Goal: Transaction & Acquisition: Subscribe to service/newsletter

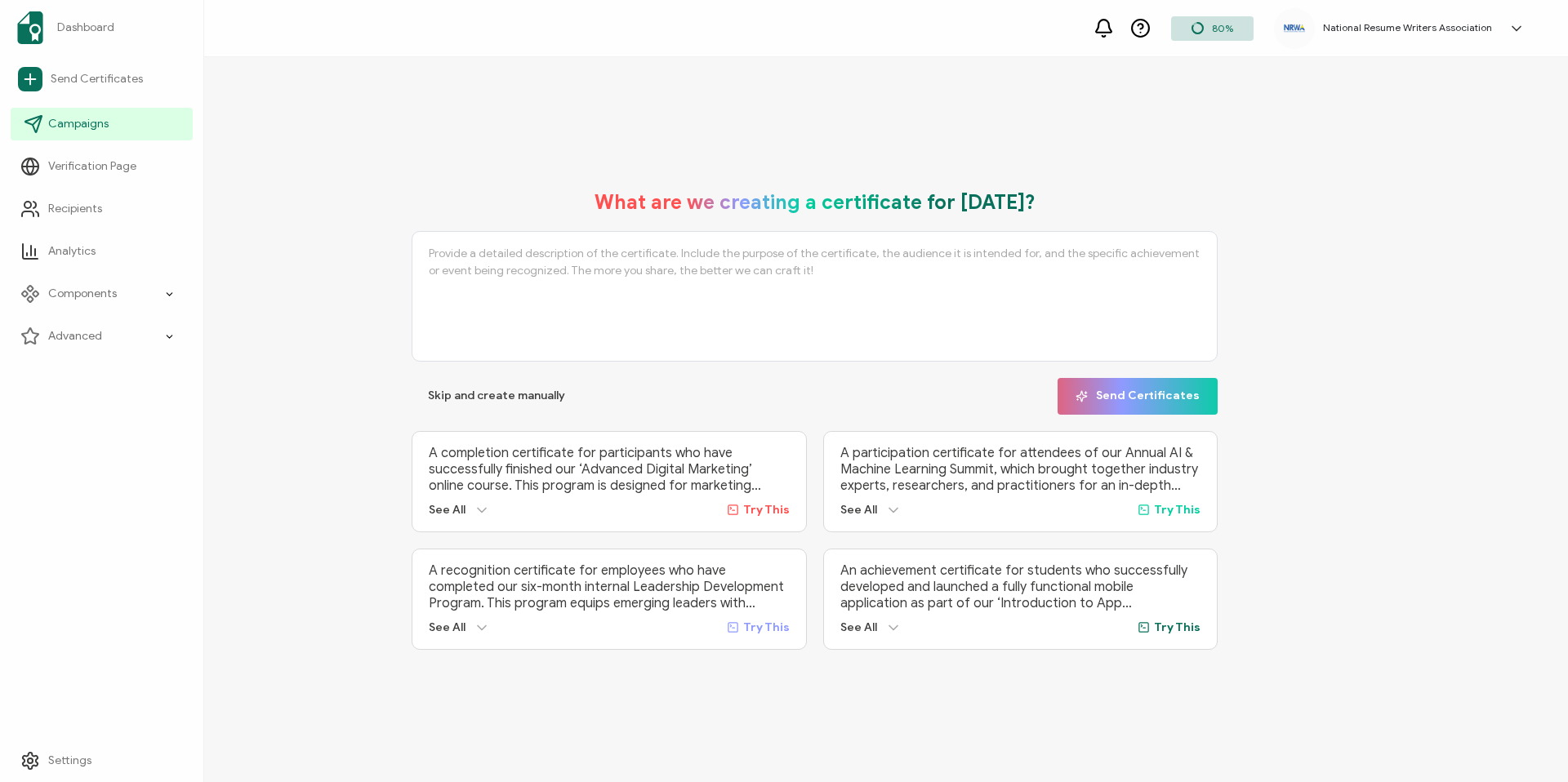
click at [145, 121] on link "Campaigns" at bounding box center [102, 123] width 182 height 32
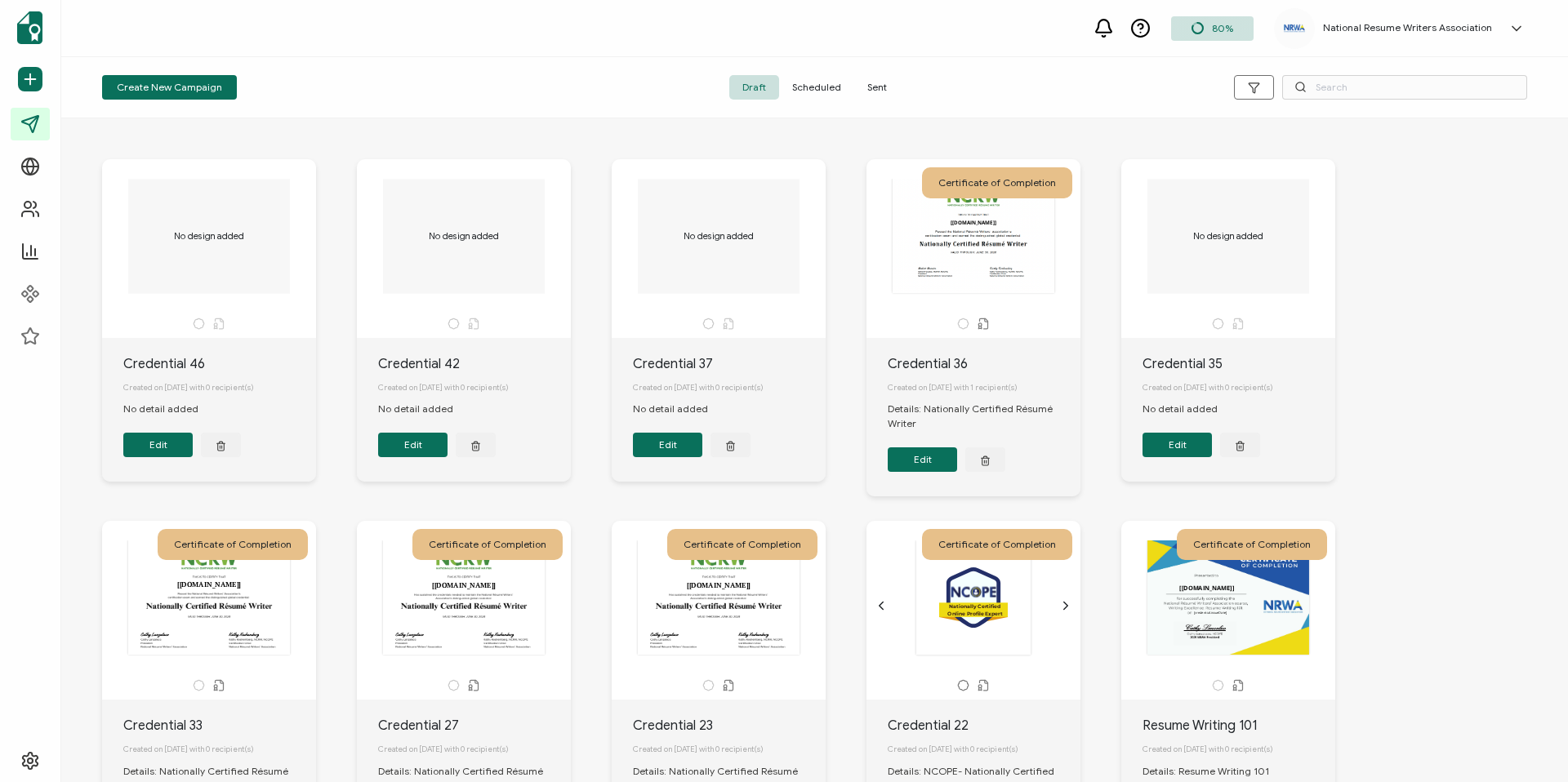
click at [208, 217] on div "No design added" at bounding box center [208, 236] width 171 height 114
click at [165, 457] on button "Edit" at bounding box center [158, 445] width 69 height 25
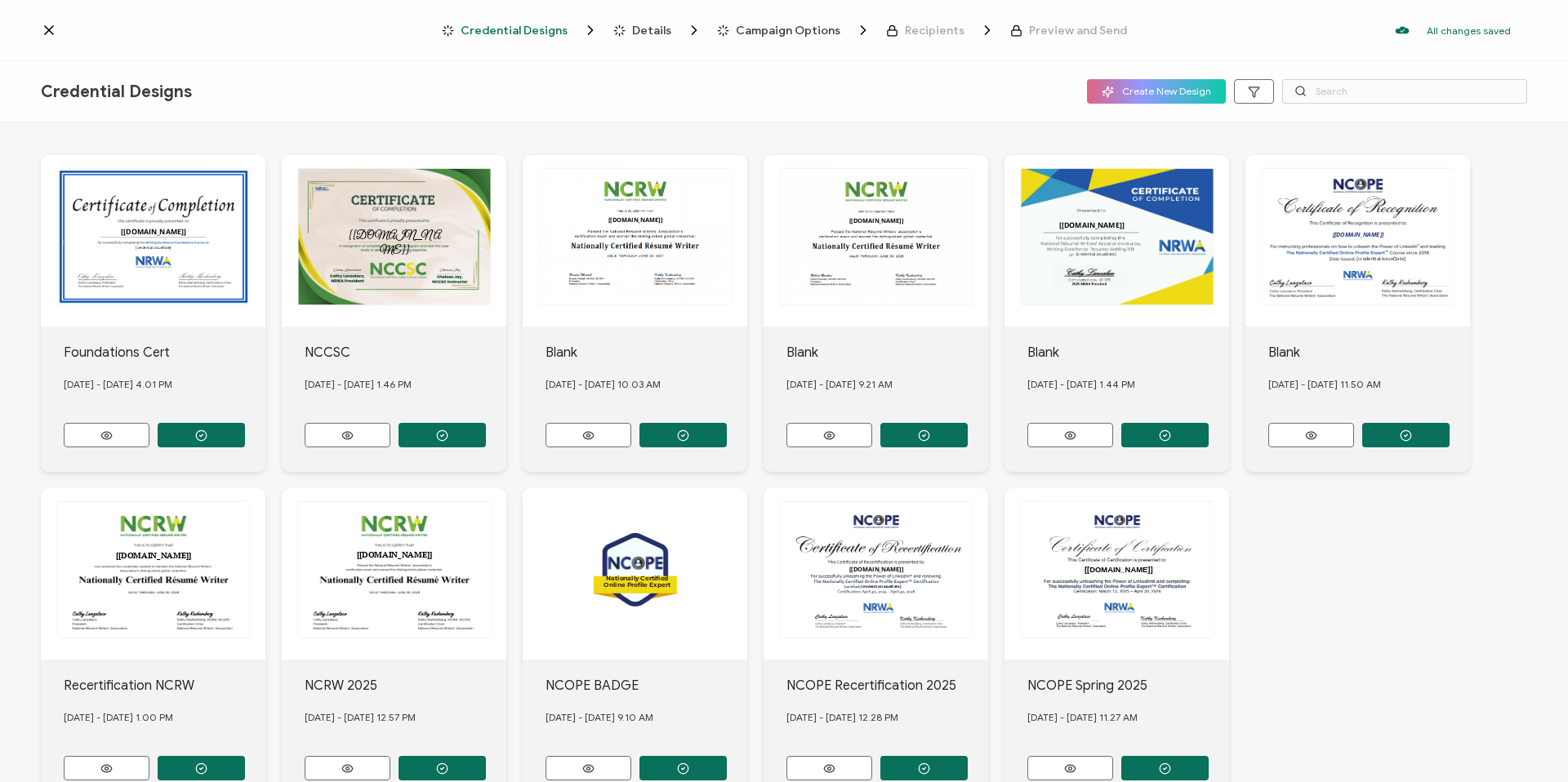
click at [764, 30] on span "Campaign Options" at bounding box center [788, 31] width 104 height 12
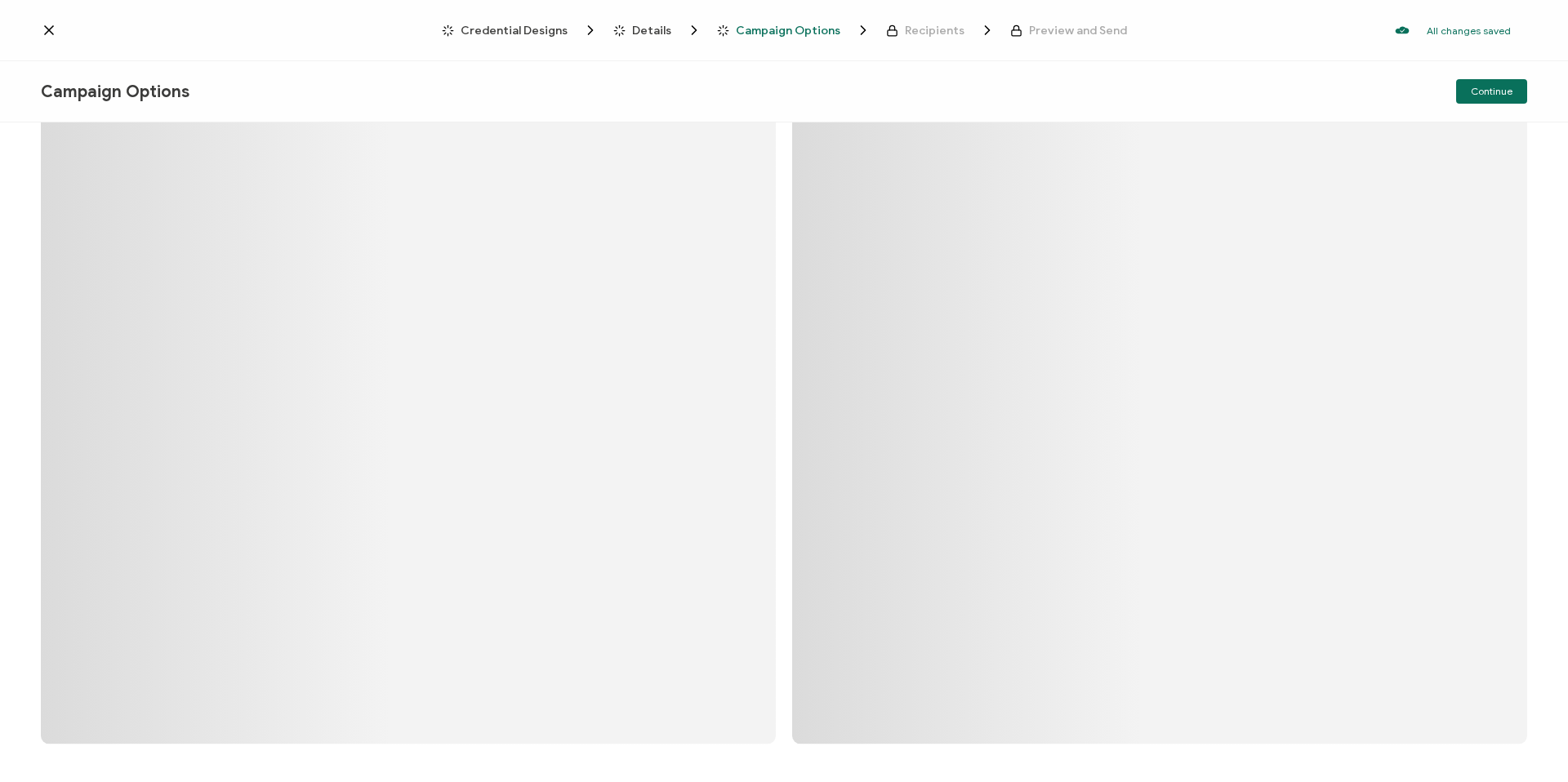
click at [658, 33] on span "Details" at bounding box center [651, 31] width 39 height 12
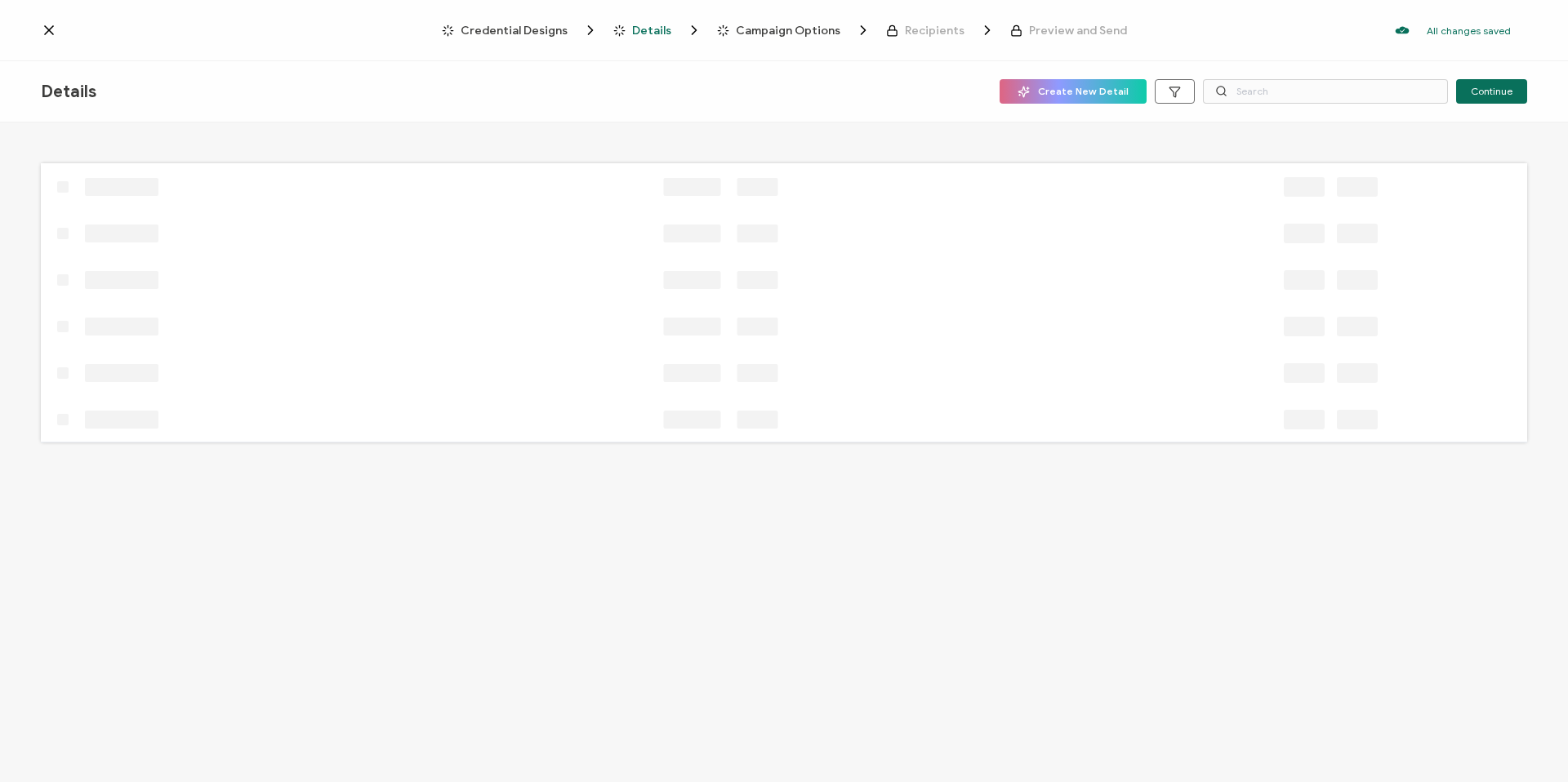
click at [549, 28] on span "Credential Designs" at bounding box center [514, 31] width 107 height 12
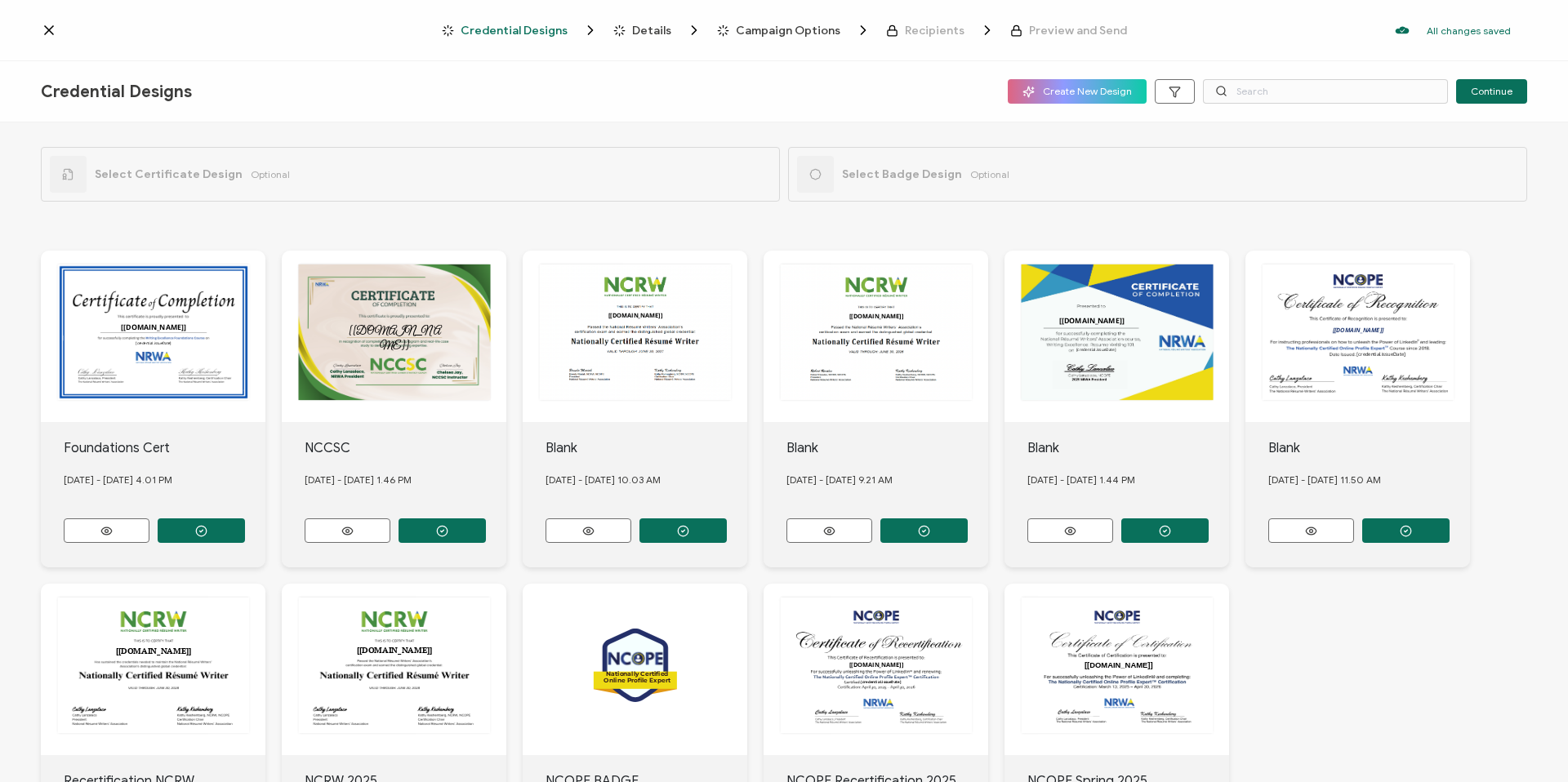
click at [929, 182] on div "Select Badge Design Optional" at bounding box center [903, 174] width 213 height 36
click at [844, 173] on span "Select Badge Design" at bounding box center [901, 174] width 120 height 14
click at [816, 175] on icon at bounding box center [815, 174] width 11 height 10
click at [1078, 91] on span "Create New Design" at bounding box center [1077, 92] width 109 height 12
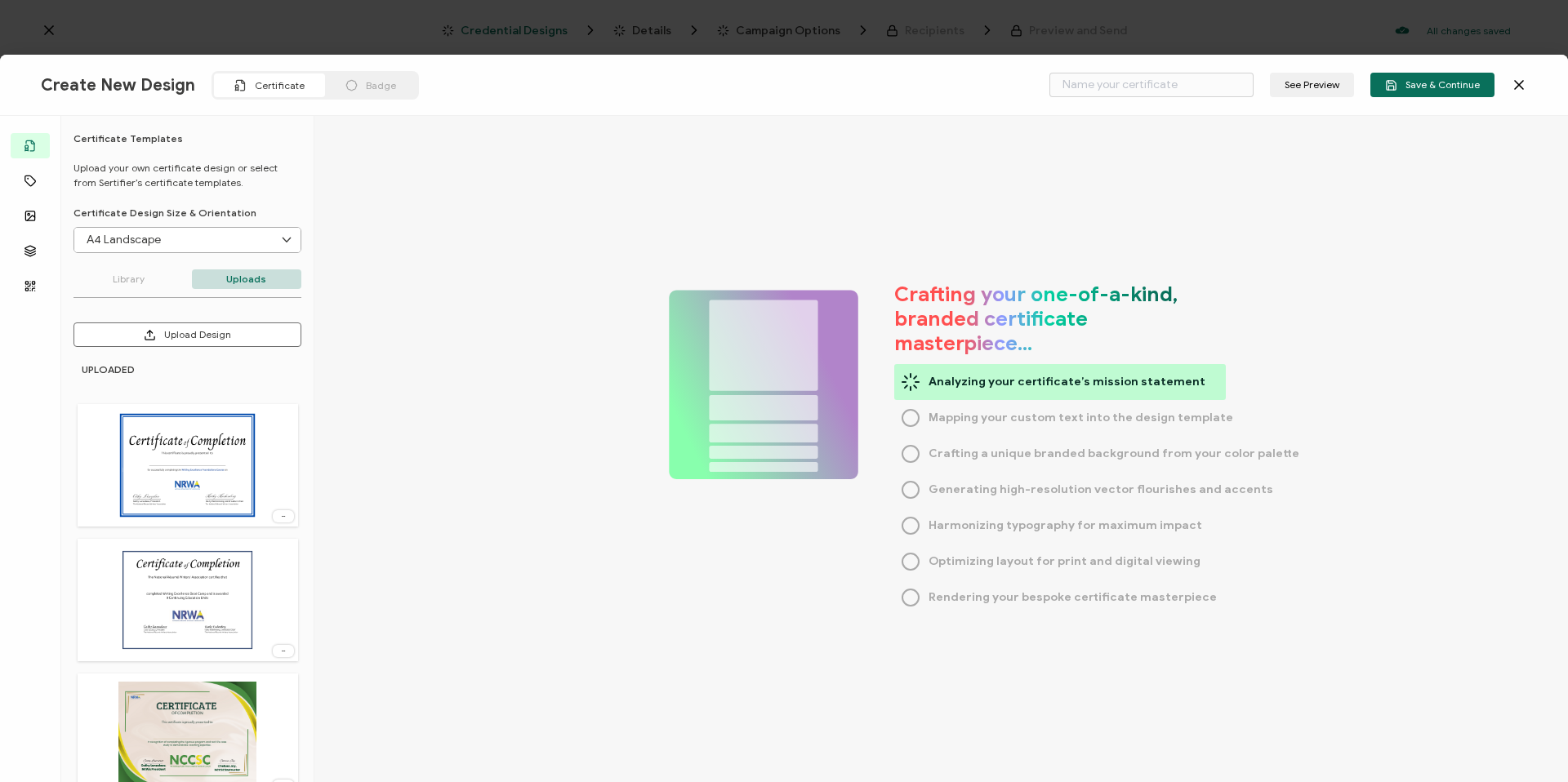
click at [410, 84] on div "Create New Design Certificate Badge" at bounding box center [288, 85] width 495 height 29
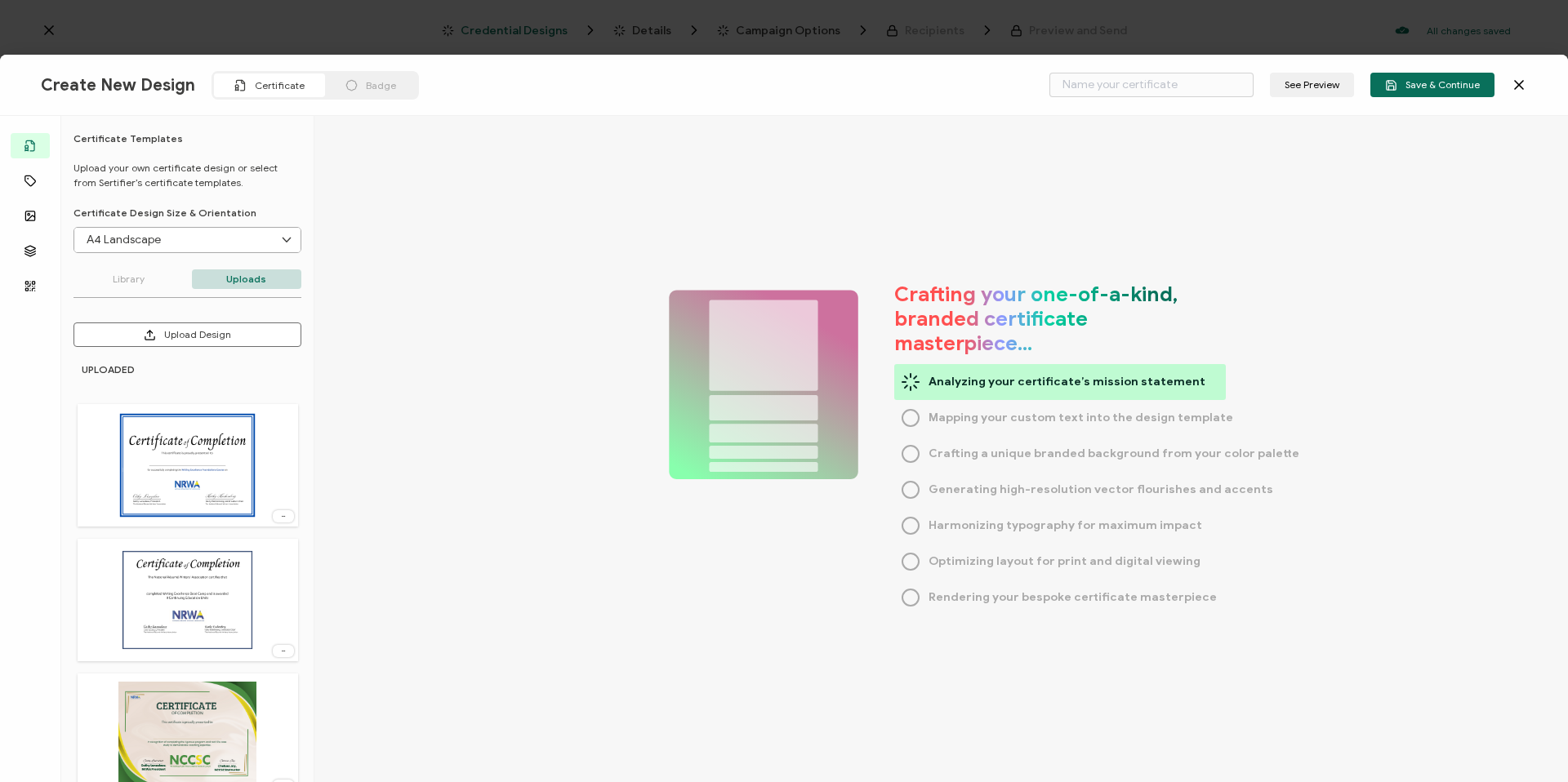
click at [384, 86] on span "Badge" at bounding box center [380, 85] width 31 height 12
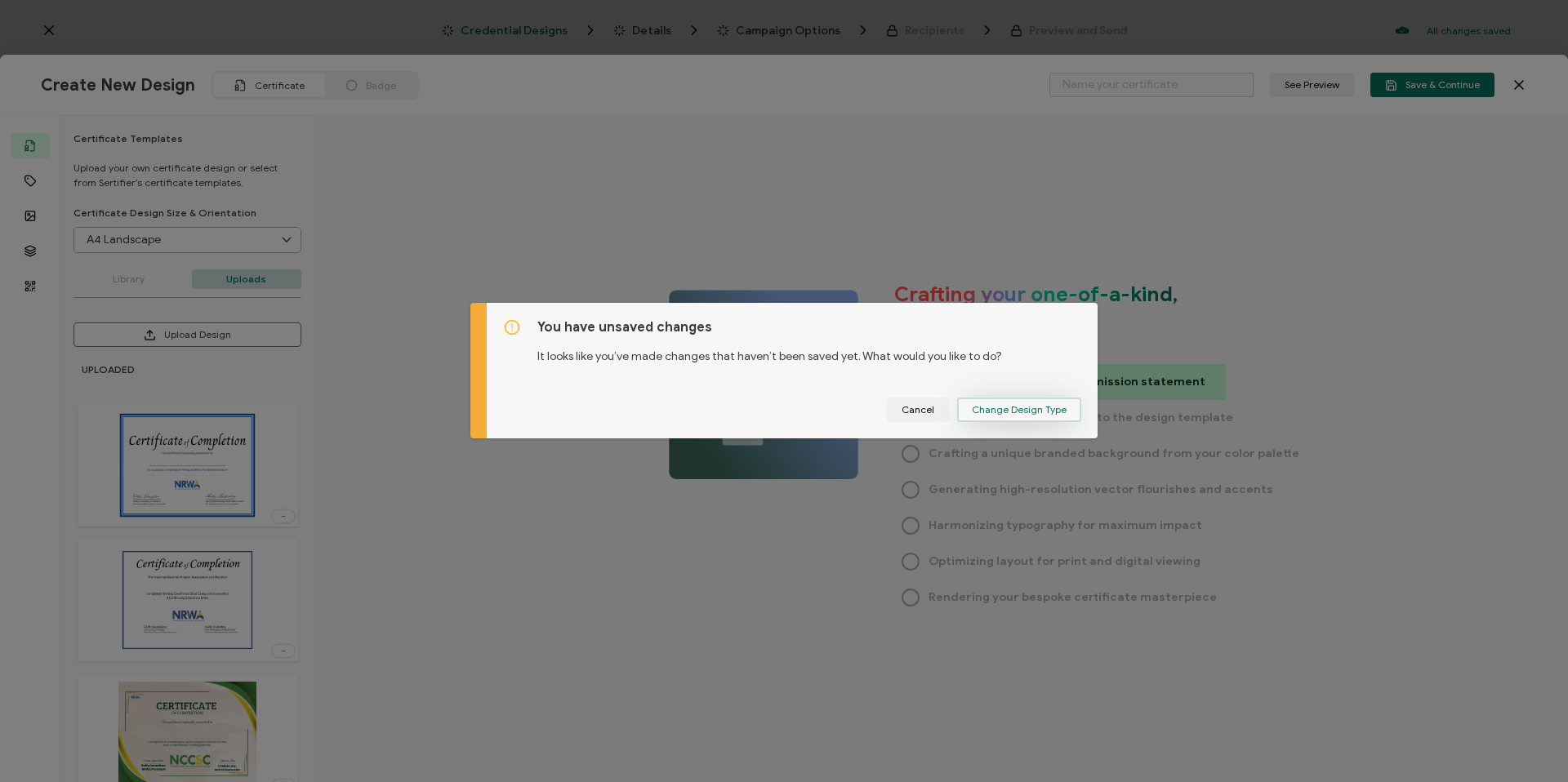
click at [1017, 415] on span "Change Design Type" at bounding box center [1019, 410] width 95 height 10
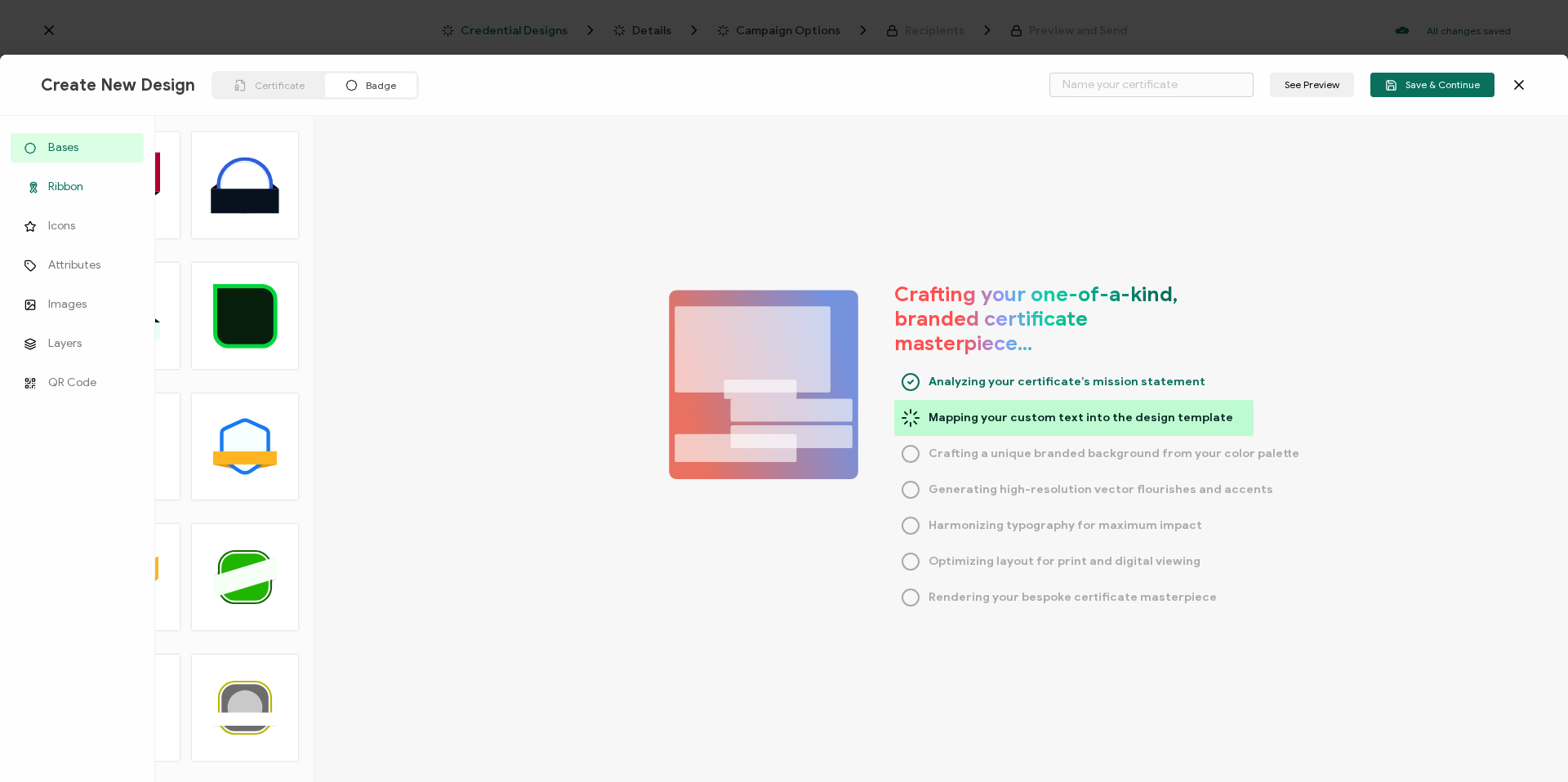
click at [59, 184] on span "Ribbon" at bounding box center [65, 187] width 35 height 17
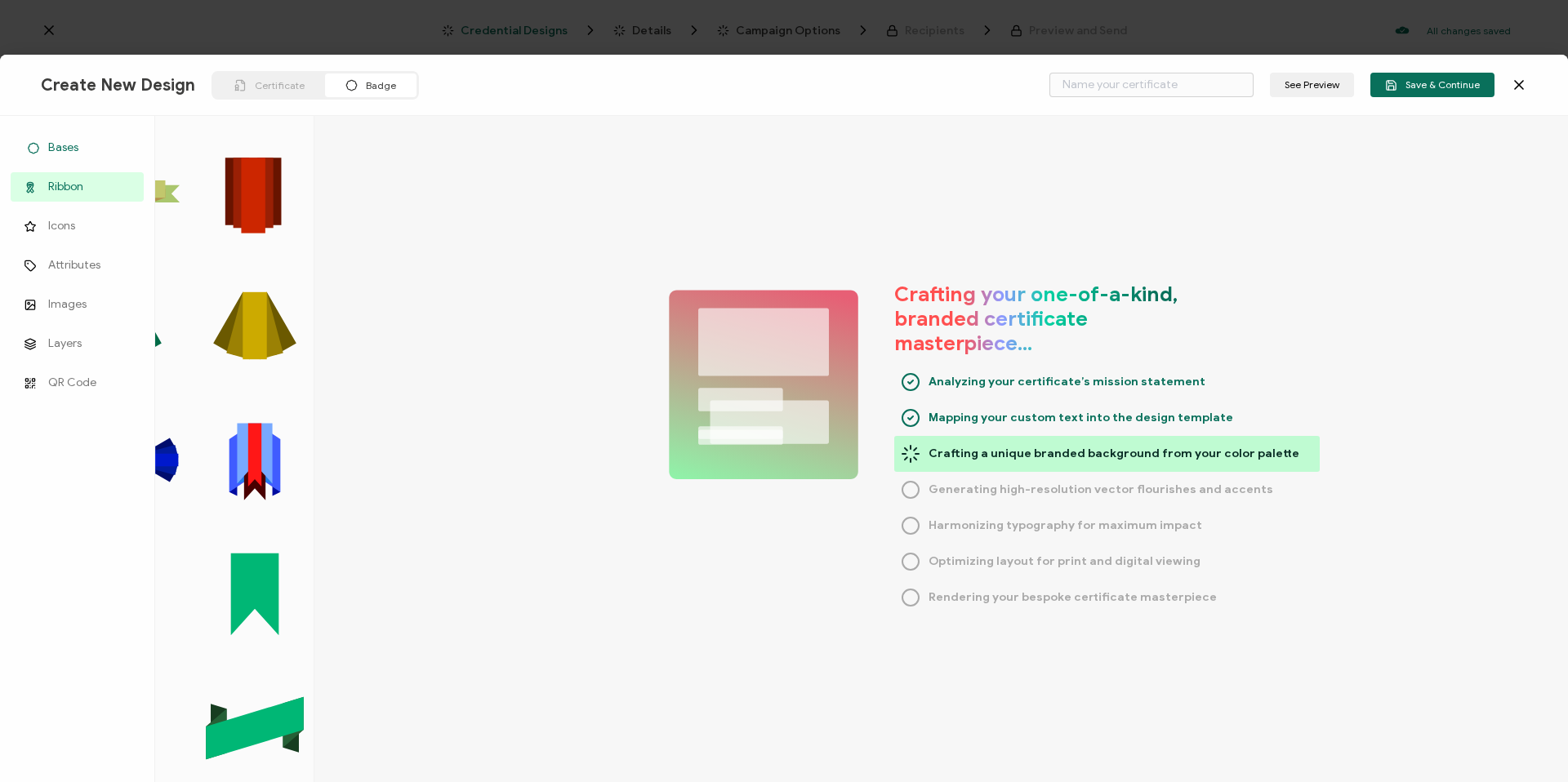
click at [35, 139] on link "Bases" at bounding box center [77, 148] width 133 height 30
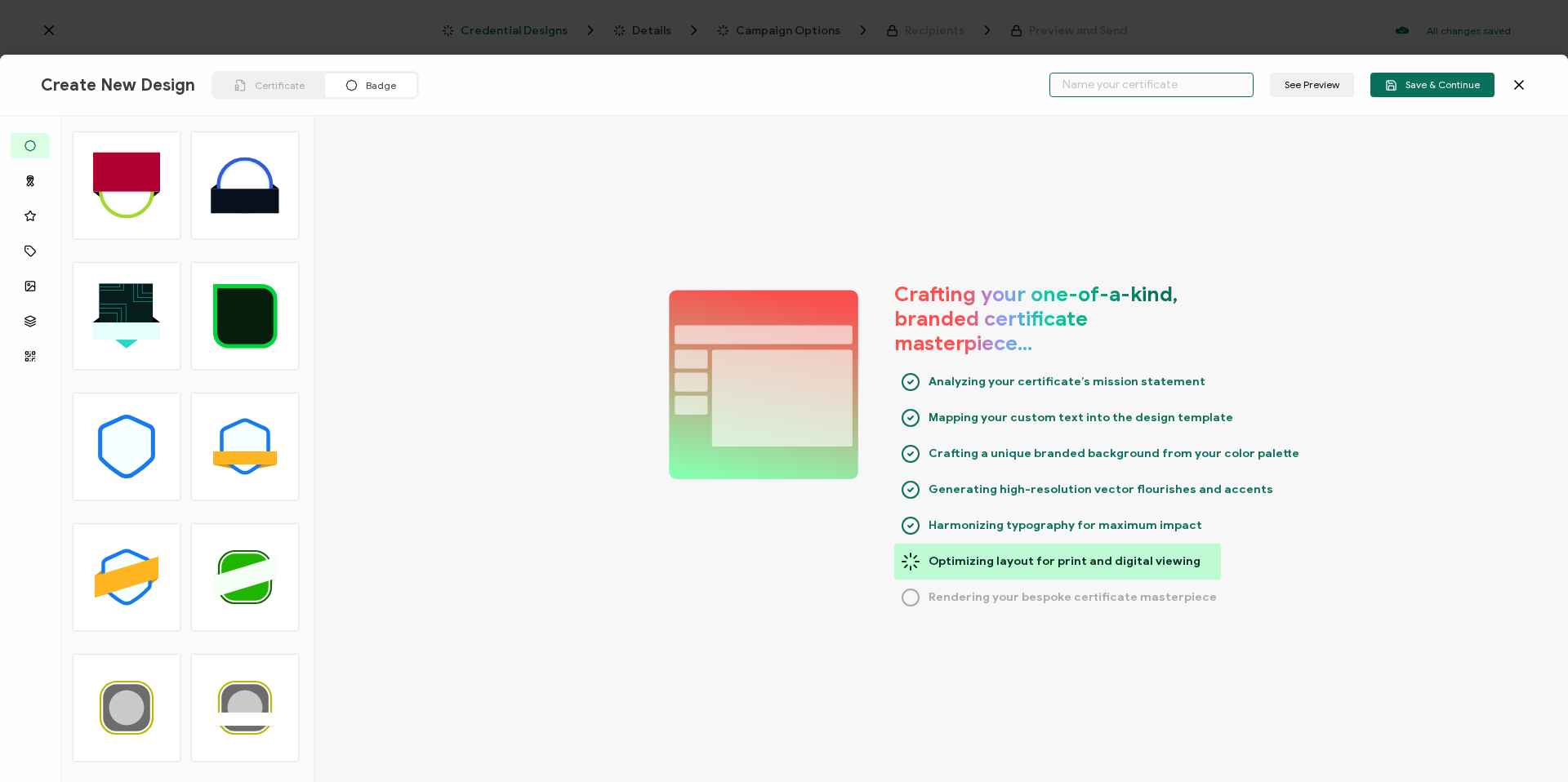
click at [1079, 92] on input "text" at bounding box center [1151, 85] width 204 height 25
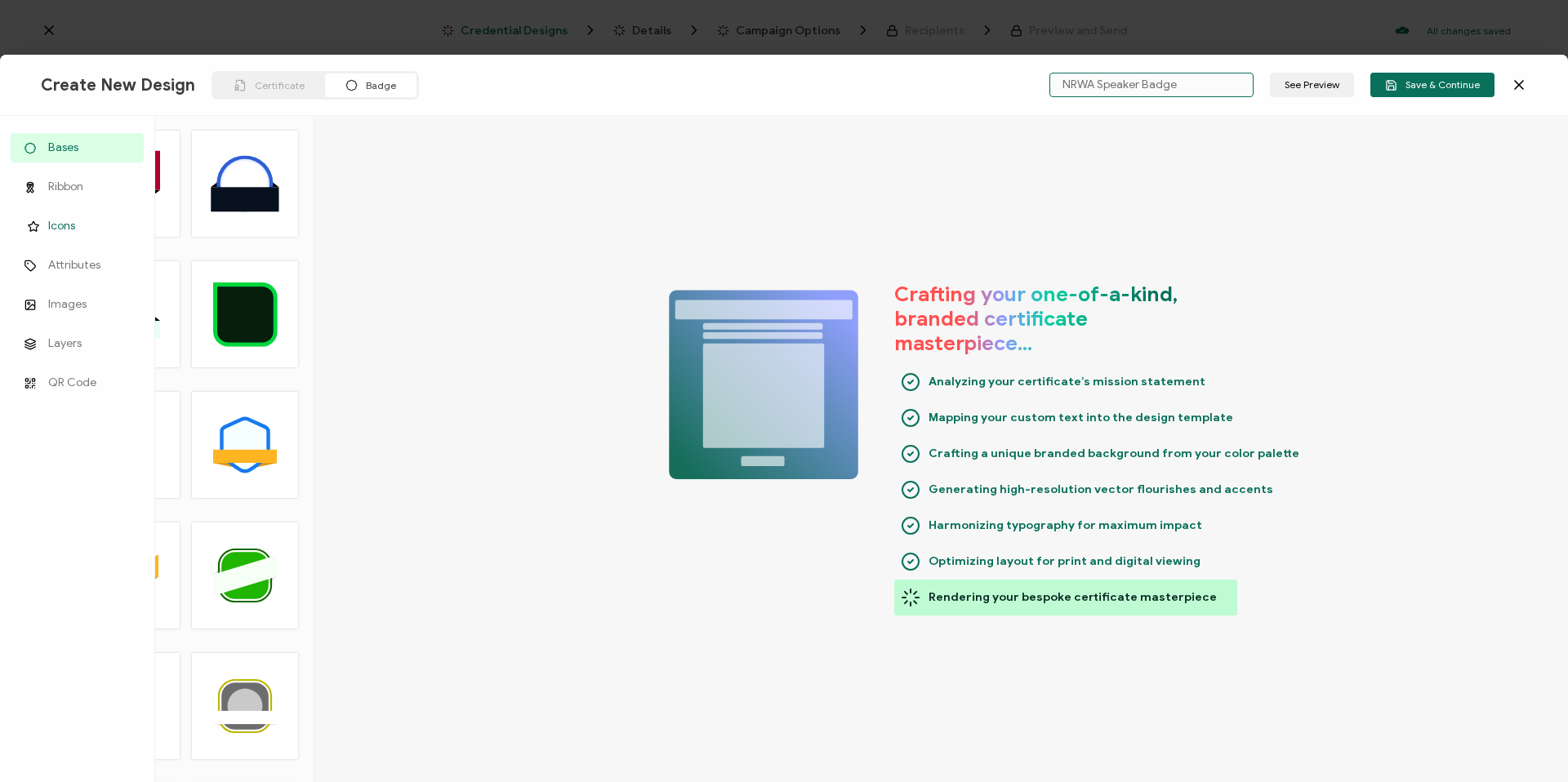
scroll to position [3, 0]
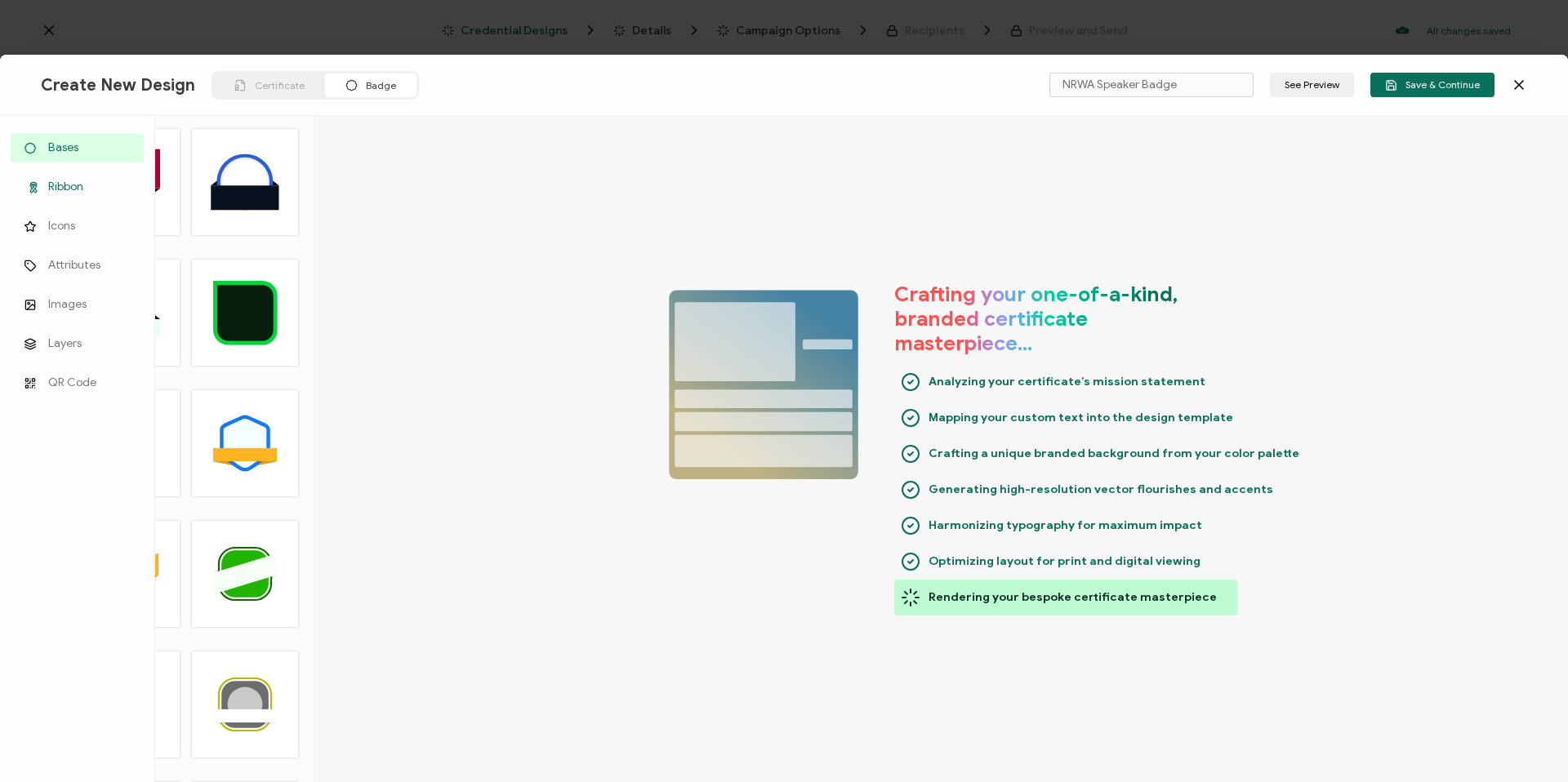
click at [65, 193] on span "Ribbon" at bounding box center [65, 187] width 35 height 17
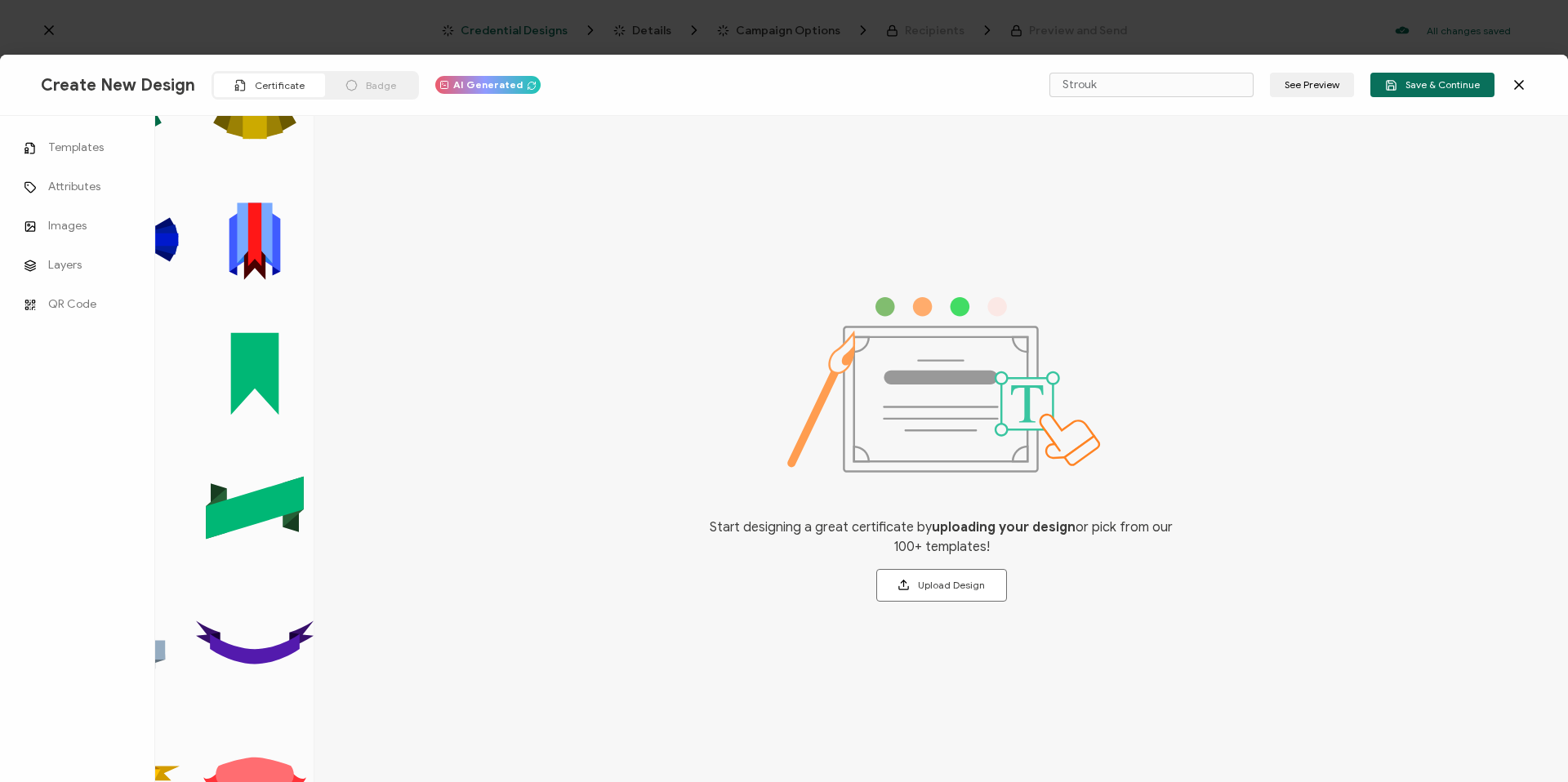
scroll to position [0, 0]
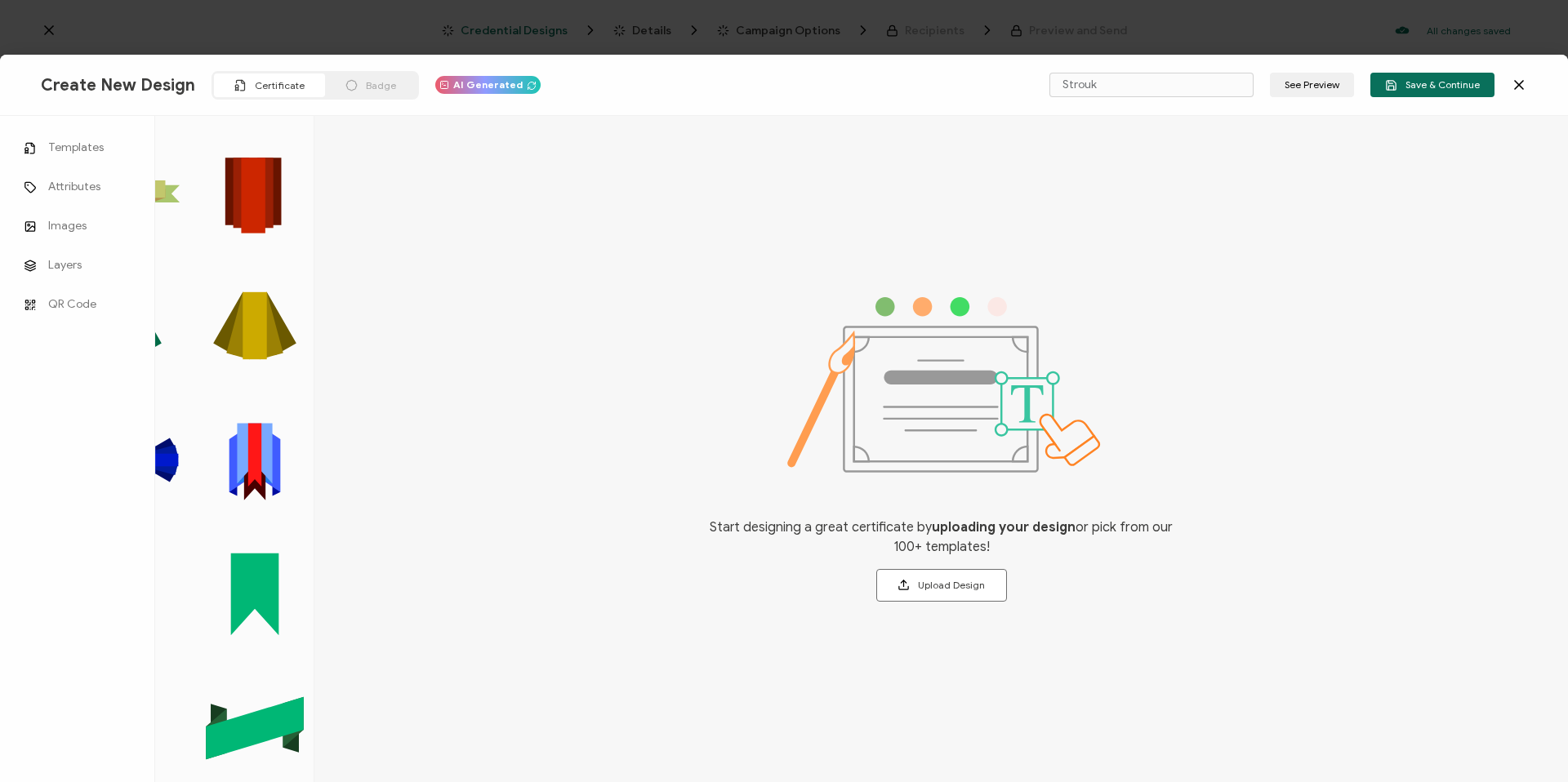
click at [483, 126] on div "Start designing a great certificate by uploading your design or pick from our 1…" at bounding box center [941, 449] width 1254 height 666
click at [371, 74] on div "Badge" at bounding box center [370, 85] width 92 height 24
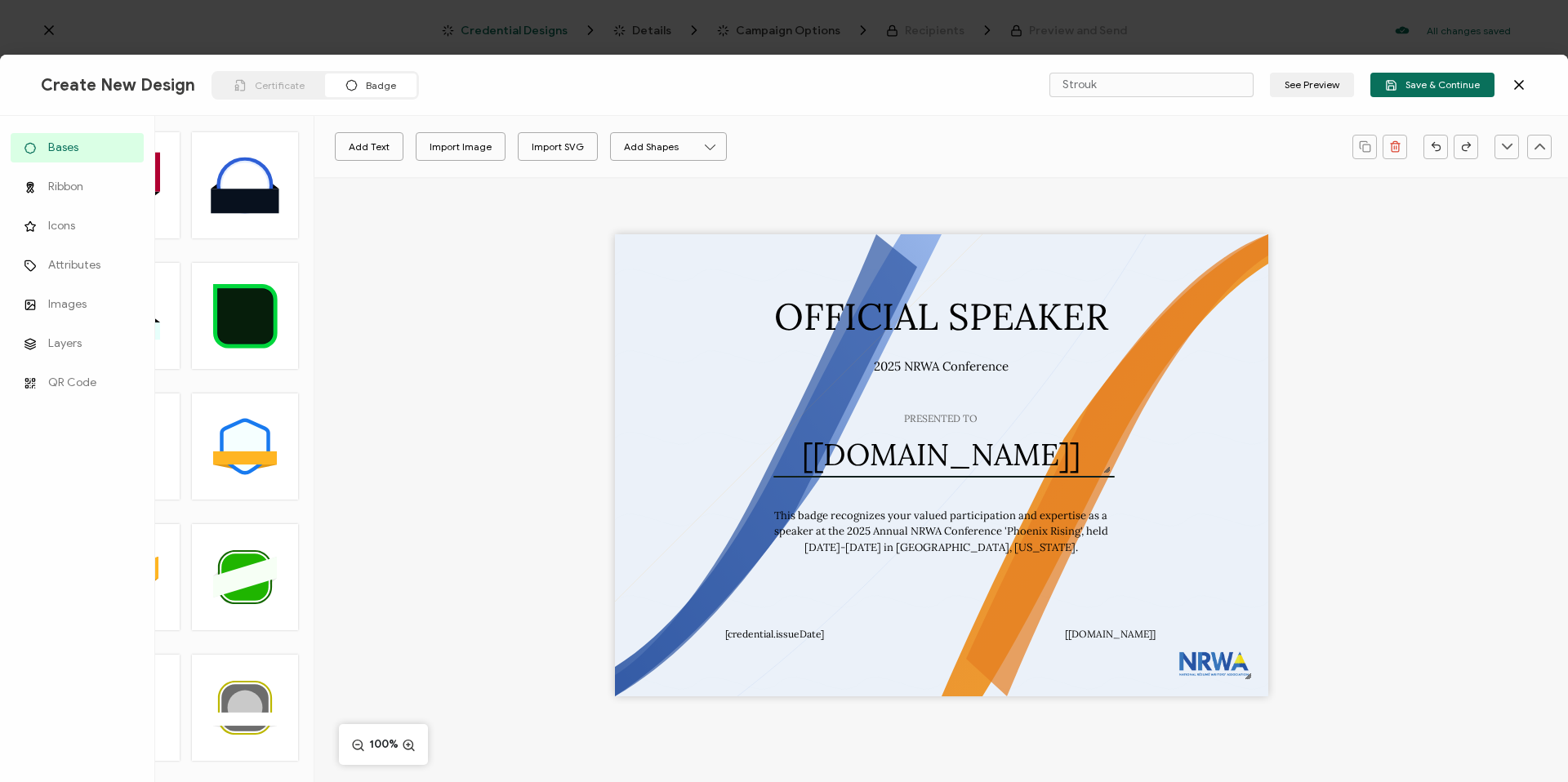
click at [1133, 395] on div "OFFICIAL SPEAKER PRESENTED TO The recipient’s full name, which will be automati…" at bounding box center [941, 465] width 653 height 462
drag, startPoint x: 1292, startPoint y: 217, endPoint x: 557, endPoint y: 520, distance: 795.0
click at [574, 532] on div "OFFICIAL SPEAKER PRESENTED TO The recipient’s full name, which will be automati…" at bounding box center [941, 494] width 1254 height 633
click at [256, 443] on icon at bounding box center [245, 446] width 43 height 49
type input "Vitam"
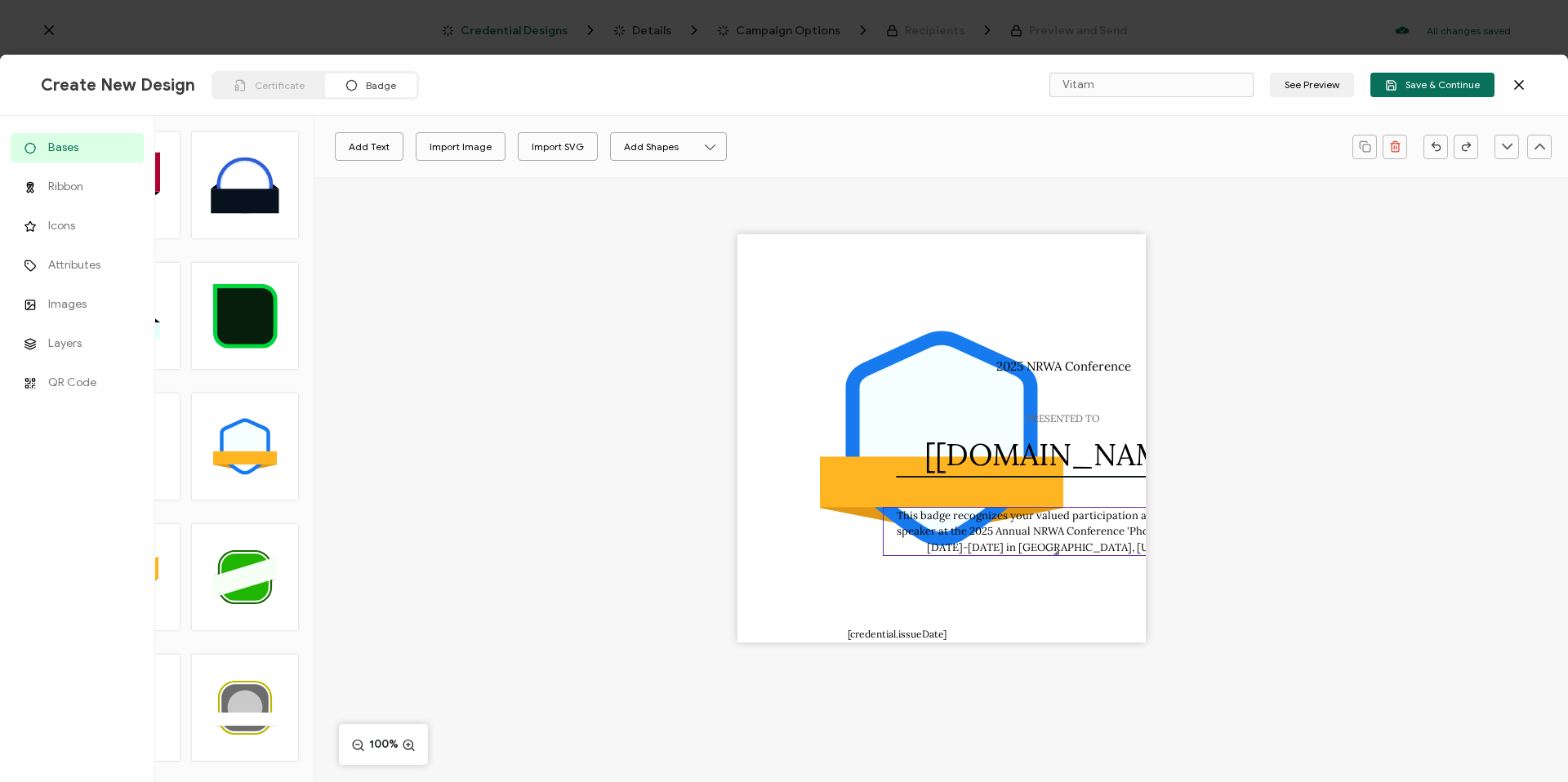
drag, startPoint x: 1112, startPoint y: 401, endPoint x: 1135, endPoint y: 535, distance: 136.0
click at [1135, 535] on div ".uuid-096204d9-ca43-4101-a4c3-07b3f2f44b7a{}.uuid-3bdfa571-5bbe-4c9f-b3f4-196cc…" at bounding box center [942, 438] width 409 height 408
drag, startPoint x: 1209, startPoint y: 325, endPoint x: 1066, endPoint y: 429, distance: 176.8
click at [1078, 473] on div ".uuid-096204d9-ca43-4101-a4c3-07b3f2f44b7a{}.uuid-3bdfa571-5bbe-4c9f-b3f4-196cc…" at bounding box center [941, 466] width 1254 height 579
click at [1088, 364] on pre "2025 NRWA Conference" at bounding box center [1064, 365] width 135 height 16
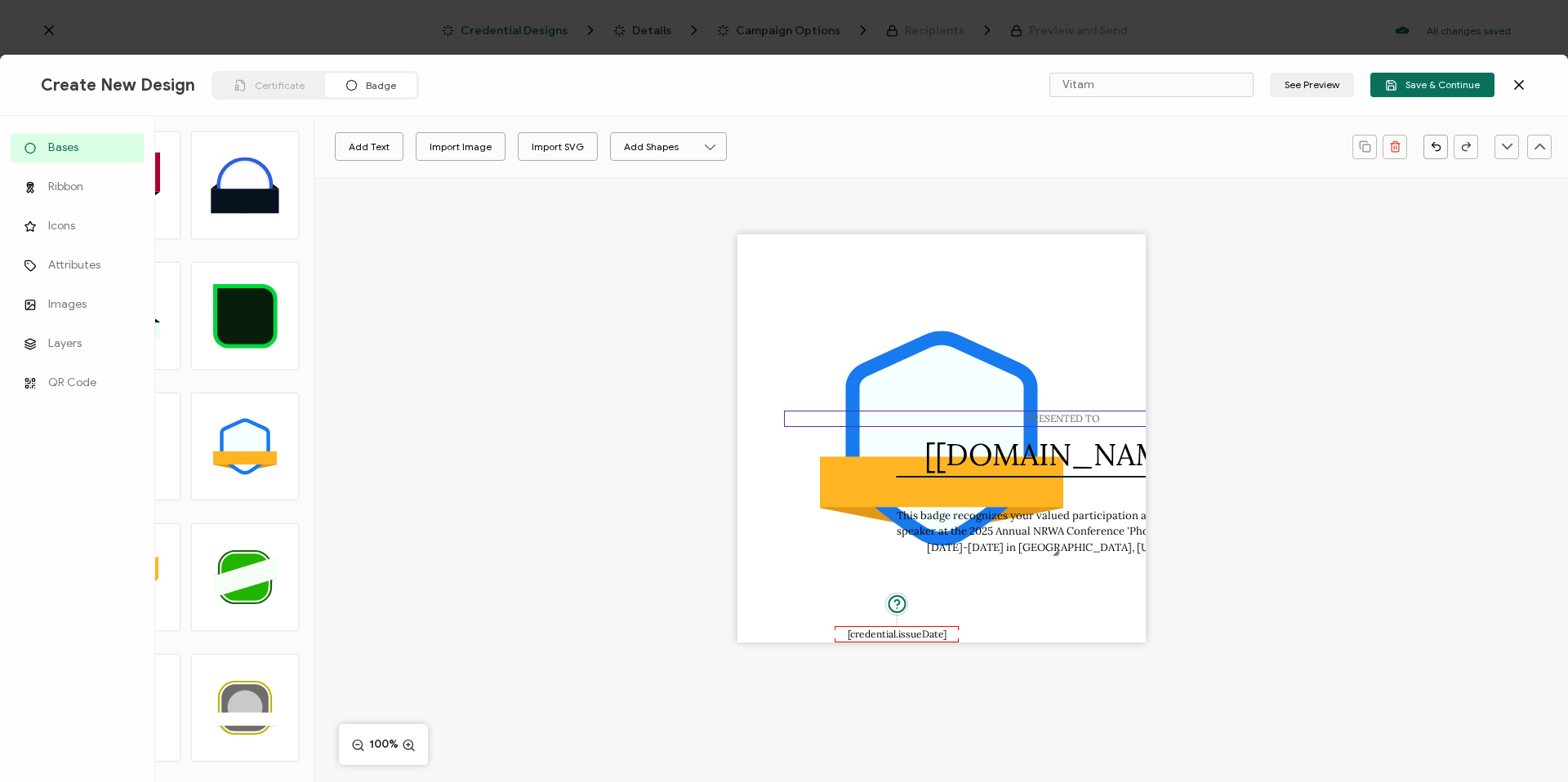
click at [1058, 418] on pre "PRESENTED TO" at bounding box center [1063, 418] width 74 height 12
click at [1077, 460] on pre "[[DOMAIN_NAME]]" at bounding box center [1064, 454] width 279 height 38
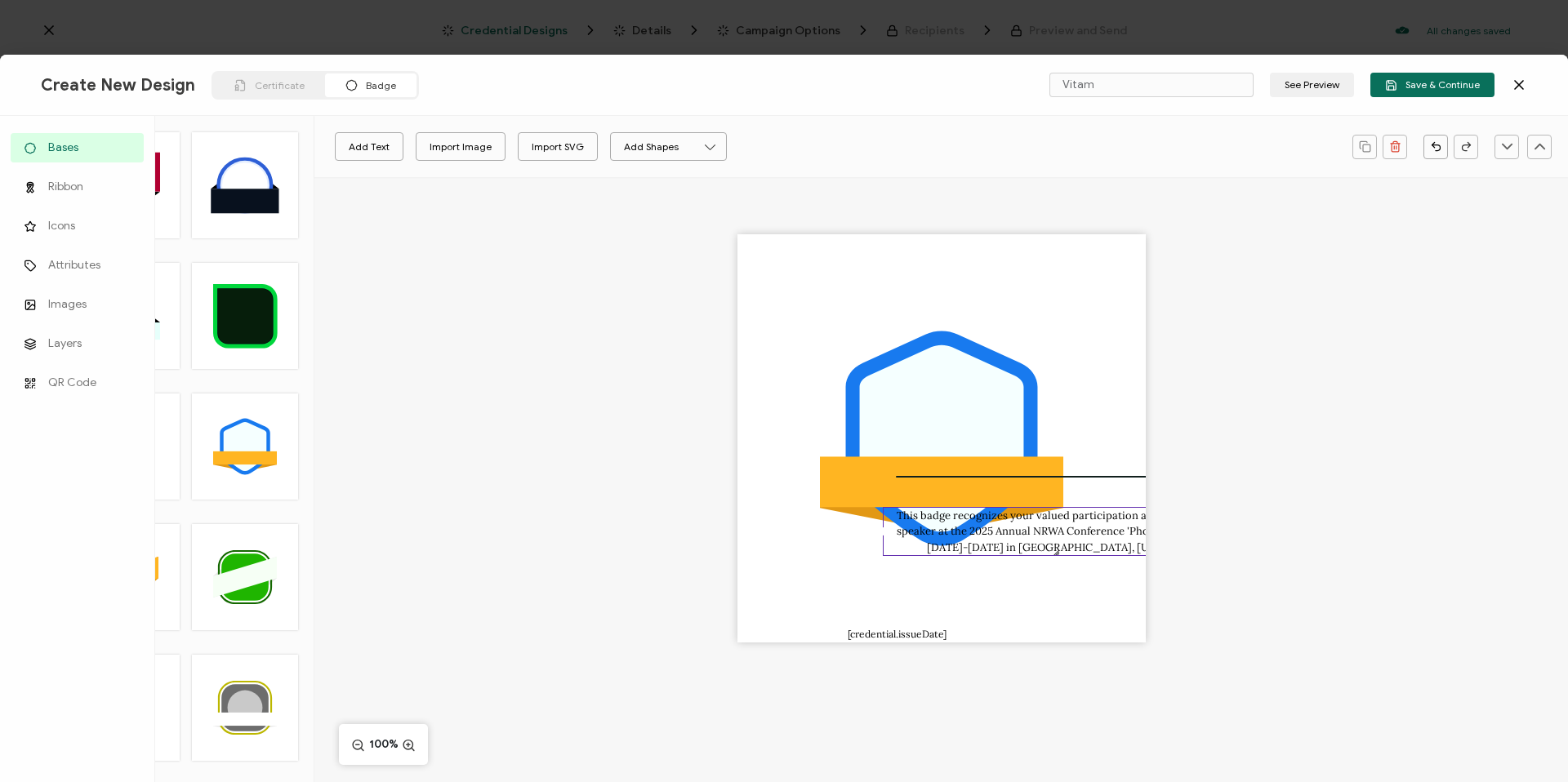
click at [1078, 510] on pre "This badge recognizes your valued participation and expertise as a speaker at t…" at bounding box center [1064, 531] width 337 height 45
click at [920, 632] on div ".uuid-096204d9-ca43-4101-a4c3-07b3f2f44b7a{}.uuid-3bdfa571-5bbe-4c9f-b3f4-196cc…" at bounding box center [942, 438] width 409 height 408
click at [1042, 554] on div "This badge recognizes your valued participation and expertise as a speaker at t…" at bounding box center [1064, 532] width 362 height 50
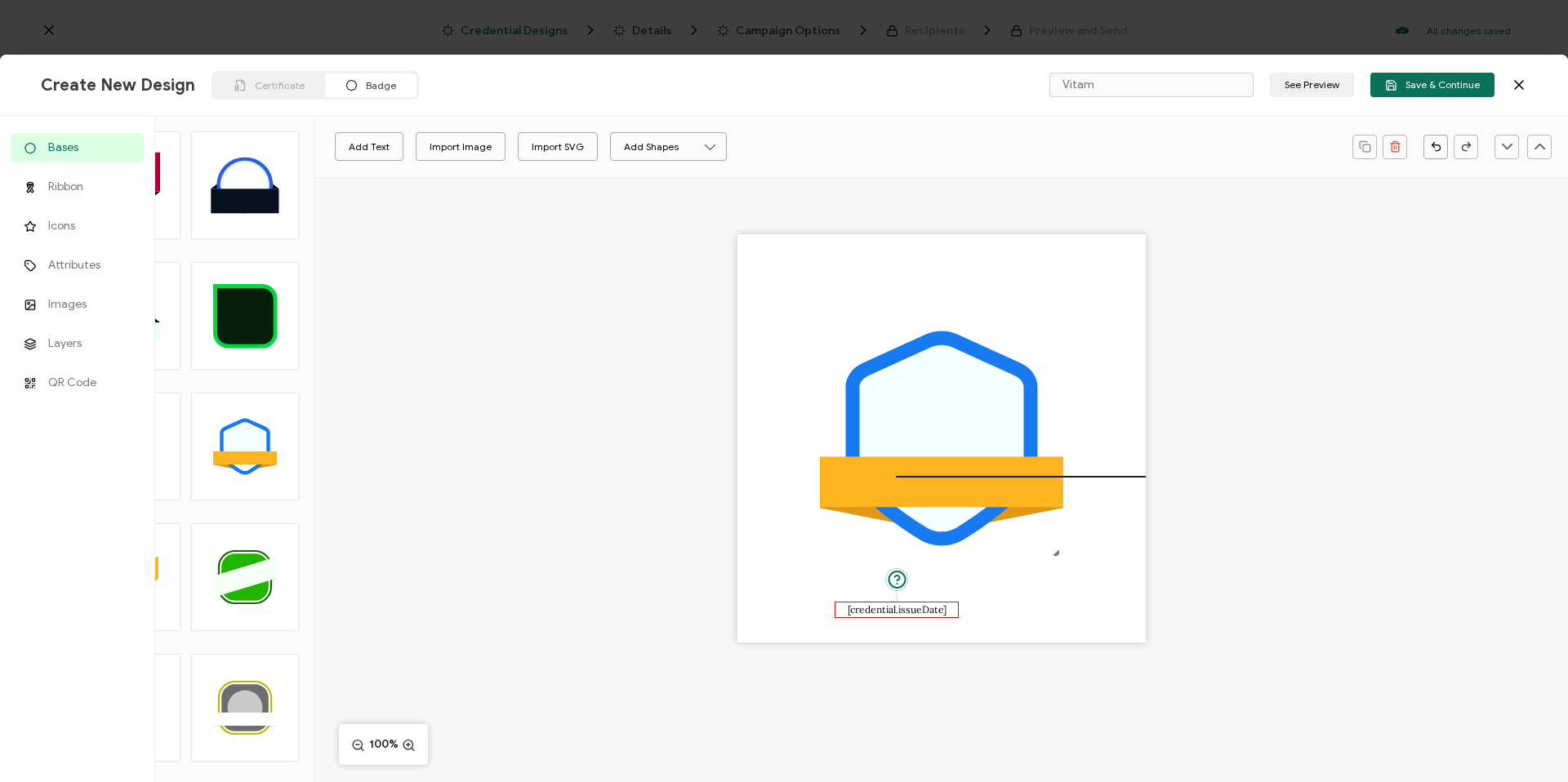
click at [936, 610] on pre "[credential.issueDate]" at bounding box center [896, 609] width 98 height 12
click at [1015, 479] on div at bounding box center [1066, 478] width 340 height 6
click at [1122, 479] on div at bounding box center [1066, 478] width 340 height 6
click at [1121, 472] on div ".uuid-096204d9-ca43-4101-a4c3-07b3f2f44b7a{}.uuid-3bdfa571-5bbe-4c9f-b3f4-196cc…" at bounding box center [942, 438] width 409 height 408
drag, startPoint x: 1226, startPoint y: 484, endPoint x: 1188, endPoint y: 474, distance: 39.3
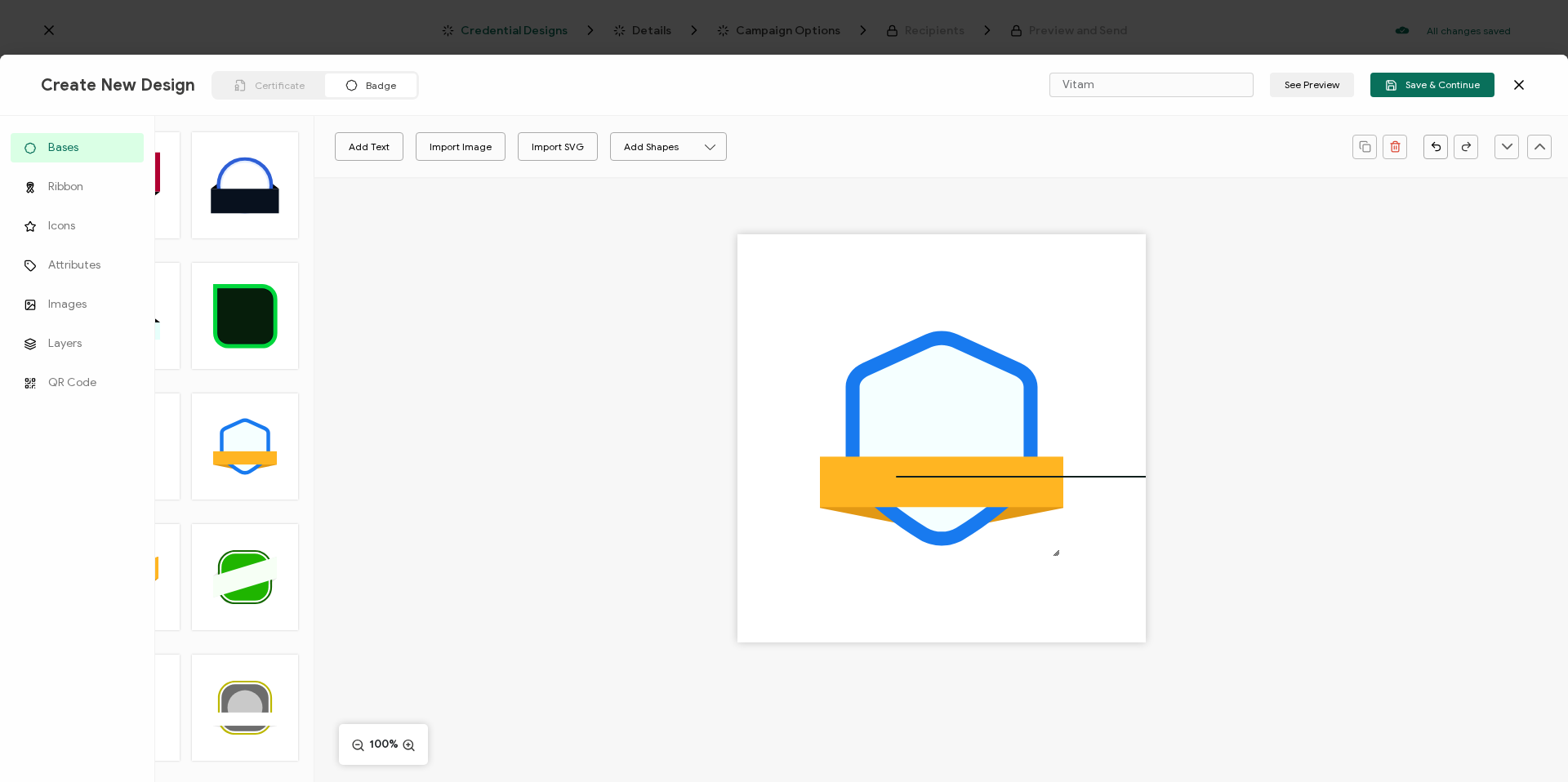
click at [1198, 476] on div ".uuid-096204d9-ca43-4101-a4c3-07b3f2f44b7a{}.uuid-3bdfa571-5bbe-4c9f-b3f4-196cc…" at bounding box center [941, 466] width 1254 height 579
drag, startPoint x: 1146, startPoint y: 438, endPoint x: 1089, endPoint y: 536, distance: 113.4
click at [1089, 536] on div ".uuid-096204d9-ca43-4101-a4c3-07b3f2f44b7a{}.uuid-3bdfa571-5bbe-4c9f-b3f4-196cc…" at bounding box center [941, 466] width 1254 height 579
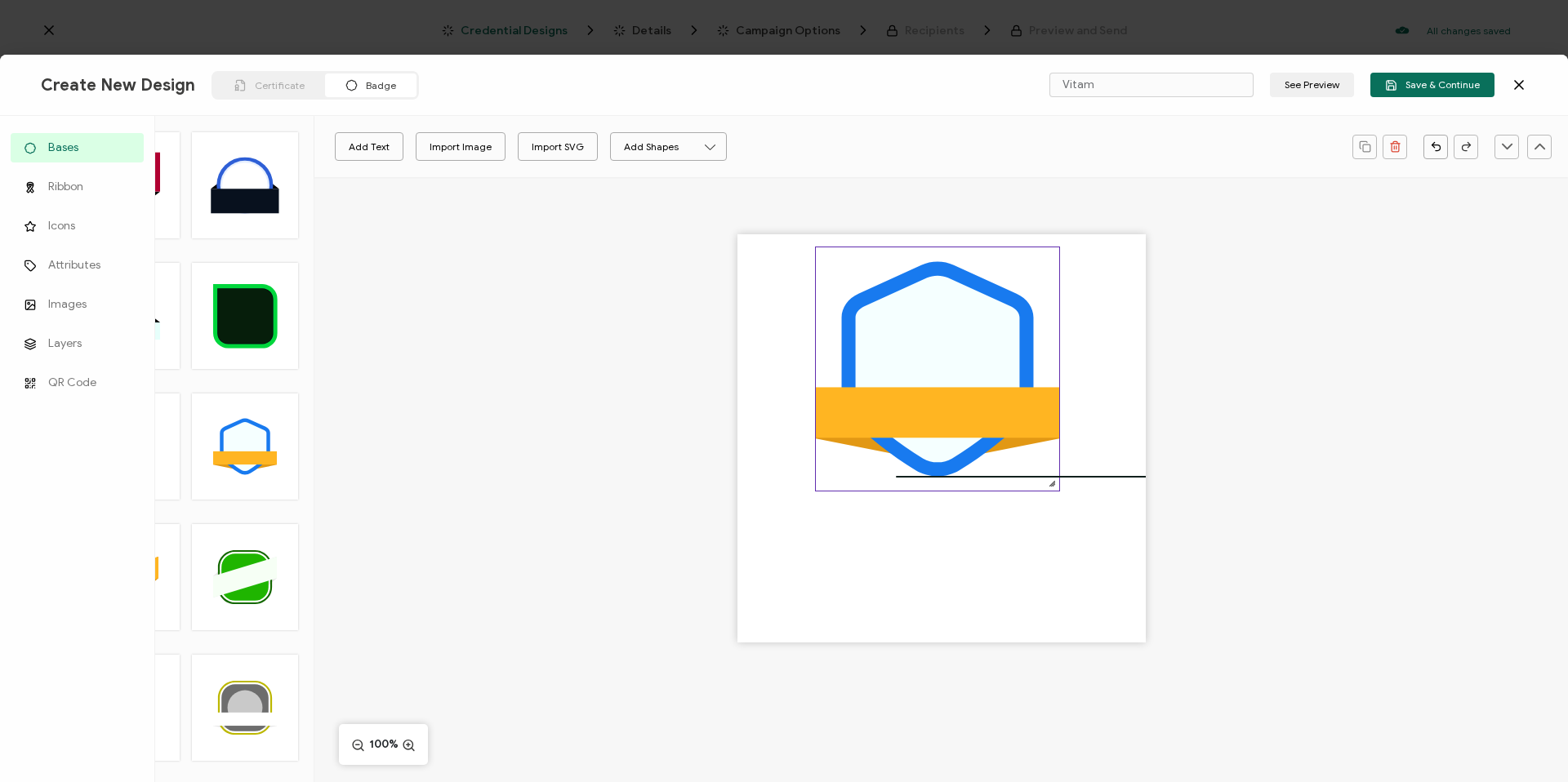
drag, startPoint x: 940, startPoint y: 403, endPoint x: 893, endPoint y: 298, distance: 115.0
click at [895, 296] on icon at bounding box center [937, 370] width 164 height 187
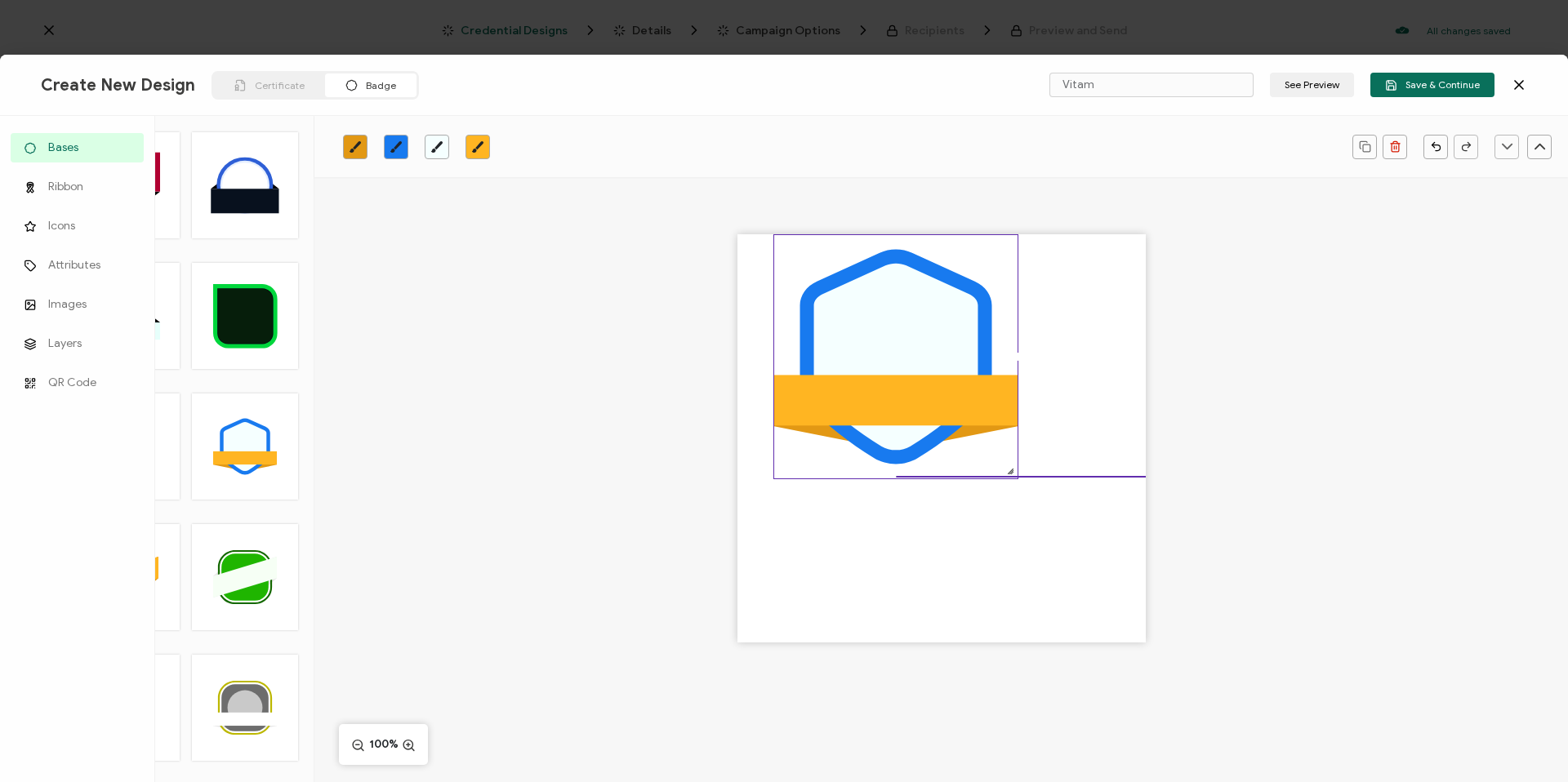
click at [1109, 475] on div at bounding box center [1066, 478] width 340 height 6
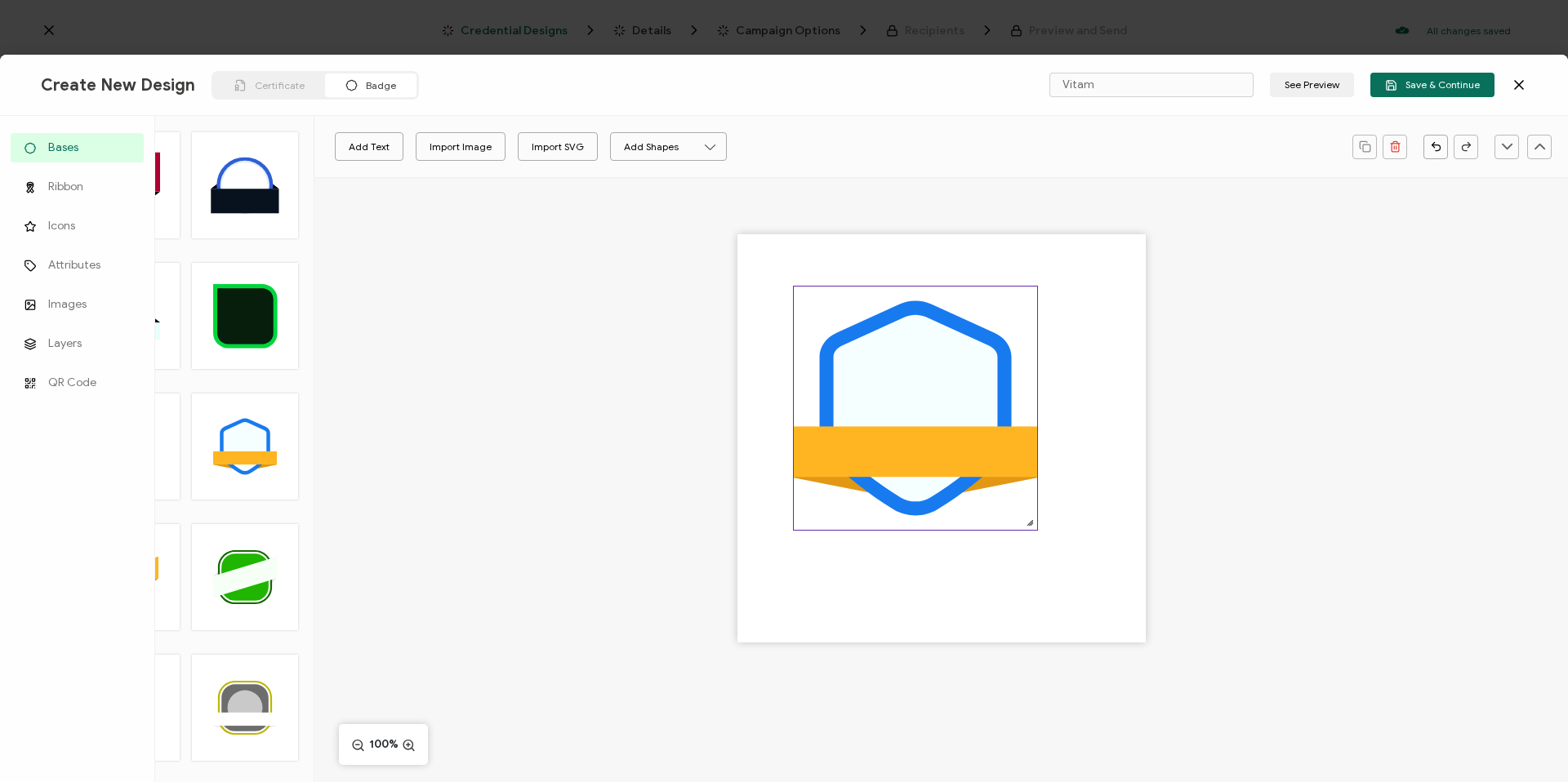
drag, startPoint x: 935, startPoint y: 404, endPoint x: 963, endPoint y: 434, distance: 41.0
click at [955, 444] on rect at bounding box center [915, 451] width 243 height 50
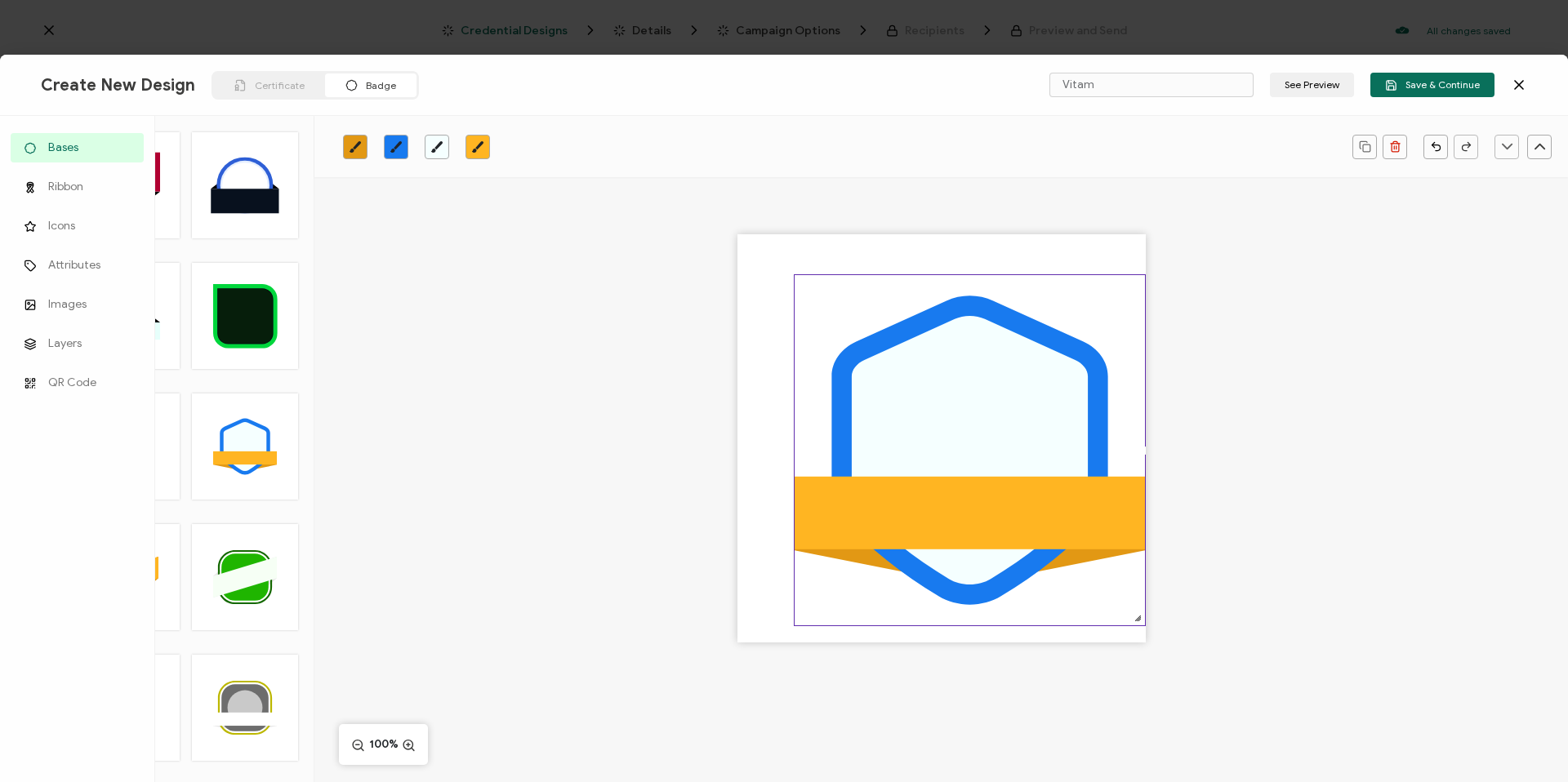
drag, startPoint x: 1032, startPoint y: 510, endPoint x: 1124, endPoint y: 621, distance: 144.2
click at [1124, 621] on div ".uuid-096204d9-ca43-4101-a4c3-07b3f2f44b7a{}.uuid-3bdfa571-5bbe-4c9f-b3f4-196cc…" at bounding box center [970, 451] width 352 height 352
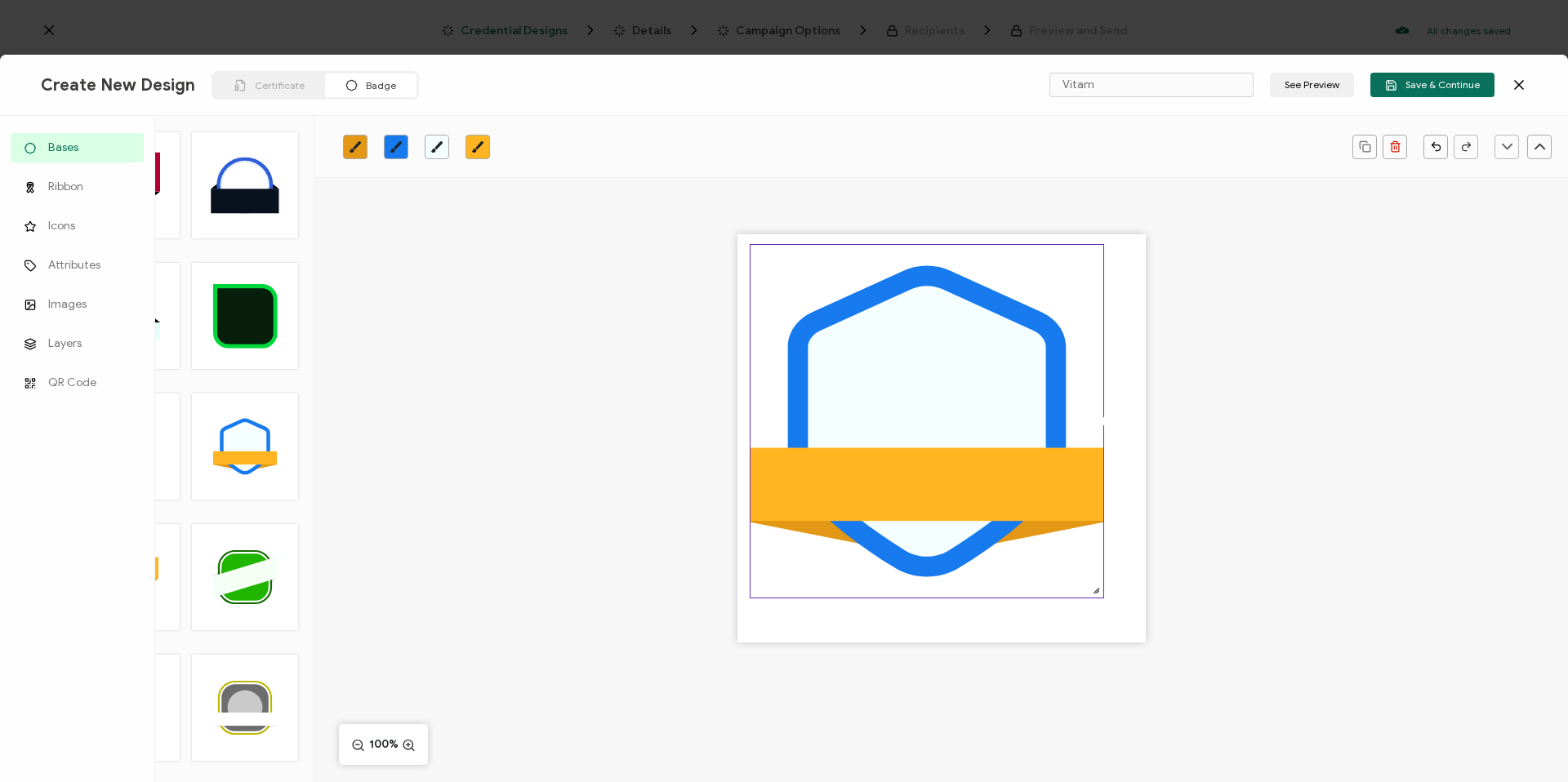
drag, startPoint x: 1036, startPoint y: 509, endPoint x: 993, endPoint y: 480, distance: 51.9
click at [993, 480] on rect at bounding box center [926, 484] width 353 height 74
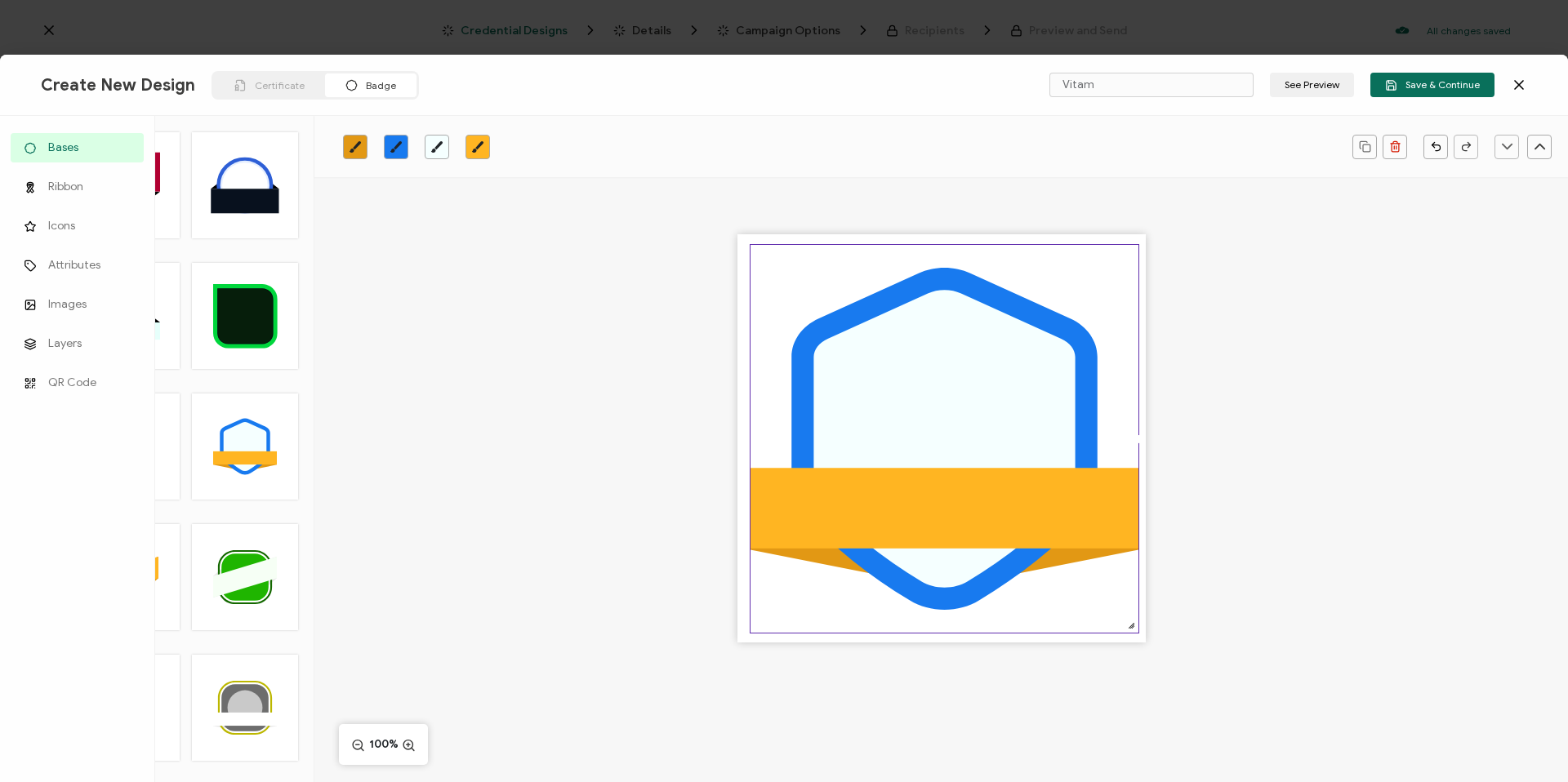
drag, startPoint x: 1092, startPoint y: 595, endPoint x: 1118, endPoint y: 632, distance: 45.2
click at [1118, 632] on div ".uuid-096204d9-ca43-4101-a4c3-07b3f2f44b7a{}.uuid-3bdfa571-5bbe-4c9f-b3f4-196cc…" at bounding box center [944, 438] width 390 height 389
drag, startPoint x: 1050, startPoint y: 532, endPoint x: 1029, endPoint y: 525, distance: 22.1
click at [1029, 525] on rect at bounding box center [944, 508] width 388 height 81
drag, startPoint x: 936, startPoint y: 394, endPoint x: 903, endPoint y: 392, distance: 33.1
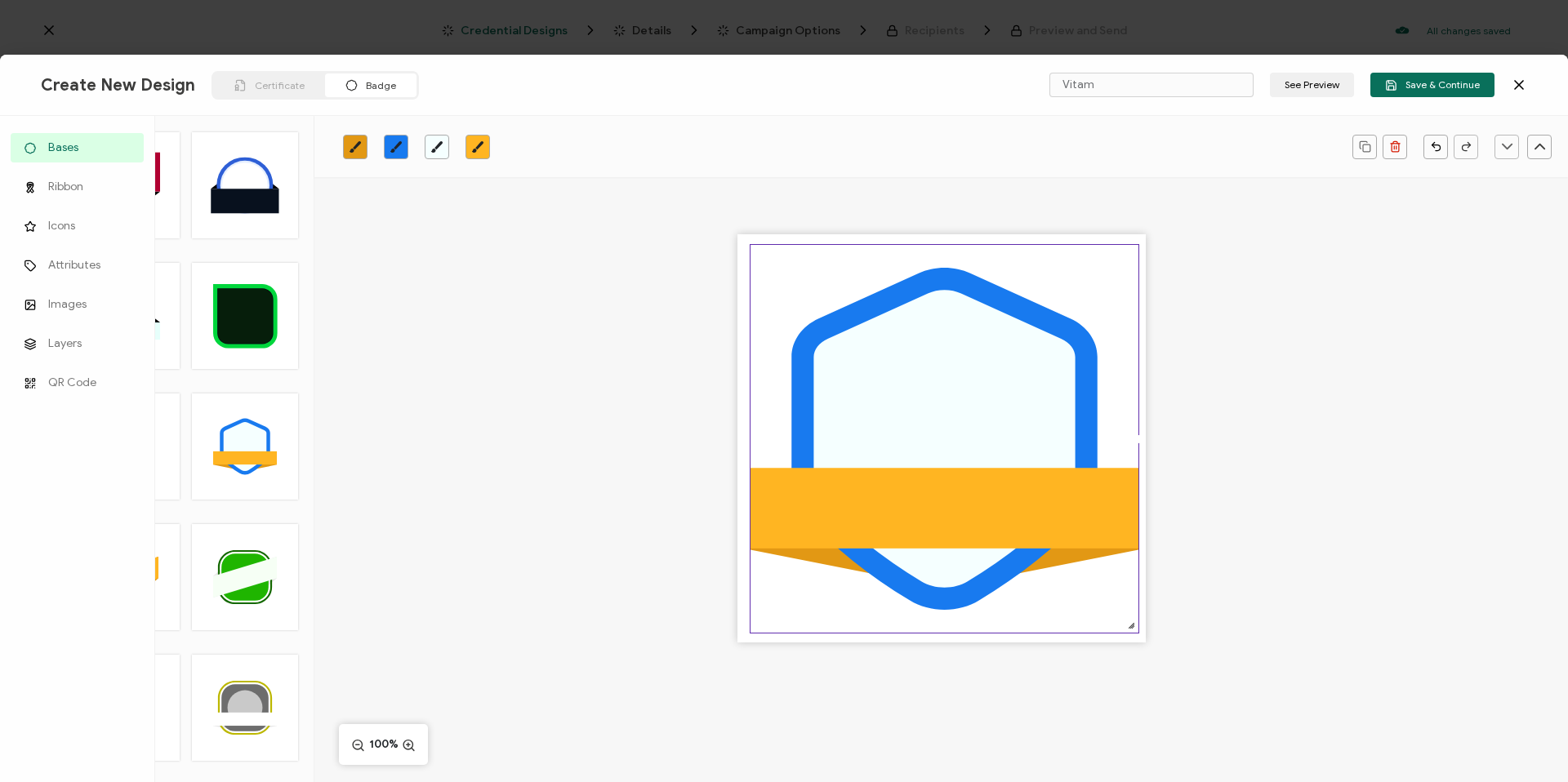
click at [904, 393] on icon at bounding box center [944, 439] width 261 height 298
drag, startPoint x: 839, startPoint y: 327, endPoint x: 845, endPoint y: 308, distance: 19.9
click at [843, 308] on icon at bounding box center [944, 439] width 305 height 342
drag, startPoint x: 1018, startPoint y: 357, endPoint x: 1020, endPoint y: 343, distance: 14.1
click at [1020, 343] on icon at bounding box center [944, 439] width 261 height 298
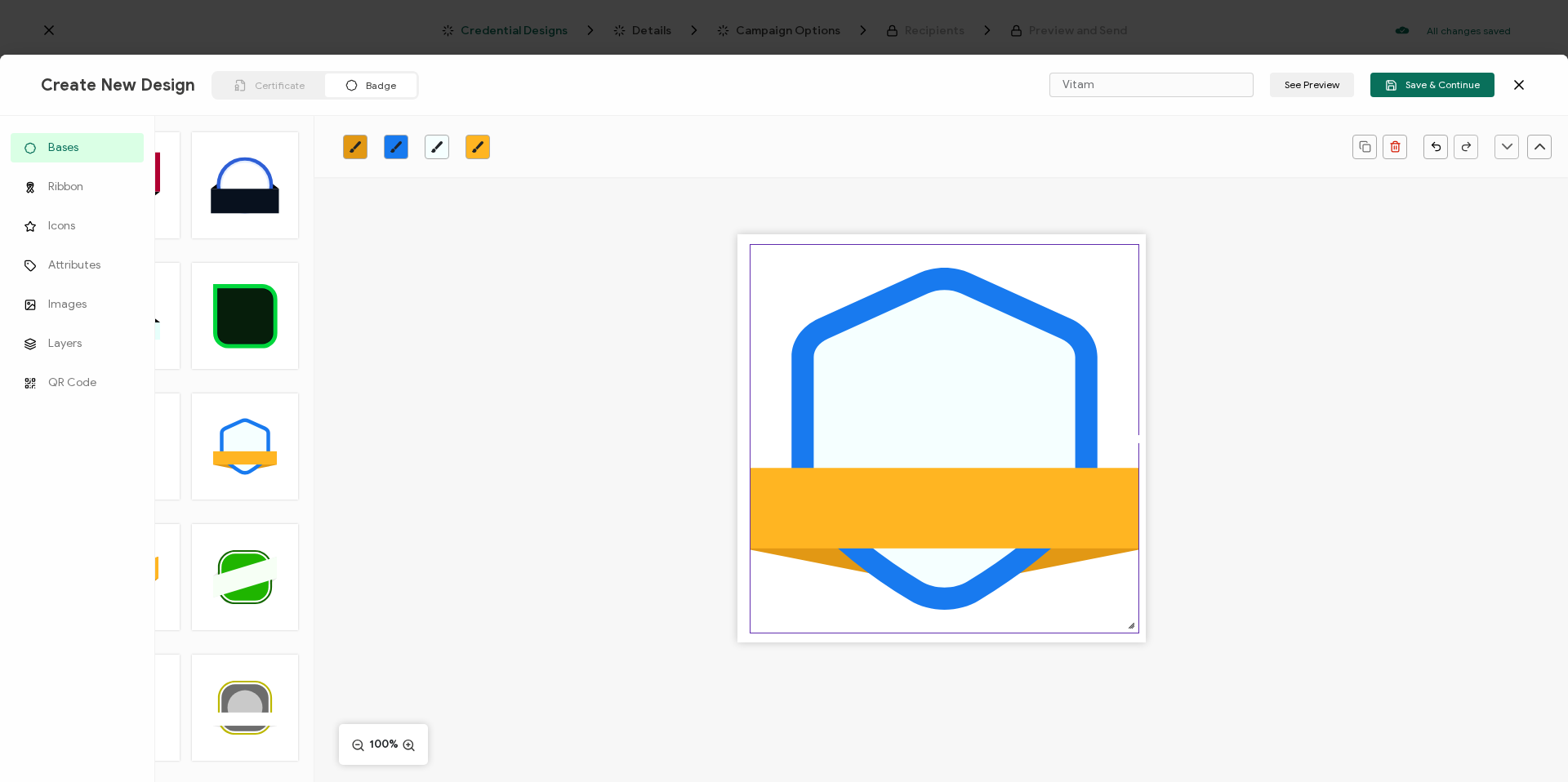
drag, startPoint x: 1492, startPoint y: 405, endPoint x: 1457, endPoint y: 410, distance: 35.4
click at [1492, 405] on div ".uuid-096204d9-ca43-4101-a4c3-07b3f2f44b7a{}.uuid-3bdfa571-5bbe-4c9f-b3f4-196cc…" at bounding box center [941, 466] width 1254 height 579
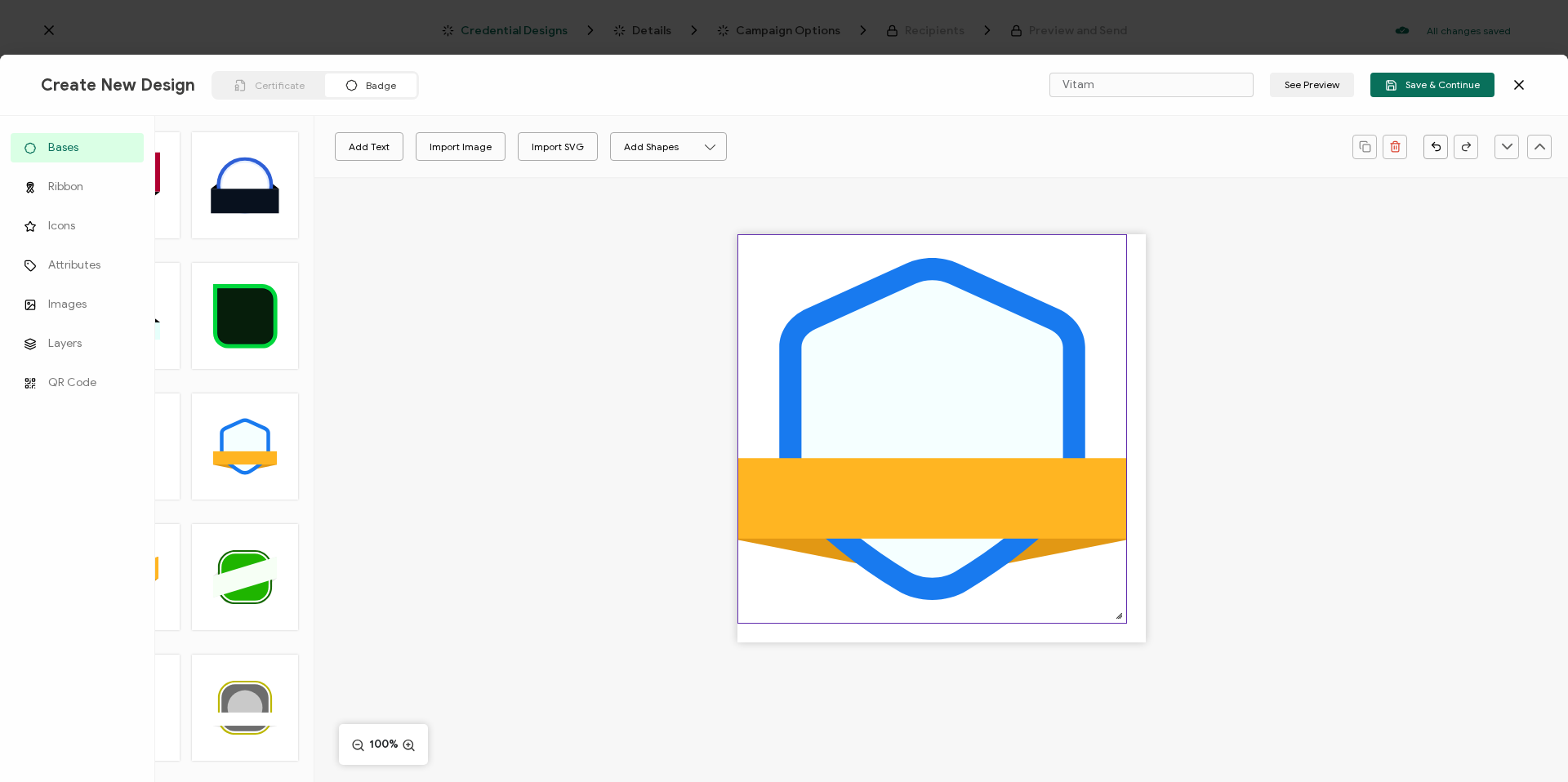
drag, startPoint x: 892, startPoint y: 324, endPoint x: 878, endPoint y: 308, distance: 21.3
click at [878, 308] on icon at bounding box center [932, 429] width 261 height 298
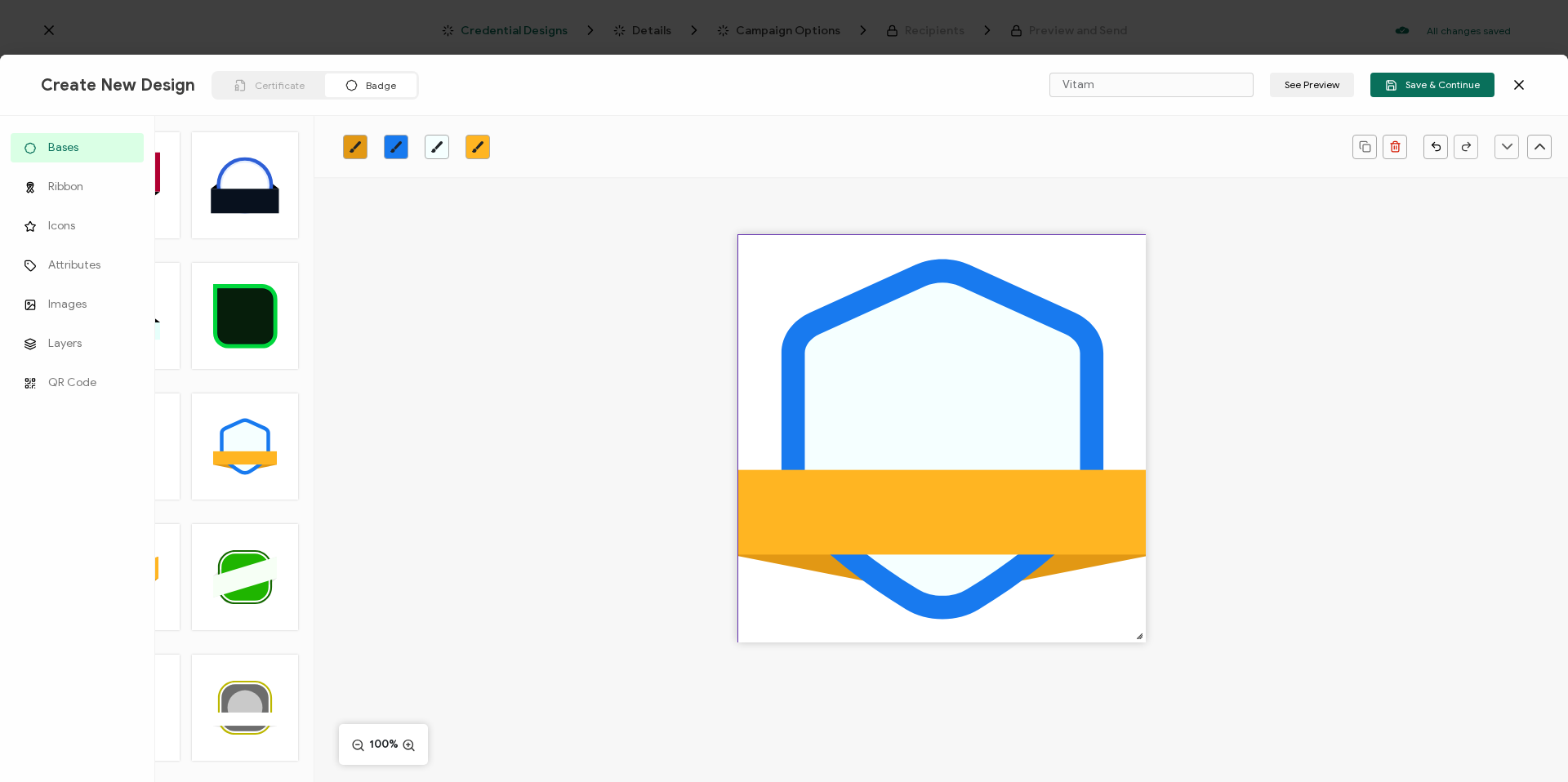
drag, startPoint x: 1117, startPoint y: 615, endPoint x: 1150, endPoint y: 637, distance: 39.7
click at [1150, 637] on div ".uuid-096204d9-ca43-4101-a4c3-07b3f2f44b7a{}.uuid-3bdfa571-5bbe-4c9f-b3f4-196cc…" at bounding box center [941, 466] width 1254 height 579
click at [1262, 580] on div ".uuid-096204d9-ca43-4101-a4c3-07b3f2f44b7a{}.uuid-3bdfa571-5bbe-4c9f-b3f4-196cc…" at bounding box center [941, 466] width 1254 height 579
click at [1127, 618] on icon ".uuid-096204d9-ca43-4101-a4c3-07b3f2f44b7a{}.uuid-3bdfa571-5bbe-4c9f-b3f4-196cc…" at bounding box center [943, 439] width 409 height 408
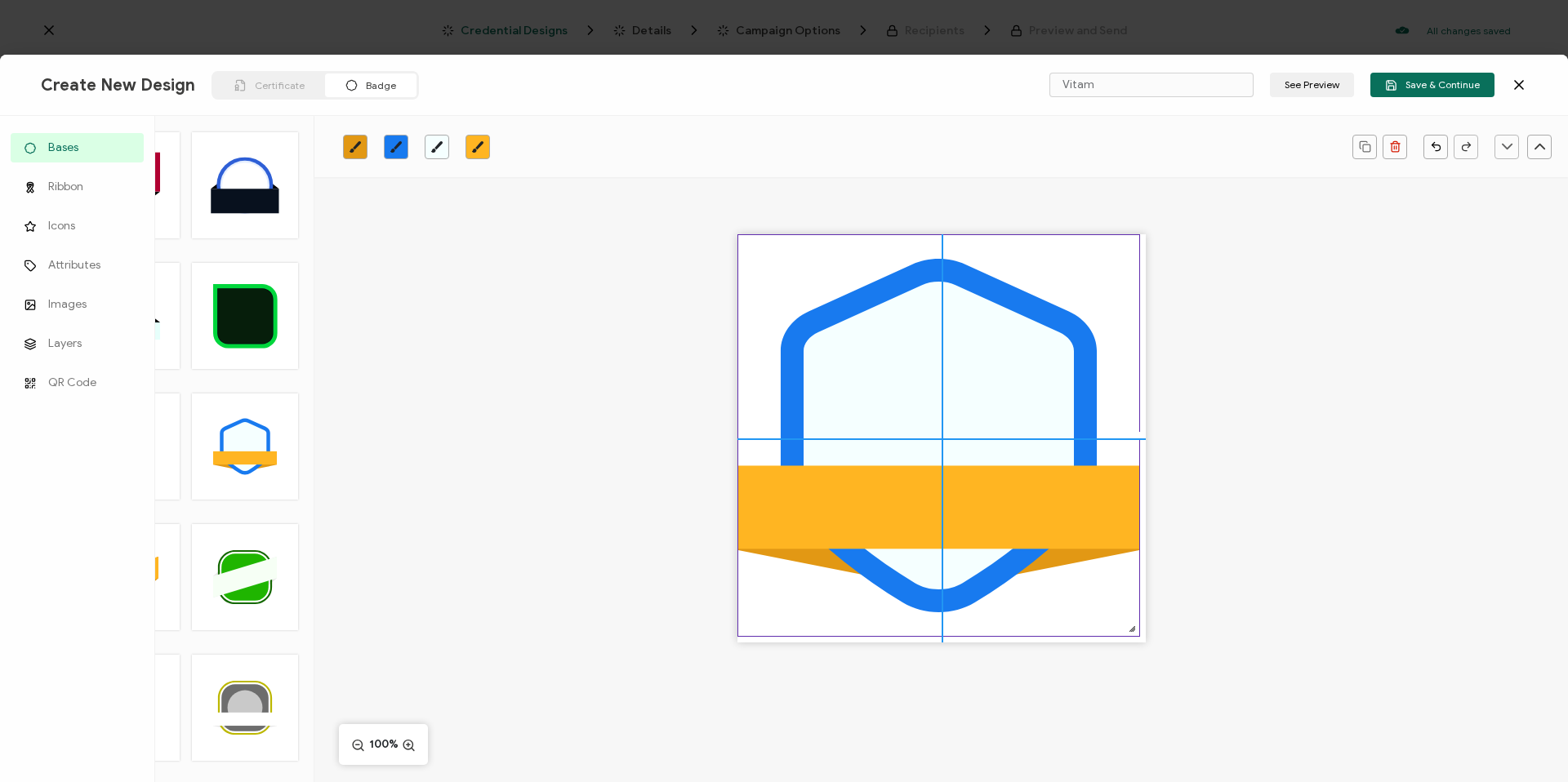
click at [1135, 634] on div at bounding box center [1132, 628] width 13 height 13
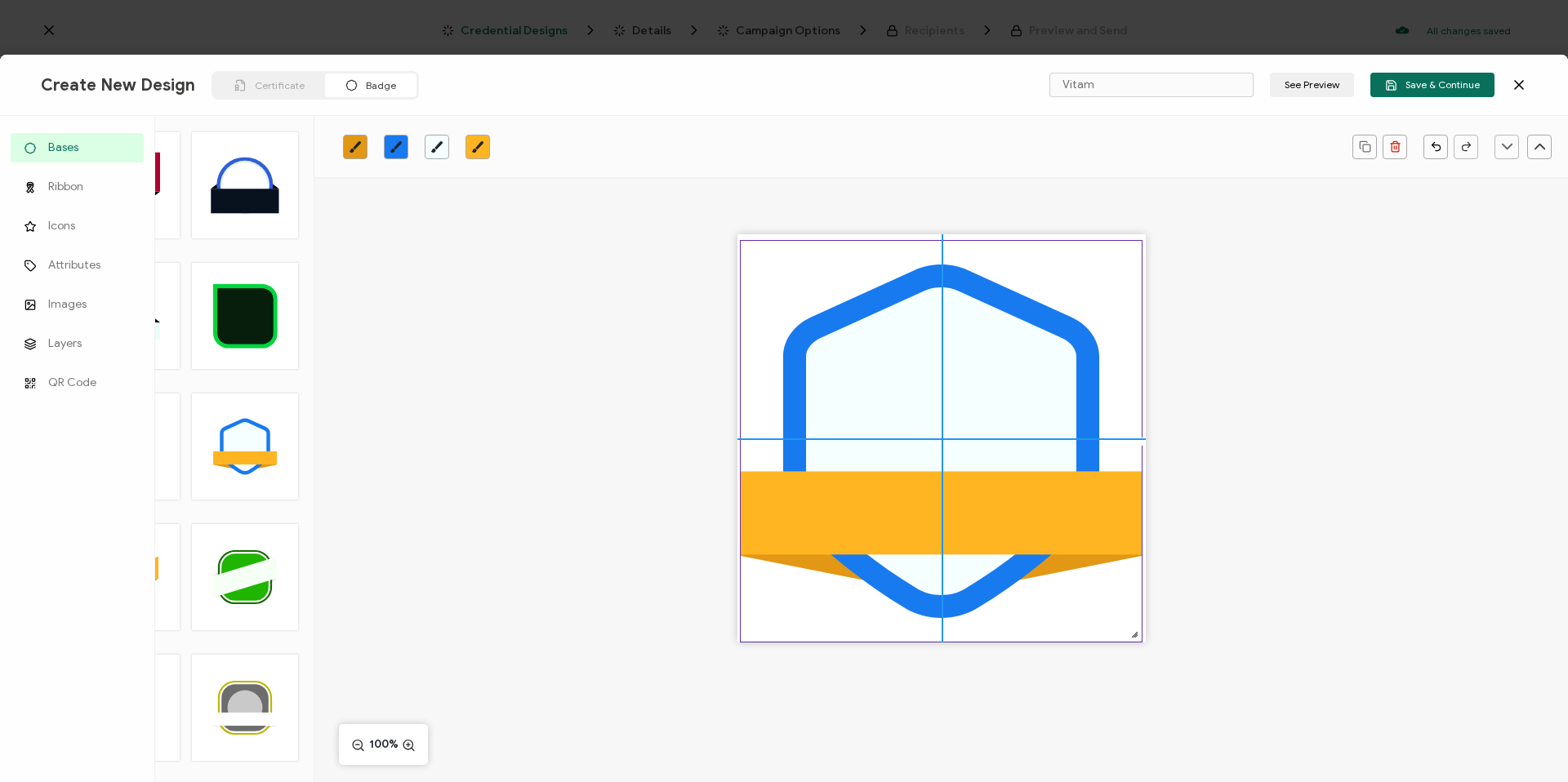
click at [982, 480] on rect at bounding box center [941, 513] width 401 height 83
drag, startPoint x: 977, startPoint y: 471, endPoint x: 969, endPoint y: 439, distance: 33.0
click at [969, 439] on icon at bounding box center [941, 441] width 270 height 308
drag, startPoint x: 964, startPoint y: 433, endPoint x: 960, endPoint y: 419, distance: 14.6
click at [960, 419] on icon at bounding box center [941, 441] width 270 height 308
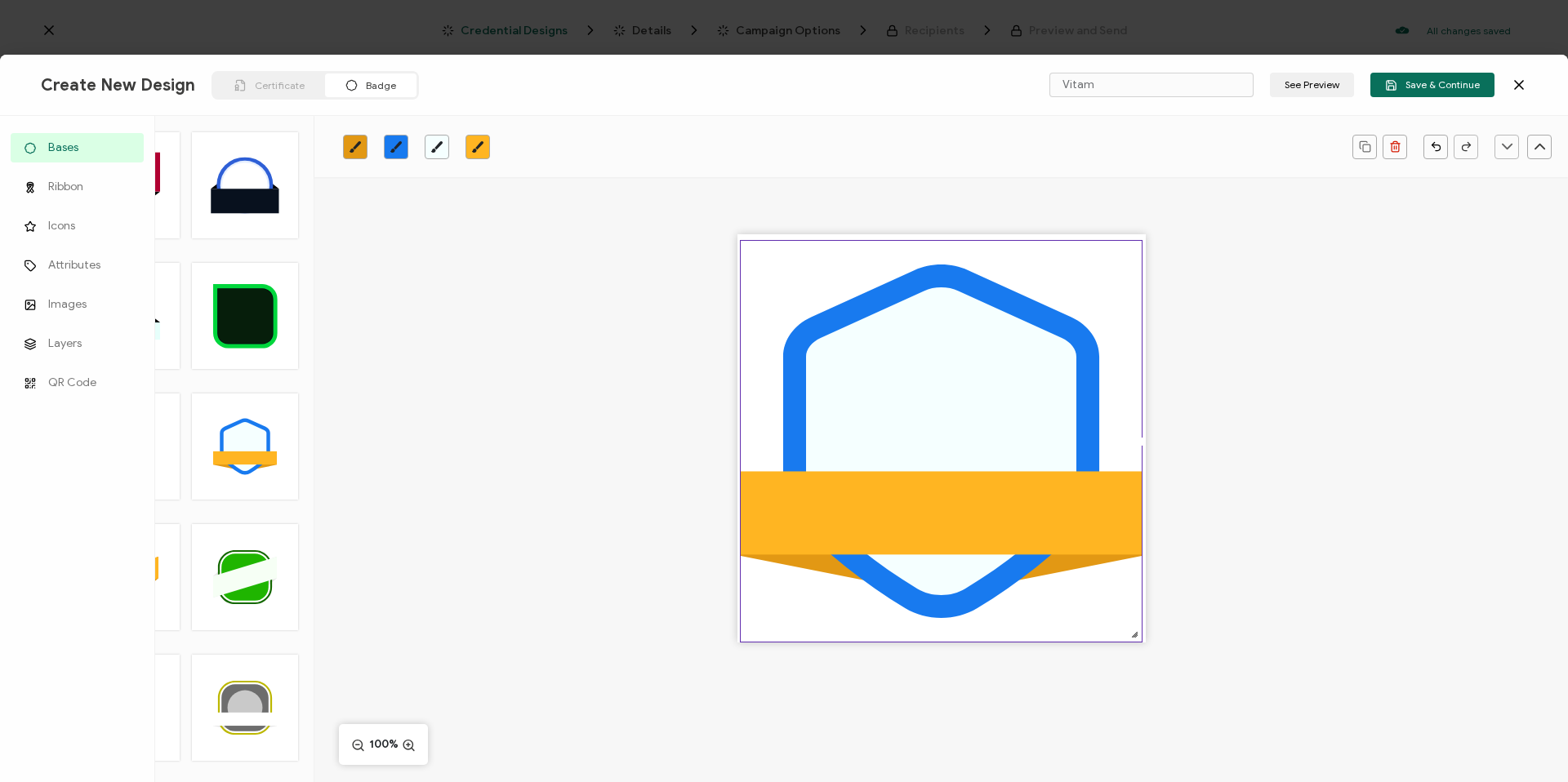
click at [799, 395] on icon at bounding box center [941, 441] width 316 height 354
drag, startPoint x: 915, startPoint y: 413, endPoint x: 911, endPoint y: 385, distance: 28.3
click at [915, 386] on icon at bounding box center [941, 441] width 270 height 308
click at [413, 377] on div ".uuid-096204d9-ca43-4101-a4c3-07b3f2f44b7a{}.uuid-3bdfa571-5bbe-4c9f-b3f4-196cc…" at bounding box center [941, 466] width 1254 height 579
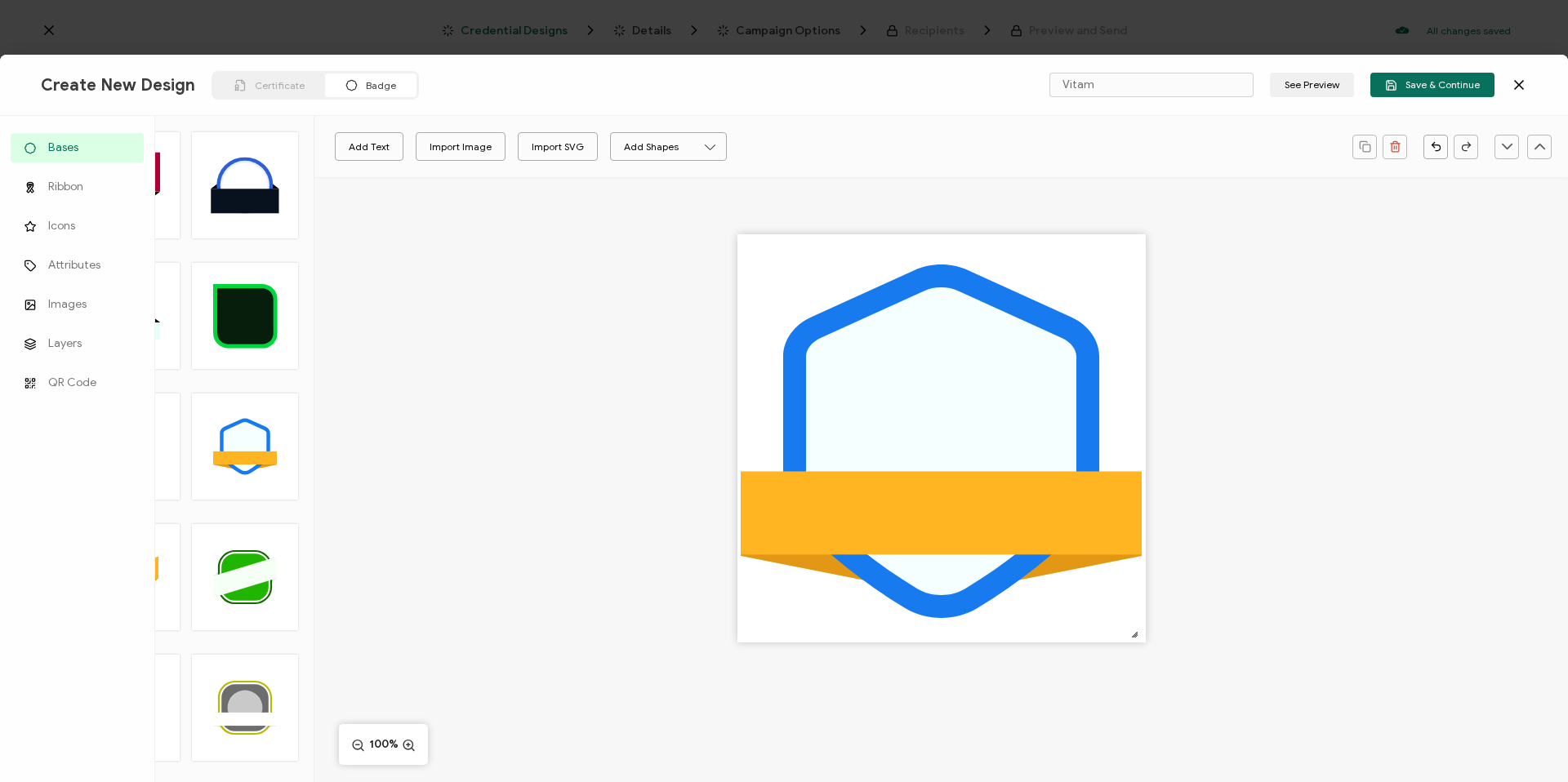
click at [413, 377] on div ".uuid-096204d9-ca43-4101-a4c3-07b3f2f44b7a{}.uuid-3bdfa571-5bbe-4c9f-b3f4-196cc…" at bounding box center [941, 466] width 1254 height 579
click at [1021, 439] on icon at bounding box center [941, 441] width 270 height 308
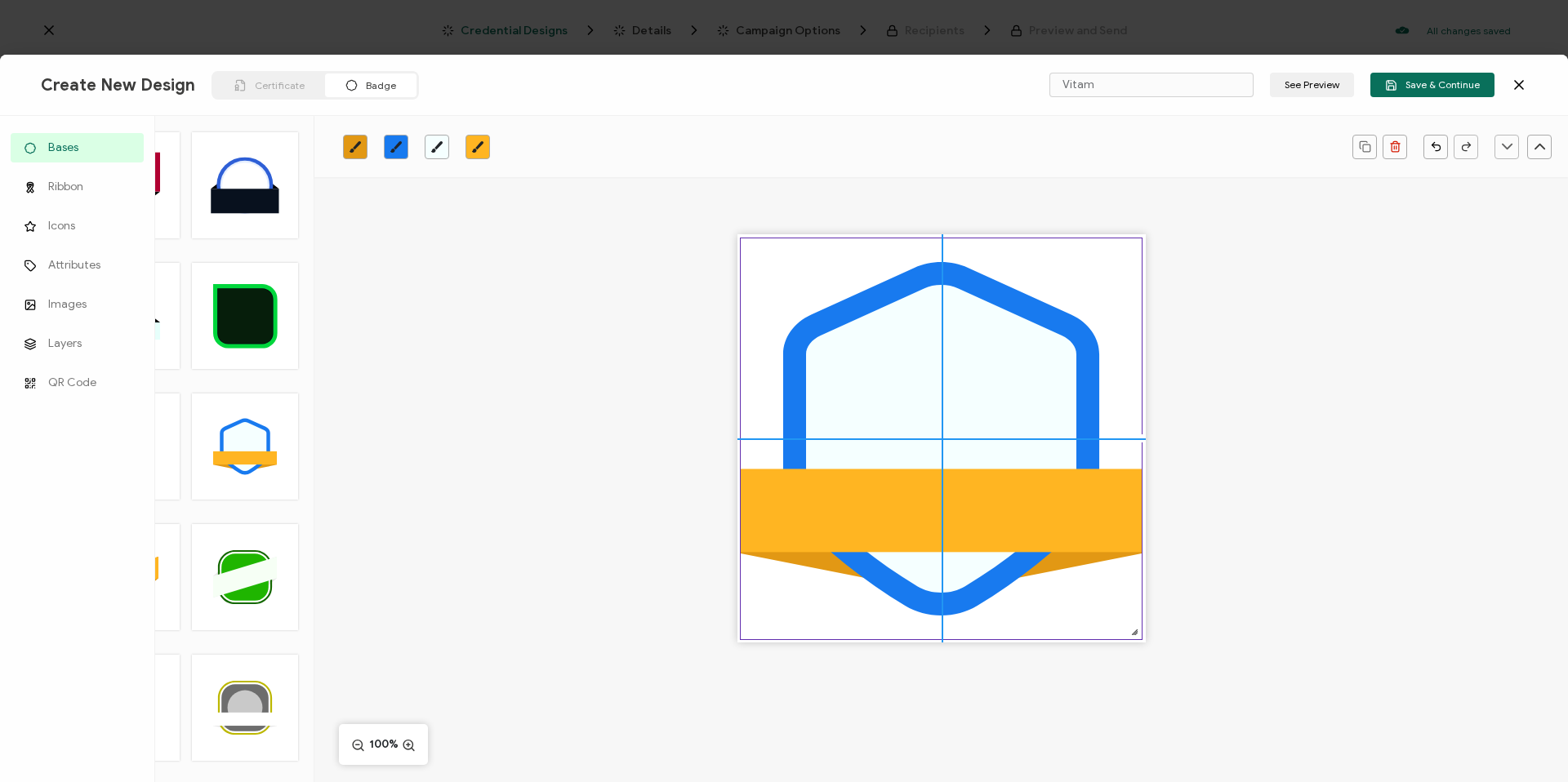
click at [978, 441] on icon at bounding box center [941, 439] width 270 height 308
click at [1207, 494] on div ".uuid-096204d9-ca43-4101-a4c3-07b3f2f44b7a{}.uuid-3bdfa571-5bbe-4c9f-b3f4-196cc…" at bounding box center [941, 466] width 1254 height 579
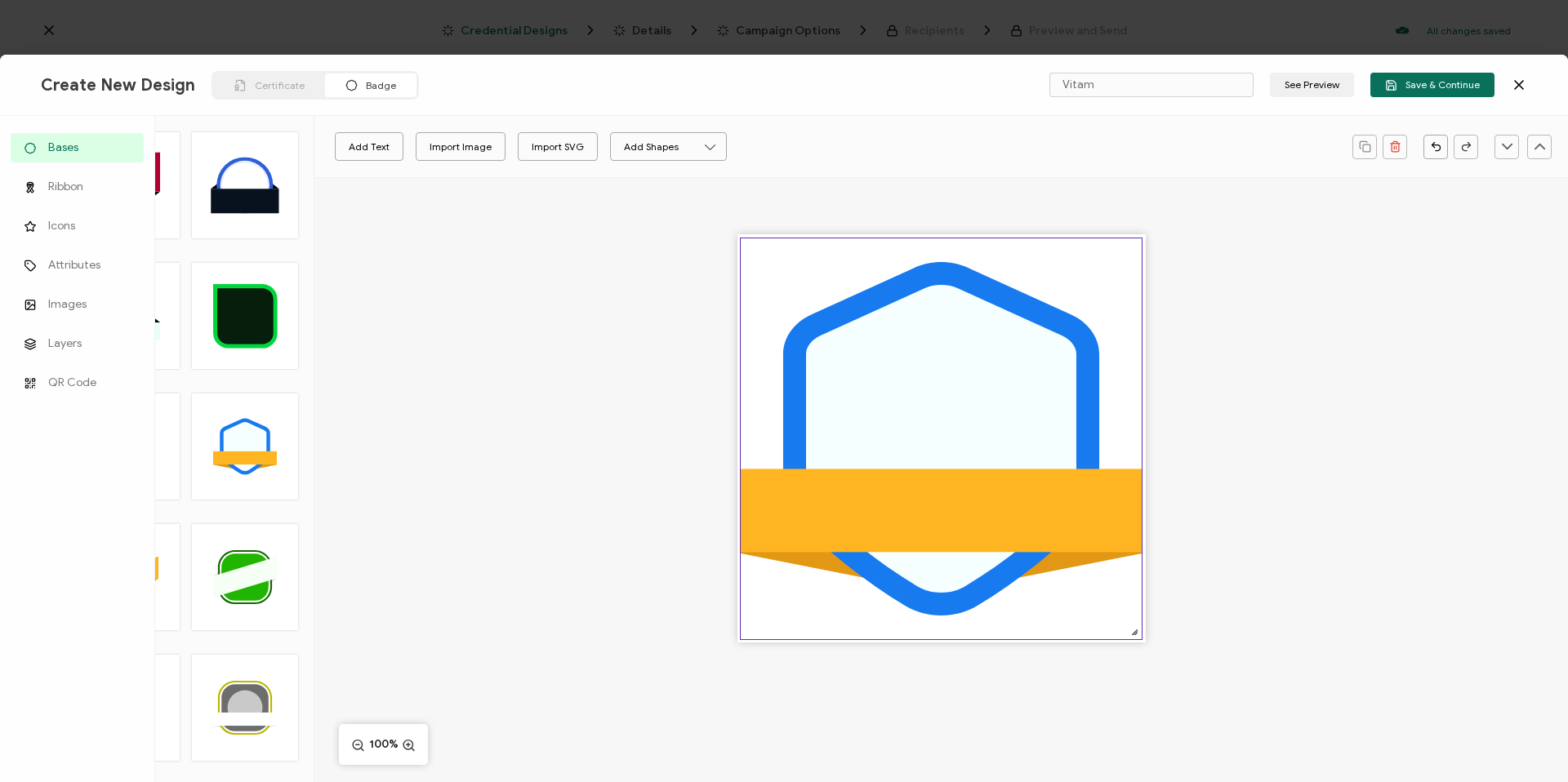
click at [828, 355] on icon at bounding box center [941, 439] width 270 height 308
click at [391, 151] on icon "brush" at bounding box center [396, 147] width 12 height 12
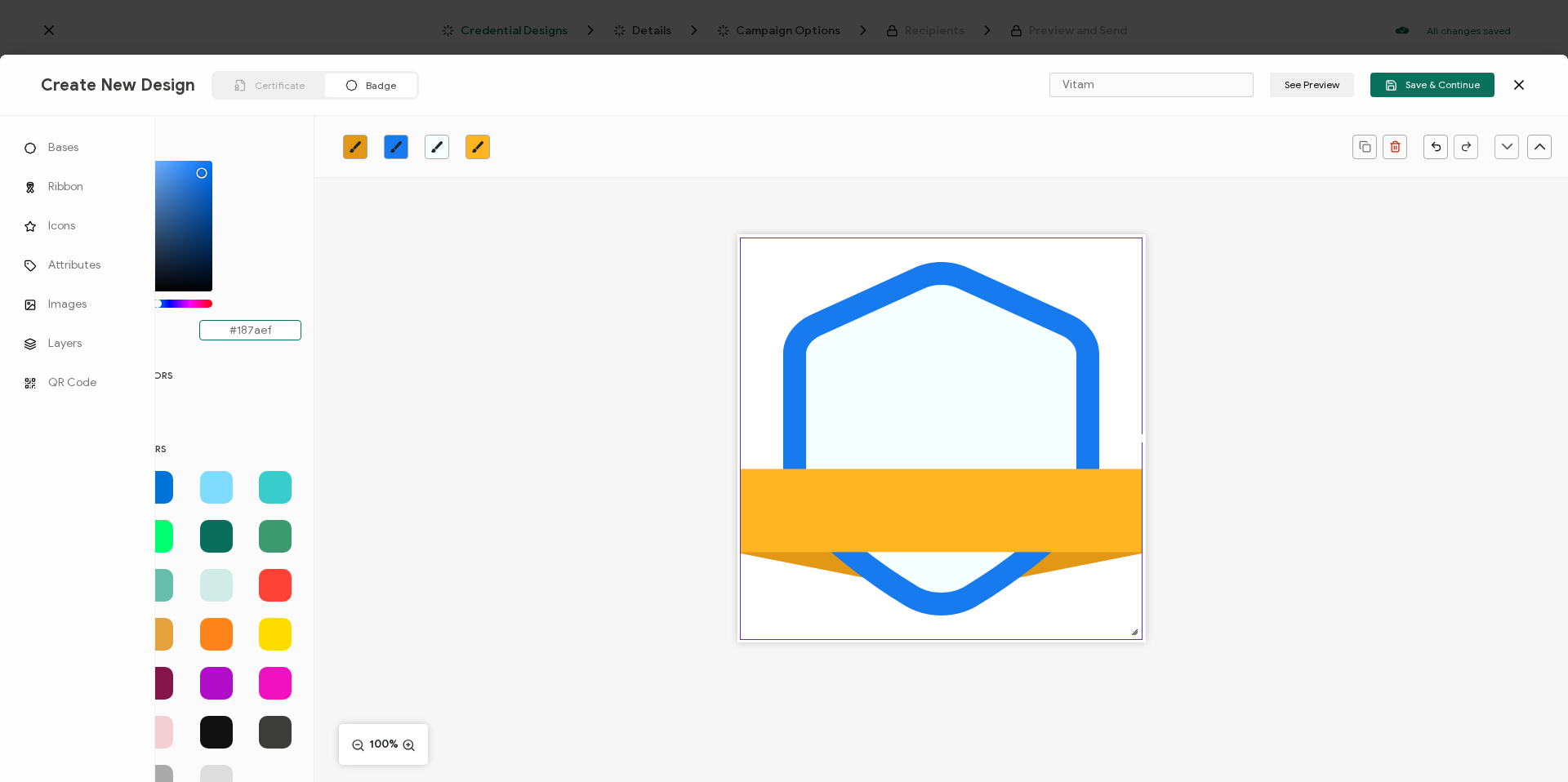
click at [282, 334] on input "#187aef" at bounding box center [250, 330] width 102 height 21
type input "#17285"
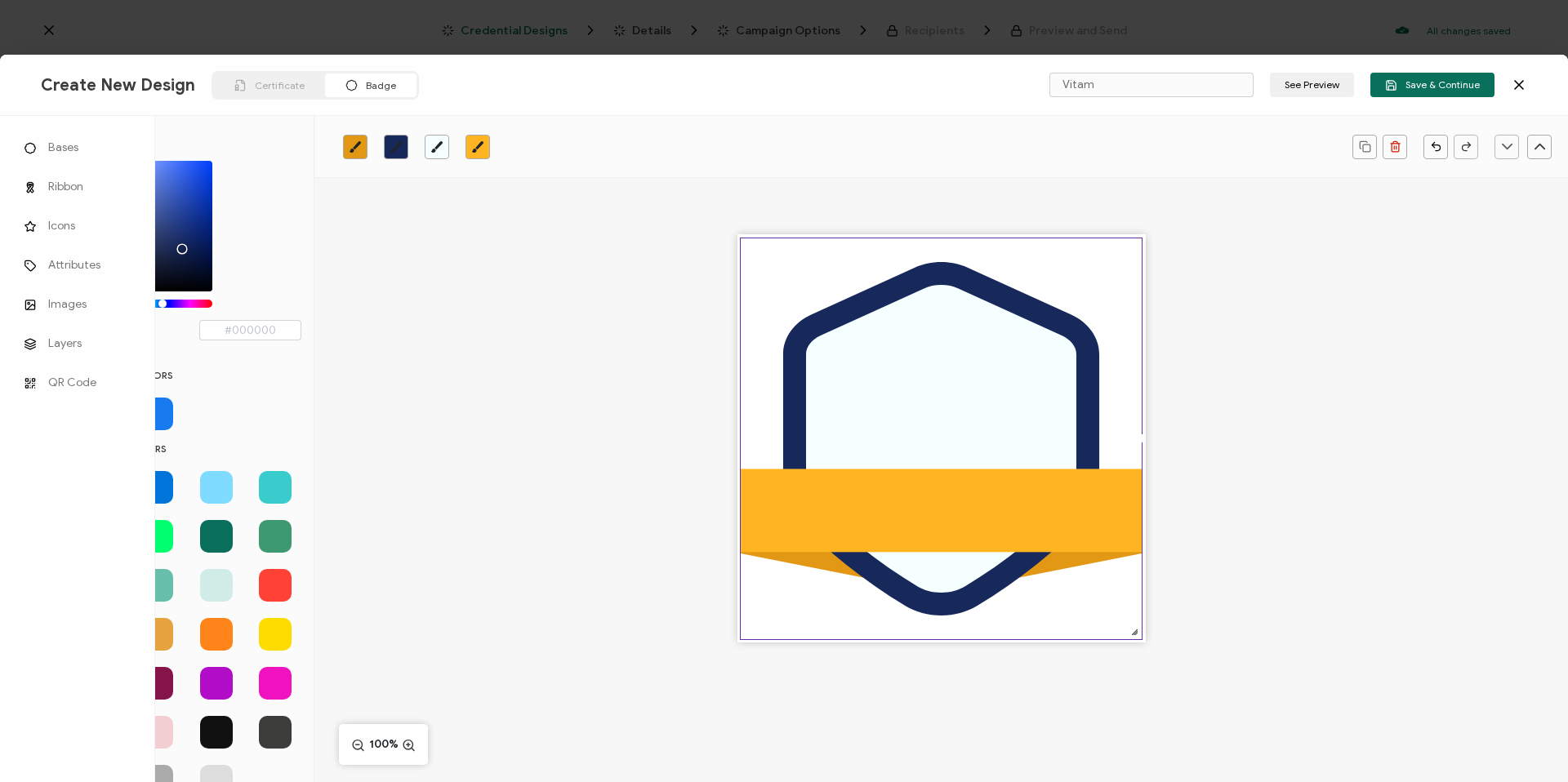
click at [357, 137] on link at bounding box center [356, 147] width 25 height 25
drag, startPoint x: 261, startPoint y: 334, endPoint x: 230, endPoint y: 329, distance: 31.4
click at [230, 329] on input "#e29814" at bounding box center [250, 330] width 102 height 21
type input "#D9412"
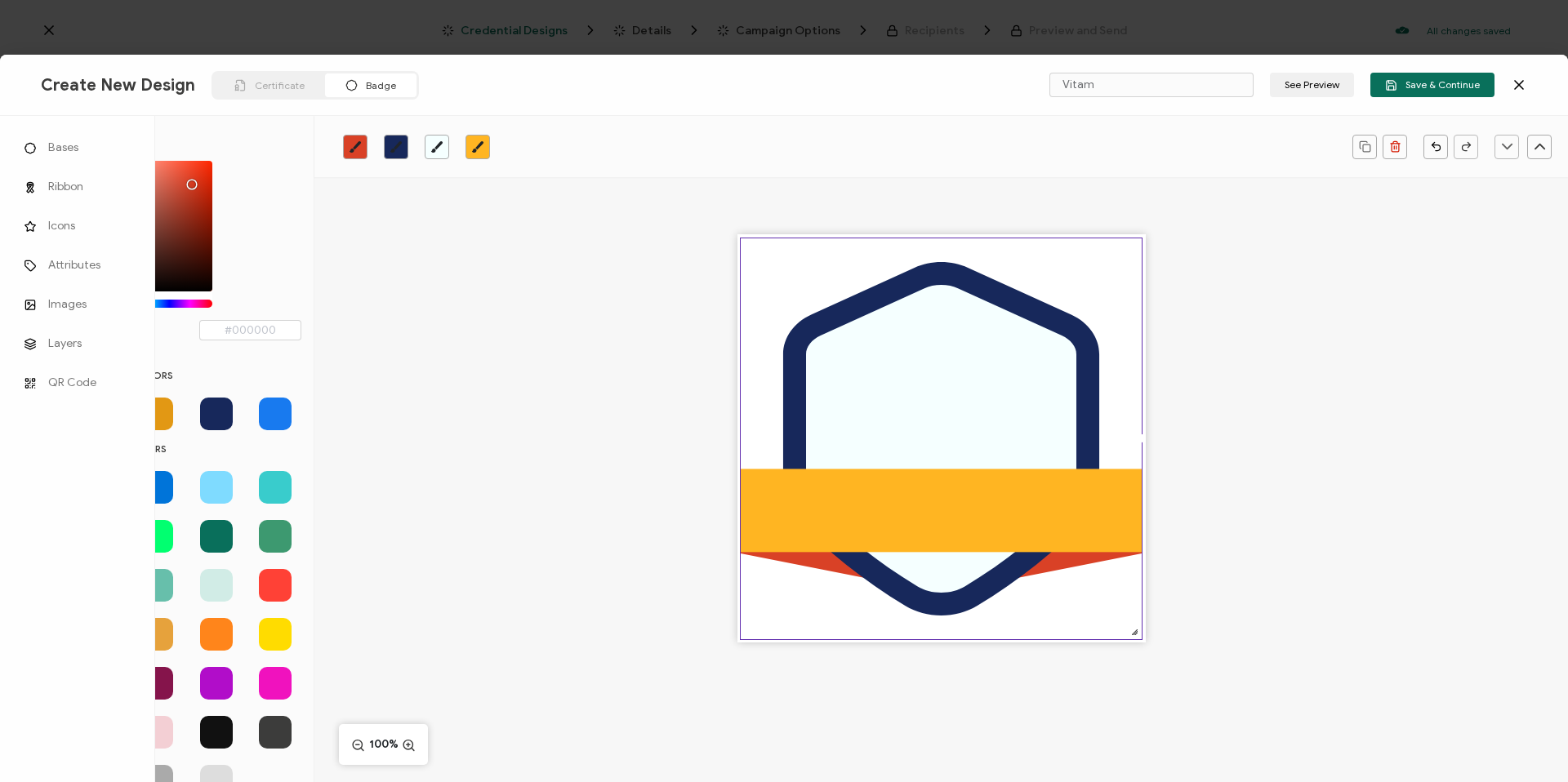
click at [484, 137] on link at bounding box center [478, 147] width 25 height 25
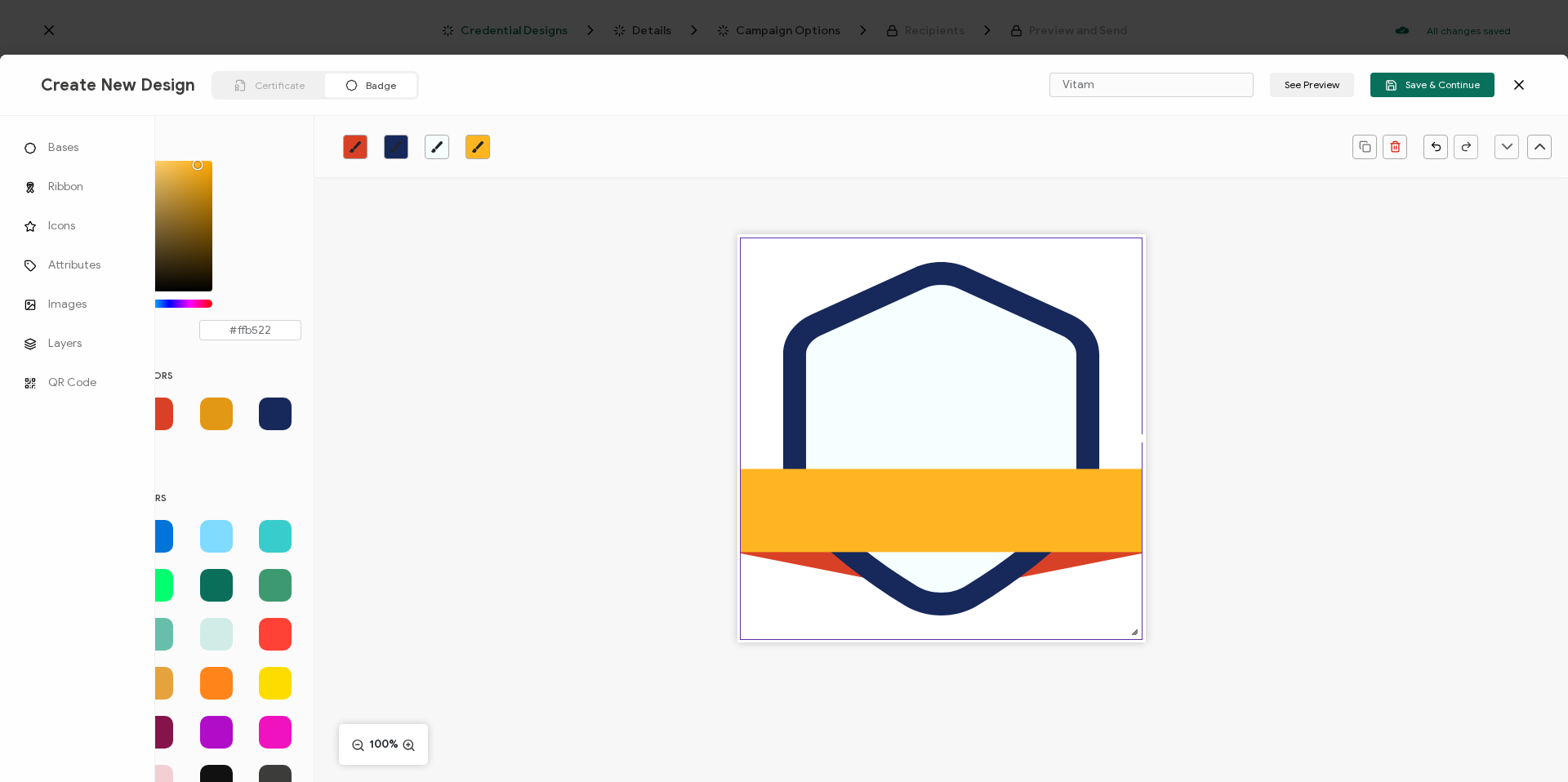
click at [481, 152] on icon "brush" at bounding box center [478, 147] width 13 height 13
drag, startPoint x: 275, startPoint y: 330, endPoint x: 227, endPoint y: 327, distance: 48.1
click at [227, 327] on input "#ffb522" at bounding box center [250, 330] width 102 height 21
click at [274, 324] on input "#ffb522" at bounding box center [250, 330] width 102 height 21
type input "#F39D1"
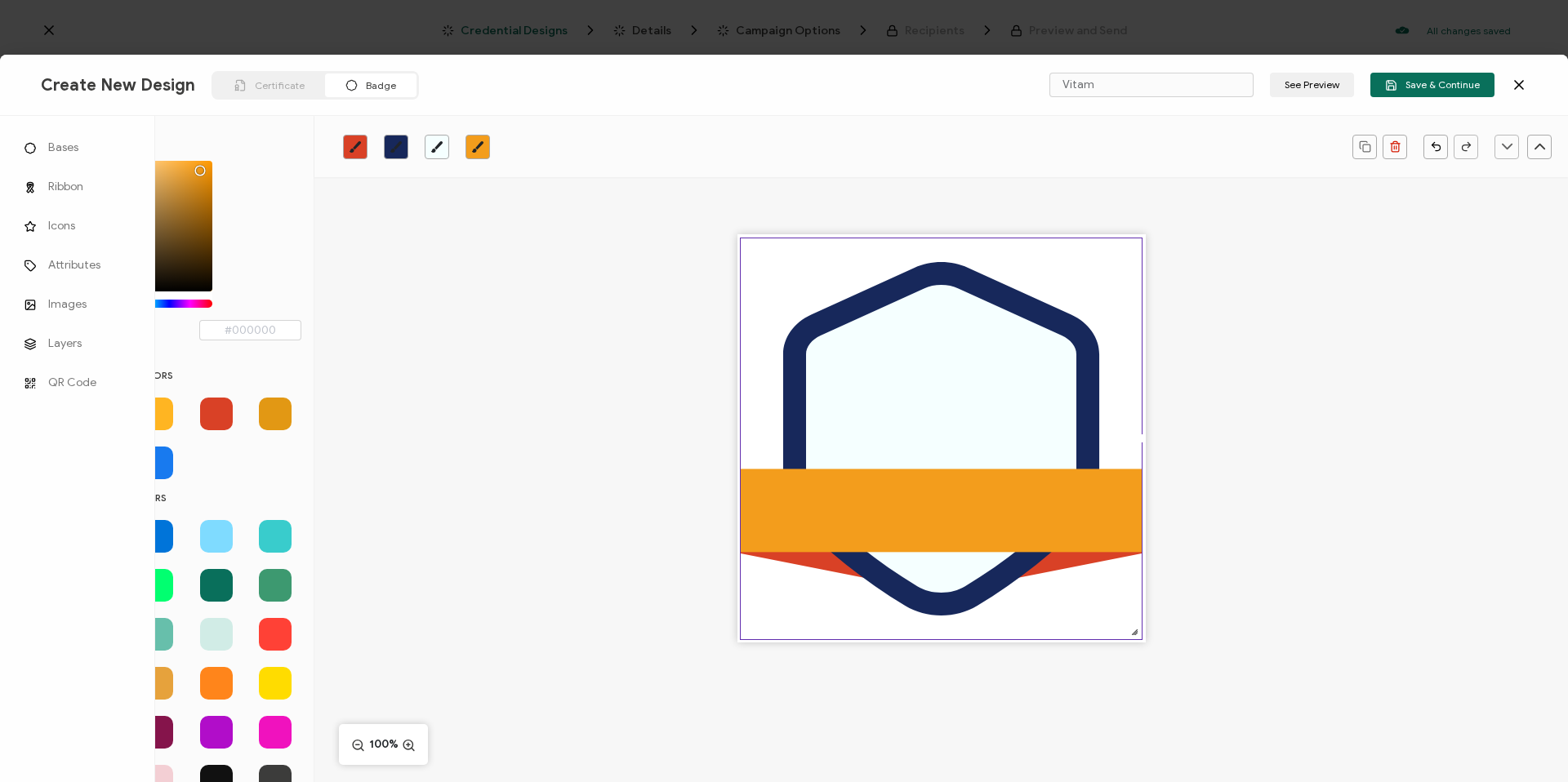
click at [434, 141] on icon "brush" at bounding box center [437, 147] width 13 height 13
type input "#f5ffff"
click at [433, 469] on div ".uuid-096204d9-ca43-4101-a4c3-07b3f2f44b7a{}.uuid-3bdfa571-5bbe-4c9f-b3f4-196cc…" at bounding box center [941, 466] width 1254 height 579
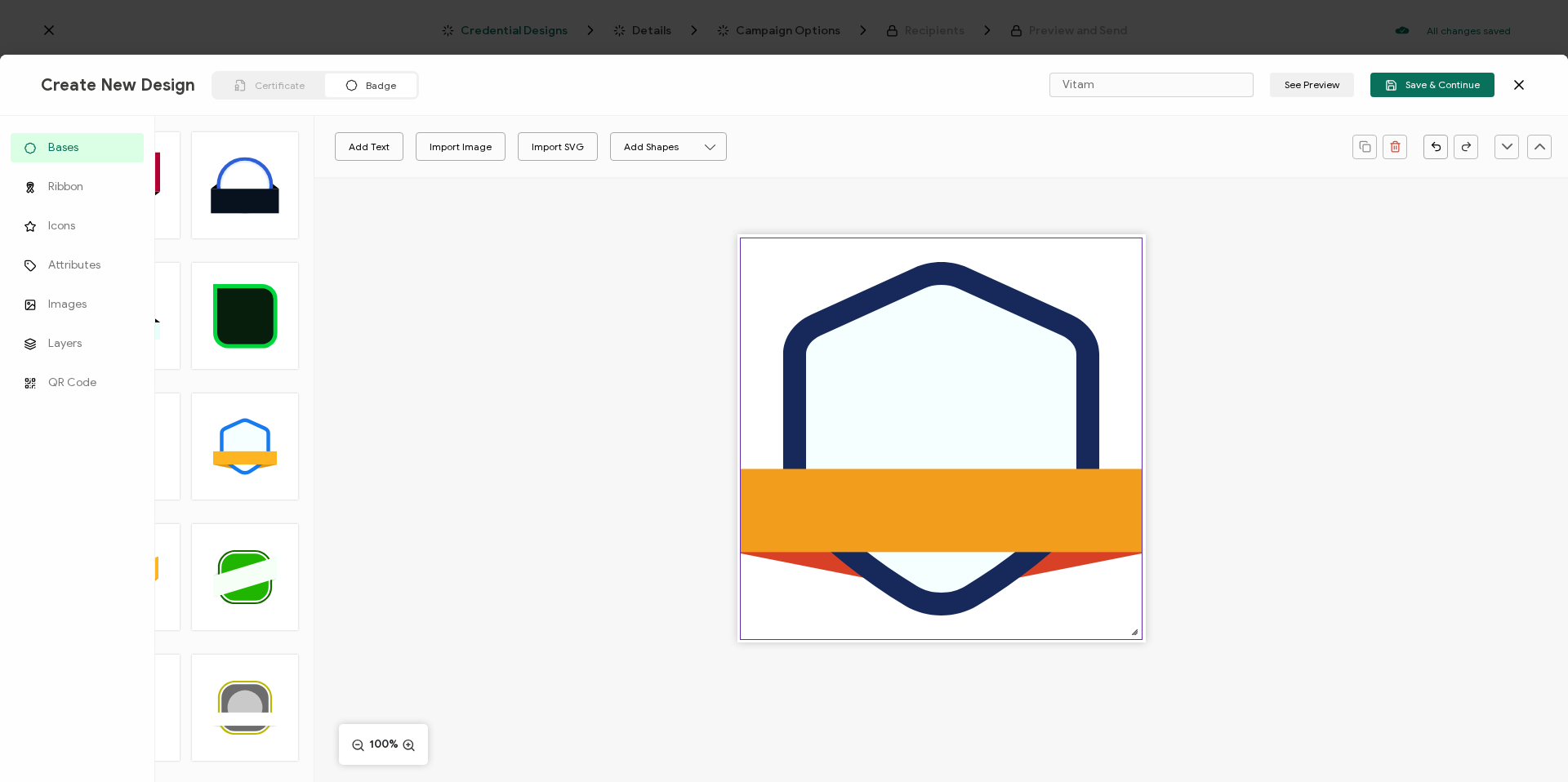
click at [935, 358] on icon at bounding box center [941, 439] width 270 height 308
click at [435, 263] on div ".uuid-096204d9-ca43-4101-a4c3-07b3f2f44b7a{}.uuid-3bdfa571-5bbe-4c9f-b3f4-196cc…" at bounding box center [941, 466] width 1254 height 579
click at [386, 150] on button "Add Text" at bounding box center [369, 146] width 69 height 29
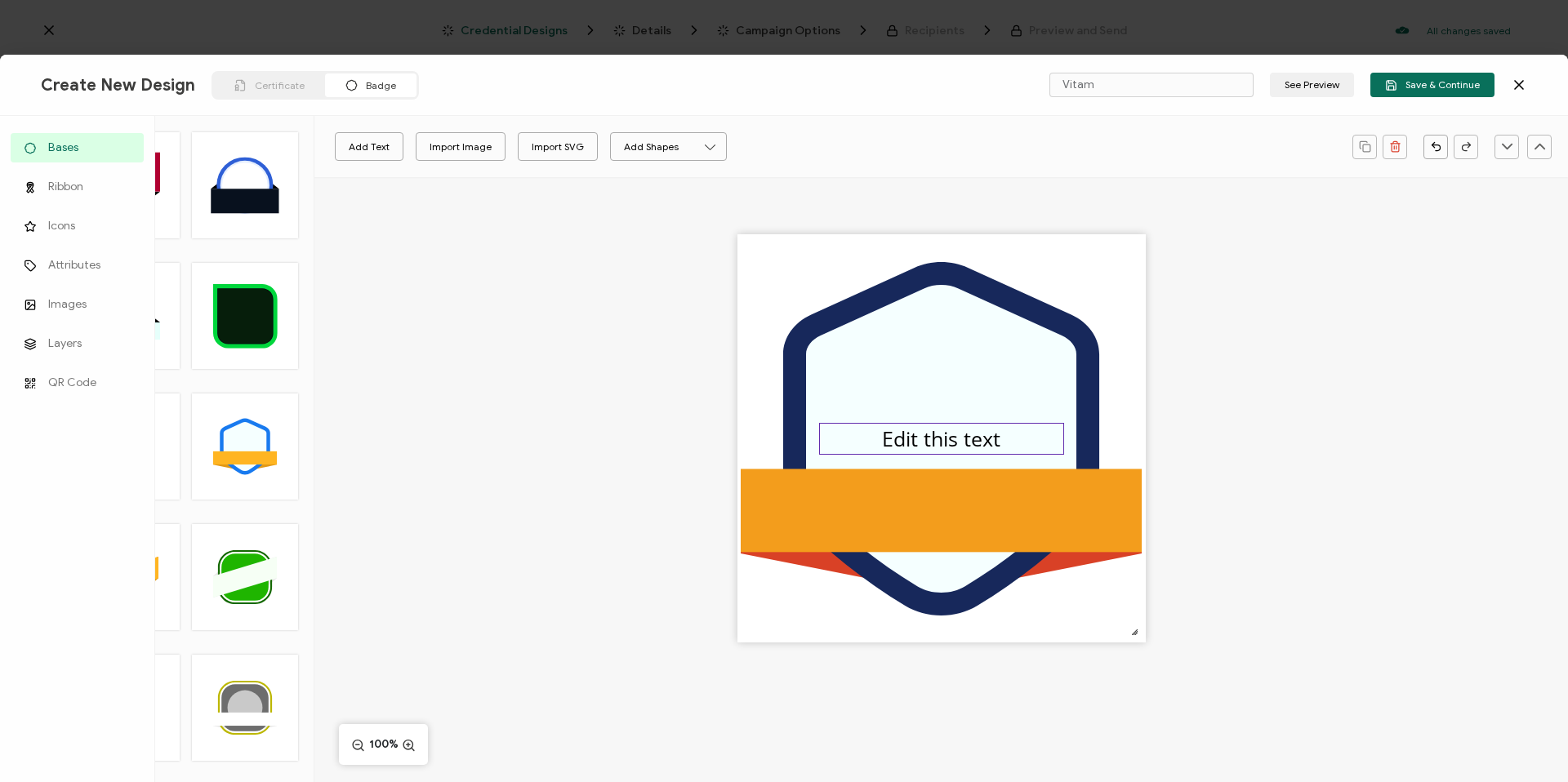
click at [950, 441] on pre "Edit this text" at bounding box center [940, 438] width 118 height 28
drag, startPoint x: 1061, startPoint y: 450, endPoint x: 1158, endPoint y: 440, distance: 97.5
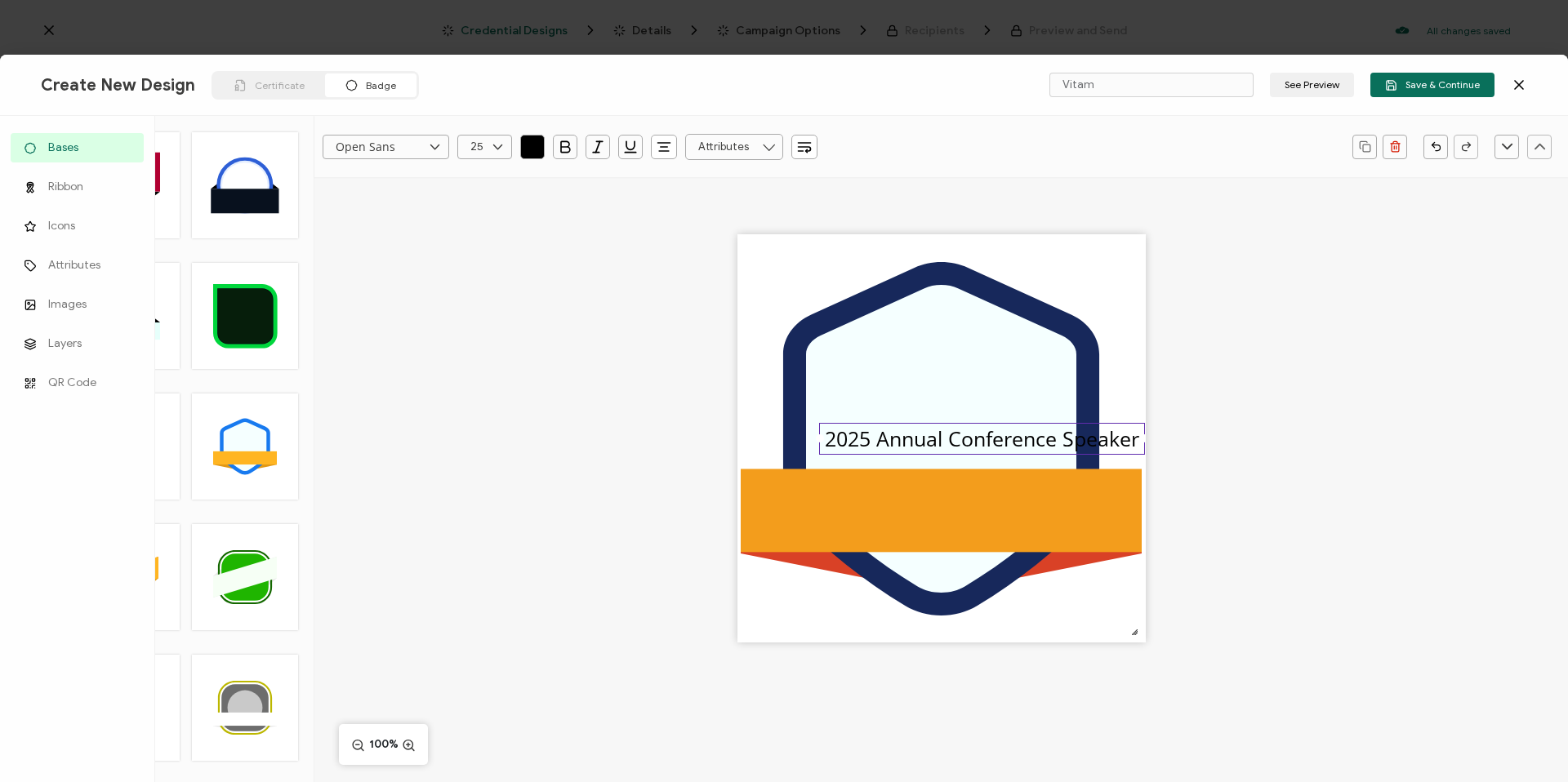
click at [1158, 440] on div ".uuid-096204d9-ca43-4101-a4c3-07b3f2f44b7a{}.uuid-3bdfa571-5bbe-4c9f-b3f4-196cc…" at bounding box center [941, 466] width 1254 height 579
click at [569, 142] on icon "button" at bounding box center [565, 147] width 17 height 17
click at [1445, 465] on div ".uuid-096204d9-ca43-4101-a4c3-07b3f2f44b7a{}.uuid-3bdfa571-5bbe-4c9f-b3f4-196cc…" at bounding box center [941, 466] width 1254 height 579
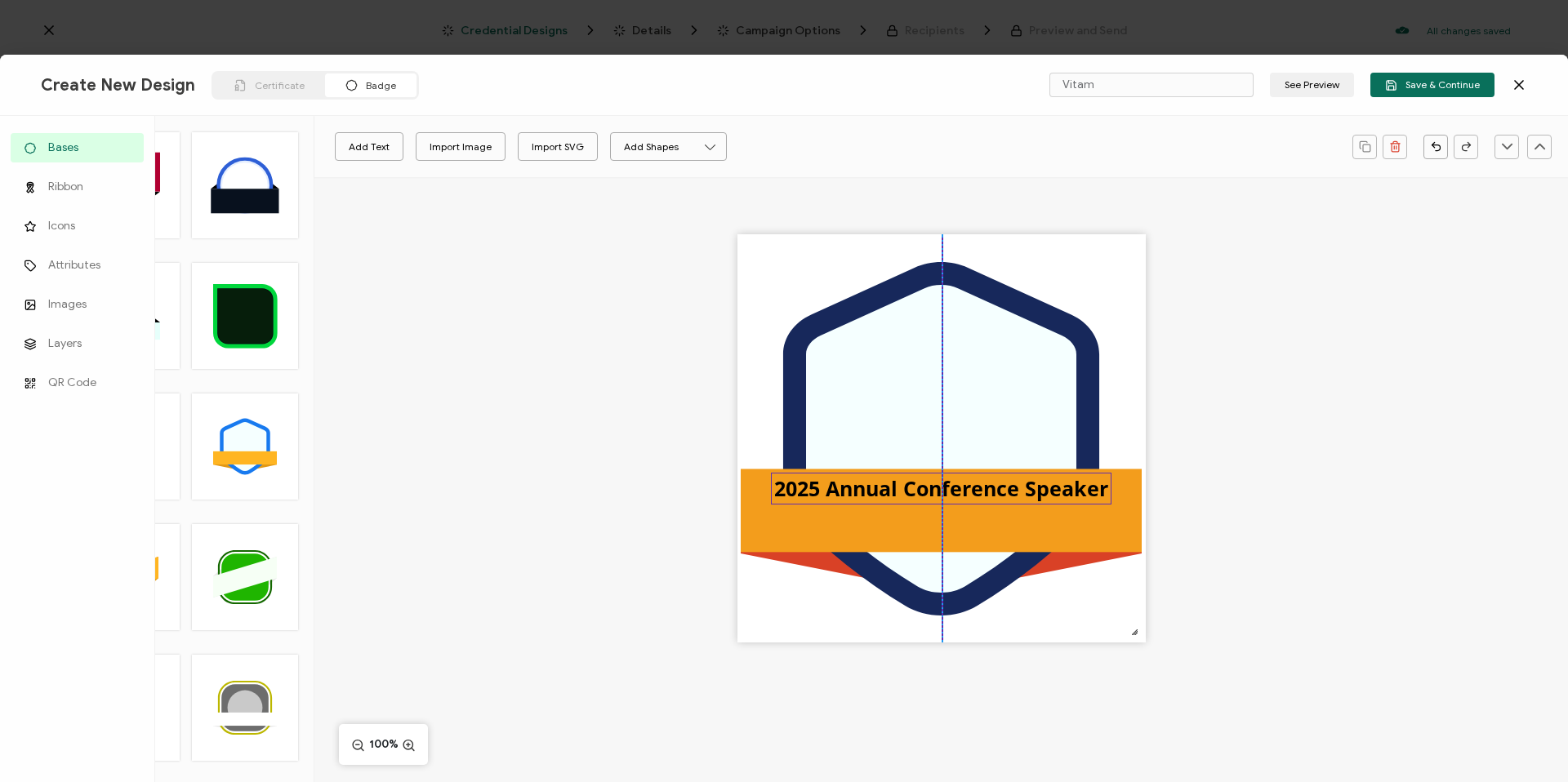
drag, startPoint x: 997, startPoint y: 439, endPoint x: 952, endPoint y: 489, distance: 67.3
click at [952, 489] on pre "2025 Annual Conference Speaker" at bounding box center [941, 489] width 334 height 28
click at [1357, 455] on div ".uuid-096204d9-ca43-4101-a4c3-07b3f2f44b7a{}.uuid-3bdfa571-5bbe-4c9f-b3f4-196cc…" at bounding box center [941, 466] width 1254 height 579
click at [958, 487] on pre "2025 Annual Conference Speaker" at bounding box center [941, 488] width 334 height 28
drag, startPoint x: 1366, startPoint y: 487, endPoint x: 1255, endPoint y: 450, distance: 117.0
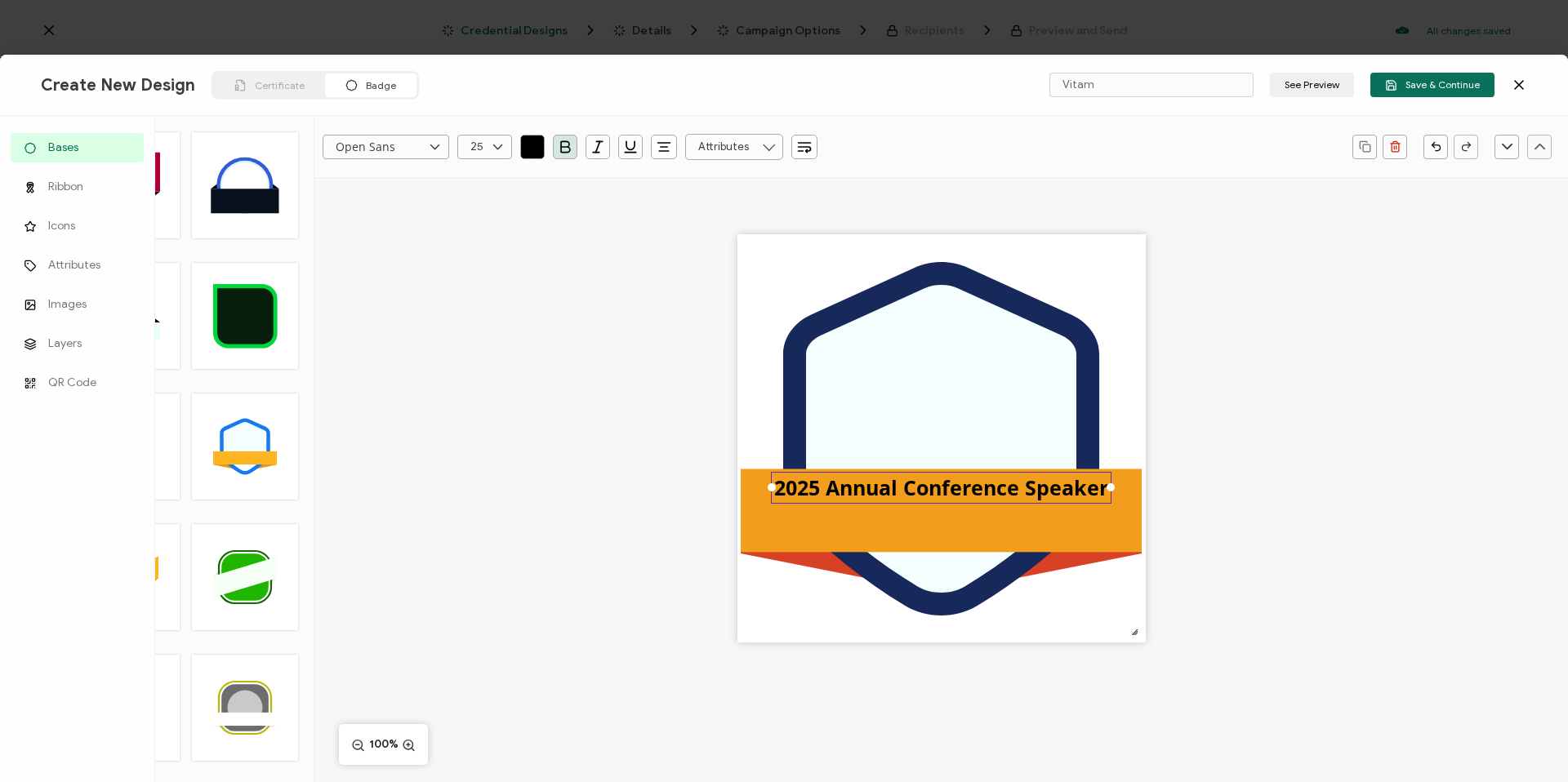
click at [1365, 486] on div ".uuid-096204d9-ca43-4101-a4c3-07b3f2f44b7a{}.uuid-3bdfa571-5bbe-4c9f-b3f4-196cc…" at bounding box center [941, 466] width 1254 height 579
click at [375, 156] on button "Add Text" at bounding box center [369, 146] width 69 height 29
click at [980, 452] on div "Edit this text" at bounding box center [941, 438] width 245 height 32
click at [980, 452] on div "Edit this text" at bounding box center [941, 437] width 245 height 32
click at [979, 452] on div "Edit this text" at bounding box center [941, 437] width 245 height 32
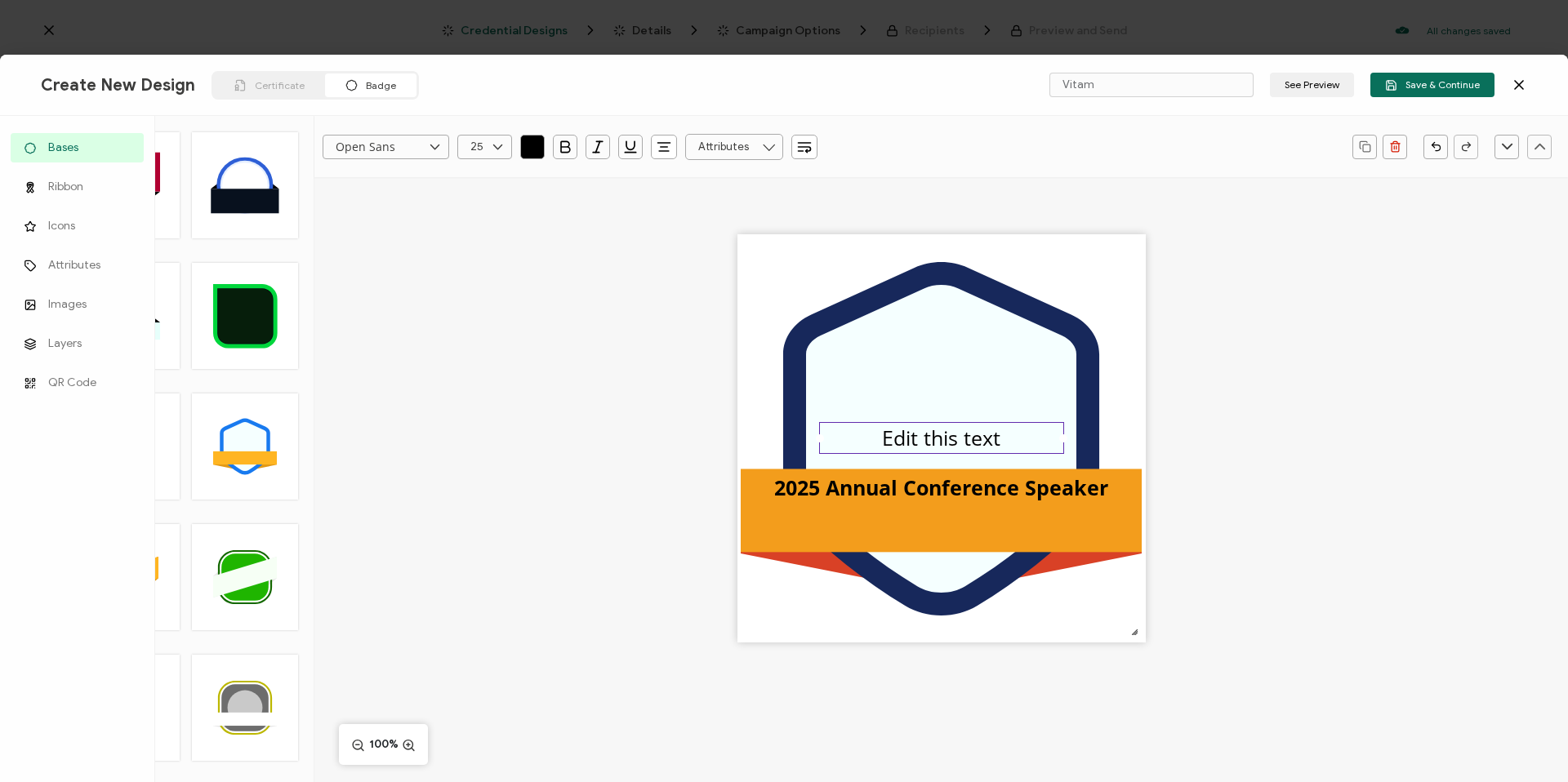
click at [980, 447] on pre "Edit this text" at bounding box center [940, 437] width 118 height 28
click at [889, 438] on pre "Phoenix Rising" at bounding box center [941, 437] width 137 height 28
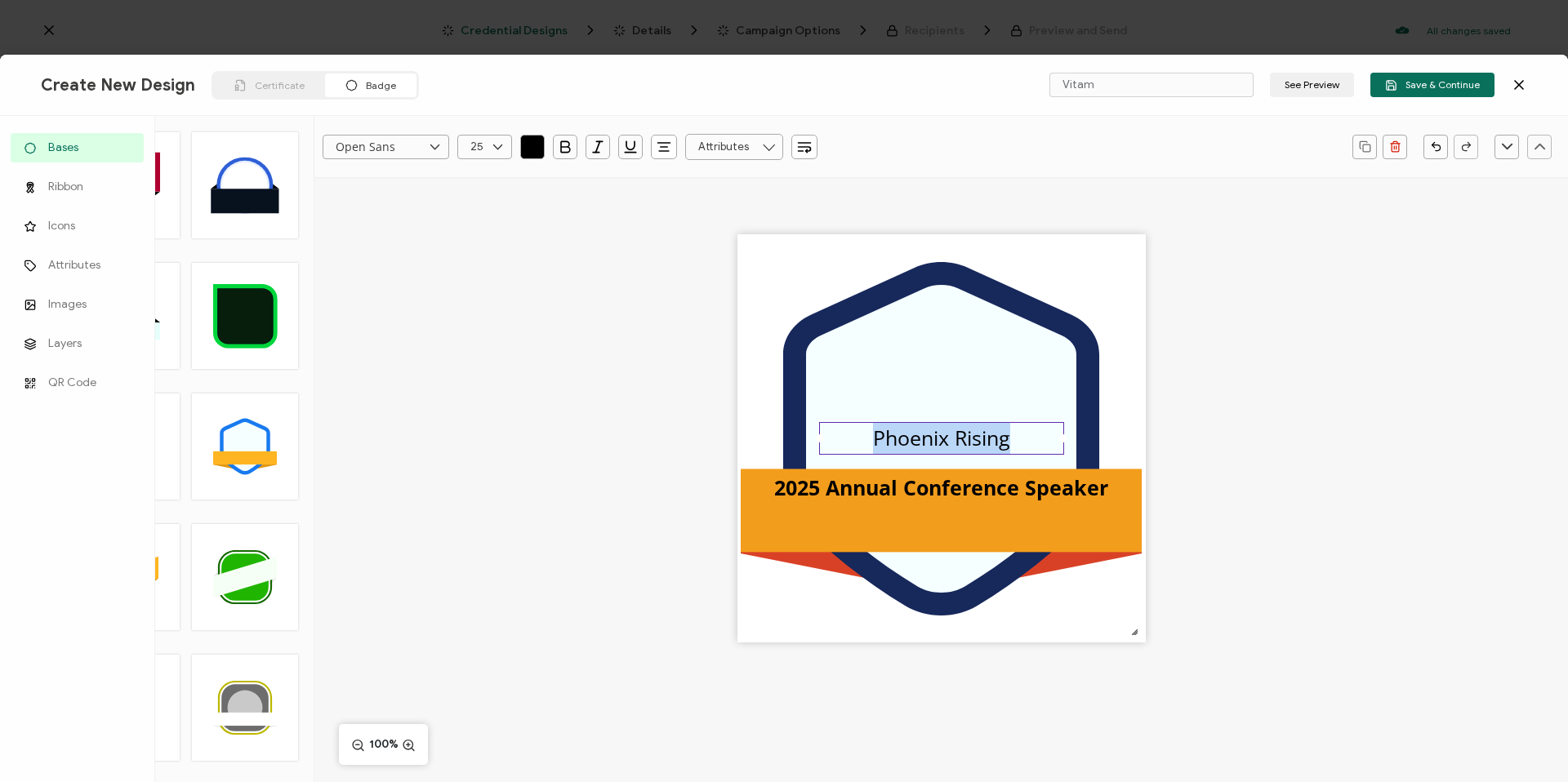
click at [890, 438] on pre "Phoenix Rising" at bounding box center [941, 437] width 137 height 28
click at [592, 141] on icon "button" at bounding box center [598, 147] width 17 height 17
click at [1307, 470] on div ".uuid-096204d9-ca43-4101-a4c3-07b3f2f44b7a{}.uuid-3bdfa571-5bbe-4c9f-b3f4-196cc…" at bounding box center [941, 466] width 1254 height 579
click at [1227, 441] on div ".uuid-096204d9-ca43-4101-a4c3-07b3f2f44b7a{}.uuid-3bdfa571-5bbe-4c9f-b3f4-196cc…" at bounding box center [941, 466] width 1254 height 579
click at [1006, 435] on div "Phoenix Rising" at bounding box center [941, 437] width 245 height 32
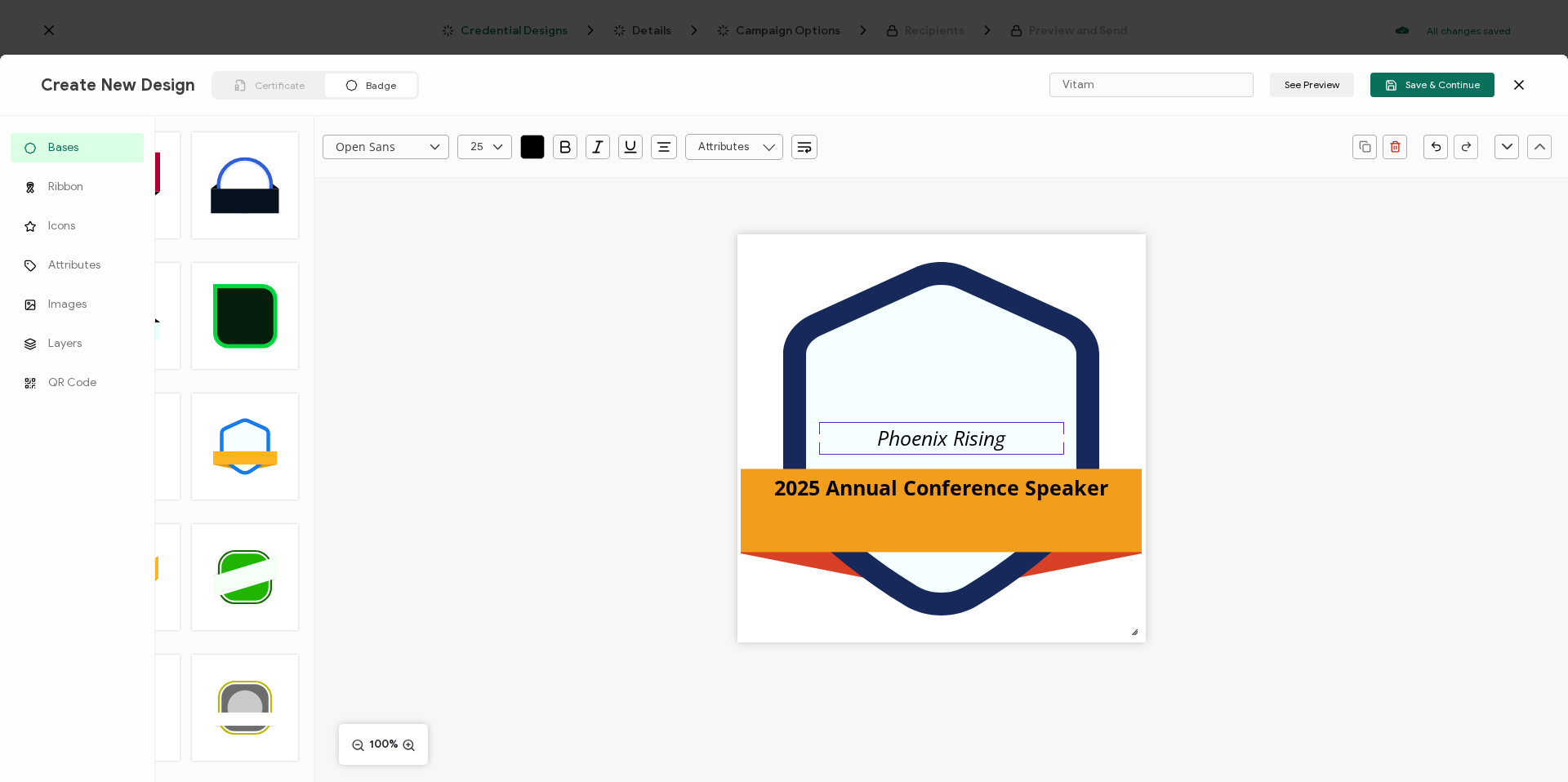
click at [1220, 412] on div ".uuid-096204d9-ca43-4101-a4c3-07b3f2f44b7a{}.uuid-3bdfa571-5bbe-4c9f-b3f4-196cc…" at bounding box center [941, 466] width 1254 height 579
click at [878, 341] on icon at bounding box center [941, 439] width 270 height 308
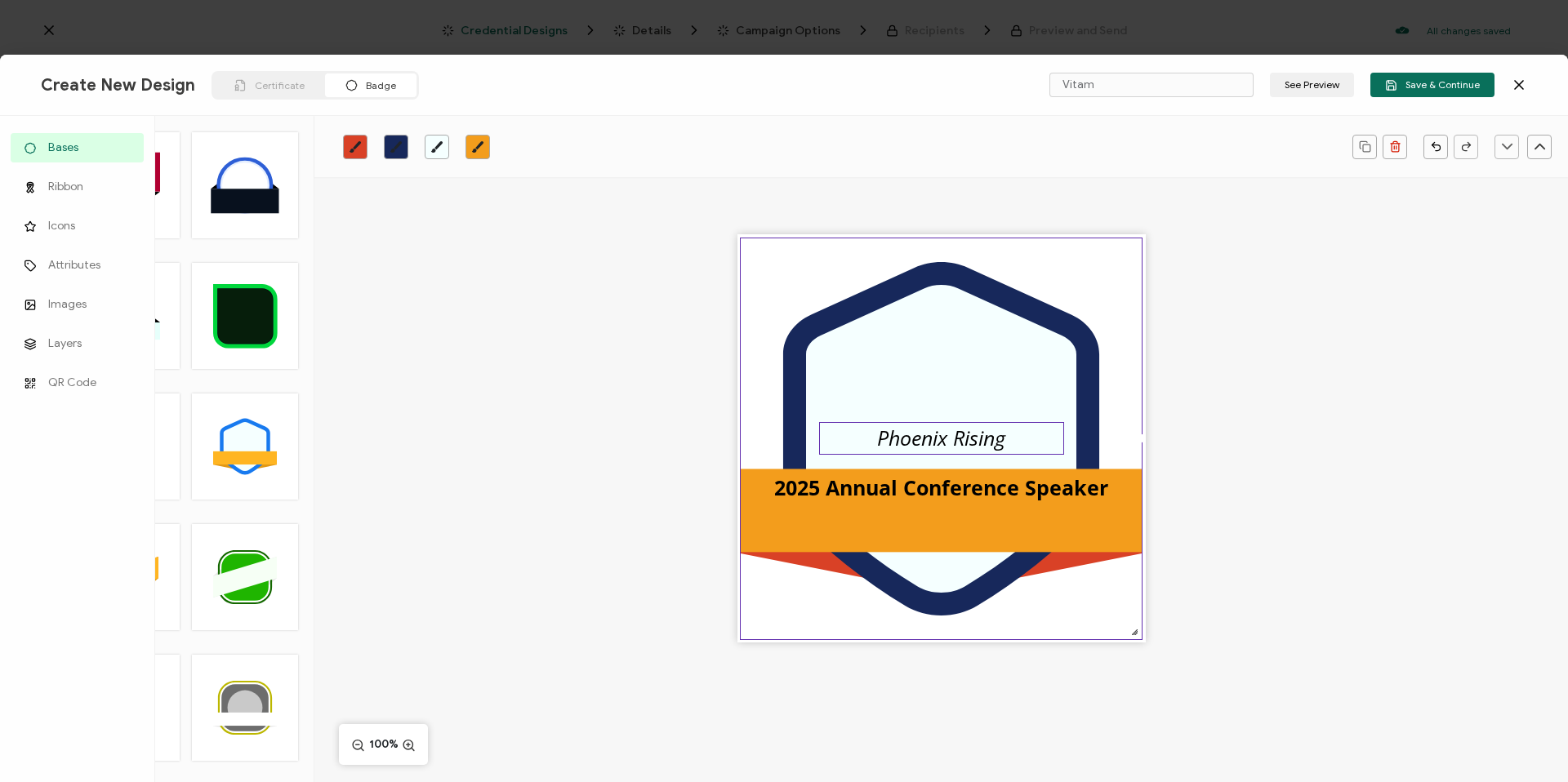
click at [926, 437] on span "Phoenix Rising" at bounding box center [940, 437] width 128 height 28
drag, startPoint x: 984, startPoint y: 423, endPoint x: 991, endPoint y: 461, distance: 38.6
click at [991, 461] on div ".uuid-096204d9-ca43-4101-a4c3-07b3f2f44b7a{}.uuid-3bdfa571-5bbe-4c9f-b3f4-196cc…" at bounding box center [942, 438] width 409 height 408
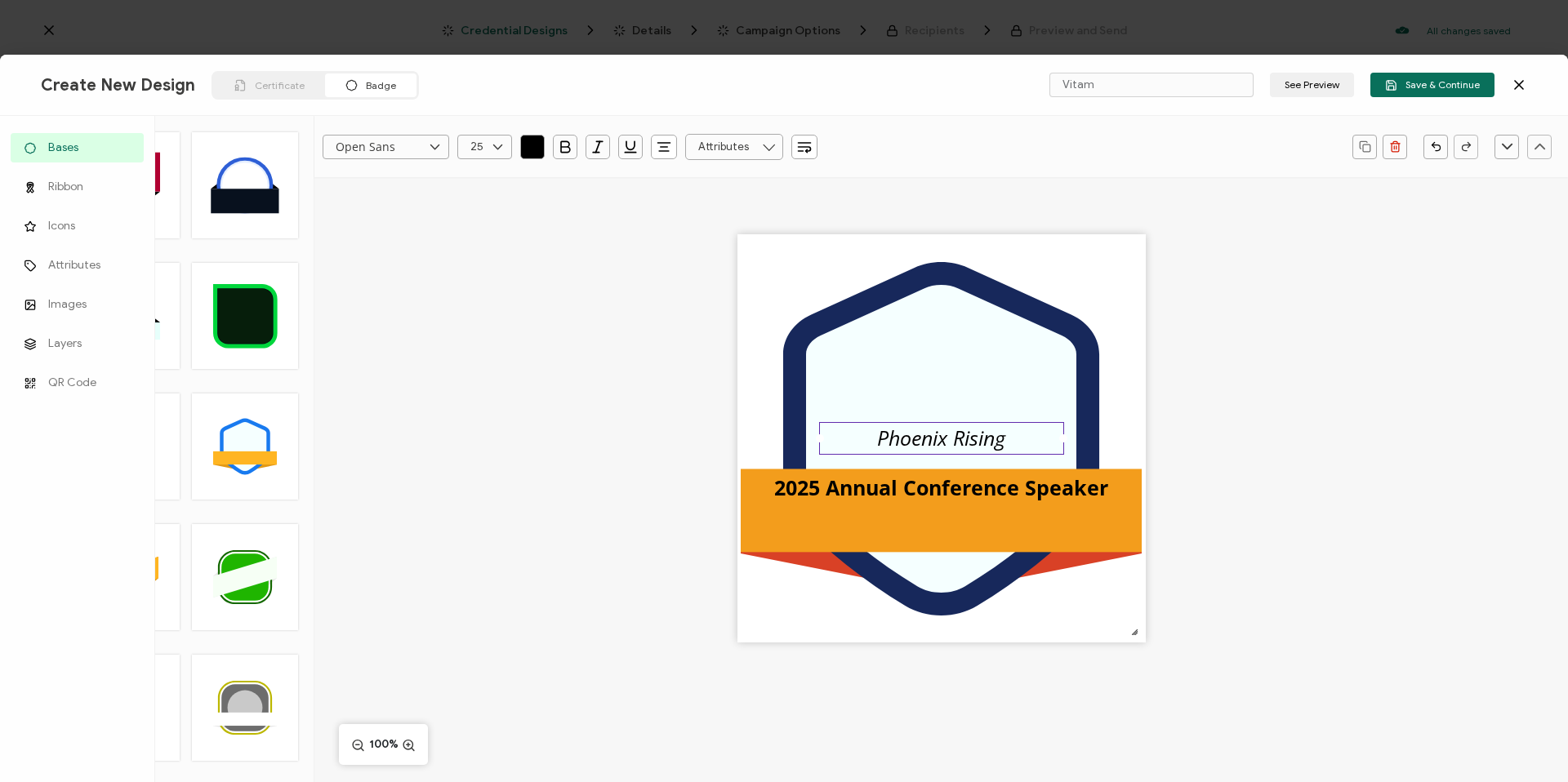
click at [973, 439] on span "Phoenix Rising" at bounding box center [940, 437] width 128 height 28
click at [896, 425] on span "Phoenix Rising" at bounding box center [940, 437] width 128 height 28
drag, startPoint x: 840, startPoint y: 443, endPoint x: 849, endPoint y: 493, distance: 50.8
click at [846, 494] on div ".uuid-096204d9-ca43-4101-a4c3-07b3f2f44b7a{}.uuid-3bdfa571-5bbe-4c9f-b3f4-196cc…" at bounding box center [942, 438] width 409 height 408
click at [945, 426] on pre "Phoenix Rising" at bounding box center [941, 437] width 137 height 28
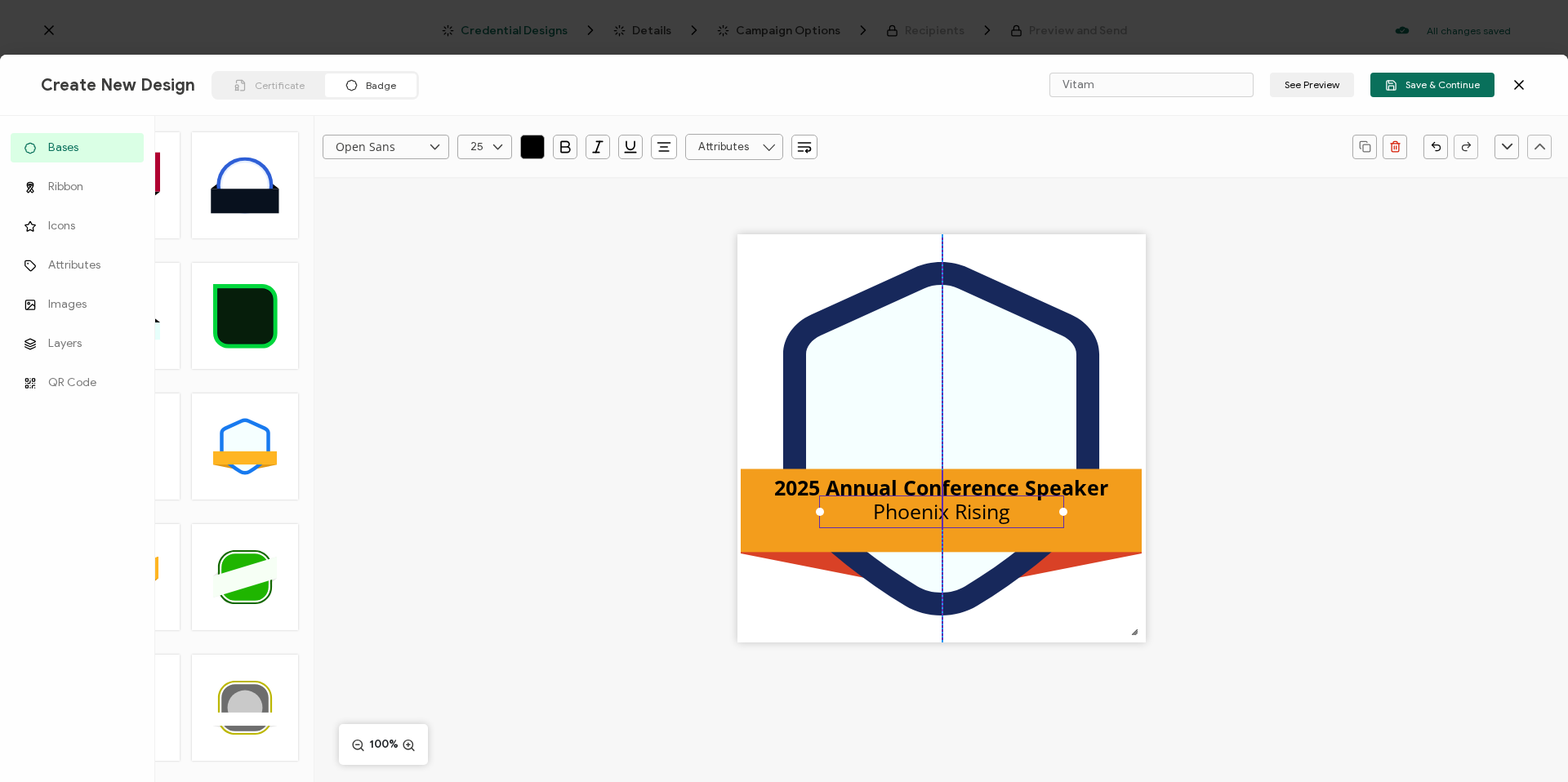
drag, startPoint x: 948, startPoint y: 428, endPoint x: 948, endPoint y: 502, distance: 74.0
click at [948, 502] on pre "Phoenix Rising" at bounding box center [941, 511] width 137 height 28
click at [592, 150] on icon "button" at bounding box center [598, 147] width 17 height 17
click at [1365, 526] on div ".uuid-096204d9-ca43-4101-a4c3-07b3f2f44b7a{}.uuid-3bdfa571-5bbe-4c9f-b3f4-196cc…" at bounding box center [941, 466] width 1254 height 579
click at [356, 145] on button "Add Text" at bounding box center [369, 146] width 69 height 29
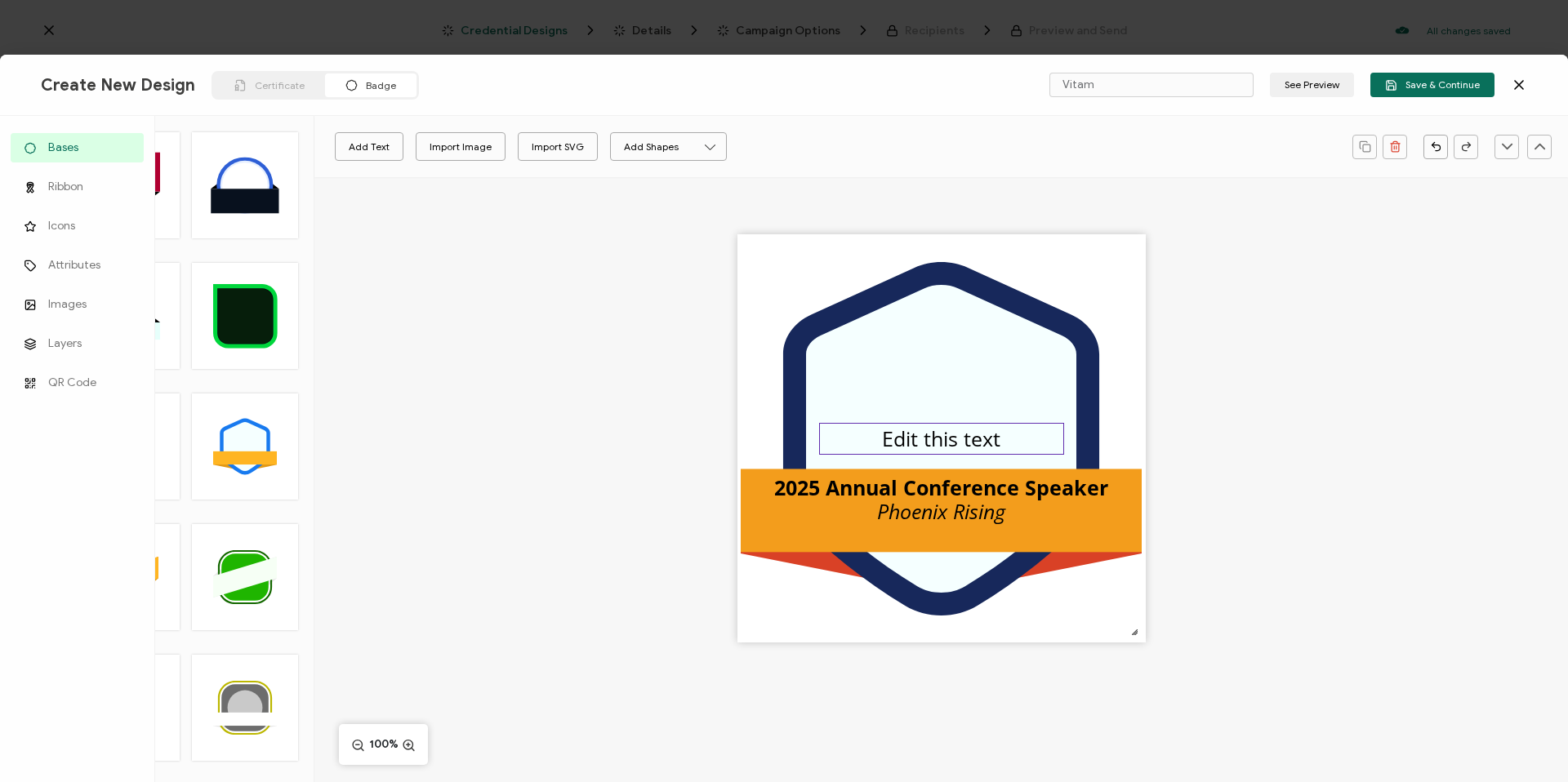
click at [979, 432] on pre "Edit this text" at bounding box center [940, 438] width 118 height 28
click at [979, 432] on pre "Edit this text" at bounding box center [940, 437] width 118 height 28
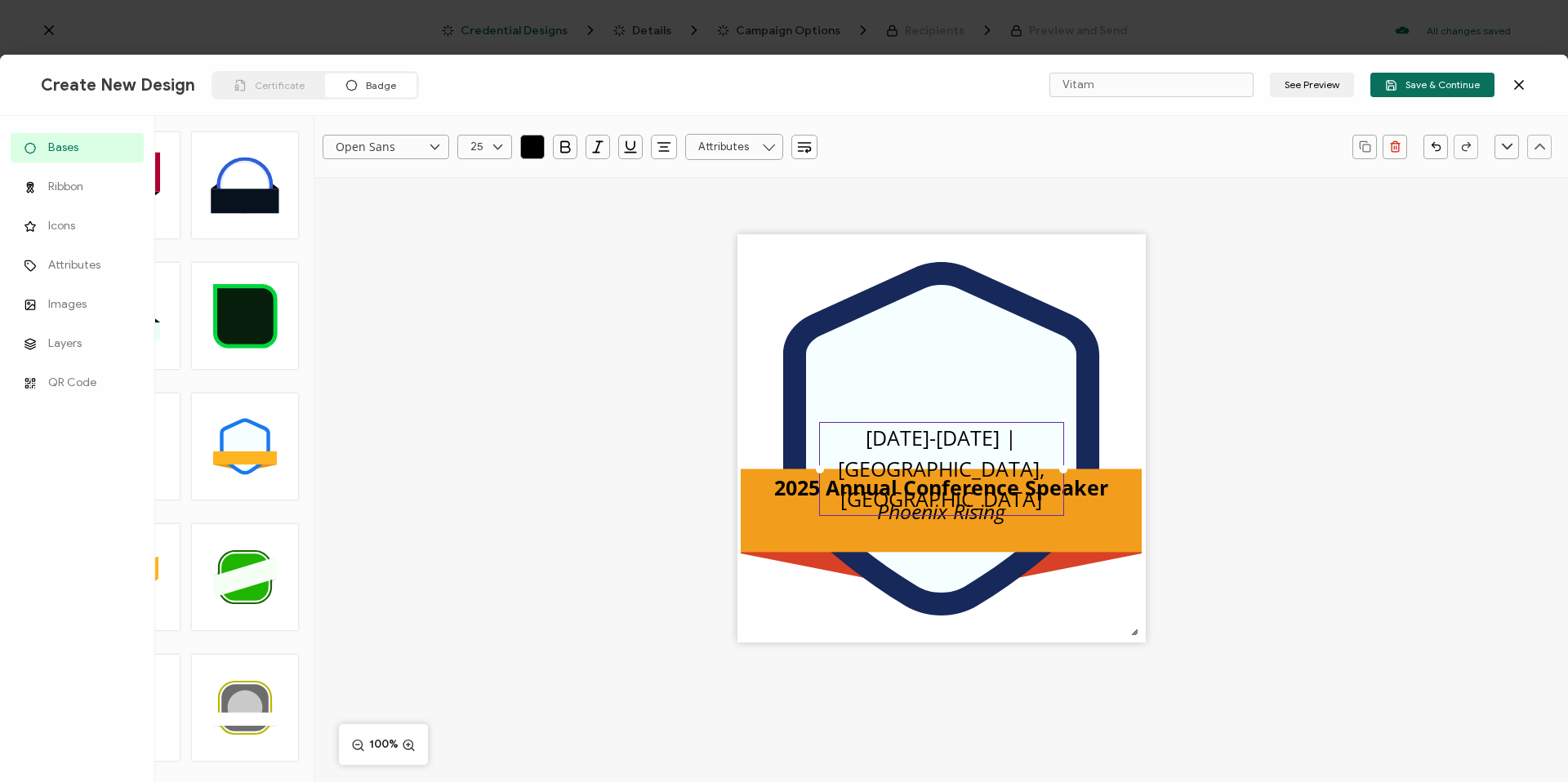
click at [1062, 448] on div "[DATE]-[DATE] | [GEOGRAPHIC_DATA], [GEOGRAPHIC_DATA]" at bounding box center [941, 469] width 245 height 94
drag, startPoint x: 1060, startPoint y: 453, endPoint x: 1164, endPoint y: 431, distance: 106.3
click at [1164, 431] on div ".uuid-096204d9-ca43-4101-a4c3-07b3f2f44b7a{}.uuid-3bdfa571-5bbe-4c9f-b3f4-196cc…" at bounding box center [941, 466] width 1254 height 579
click at [1280, 454] on div ".uuid-096204d9-ca43-4101-a4c3-07b3f2f44b7a{}.uuid-3bdfa571-5bbe-4c9f-b3f4-196cc…" at bounding box center [941, 466] width 1254 height 579
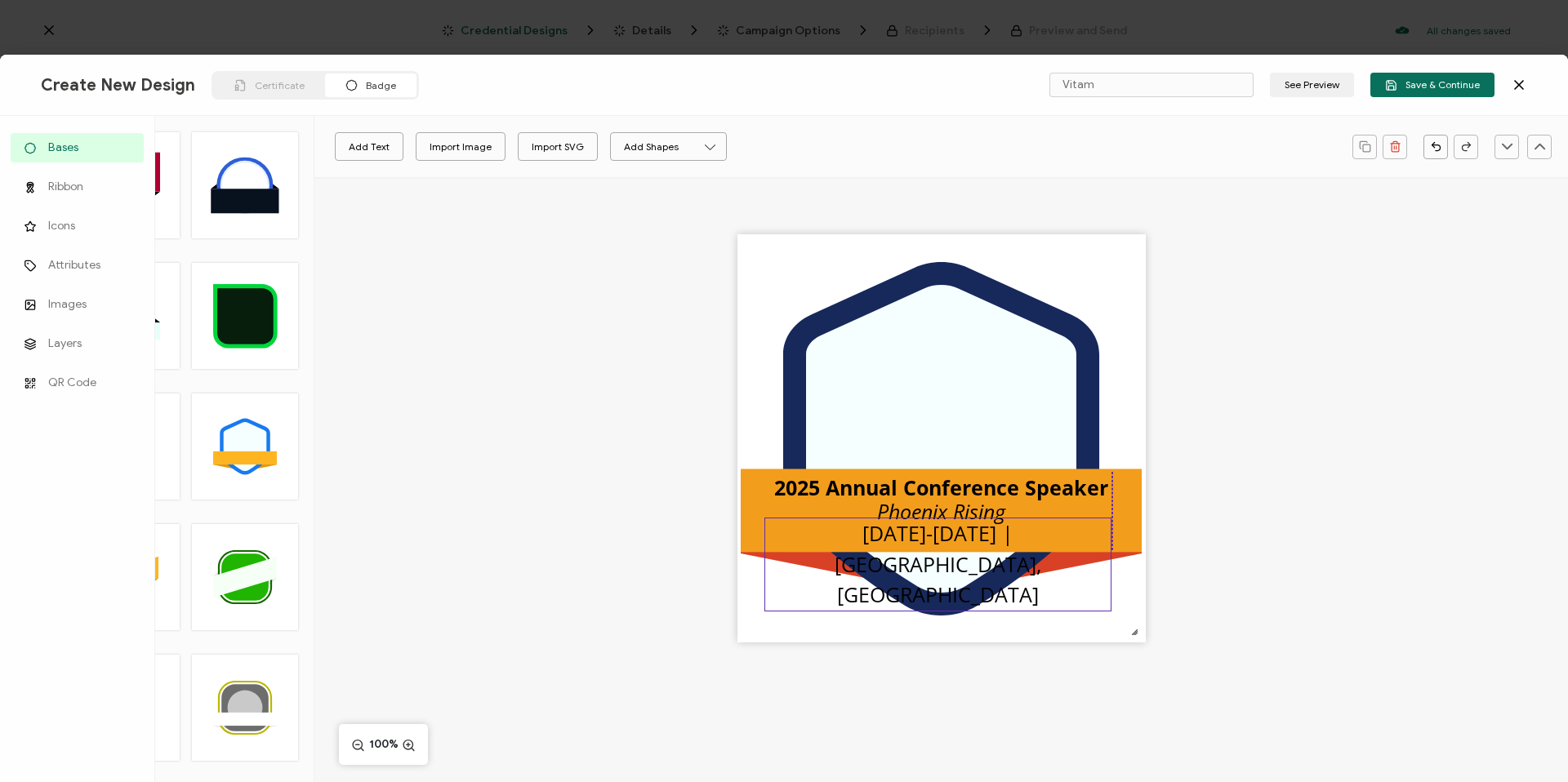
drag, startPoint x: 992, startPoint y: 440, endPoint x: 935, endPoint y: 536, distance: 111.6
click at [935, 536] on pre "[DATE]-[DATE] | [GEOGRAPHIC_DATA], [GEOGRAPHIC_DATA]" at bounding box center [940, 564] width 213 height 89
click at [1392, 551] on div ".uuid-096204d9-ca43-4101-a4c3-07b3f2f44b7a{}.uuid-3bdfa571-5bbe-4c9f-b3f4-196cc…" at bounding box center [941, 466] width 1254 height 579
click at [938, 532] on pre "[DATE]-[DATE] | [GEOGRAPHIC_DATA], [GEOGRAPHIC_DATA]" at bounding box center [944, 567] width 213 height 89
click at [1307, 529] on div ".uuid-096204d9-ca43-4101-a4c3-07b3f2f44b7a{}.uuid-3bdfa571-5bbe-4c9f-b3f4-196cc…" at bounding box center [941, 466] width 1254 height 579
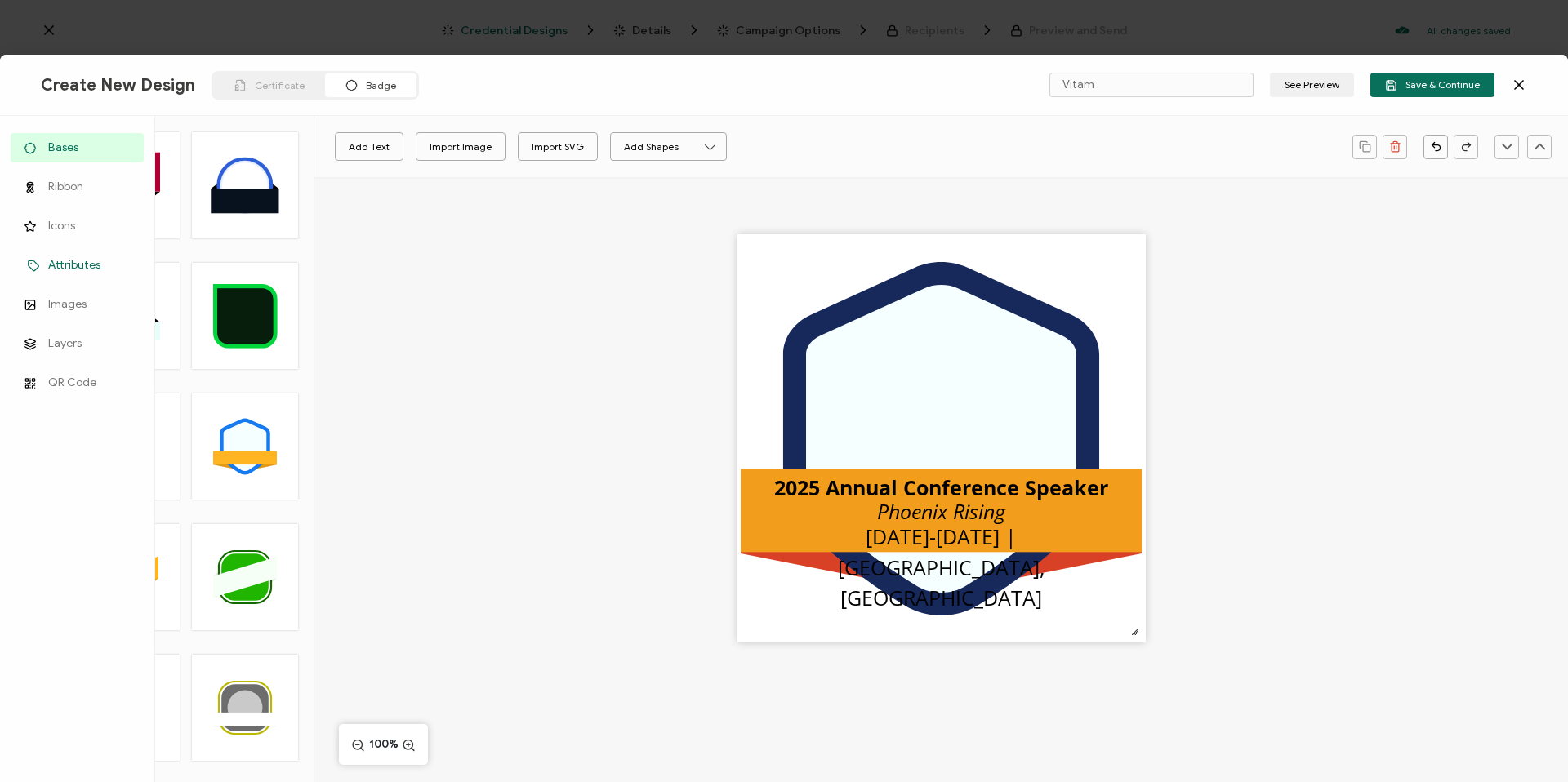
click at [60, 261] on span "Attributes" at bounding box center [74, 265] width 52 height 17
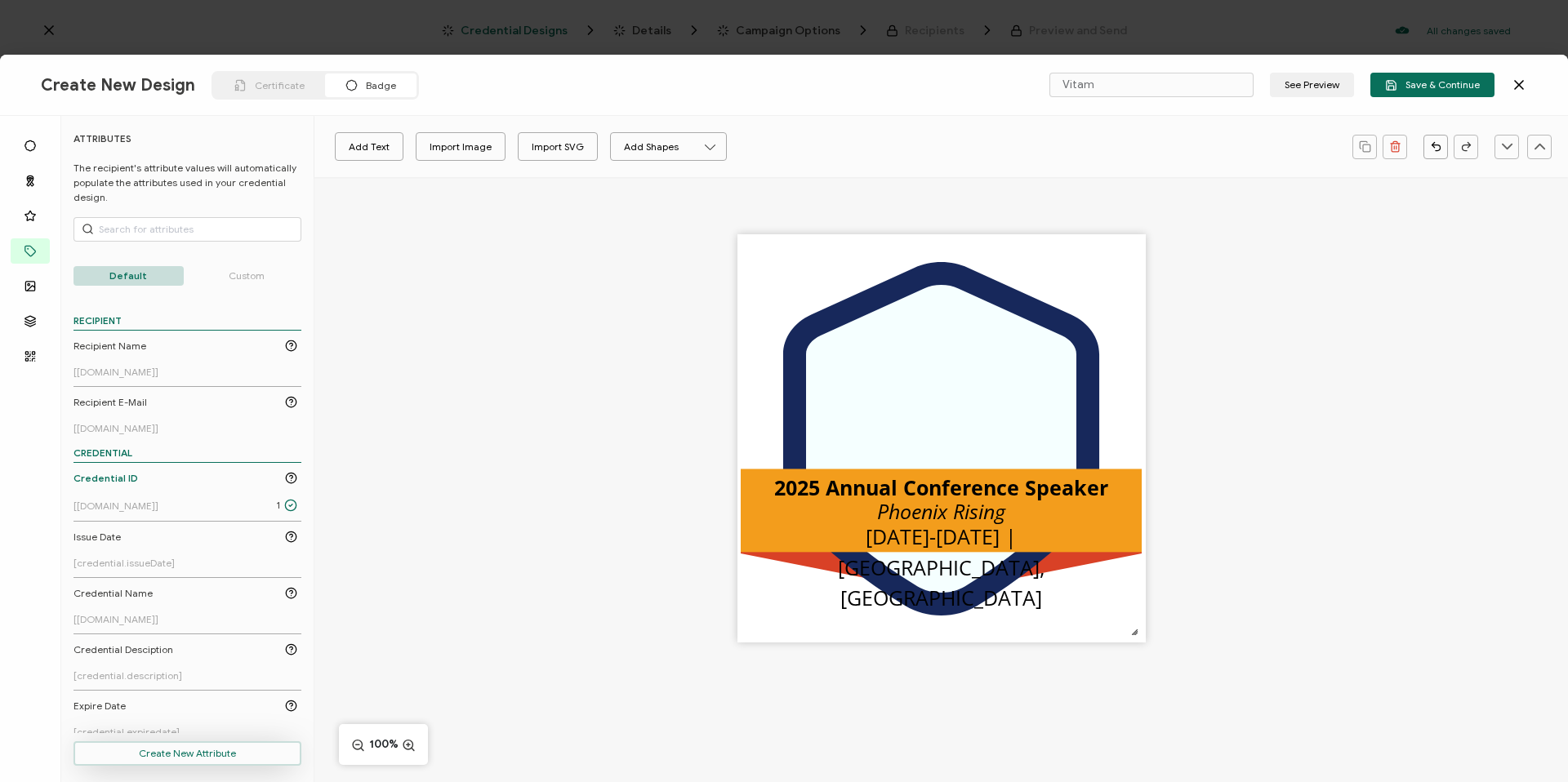
click at [218, 751] on button "Create New Attribute" at bounding box center [187, 754] width 227 height 25
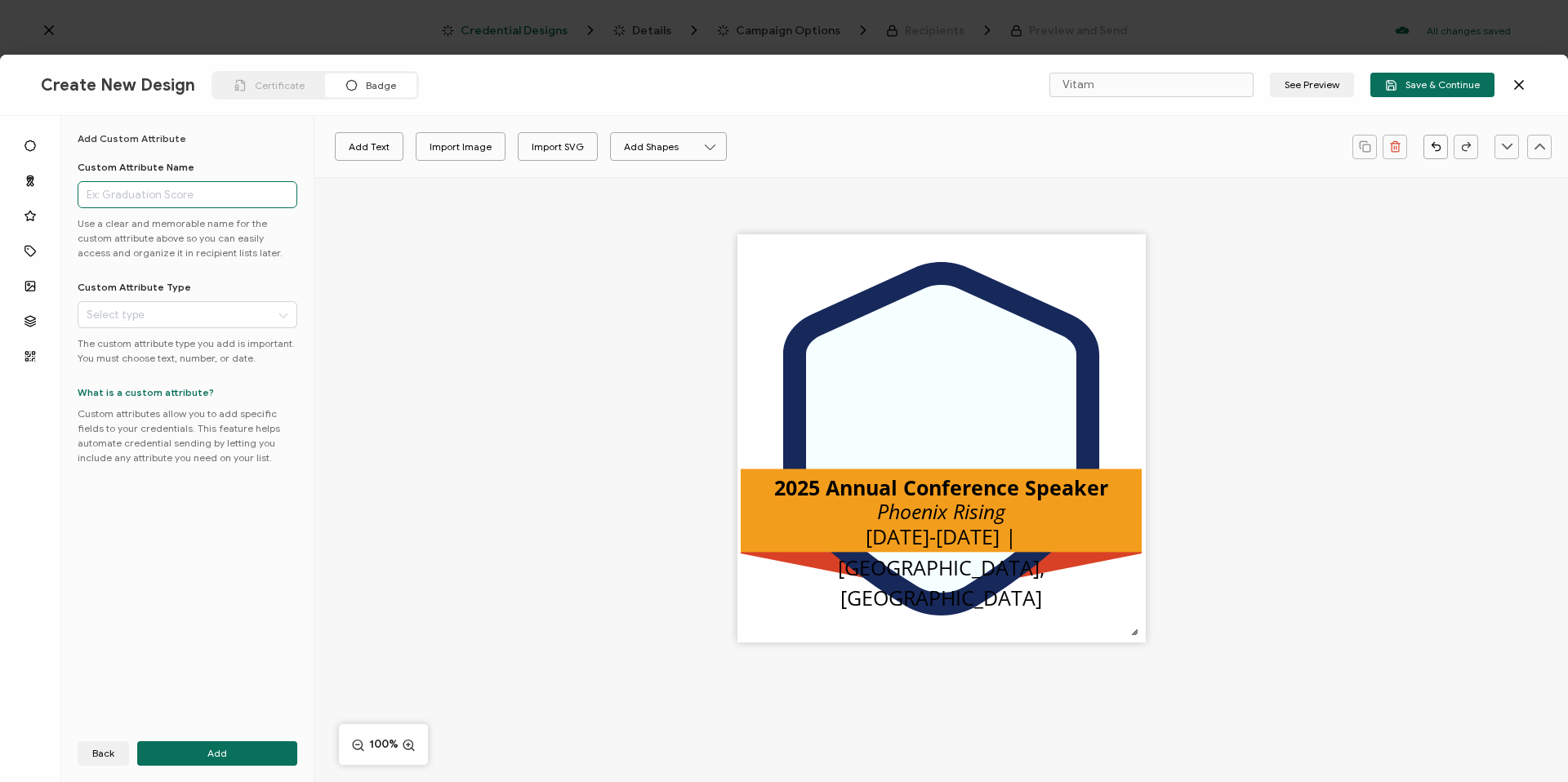
click at [149, 195] on input "text" at bounding box center [188, 194] width 220 height 27
type input "First Name"
click at [114, 319] on input "text" at bounding box center [188, 314] width 220 height 27
click at [141, 351] on li "Text" at bounding box center [190, 358] width 224 height 28
type input "Text"
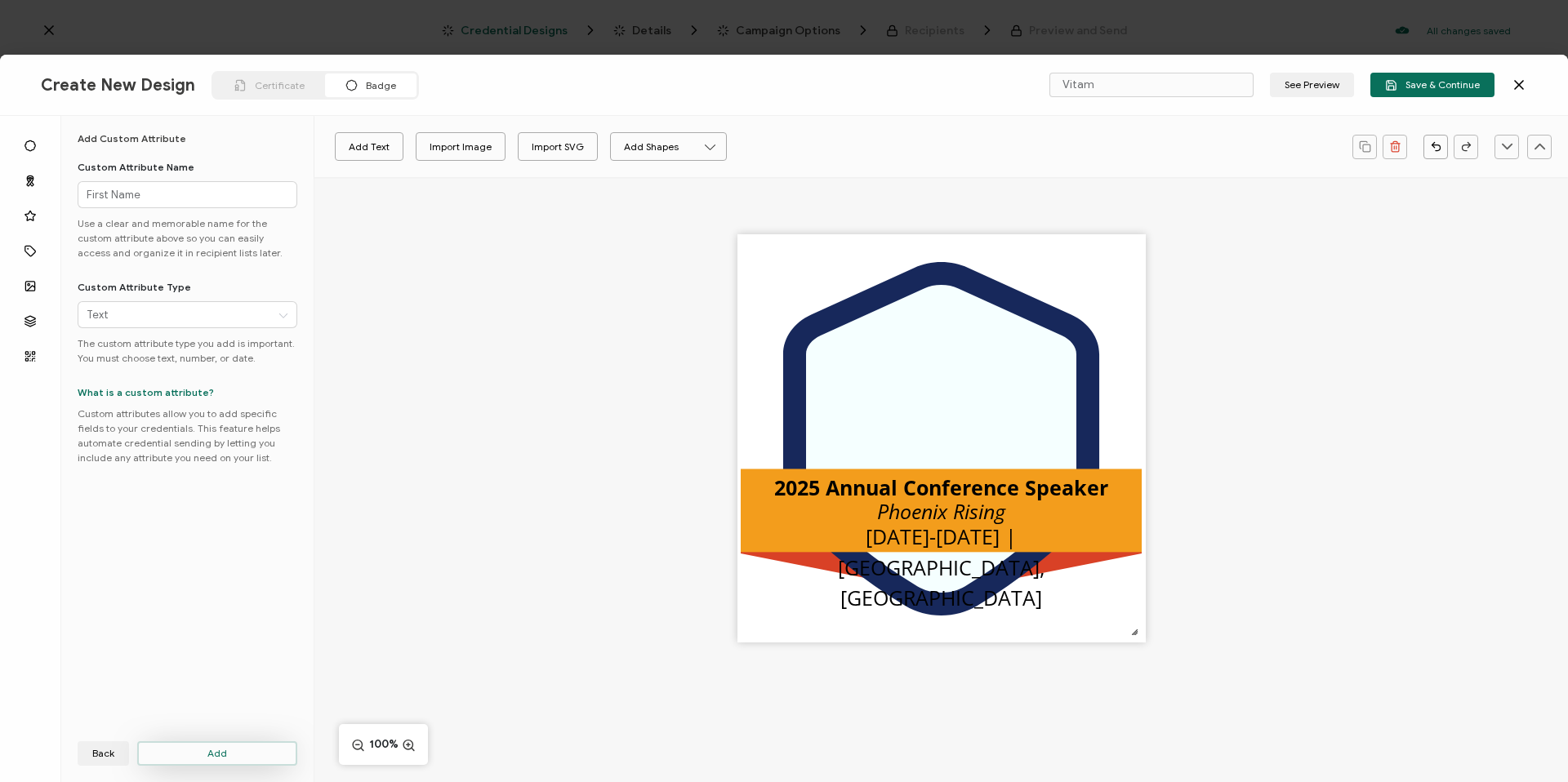
click at [235, 761] on button "Add" at bounding box center [218, 754] width 160 height 25
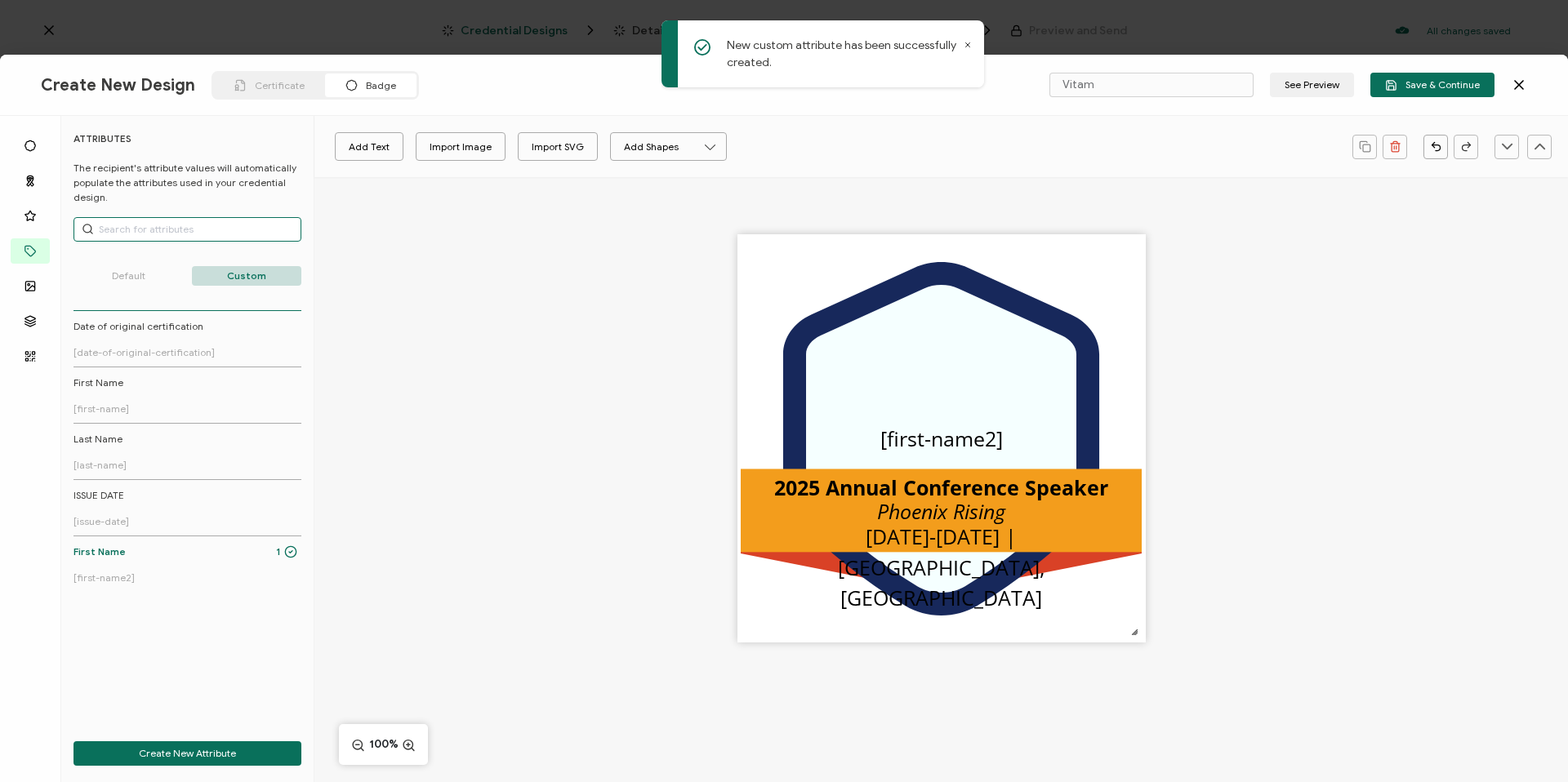
click at [130, 226] on input "text" at bounding box center [187, 230] width 227 height 25
click at [169, 754] on button "Create New Attribute" at bounding box center [187, 754] width 227 height 25
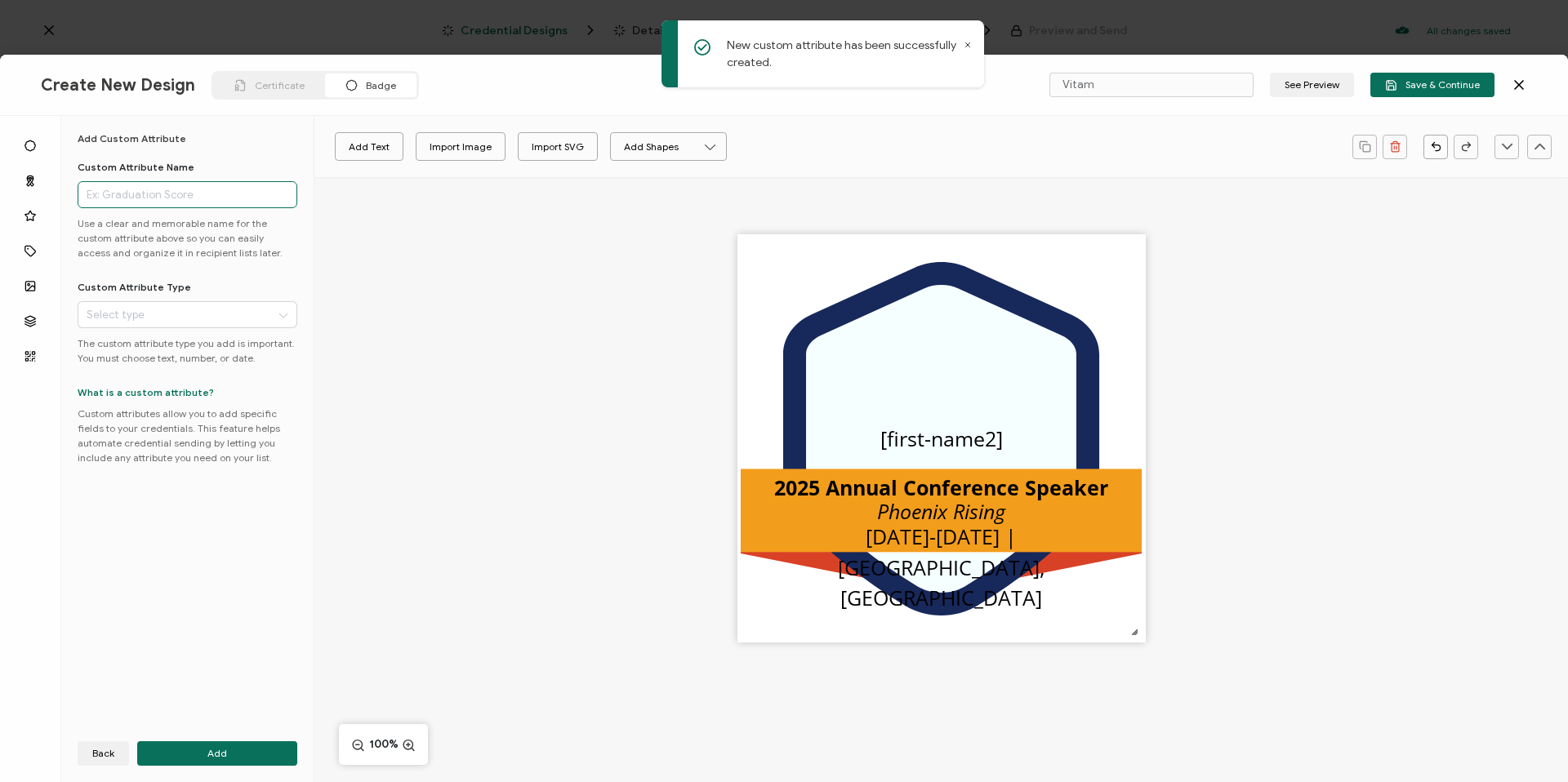
click at [122, 186] on input "text" at bounding box center [188, 194] width 220 height 27
type input "Last Name"
click at [170, 302] on input "text" at bounding box center [188, 314] width 220 height 27
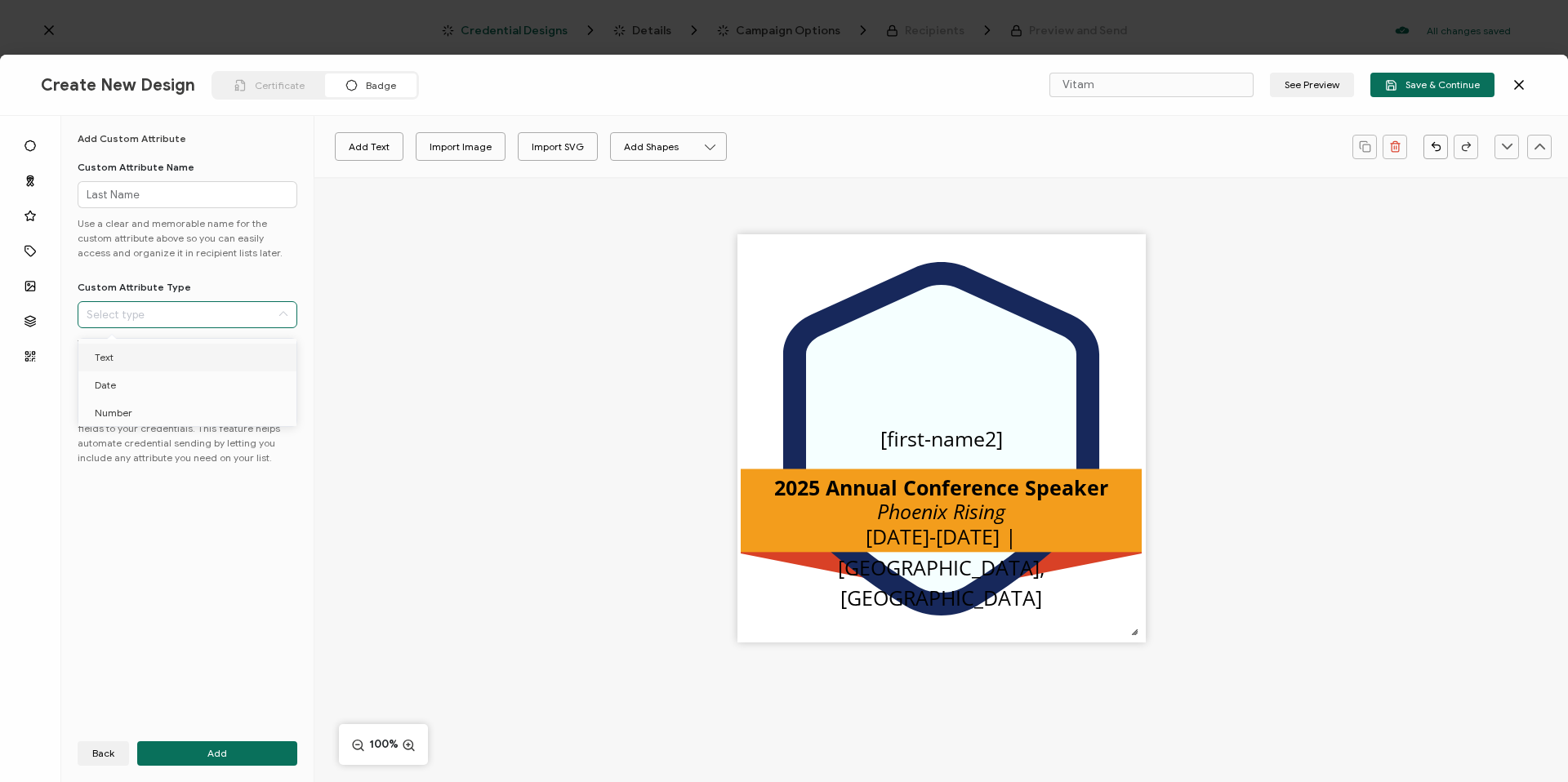
click at [137, 362] on li "Text" at bounding box center [190, 358] width 224 height 28
type input "Text"
click at [187, 758] on button "Add" at bounding box center [218, 754] width 160 height 25
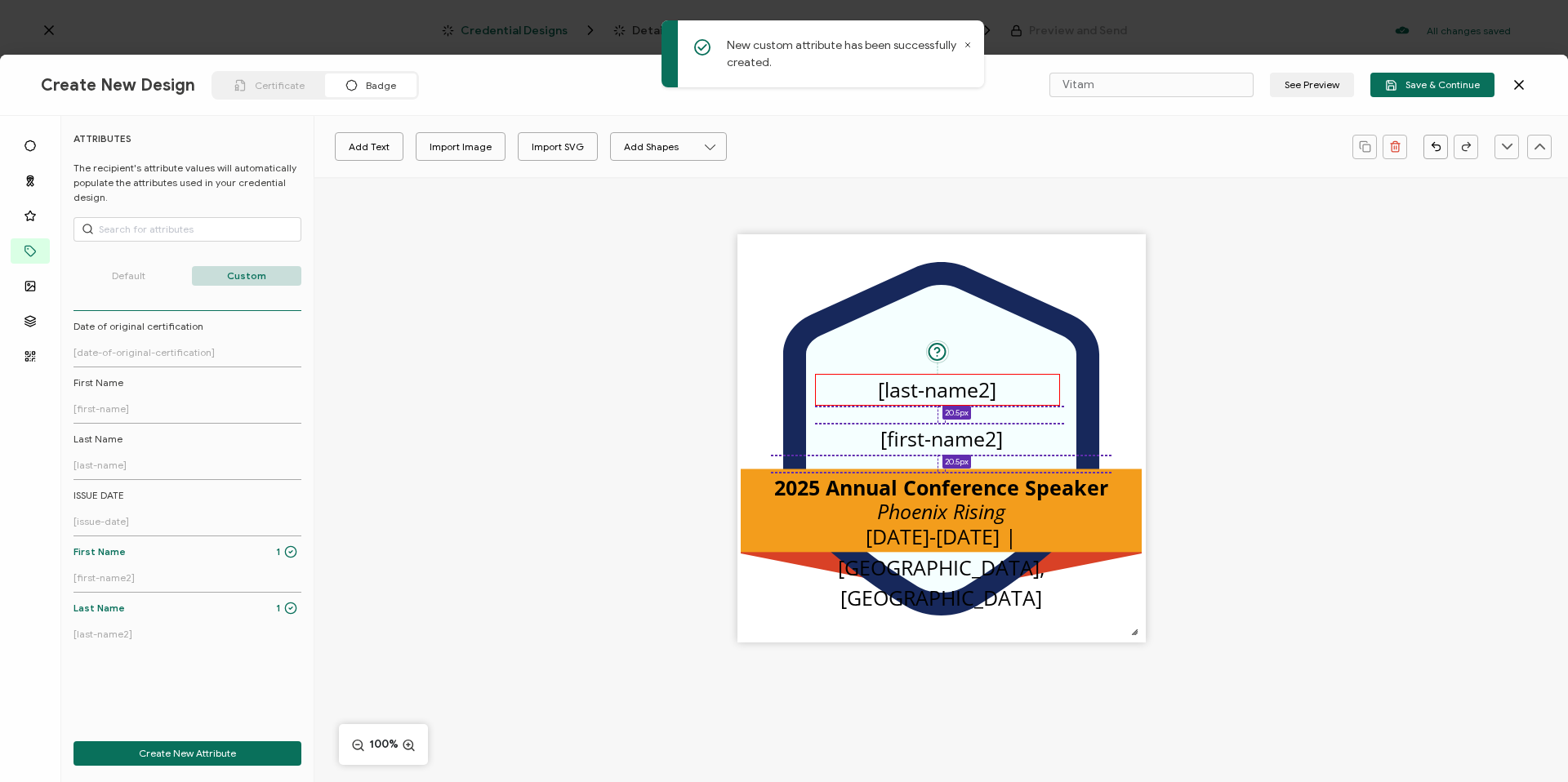
drag, startPoint x: 1011, startPoint y: 448, endPoint x: 1006, endPoint y: 397, distance: 51.2
click at [1006, 397] on div "[last-name2]" at bounding box center [937, 389] width 245 height 32
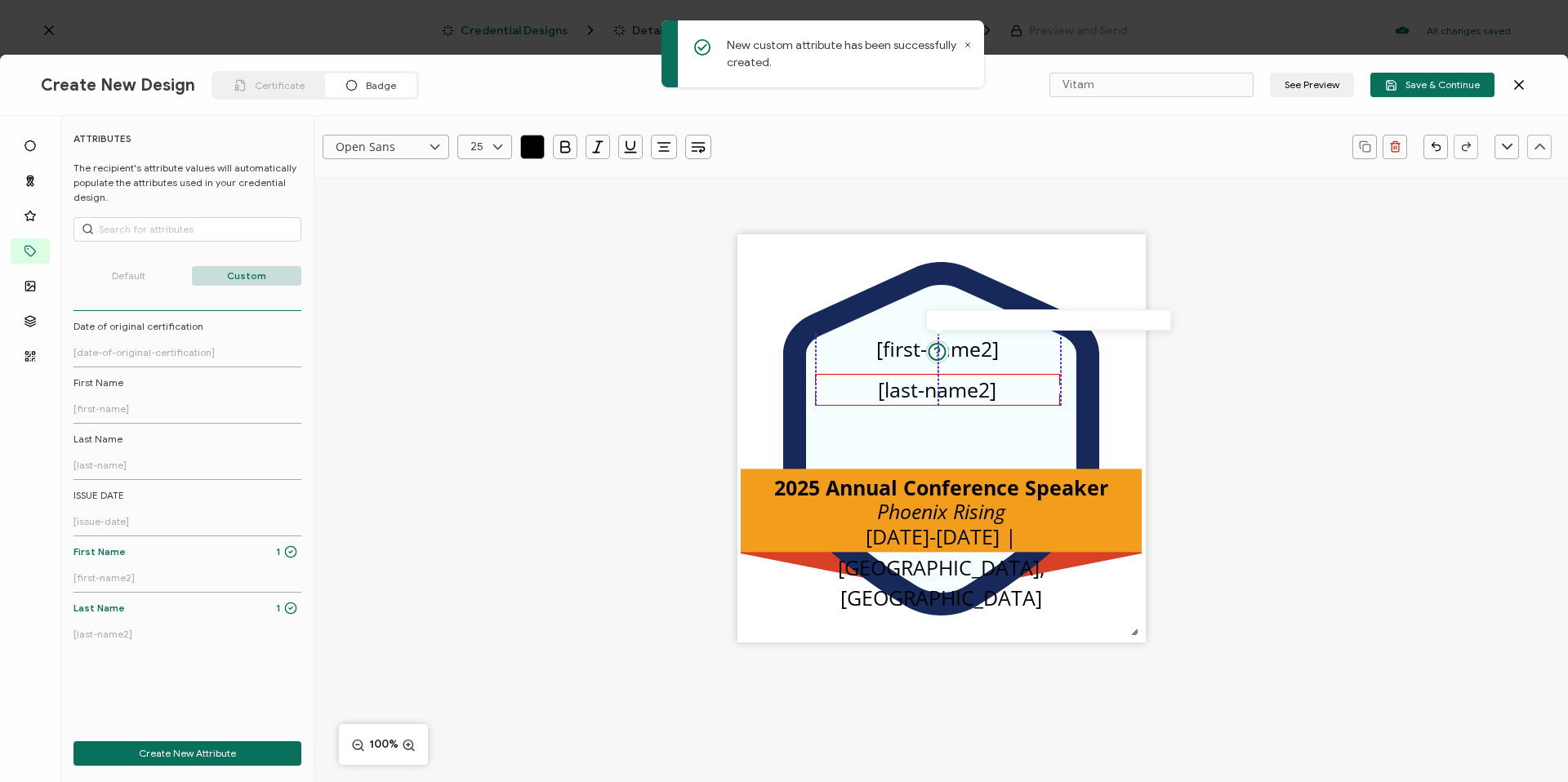
drag, startPoint x: 954, startPoint y: 437, endPoint x: 947, endPoint y: 348, distance: 89.3
click at [947, 348] on div ".uuid-096204d9-ca43-4101-a4c3-07b3f2f44b7a{}.uuid-3bdfa571-5bbe-4c9f-b3f4-196cc…" at bounding box center [942, 438] width 409 height 408
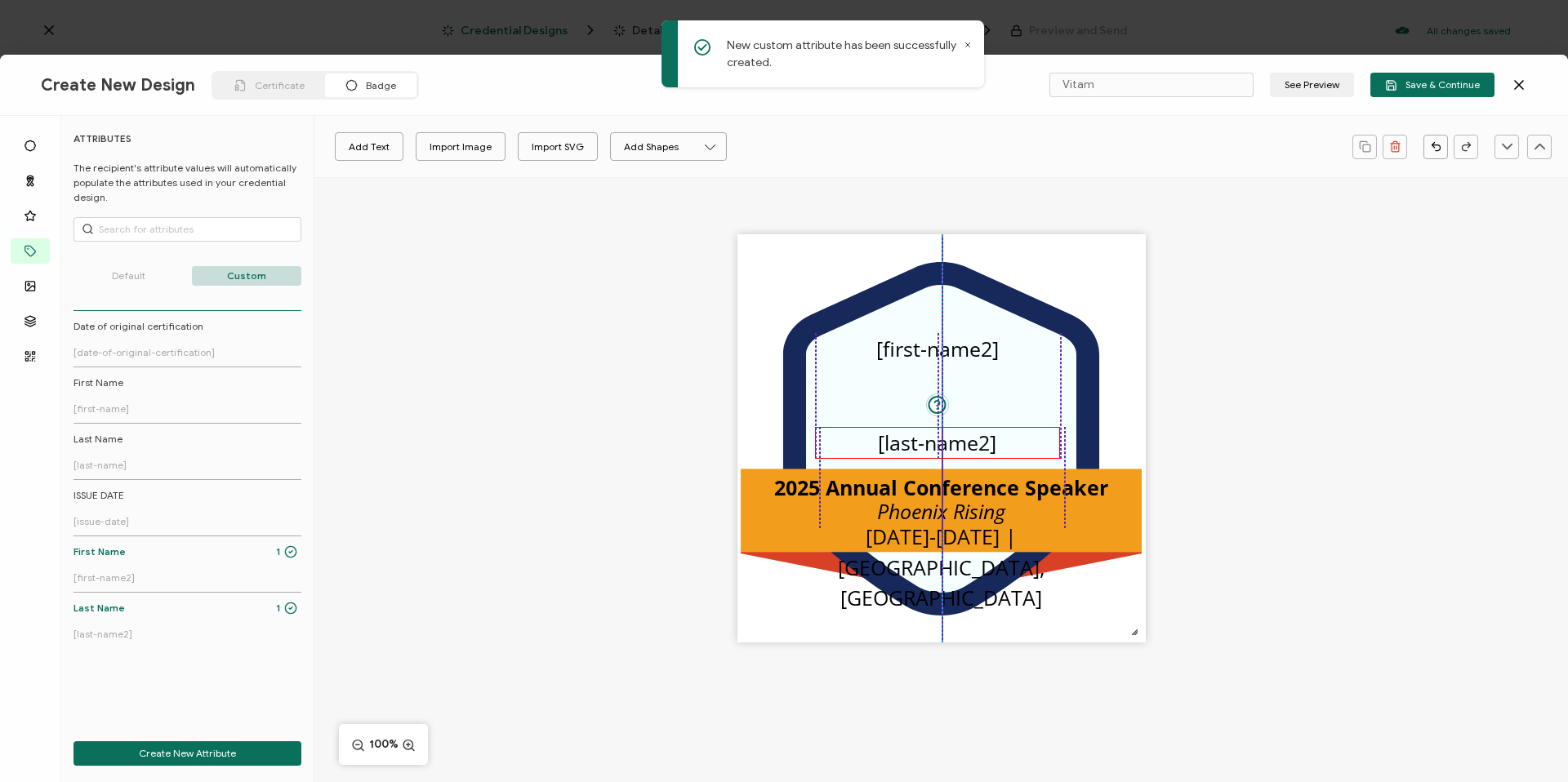
drag, startPoint x: 1001, startPoint y: 388, endPoint x: 1002, endPoint y: 440, distance: 52.0
click at [1002, 440] on div "[last-name2]" at bounding box center [937, 442] width 245 height 32
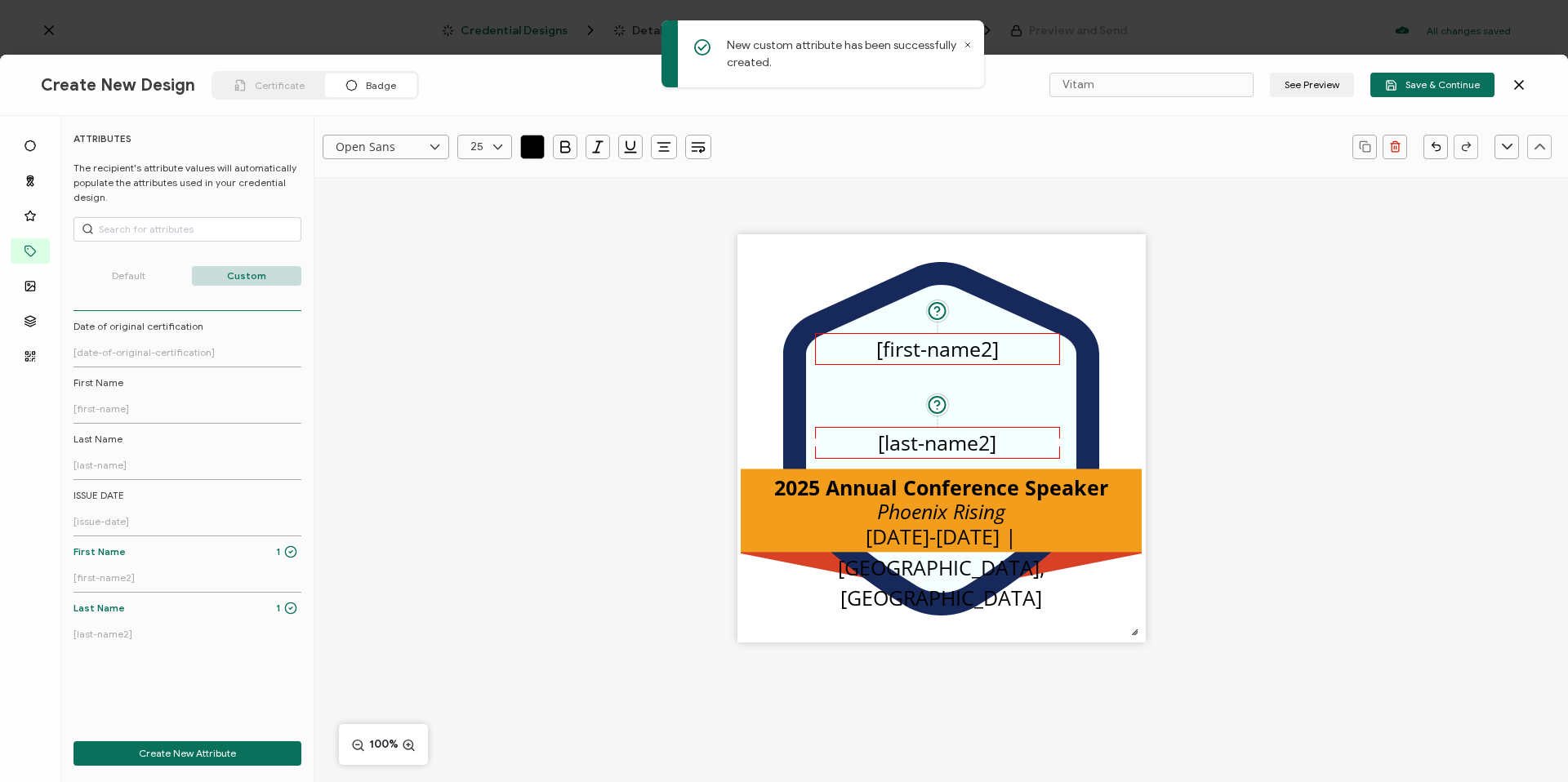
click at [972, 356] on pre "[first-name2]" at bounding box center [937, 349] width 122 height 28
click at [565, 139] on icon "button" at bounding box center [565, 147] width 17 height 17
click at [499, 138] on icon at bounding box center [497, 147] width 21 height 25
click at [484, 377] on li "30" at bounding box center [487, 387] width 59 height 28
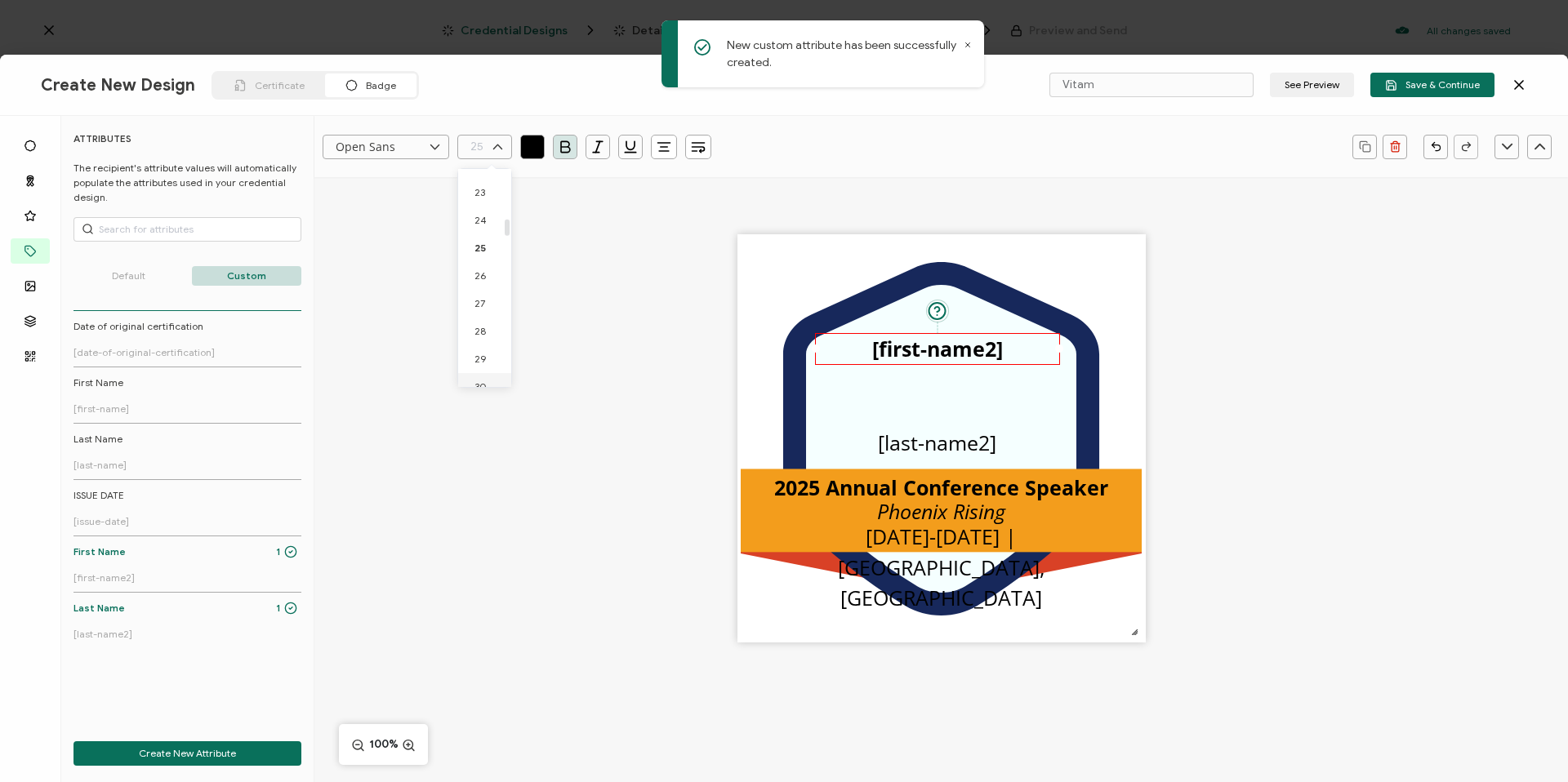
type input "30"
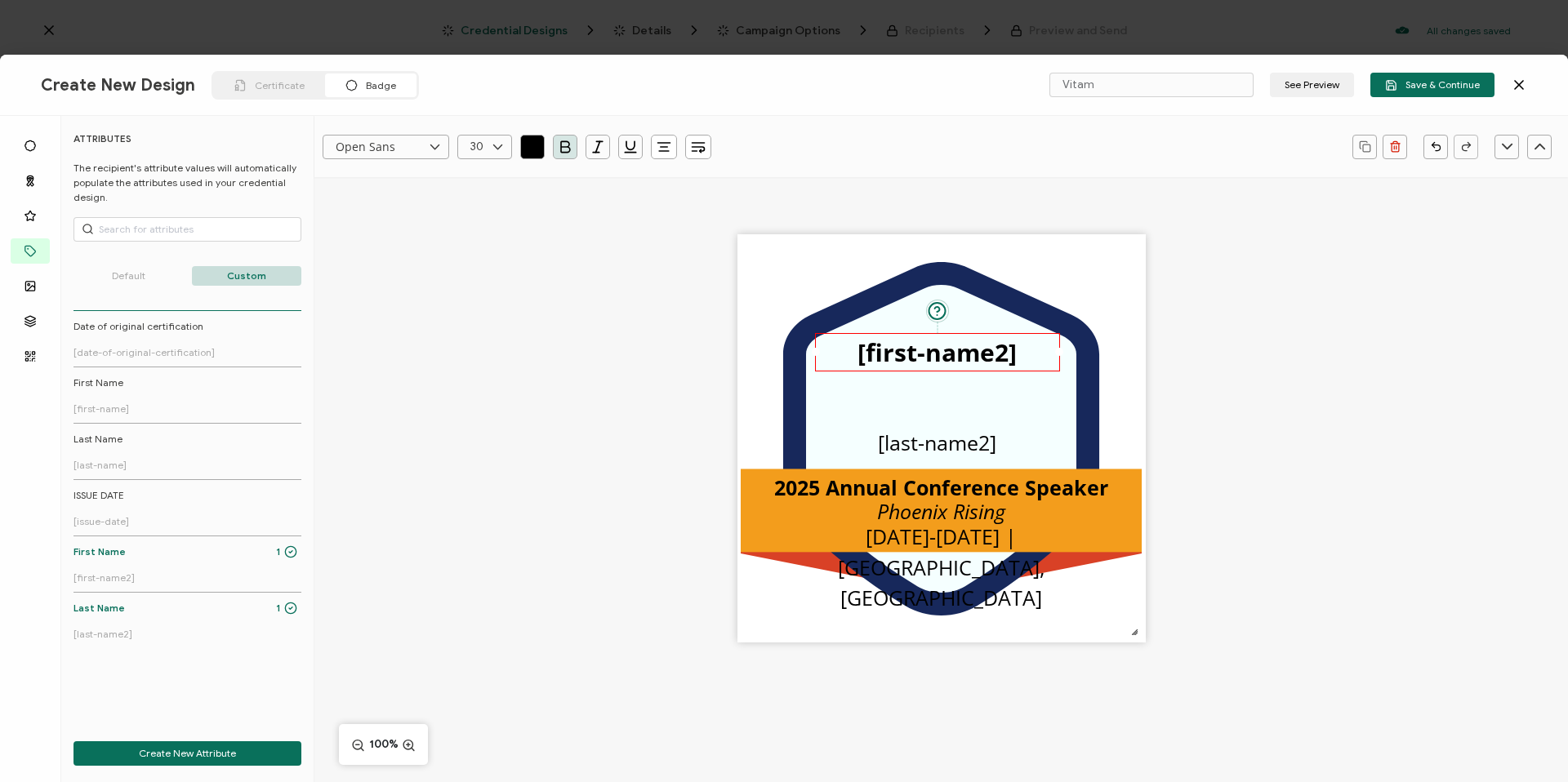
scroll to position [650, 0]
click at [483, 145] on input "30" at bounding box center [485, 147] width 55 height 25
click at [471, 262] on li "35" at bounding box center [487, 267] width 59 height 28
type input "35"
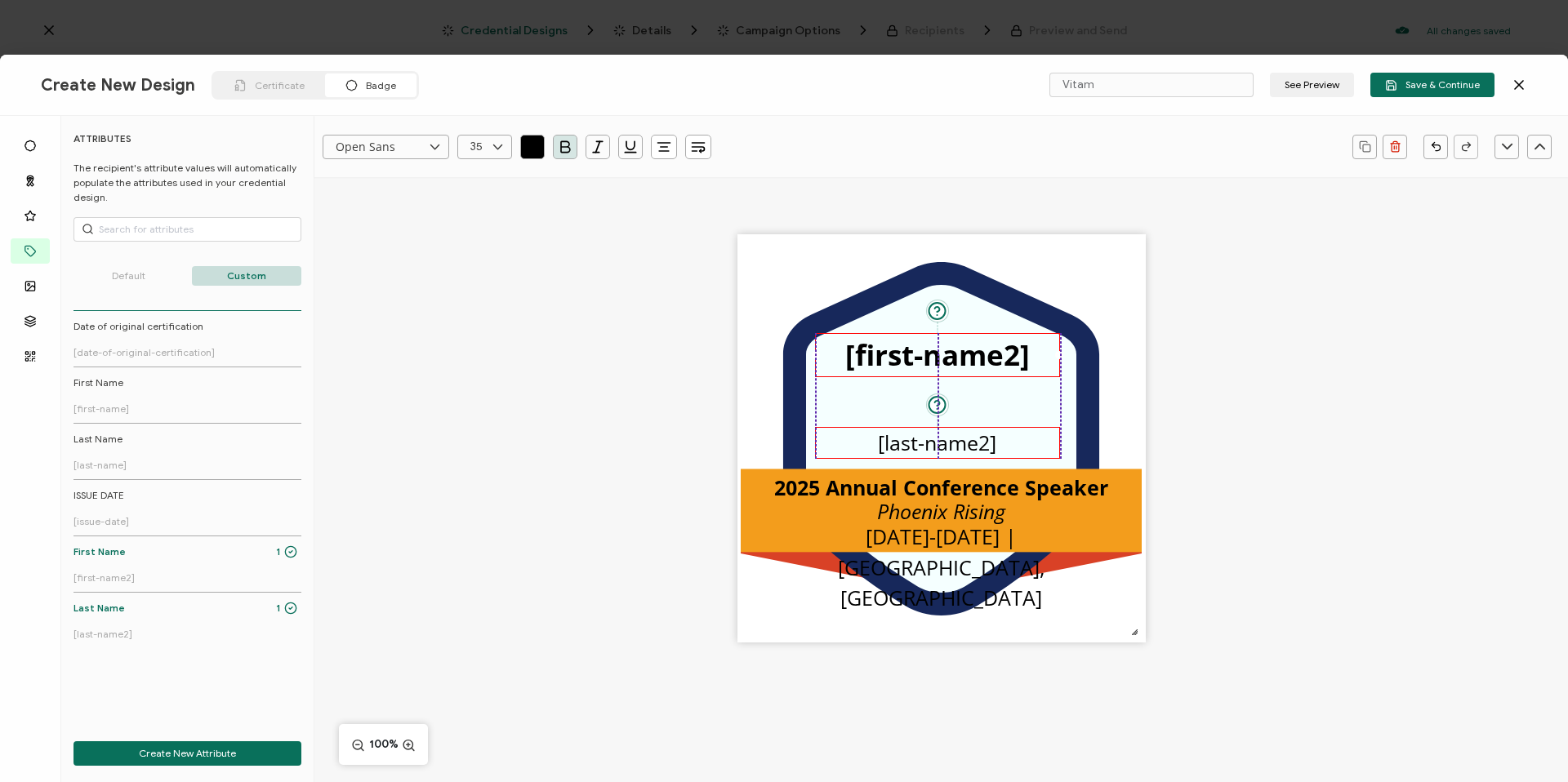
drag, startPoint x: 972, startPoint y: 442, endPoint x: 955, endPoint y: 427, distance: 22.7
click at [971, 442] on pre "[last-name2]" at bounding box center [936, 442] width 118 height 28
click at [507, 153] on icon at bounding box center [497, 147] width 21 height 25
click at [490, 362] on li "35" at bounding box center [487, 371] width 59 height 28
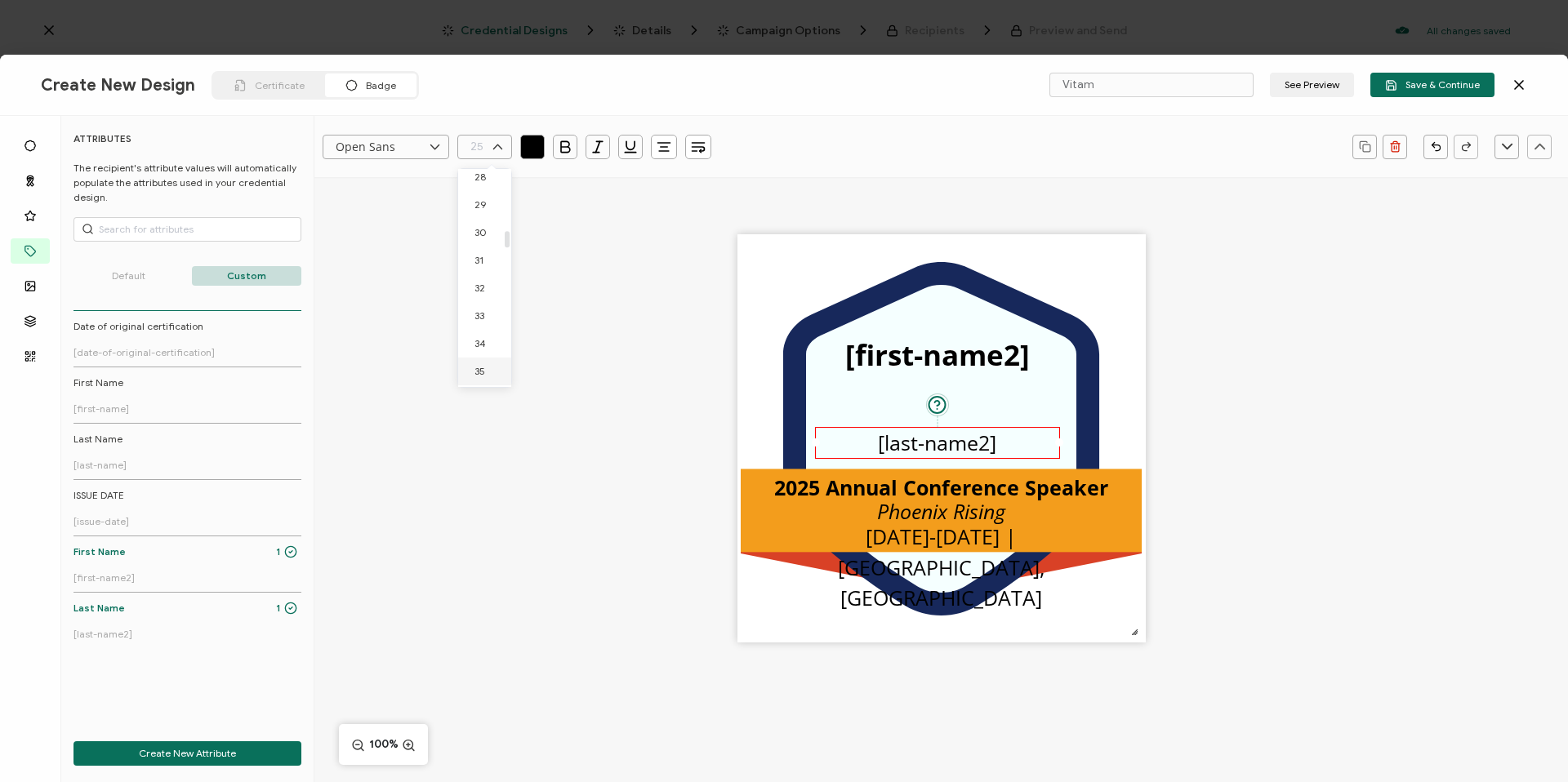
type input "35"
click at [1306, 395] on div ".uuid-096204d9-ca43-4101-a4c3-07b3f2f44b7a{}.uuid-3bdfa571-5bbe-4c9f-b3f4-196cc…" at bounding box center [941, 466] width 1254 height 579
drag, startPoint x: 995, startPoint y: 441, endPoint x: 958, endPoint y: 432, distance: 38.1
click at [994, 441] on pre "[last-name2]" at bounding box center [937, 448] width 165 height 38
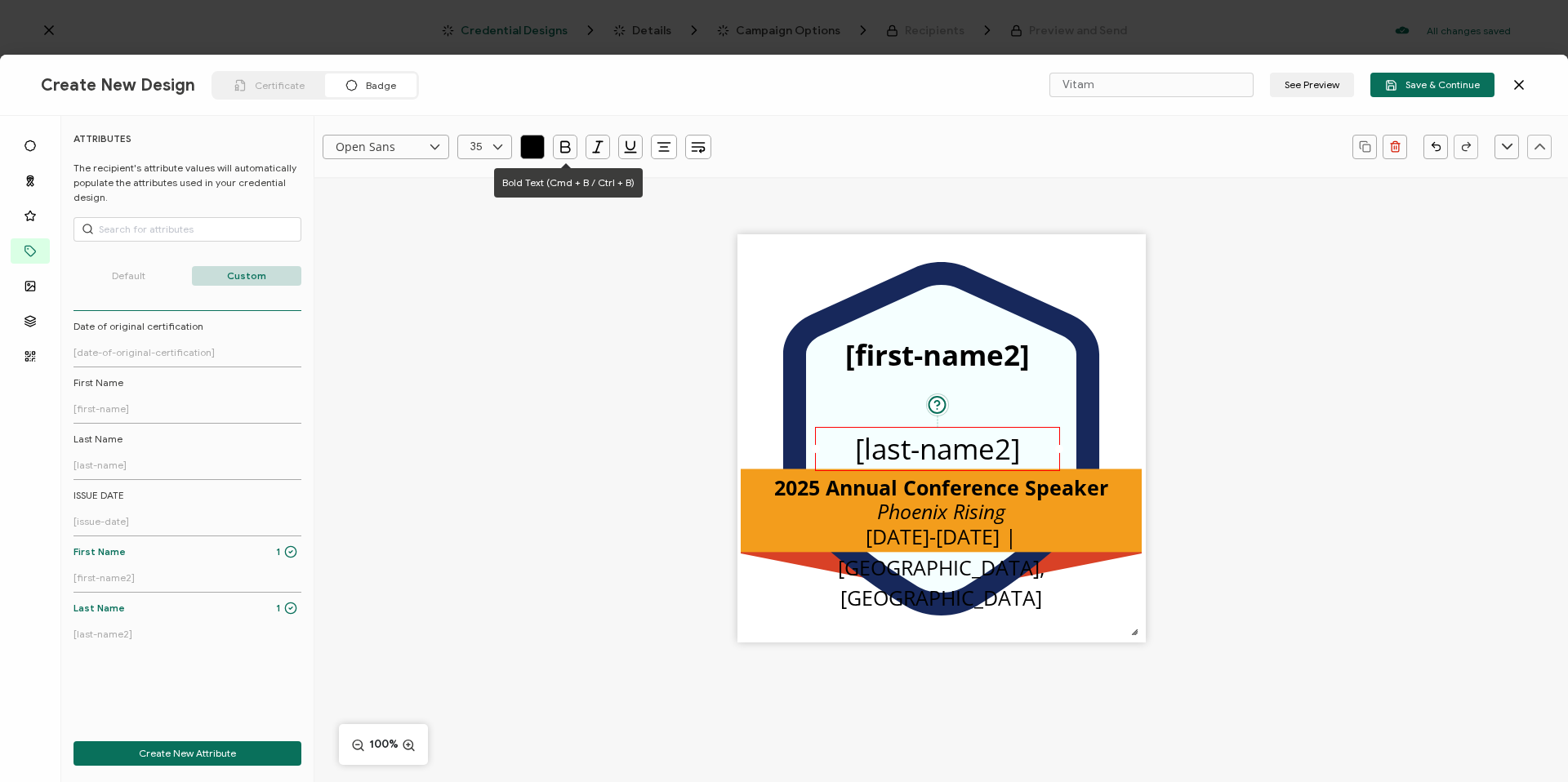
click at [565, 149] on icon "button" at bounding box center [565, 147] width 17 height 17
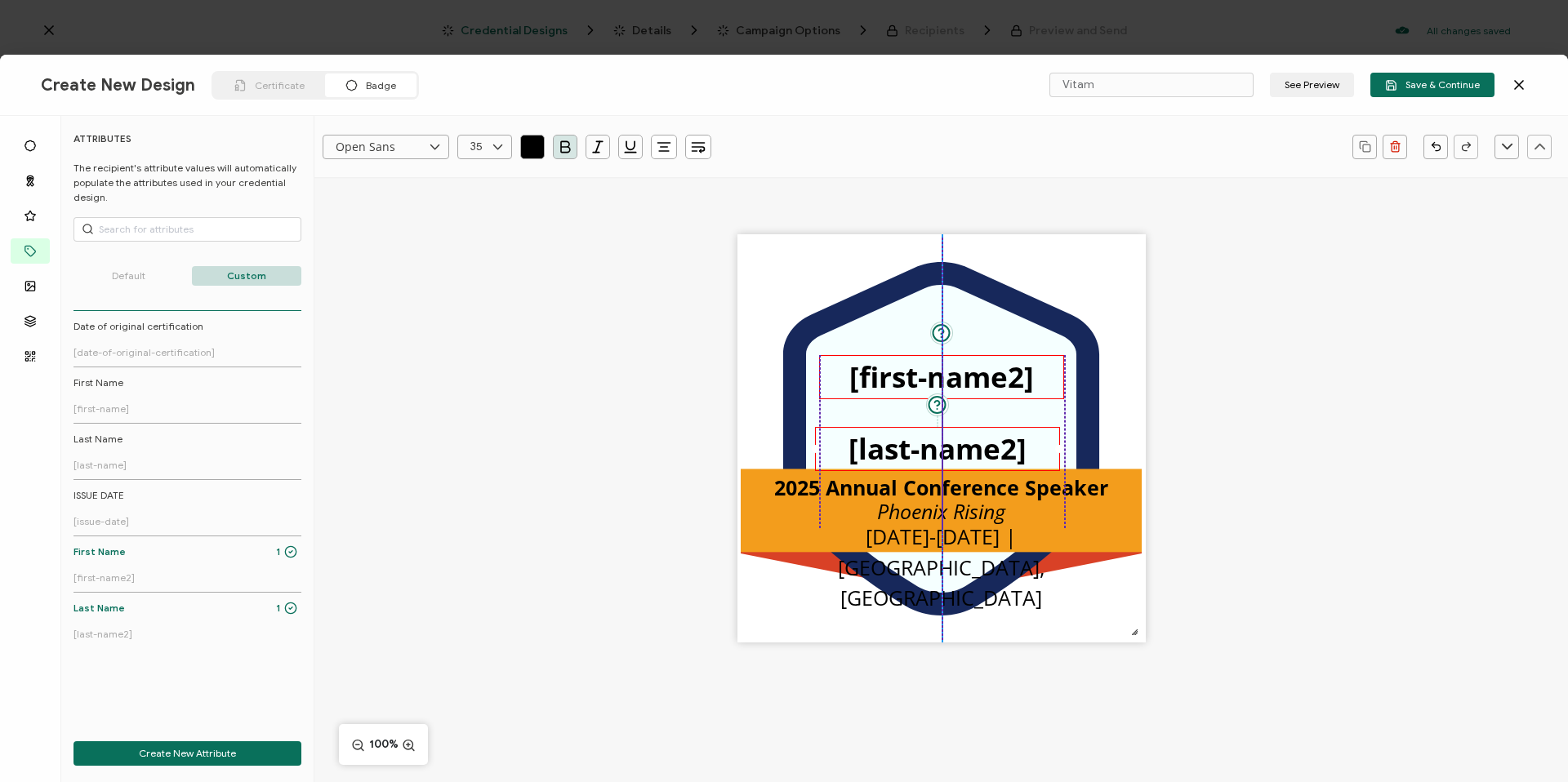
drag, startPoint x: 977, startPoint y: 349, endPoint x: 982, endPoint y: 369, distance: 20.6
click at [982, 369] on pre "[first-name2]" at bounding box center [941, 376] width 184 height 38
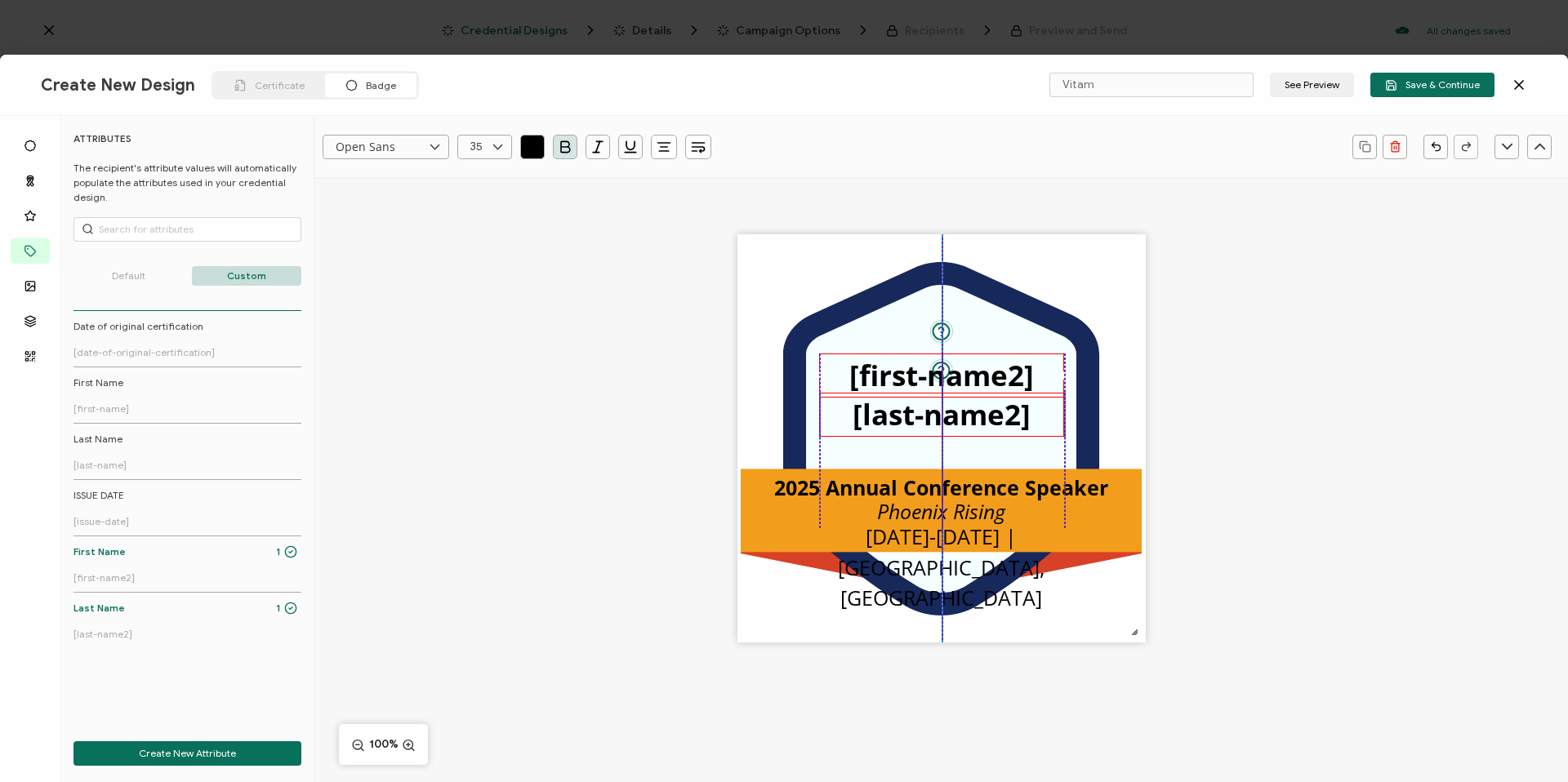
drag, startPoint x: 982, startPoint y: 457, endPoint x: 987, endPoint y: 422, distance: 35.4
click at [987, 422] on pre "[last-name2]" at bounding box center [941, 414] width 178 height 38
click at [1325, 393] on div ".uuid-096204d9-ca43-4101-a4c3-07b3f2f44b7a{}.uuid-3bdfa571-5bbe-4c9f-b3f4-196cc…" at bounding box center [941, 466] width 1254 height 579
click at [966, 415] on pre "[last-name2]" at bounding box center [941, 419] width 178 height 38
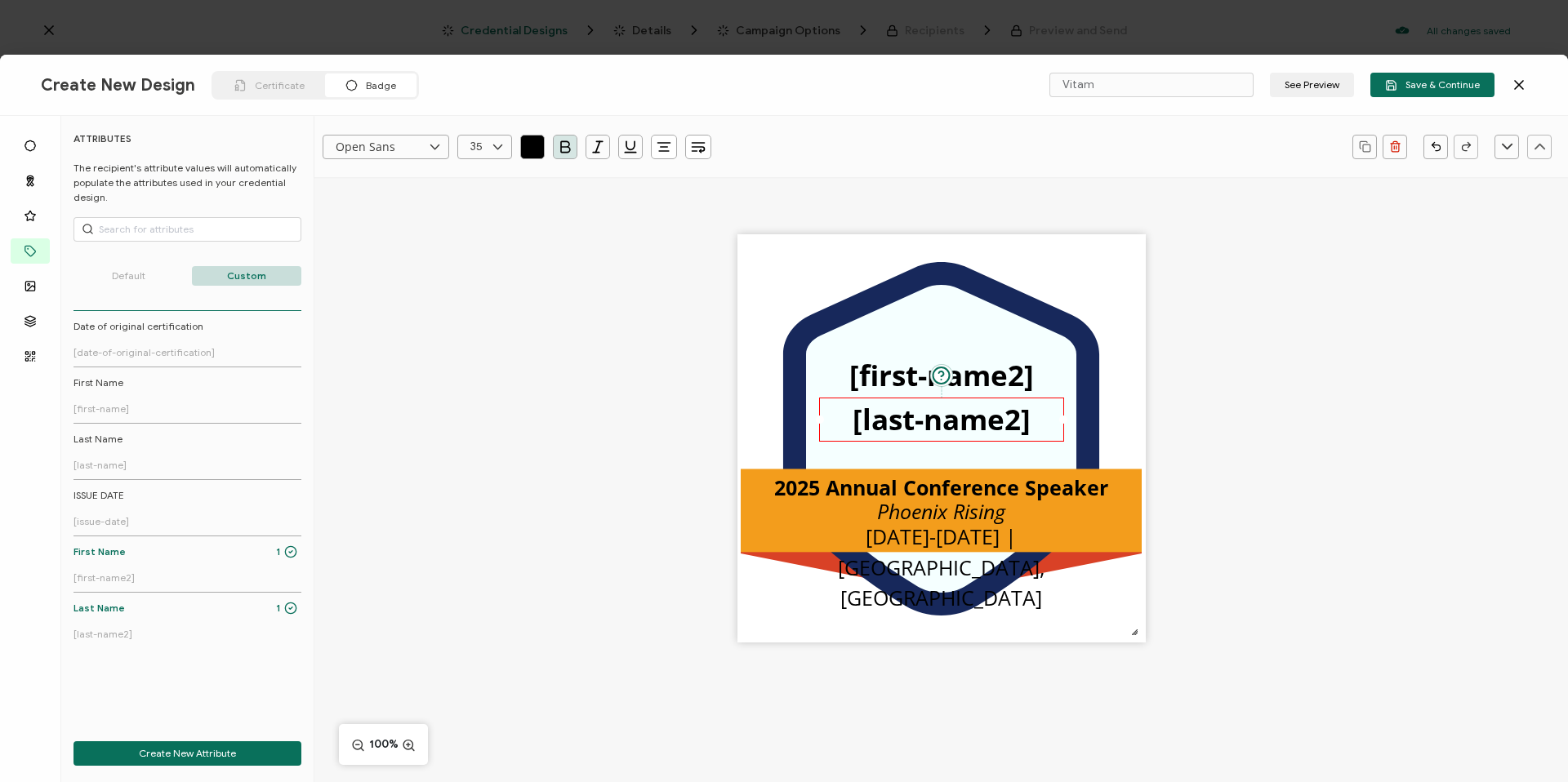
click at [1266, 375] on div ".uuid-096204d9-ca43-4101-a4c3-07b3f2f44b7a{}.uuid-3bdfa571-5bbe-4c9f-b3f4-196cc…" at bounding box center [941, 466] width 1254 height 579
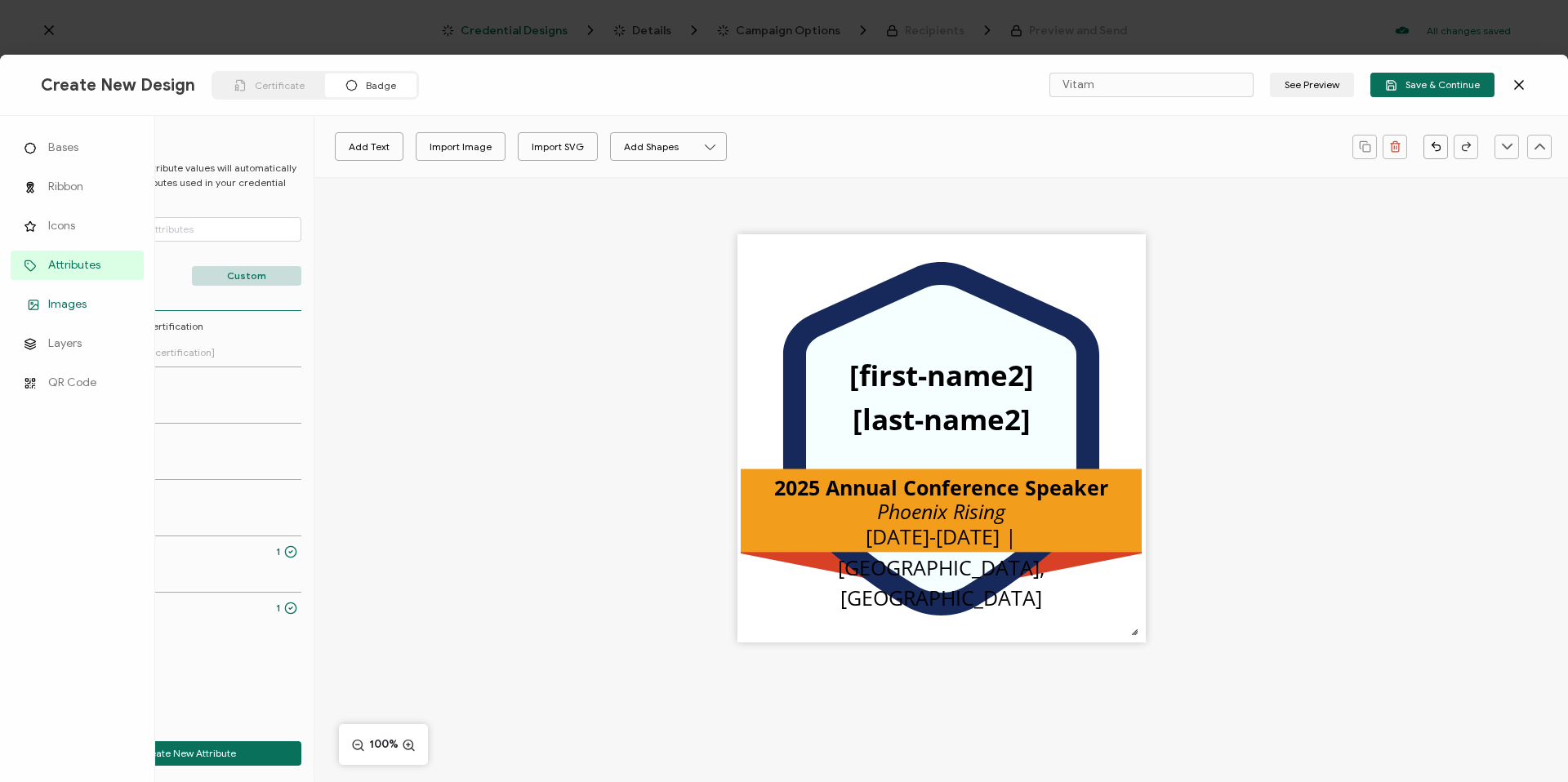
click at [70, 312] on link "Images" at bounding box center [77, 305] width 133 height 30
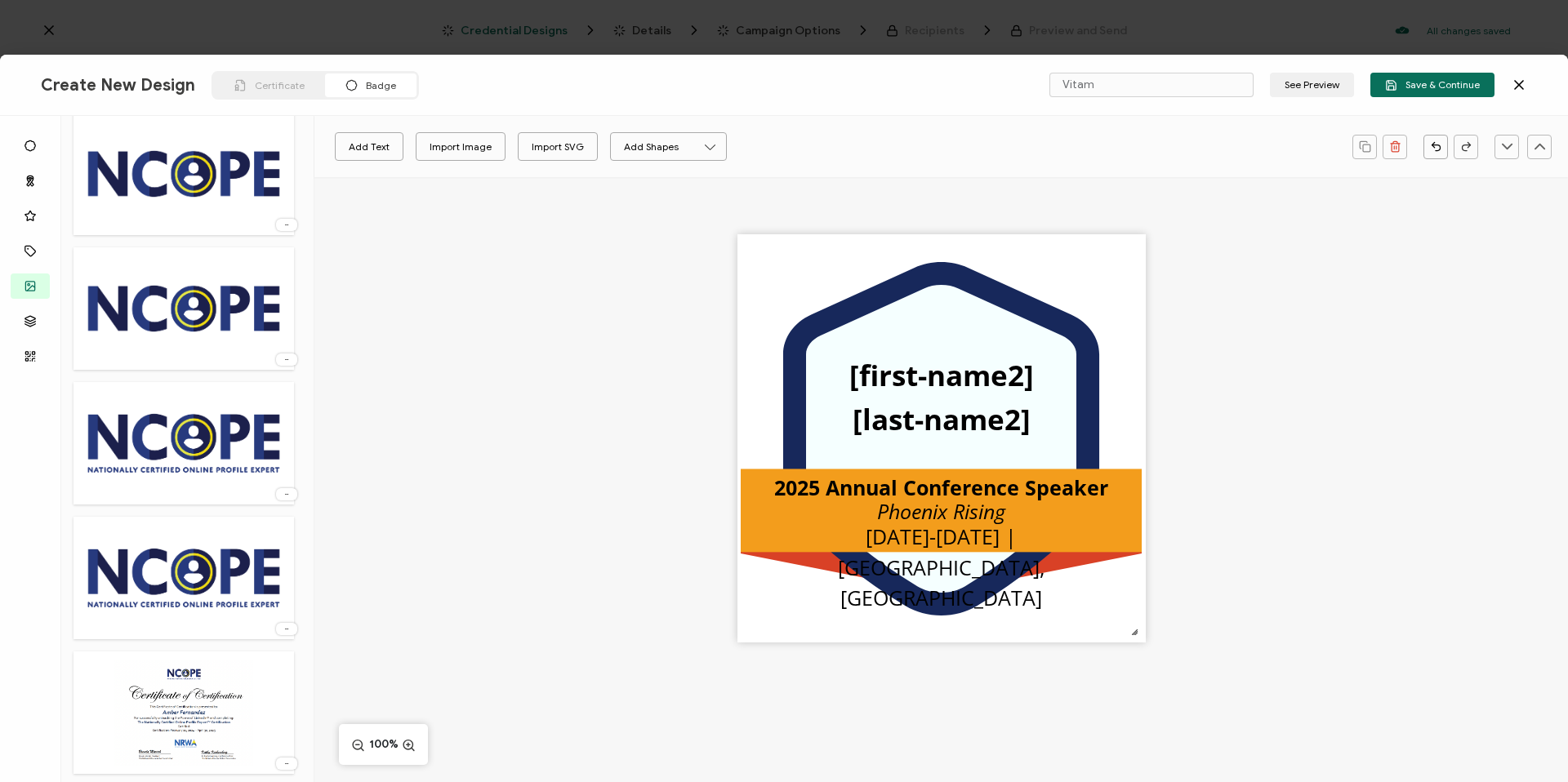
scroll to position [0, 0]
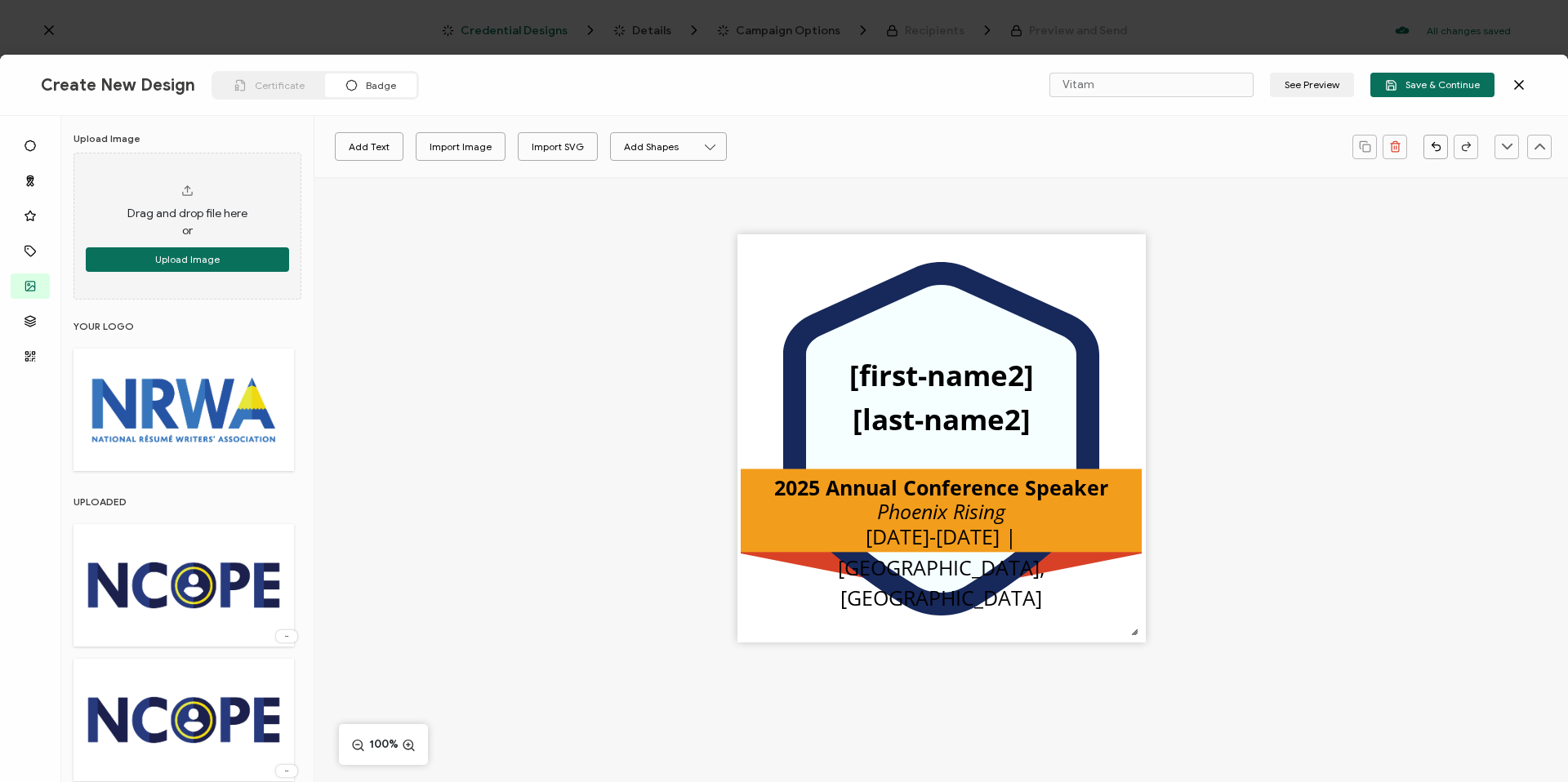
click at [187, 401] on img at bounding box center [184, 409] width 219 height 106
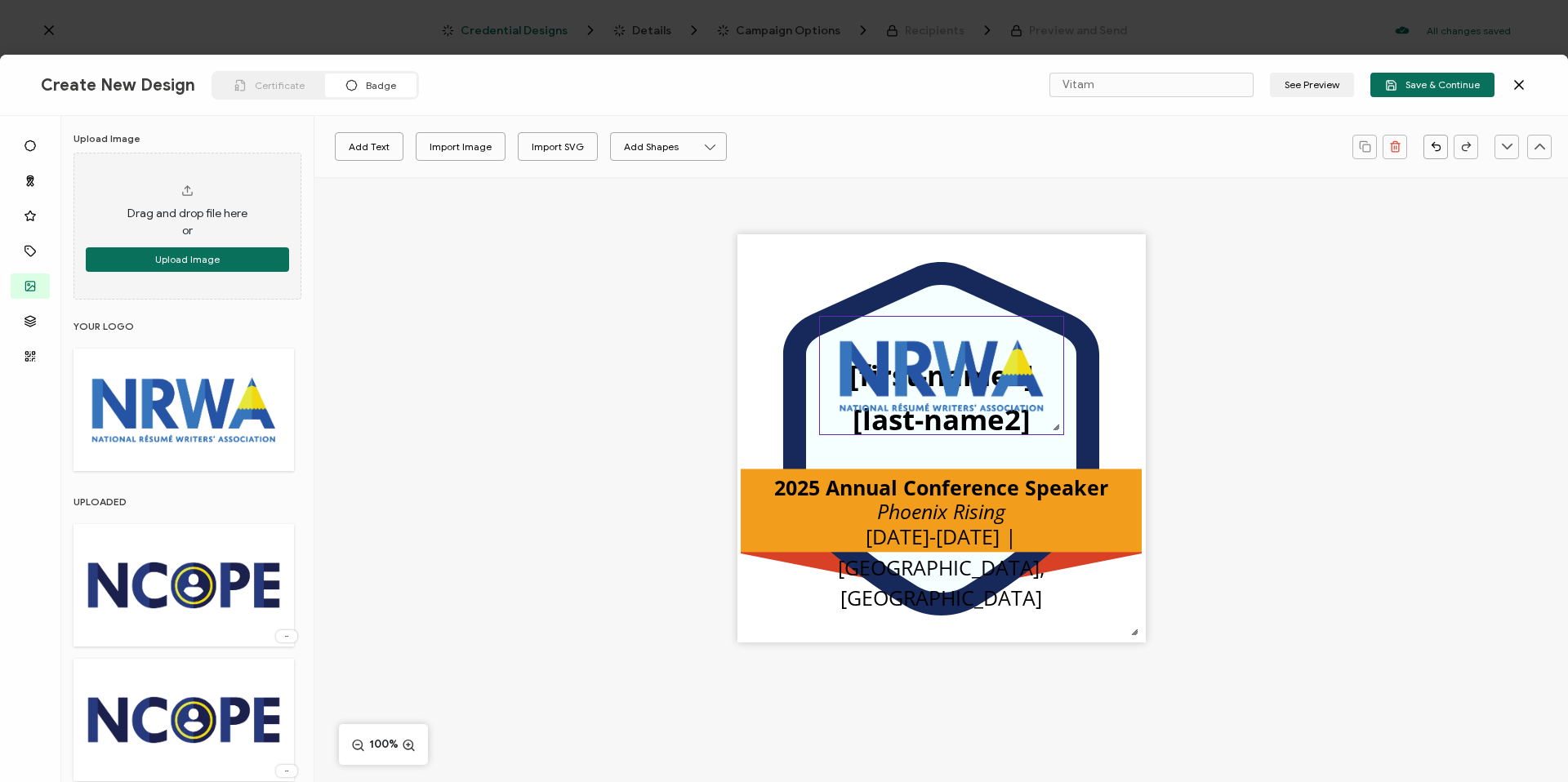
click at [954, 402] on img at bounding box center [941, 375] width 243 height 117
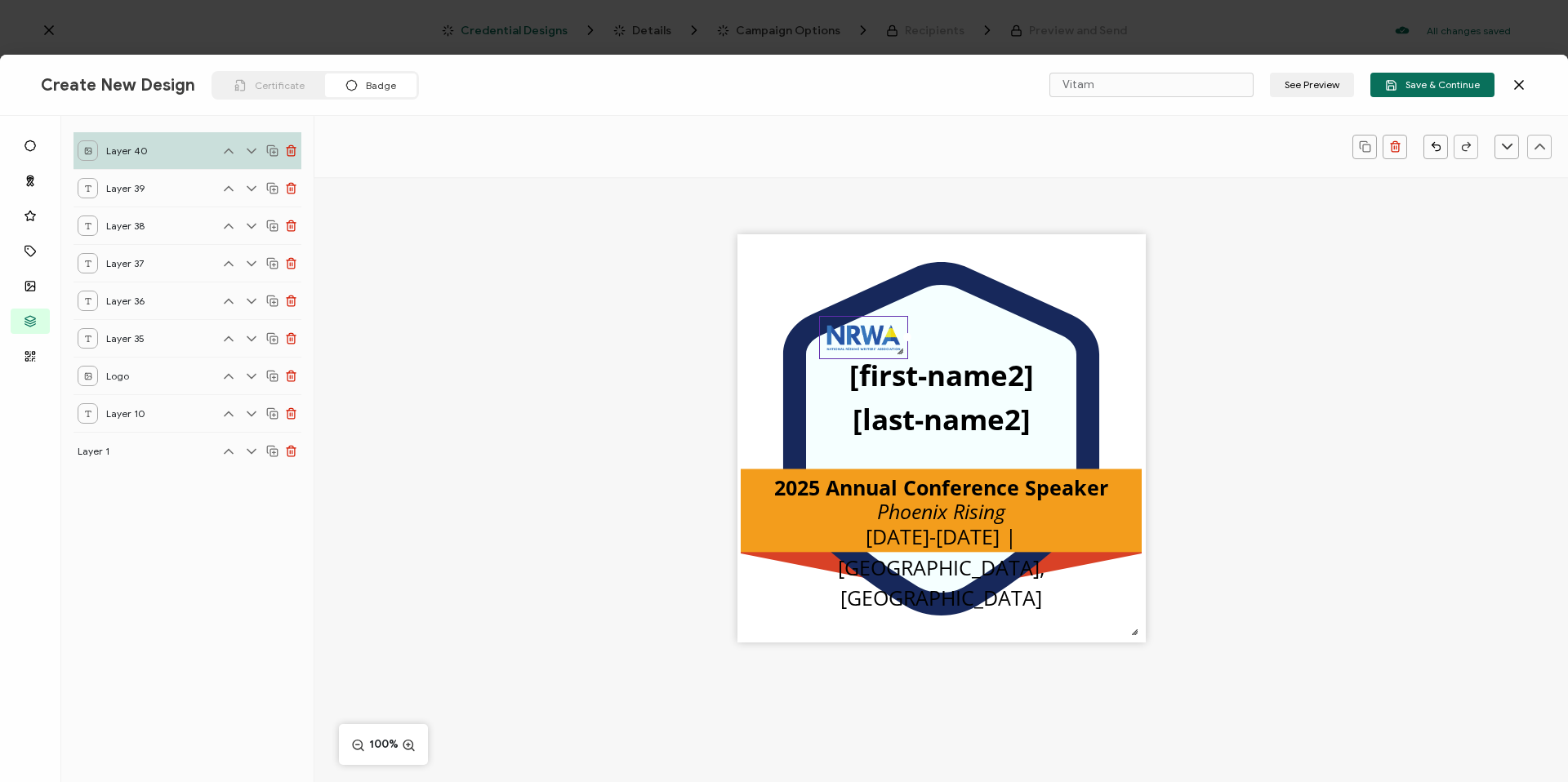
drag, startPoint x: 1060, startPoint y: 431, endPoint x: 902, endPoint y: 350, distance: 177.6
click at [902, 350] on div at bounding box center [863, 337] width 89 height 43
drag, startPoint x: 879, startPoint y: 335, endPoint x: 957, endPoint y: 333, distance: 78.0
click at [957, 333] on img at bounding box center [941, 335] width 84 height 40
drag, startPoint x: 980, startPoint y: 350, endPoint x: 1035, endPoint y: 387, distance: 66.3
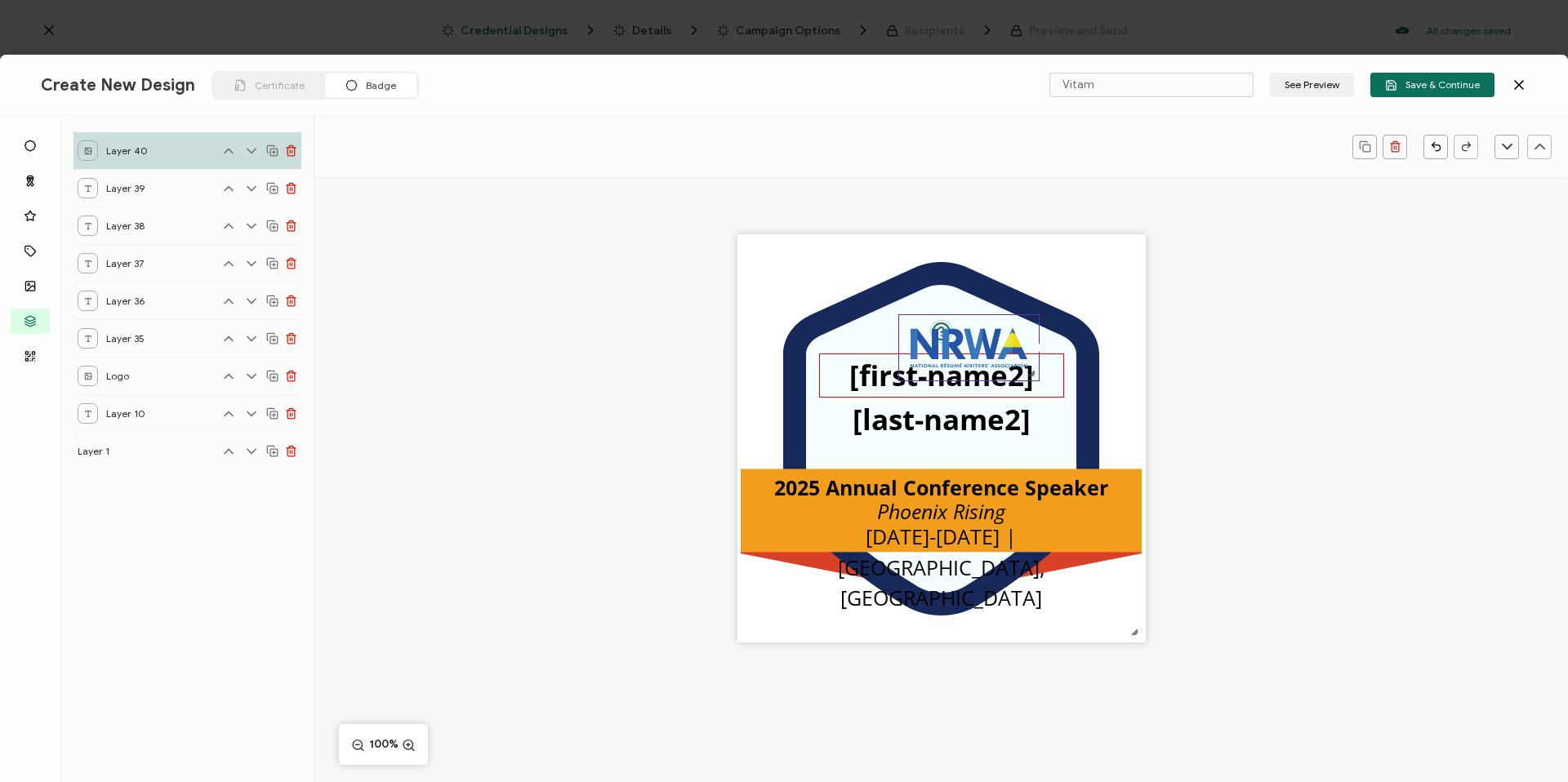
click at [1035, 388] on div ".uuid-096204d9-ca43-4101-a4c3-07b3f2f44b7a{}.uuid-3bdfa571-5bbe-4c9f-b3f4-196cc…" at bounding box center [942, 438] width 409 height 408
click at [1314, 343] on div ".uuid-096204d9-ca43-4101-a4c3-07b3f2f44b7a{}.uuid-3bdfa571-5bbe-4c9f-b3f4-196cc…" at bounding box center [941, 466] width 1254 height 579
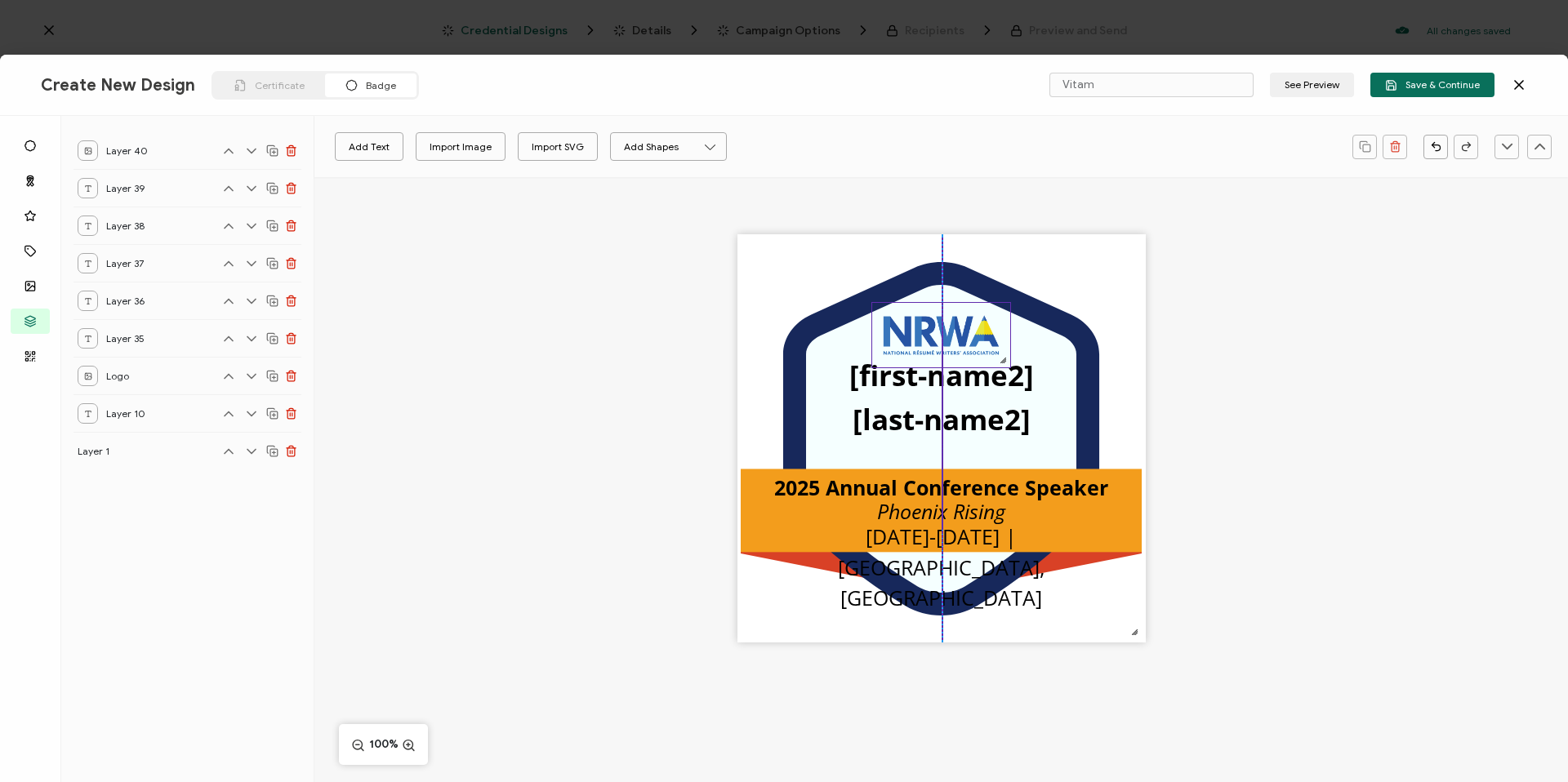
drag, startPoint x: 952, startPoint y: 344, endPoint x: 928, endPoint y: 331, distance: 27.3
click at [928, 331] on img at bounding box center [941, 335] width 138 height 64
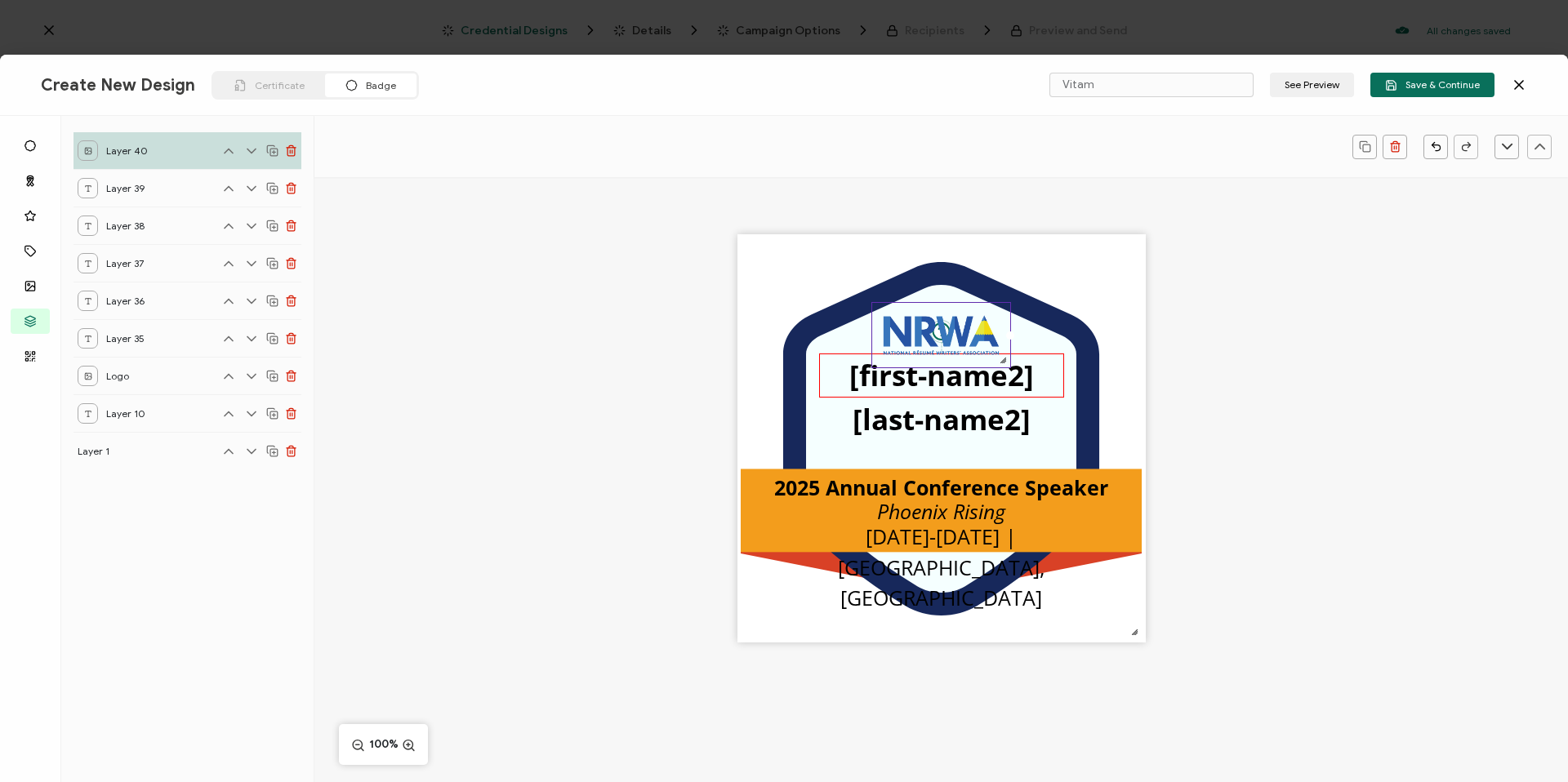
click at [951, 387] on pre "[first-name2]" at bounding box center [941, 374] width 184 height 38
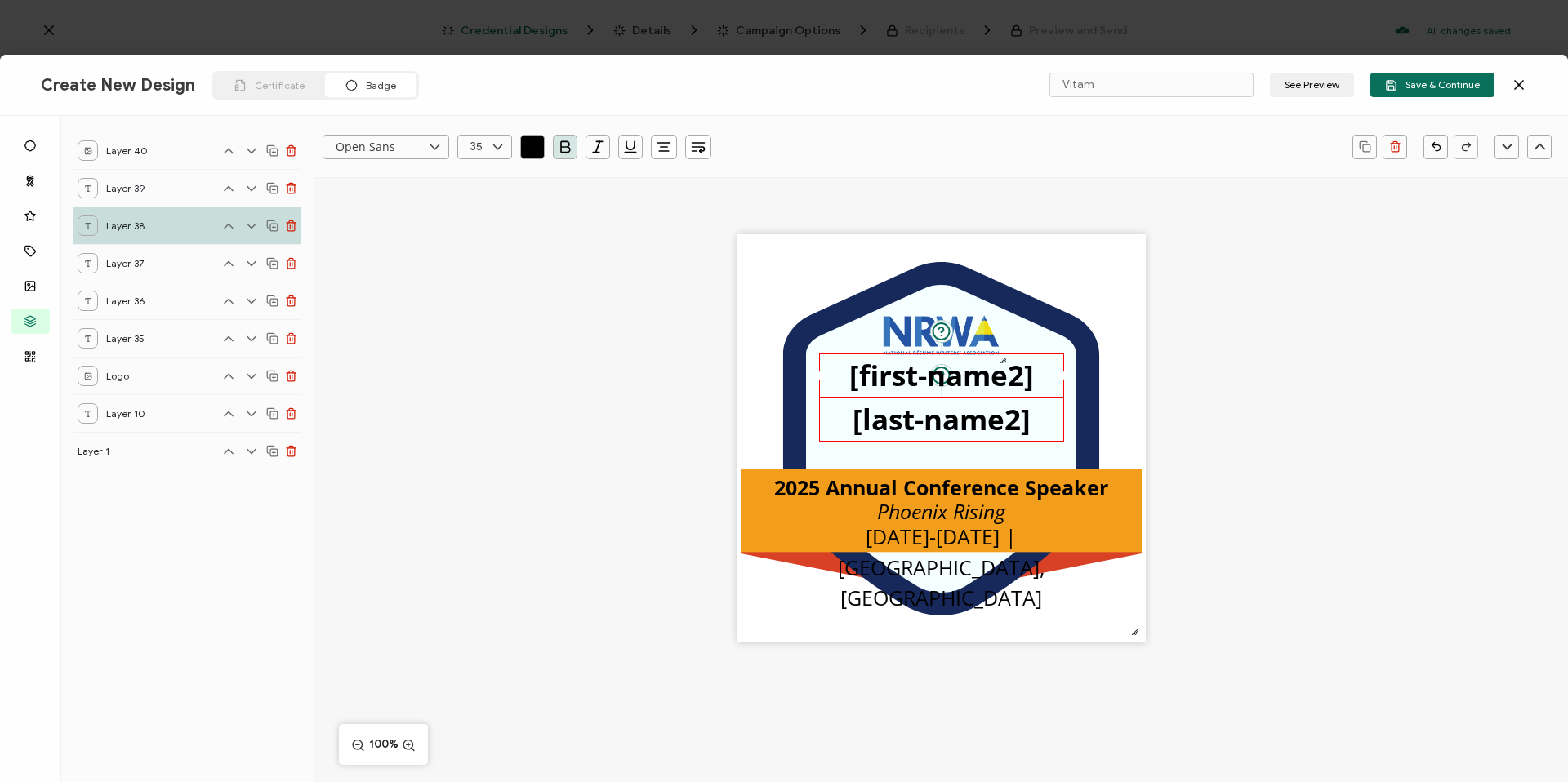
click at [952, 411] on pre "[last-name2]" at bounding box center [941, 419] width 178 height 38
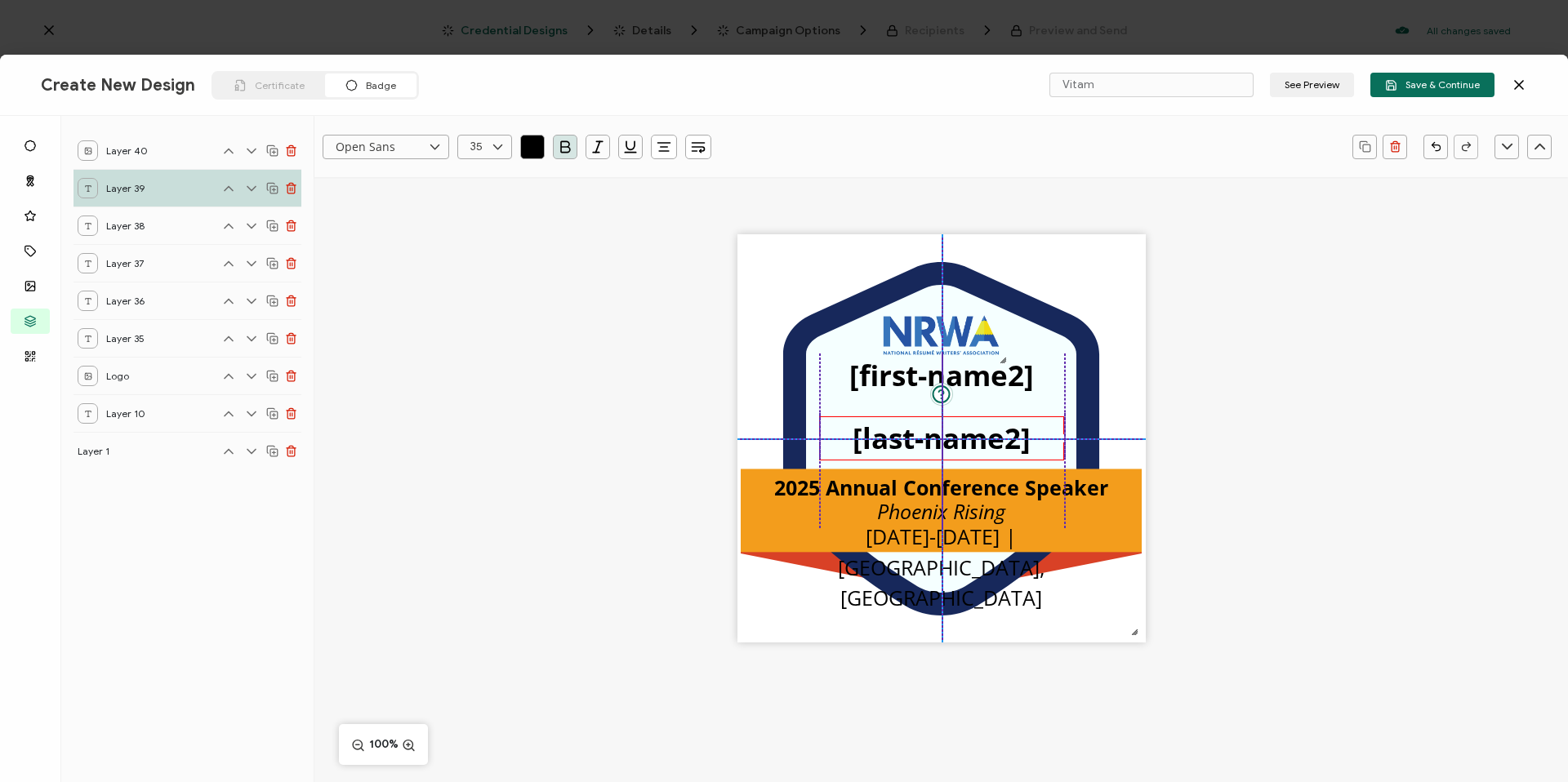
drag, startPoint x: 966, startPoint y: 417, endPoint x: 968, endPoint y: 432, distance: 15.1
click at [968, 432] on pre "[last-name2]" at bounding box center [941, 438] width 178 height 38
drag, startPoint x: 982, startPoint y: 385, endPoint x: 985, endPoint y: 403, distance: 18.2
click at [985, 403] on pre "[first-name2]" at bounding box center [941, 391] width 184 height 38
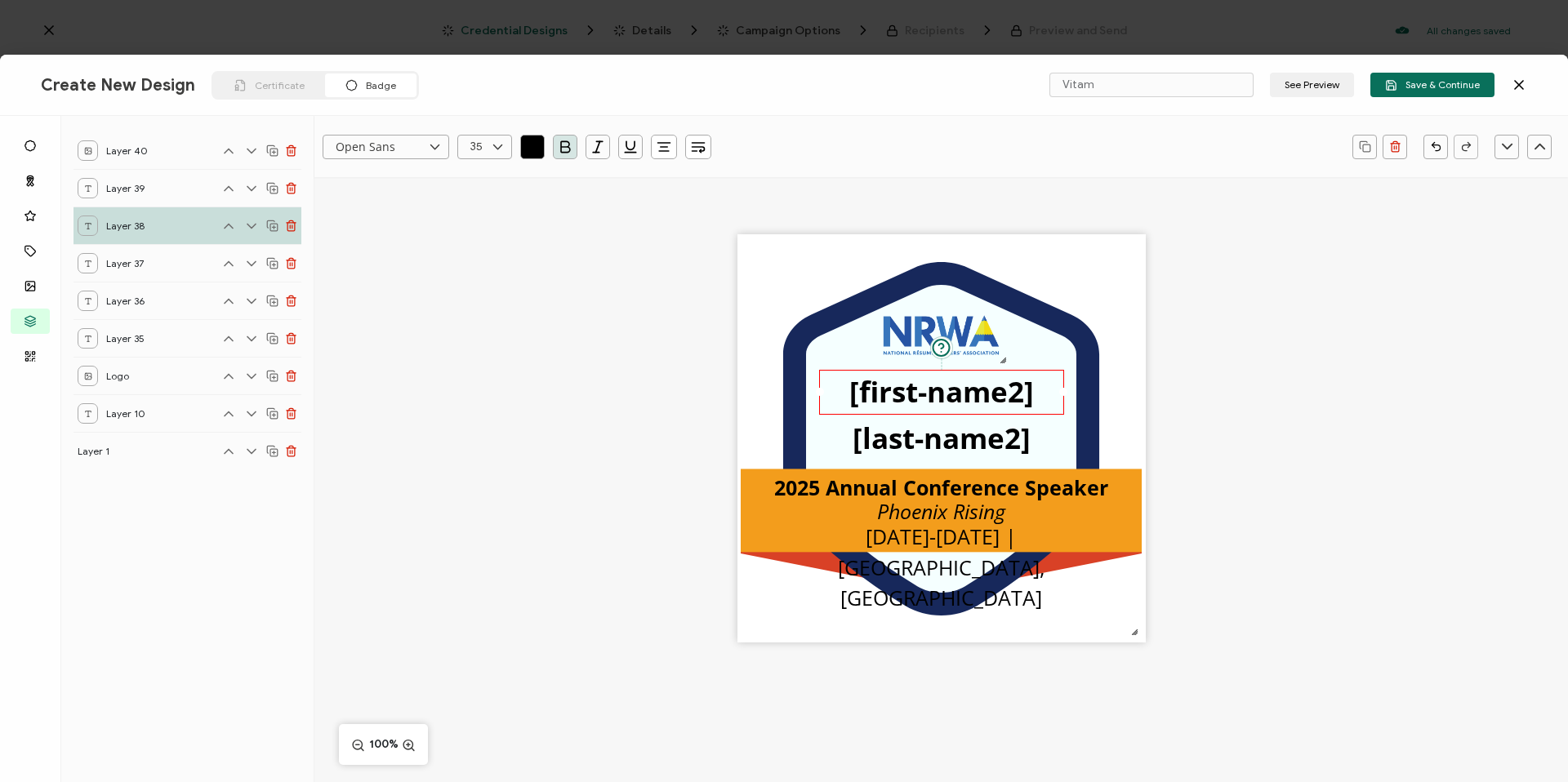
click at [1279, 413] on div ".uuid-096204d9-ca43-4101-a4c3-07b3f2f44b7a{}.uuid-3bdfa571-5bbe-4c9f-b3f4-196cc…" at bounding box center [941, 466] width 1254 height 579
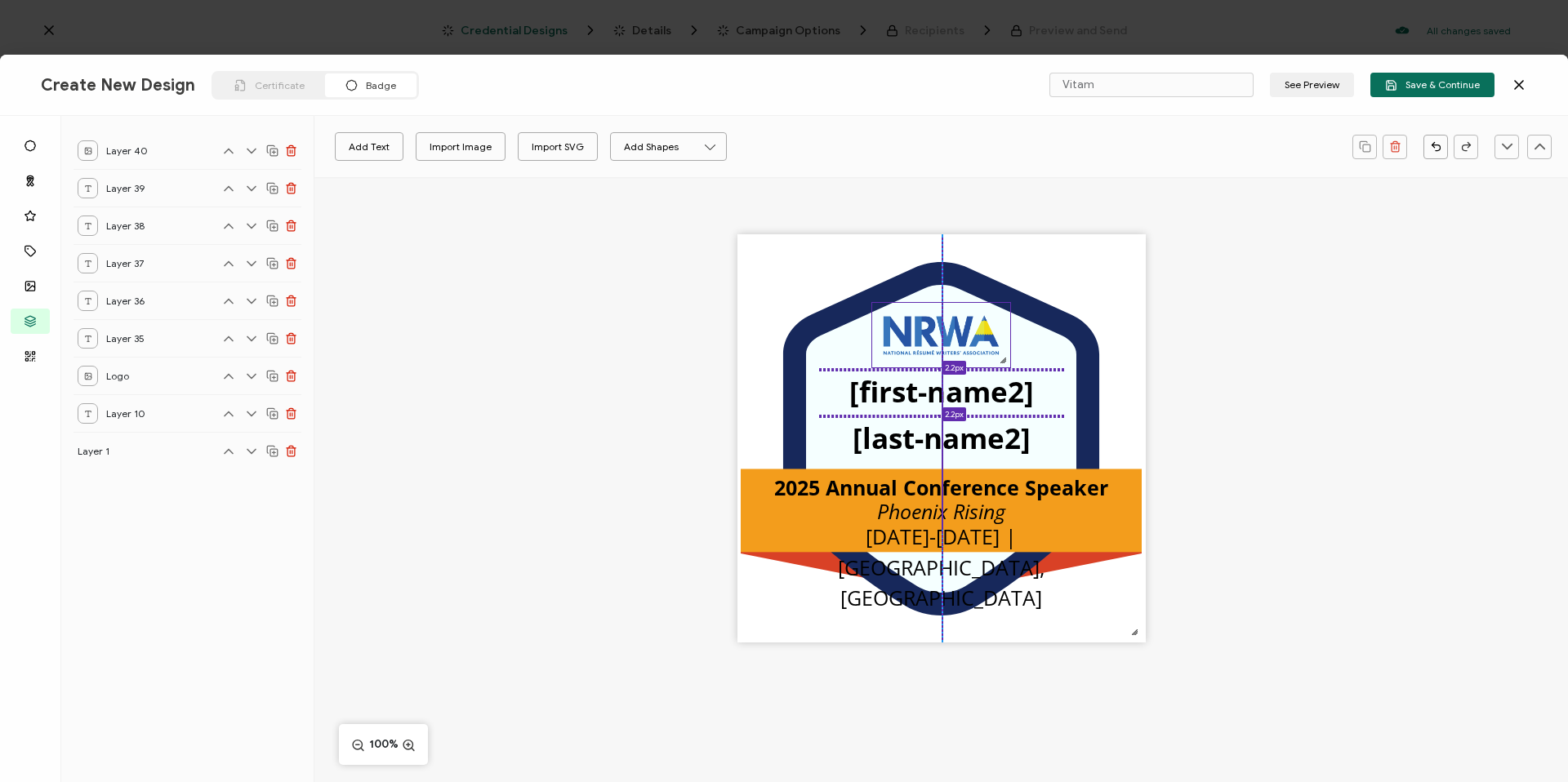
click at [945, 331] on img at bounding box center [941, 335] width 138 height 64
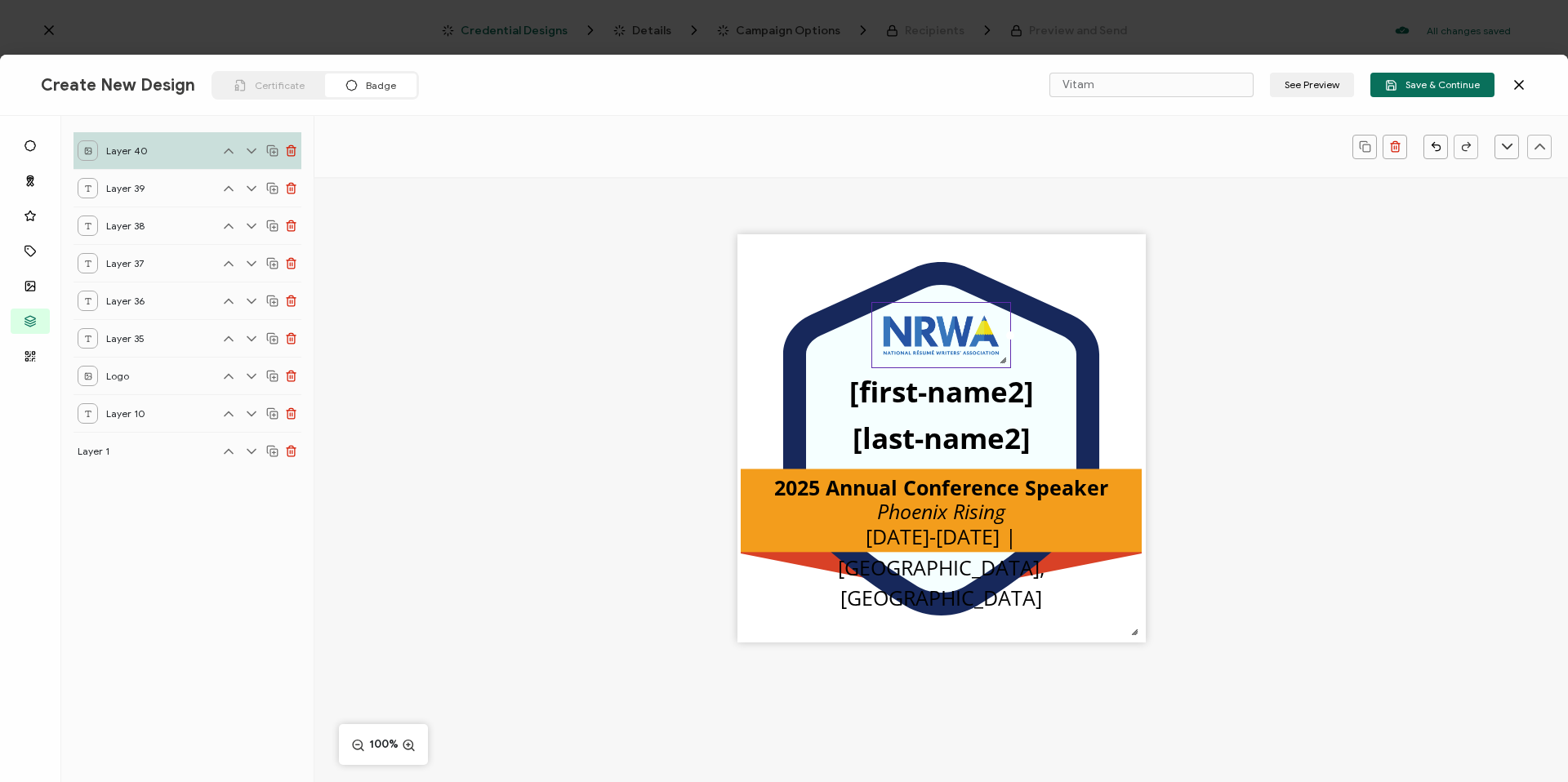
click at [1309, 366] on div ".uuid-096204d9-ca43-4101-a4c3-07b3f2f44b7a{}.uuid-3bdfa571-5bbe-4c9f-b3f4-196cc…" at bounding box center [941, 466] width 1254 height 579
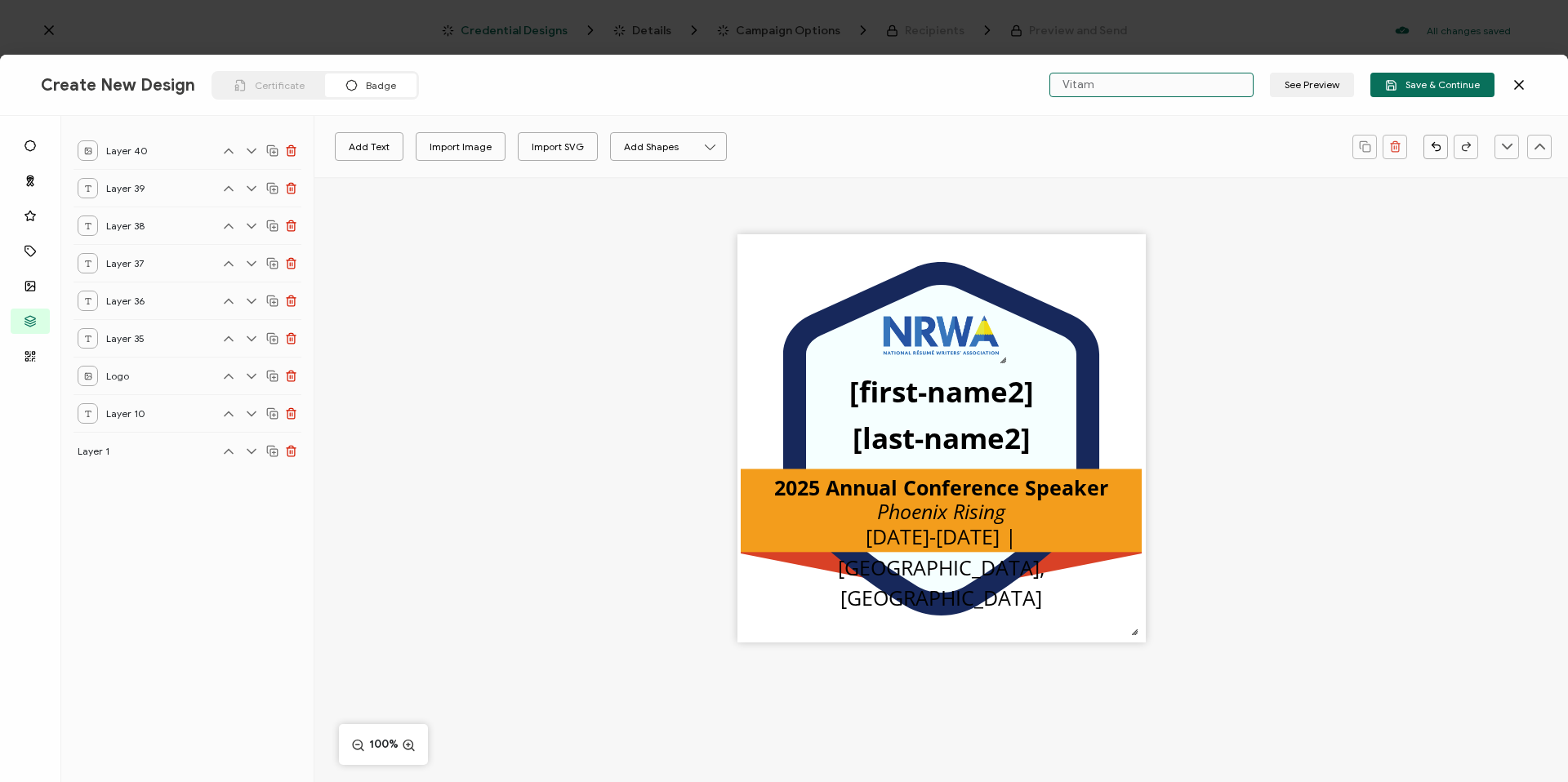
click at [1122, 87] on input "Vitam" at bounding box center [1151, 85] width 204 height 25
drag, startPoint x: 1122, startPoint y: 87, endPoint x: 1008, endPoint y: 87, distance: 114.0
click at [1008, 87] on div "Create New Design Certificate Badge Vitam See Preview Save & Continue" at bounding box center [784, 85] width 1568 height 61
click at [1202, 93] on input "Speaker" at bounding box center [1151, 85] width 204 height 25
type input "Speaker Badge"
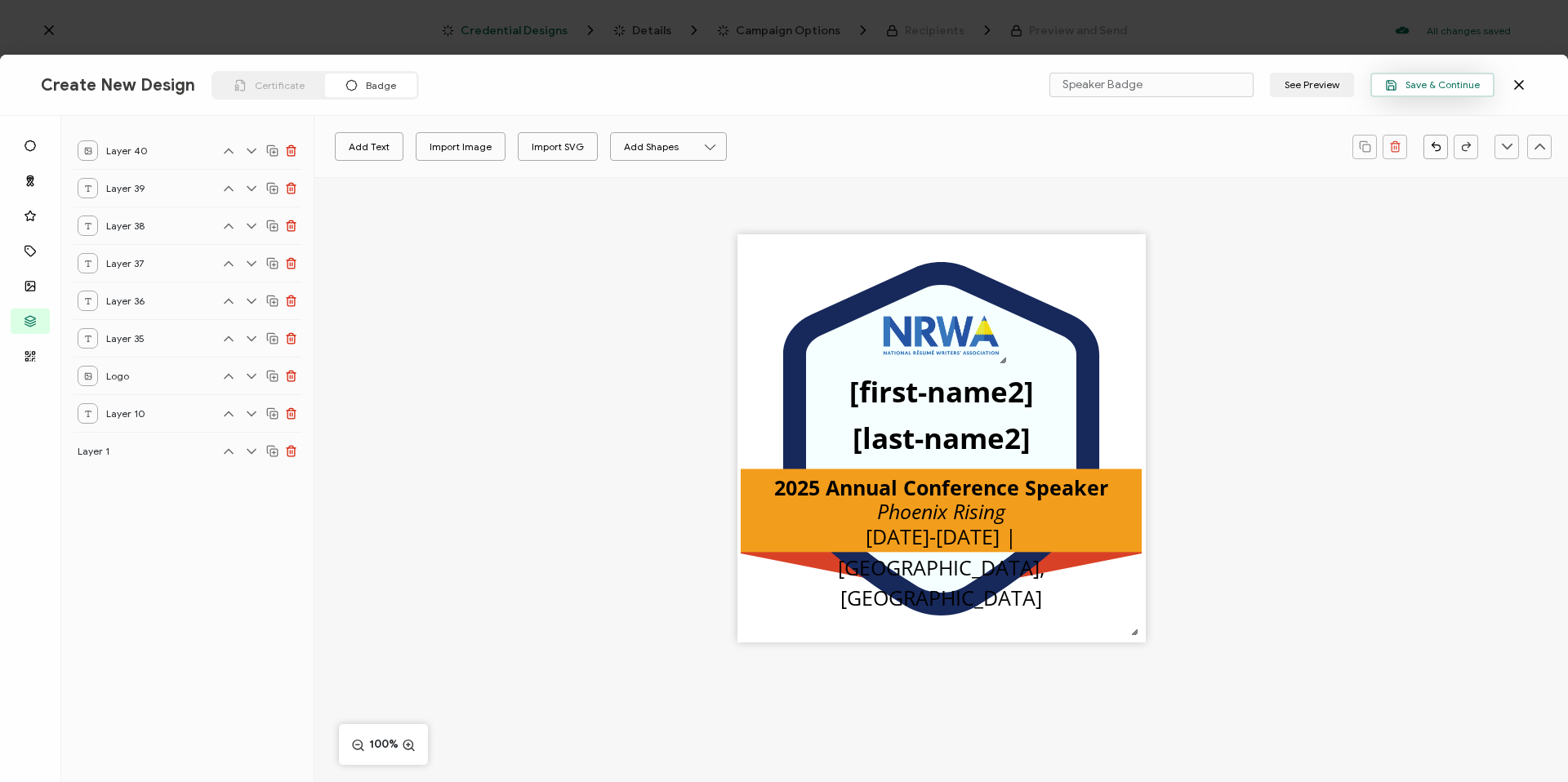
click at [1416, 80] on span "Save & Continue" at bounding box center [1432, 85] width 95 height 12
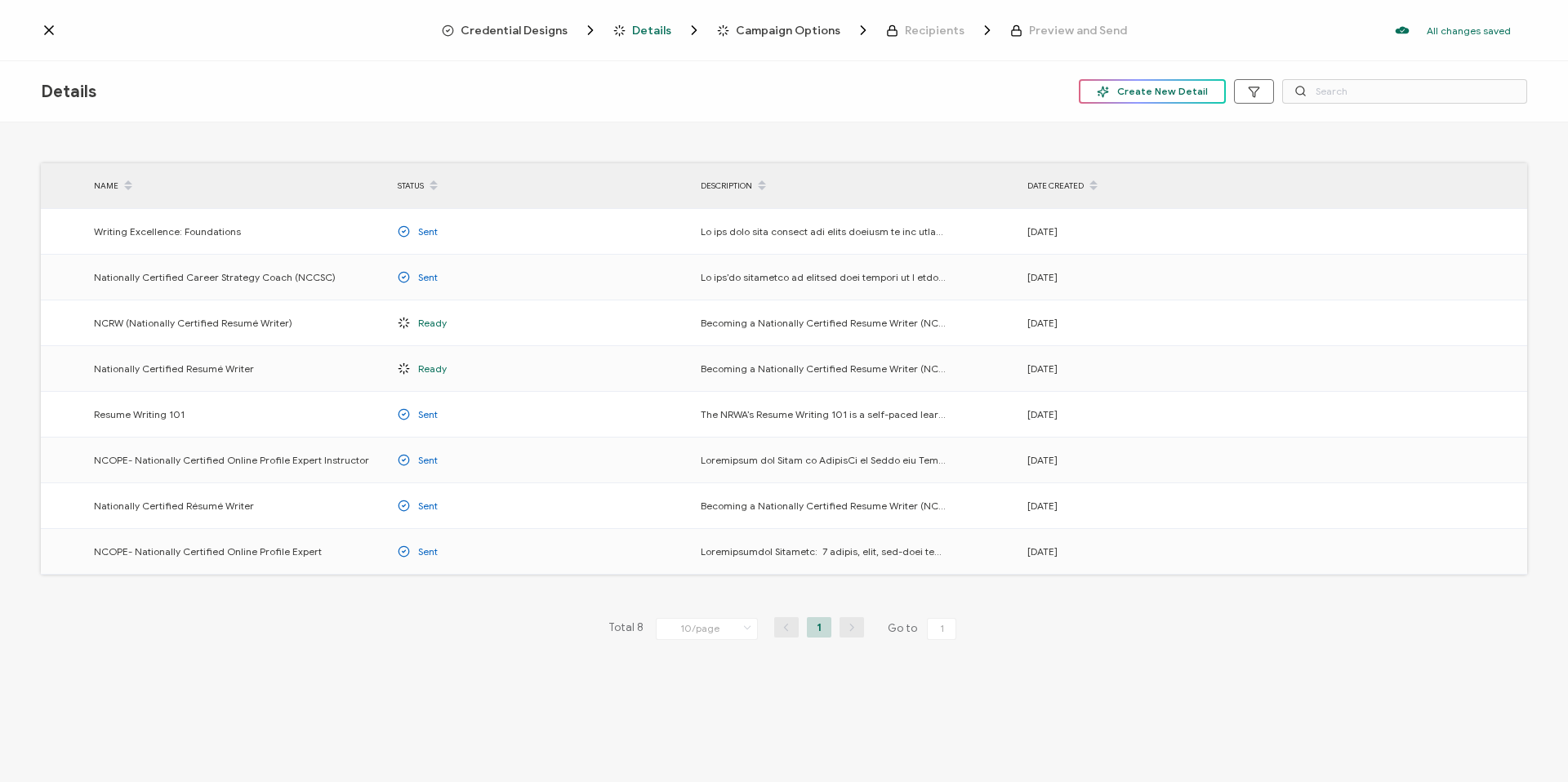
click at [1174, 95] on span "Create New Detail" at bounding box center [1152, 92] width 111 height 12
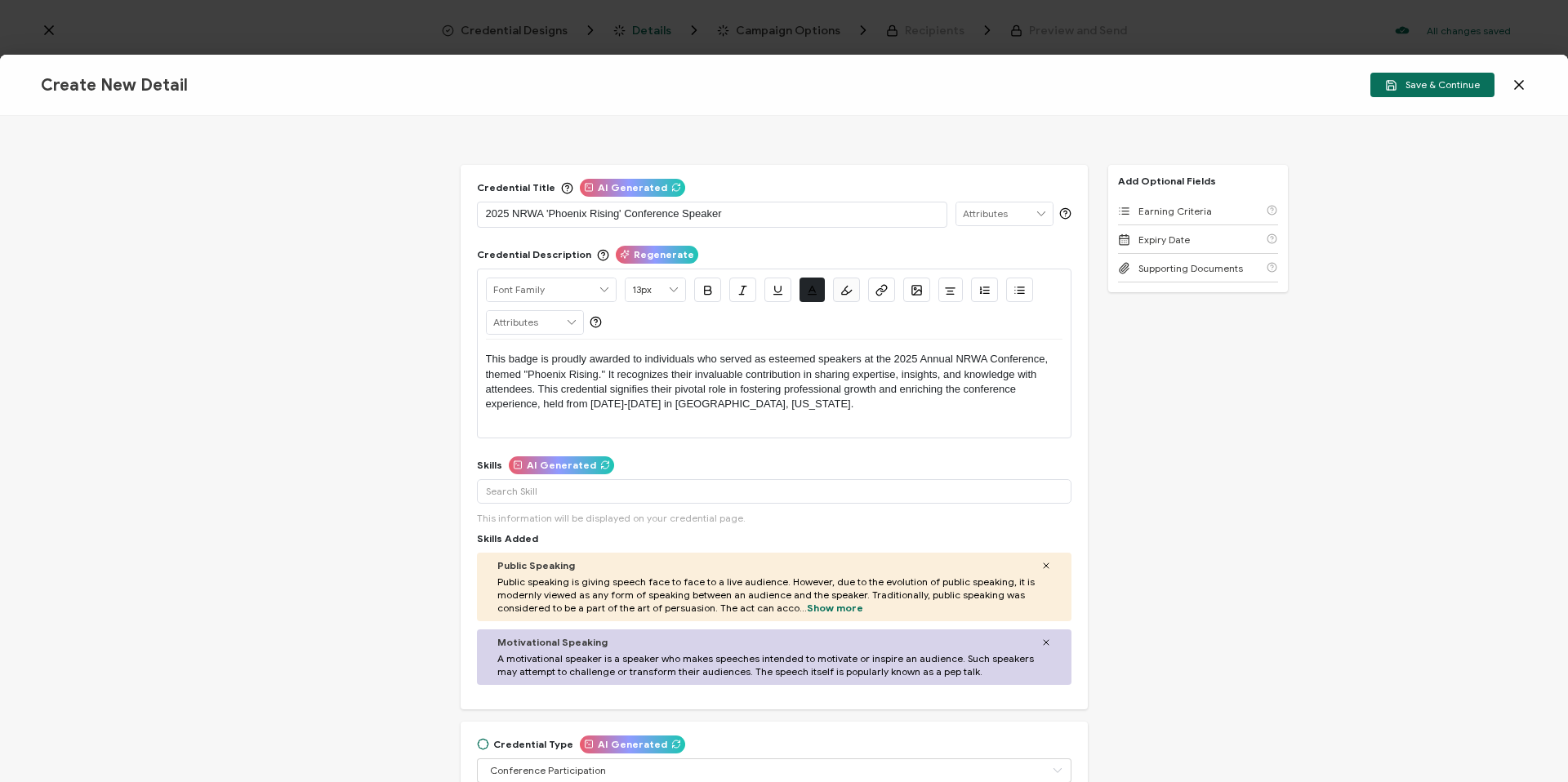
click at [1041, 644] on icon at bounding box center [1046, 642] width 10 height 10
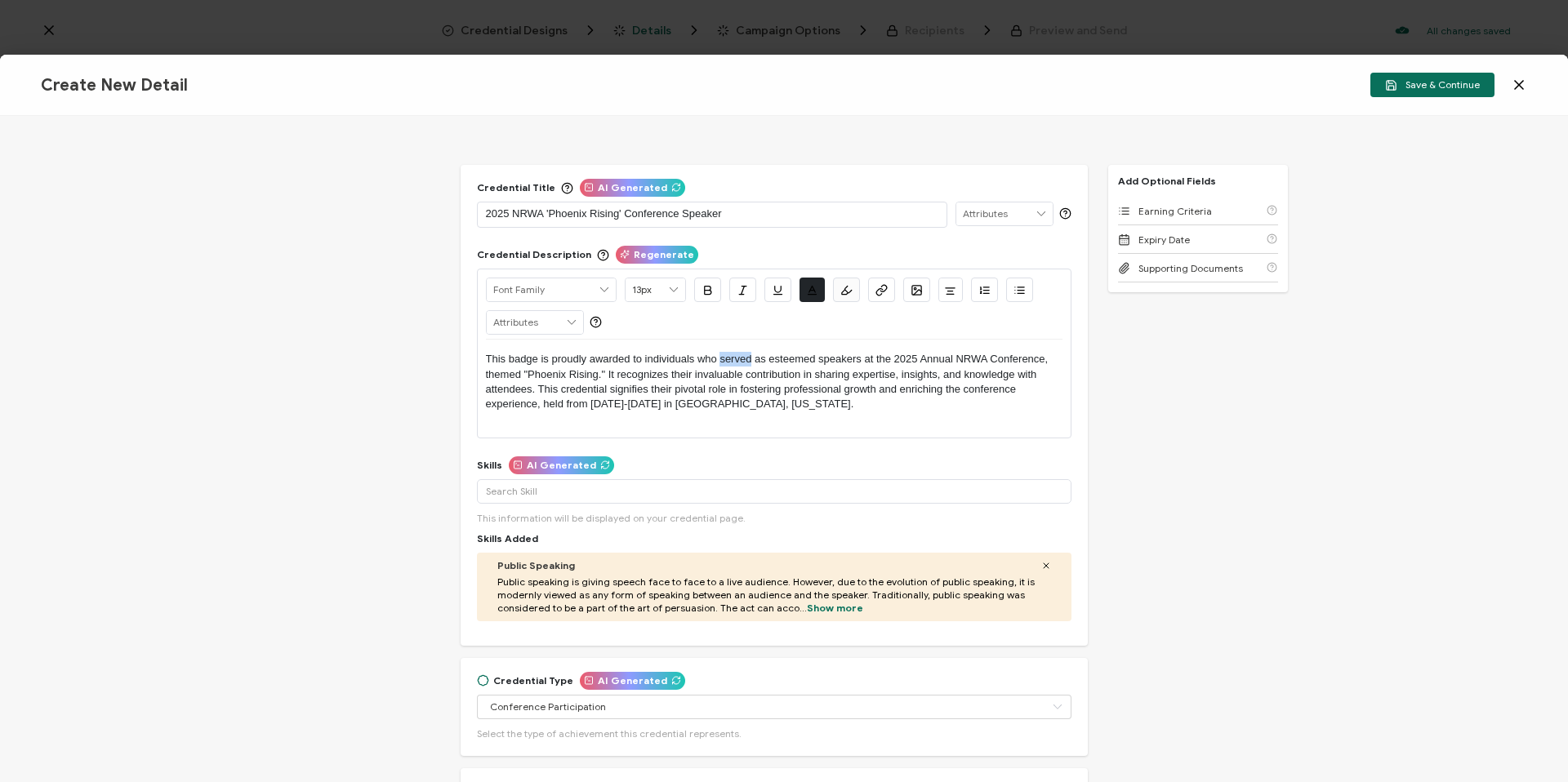
drag, startPoint x: 749, startPoint y: 355, endPoint x: 724, endPoint y: 358, distance: 25.2
click at [719, 357] on p "This badge is proudly awarded to individuals who served as esteemed speakers at…" at bounding box center [773, 382] width 576 height 60
click at [860, 401] on p "This badge is proudly awarded to individuals who are serving as esteemed speake…" at bounding box center [773, 382] width 576 height 60
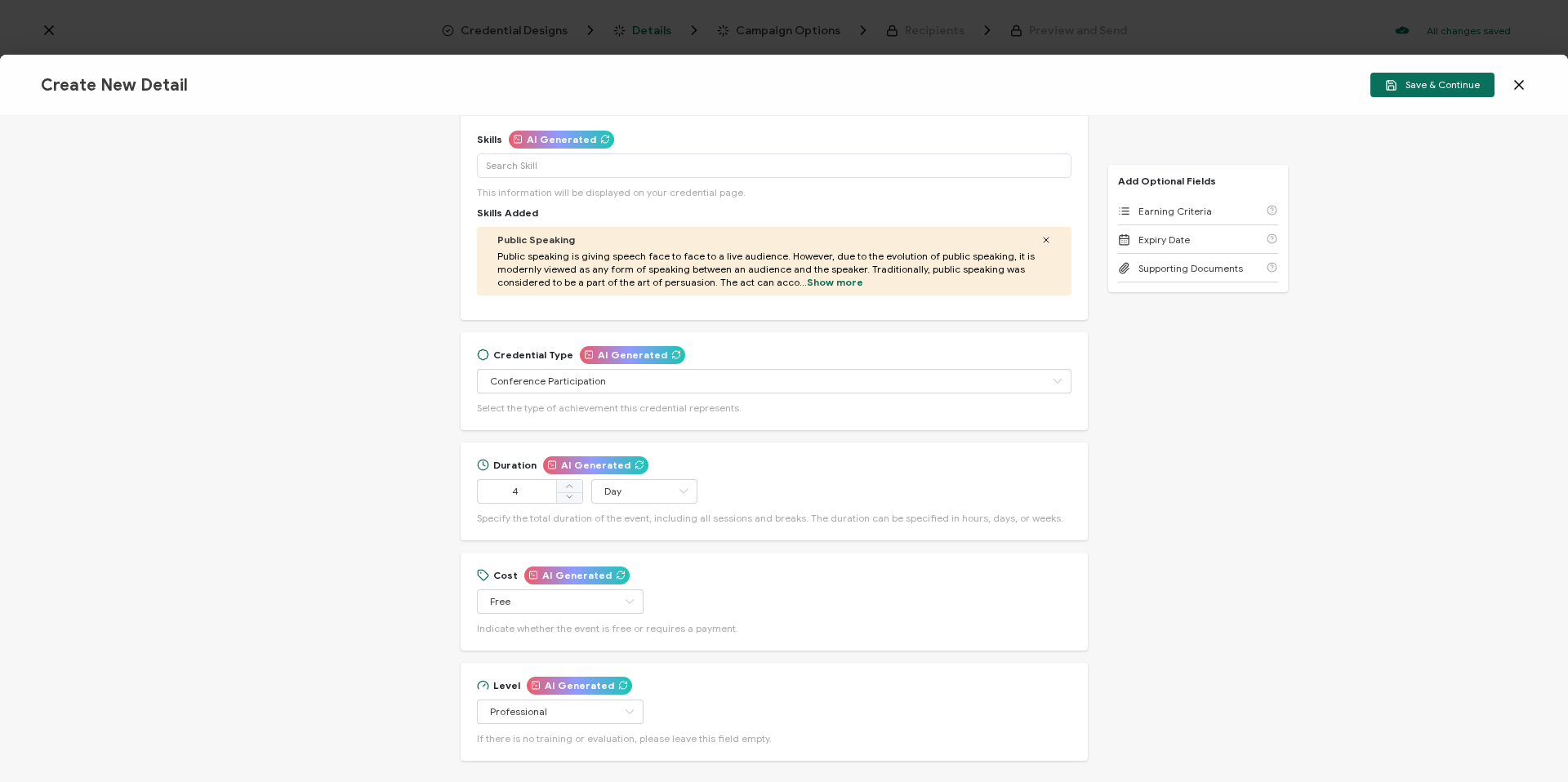
scroll to position [500, 0]
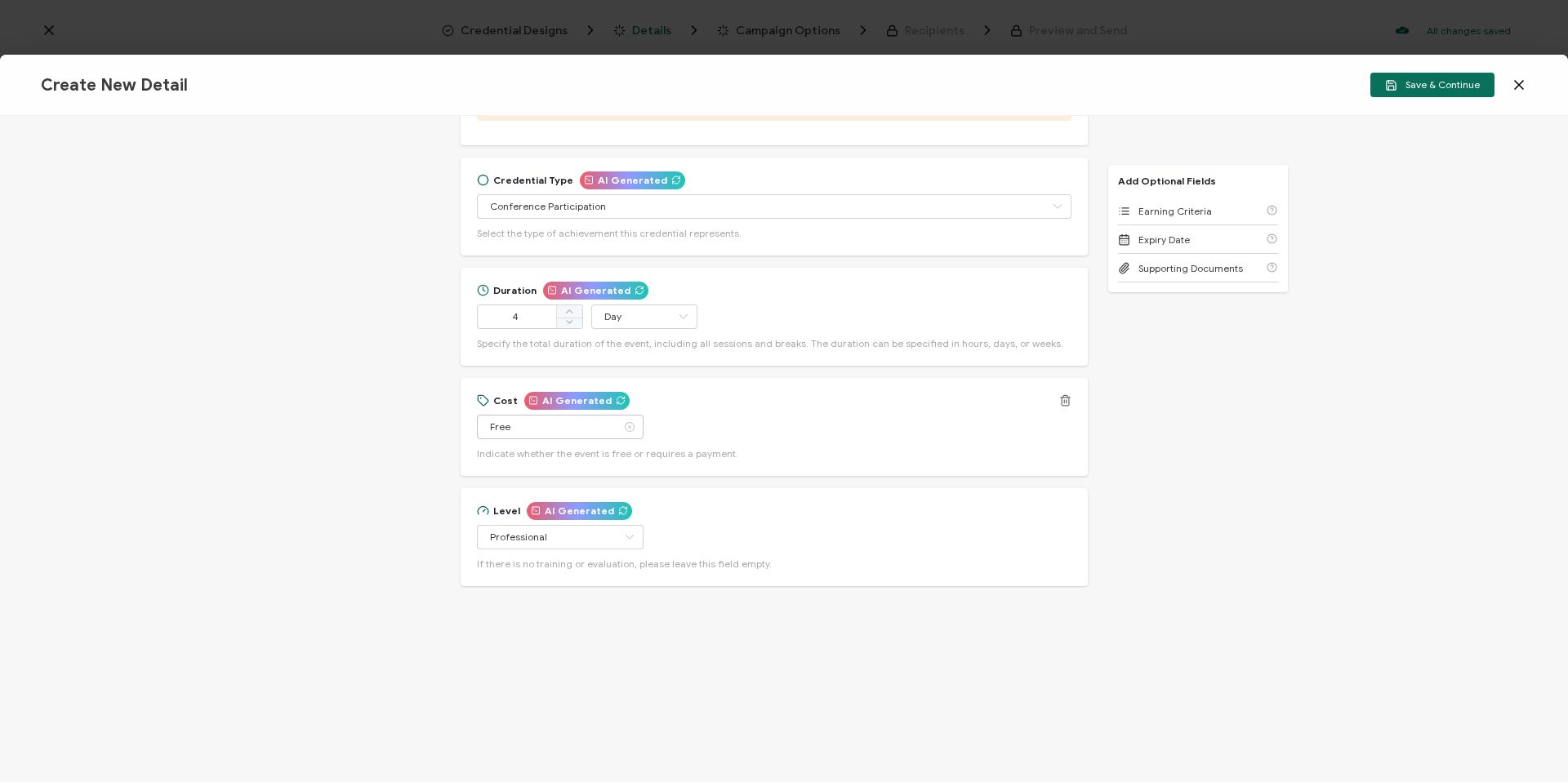
click at [619, 432] on icon at bounding box center [629, 427] width 21 height 25
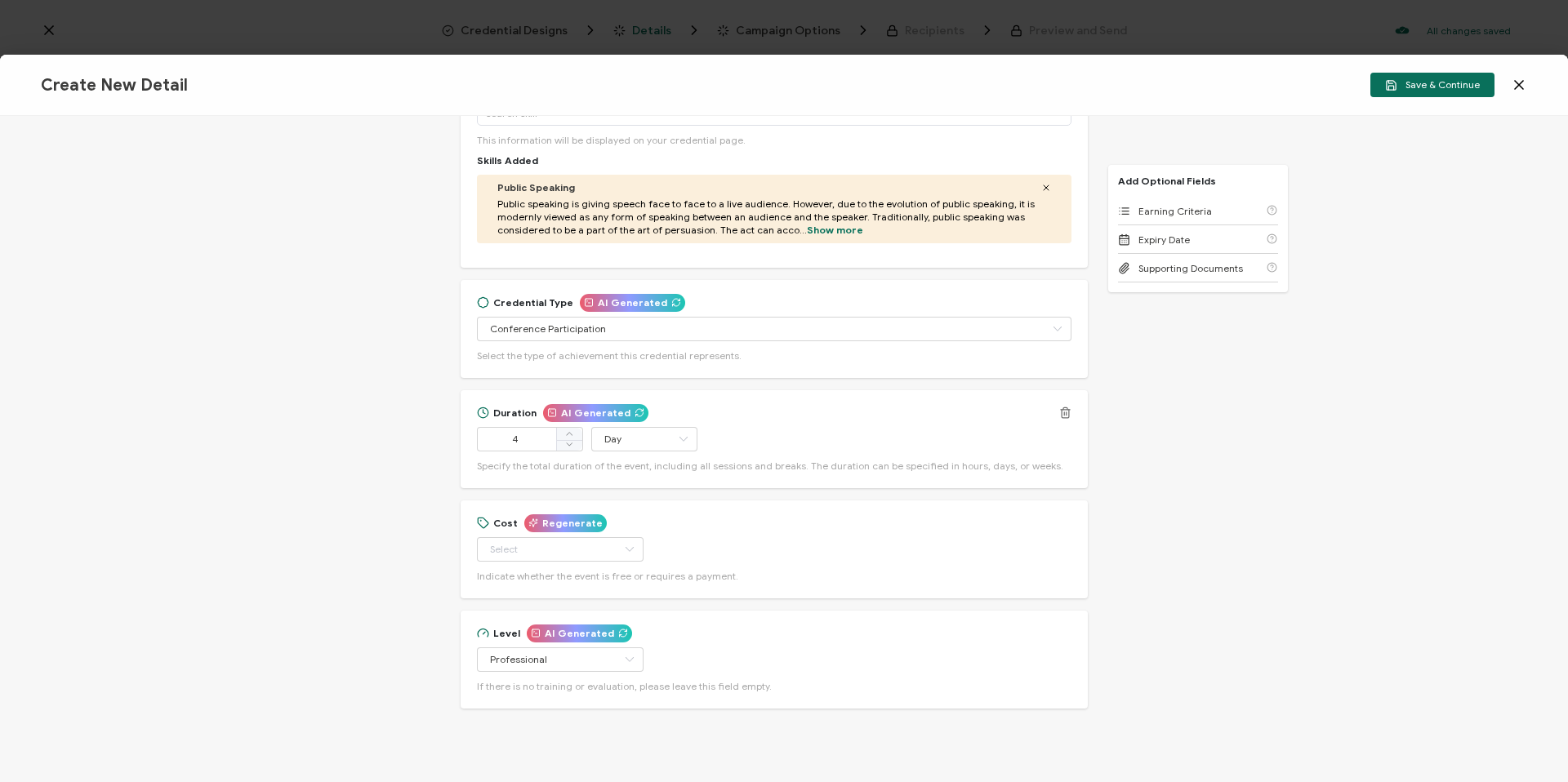
scroll to position [371, 0]
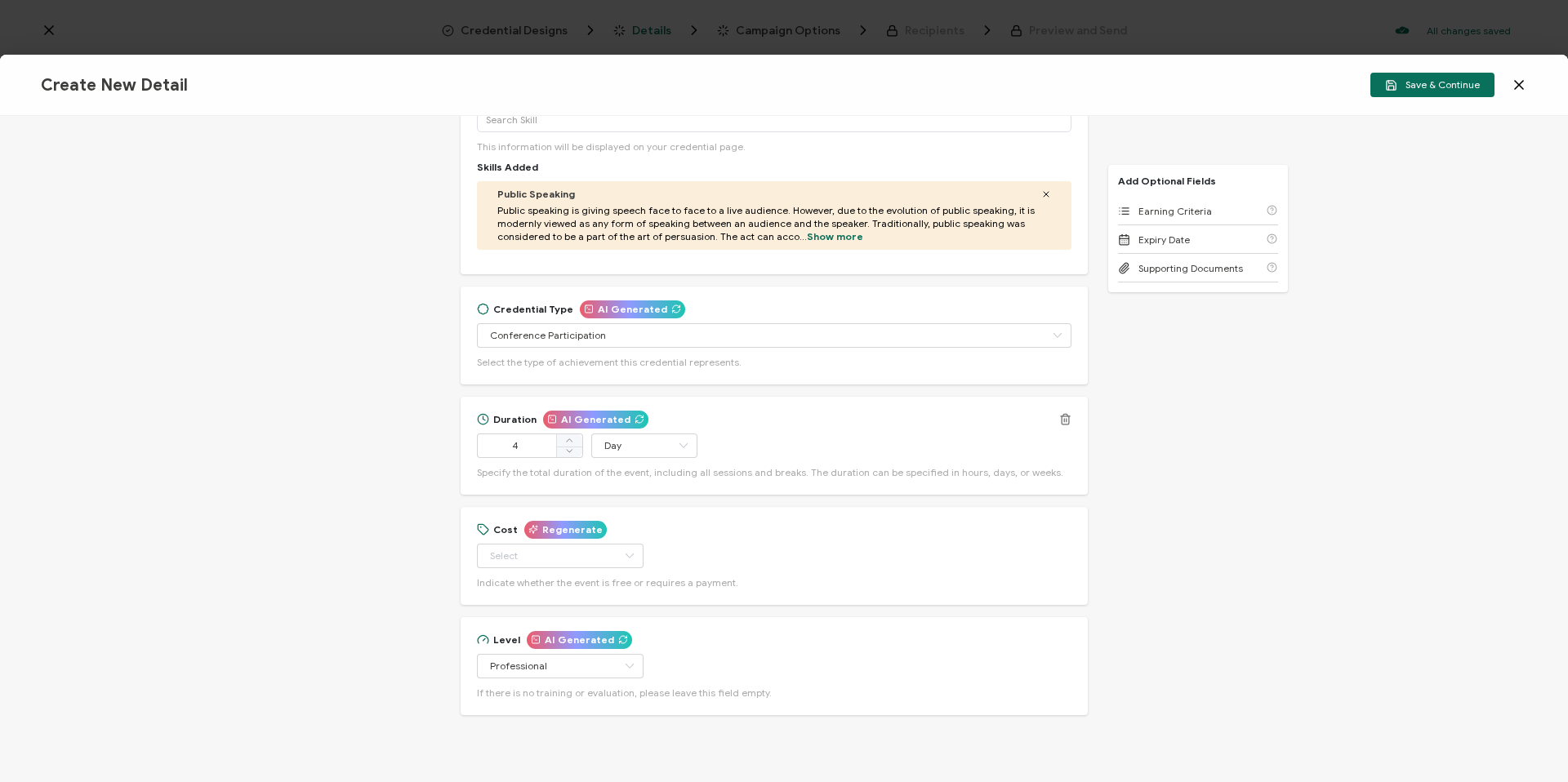
click at [1065, 418] on icon at bounding box center [1065, 419] width 12 height 12
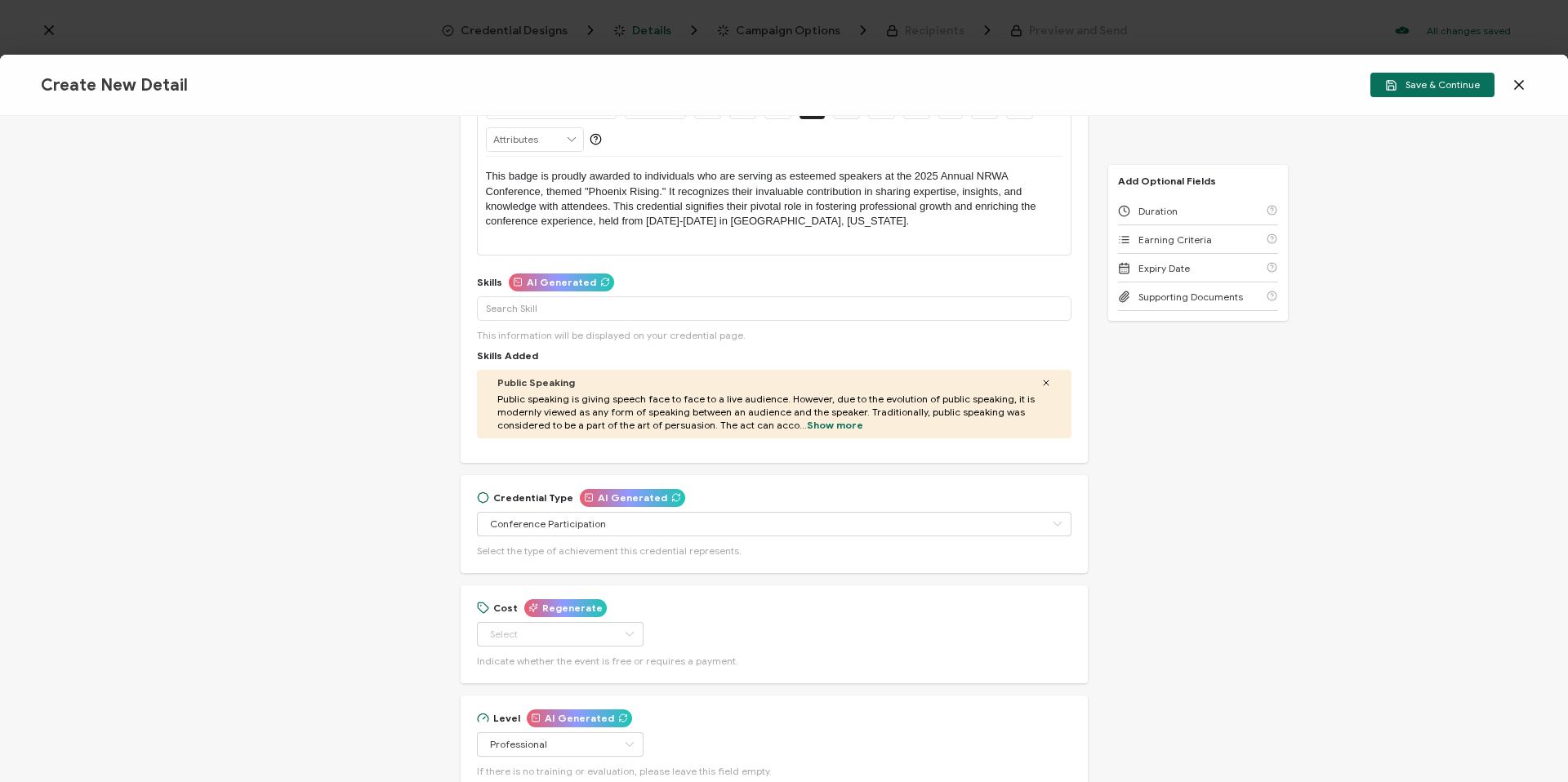
scroll to position [346, 0]
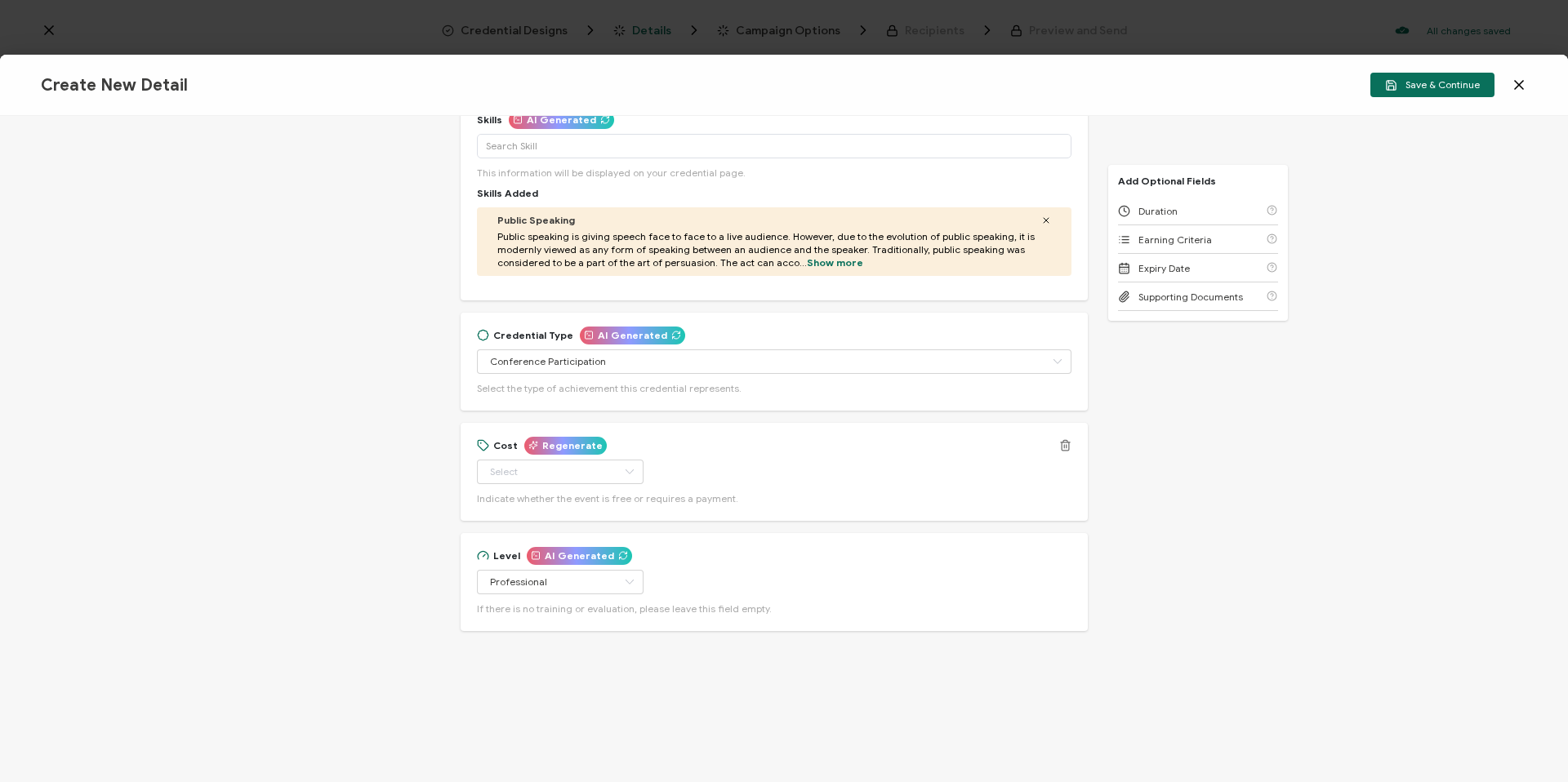
click at [1064, 441] on icon at bounding box center [1065, 441] width 4 height 2
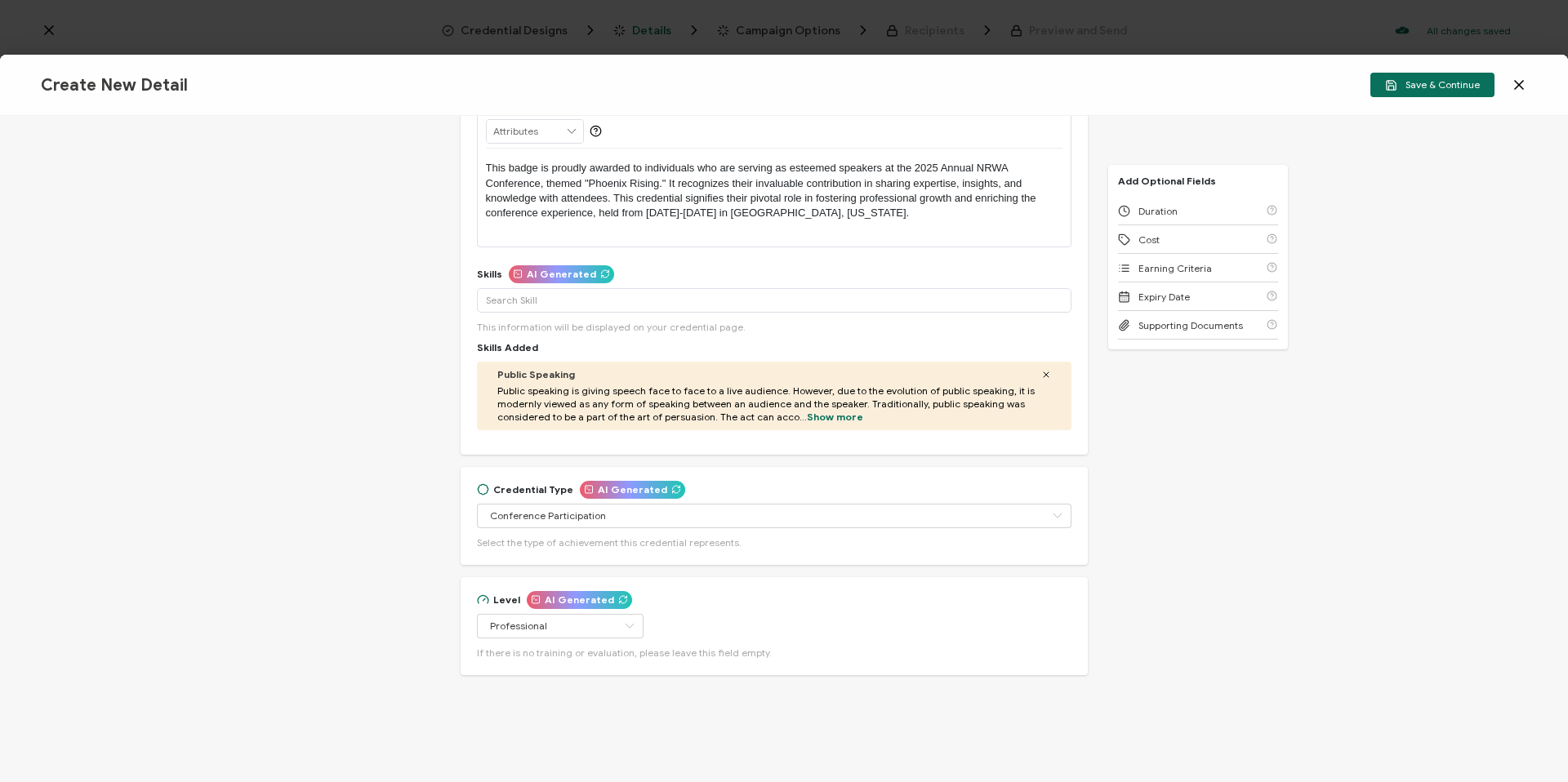
scroll to position [0, 0]
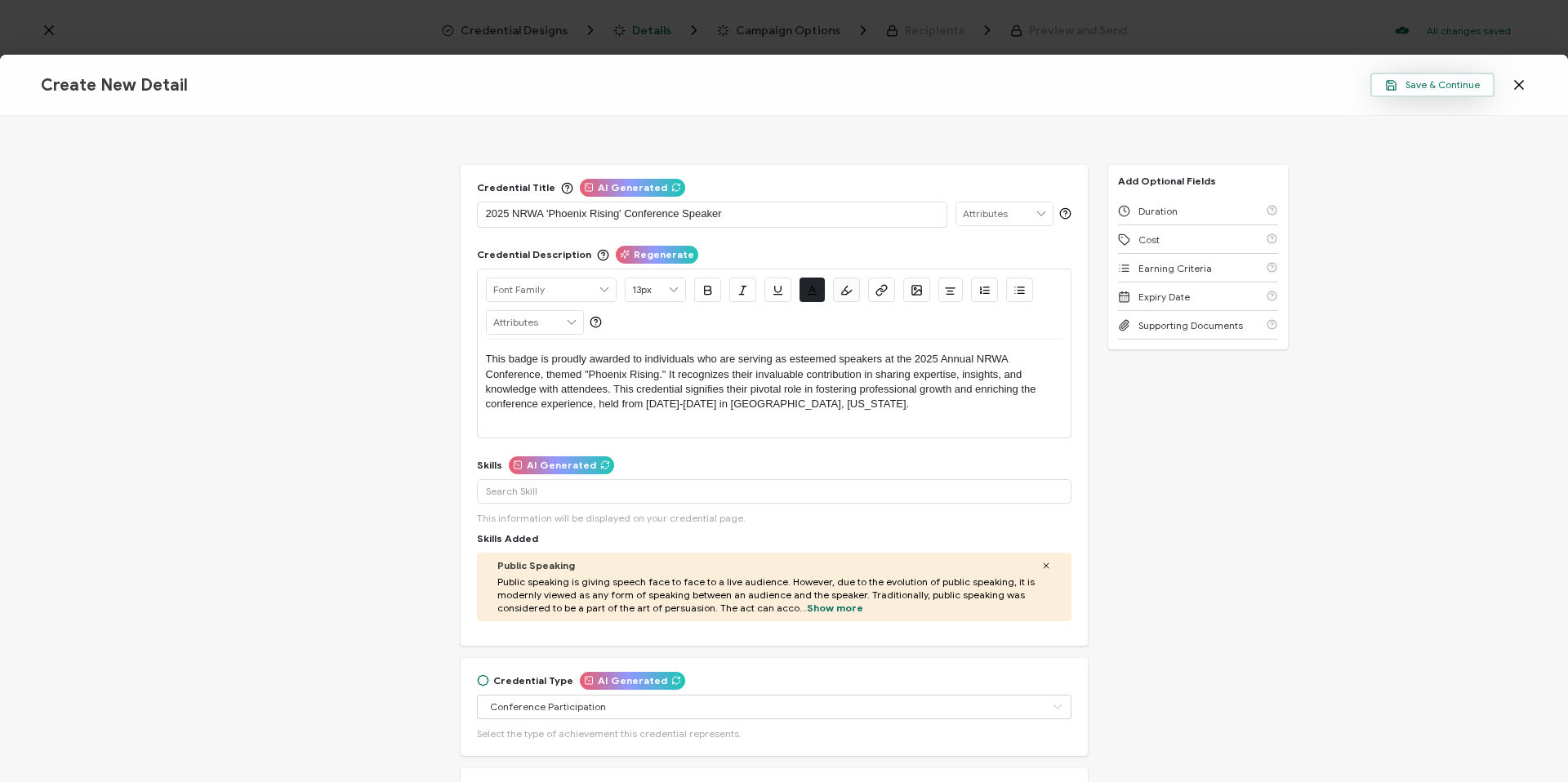
click at [1425, 95] on button "Save & Continue" at bounding box center [1432, 85] width 124 height 25
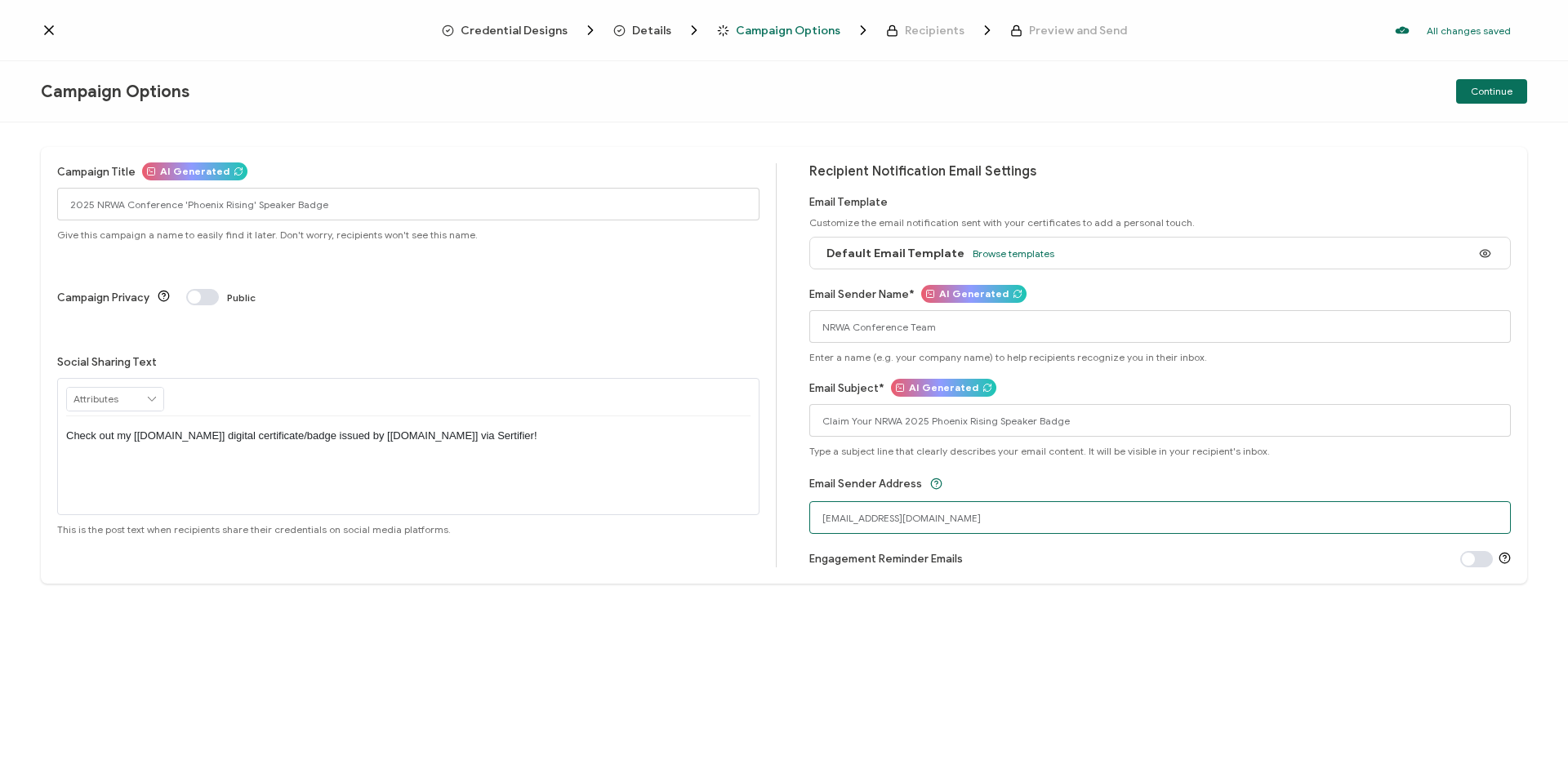
click at [995, 511] on input "[EMAIL_ADDRESS][DOMAIN_NAME]" at bounding box center [1159, 517] width 702 height 32
drag, startPoint x: 1002, startPoint y: 522, endPoint x: 701, endPoint y: 526, distance: 301.0
click at [701, 526] on div "Campaign Title AI Generated 2025 NRWA Conference 'Phoenix Rising' Speaker Badge…" at bounding box center [783, 365] width 1486 height 436
click at [837, 529] on input "[EMAIL_ADDRESS][DOMAIN_NAME]" at bounding box center [1159, 517] width 702 height 32
click at [831, 527] on input "[EMAIL_ADDRESS][DOMAIN_NAME]" at bounding box center [1159, 517] width 702 height 32
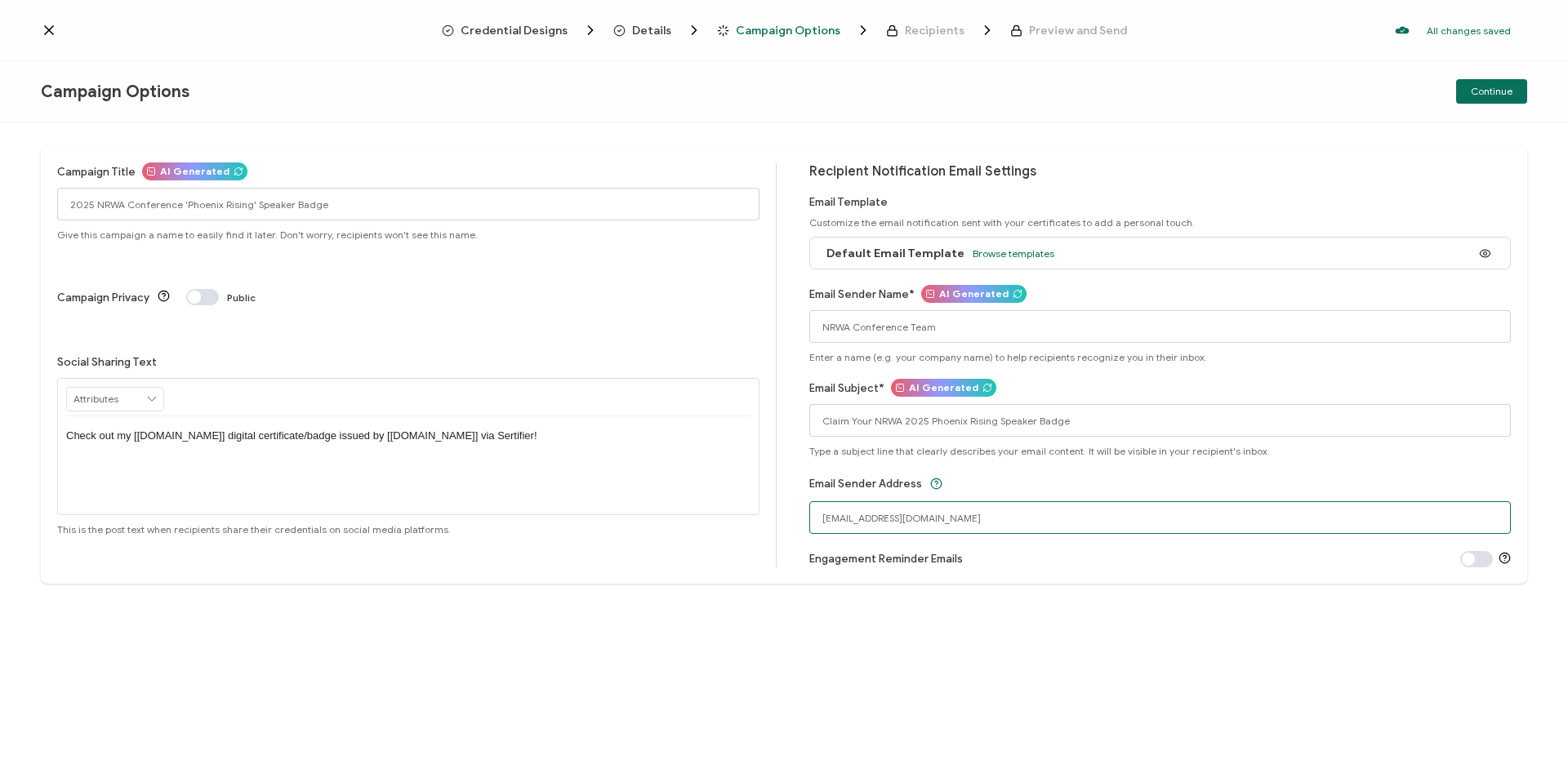
click at [831, 526] on input "[EMAIL_ADDRESS][DOMAIN_NAME]" at bounding box center [1159, 517] width 702 height 32
click at [833, 525] on input "[EMAIL_ADDRESS][DOMAIN_NAME]" at bounding box center [1159, 517] width 702 height 32
type input "[EMAIL_ADDRESS][DOMAIN_NAME]"
click at [910, 655] on div "Campaign Title AI Generated 2025 NRWA Conference 'Phoenix Rising' Speaker Badge…" at bounding box center [784, 452] width 1568 height 660
click at [1512, 94] on span "Continue" at bounding box center [1491, 92] width 41 height 10
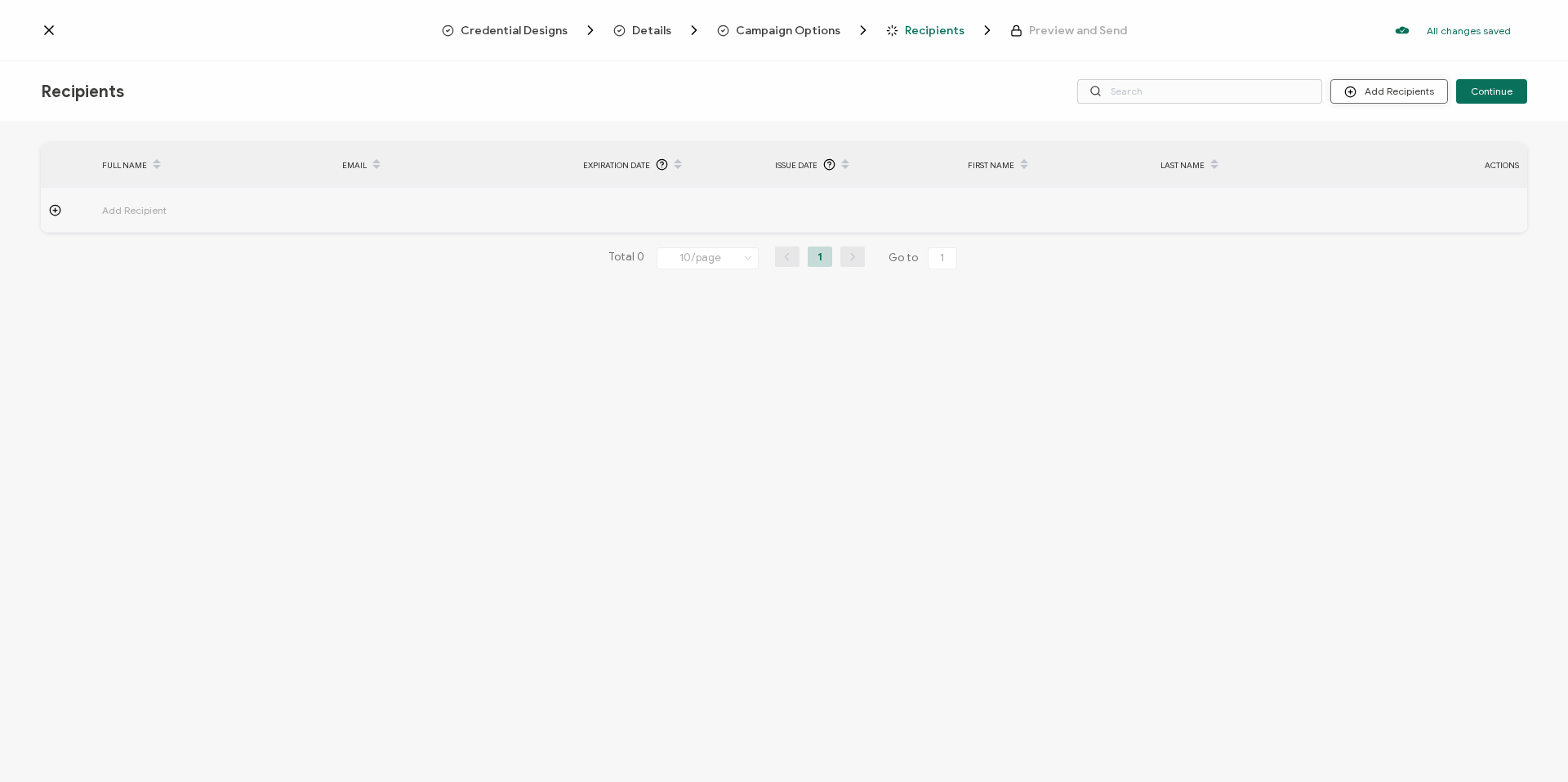
click at [1356, 86] on icon at bounding box center [1350, 92] width 12 height 12
click at [1419, 189] on span "Import From List" at bounding box center [1406, 188] width 74 height 12
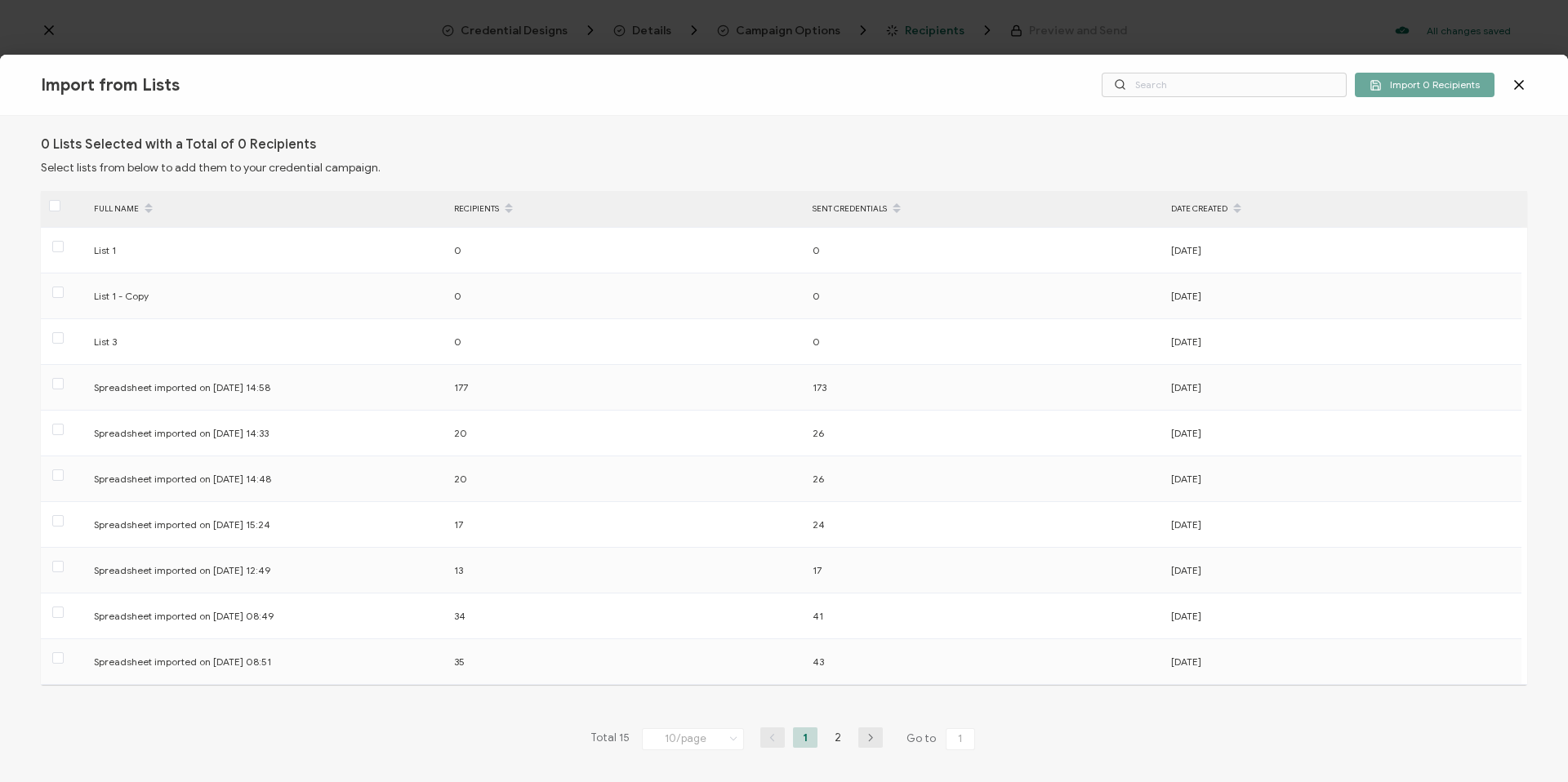
click at [1526, 88] on icon at bounding box center [1519, 85] width 17 height 17
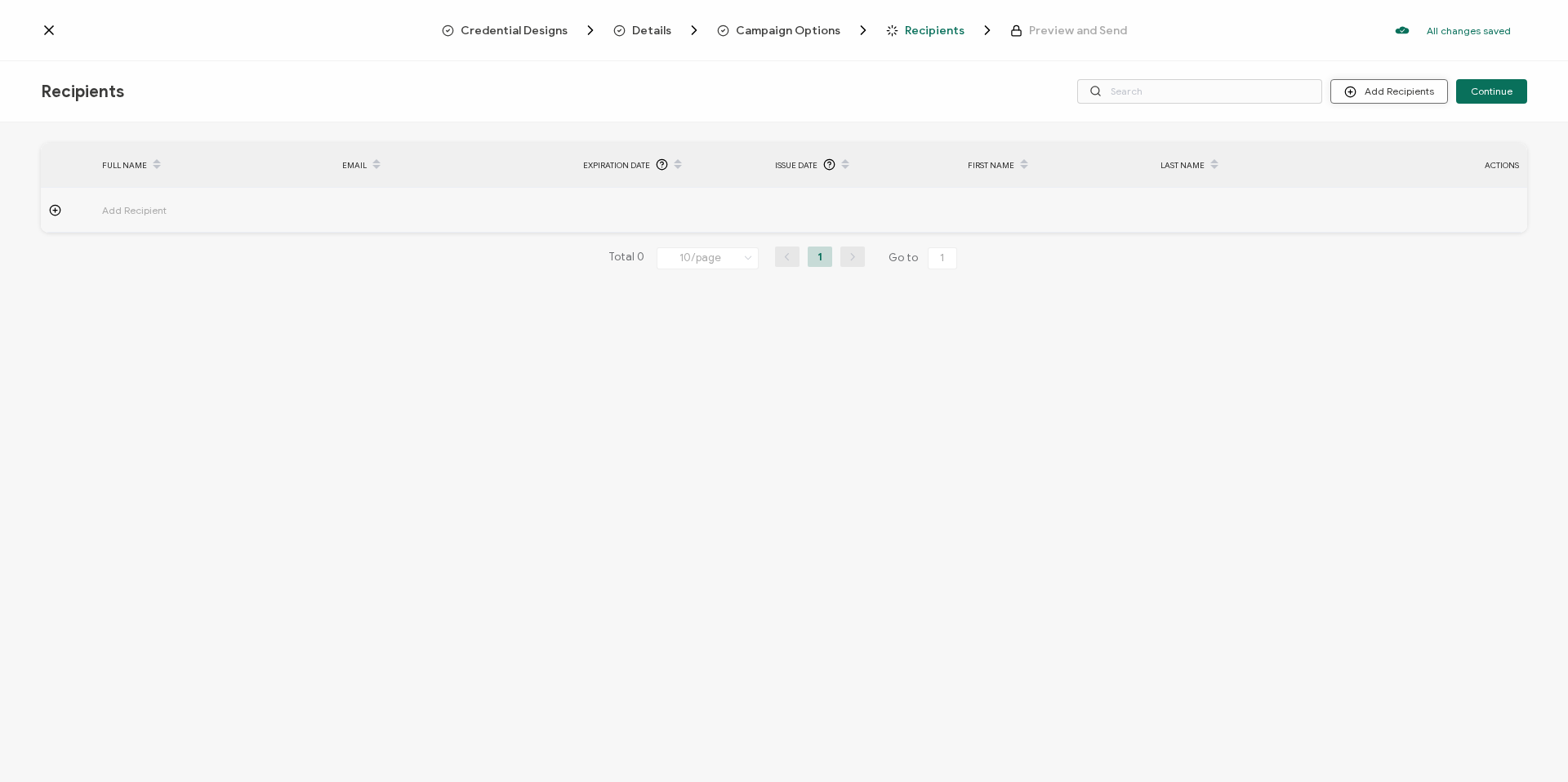
click at [1357, 83] on button "Add Recipients" at bounding box center [1389, 92] width 117 height 25
click at [1403, 99] on button "Add Recipients" at bounding box center [1389, 92] width 117 height 25
click at [1394, 184] on span "Import From List" at bounding box center [1406, 188] width 74 height 12
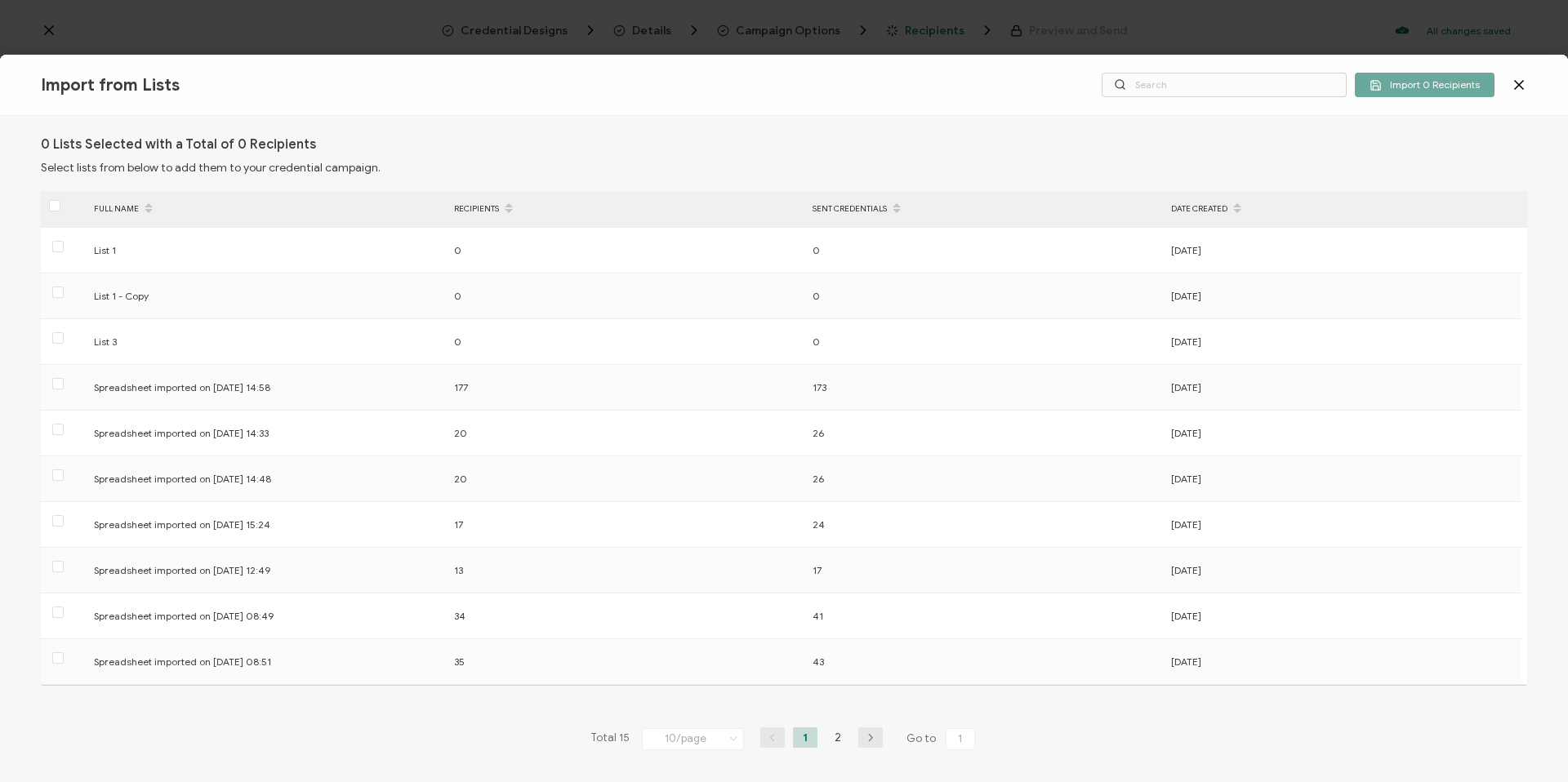
click at [329, 182] on div "0 Lists Selected with a Total of 0 Recipients Select lists from below to add th…" at bounding box center [784, 449] width 1568 height 666
click at [1521, 80] on icon at bounding box center [1519, 85] width 17 height 17
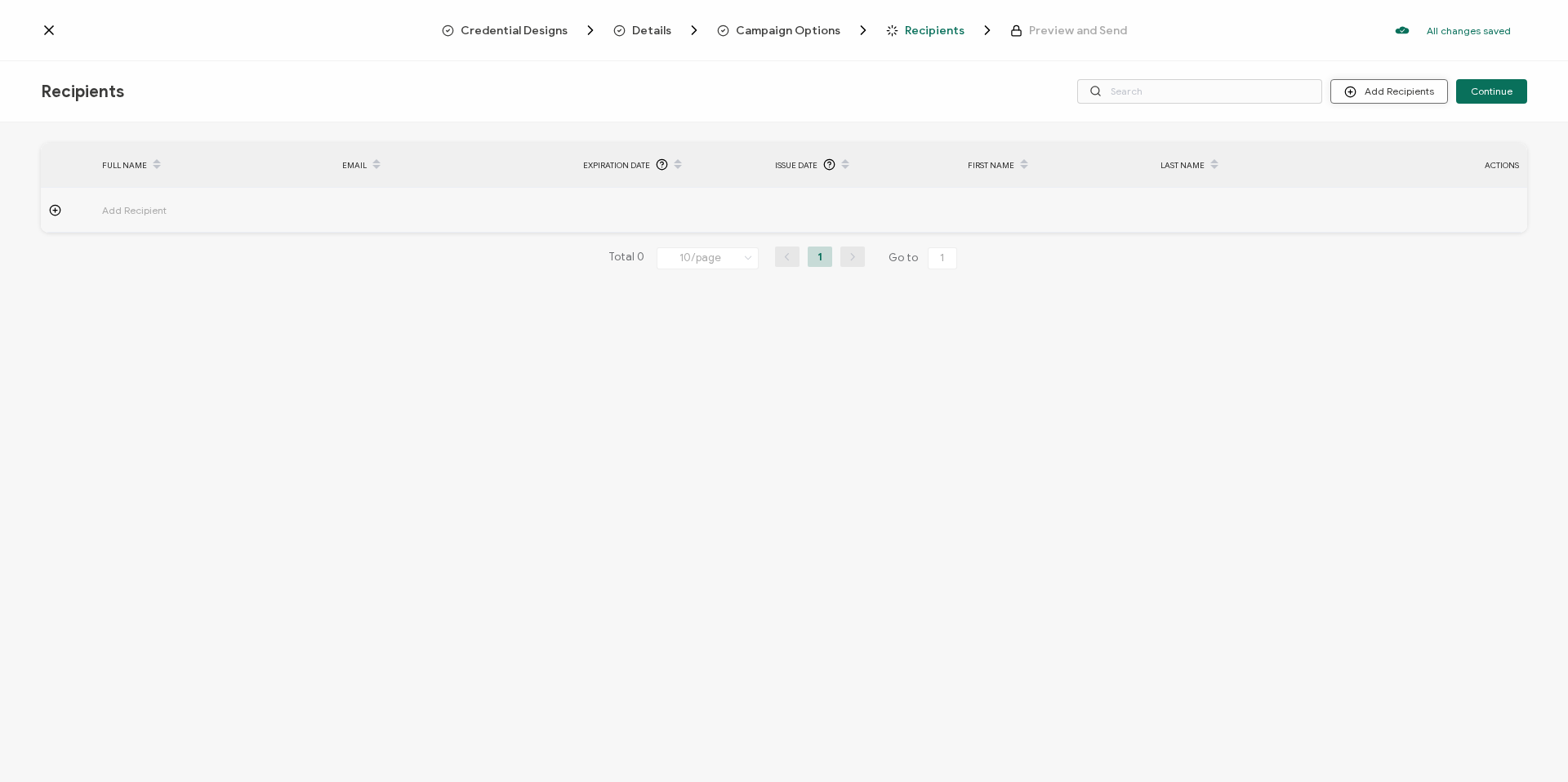
click at [1387, 90] on button "Add Recipients" at bounding box center [1389, 92] width 117 height 25
click at [1432, 143] on li "Upload Recipients" at bounding box center [1411, 136] width 153 height 27
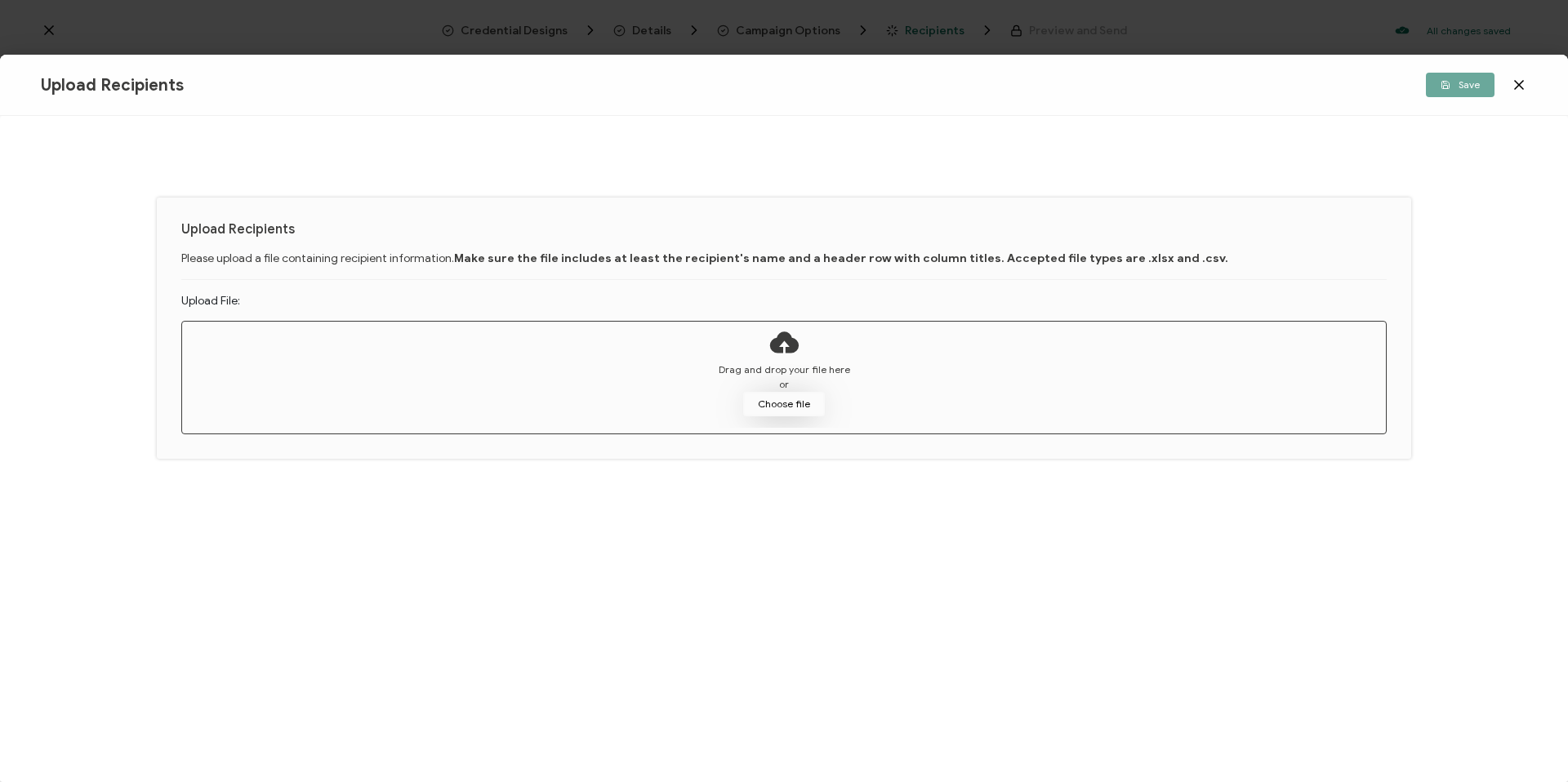
click at [794, 400] on button "Choose file" at bounding box center [784, 404] width 82 height 25
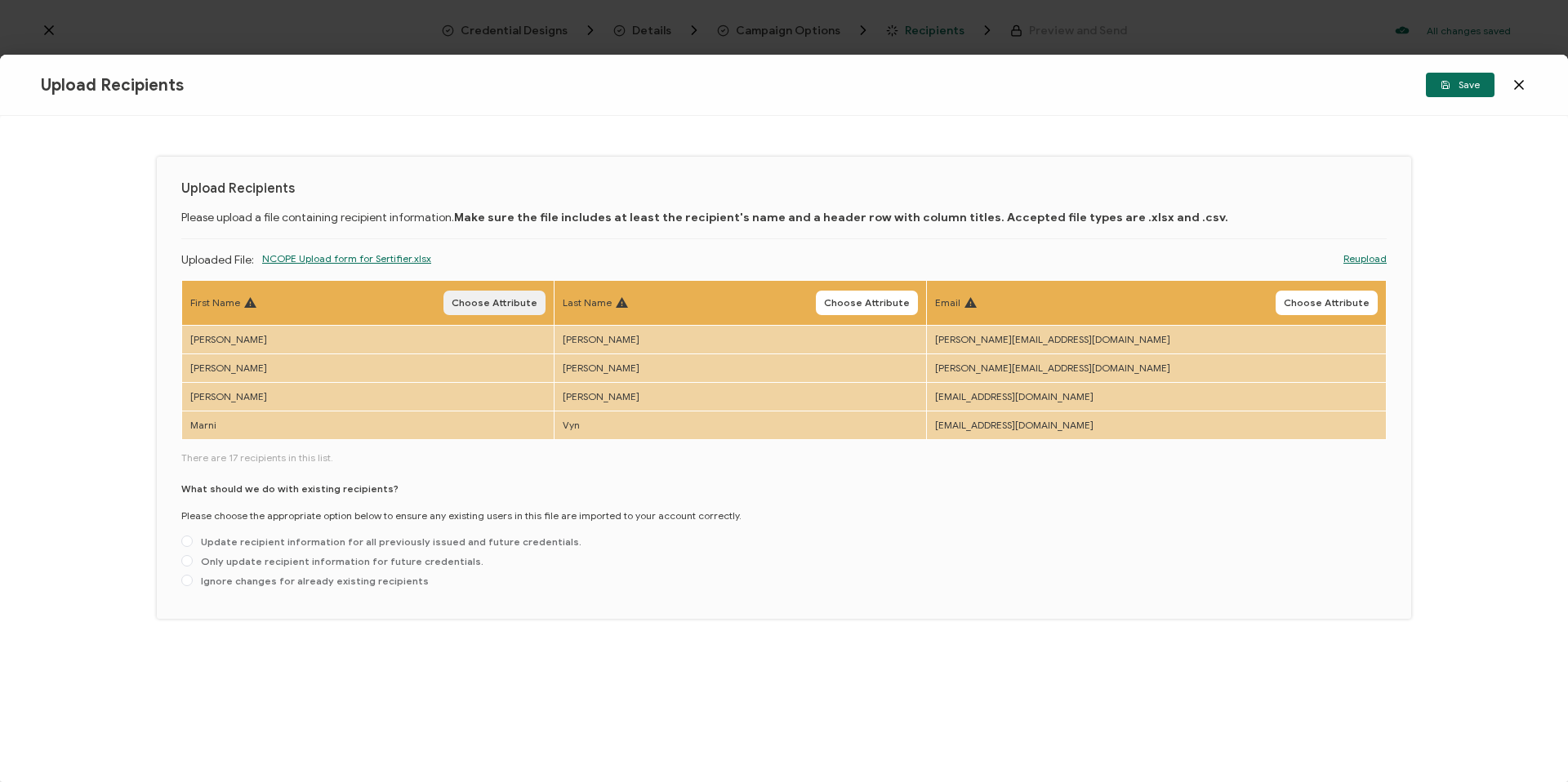
click at [508, 306] on span "Choose Attribute" at bounding box center [495, 303] width 86 height 10
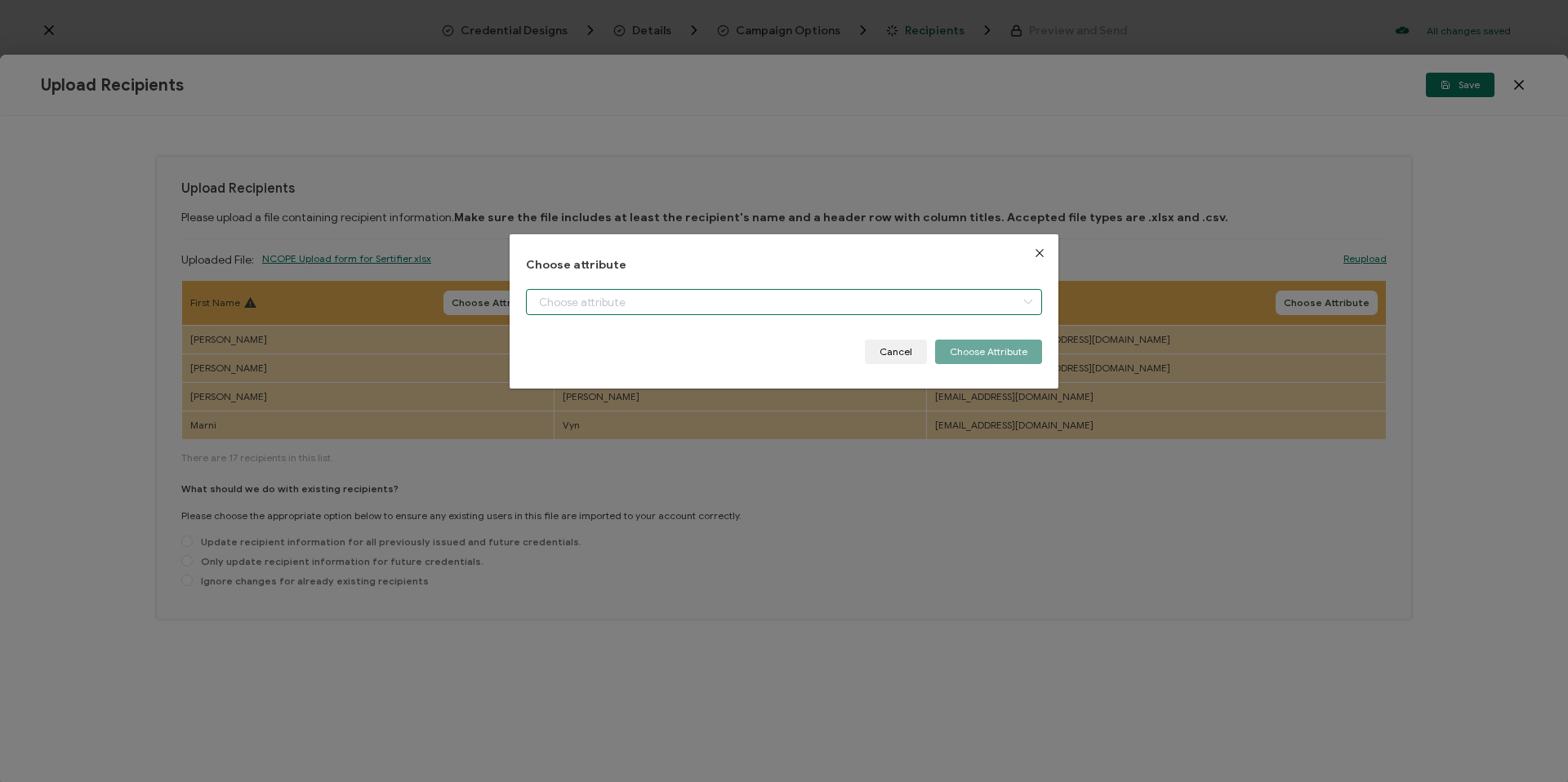
click at [842, 303] on input "dialog" at bounding box center [784, 303] width 516 height 26
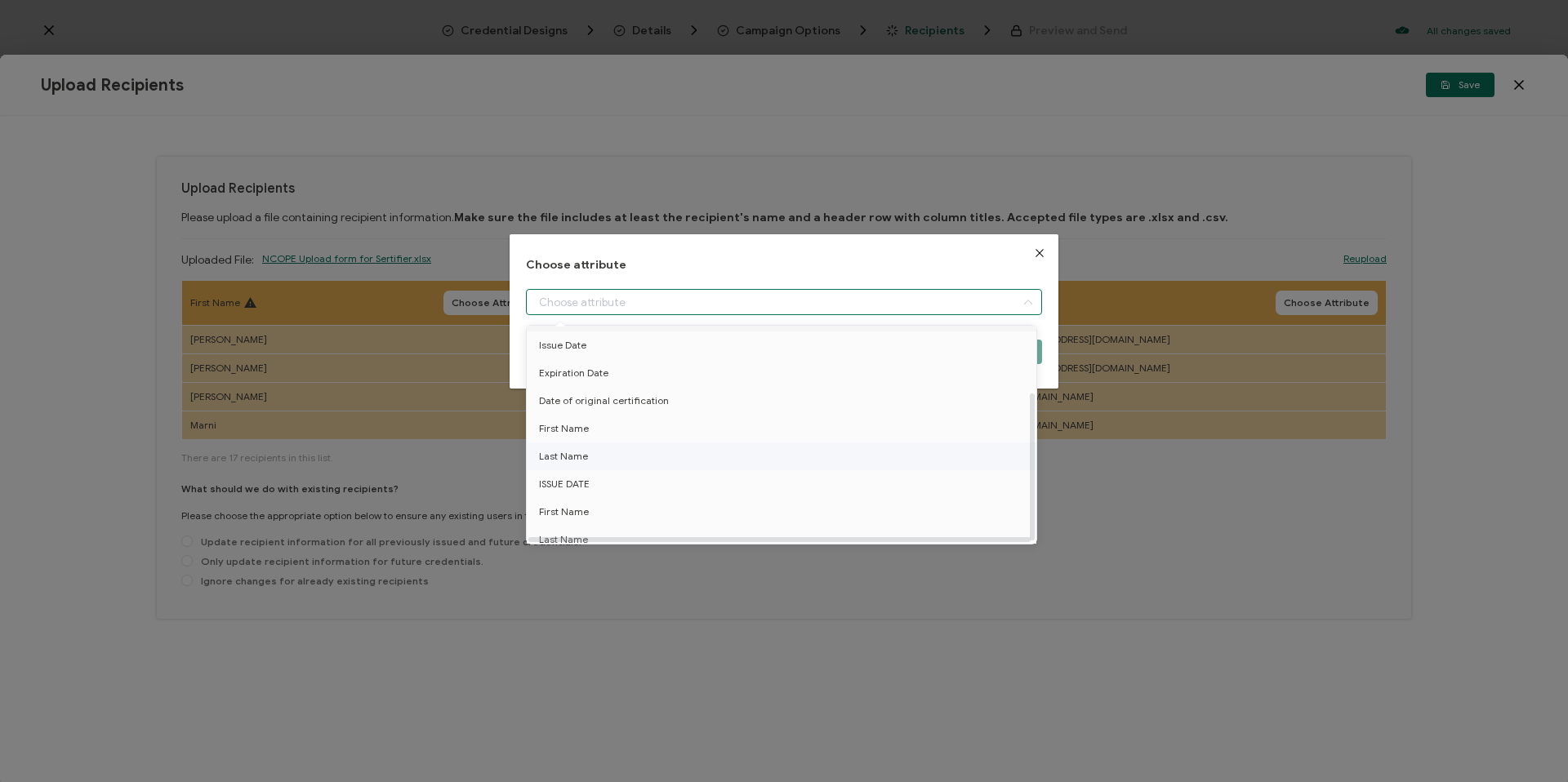
scroll to position [99, 0]
click at [585, 500] on span "First Name" at bounding box center [564, 503] width 50 height 28
type input "First Name"
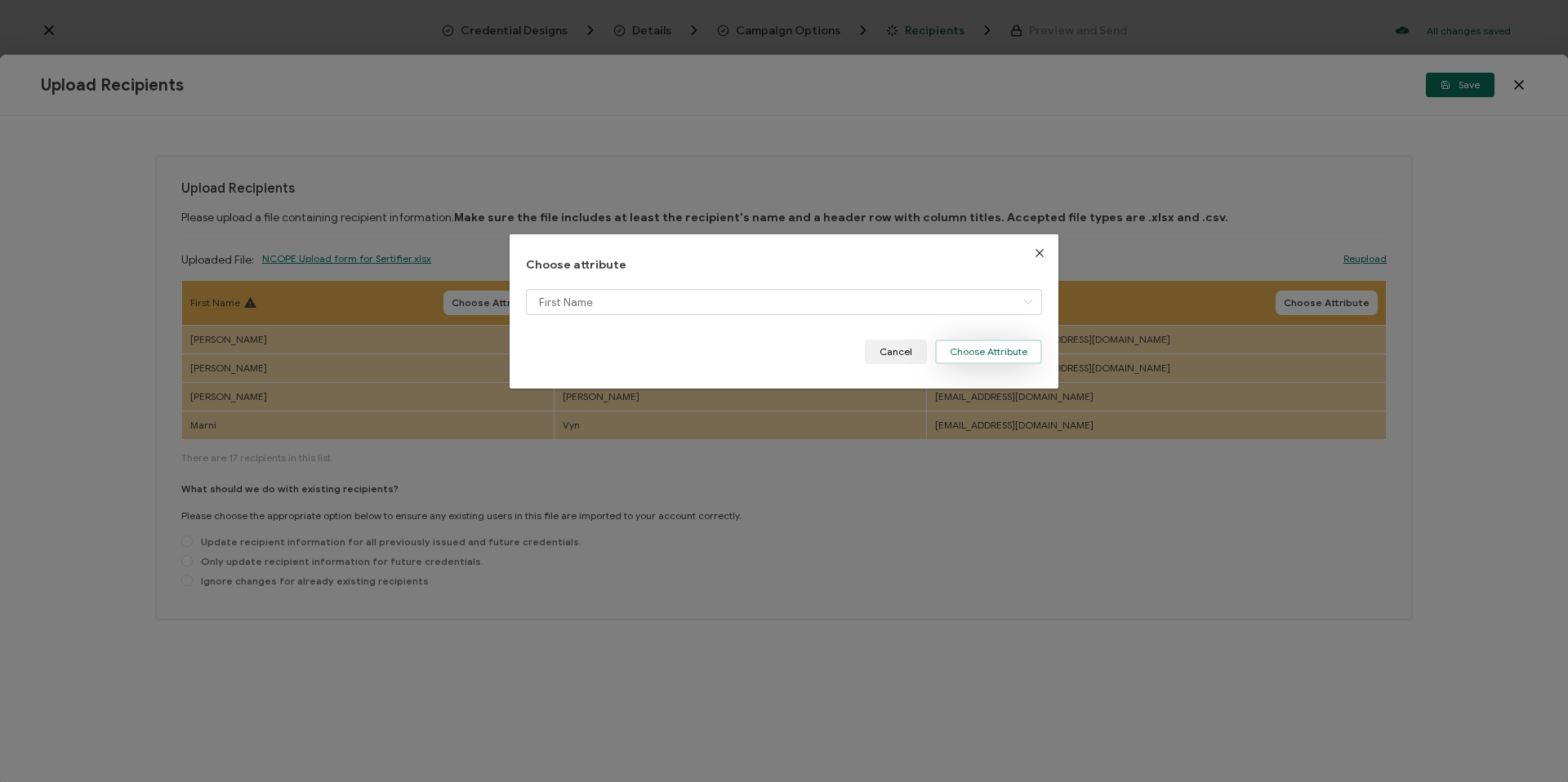
click at [985, 346] on button "Choose Attribute" at bounding box center [988, 352] width 107 height 25
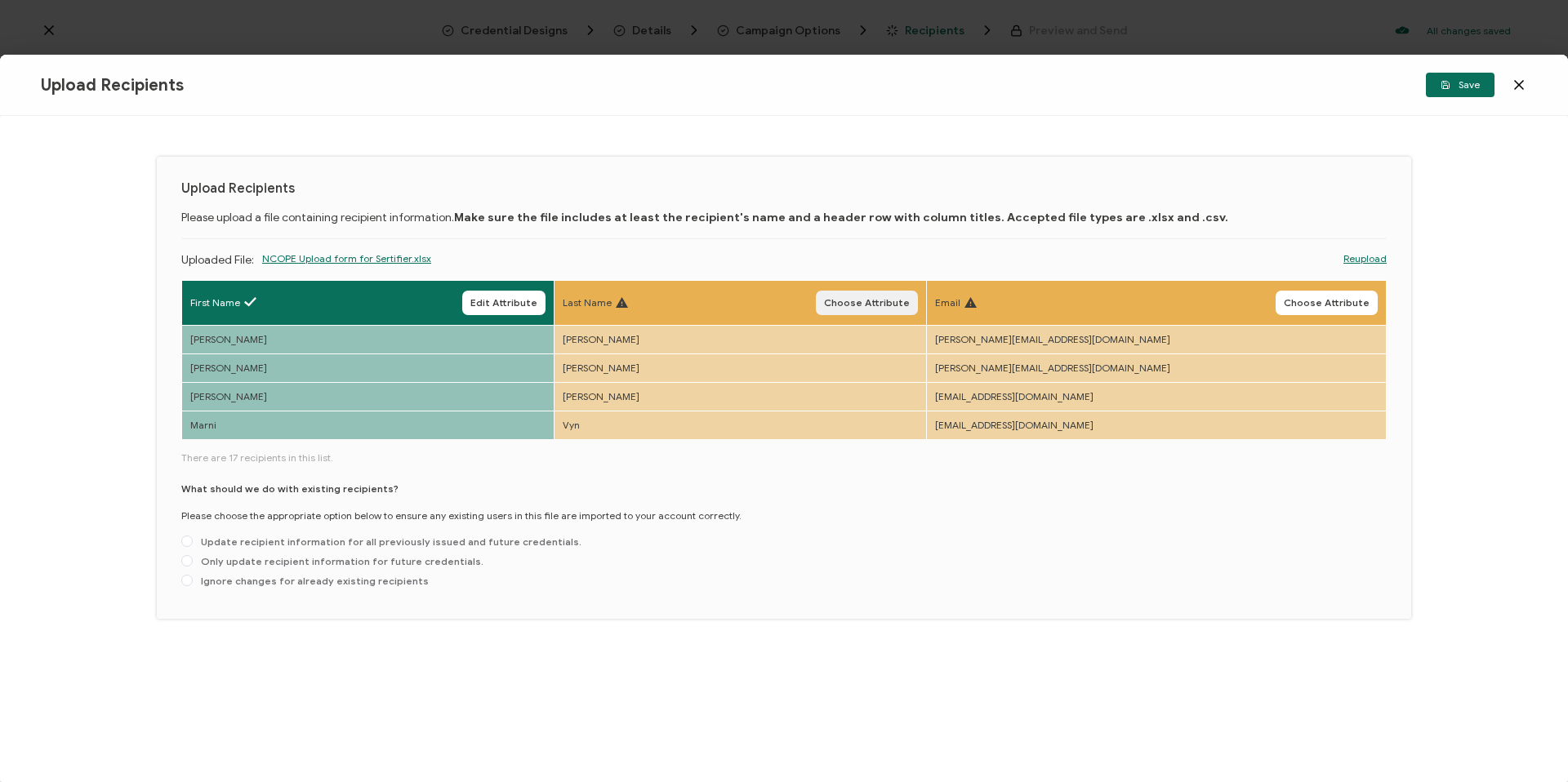
click at [910, 308] on span "Choose Attribute" at bounding box center [867, 303] width 86 height 10
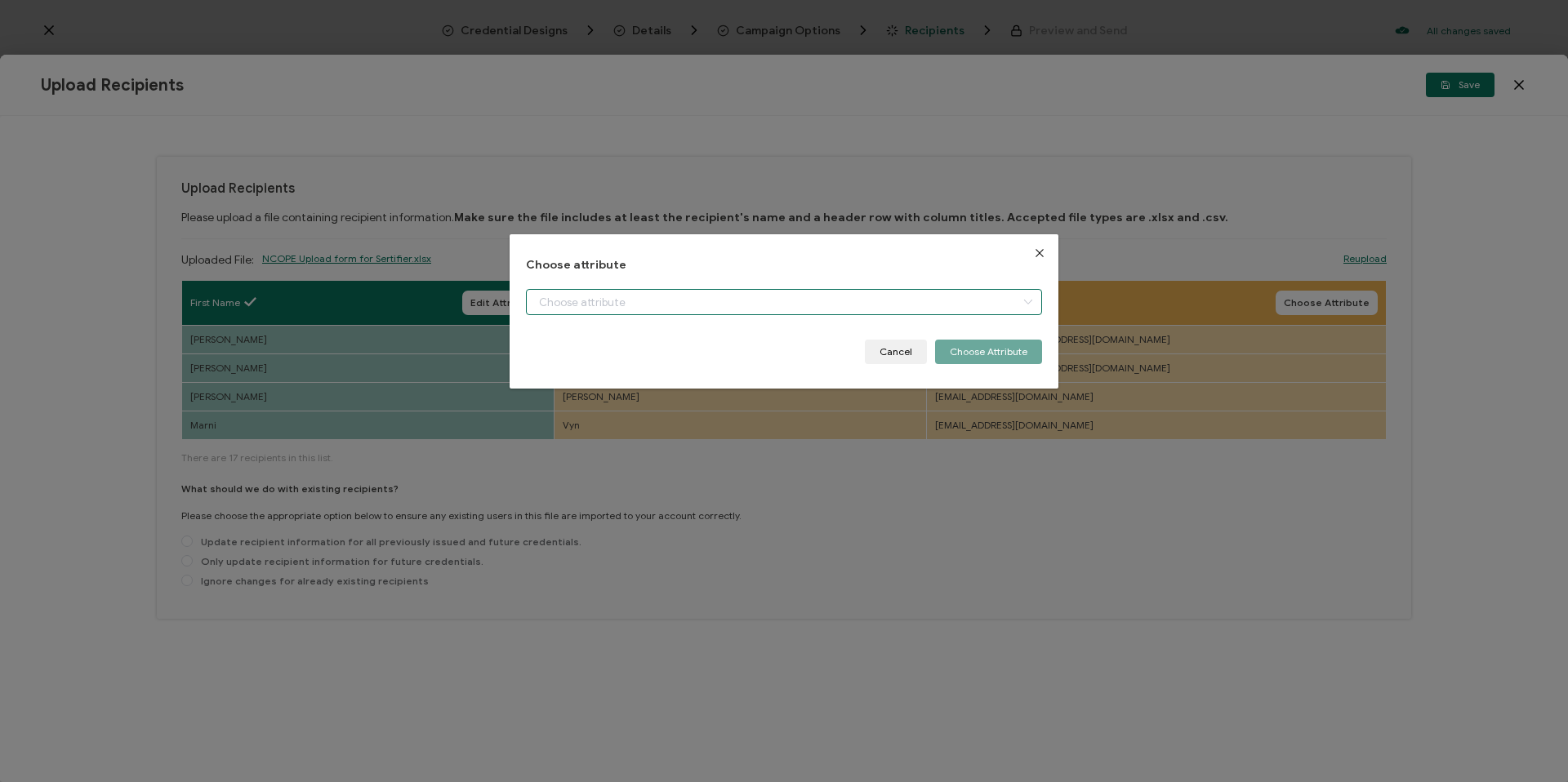
click at [680, 297] on input "dialog" at bounding box center [784, 303] width 516 height 26
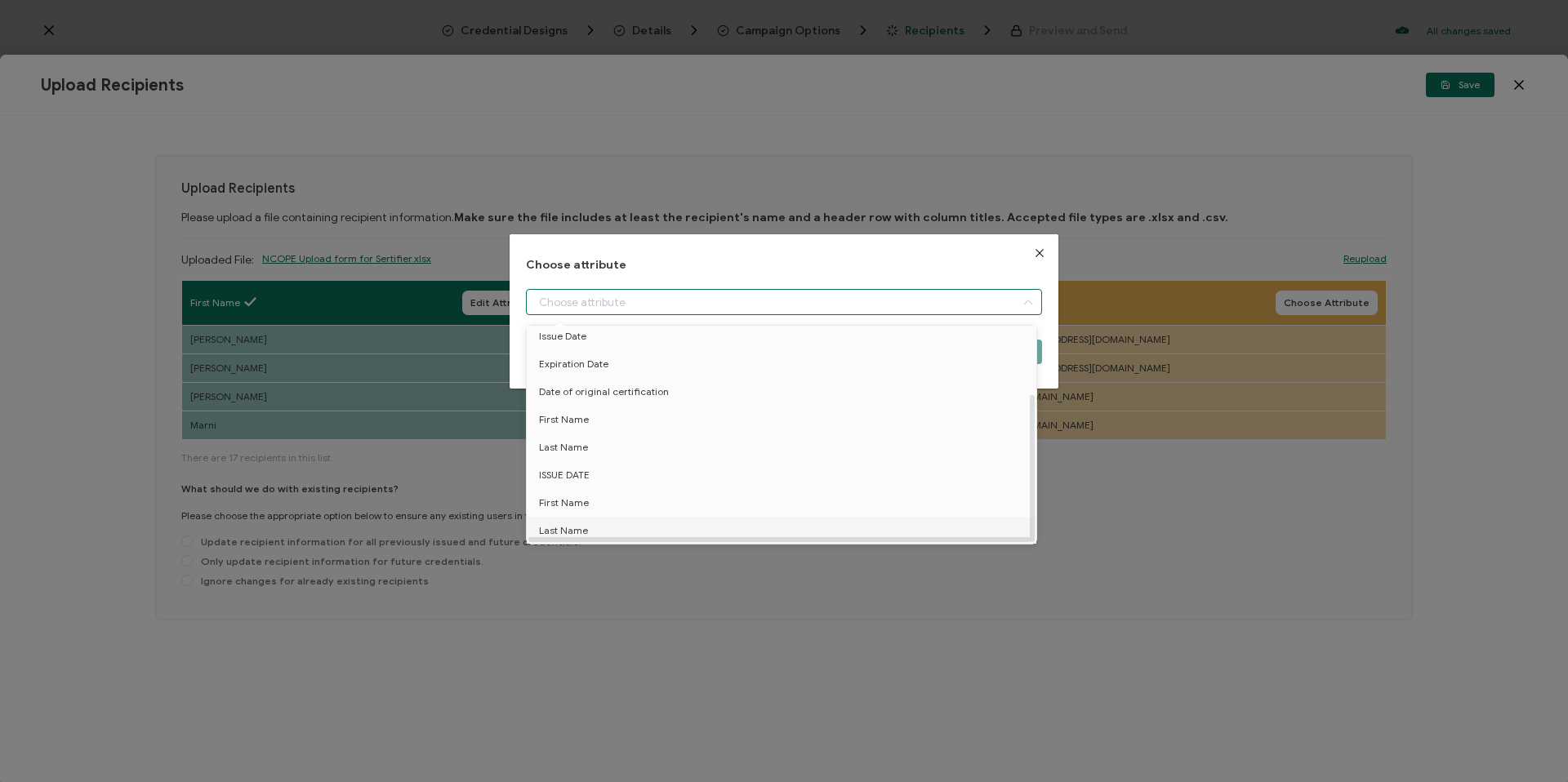
click at [604, 517] on li "Last Name" at bounding box center [784, 531] width 523 height 28
type input "Last Name"
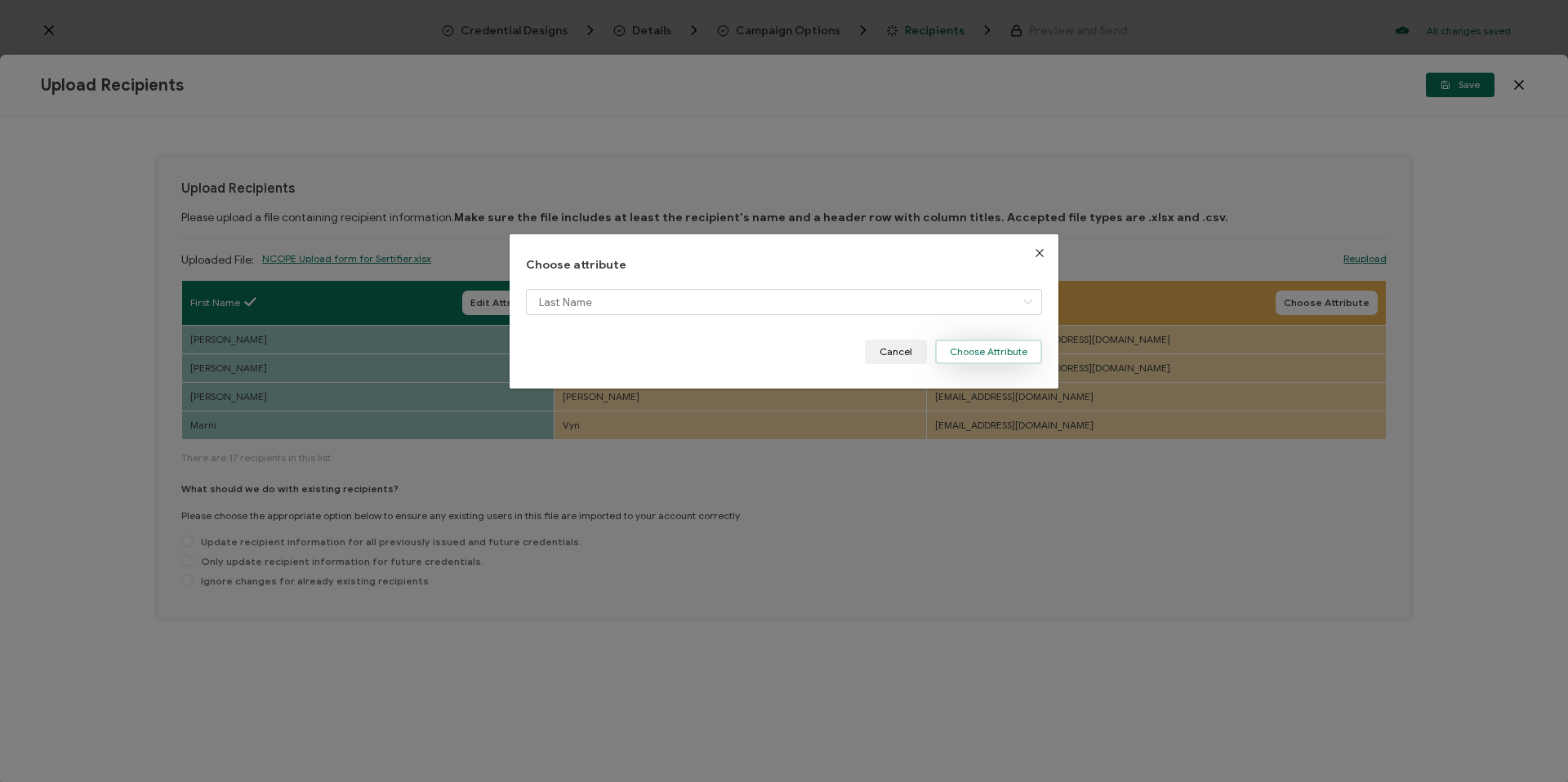
click at [971, 357] on button "Choose Attribute" at bounding box center [988, 352] width 107 height 25
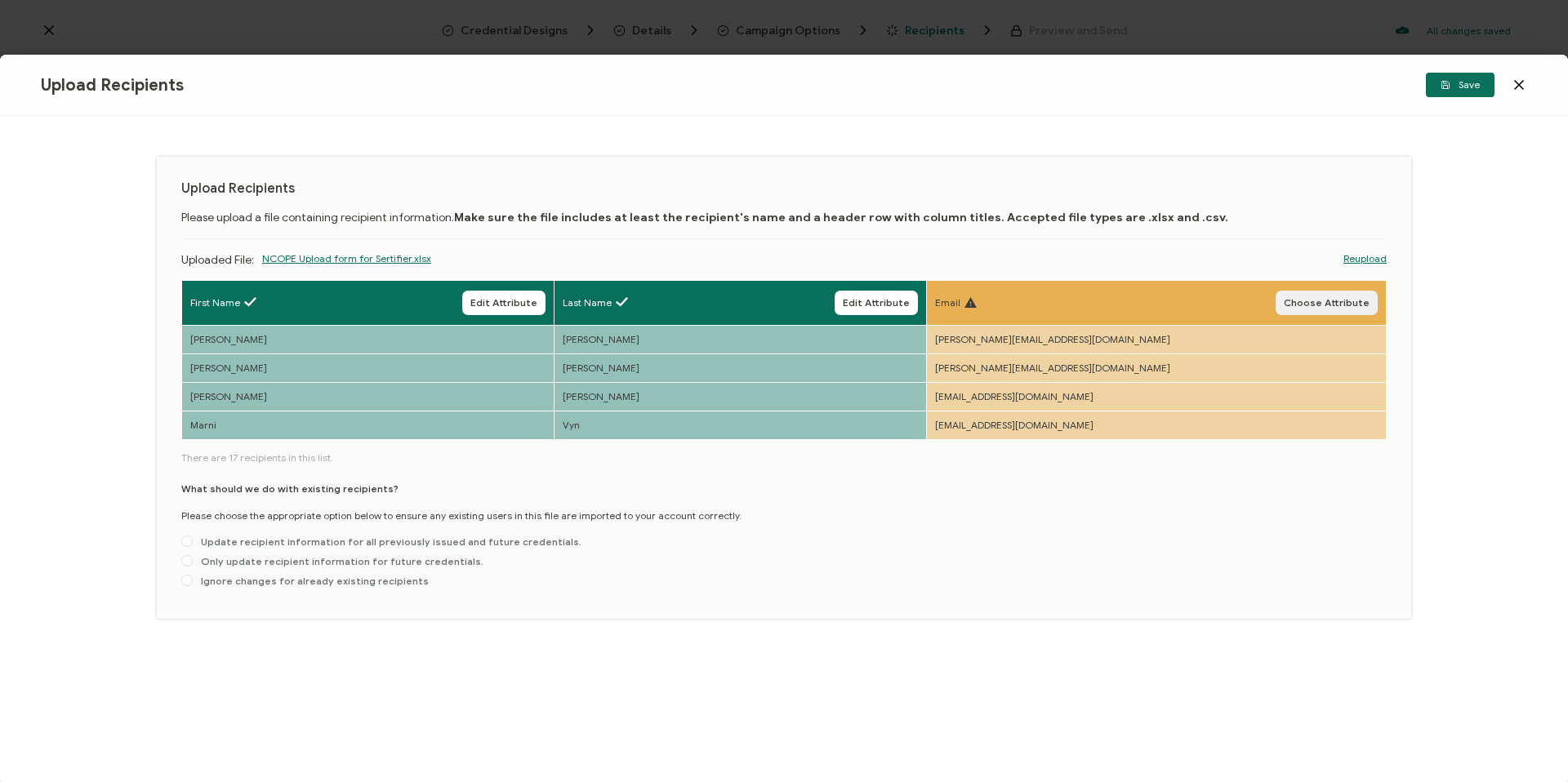
click at [1360, 302] on span "Choose Attribute" at bounding box center [1327, 303] width 86 height 10
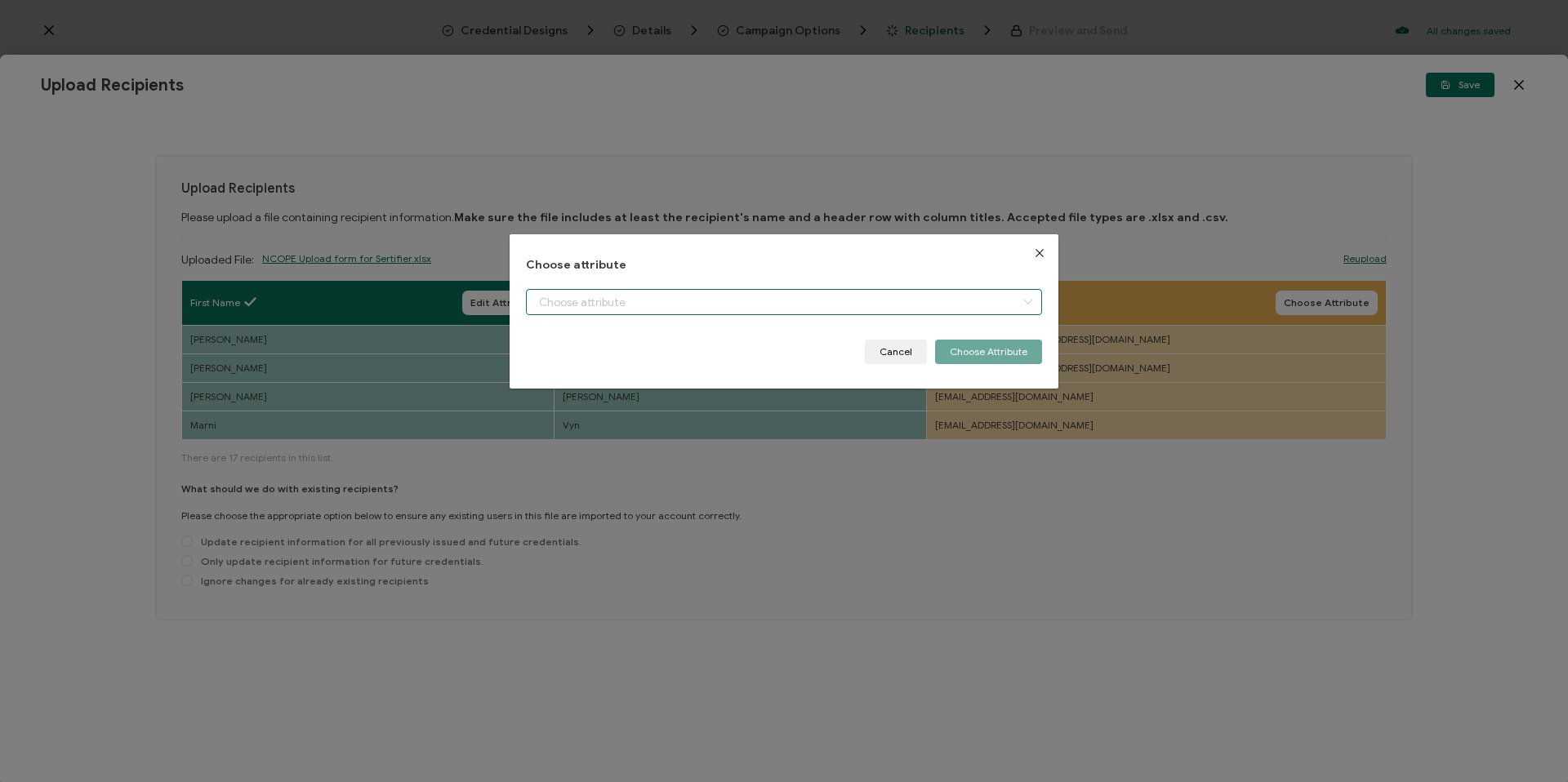
click at [620, 290] on input "dialog" at bounding box center [784, 303] width 516 height 26
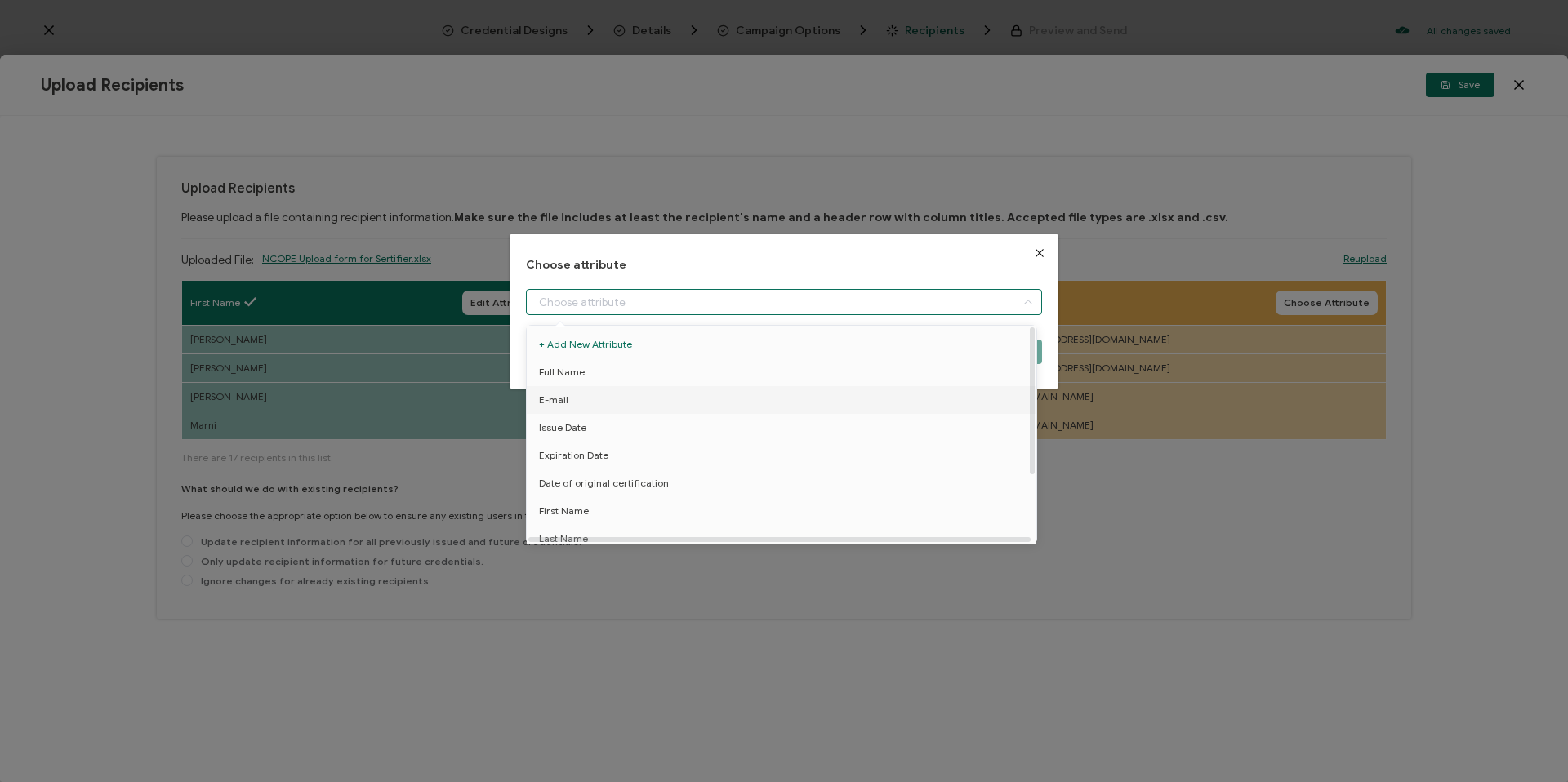
click at [593, 395] on li "E-mail" at bounding box center [784, 400] width 523 height 28
type input "E-mail"
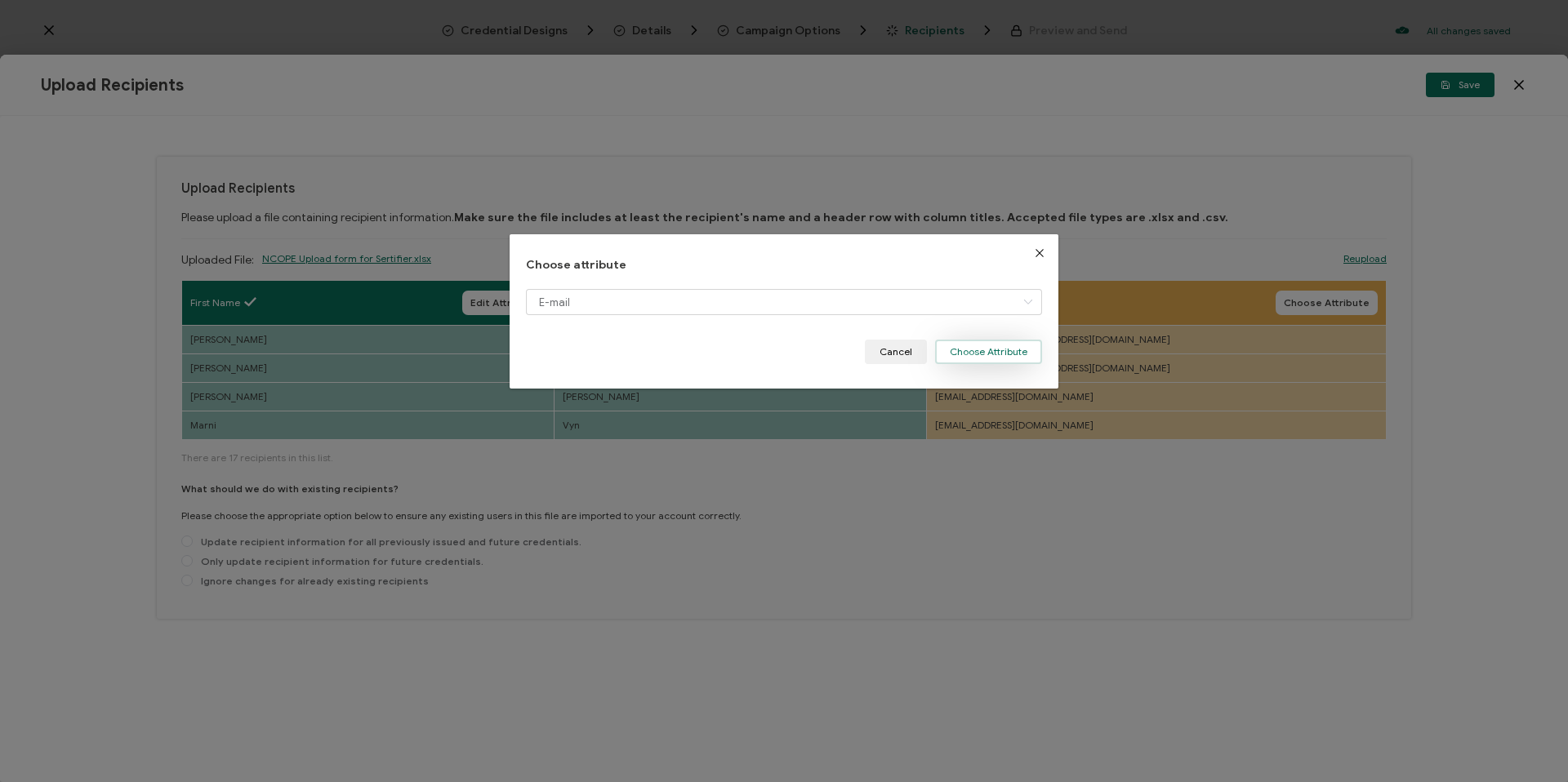
click at [994, 347] on button "Choose Attribute" at bounding box center [988, 352] width 107 height 25
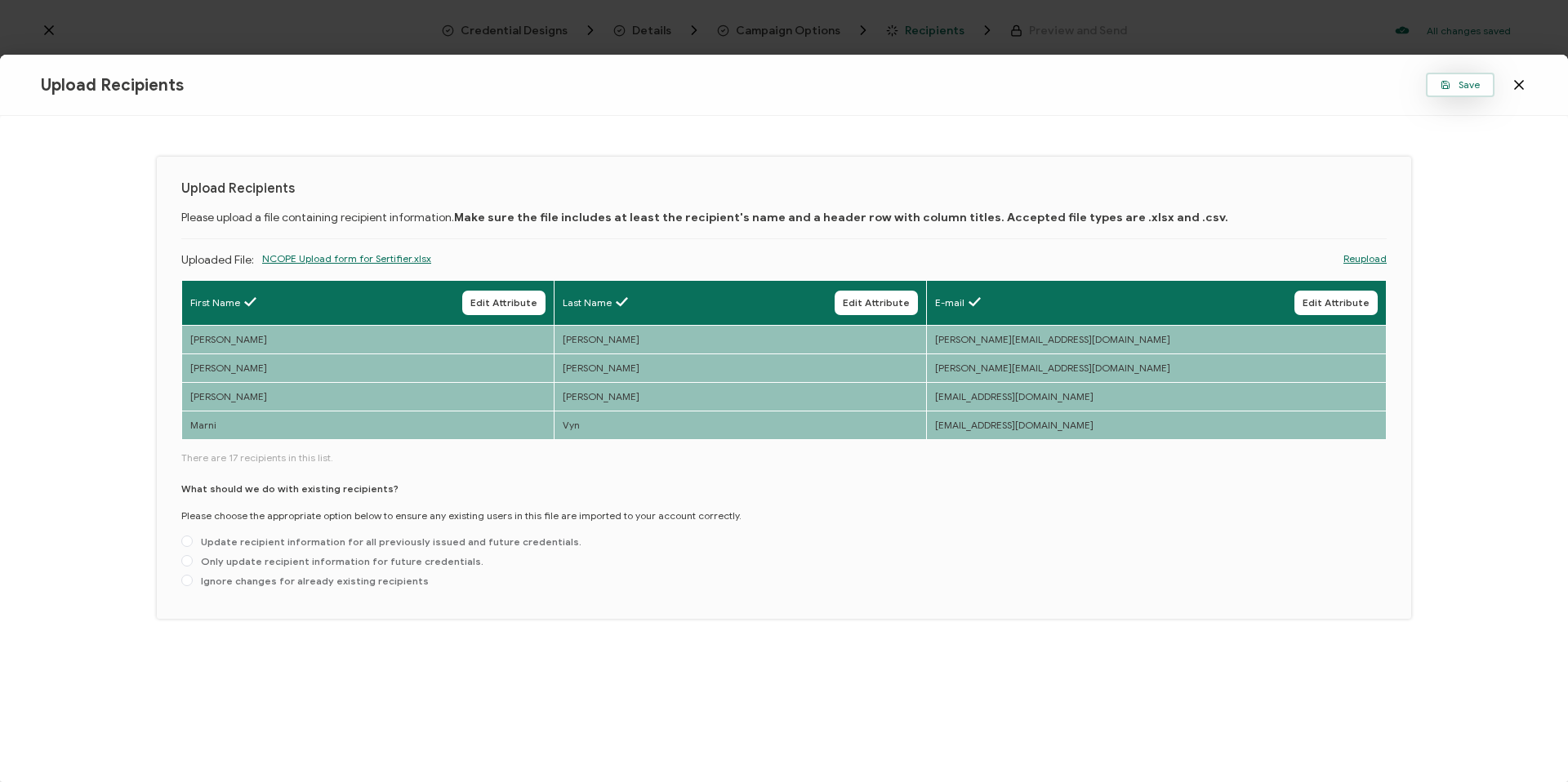
click at [1457, 83] on span "Save" at bounding box center [1460, 85] width 39 height 10
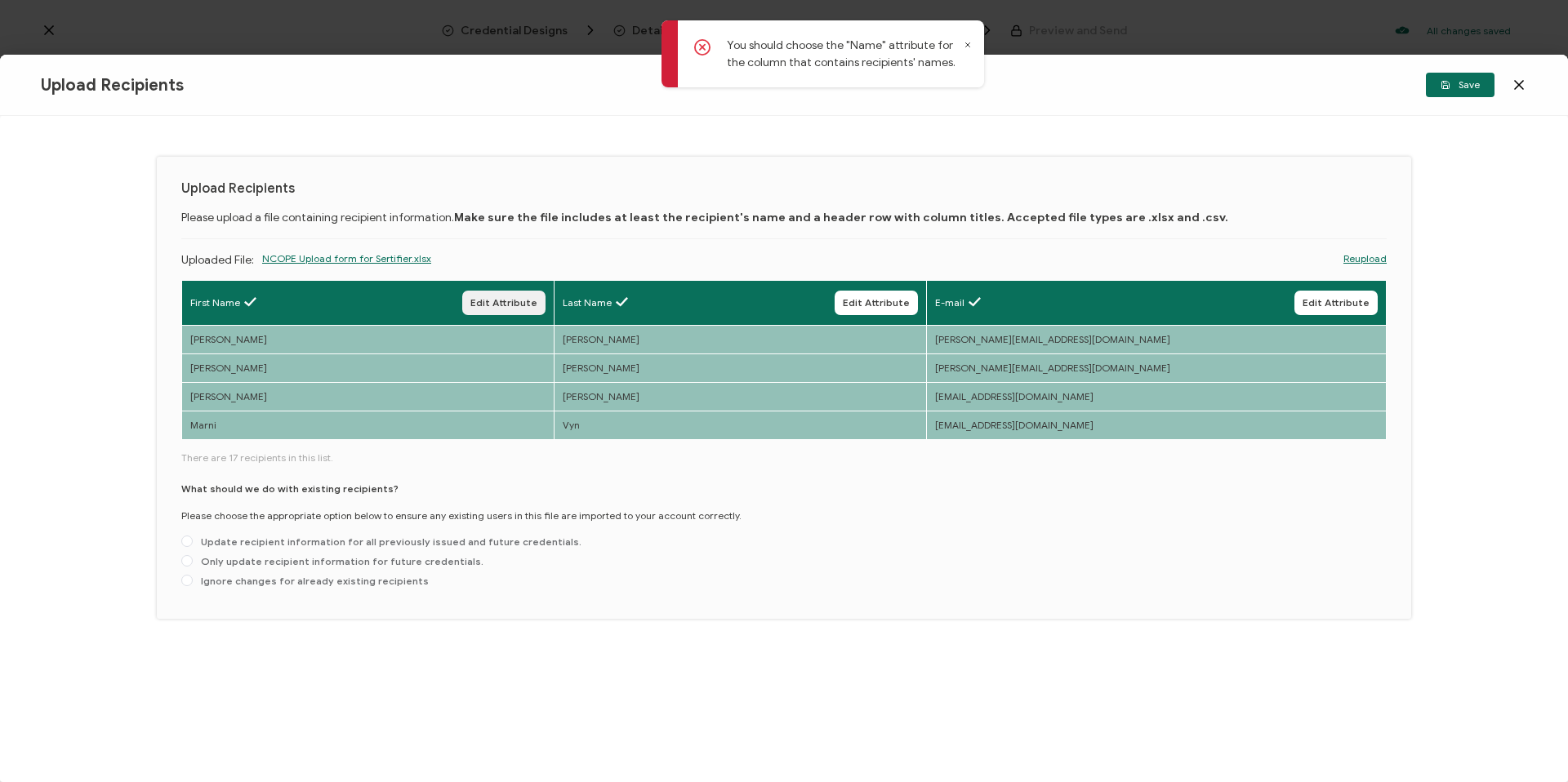
click at [532, 305] on span "Edit Attribute" at bounding box center [504, 303] width 67 height 10
type input "First Name"
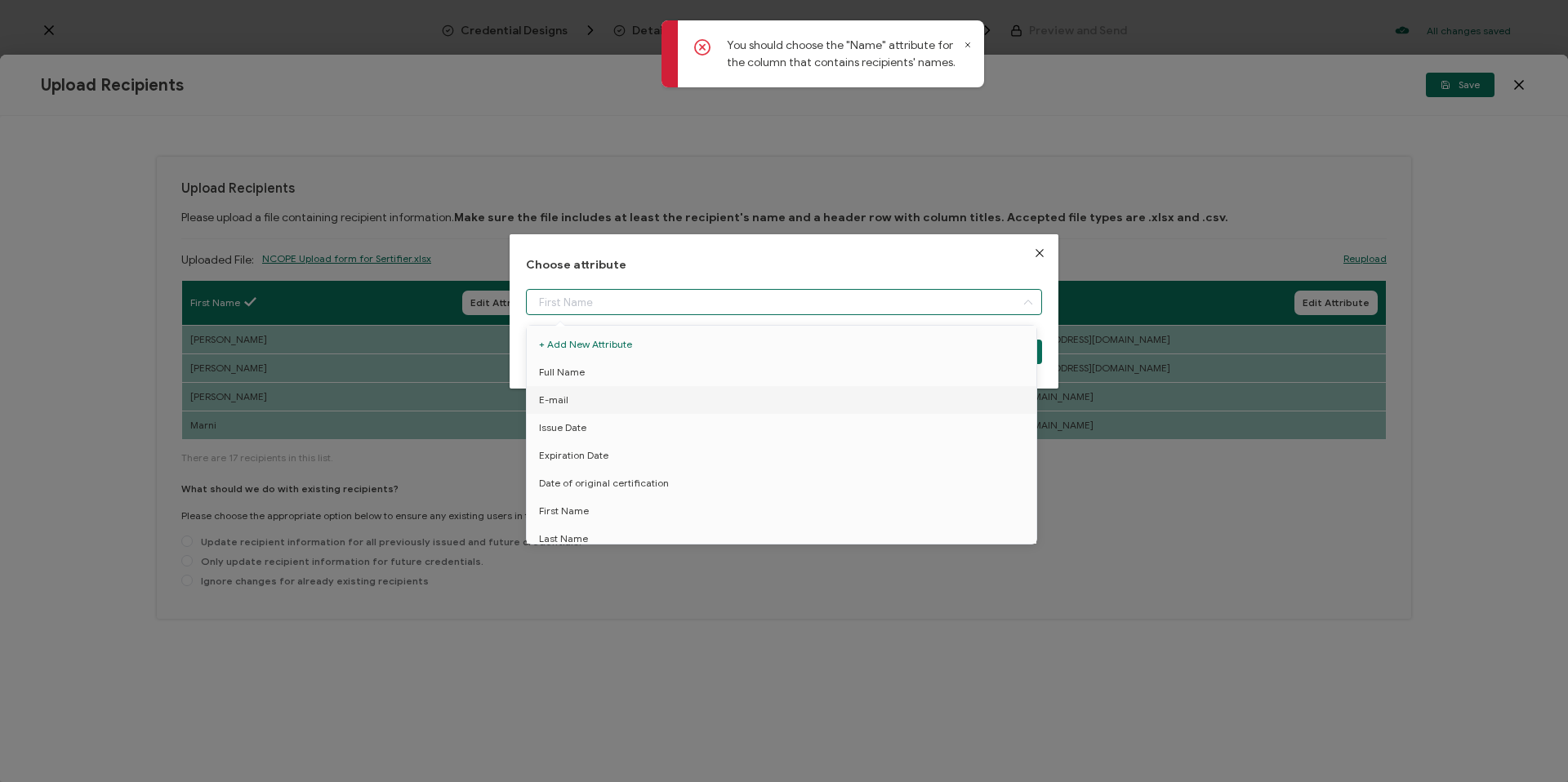
click at [577, 302] on input "dialog" at bounding box center [784, 303] width 516 height 26
click at [1288, 532] on div "Choose attribute Cancel Choose Attribute" at bounding box center [784, 391] width 1568 height 782
type input "First Name"
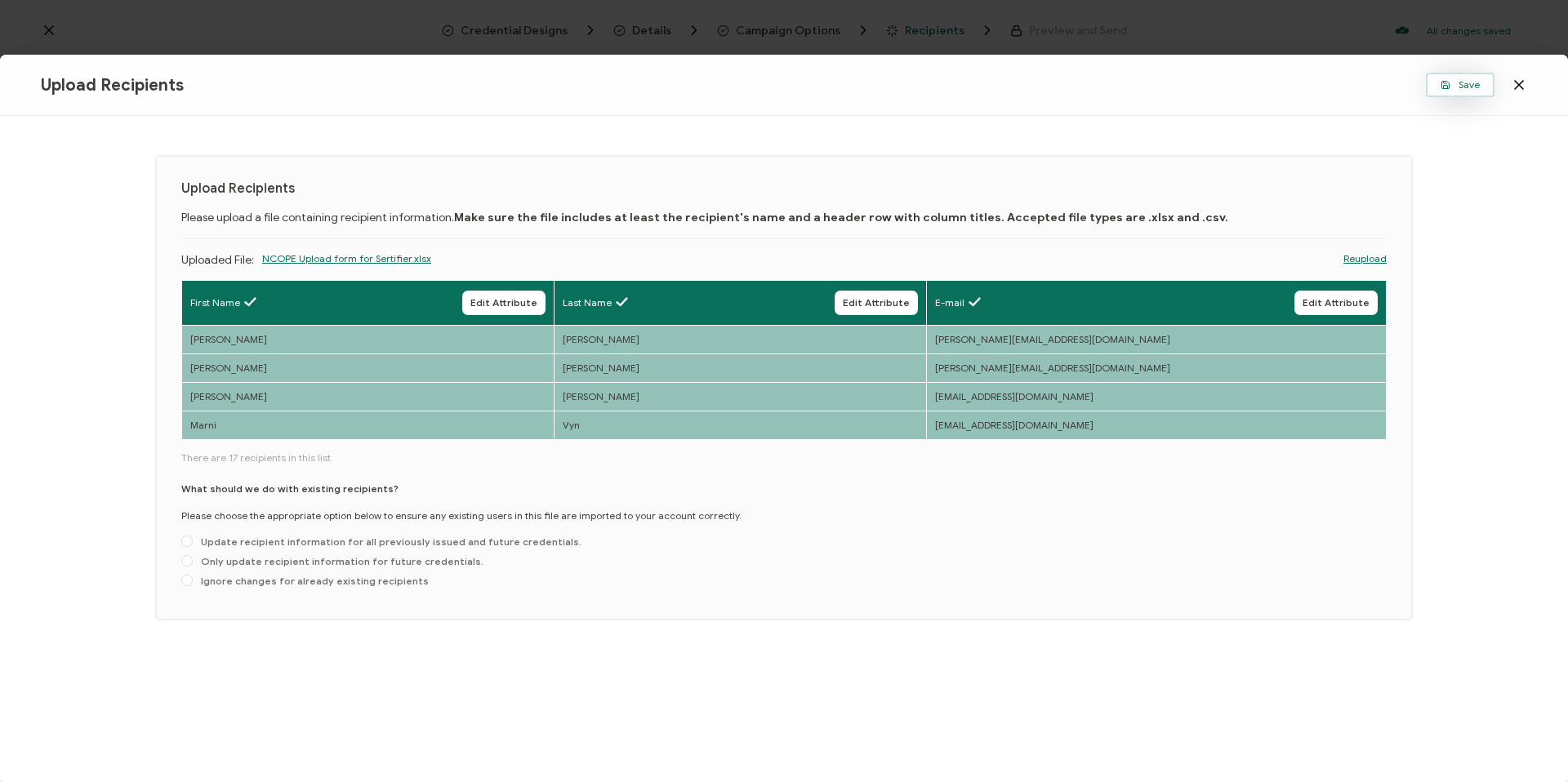
click at [1473, 80] on span "Save" at bounding box center [1460, 85] width 39 height 10
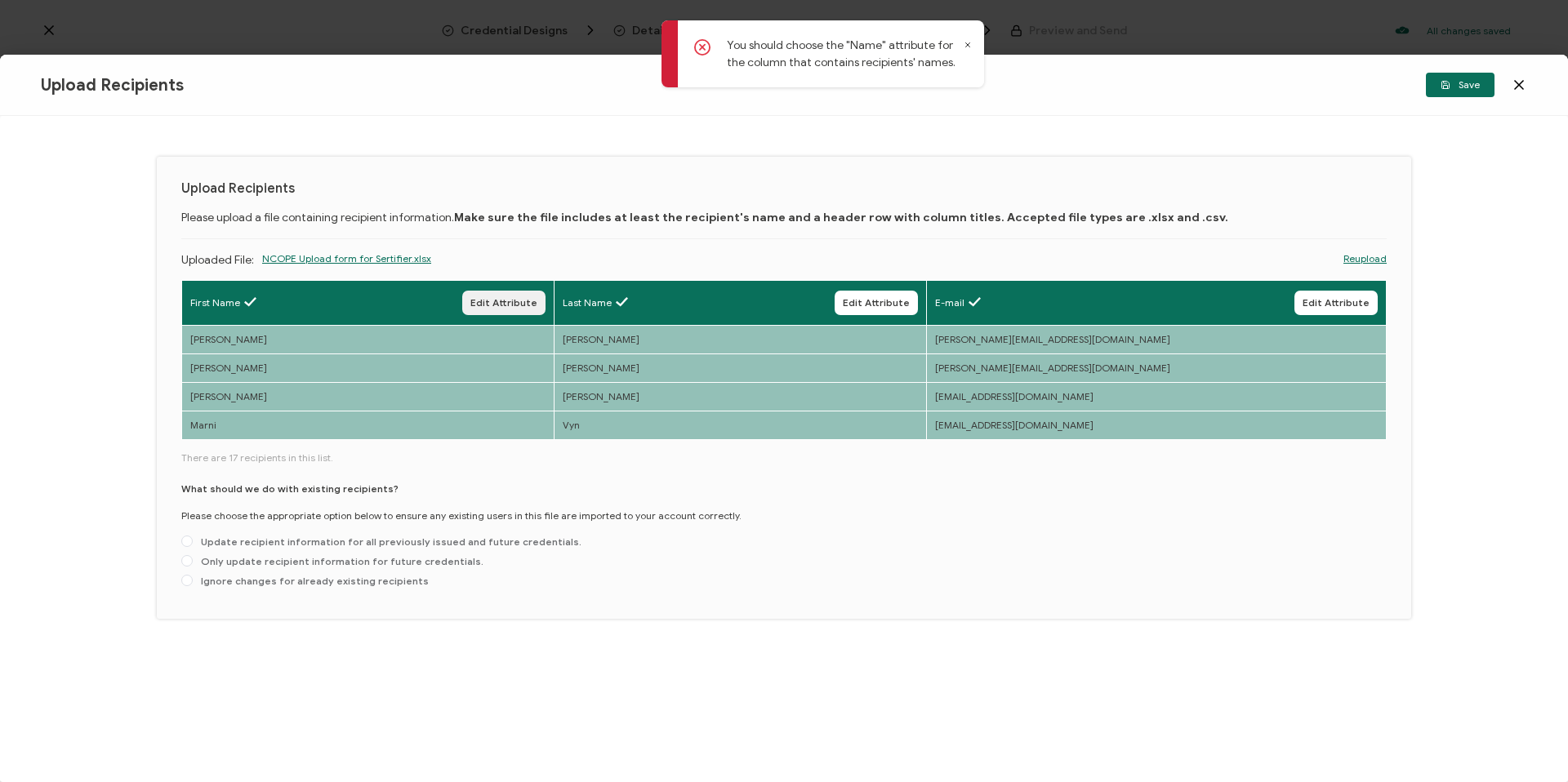
click at [508, 299] on span "Edit Attribute" at bounding box center [504, 303] width 67 height 10
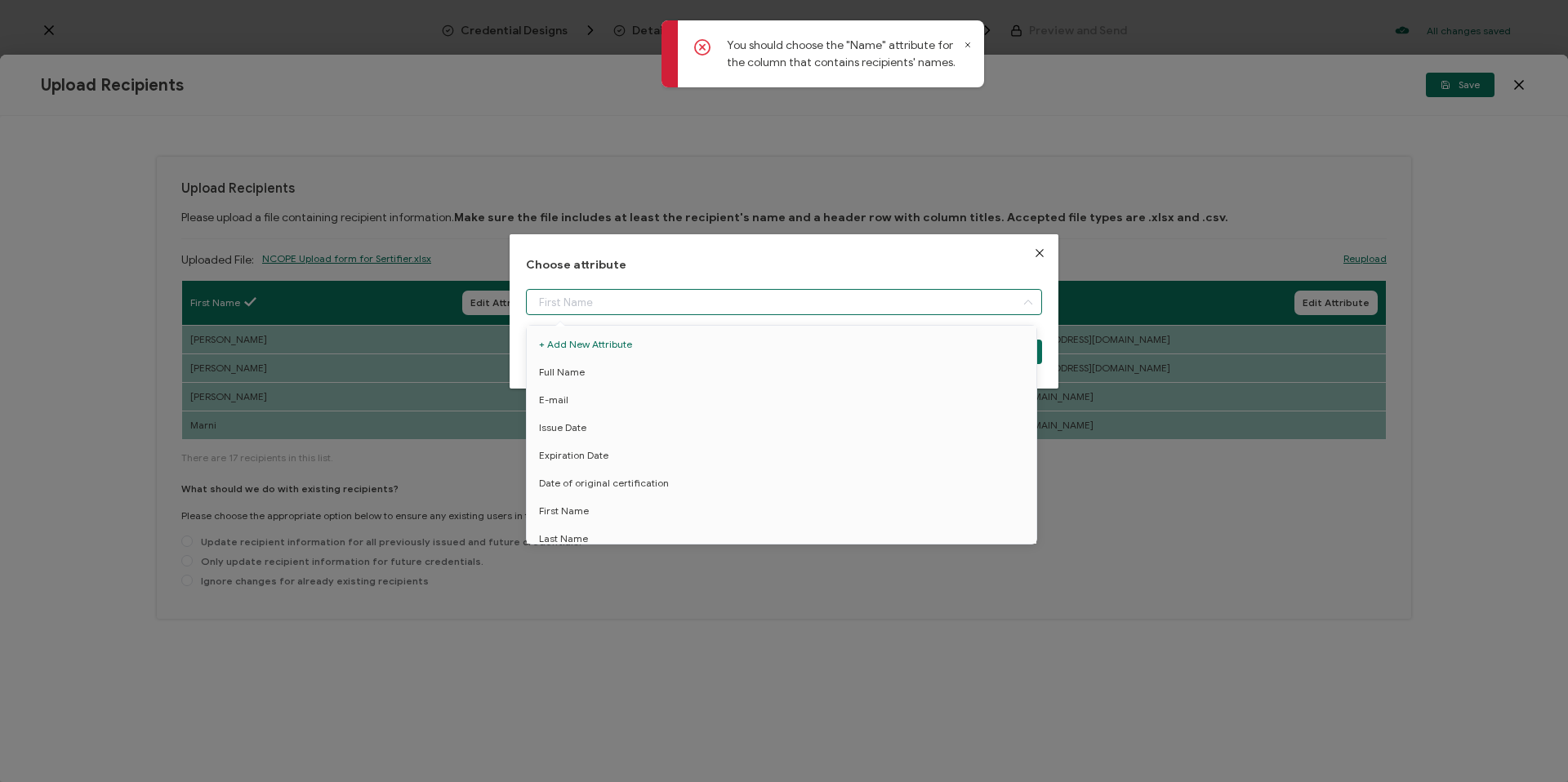
click at [630, 307] on input "dialog" at bounding box center [784, 303] width 516 height 26
click at [610, 379] on li "Full Name" at bounding box center [784, 372] width 523 height 28
type input "Full Name"
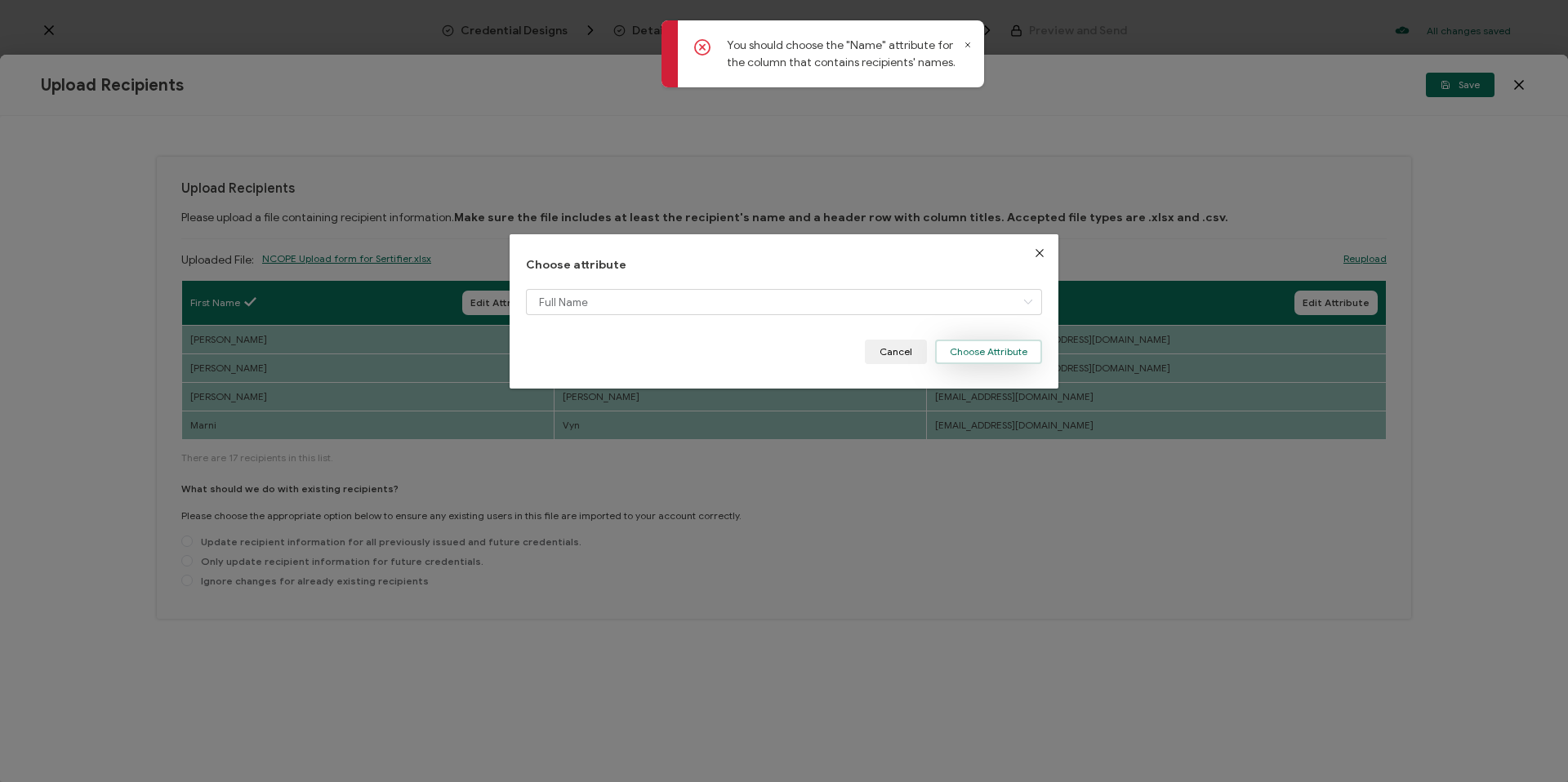
click at [981, 363] on button "Choose Attribute" at bounding box center [988, 352] width 107 height 25
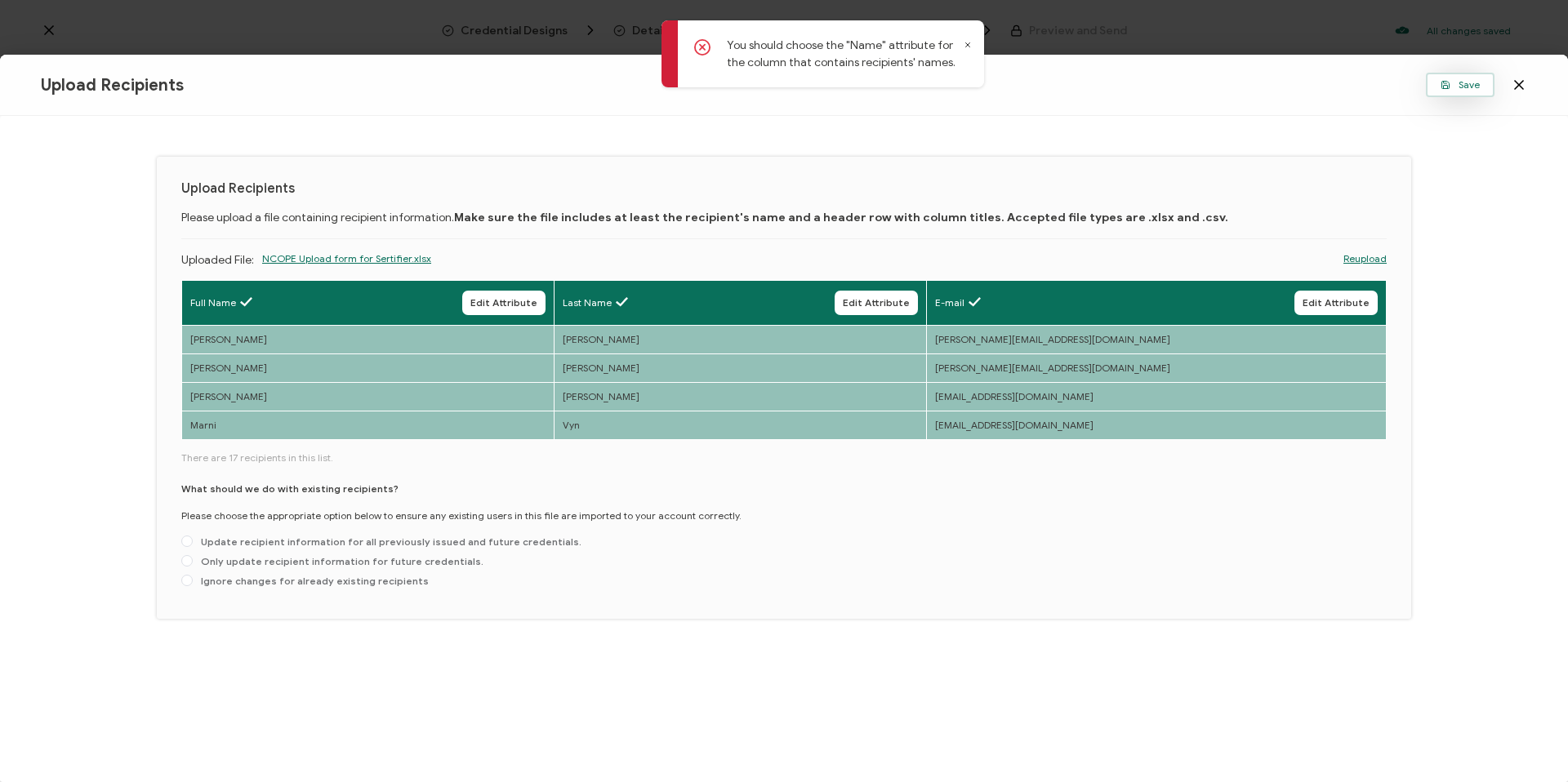
click at [1477, 88] on span "Save" at bounding box center [1460, 85] width 39 height 10
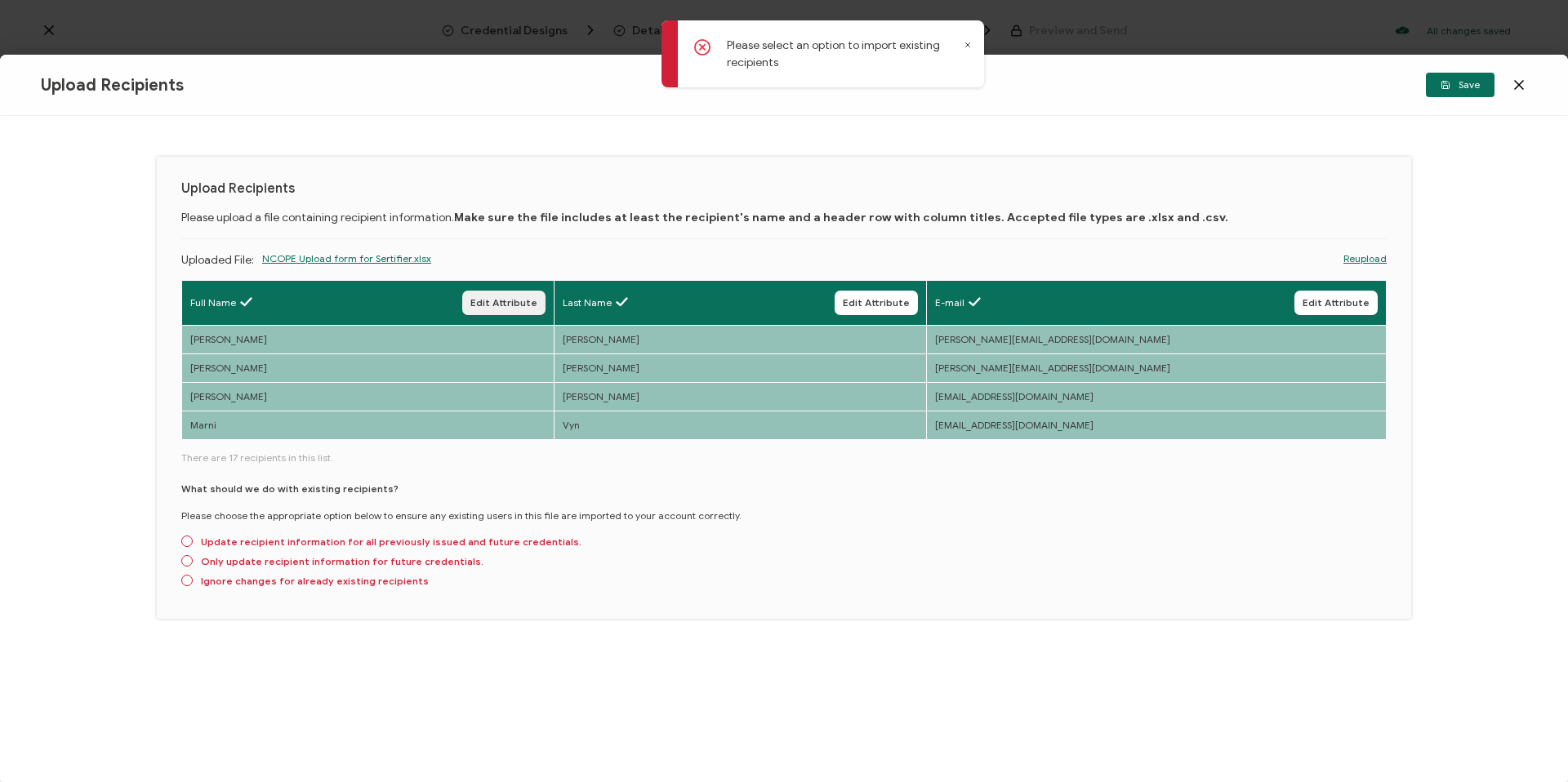
click at [533, 308] on span "Edit Attribute" at bounding box center [504, 303] width 67 height 10
type input "Full Name"
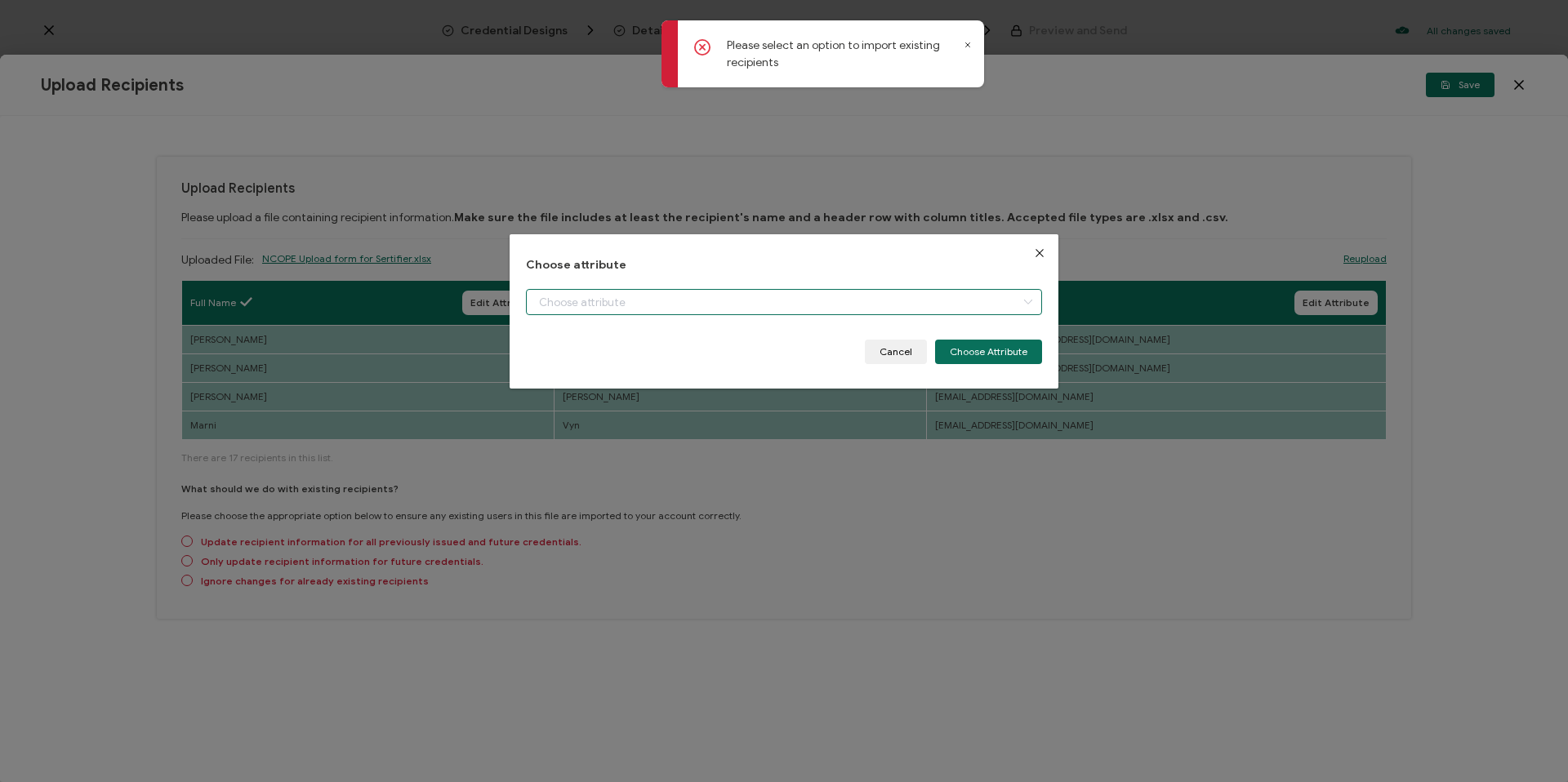
click at [580, 303] on input "dialog" at bounding box center [784, 303] width 516 height 26
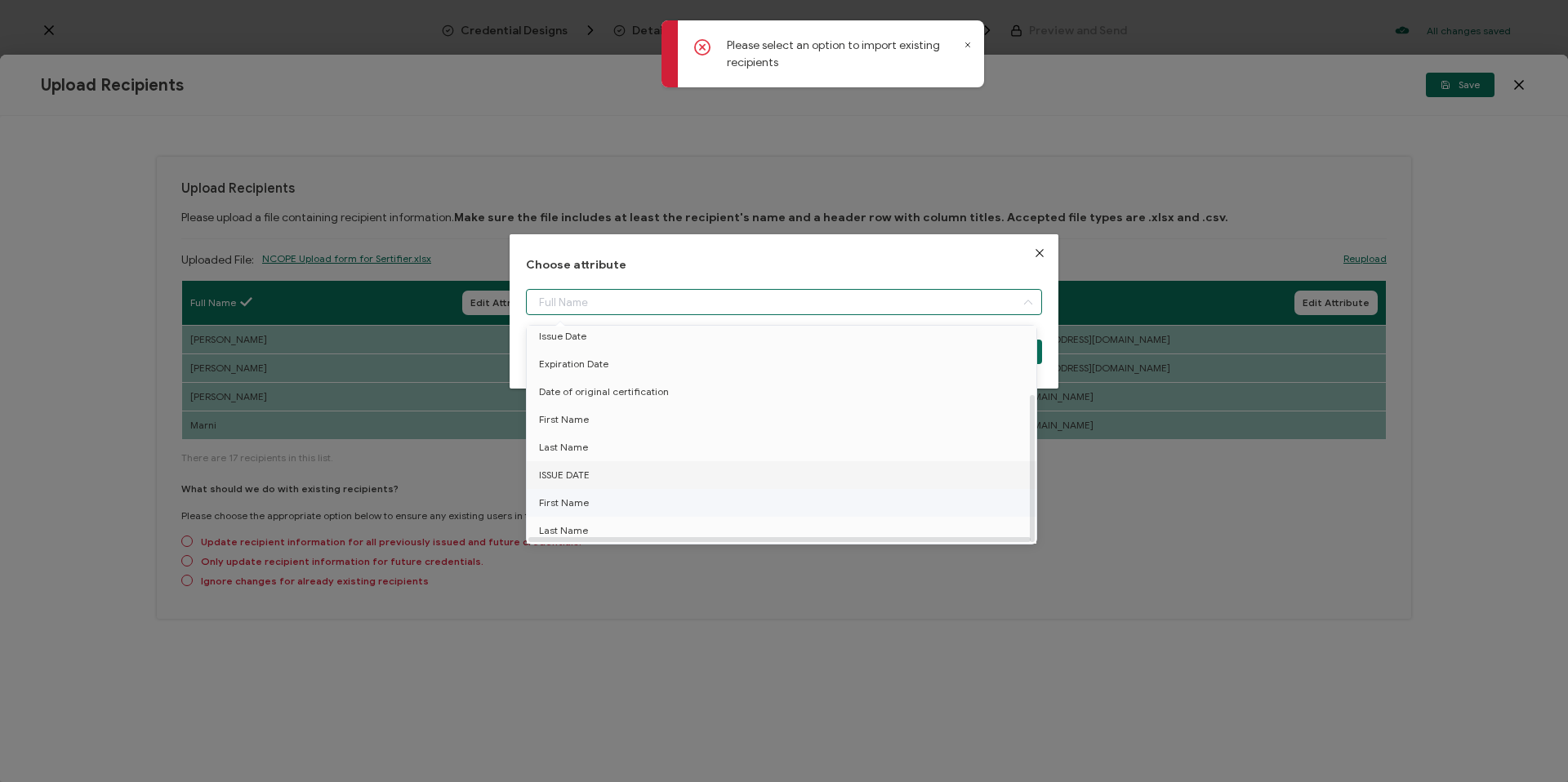
scroll to position [99, 0]
click at [594, 489] on li "First Name" at bounding box center [784, 503] width 523 height 28
type input "First Name"
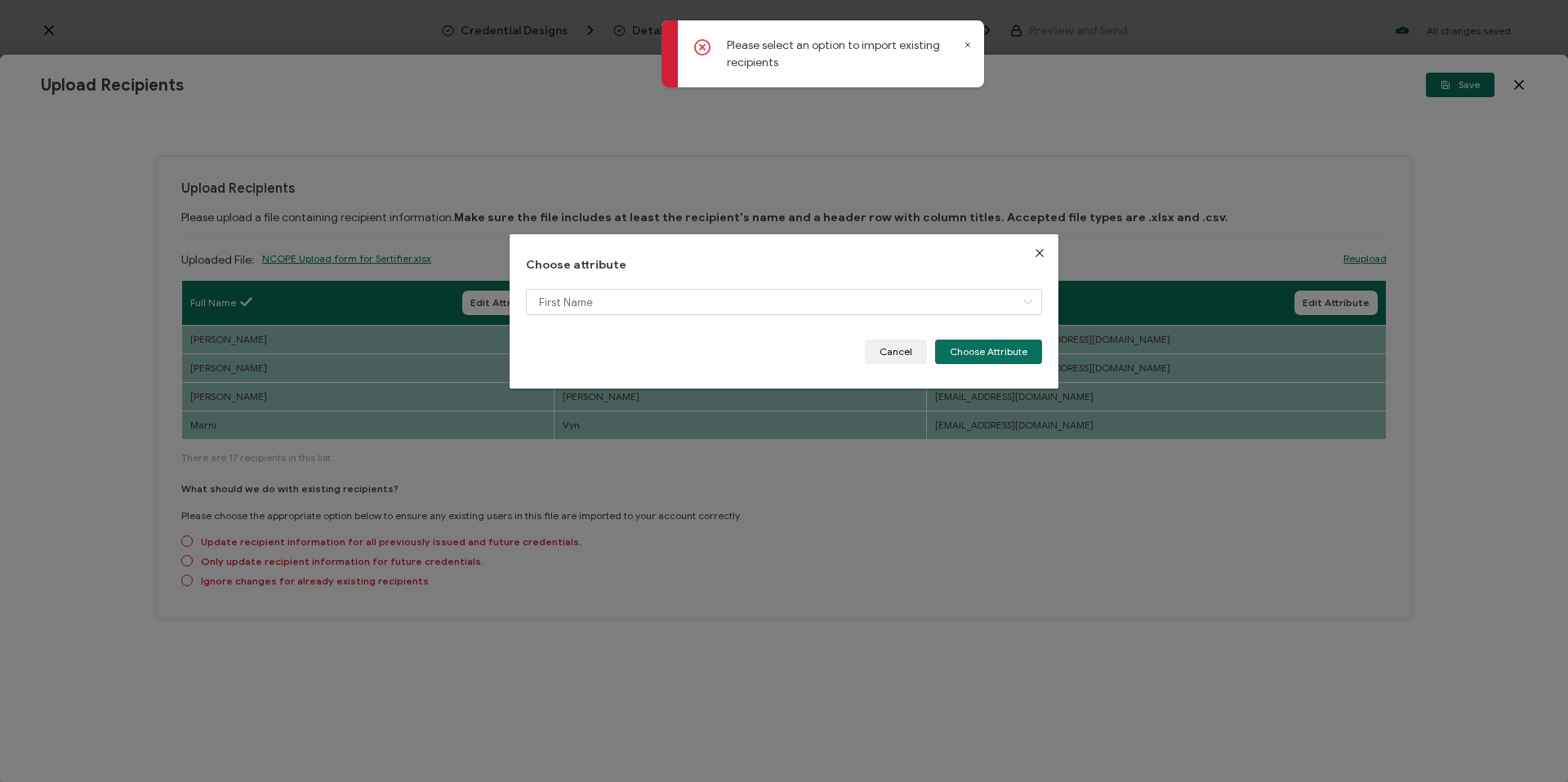
drag, startPoint x: 1006, startPoint y: 350, endPoint x: 969, endPoint y: 365, distance: 39.9
click at [1005, 350] on button "Choose Attribute" at bounding box center [988, 352] width 107 height 25
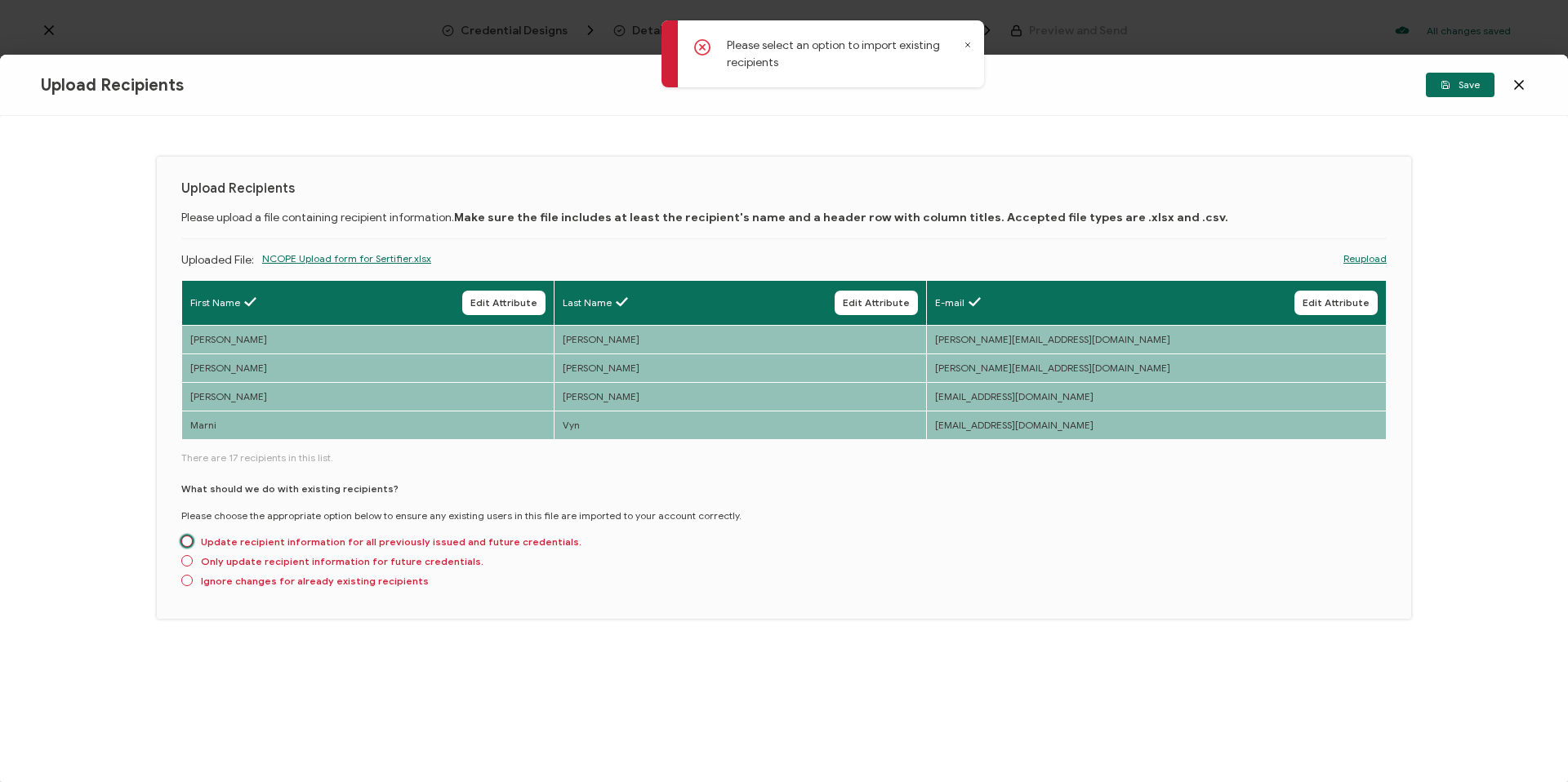
click at [209, 542] on span "Update recipient information for all previously issued and future credentials." at bounding box center [387, 541] width 389 height 12
click at [193, 542] on input "Update recipient information for all previously issued and future credentials." at bounding box center [187, 542] width 12 height 13
radio input "true"
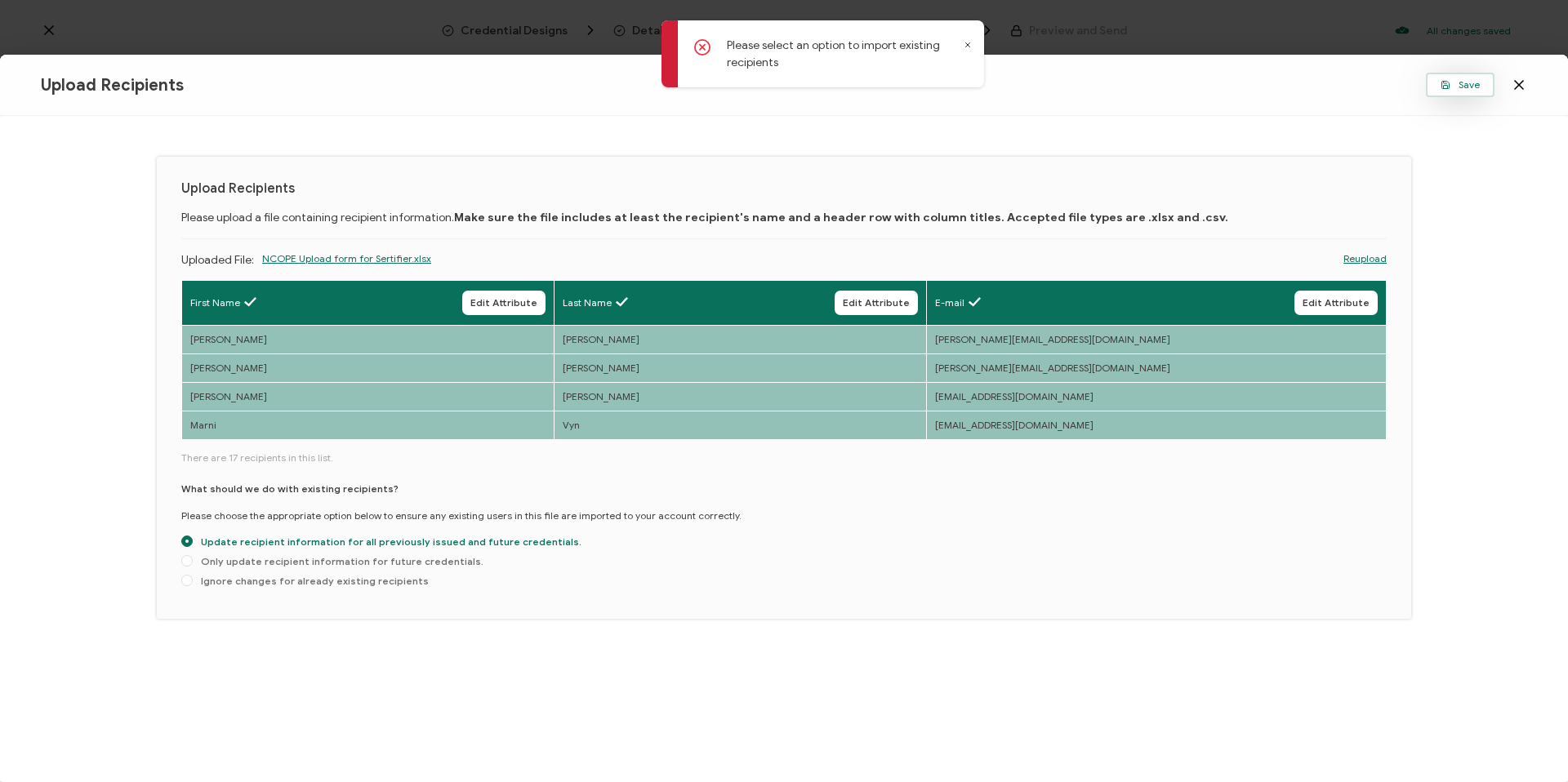
click at [1465, 80] on span "Save" at bounding box center [1460, 85] width 39 height 10
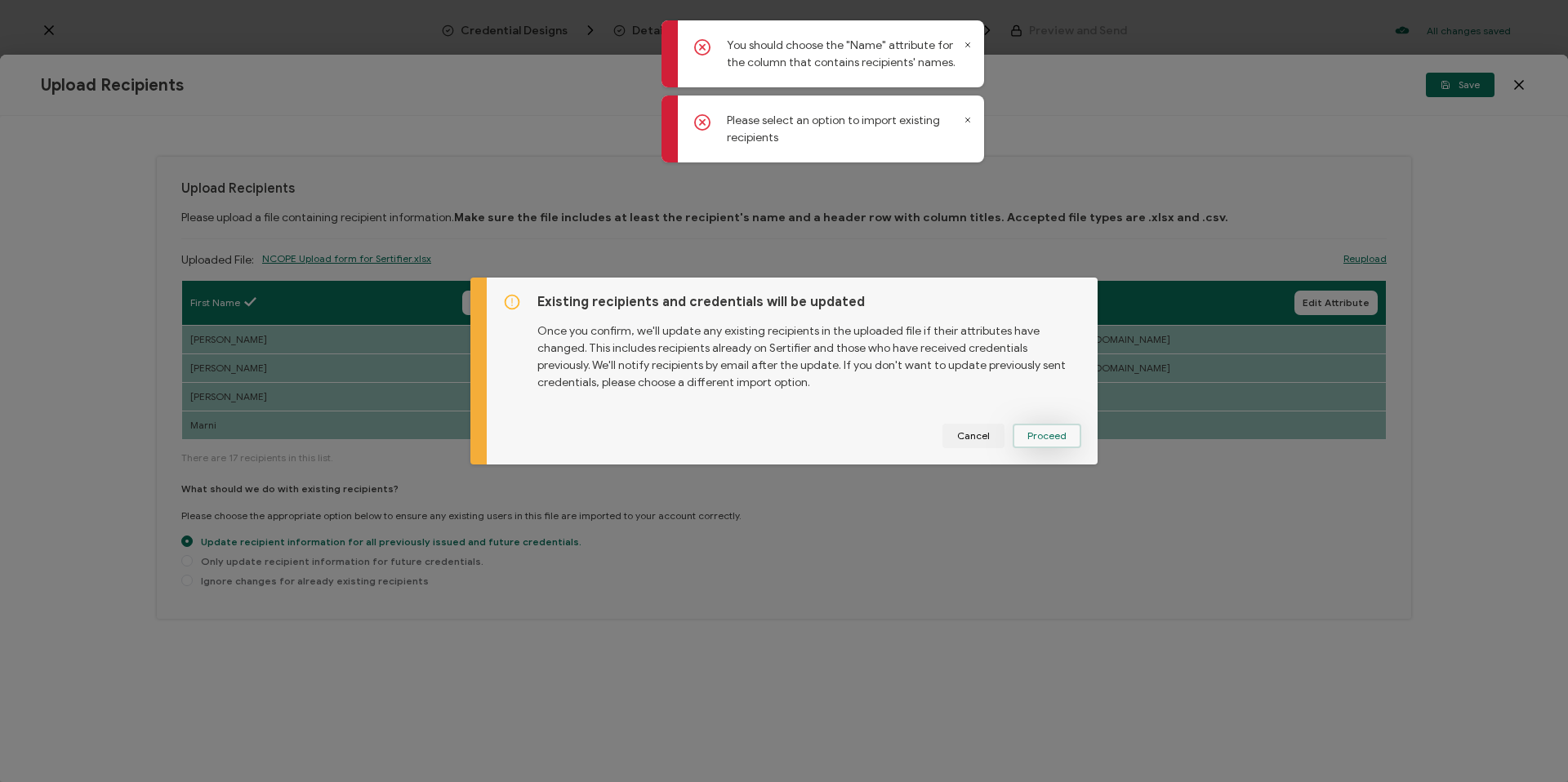
click at [1052, 434] on span "Proceed" at bounding box center [1046, 436] width 39 height 10
click at [1037, 436] on span "Proceed" at bounding box center [1046, 436] width 39 height 10
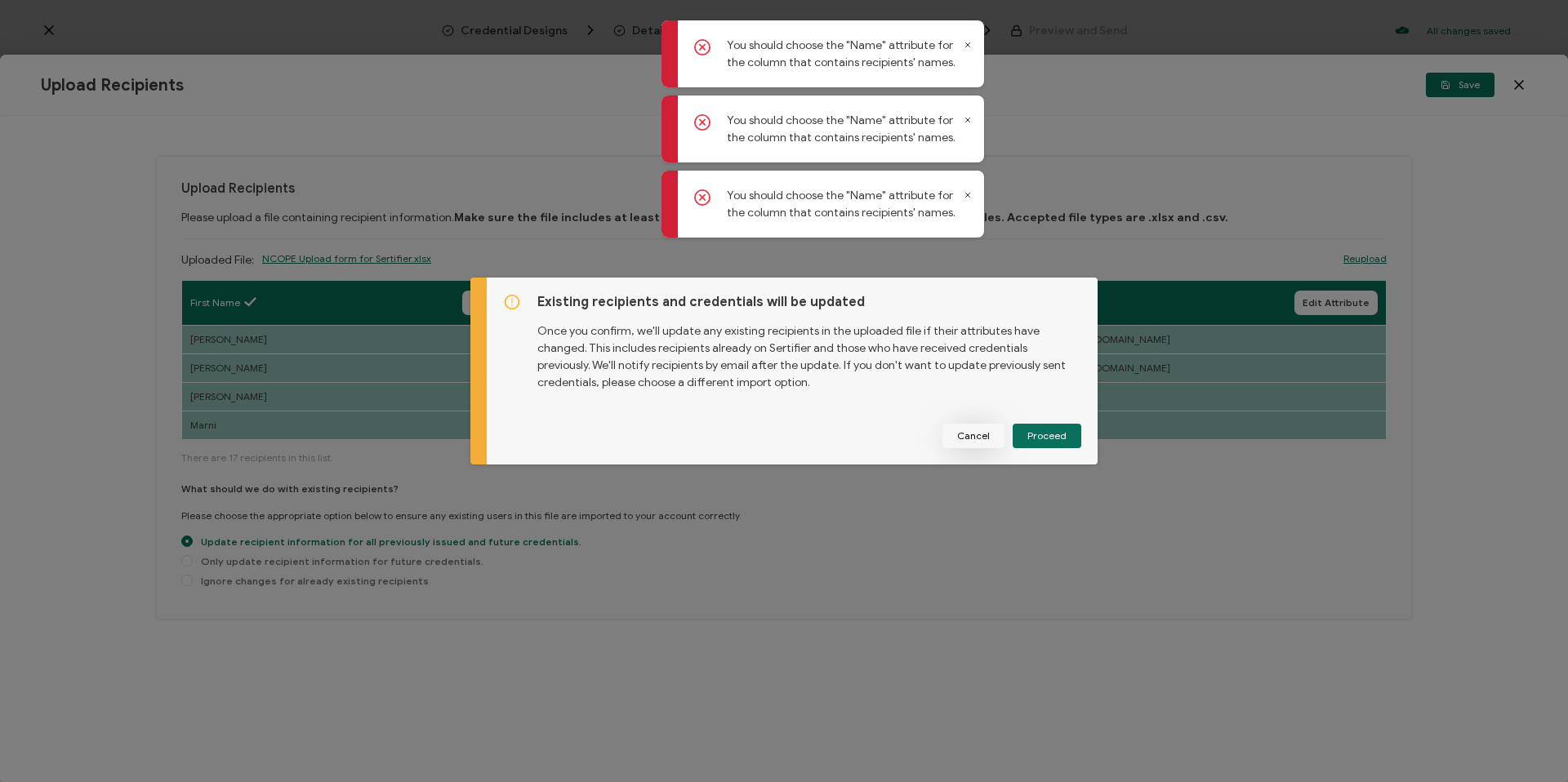
click at [980, 441] on span "Cancel" at bounding box center [973, 436] width 32 height 10
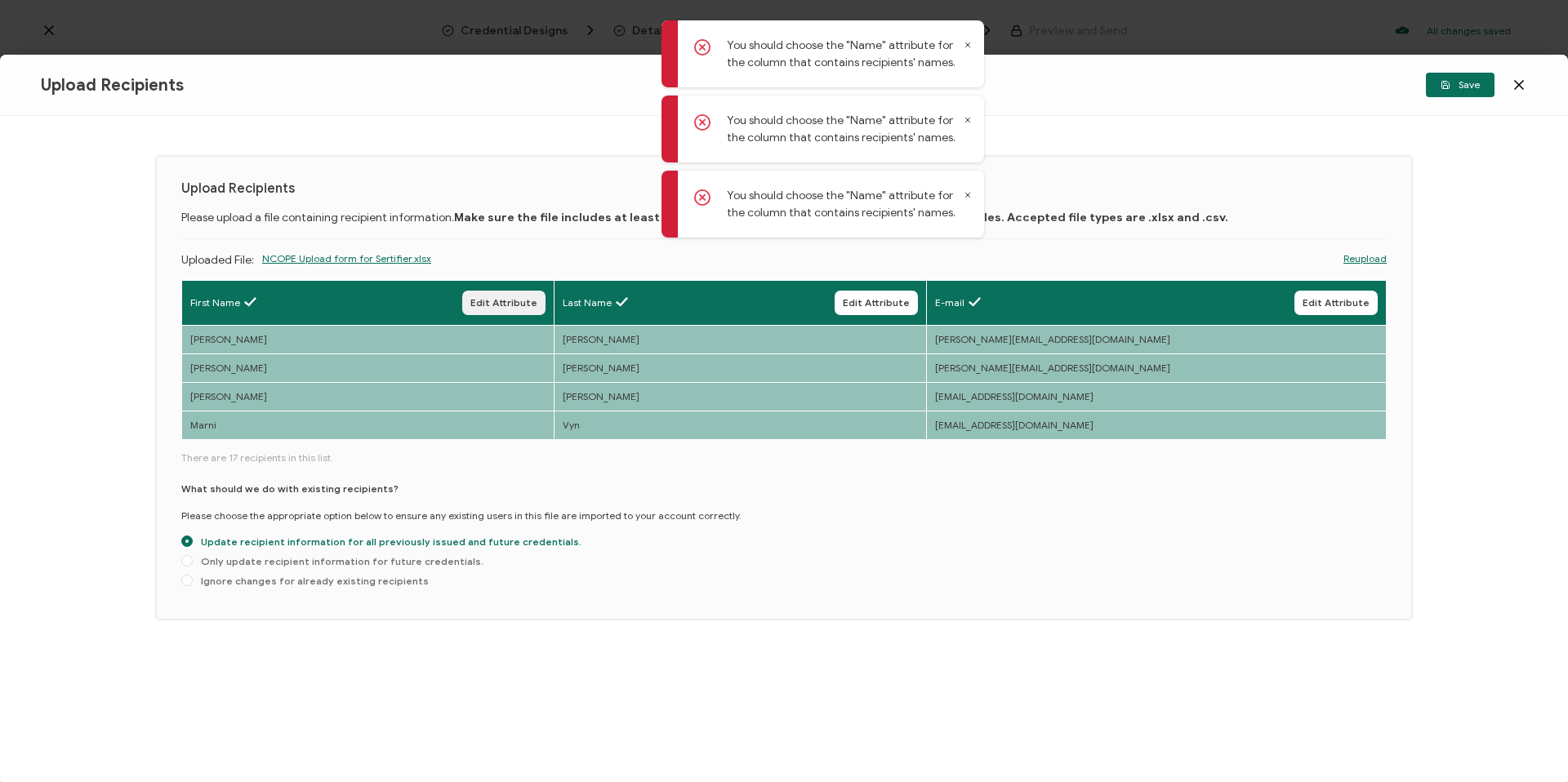
click at [546, 291] on button "Edit Attribute" at bounding box center [504, 303] width 84 height 25
type input "First Name"
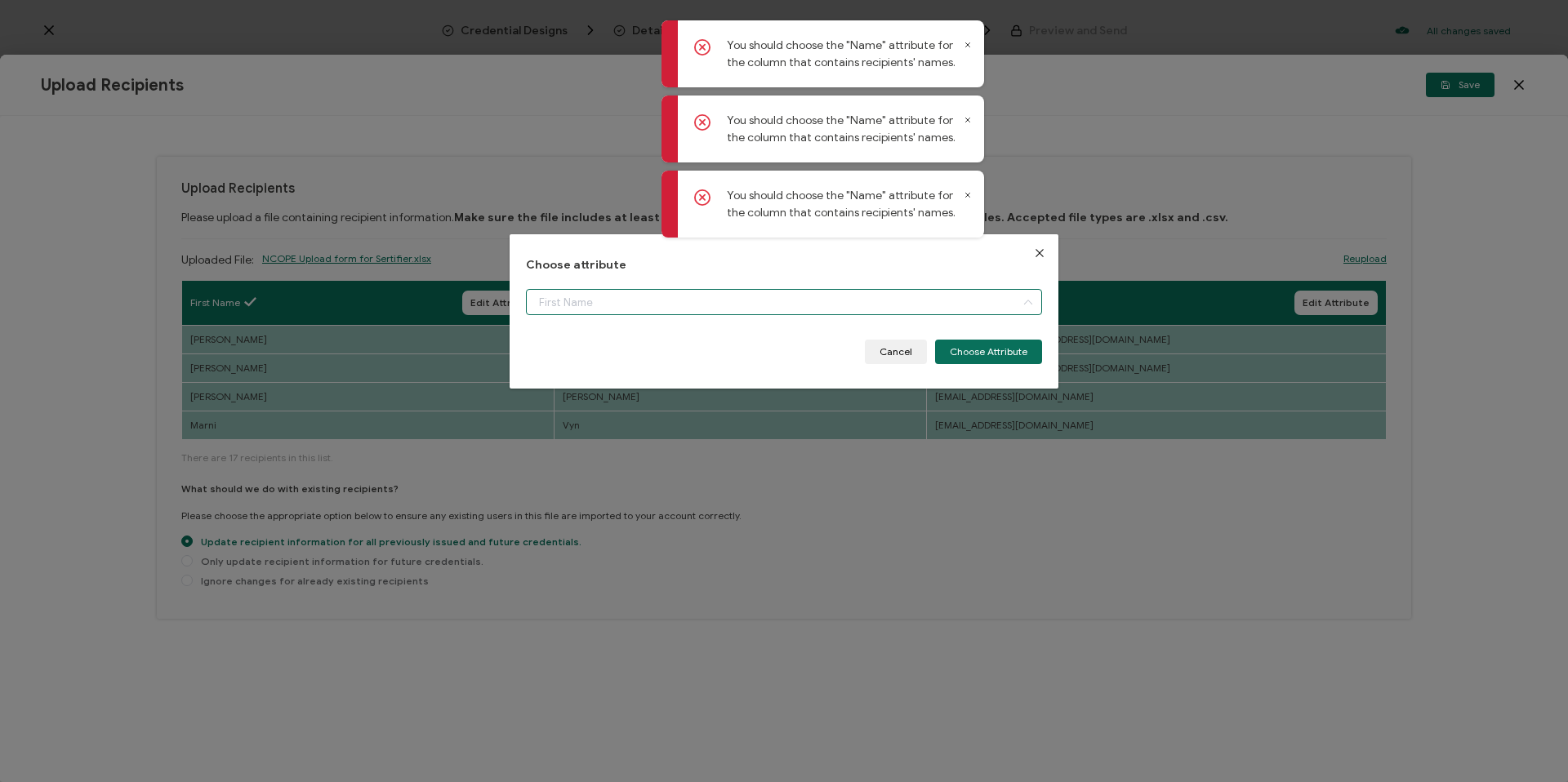
drag, startPoint x: 546, startPoint y: 293, endPoint x: 562, endPoint y: 300, distance: 17.5
click at [547, 293] on input "dialog" at bounding box center [784, 303] width 516 height 26
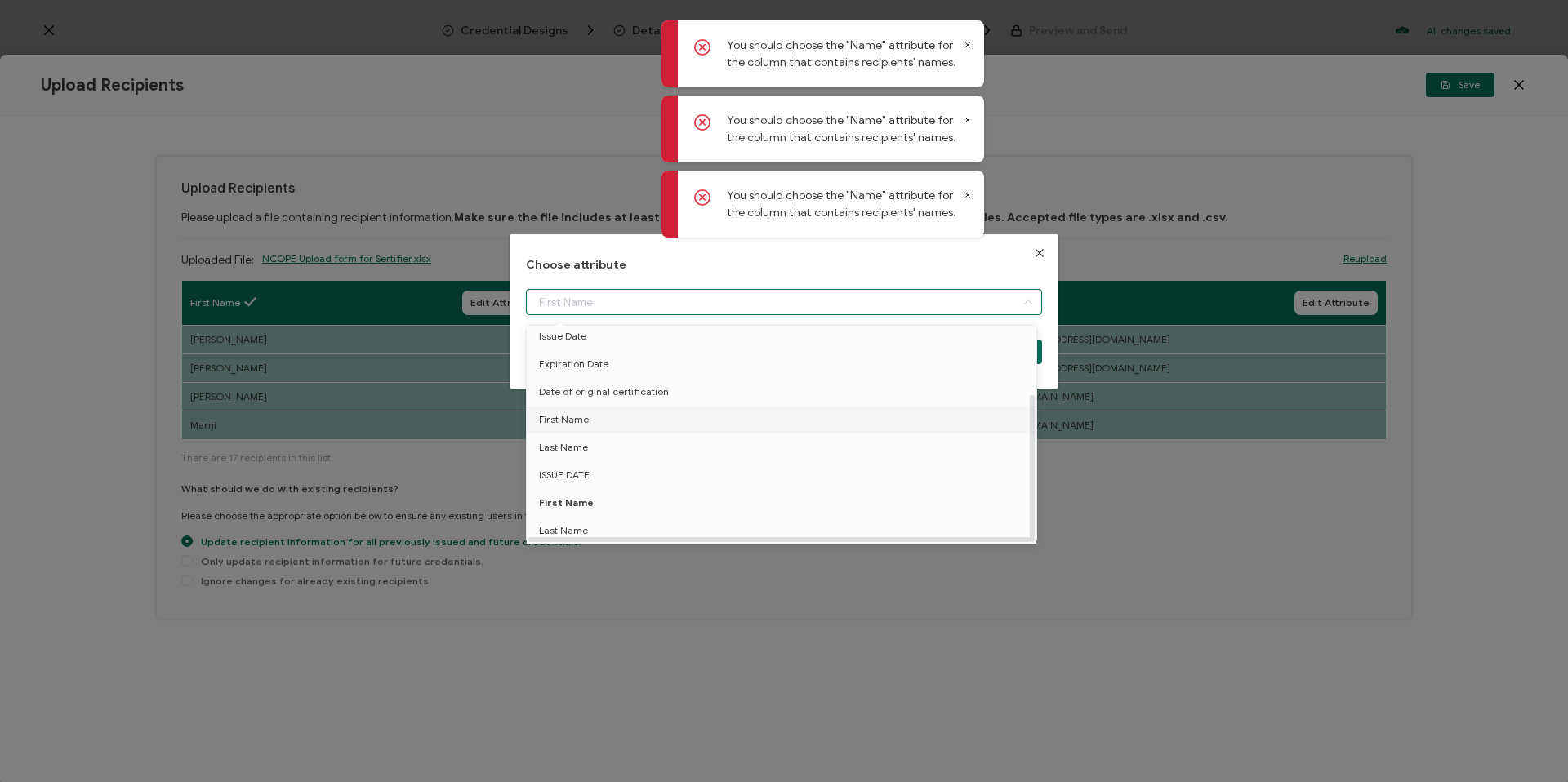
click at [590, 415] on li "First Name" at bounding box center [784, 420] width 523 height 28
type input "First Name"
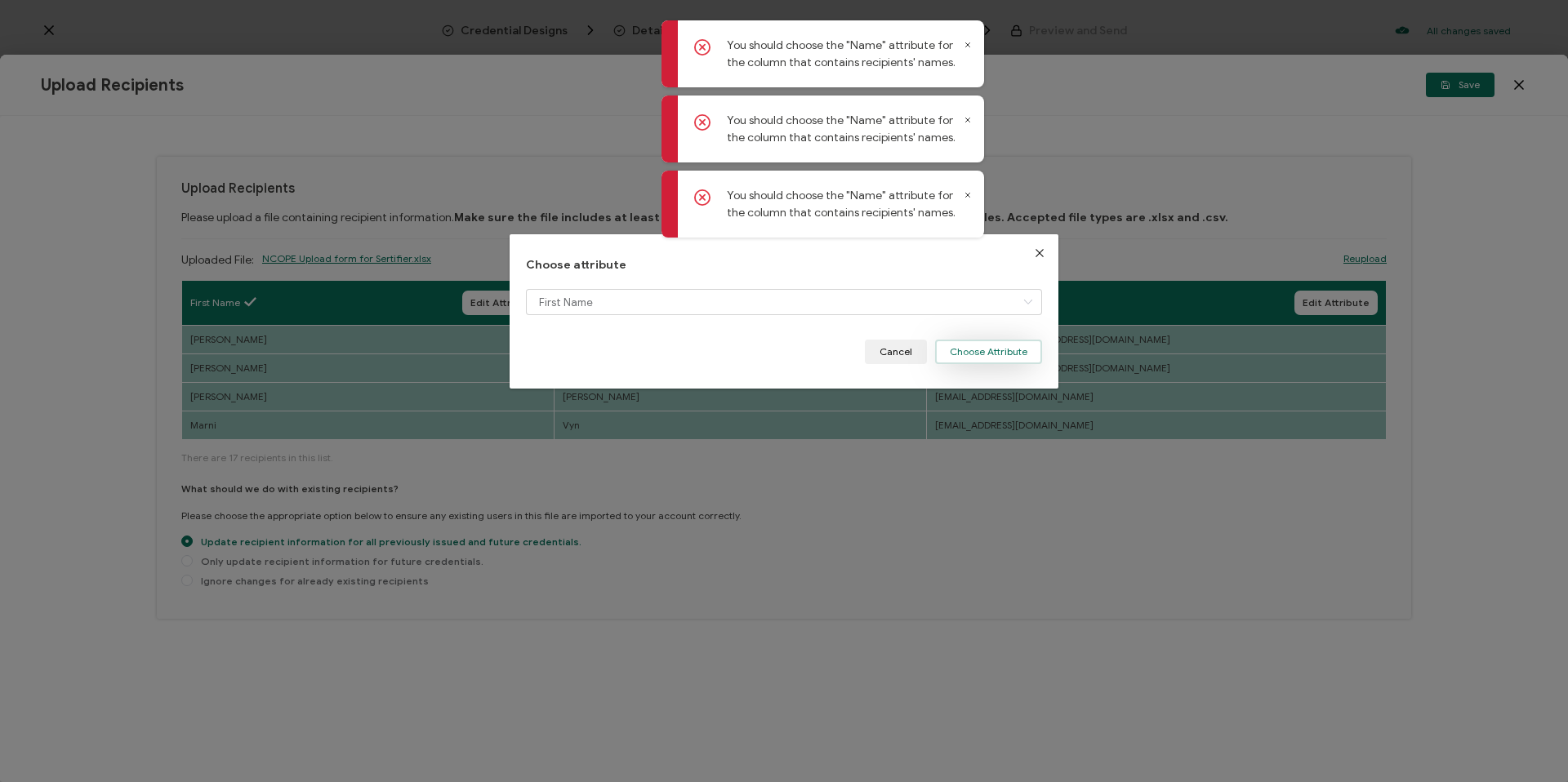
click at [973, 343] on button "Choose Attribute" at bounding box center [988, 352] width 107 height 25
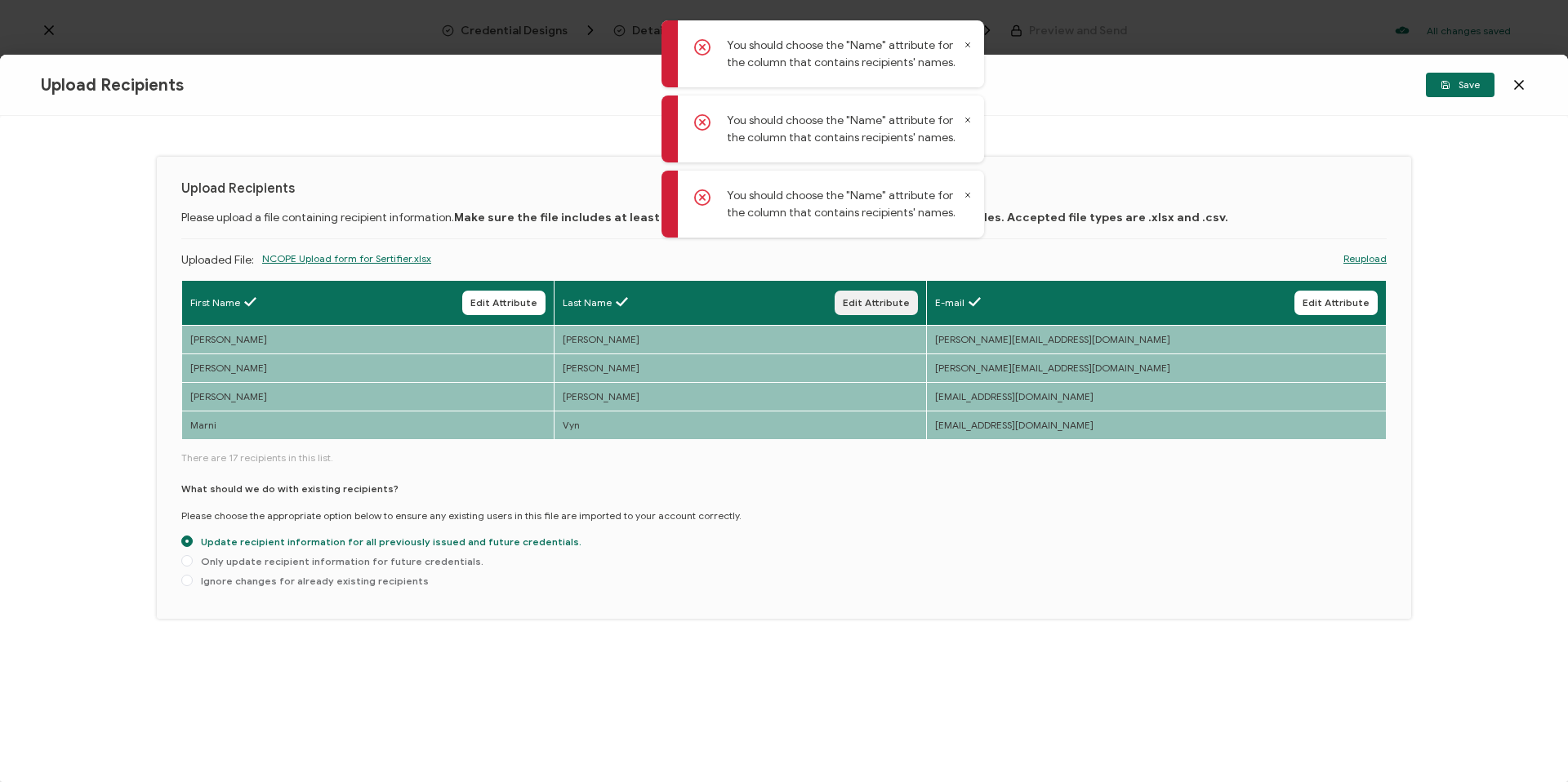
click at [918, 310] on button "Edit Attribute" at bounding box center [876, 303] width 84 height 25
type input "Last Name"
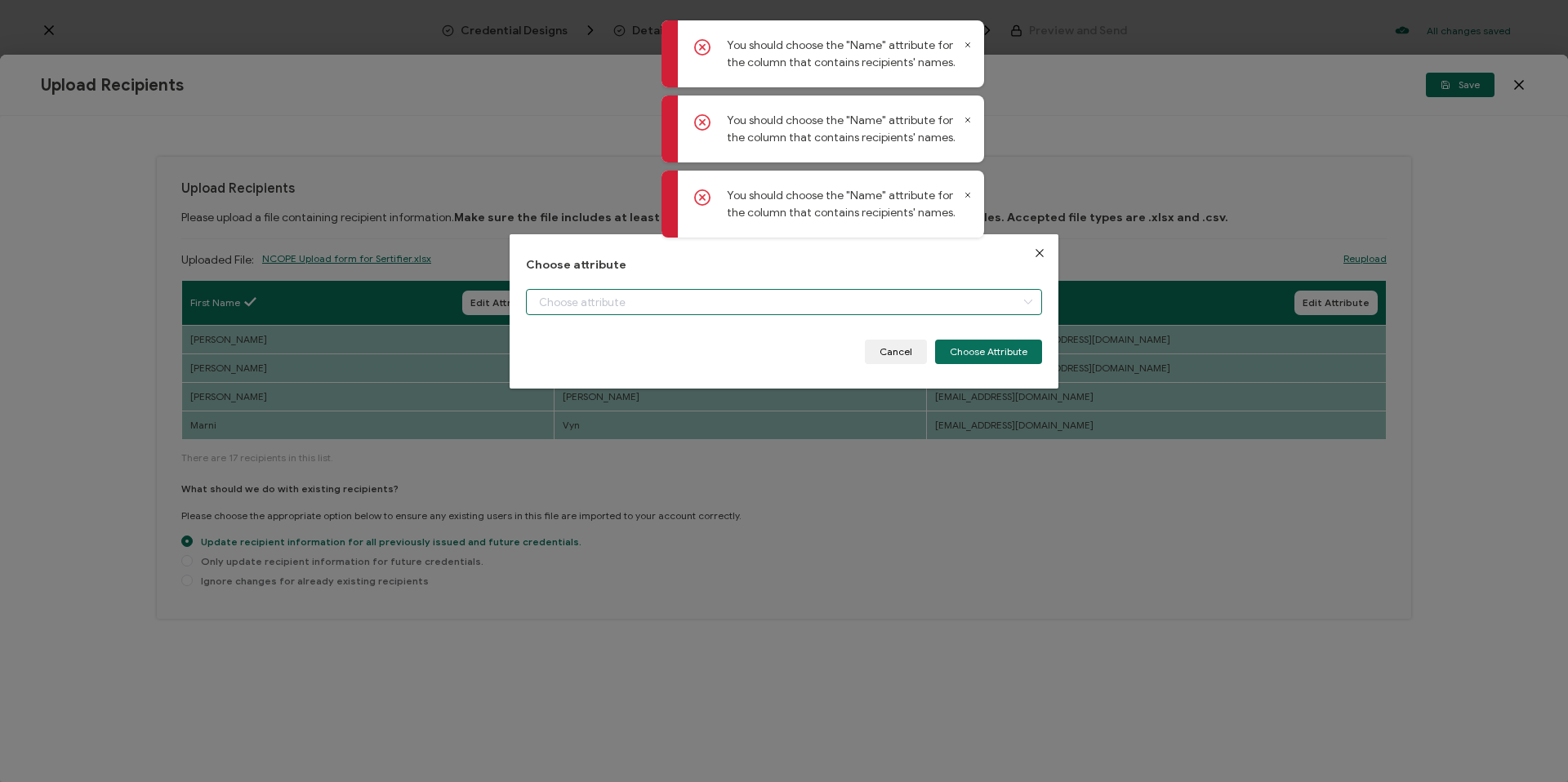
scroll to position [95, 0]
click at [646, 303] on input "dialog" at bounding box center [784, 303] width 516 height 26
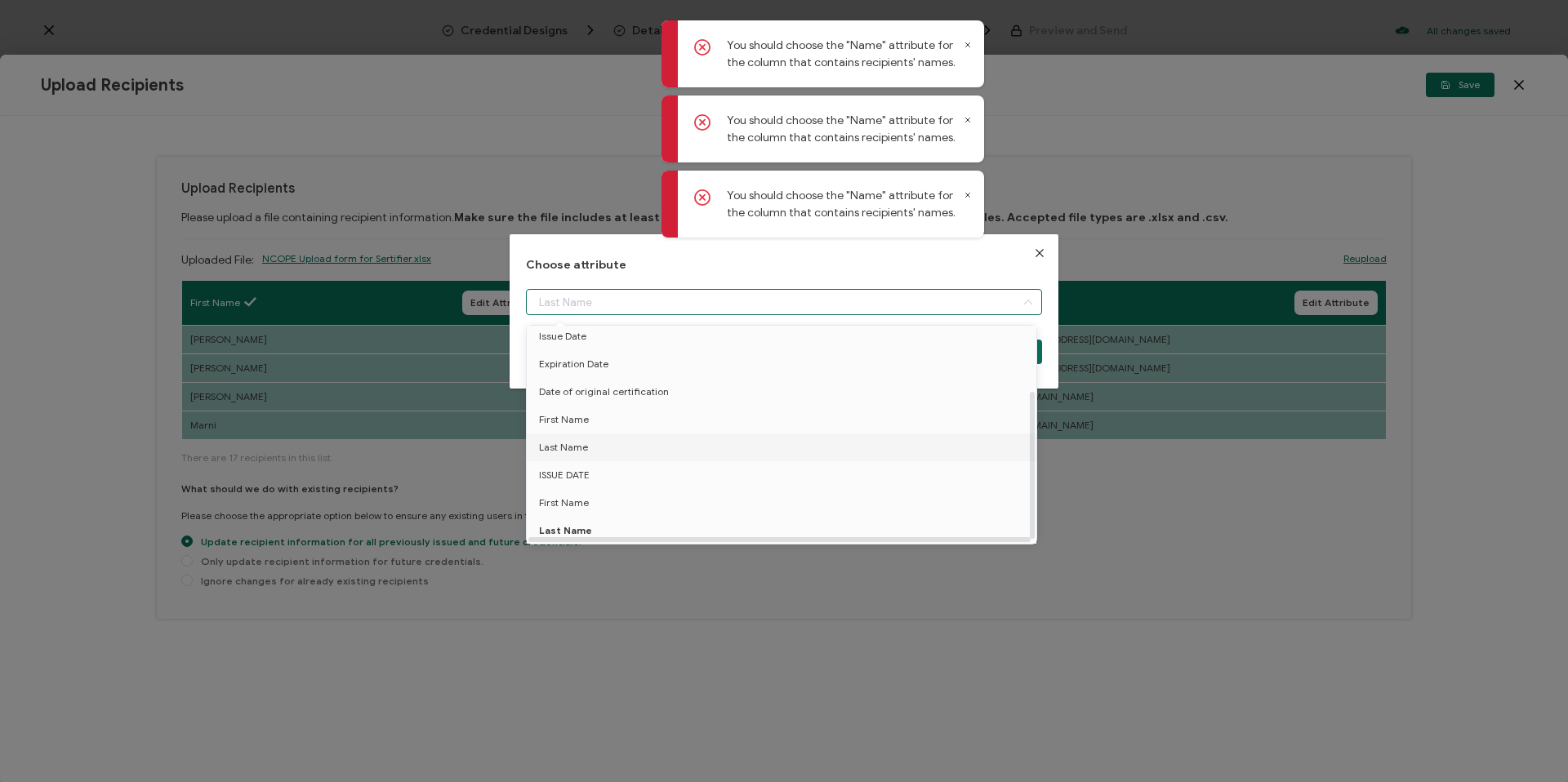
click at [618, 442] on li "Last Name" at bounding box center [784, 447] width 523 height 28
type input "Last Name"
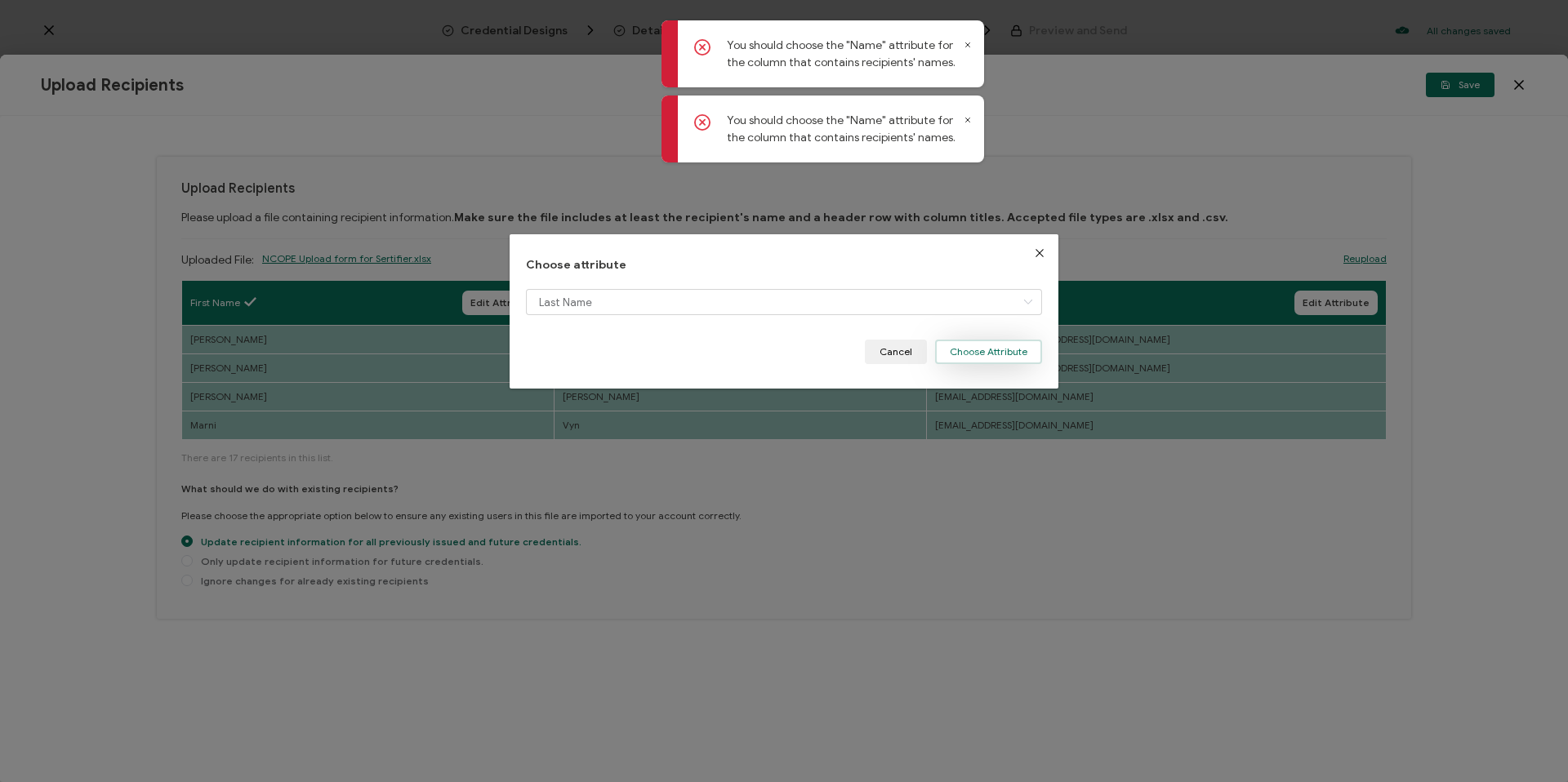
click at [954, 347] on button "Choose Attribute" at bounding box center [988, 352] width 107 height 25
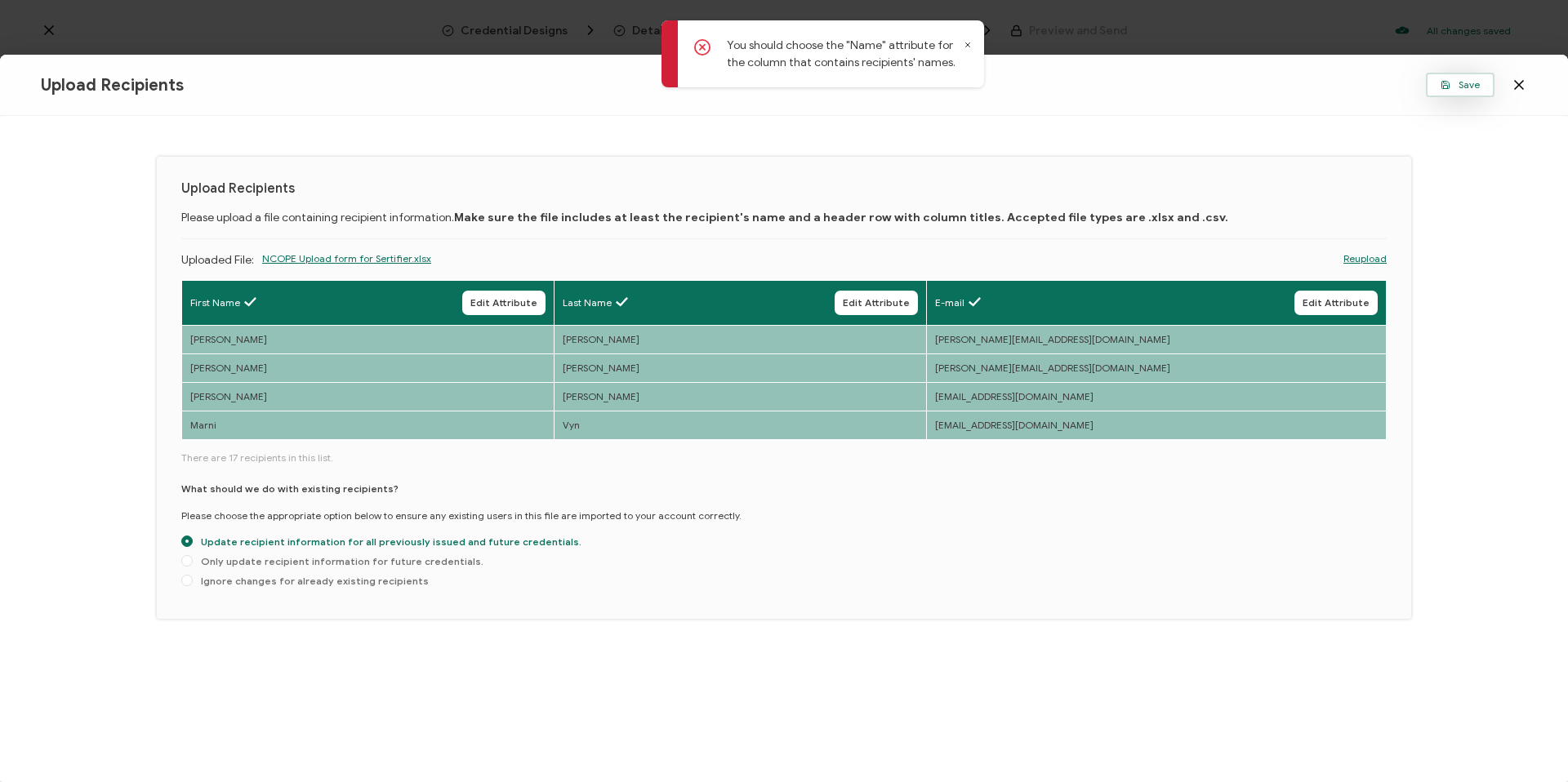
click at [1448, 82] on icon "button" at bounding box center [1446, 85] width 7 height 7
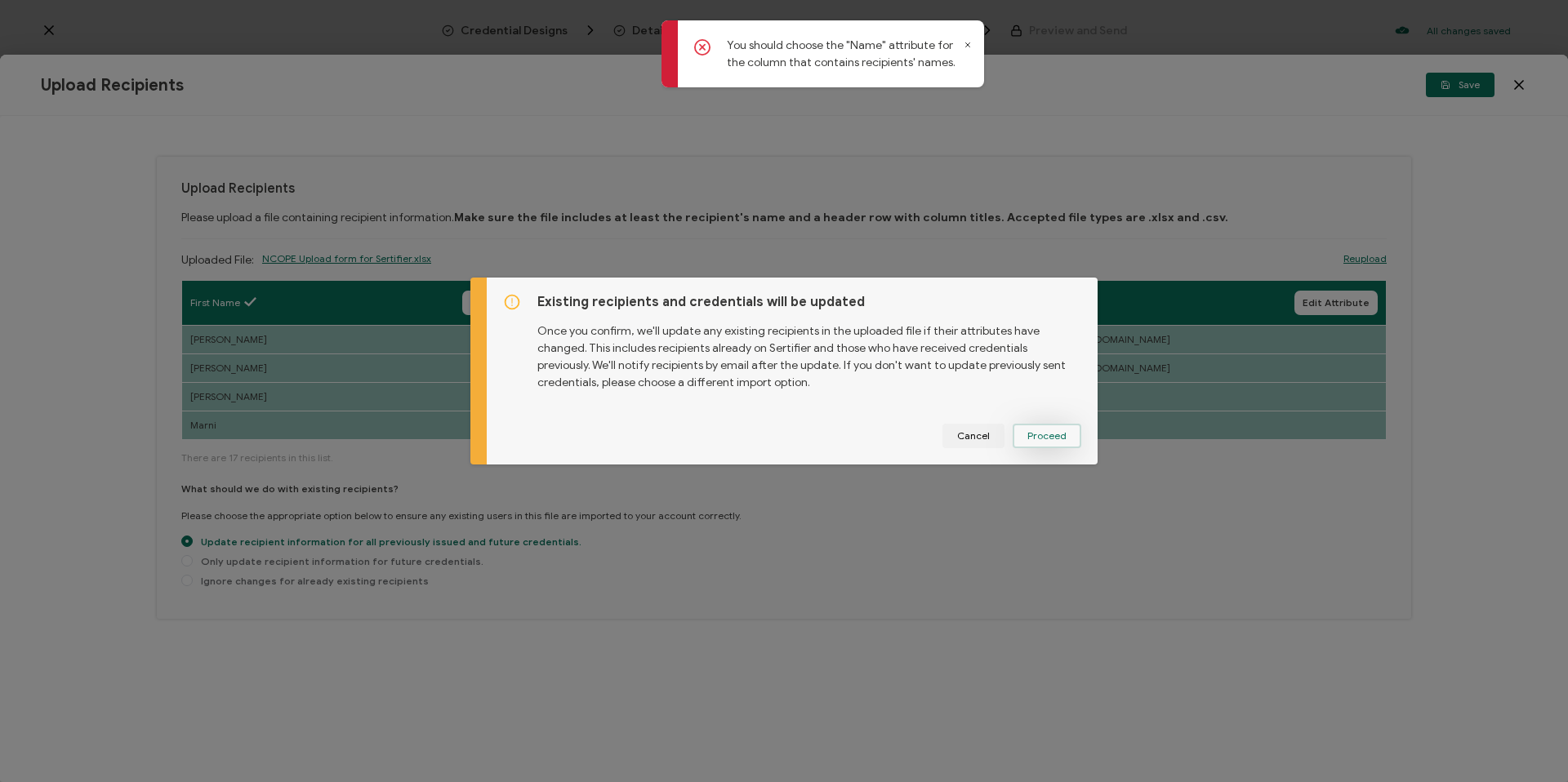
click at [1051, 431] on span "Proceed" at bounding box center [1046, 436] width 39 height 10
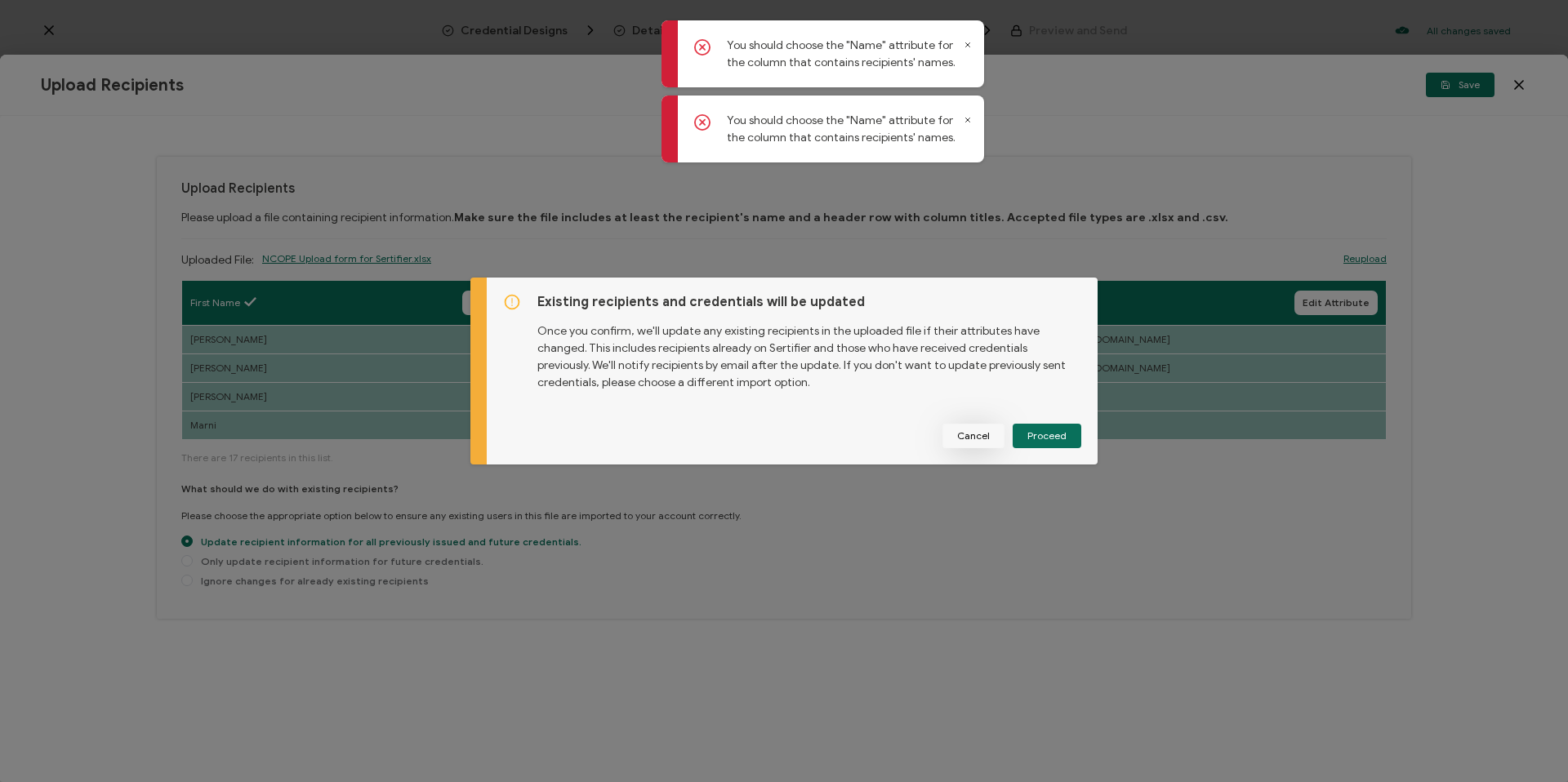
drag, startPoint x: 1042, startPoint y: 425, endPoint x: 990, endPoint y: 428, distance: 52.1
click at [1038, 425] on button "Proceed" at bounding box center [1046, 436] width 69 height 25
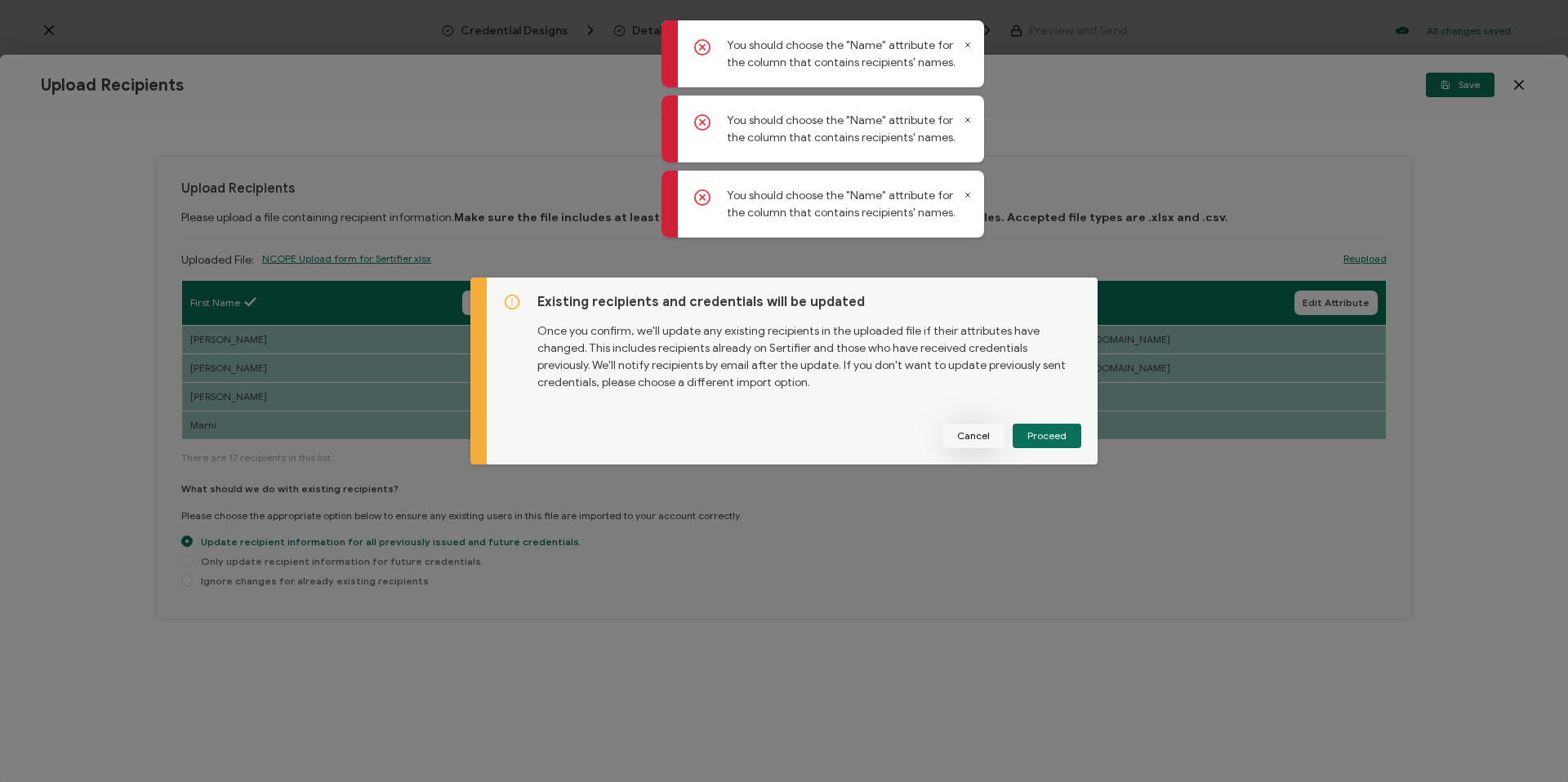
drag, startPoint x: 985, startPoint y: 430, endPoint x: 710, endPoint y: 405, distance: 276.1
click at [982, 431] on span "Cancel" at bounding box center [973, 436] width 32 height 10
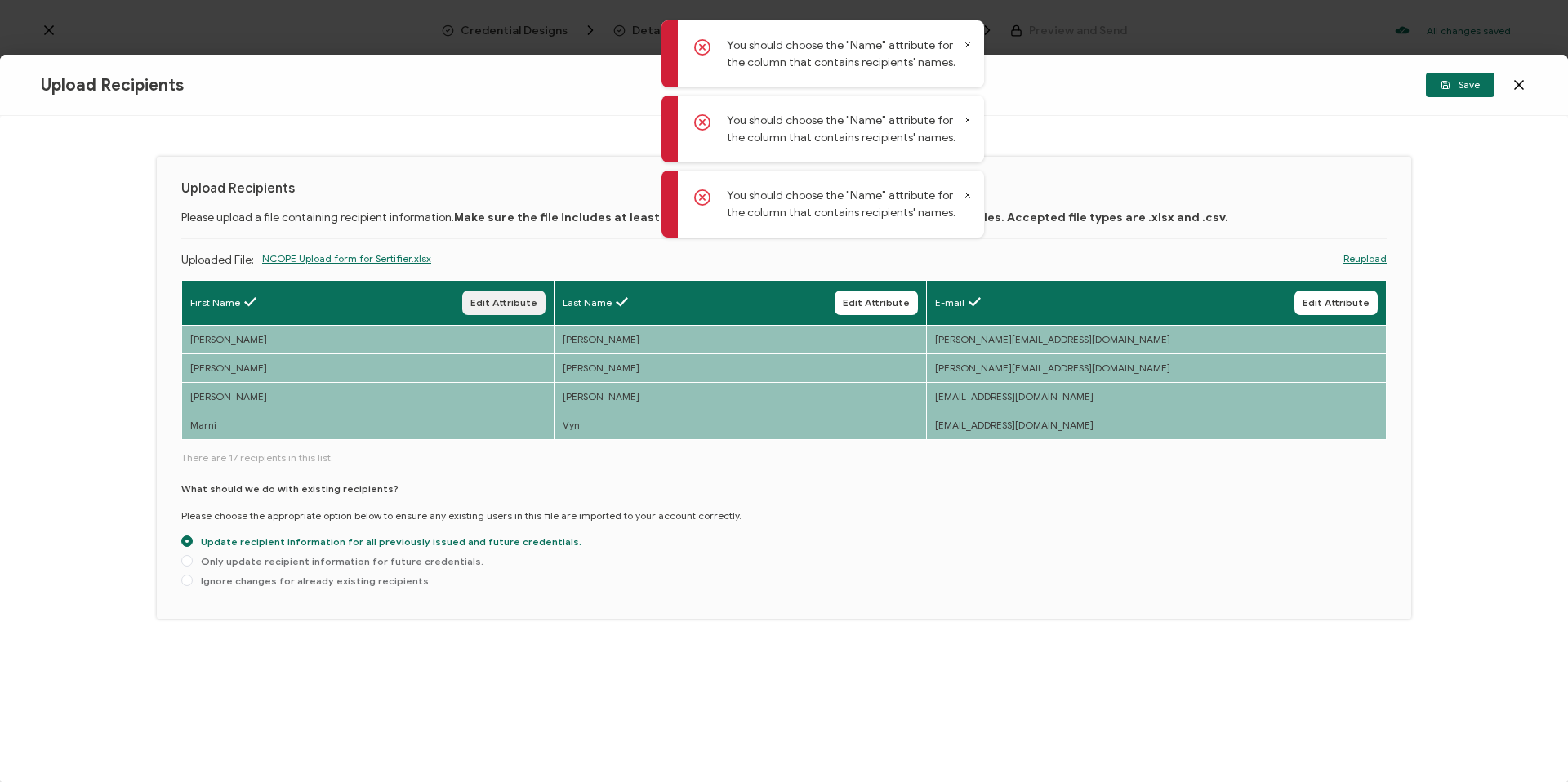
click at [546, 291] on button "Edit Attribute" at bounding box center [504, 303] width 84 height 25
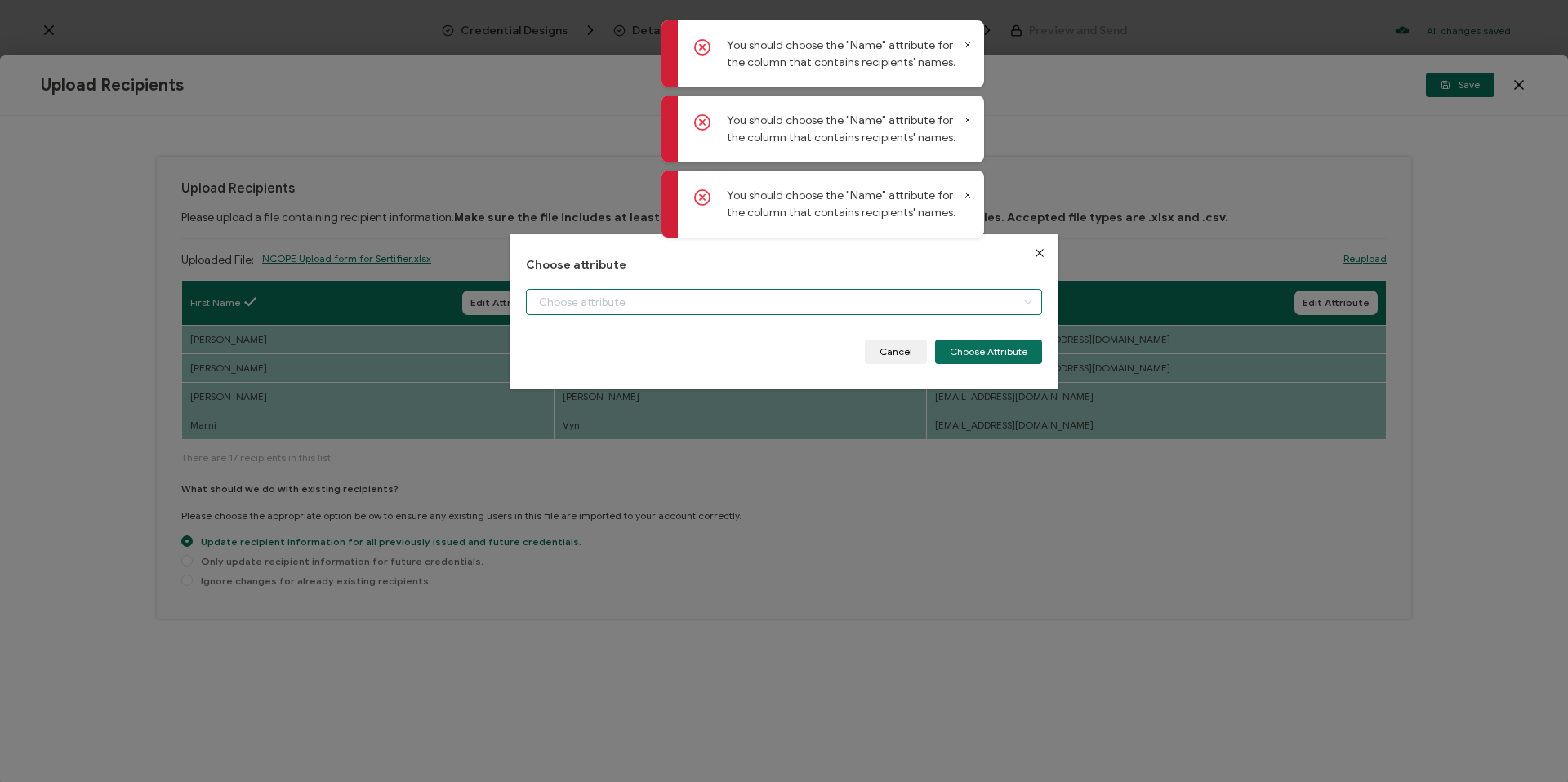
click at [614, 310] on input "dialog" at bounding box center [784, 303] width 516 height 26
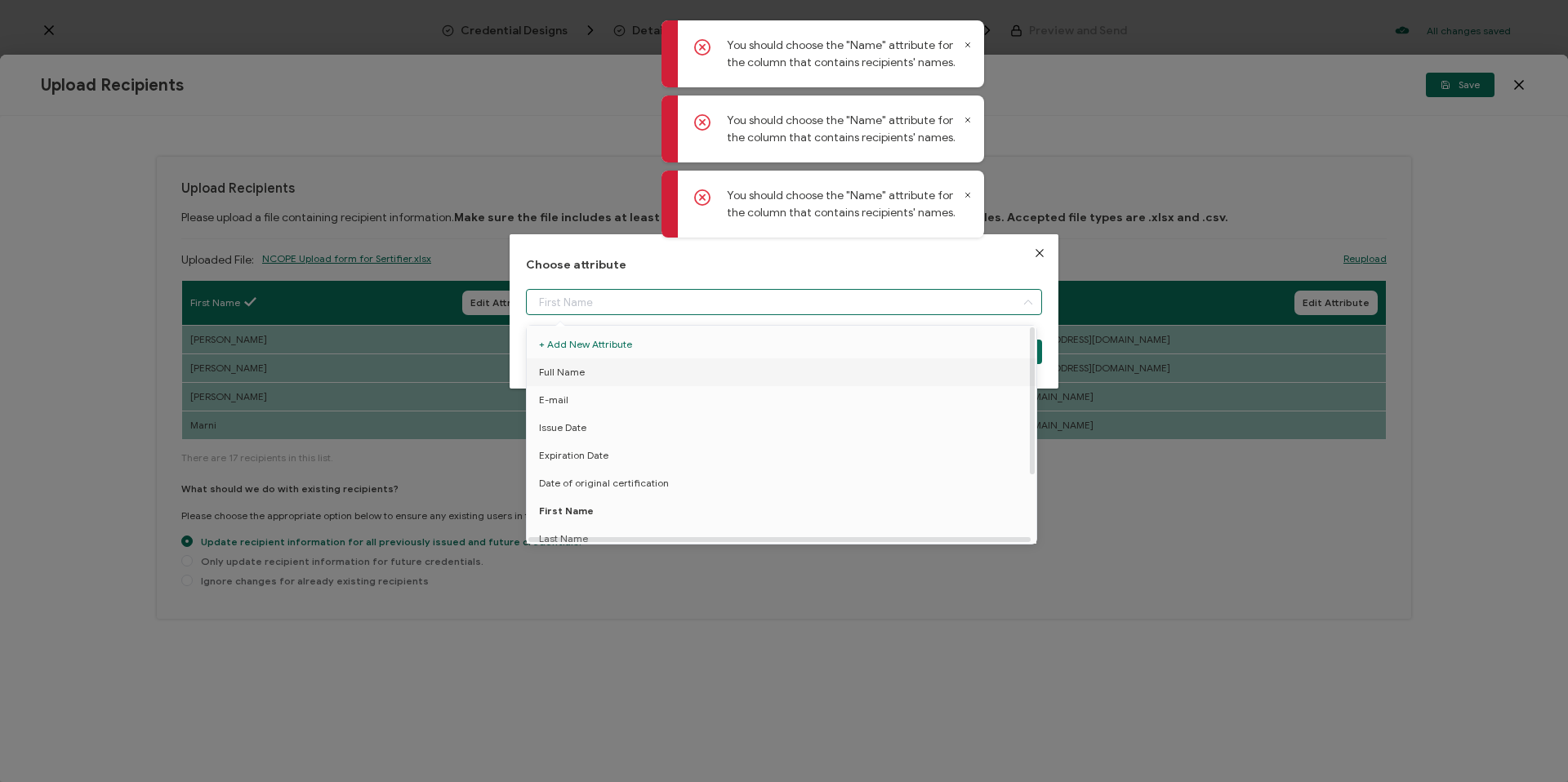
click at [584, 381] on li "Full Name" at bounding box center [784, 372] width 523 height 28
type input "Full Name"
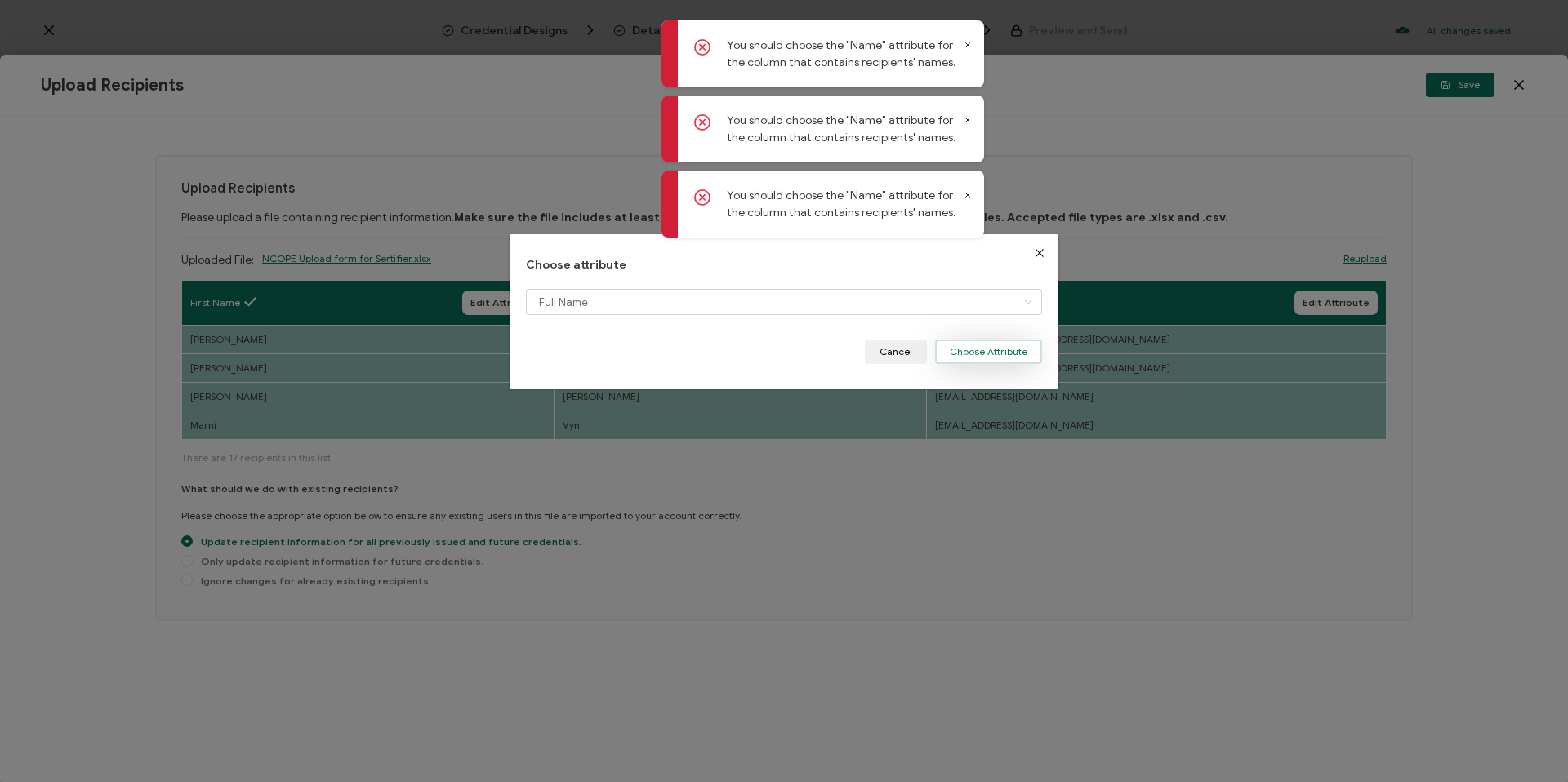
click at [1010, 360] on button "Choose Attribute" at bounding box center [988, 352] width 107 height 25
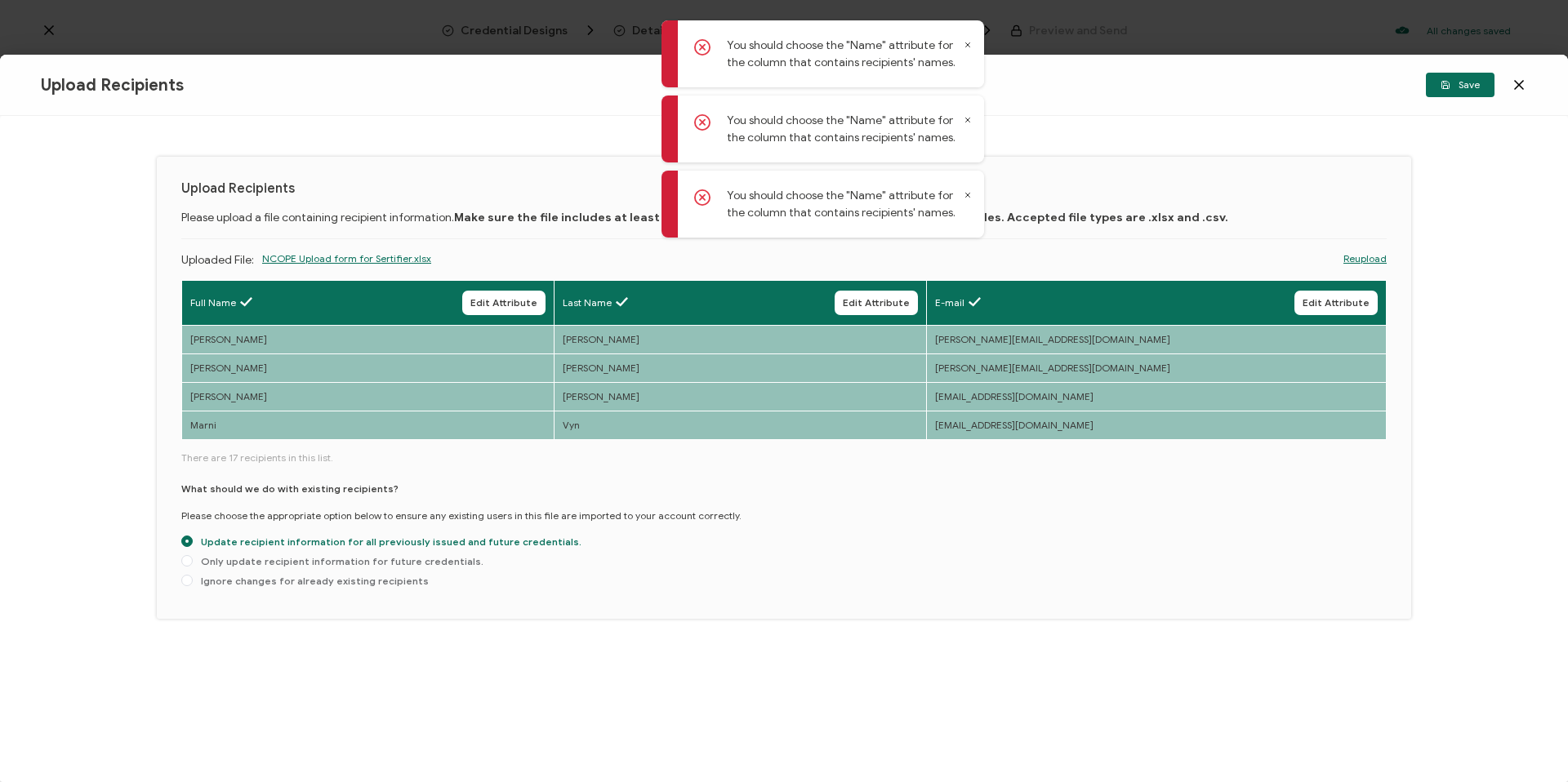
click at [1464, 74] on button "Save" at bounding box center [1460, 85] width 69 height 25
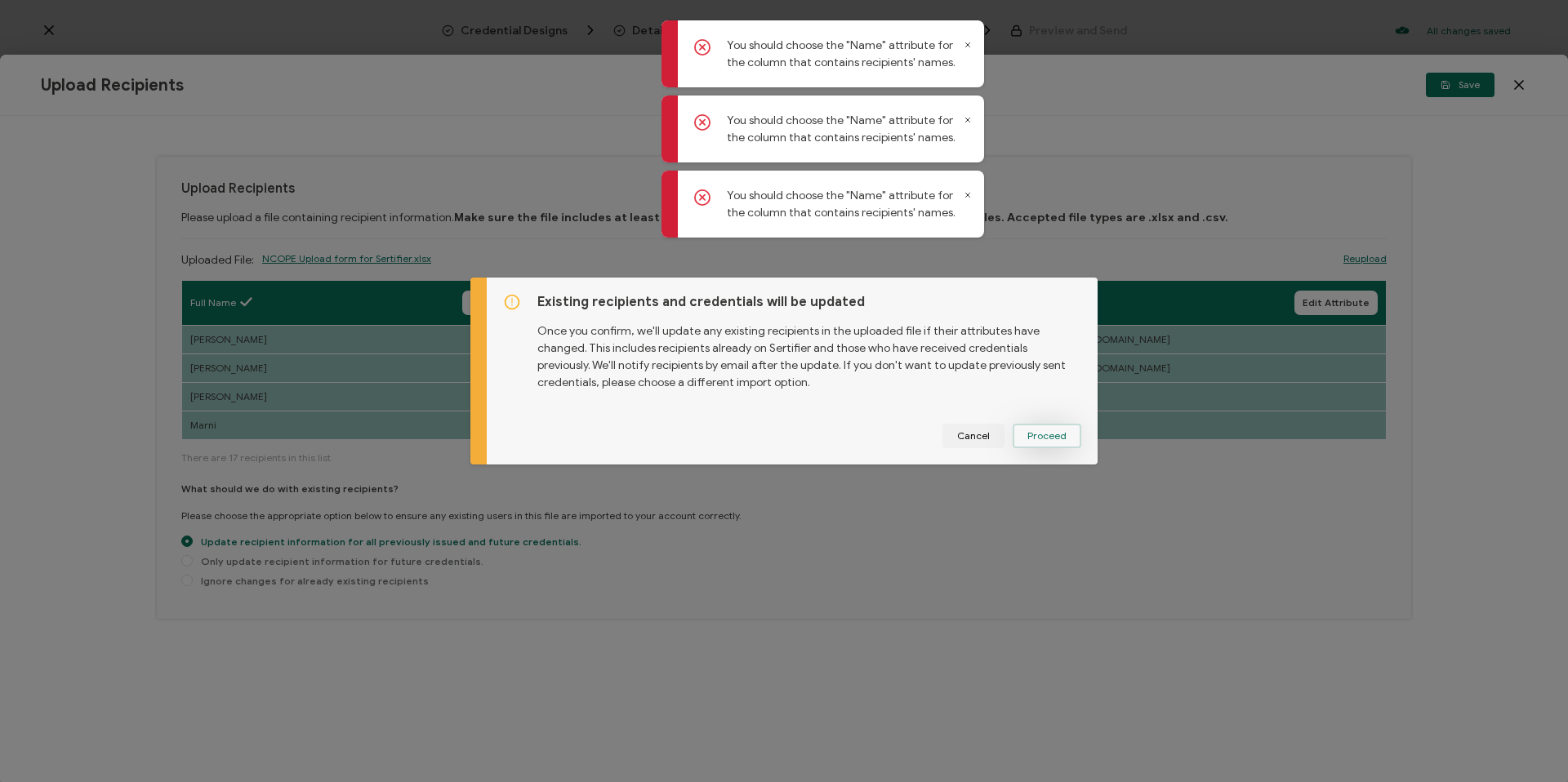
click at [1064, 431] on button "Proceed" at bounding box center [1046, 436] width 69 height 25
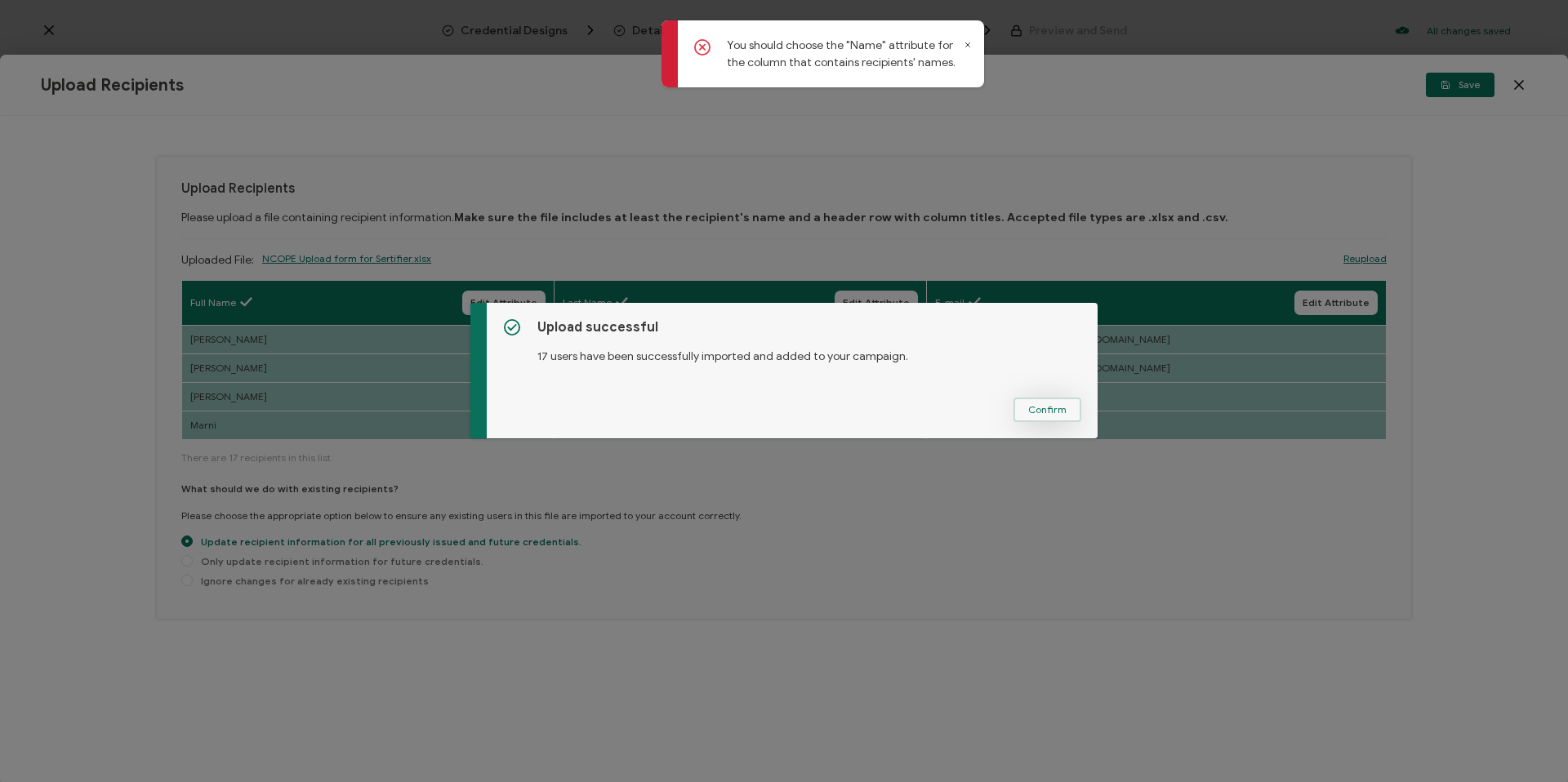
click at [1021, 400] on button "Confirm" at bounding box center [1047, 410] width 68 height 25
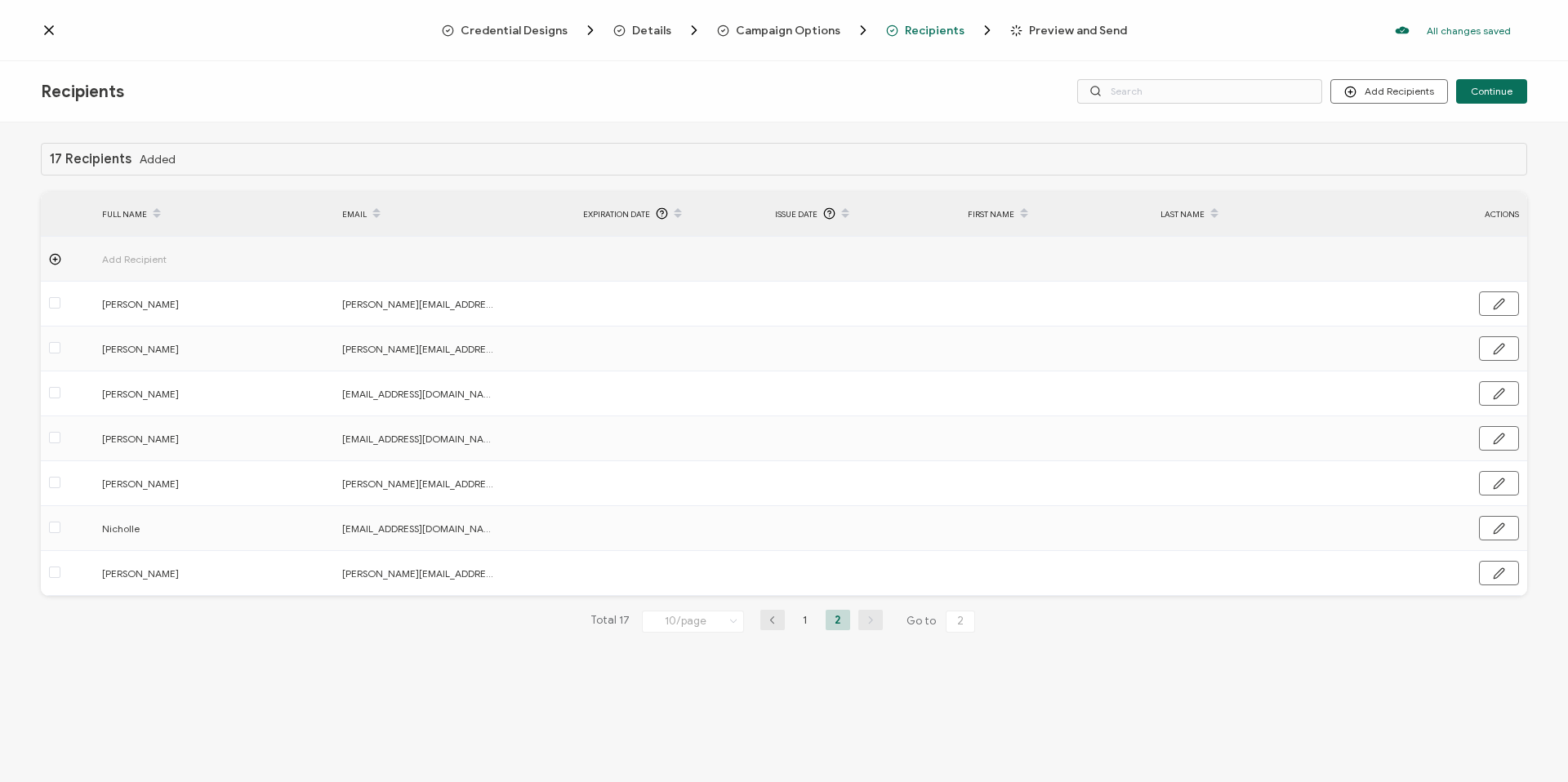
click at [1034, 25] on span "Preview and Send" at bounding box center [1078, 31] width 98 height 12
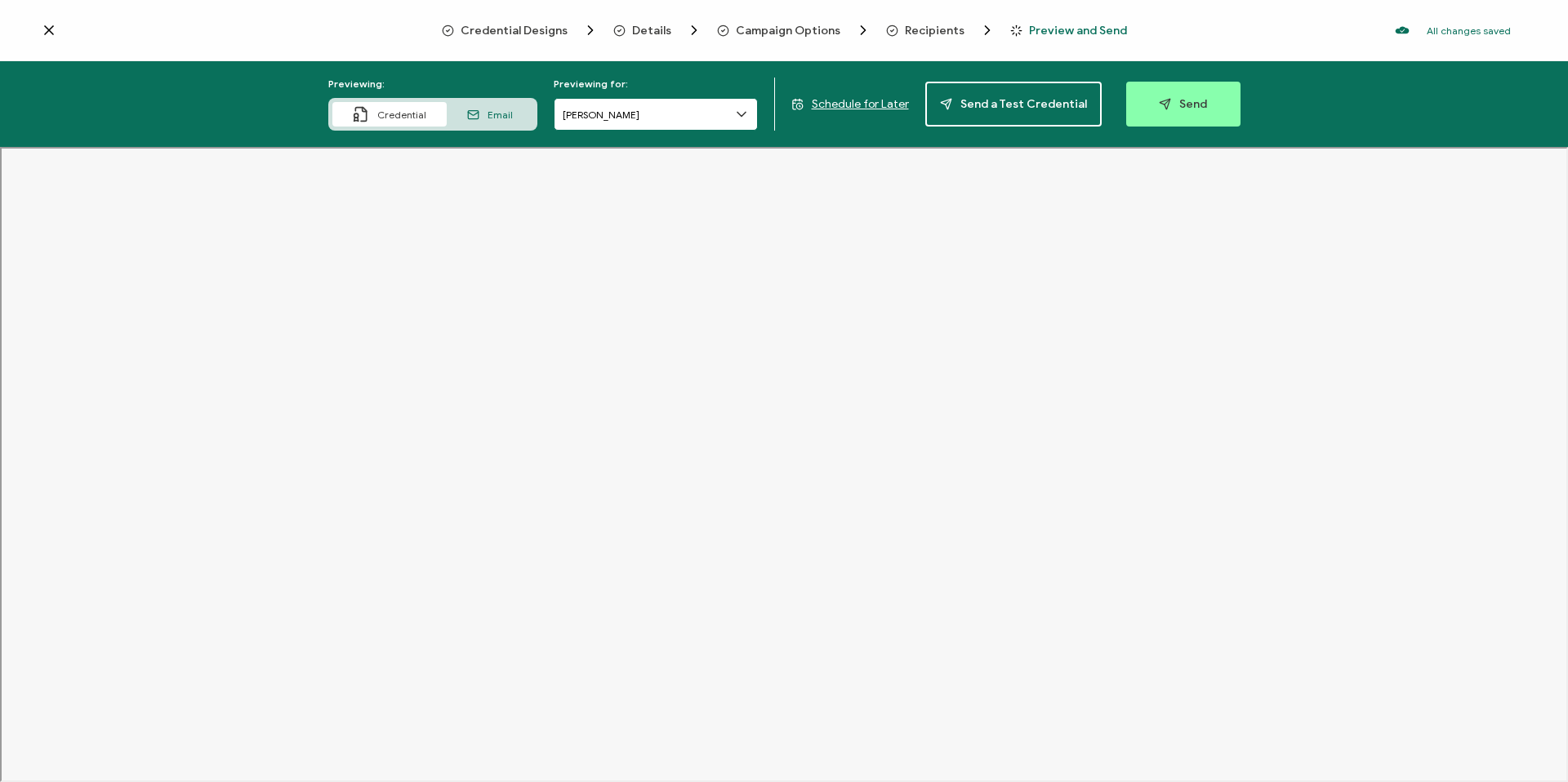
click at [719, 112] on input "[PERSON_NAME]" at bounding box center [655, 113] width 204 height 32
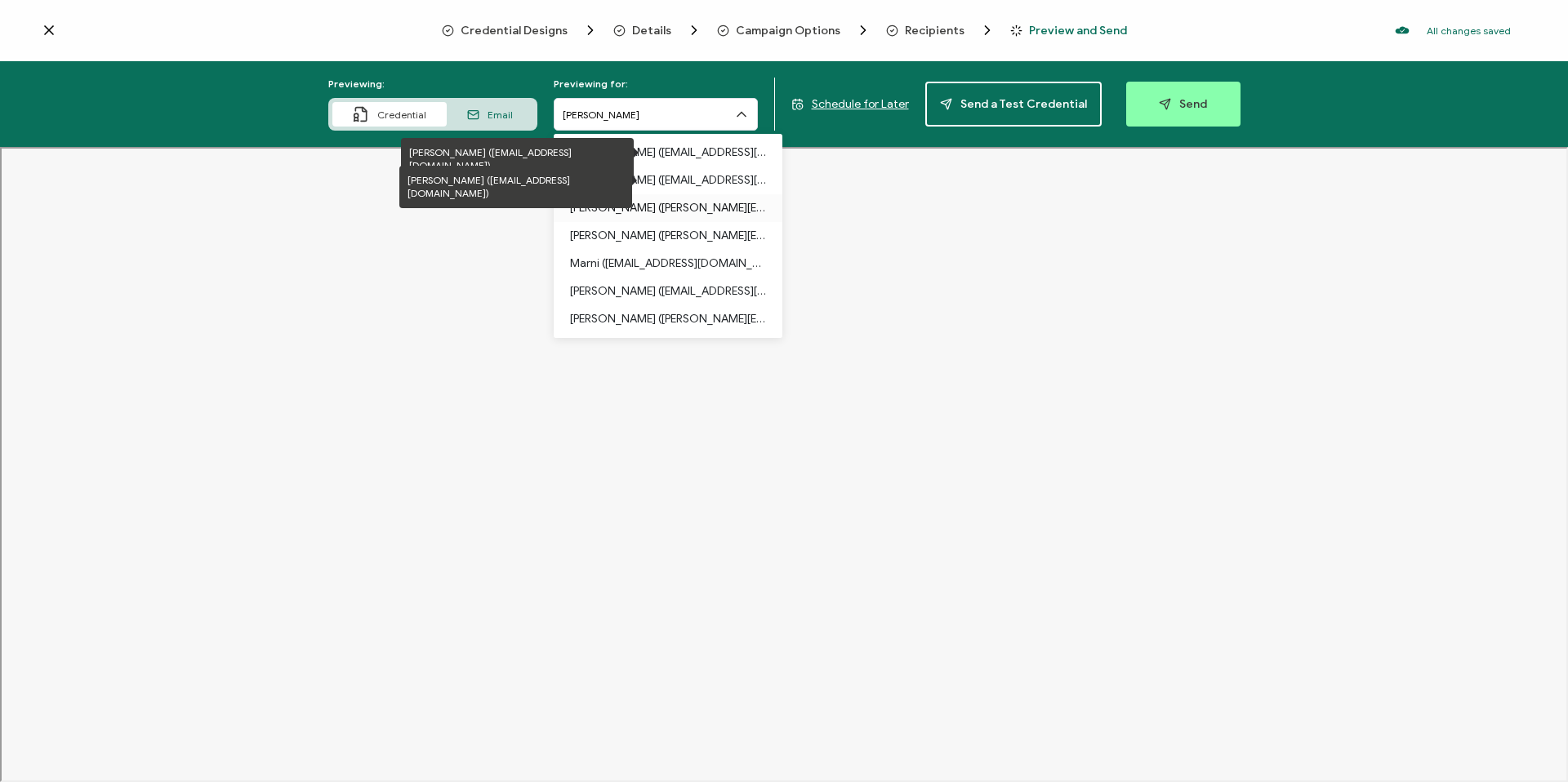
click at [680, 205] on p "[PERSON_NAME] ([PERSON_NAME][EMAIL_ADDRESS][DOMAIN_NAME])" at bounding box center [667, 208] width 196 height 28
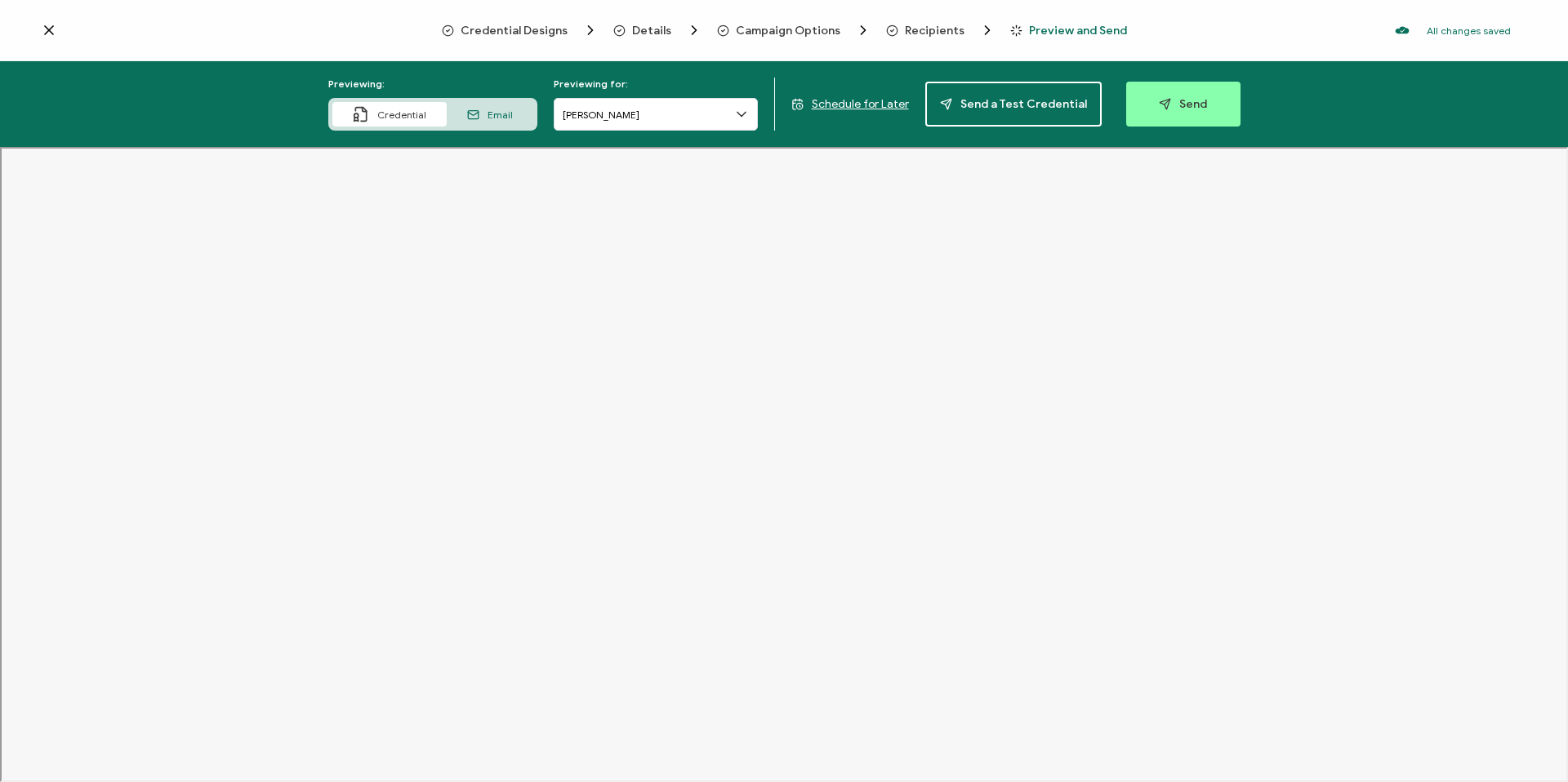
click at [652, 29] on span "Details" at bounding box center [651, 31] width 39 height 12
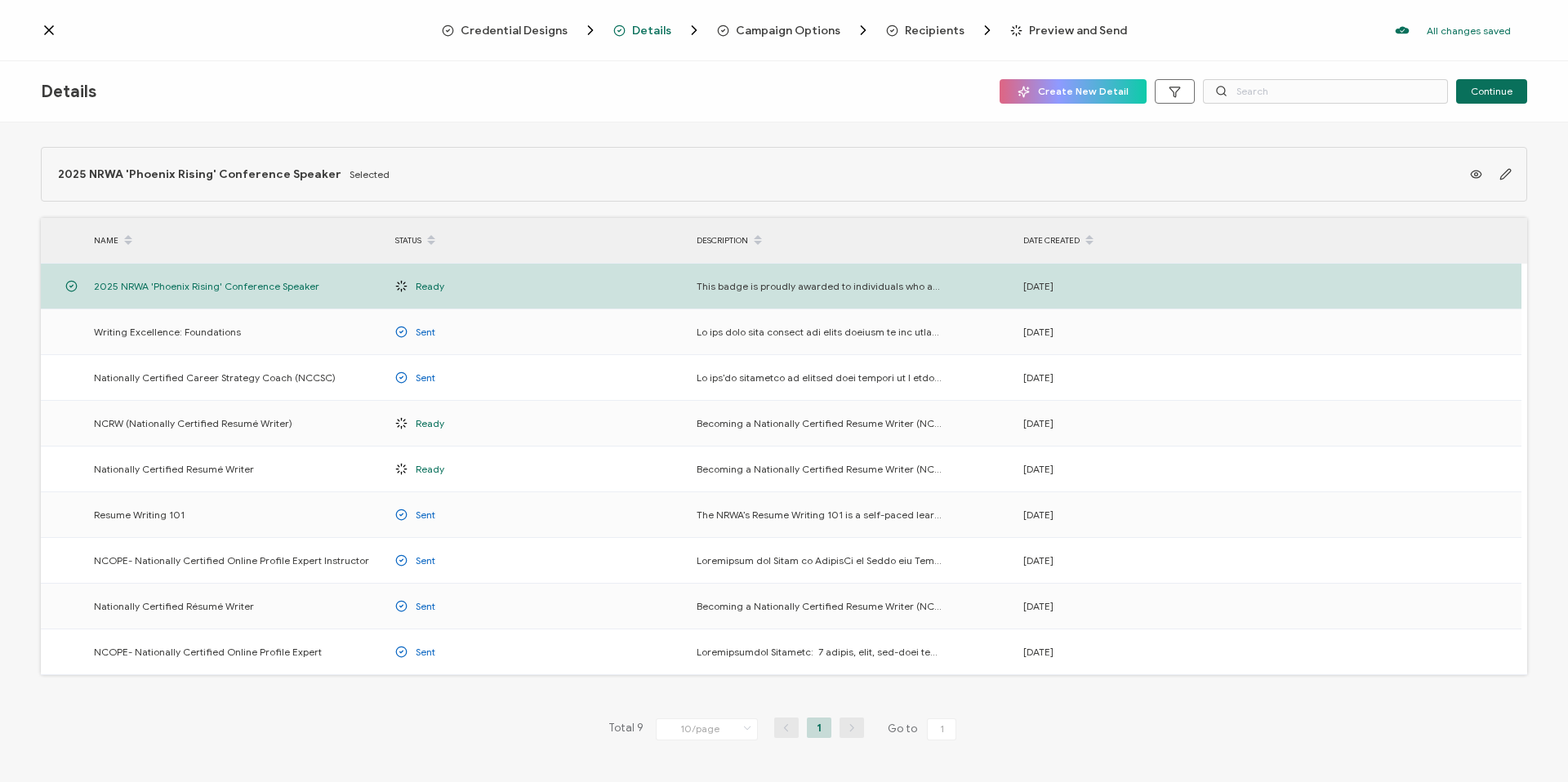
click at [523, 36] on div "Credential Designs" at bounding box center [489, 31] width 94 height 17
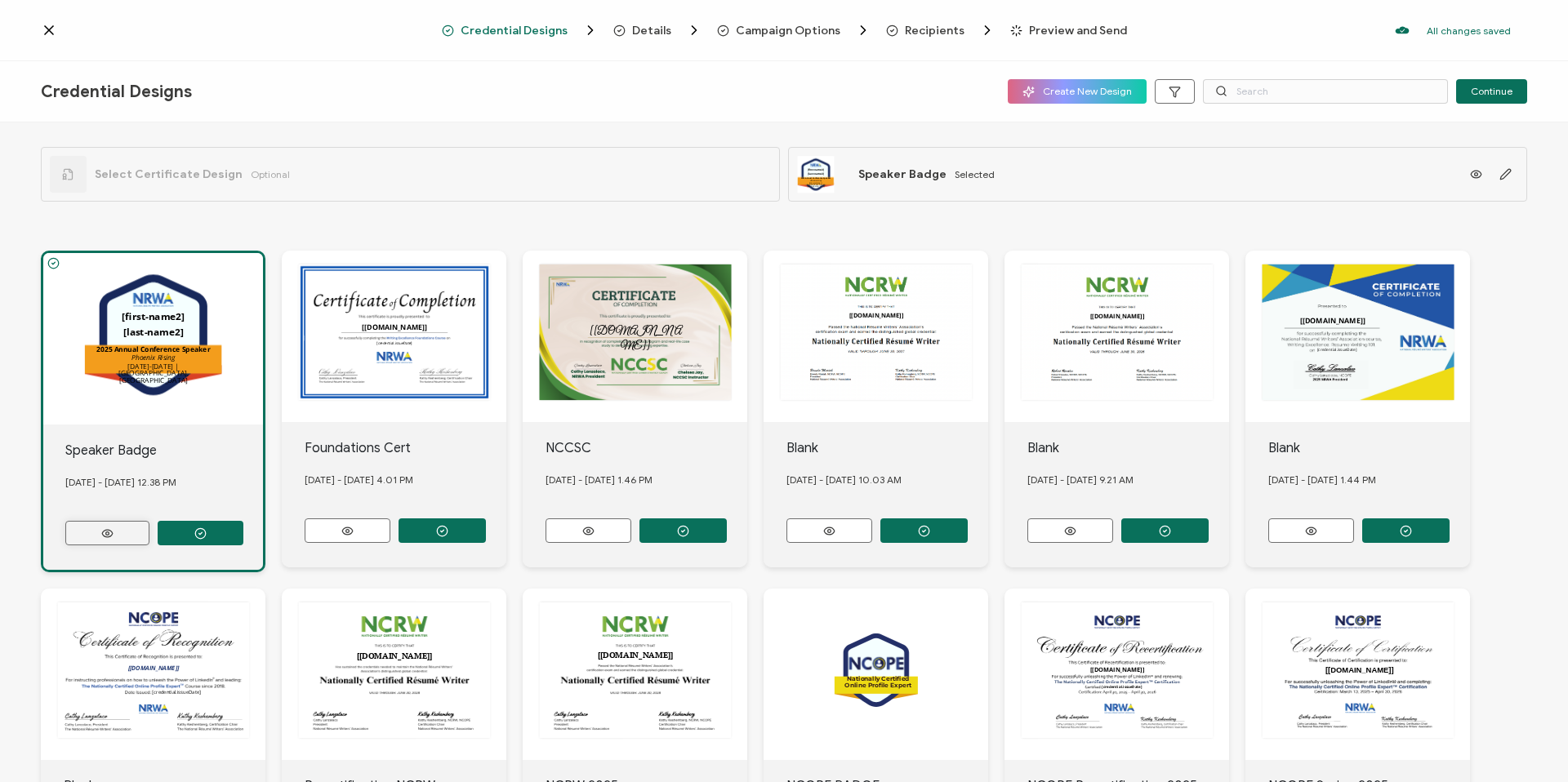
click at [92, 529] on button at bounding box center [108, 533] width 84 height 25
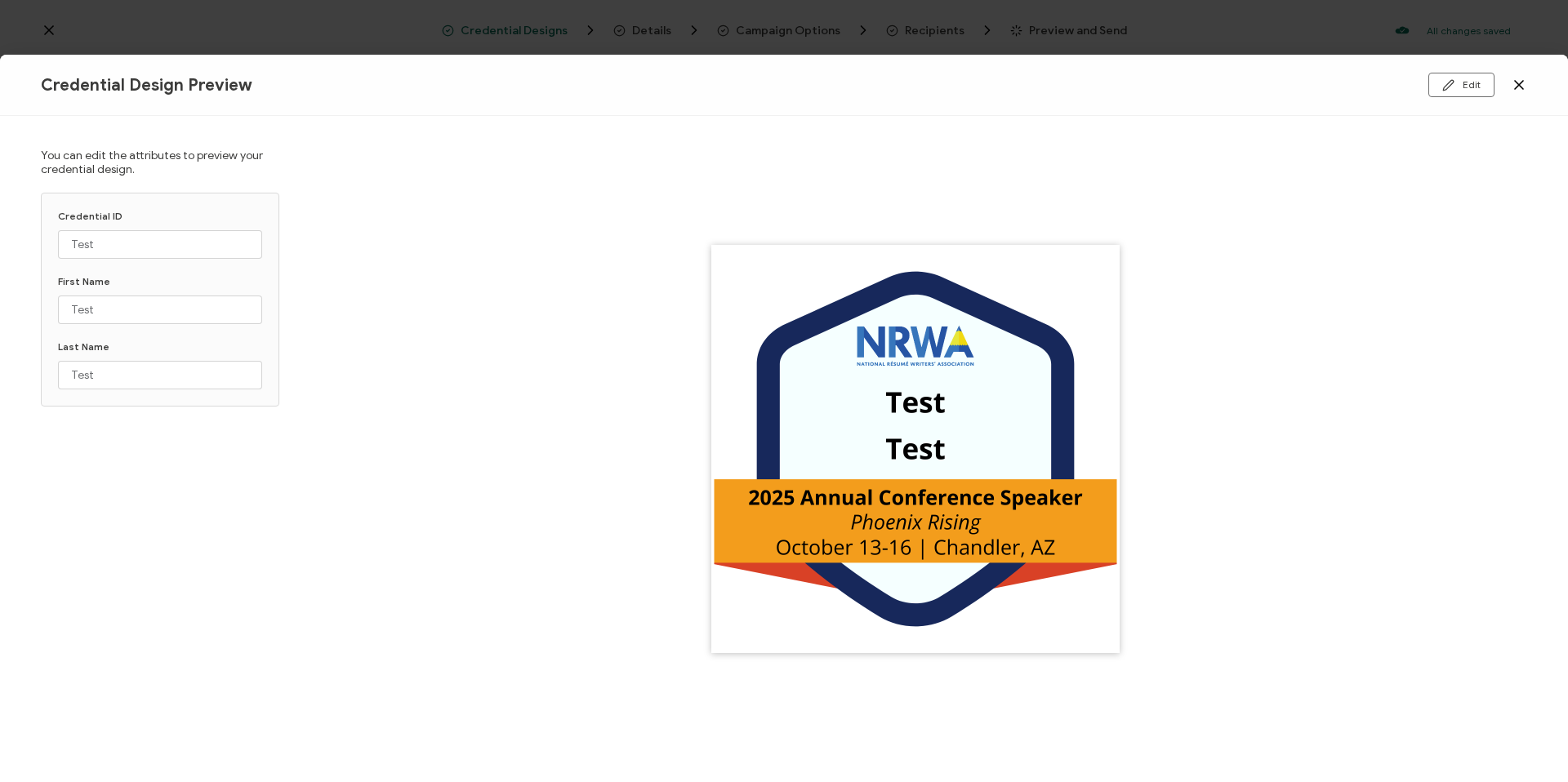
click at [948, 396] on img at bounding box center [915, 449] width 409 height 408
click at [917, 404] on img at bounding box center [915, 449] width 409 height 408
click at [1454, 77] on button "Edit" at bounding box center [1461, 85] width 66 height 25
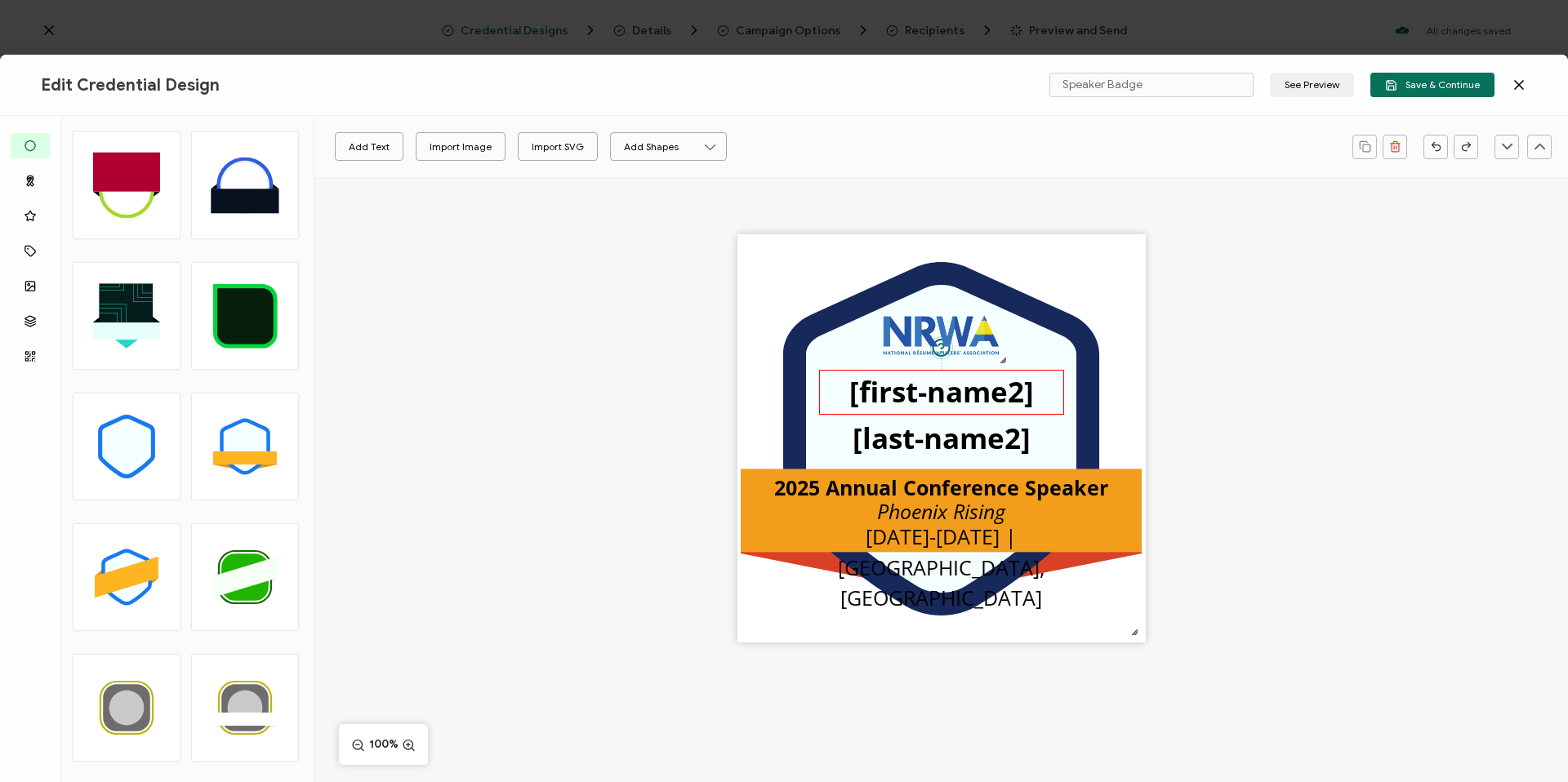
click at [952, 384] on pre "[first-name2]" at bounding box center [941, 391] width 184 height 38
click at [413, 147] on input "Open Sans" at bounding box center [385, 147] width 127 height 25
click at [544, 241] on div ".uuid-096204d9-ca43-4101-a4c3-07b3f2f44b7a{}.uuid-3bdfa571-5bbe-4c9f-b3f4-196cc…" at bounding box center [941, 466] width 1254 height 579
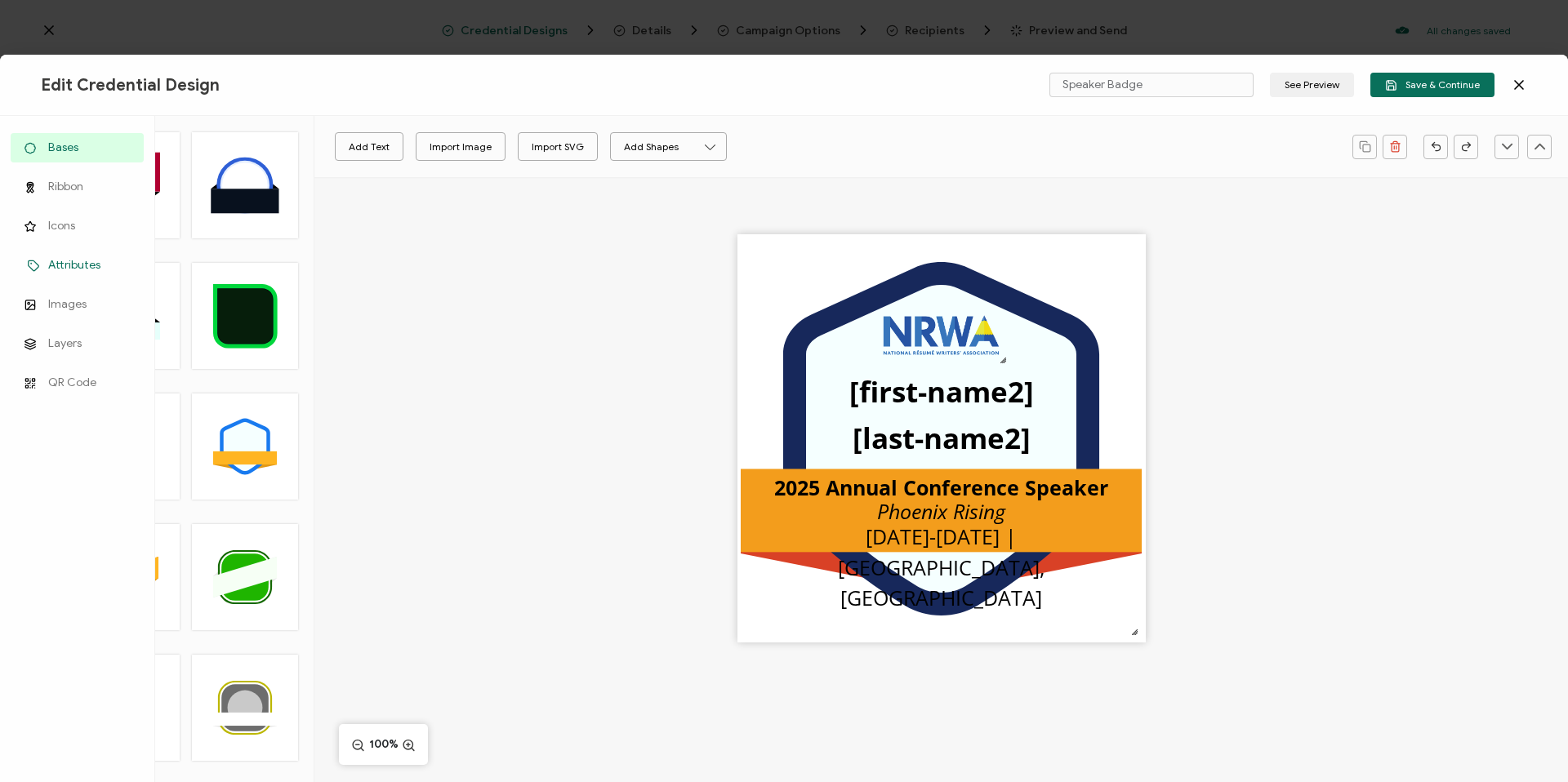
click at [43, 260] on link "Attributes" at bounding box center [77, 265] width 133 height 30
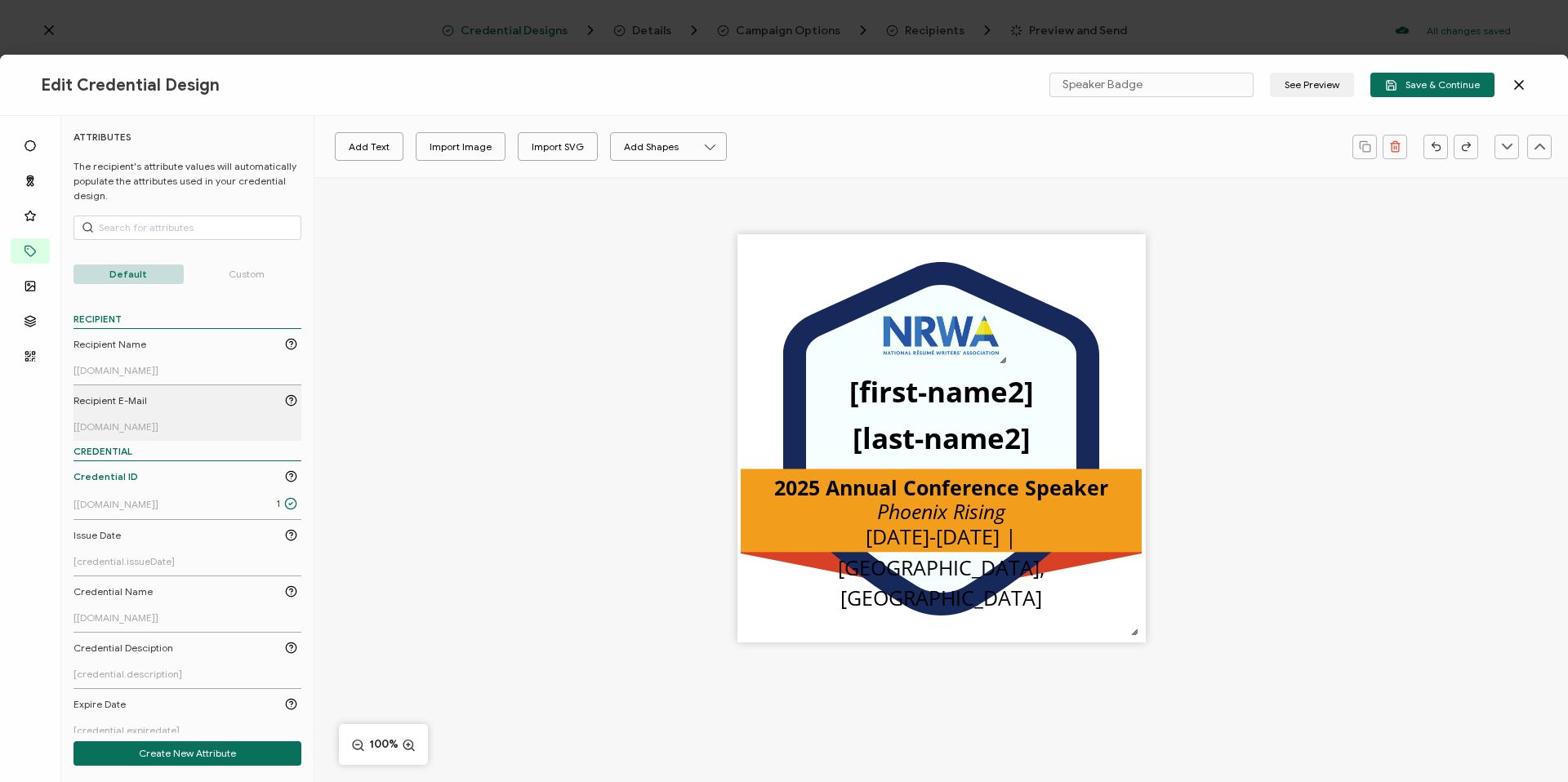
scroll to position [0, 0]
click at [243, 275] on p "Custom" at bounding box center [246, 276] width 110 height 20
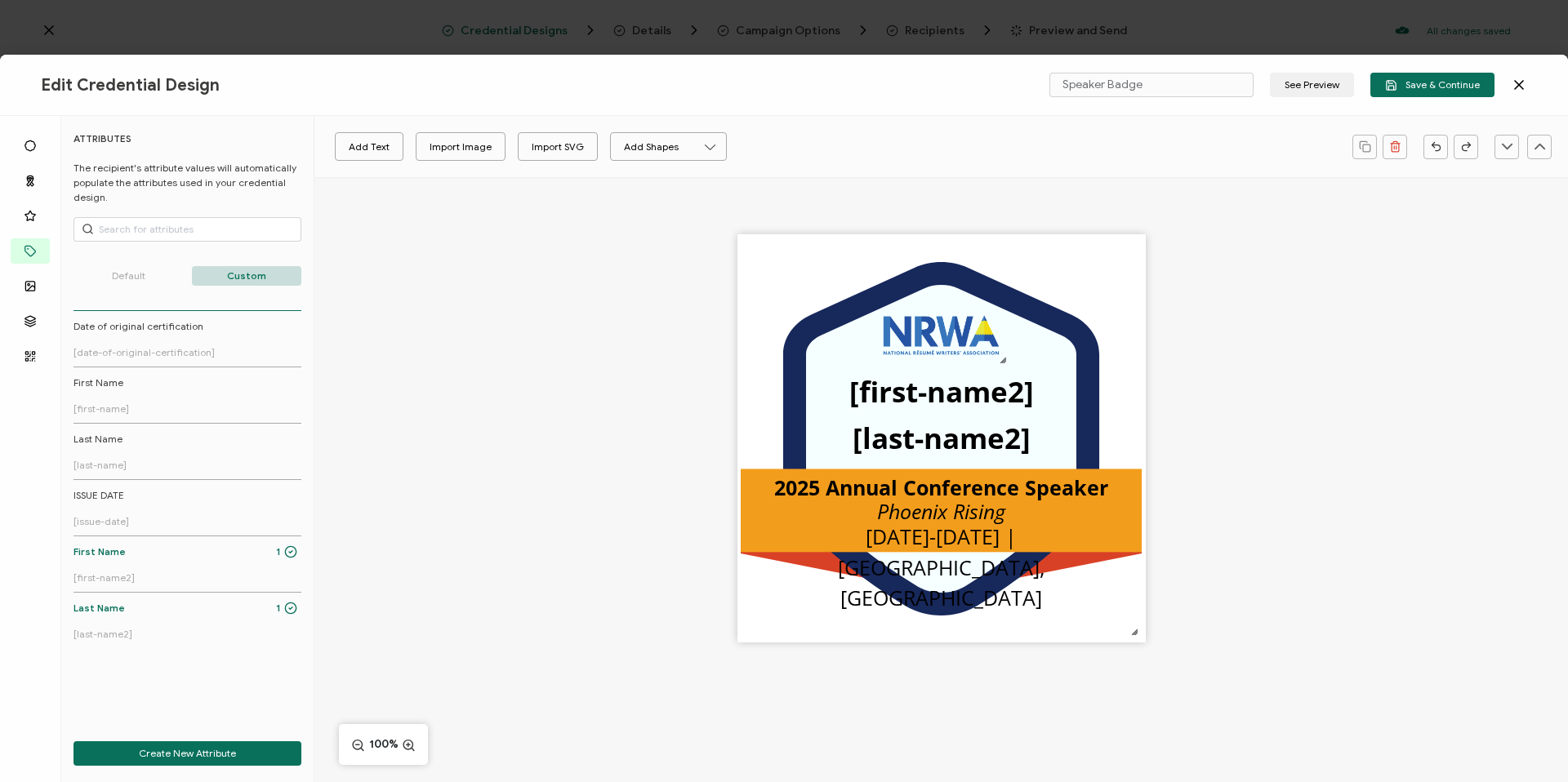
click at [129, 280] on p "Default" at bounding box center [128, 276] width 110 height 20
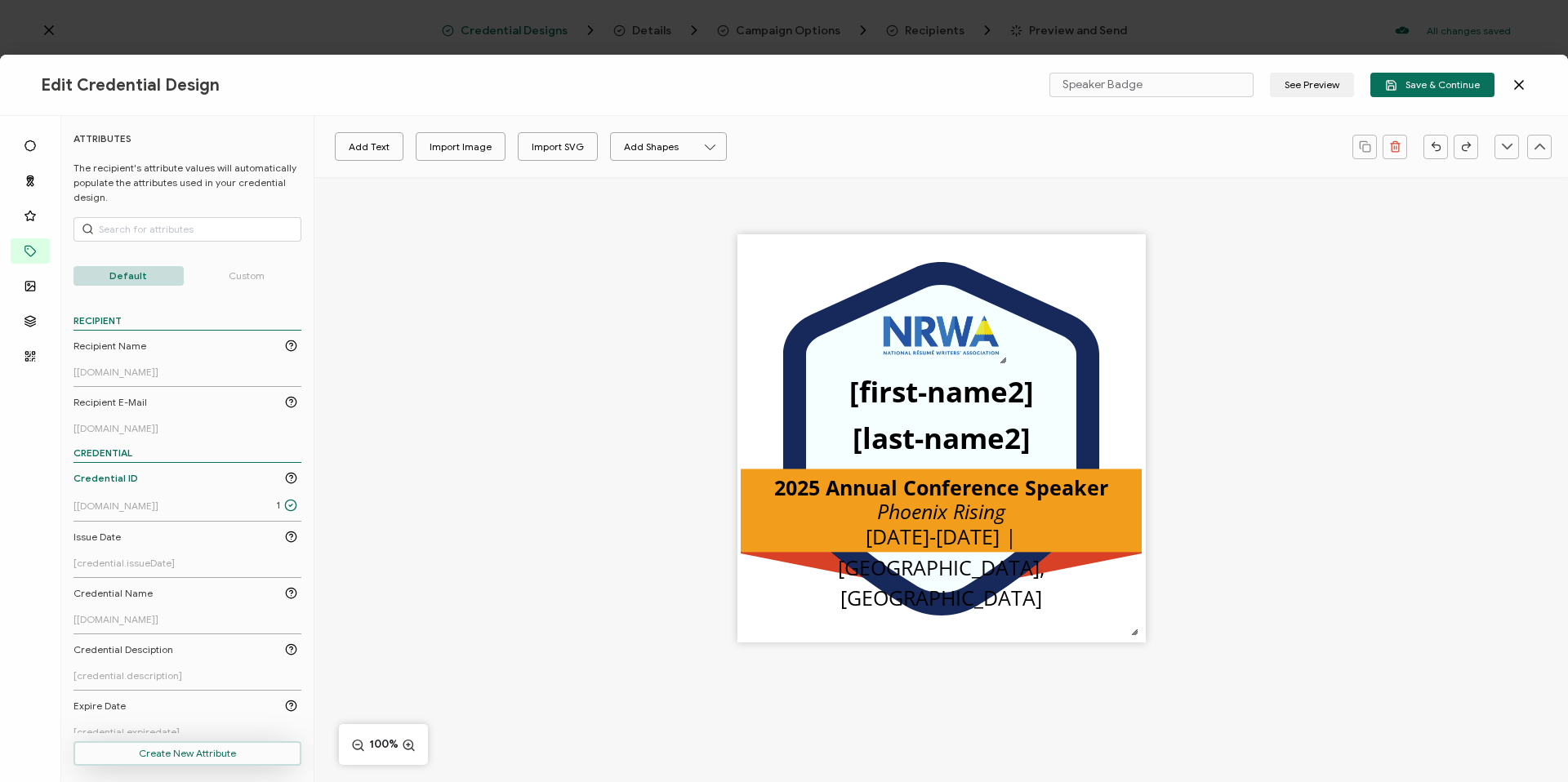
click at [196, 748] on button "Create New Attribute" at bounding box center [187, 754] width 227 height 25
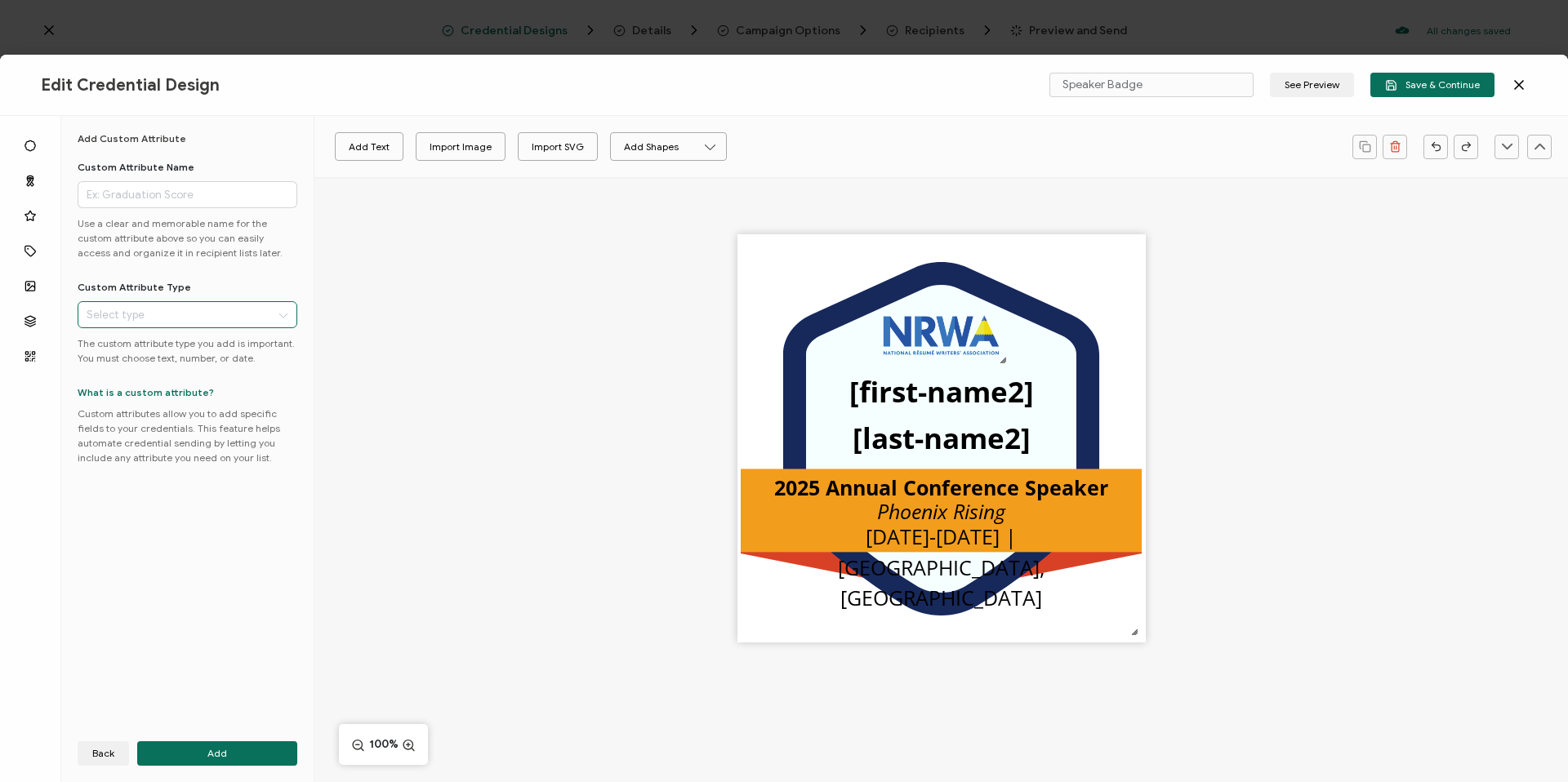
click at [166, 322] on input "text" at bounding box center [188, 314] width 220 height 27
drag, startPoint x: 122, startPoint y: 531, endPoint x: 120, endPoint y: 539, distance: 8.2
click at [122, 531] on div "Add Custom Attribute Custom Attribute Name Use a clear and memorable name for t…" at bounding box center [188, 449] width 253 height 666
click at [92, 760] on button "Back" at bounding box center [103, 754] width 51 height 25
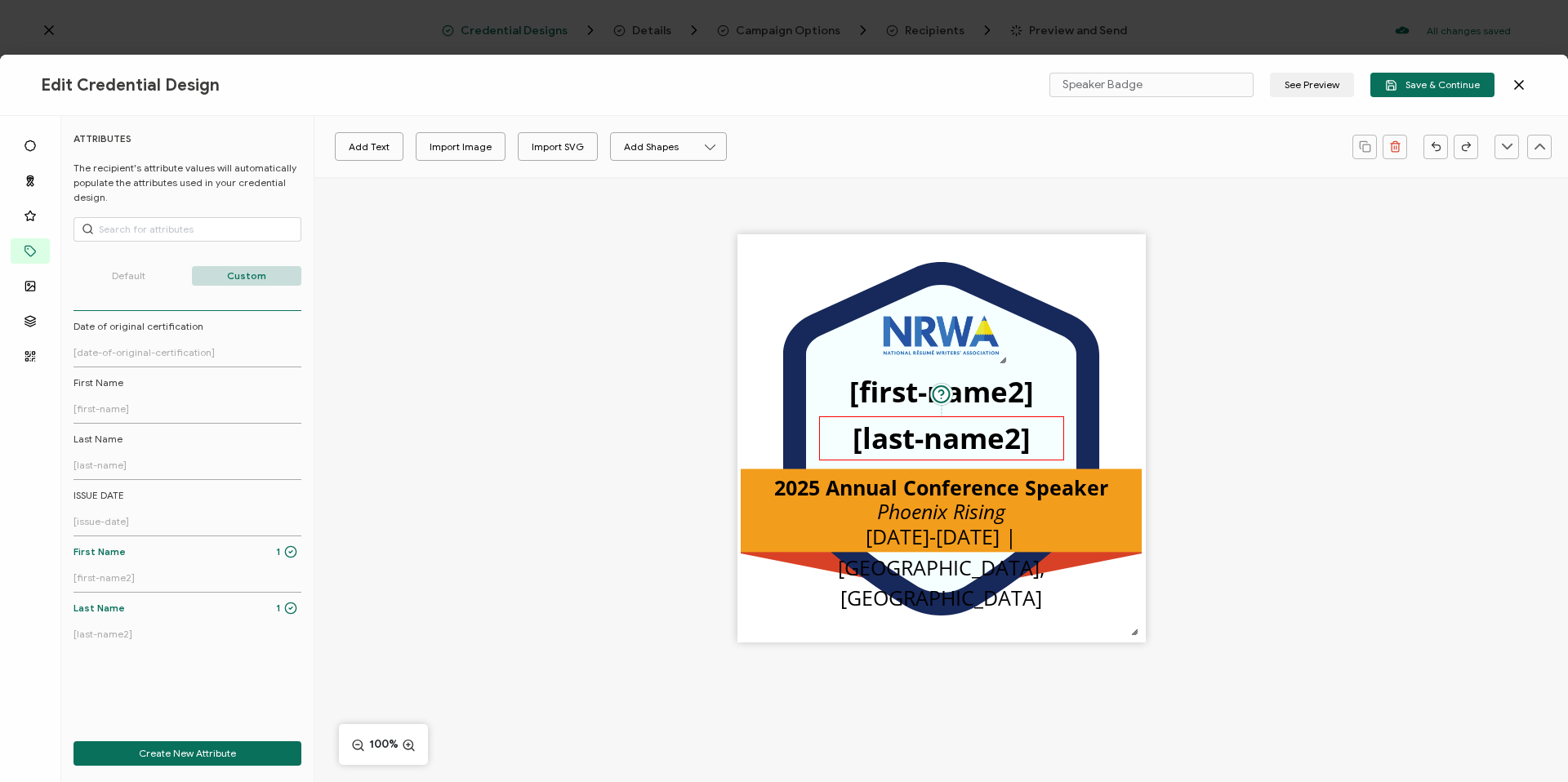
click at [919, 425] on pre "[last-name2]" at bounding box center [941, 438] width 178 height 38
click at [882, 401] on pre "[first-name2]" at bounding box center [941, 391] width 184 height 38
click at [120, 275] on p "Default" at bounding box center [128, 276] width 110 height 20
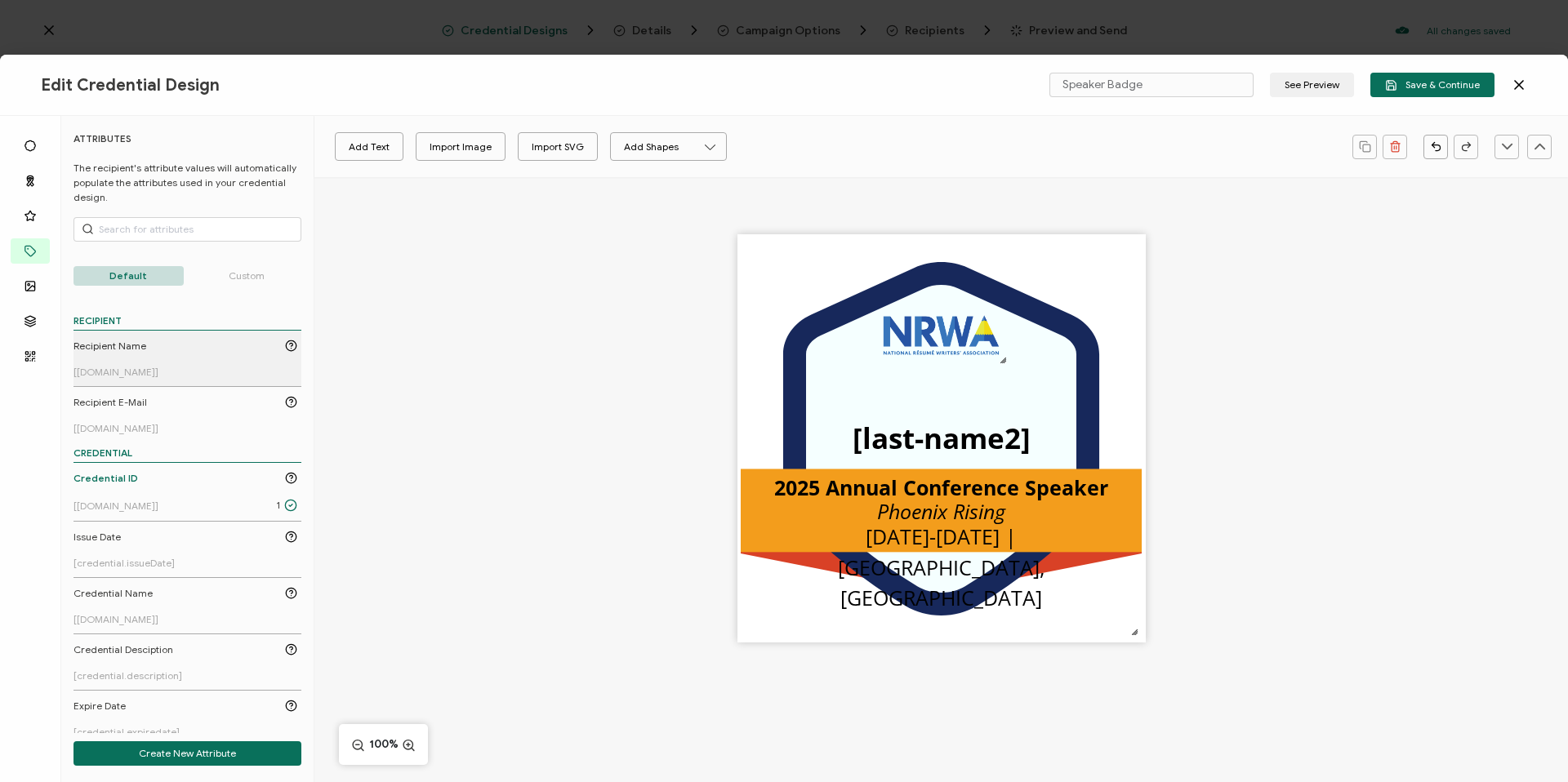
click at [135, 357] on link "Recipient Name [[DOMAIN_NAME]]" at bounding box center [185, 358] width 224 height 39
drag, startPoint x: 960, startPoint y: 445, endPoint x: 955, endPoint y: 399, distance: 46.3
click at [955, 399] on pre "[[DOMAIN_NAME]]" at bounding box center [936, 393] width 175 height 28
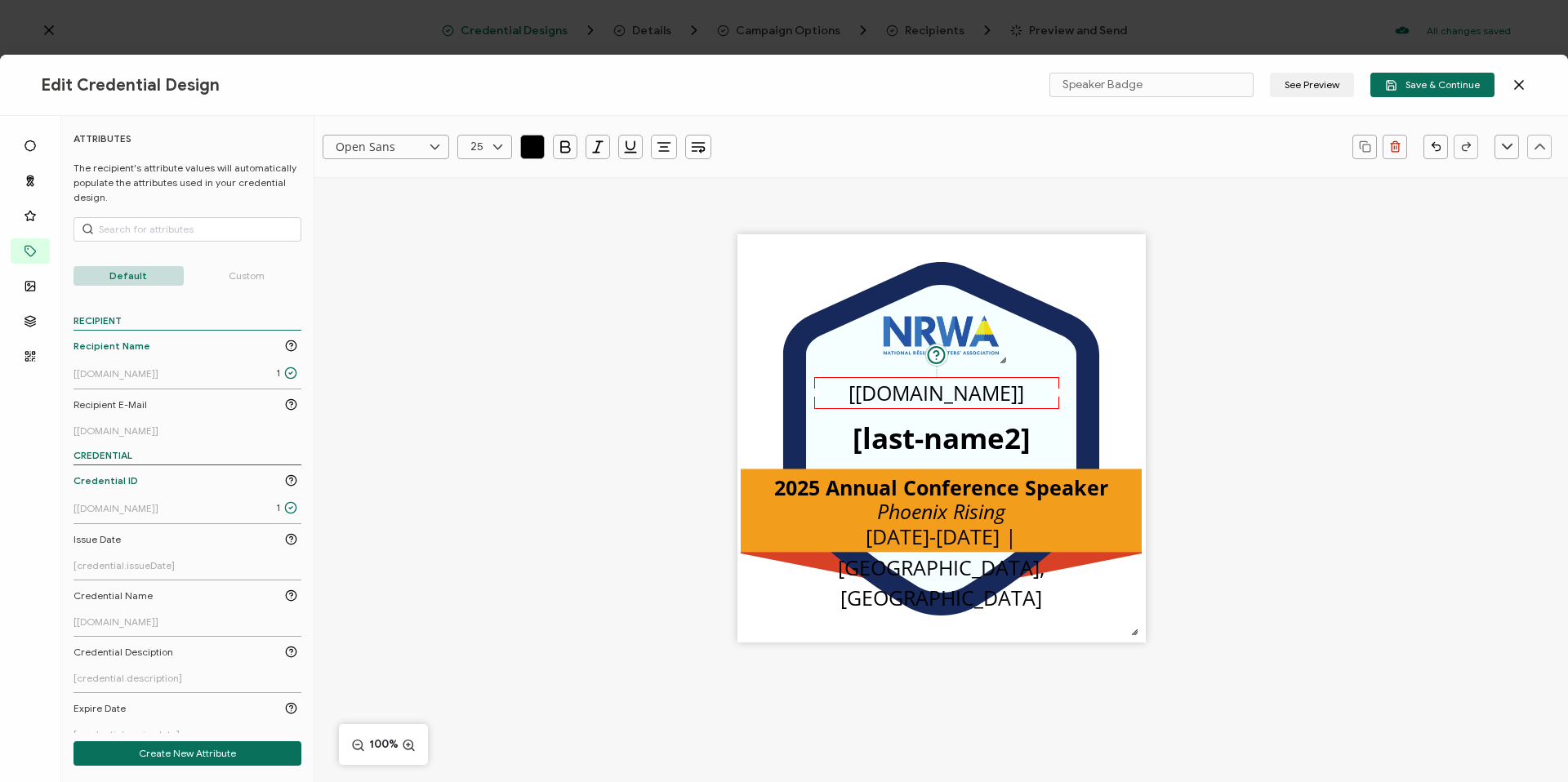
click at [501, 136] on icon at bounding box center [497, 147] width 21 height 25
click at [492, 294] on li "35" at bounding box center [487, 292] width 59 height 28
type input "35"
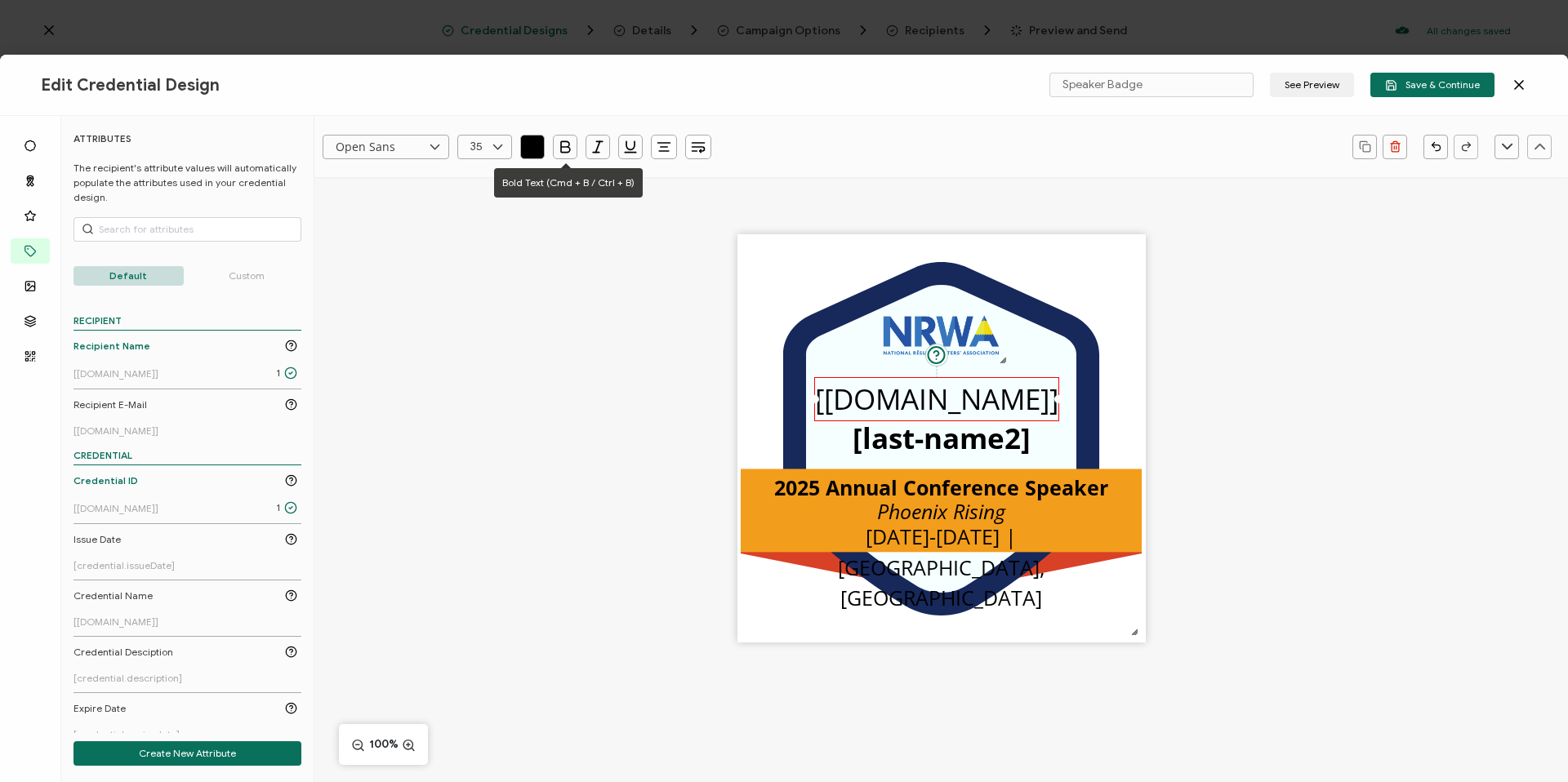
click at [570, 156] on button "button" at bounding box center [565, 147] width 25 height 25
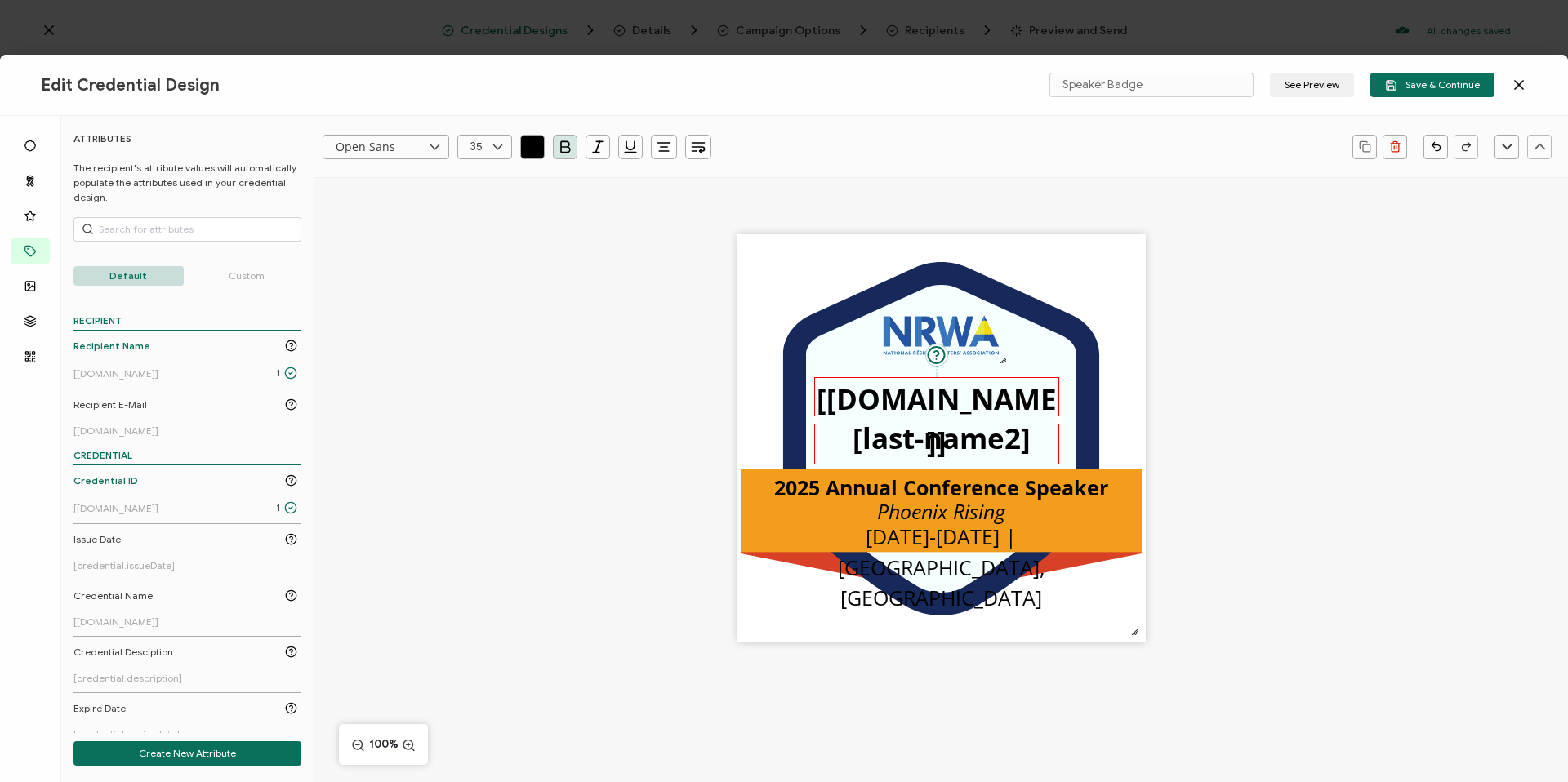
click at [532, 314] on div ".uuid-096204d9-ca43-4101-a4c3-07b3f2f44b7a{}.uuid-3bdfa571-5bbe-4c9f-b3f4-196cc…" at bounding box center [941, 466] width 1254 height 579
click at [981, 408] on pre "[[DOMAIN_NAME]]" at bounding box center [941, 420] width 240 height 82
click at [1455, 77] on button "Save & Continue" at bounding box center [1432, 85] width 124 height 25
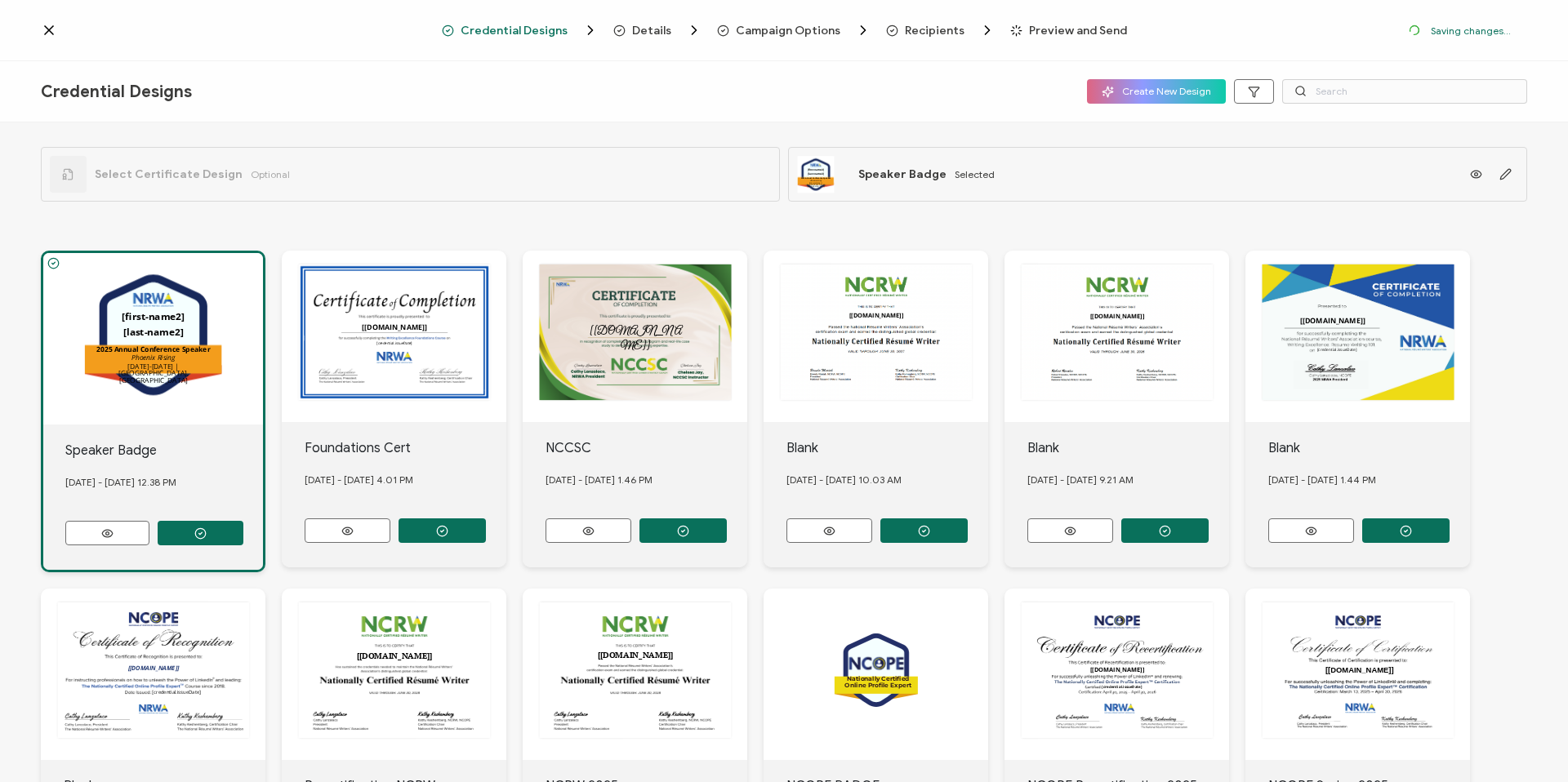
click at [661, 29] on span "Details" at bounding box center [651, 31] width 39 height 12
click at [774, 32] on span "Campaign Options" at bounding box center [788, 31] width 104 height 12
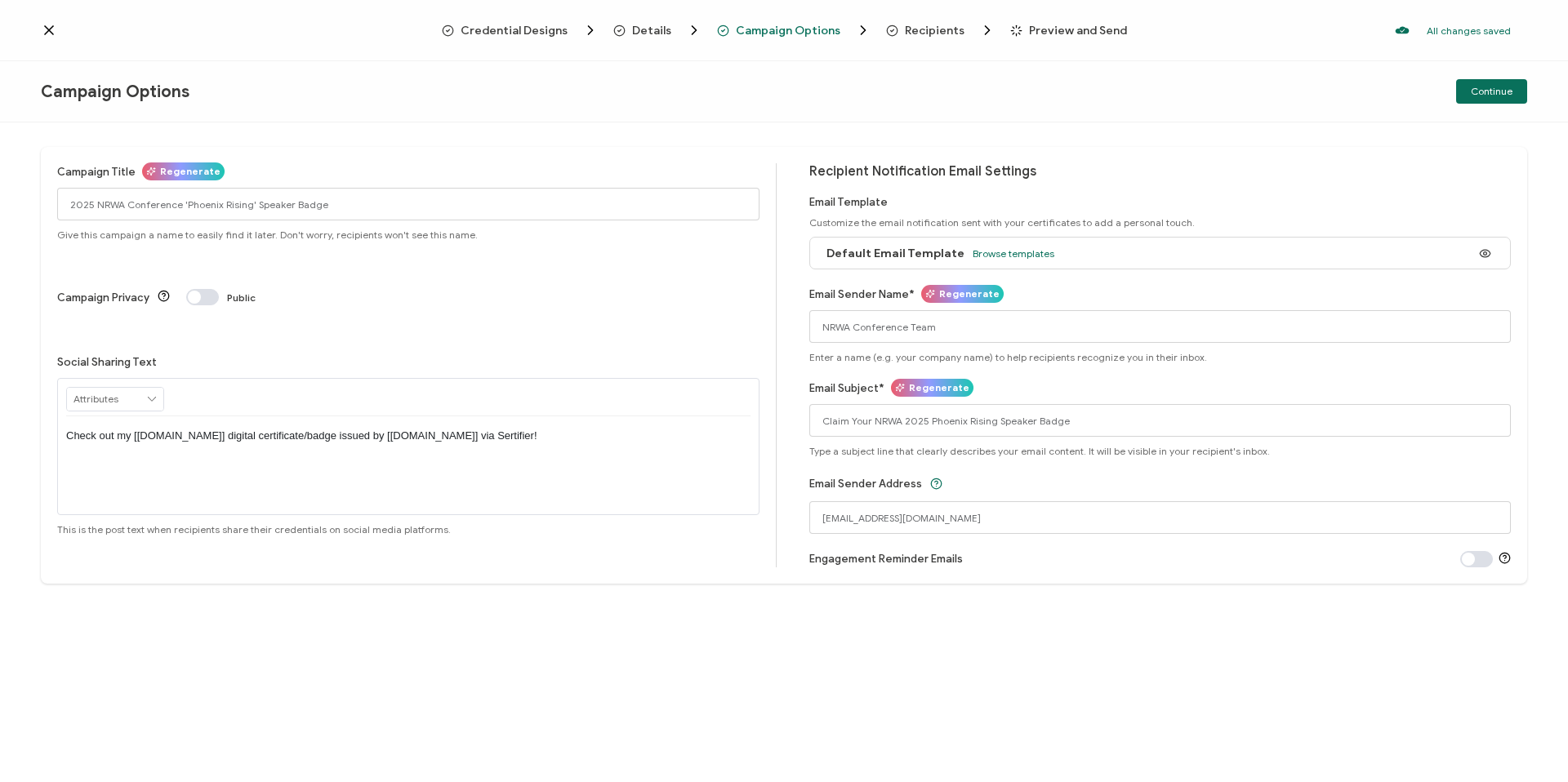
click at [657, 40] on div "Credential Designs Details Campaign Options Recipients Preview and Send All cha…" at bounding box center [784, 31] width 1568 height 61
click at [655, 31] on span "Details" at bounding box center [651, 31] width 39 height 12
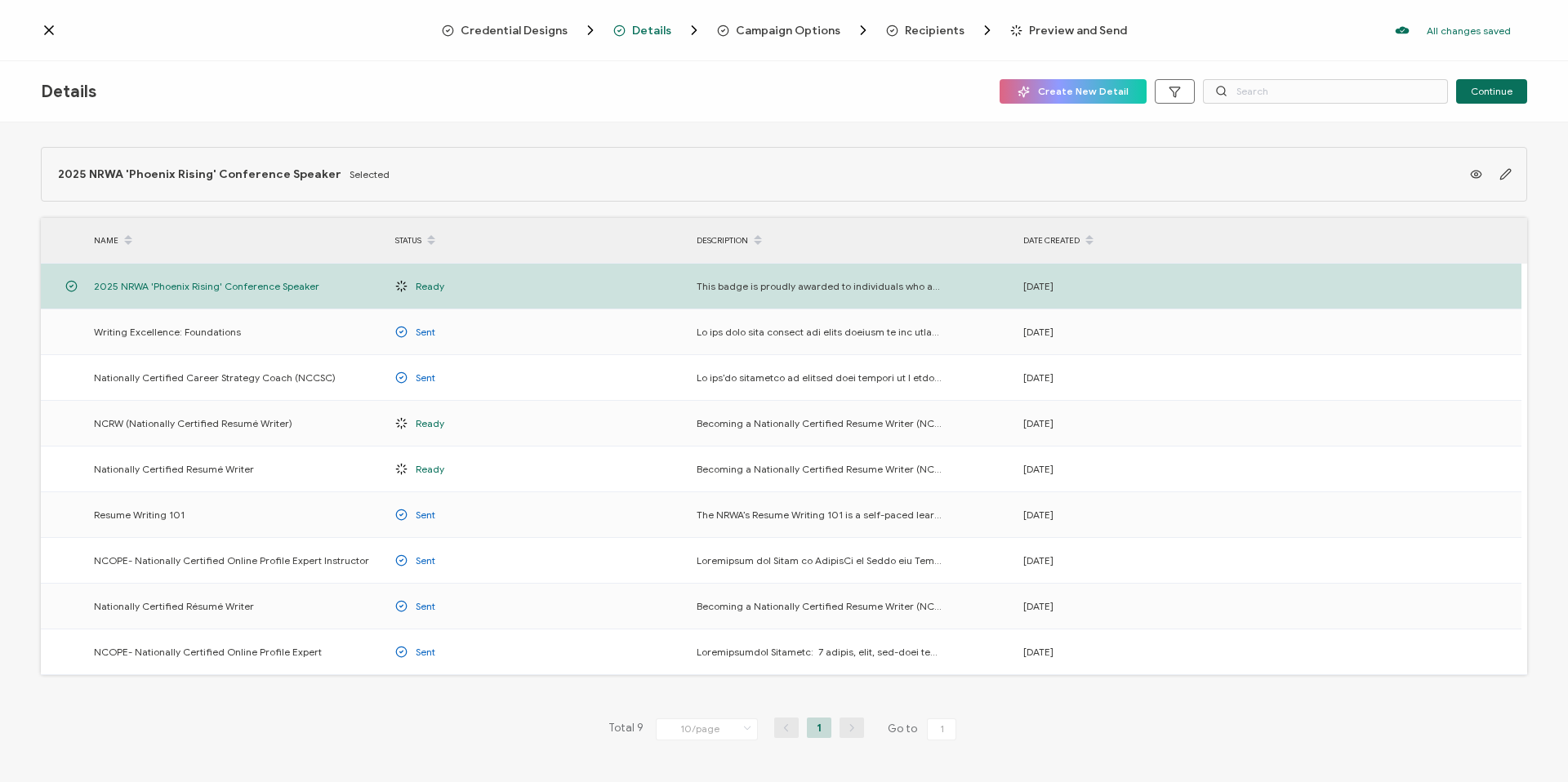
click at [892, 29] on icon "Breadcrumb" at bounding box center [892, 31] width 12 height 12
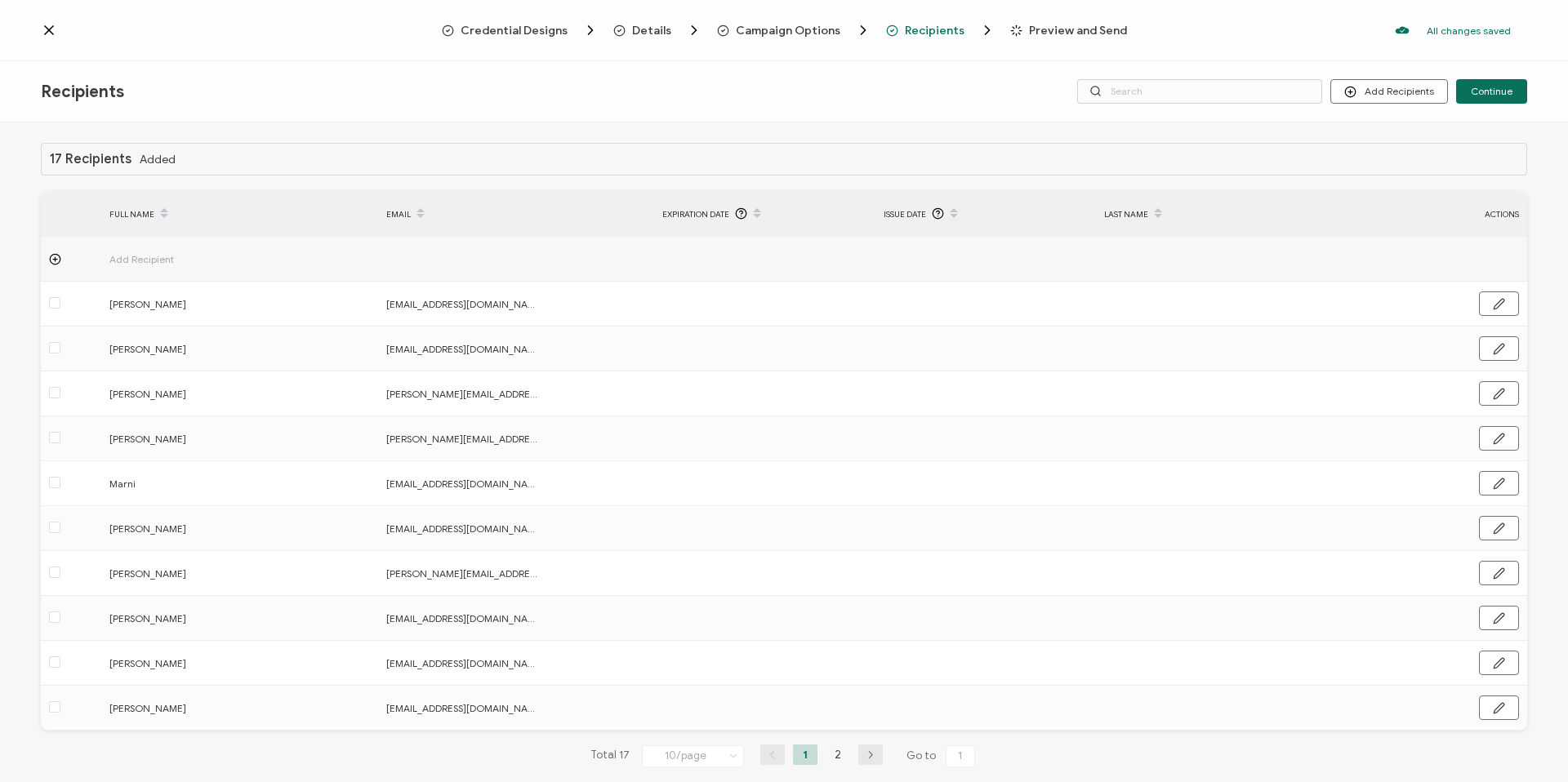
click at [1043, 31] on span "Preview and Send" at bounding box center [1078, 31] width 98 height 12
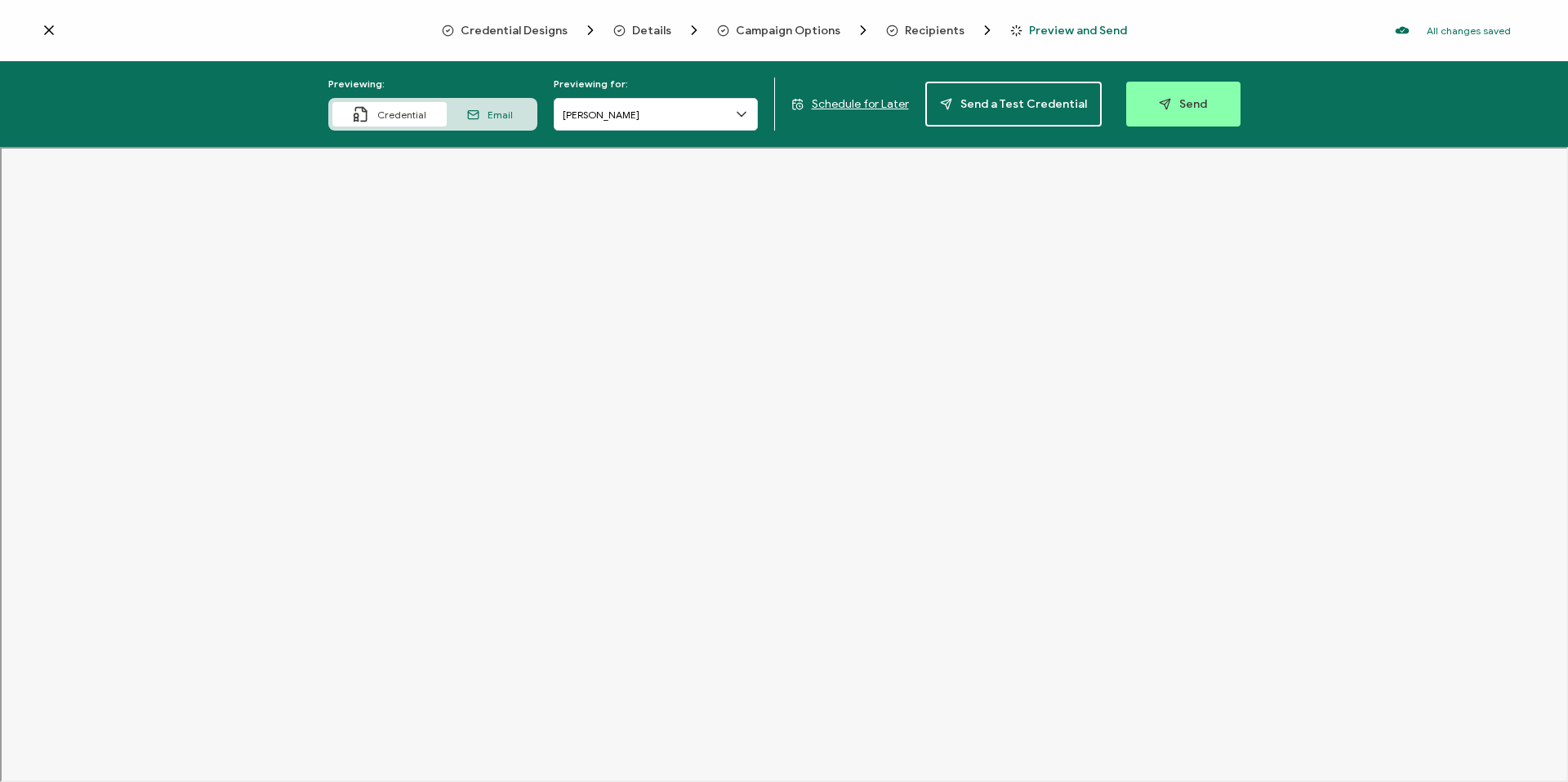
click at [908, 26] on span "Recipients" at bounding box center [935, 31] width 60 height 12
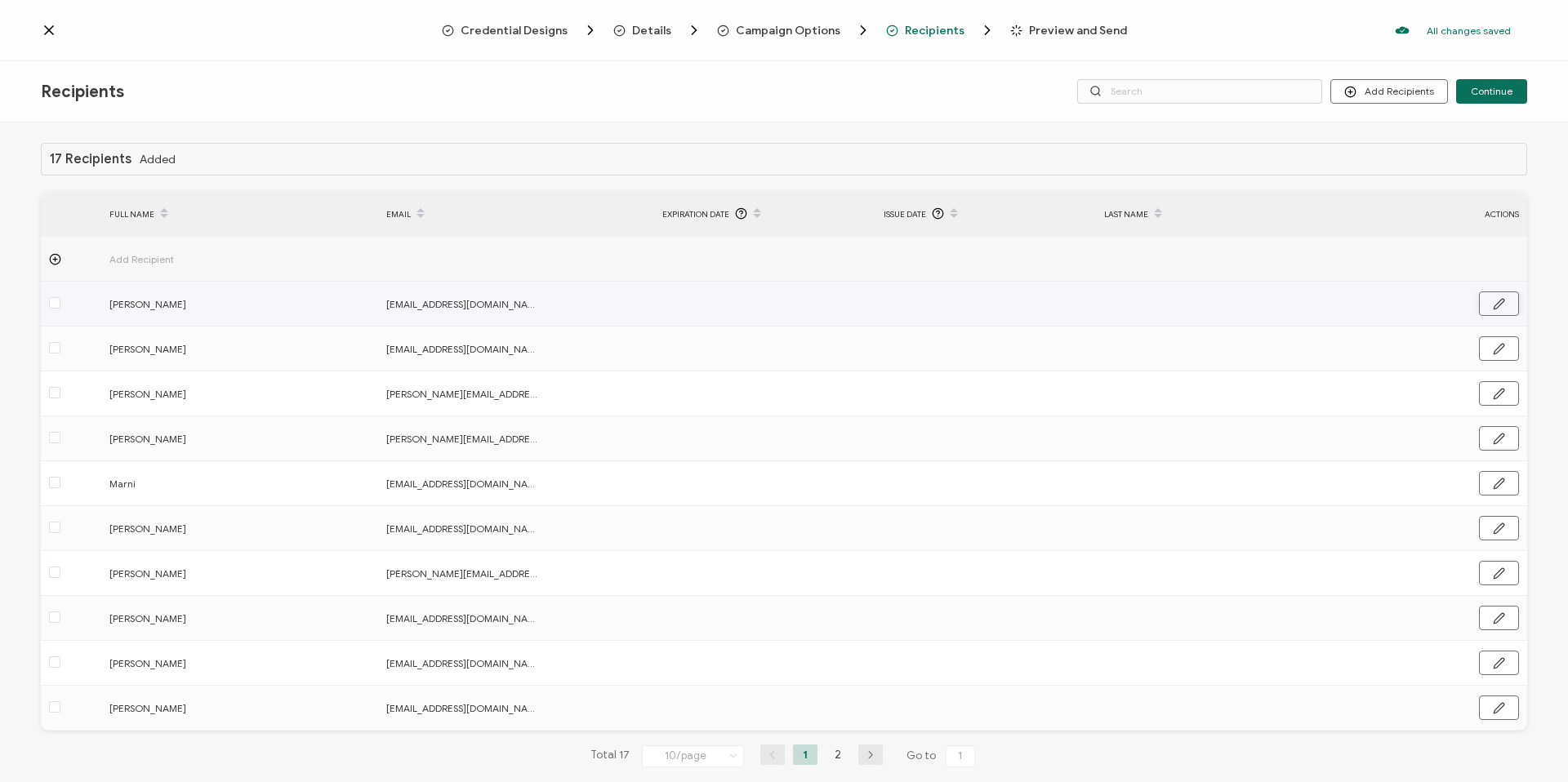
click at [1501, 303] on button "button" at bounding box center [1499, 303] width 40 height 25
click at [1422, 303] on button "Discard" at bounding box center [1436, 304] width 65 height 25
click at [59, 303] on span at bounding box center [55, 303] width 12 height 12
click at [60, 297] on input "checkbox" at bounding box center [60, 297] width 0 height 0
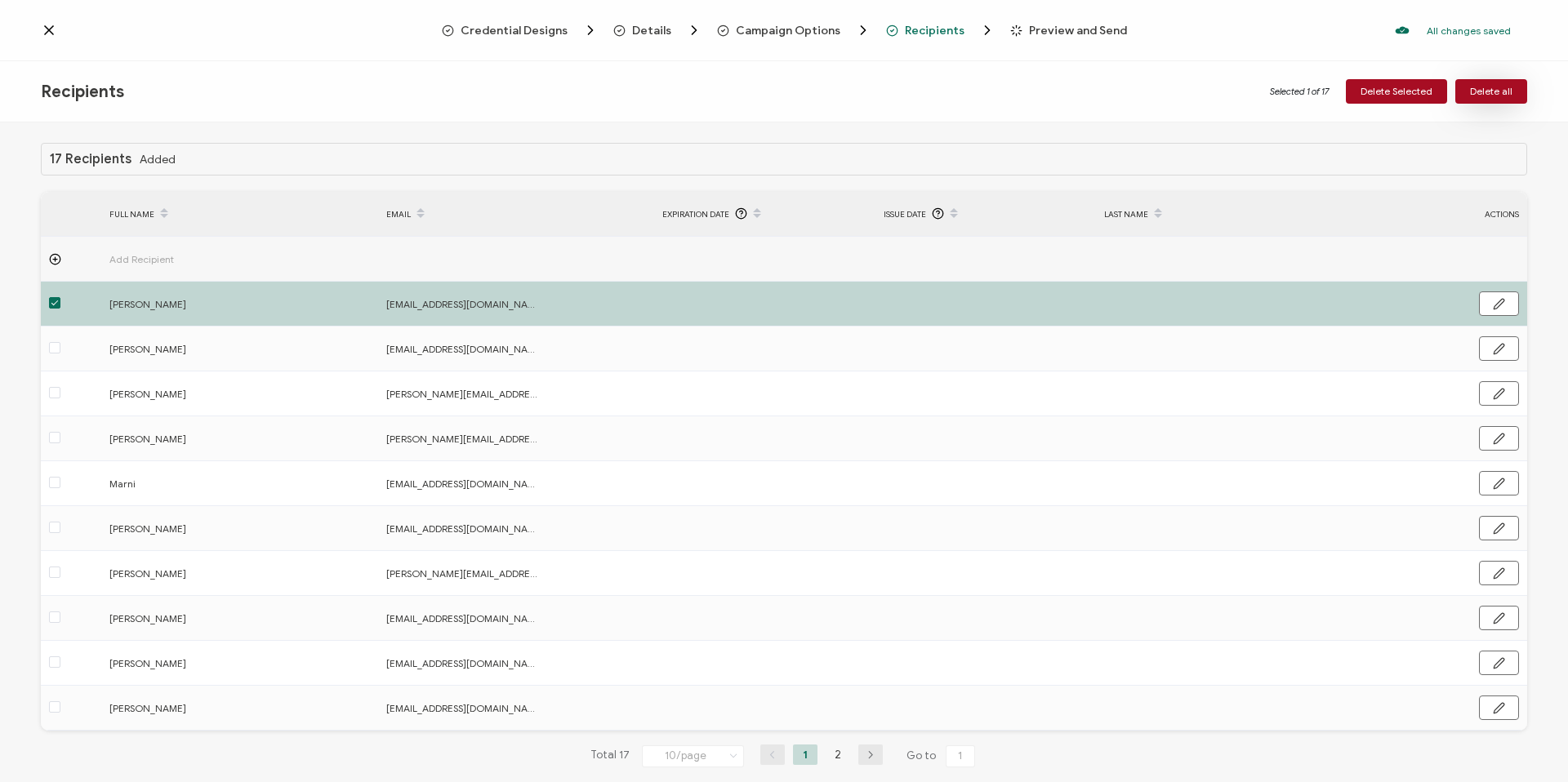
click at [1505, 93] on span "Delete all" at bounding box center [1490, 92] width 42 height 10
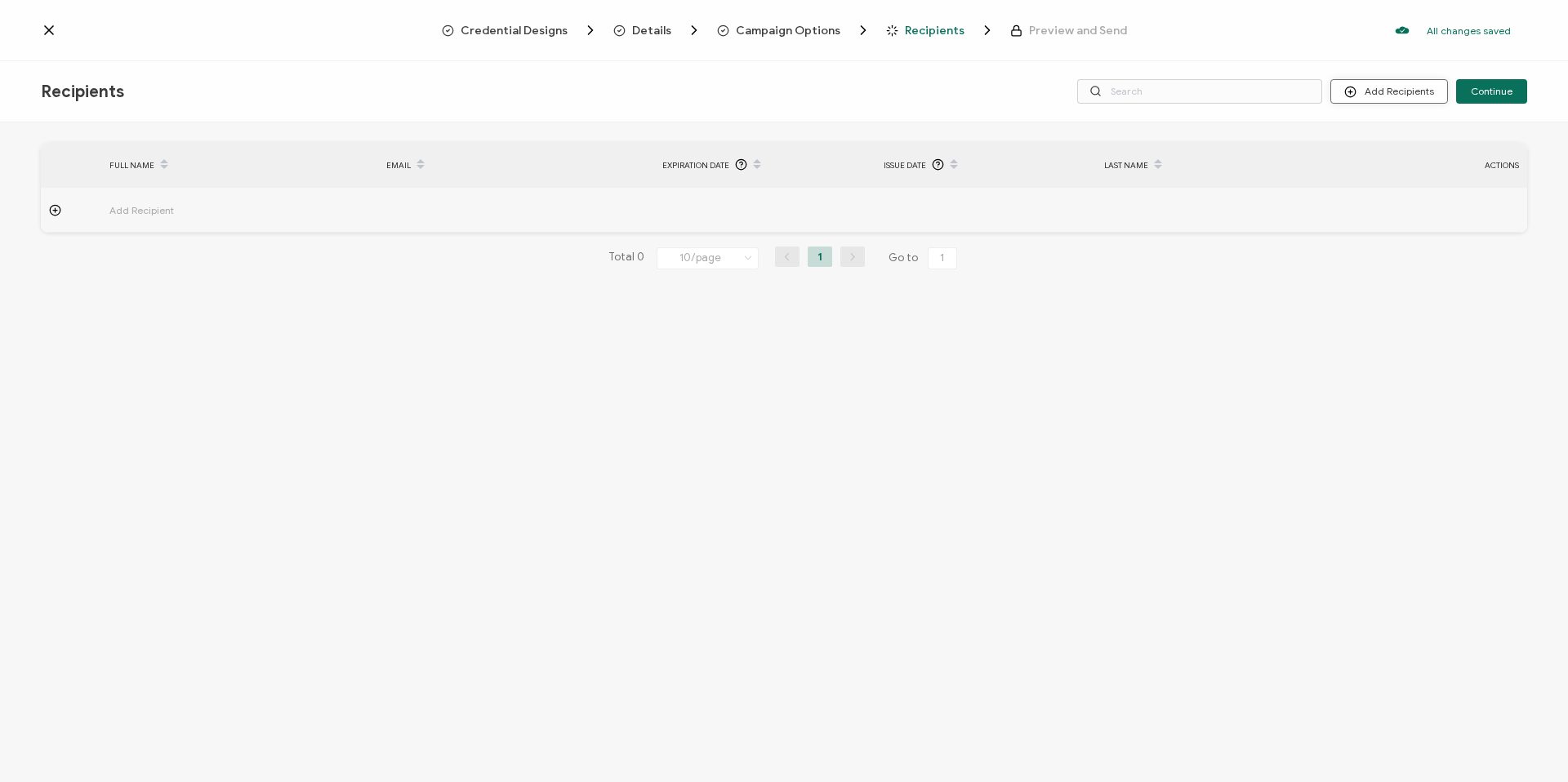
click at [1418, 103] on div "Recipients Add Recipients Upload Recipients Import From Recipients Import From …" at bounding box center [784, 92] width 1568 height 61
click at [1410, 98] on button "Add Recipients" at bounding box center [1389, 92] width 117 height 25
click at [1413, 125] on li "Upload Recipients" at bounding box center [1411, 136] width 153 height 27
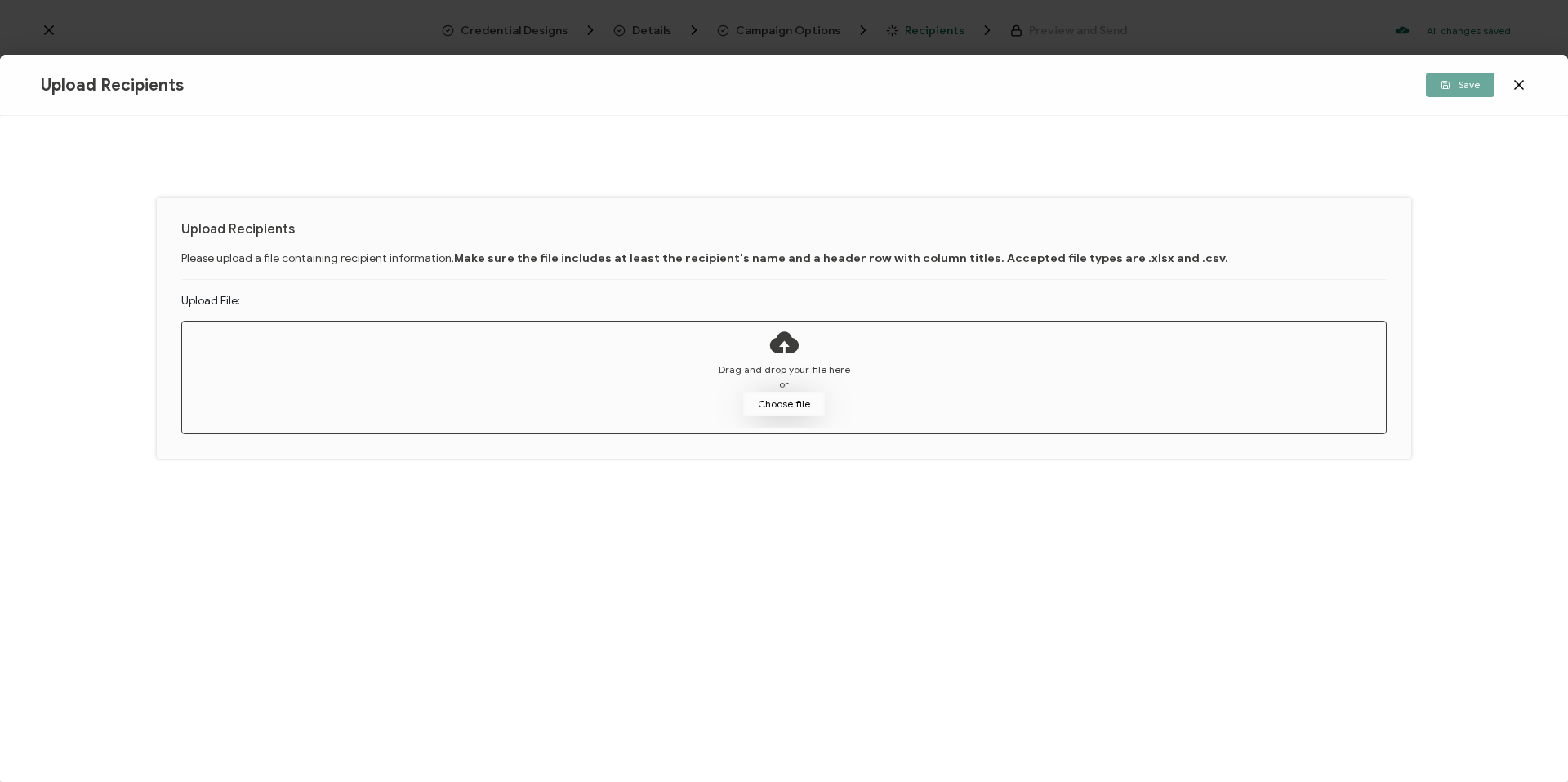
click at [782, 404] on button "Choose file" at bounding box center [784, 404] width 82 height 25
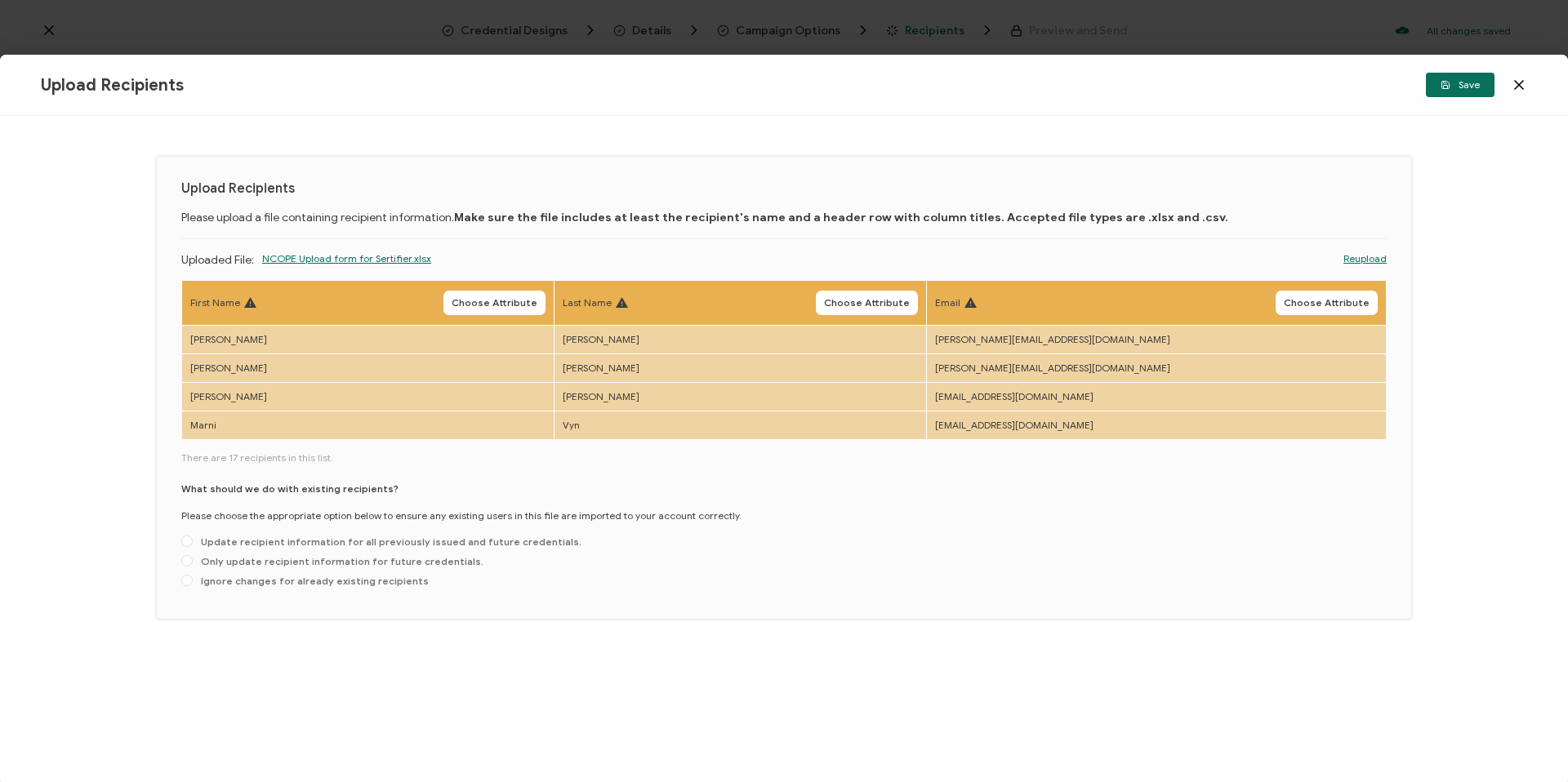
click at [514, 315] on th "First Name Choose Attribute" at bounding box center [368, 303] width 372 height 45
click at [512, 307] on span "Choose Attribute" at bounding box center [495, 303] width 86 height 10
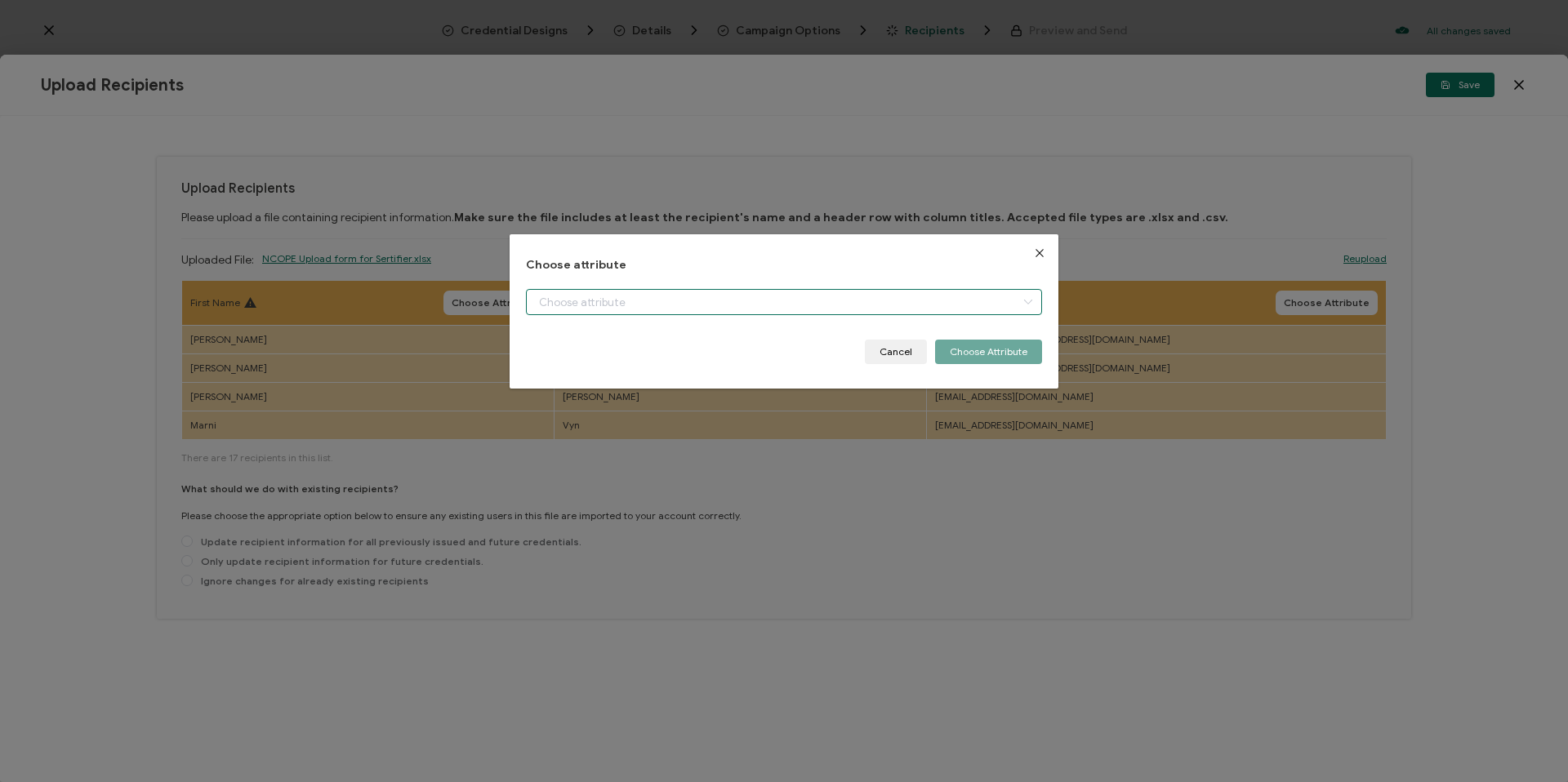
click at [583, 309] on input "dialog" at bounding box center [784, 303] width 516 height 26
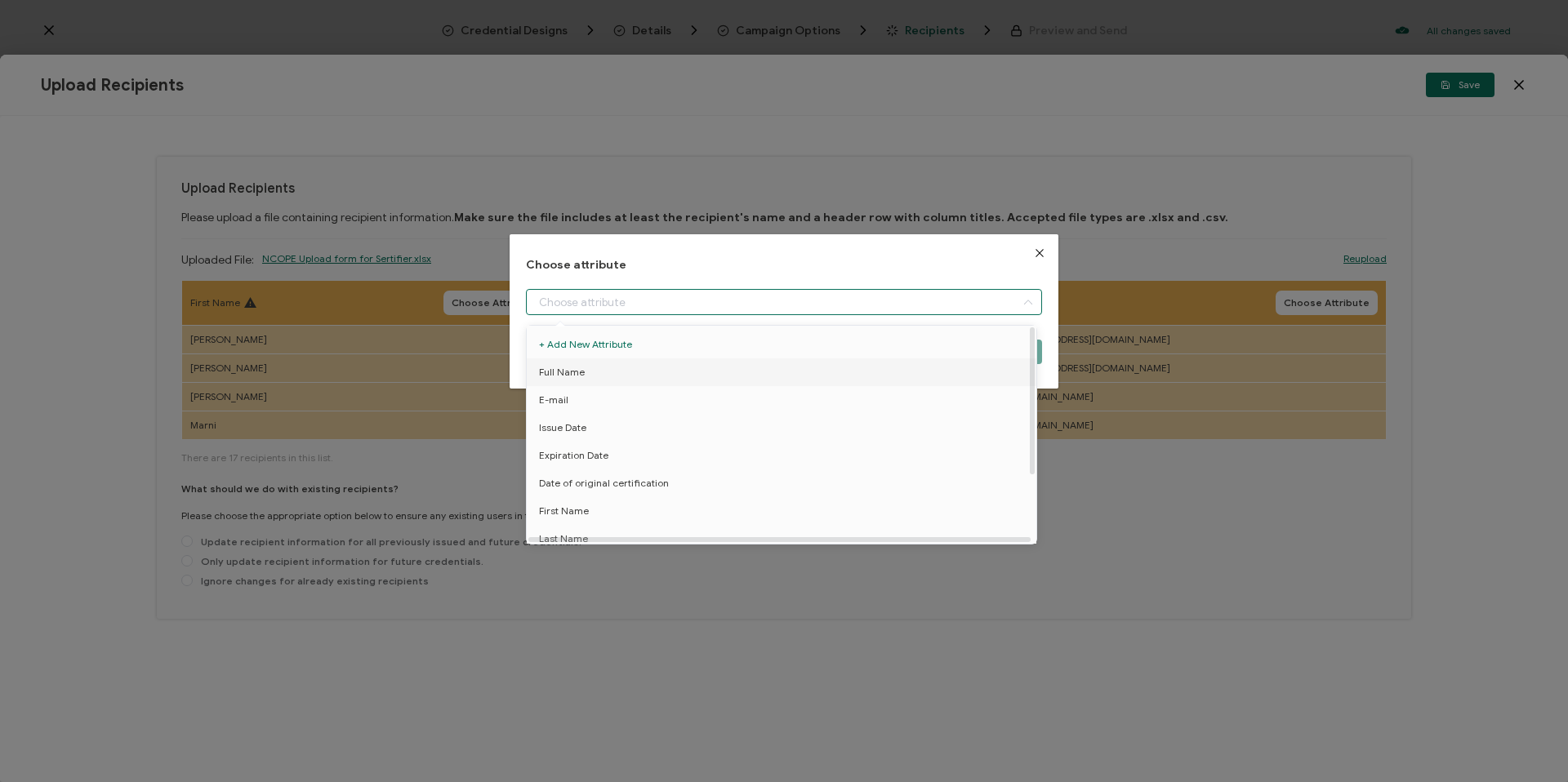
click at [574, 364] on span "Full Name" at bounding box center [562, 372] width 45 height 28
type input "Full Name"
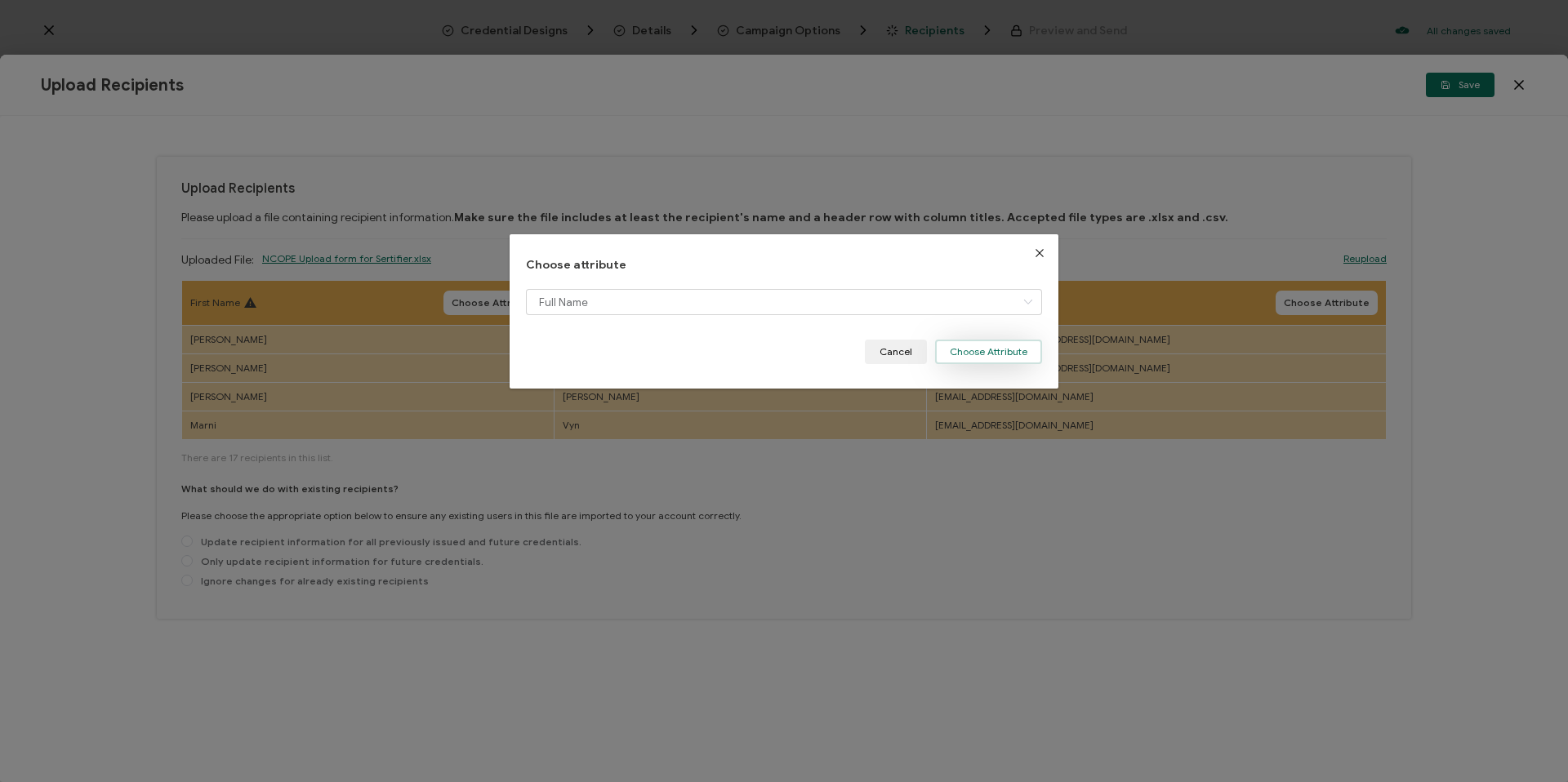
click at [956, 350] on button "Choose Attribute" at bounding box center [988, 352] width 107 height 25
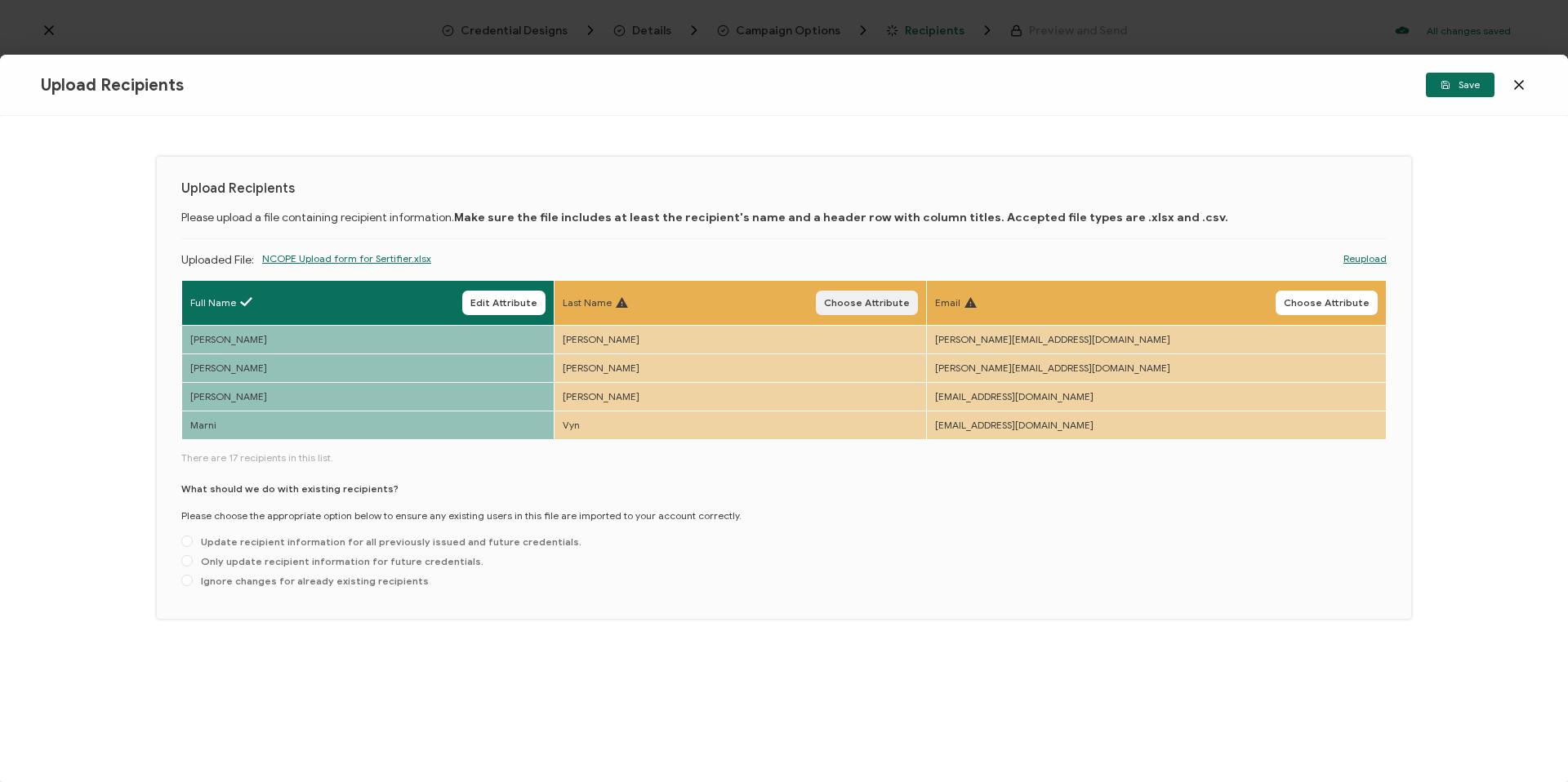
click at [910, 302] on span "Choose Attribute" at bounding box center [867, 303] width 86 height 10
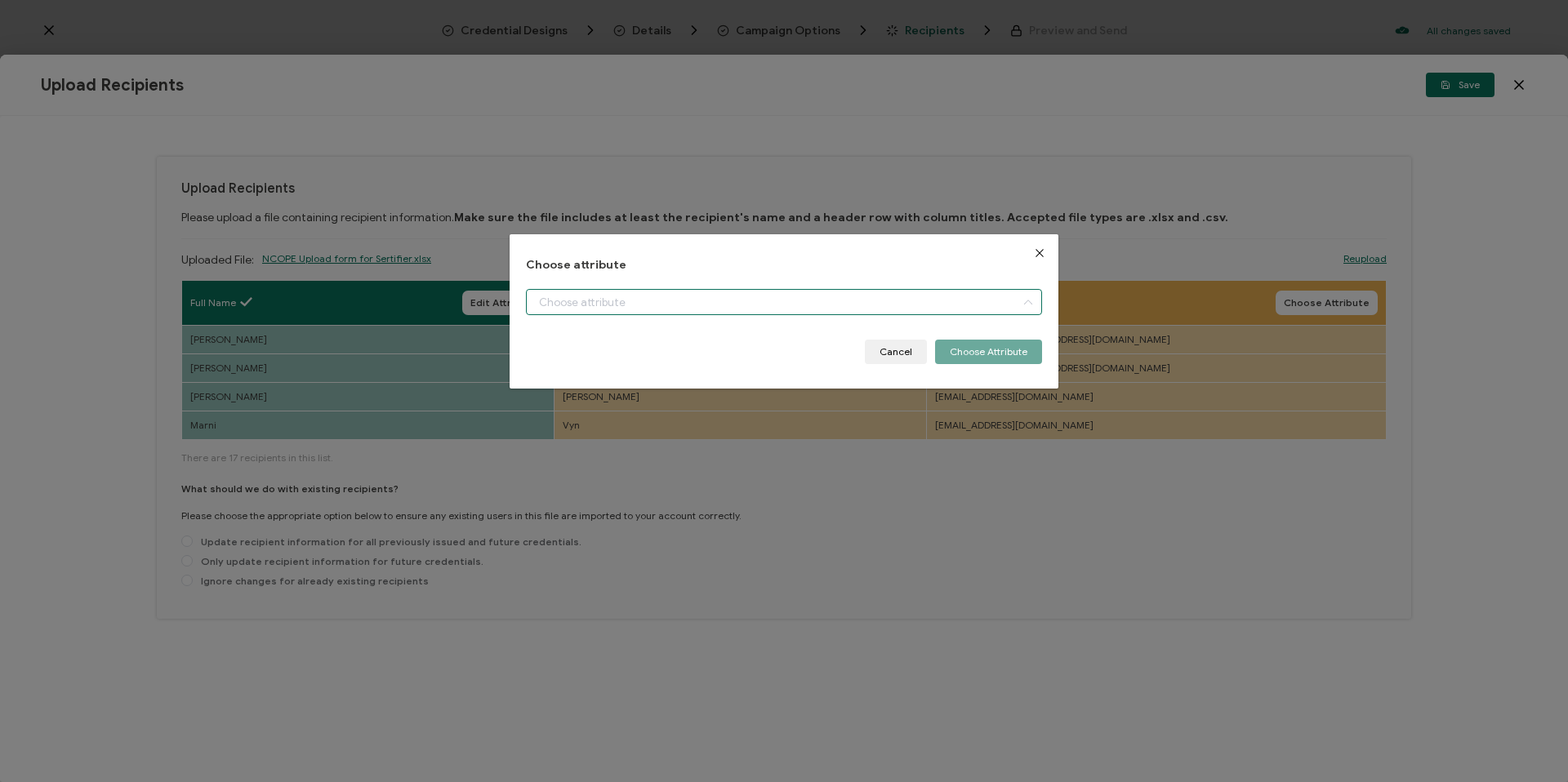
click at [678, 298] on input "dialog" at bounding box center [784, 303] width 516 height 26
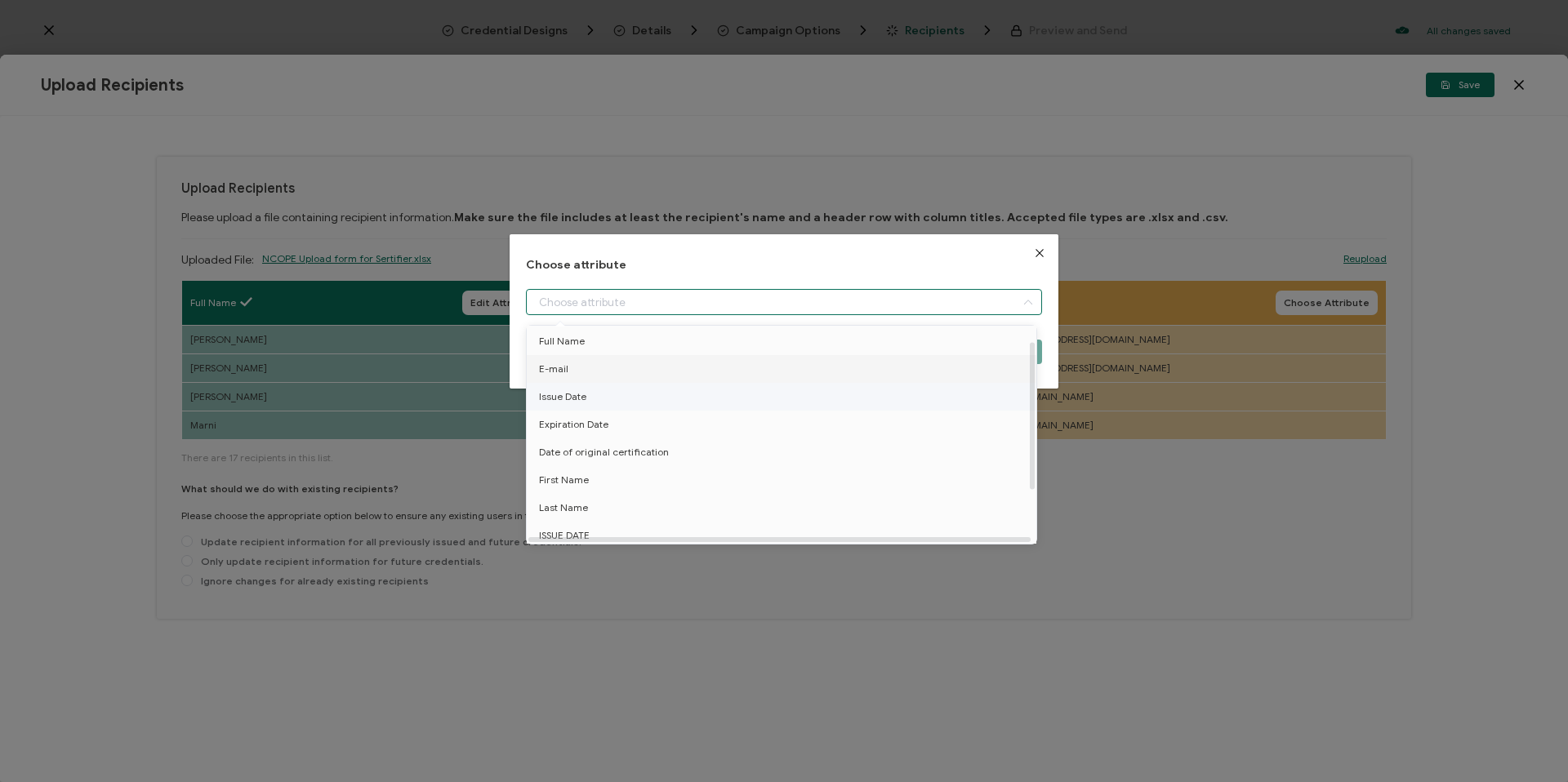
scroll to position [99, 0]
click at [584, 506] on span "First Name" at bounding box center [564, 503] width 50 height 28
type input "First Name"
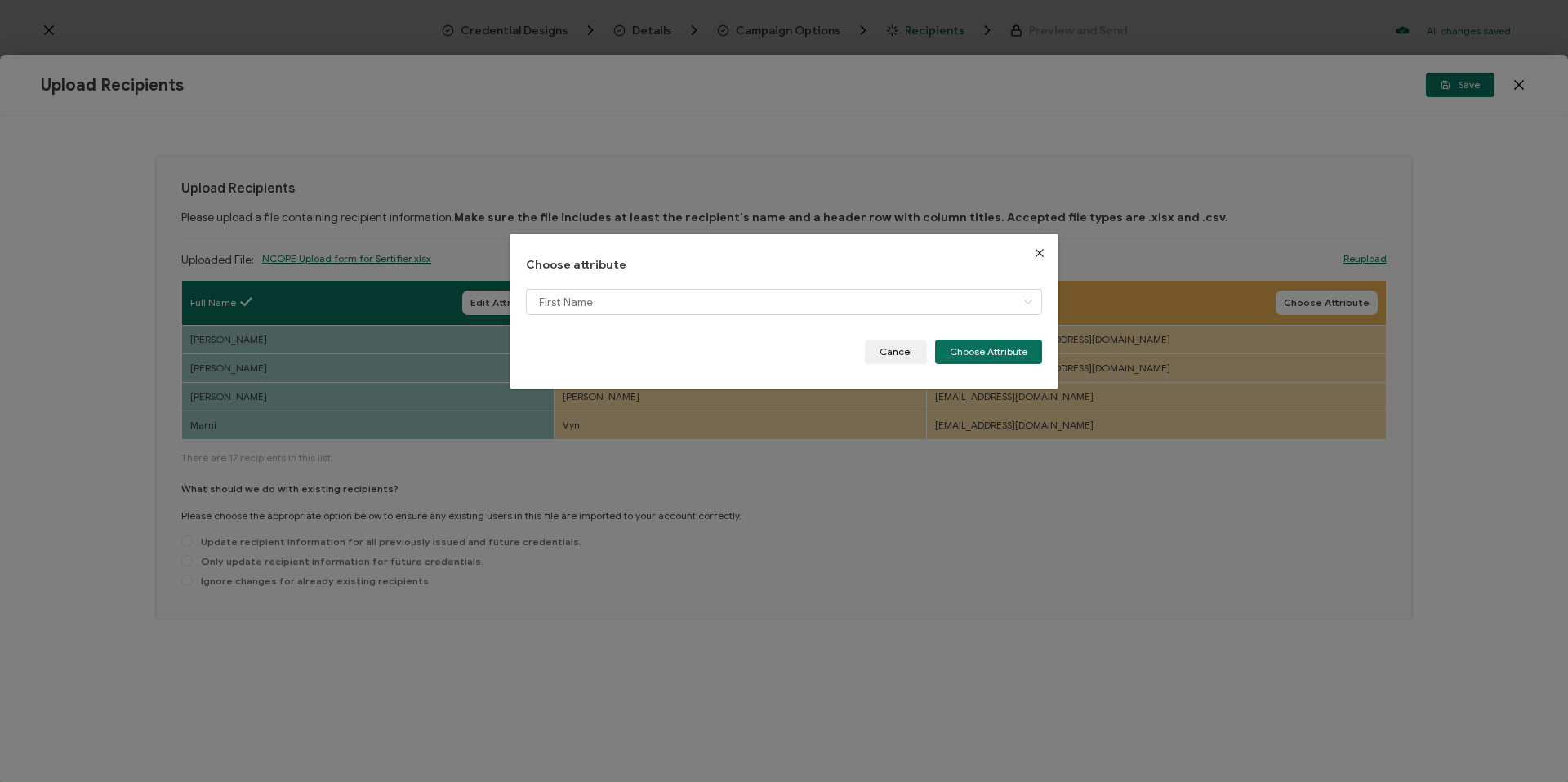
click at [613, 285] on div "Choose attribute First Name Cancel Choose Attribute" at bounding box center [784, 311] width 516 height 105
click at [601, 294] on input "dialog" at bounding box center [784, 303] width 516 height 26
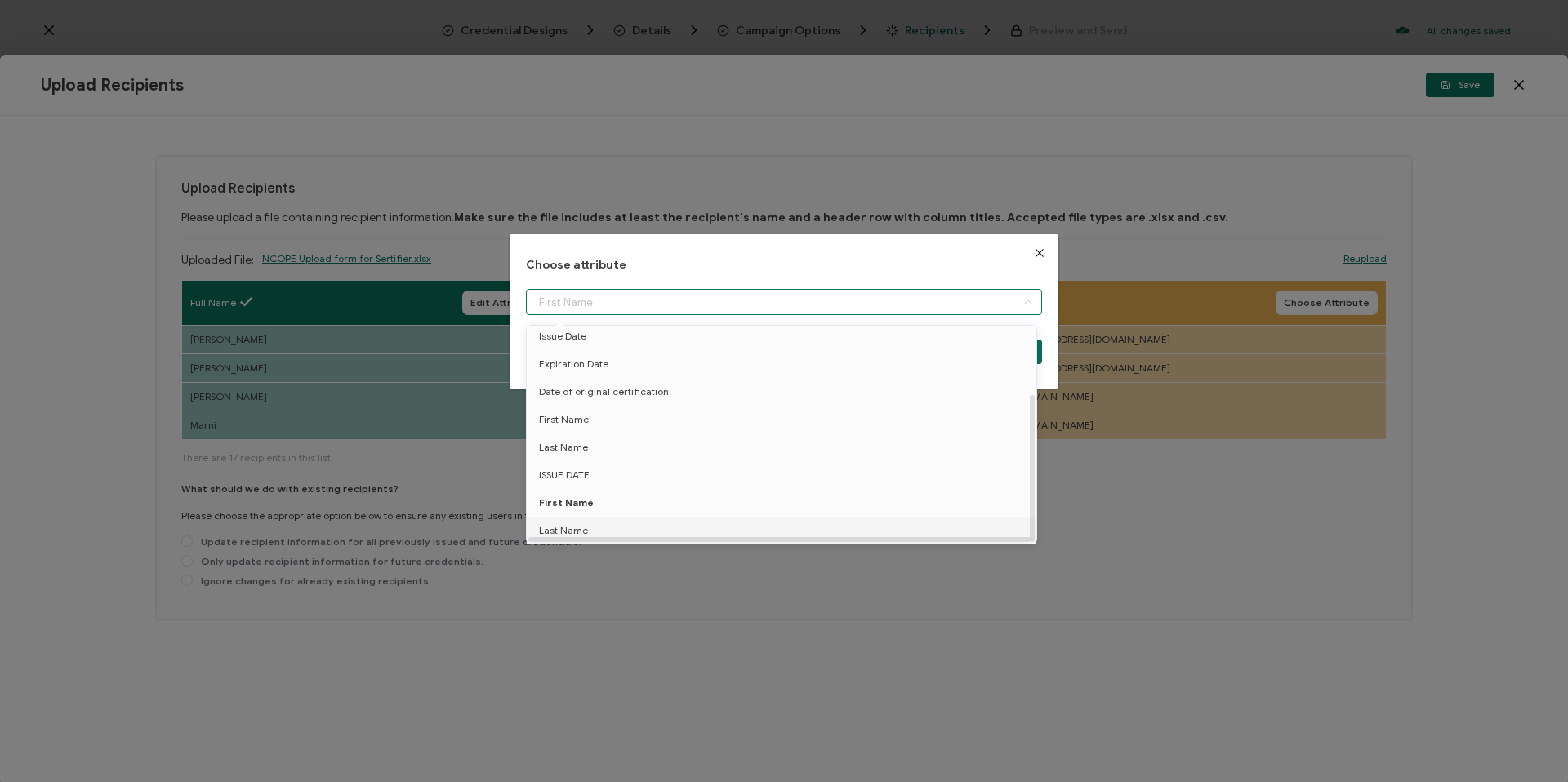
click at [581, 526] on span "Last Name" at bounding box center [563, 531] width 49 height 28
type input "Last Name"
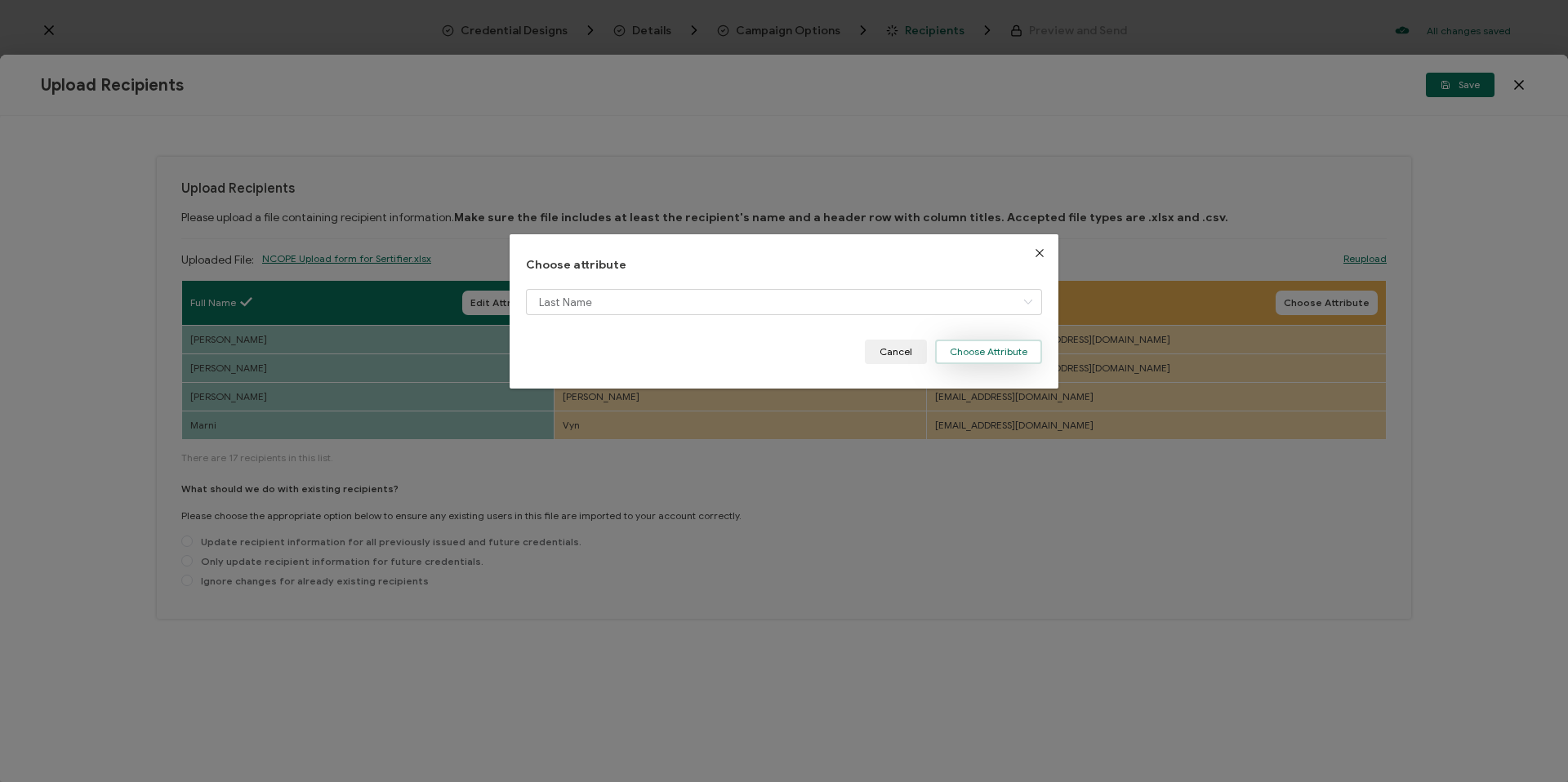
click at [996, 350] on button "Choose Attribute" at bounding box center [988, 352] width 107 height 25
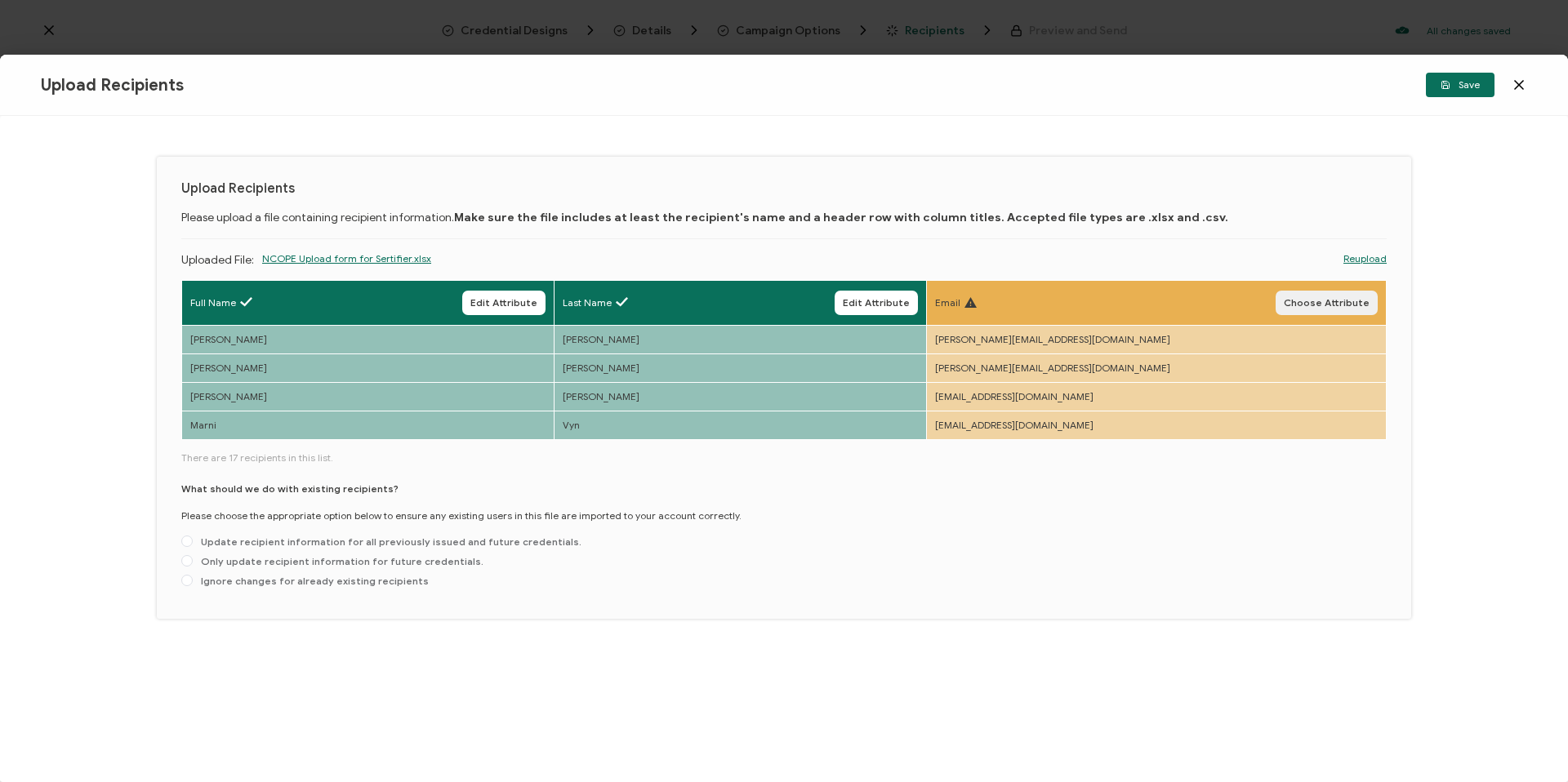
click at [1289, 303] on button "Choose Attribute" at bounding box center [1326, 303] width 102 height 25
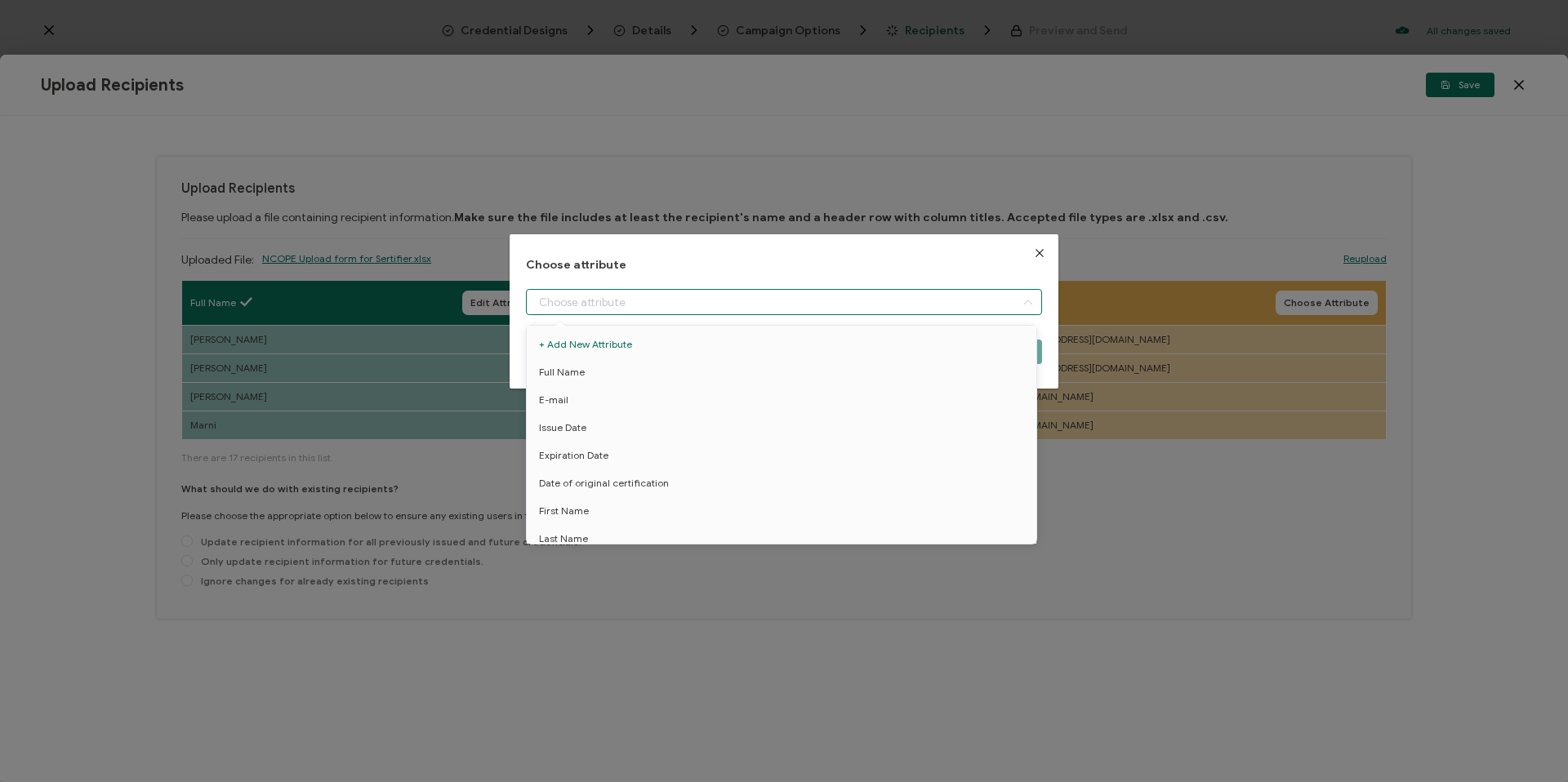
click at [681, 294] on input "dialog" at bounding box center [784, 303] width 516 height 26
click at [577, 386] on li "E-mail" at bounding box center [784, 400] width 523 height 28
type input "E-mail"
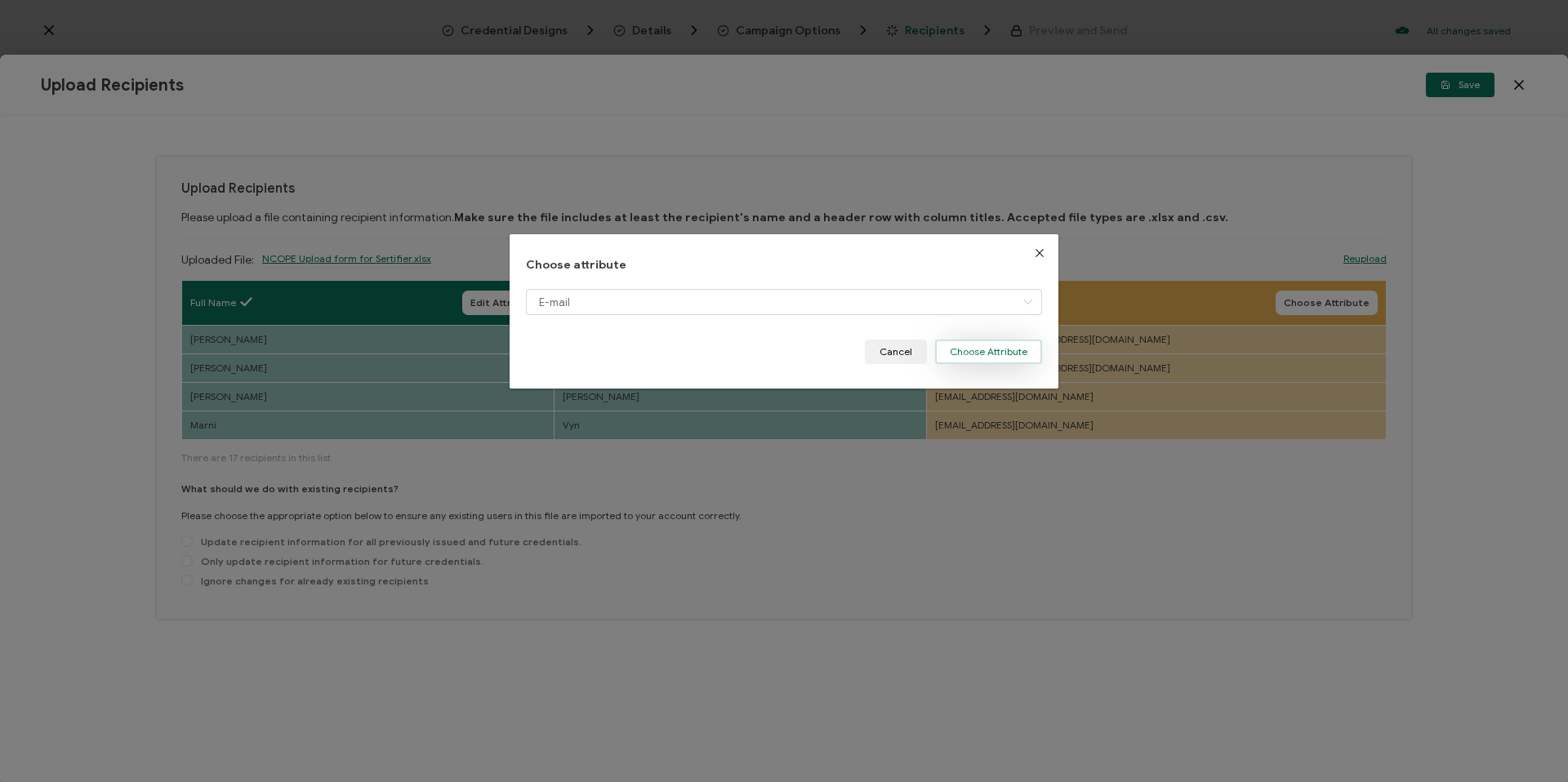
click at [1021, 349] on button "Choose Attribute" at bounding box center [988, 352] width 107 height 25
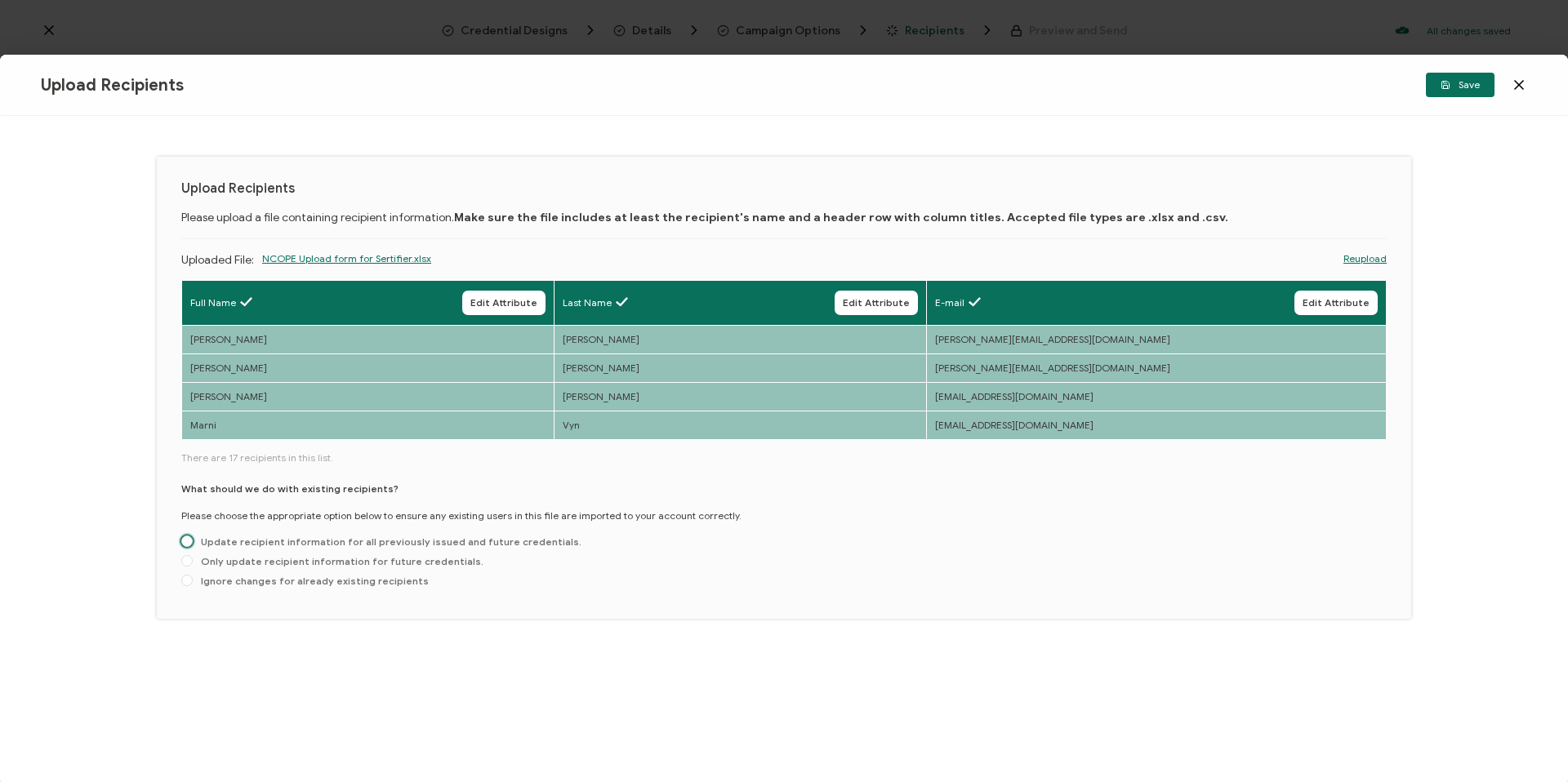
click at [211, 540] on span "Update recipient information for all previously issued and future credentials." at bounding box center [387, 541] width 389 height 12
click at [193, 540] on input "Update recipient information for all previously issued and future credentials." at bounding box center [187, 542] width 12 height 13
radio input "true"
click at [1461, 96] on button "Save" at bounding box center [1460, 85] width 69 height 25
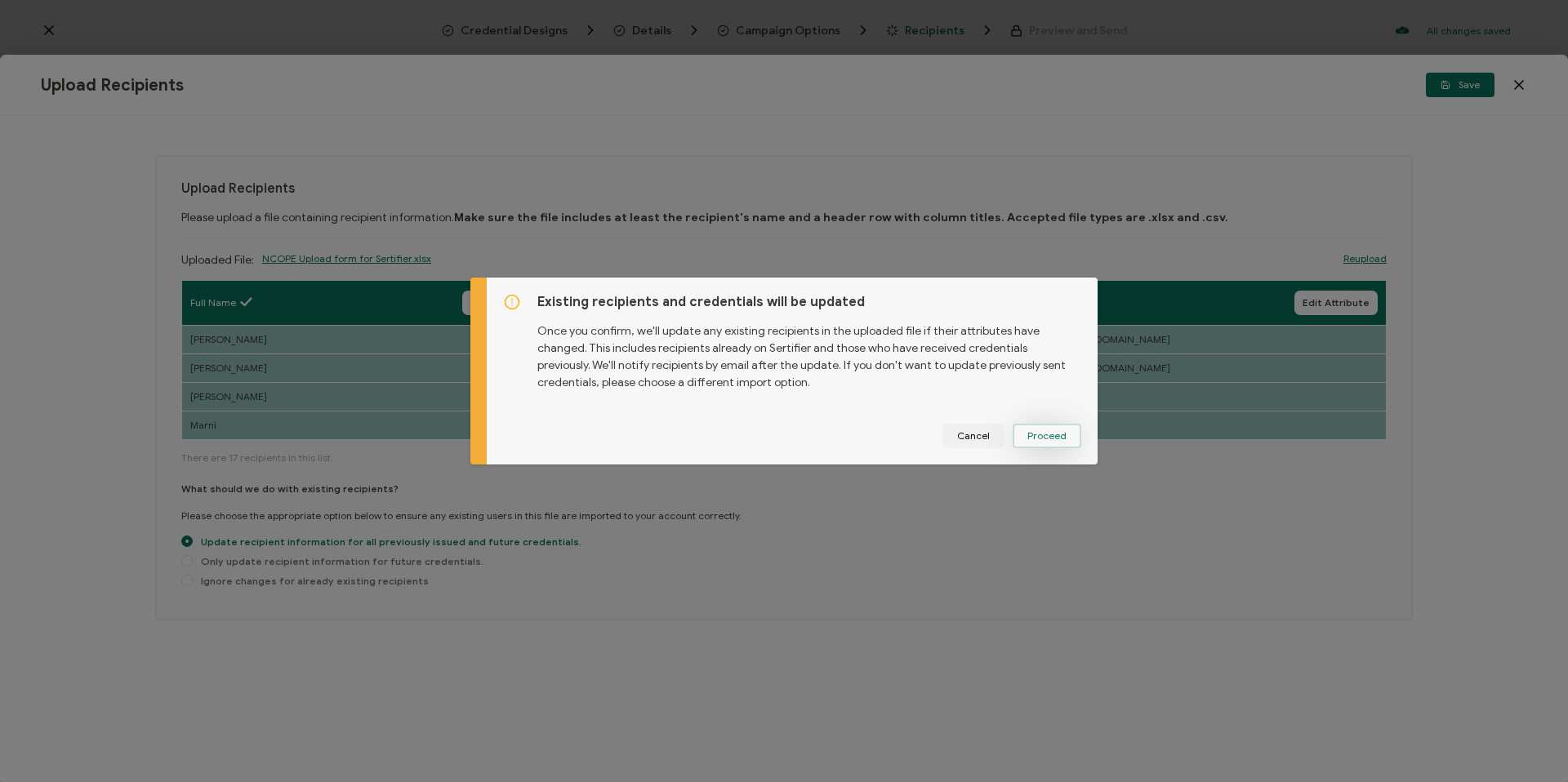
click at [1044, 432] on span "Proceed" at bounding box center [1046, 436] width 39 height 10
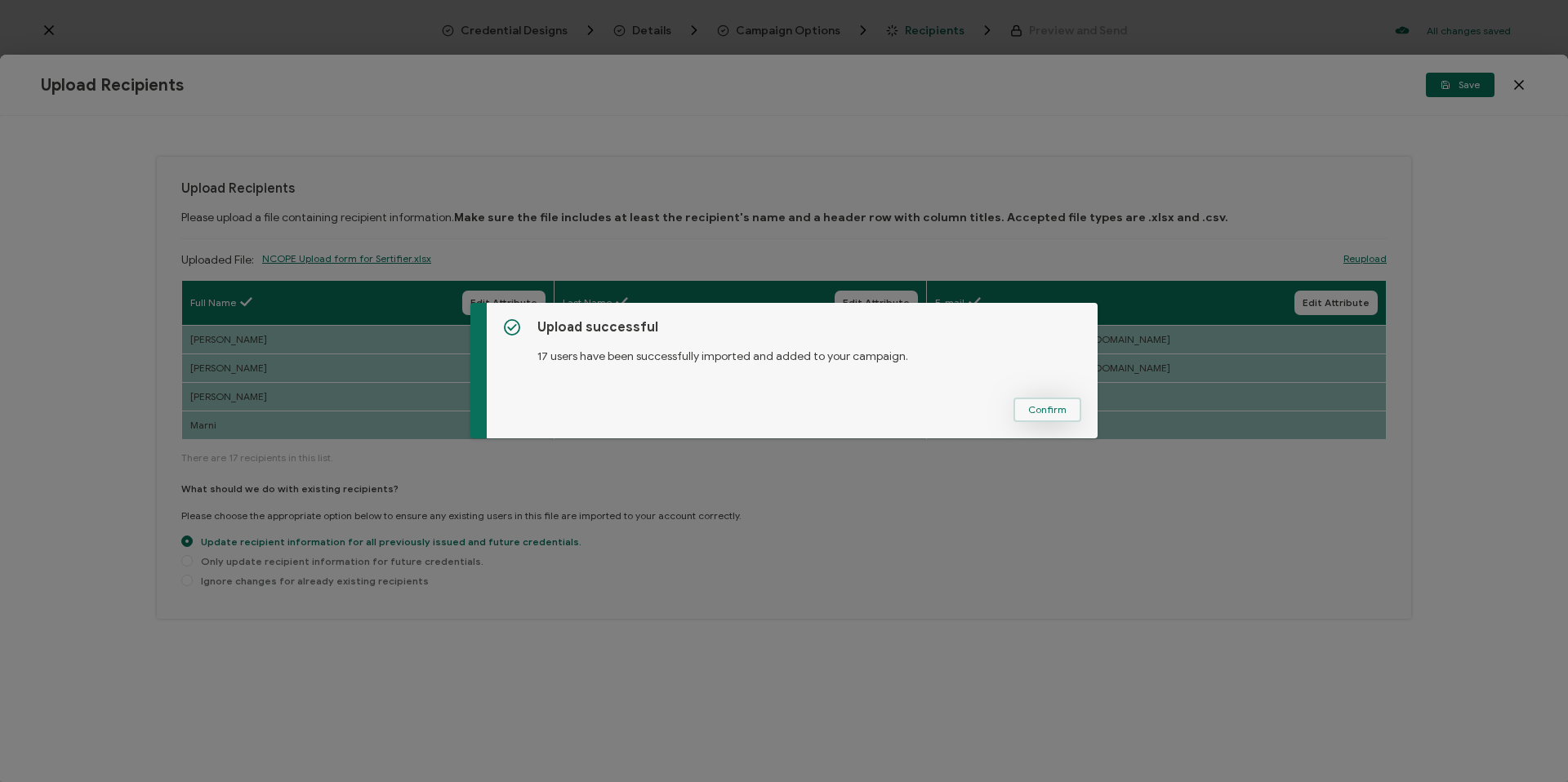
click at [1048, 415] on span "Confirm" at bounding box center [1047, 410] width 38 height 10
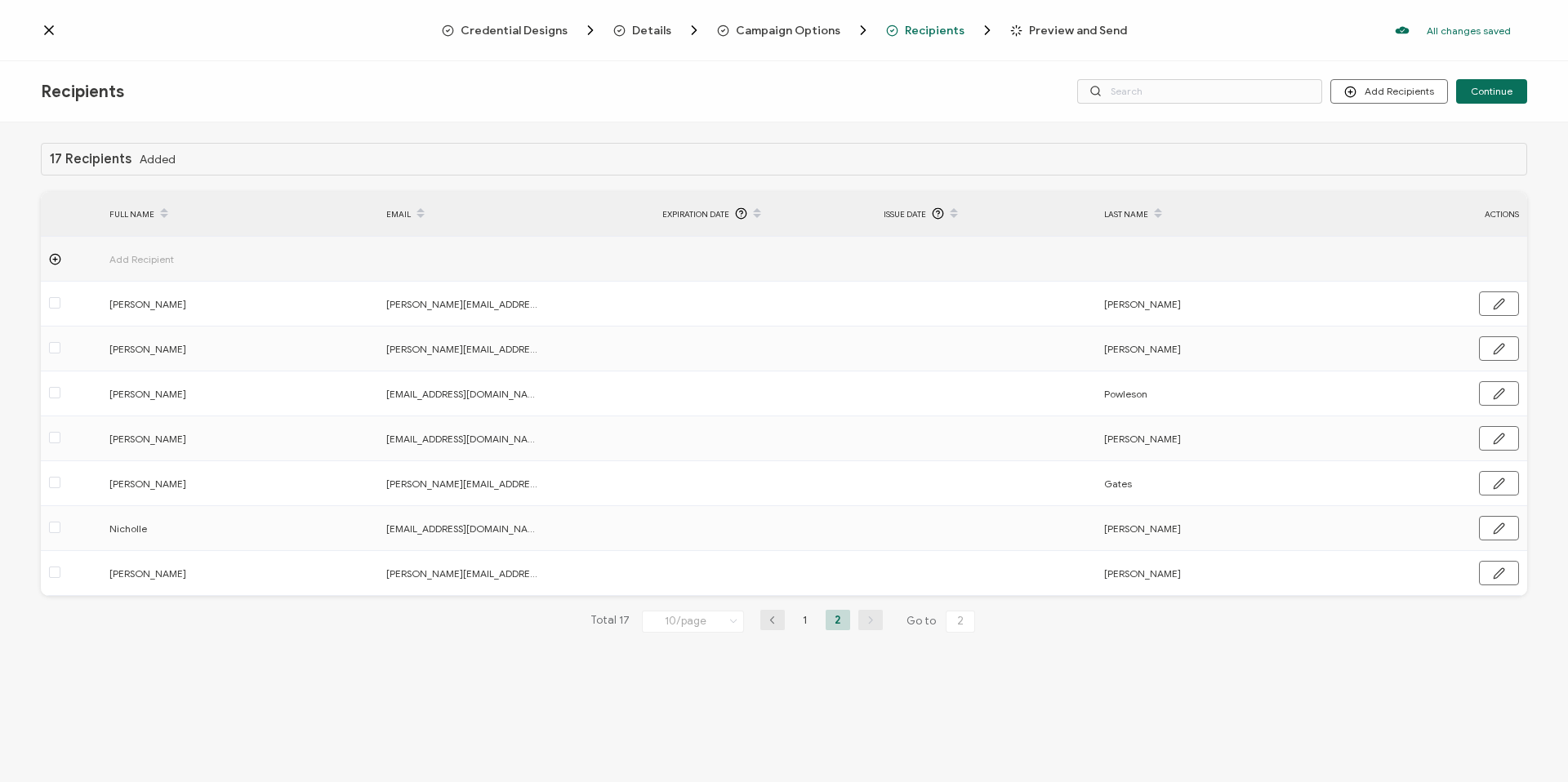
click at [1106, 32] on span "Preview and Send" at bounding box center [1078, 31] width 98 height 12
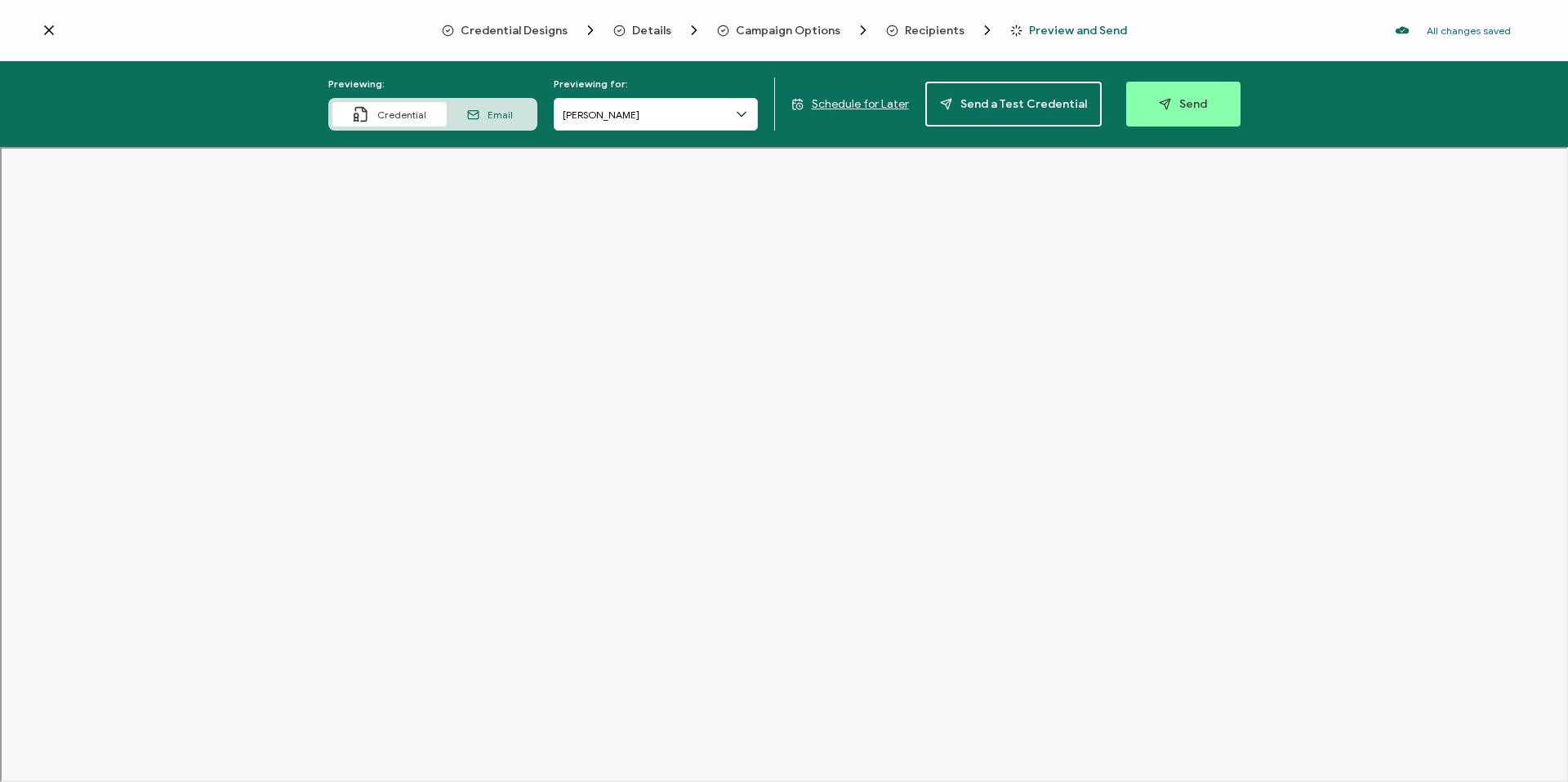
click at [742, 117] on icon at bounding box center [742, 114] width 17 height 17
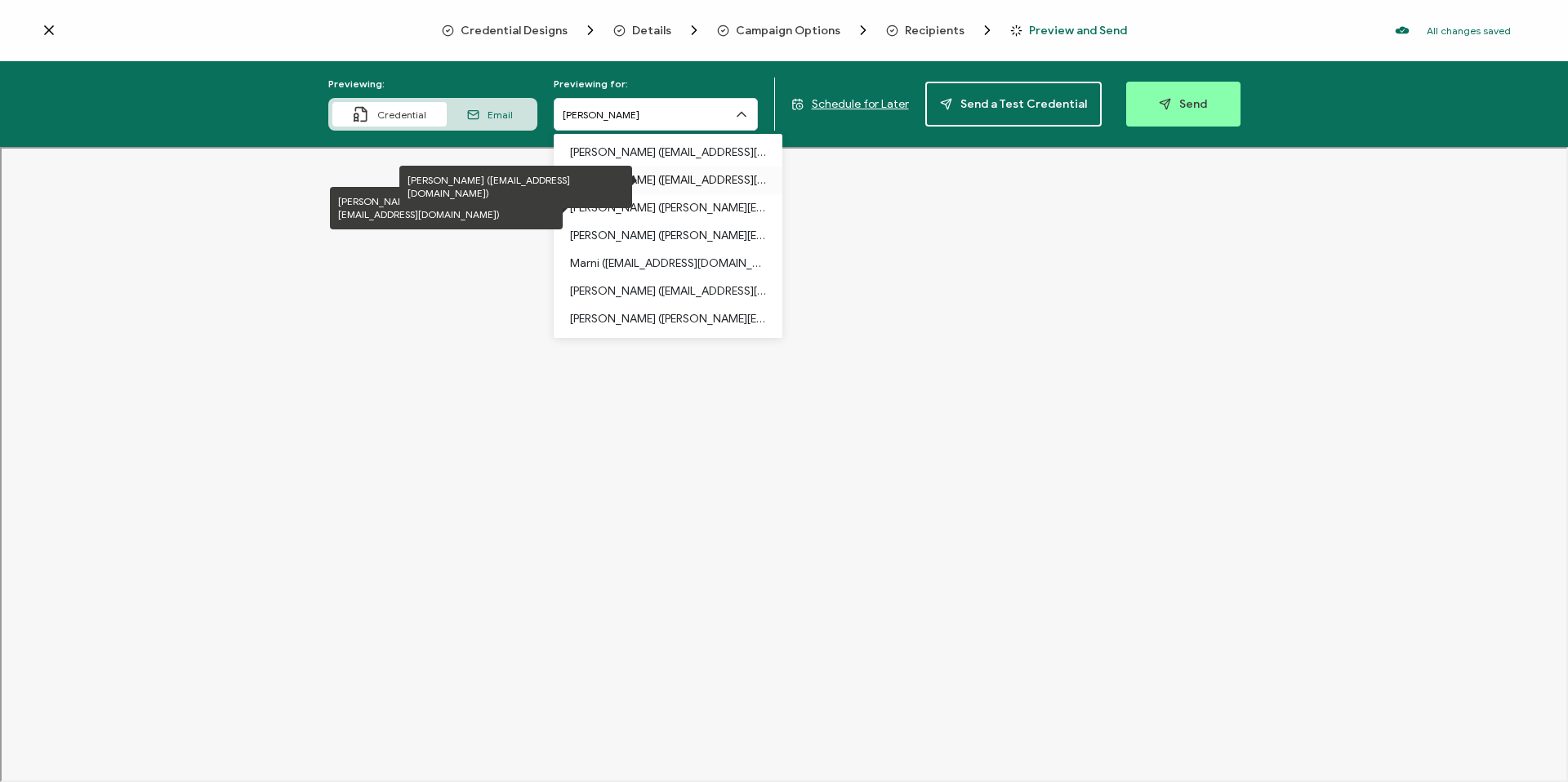
click at [675, 183] on p "[PERSON_NAME] ([EMAIL_ADDRESS][DOMAIN_NAME])" at bounding box center [667, 180] width 196 height 28
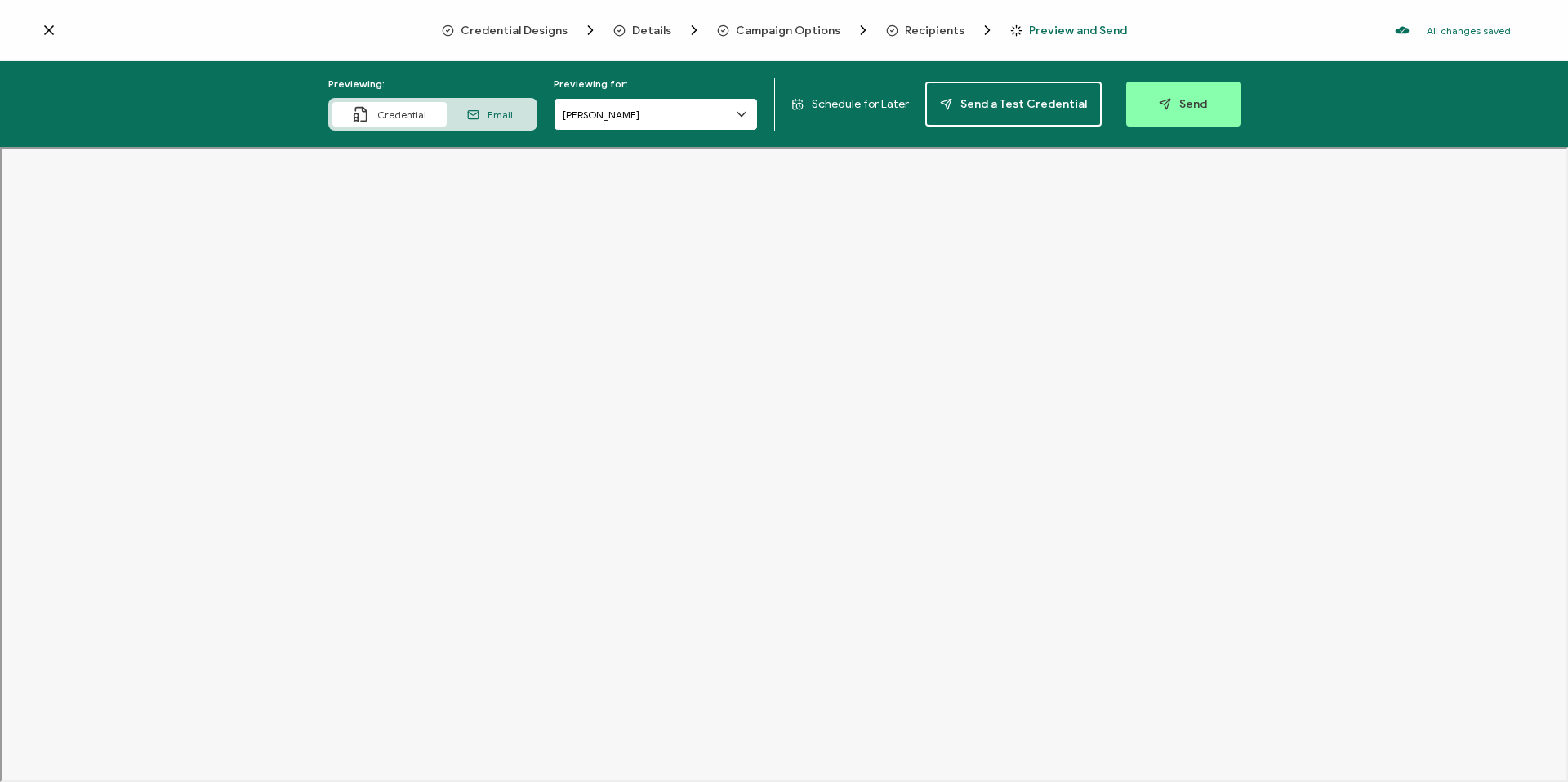
click at [691, 122] on input "[PERSON_NAME]" at bounding box center [655, 113] width 204 height 32
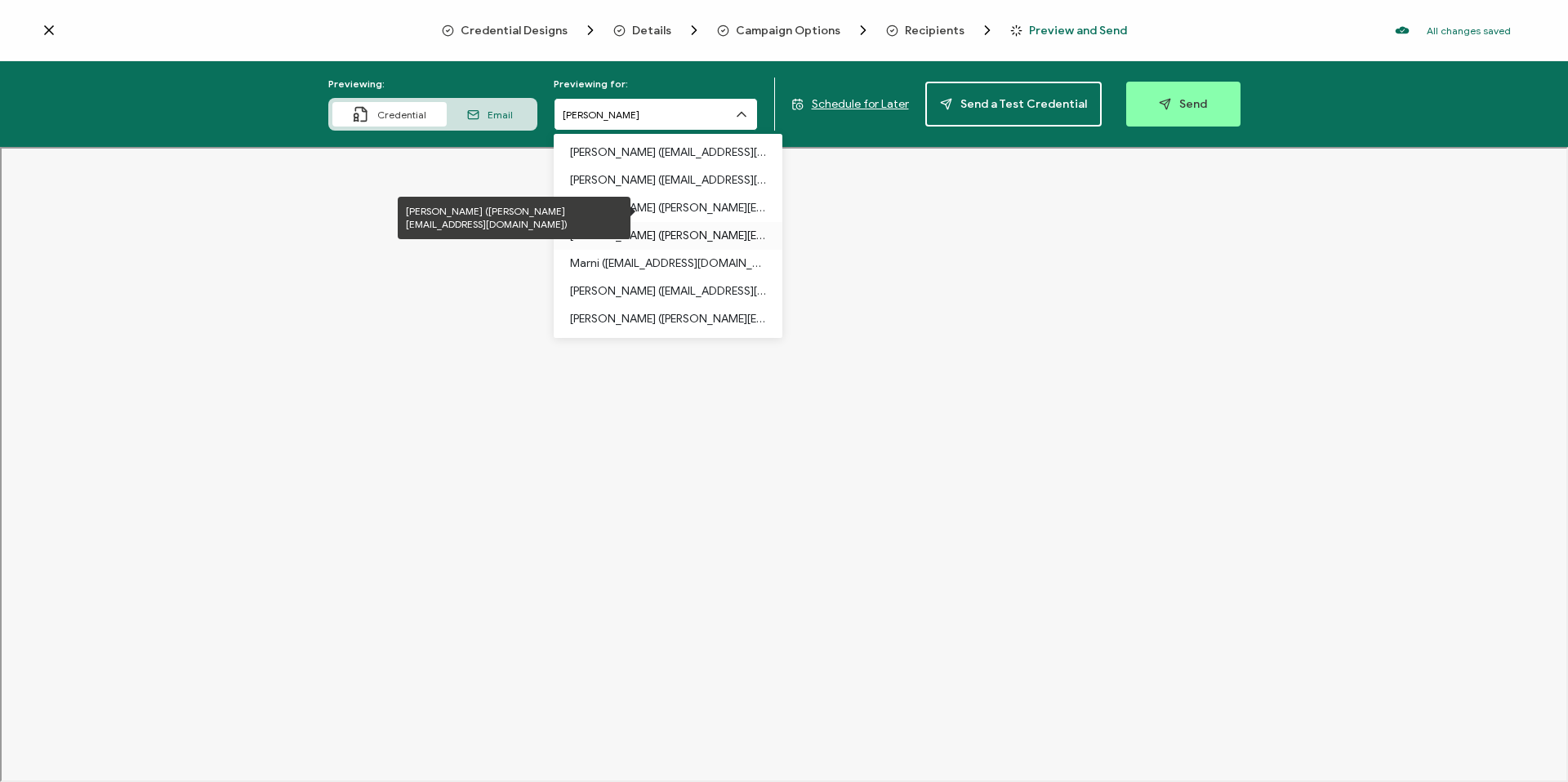
scroll to position [278, 0]
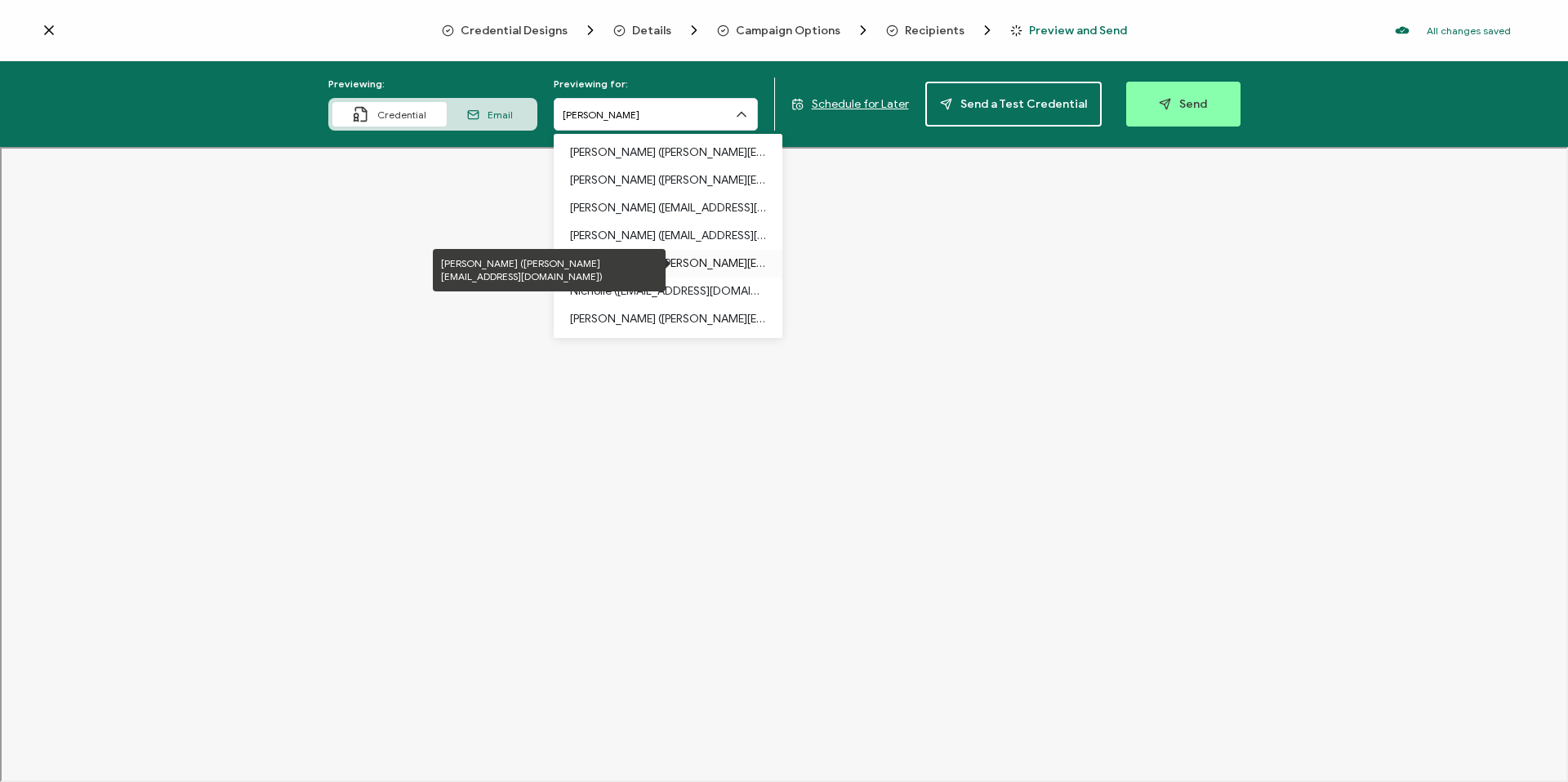
click at [648, 250] on p "[PERSON_NAME] ([PERSON_NAME][EMAIL_ADDRESS][DOMAIN_NAME])" at bounding box center [667, 264] width 196 height 28
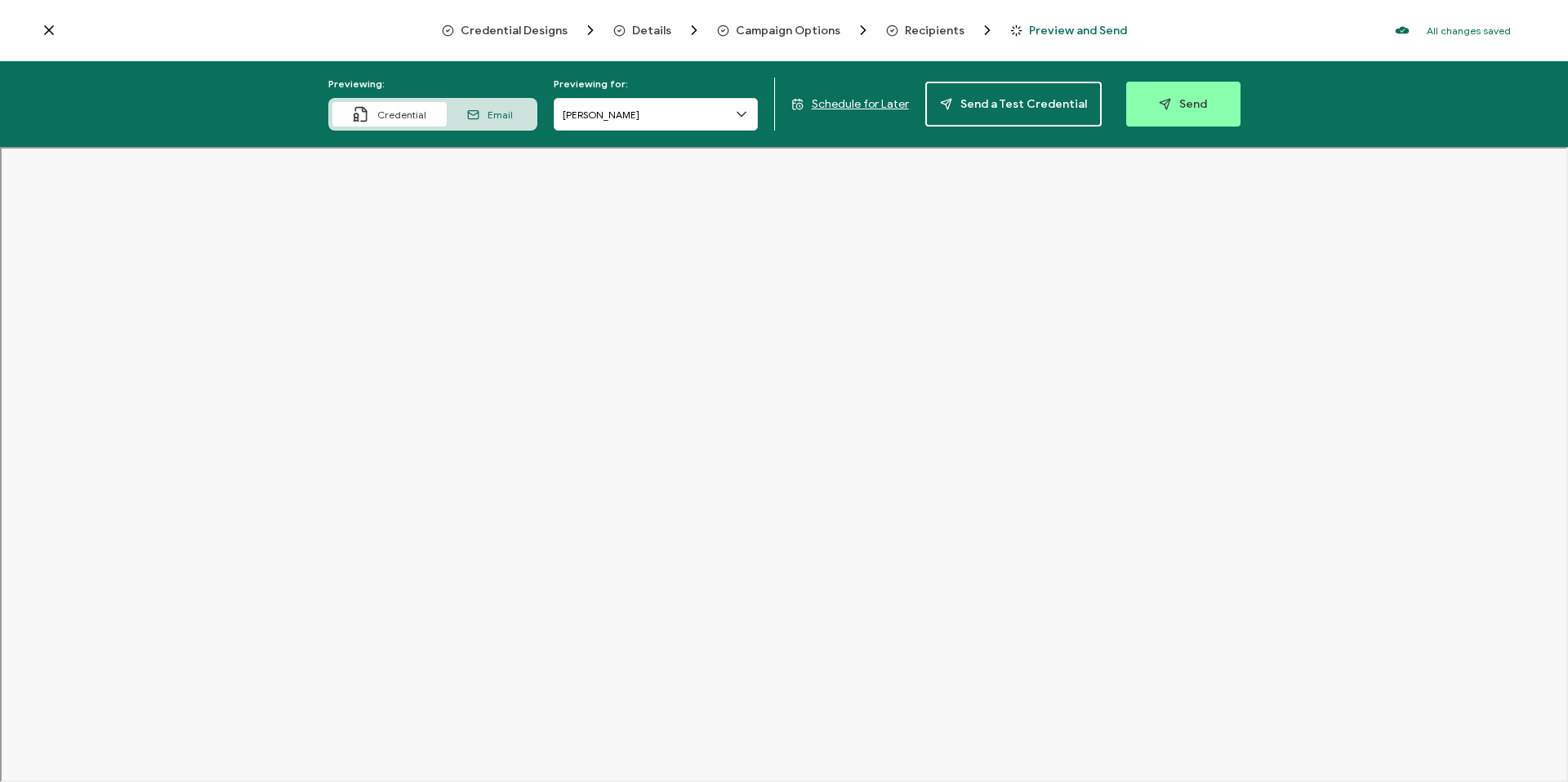
click at [532, 34] on span "Credential Designs" at bounding box center [514, 31] width 107 height 12
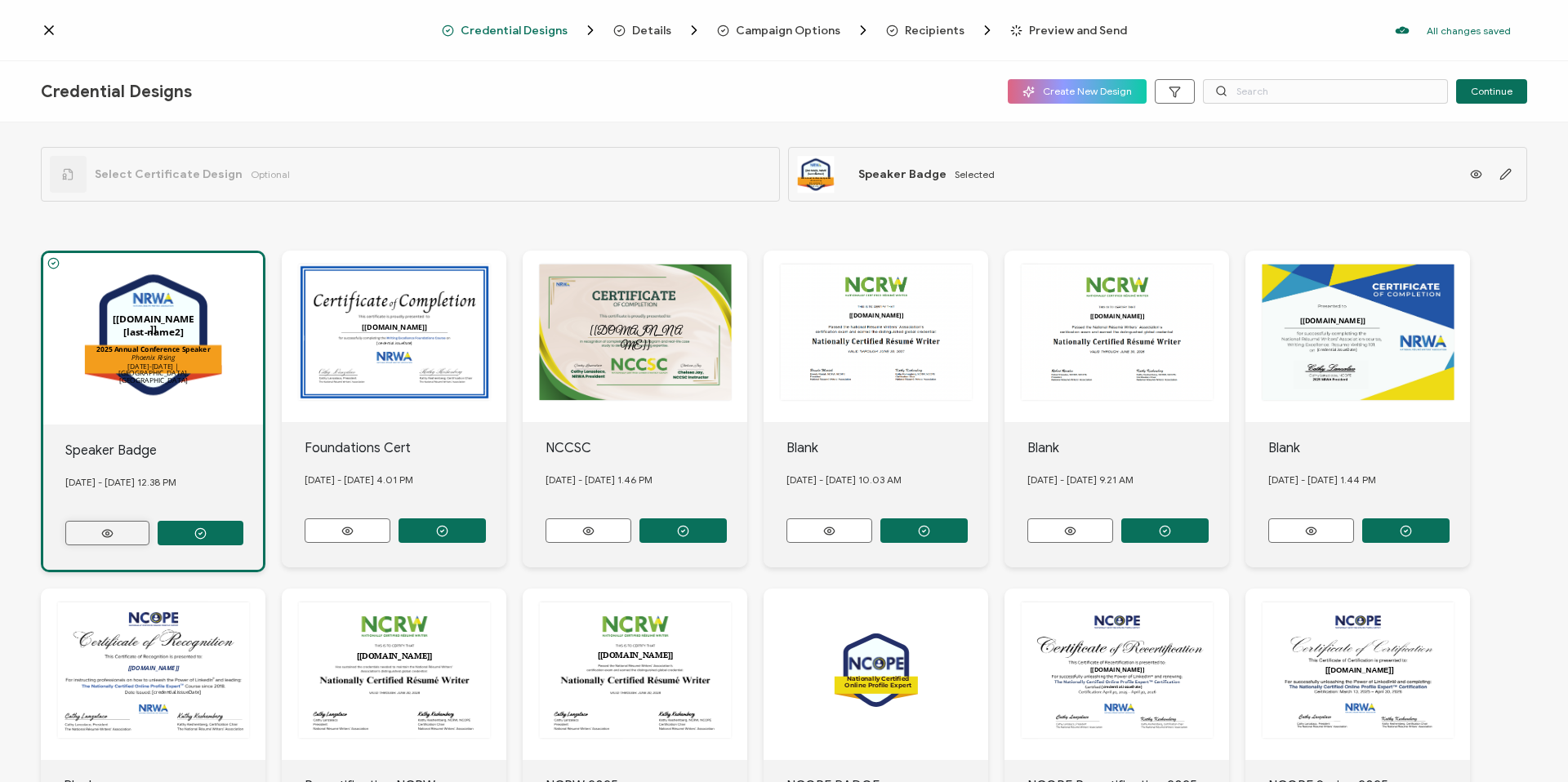
click at [103, 521] on button at bounding box center [108, 533] width 84 height 25
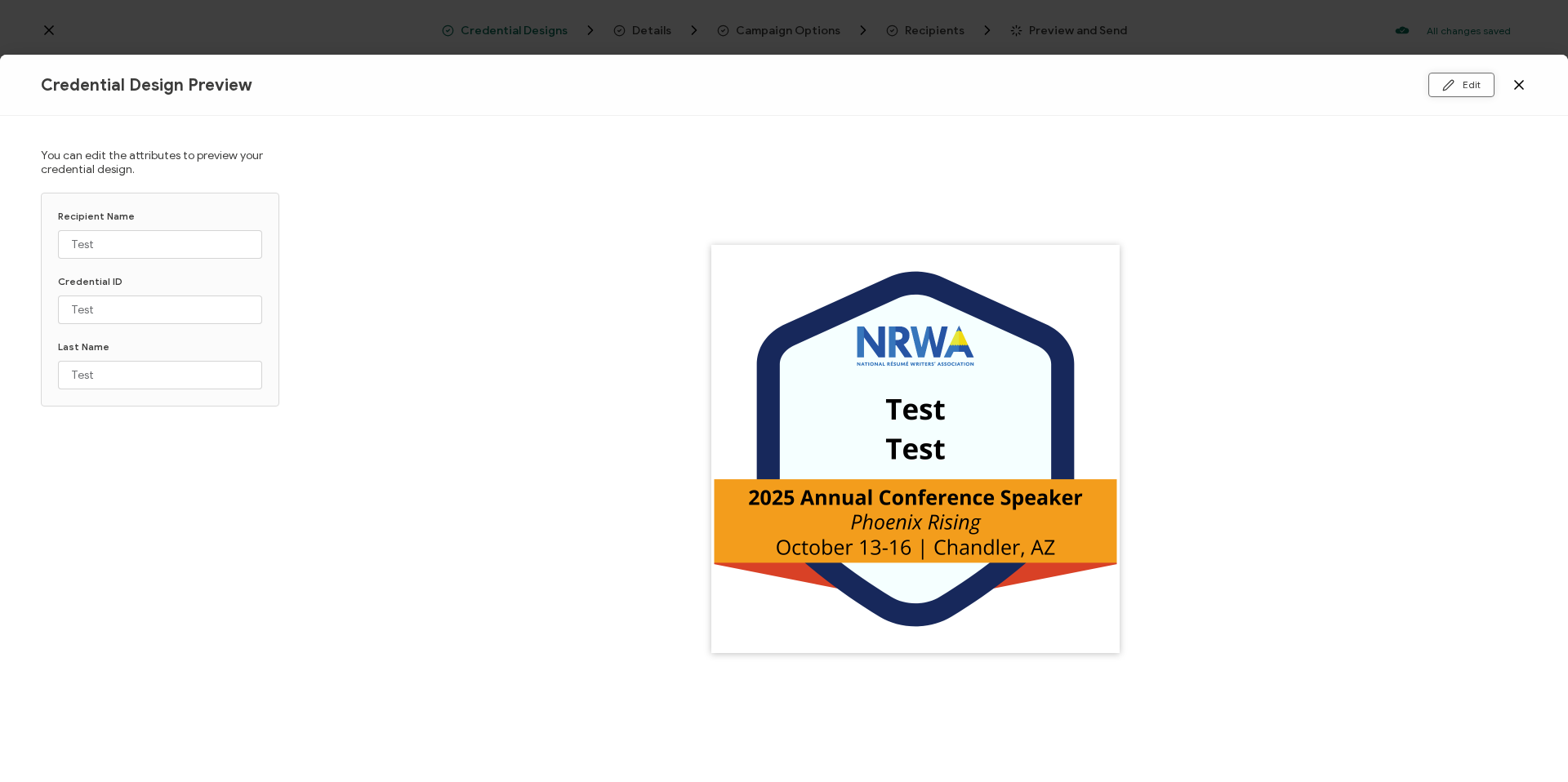
click at [1463, 83] on button "Edit" at bounding box center [1461, 85] width 66 height 25
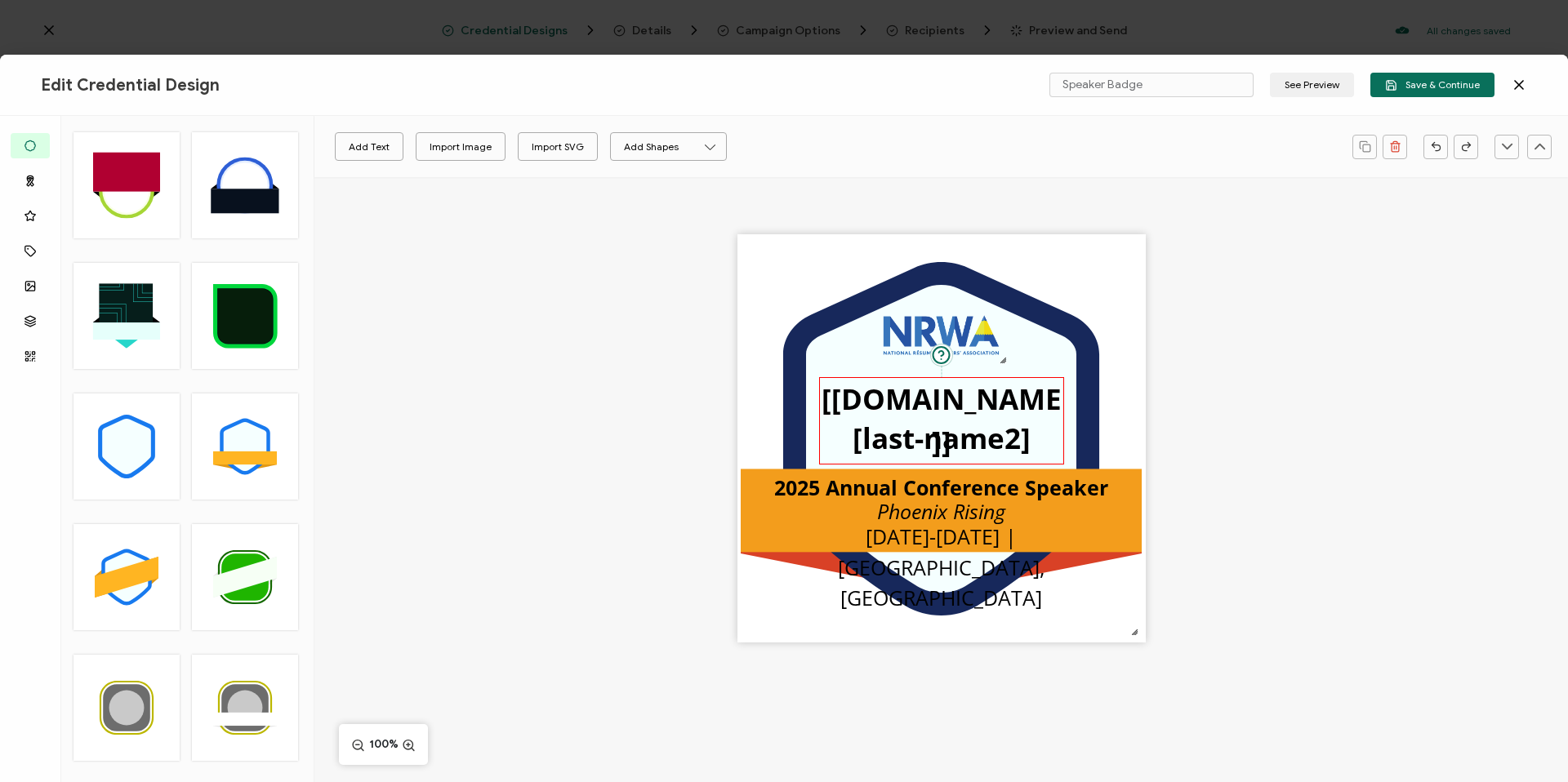
click at [920, 394] on pre "[[DOMAIN_NAME]]" at bounding box center [941, 420] width 240 height 82
click at [949, 404] on pre "[[DOMAIN_NAME]]" at bounding box center [941, 420] width 240 height 82
click at [667, 141] on icon "button" at bounding box center [664, 147] width 17 height 17
click at [668, 217] on icon at bounding box center [665, 217] width 12 height 12
click at [944, 437] on pre "[last-name2]" at bounding box center [941, 438] width 178 height 38
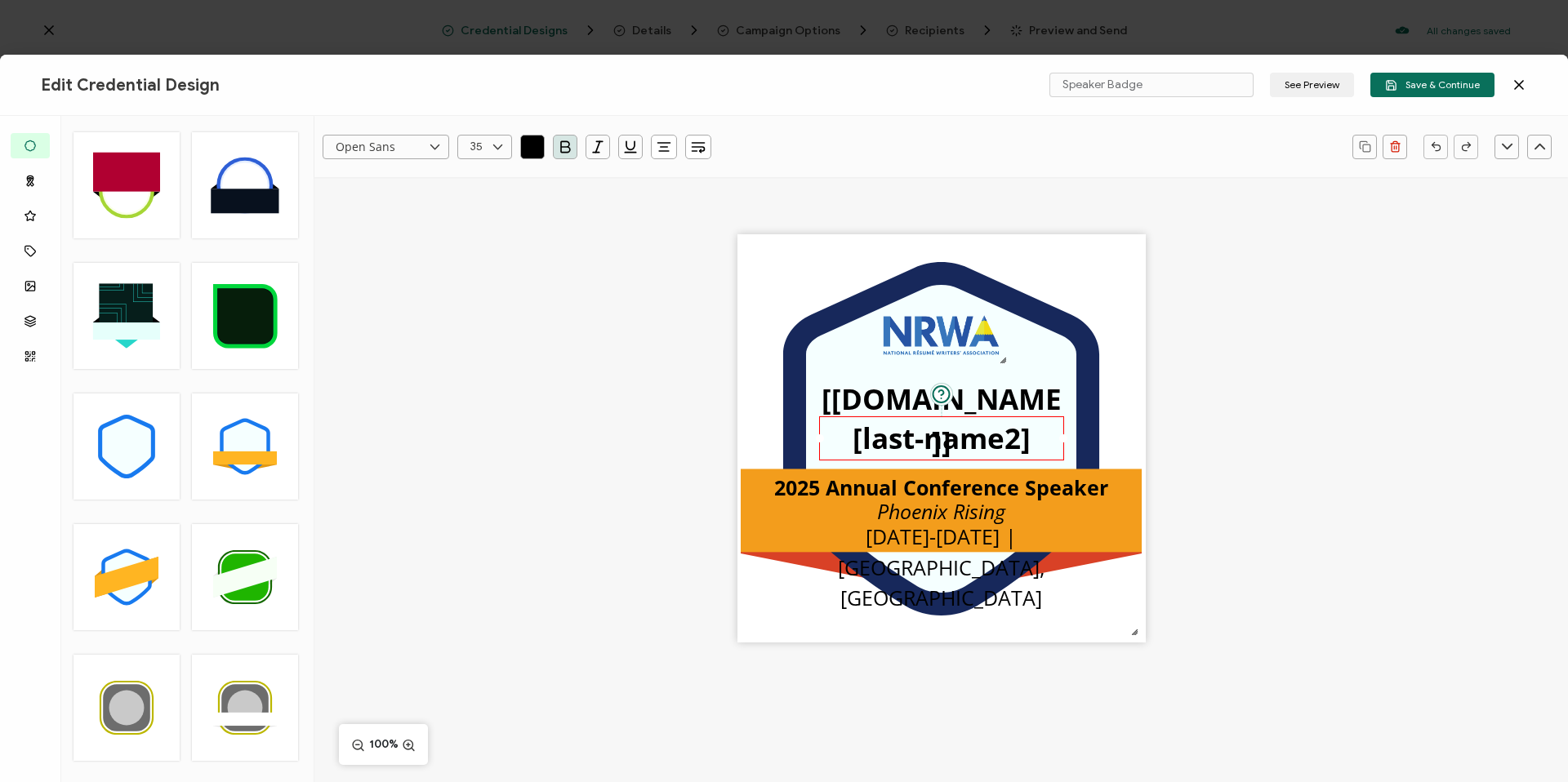
click at [658, 154] on icon "button" at bounding box center [664, 147] width 17 height 17
click at [669, 223] on icon at bounding box center [665, 217] width 12 height 12
click at [595, 330] on div ".uuid-096204d9-ca43-4101-a4c3-07b3f2f44b7a{}.uuid-3bdfa571-5bbe-4c9f-b3f4-196cc…" at bounding box center [941, 466] width 1254 height 579
drag, startPoint x: 940, startPoint y: 448, endPoint x: 931, endPoint y: 446, distance: 9.2
click at [931, 446] on pre "[last-name2]" at bounding box center [931, 438] width 178 height 38
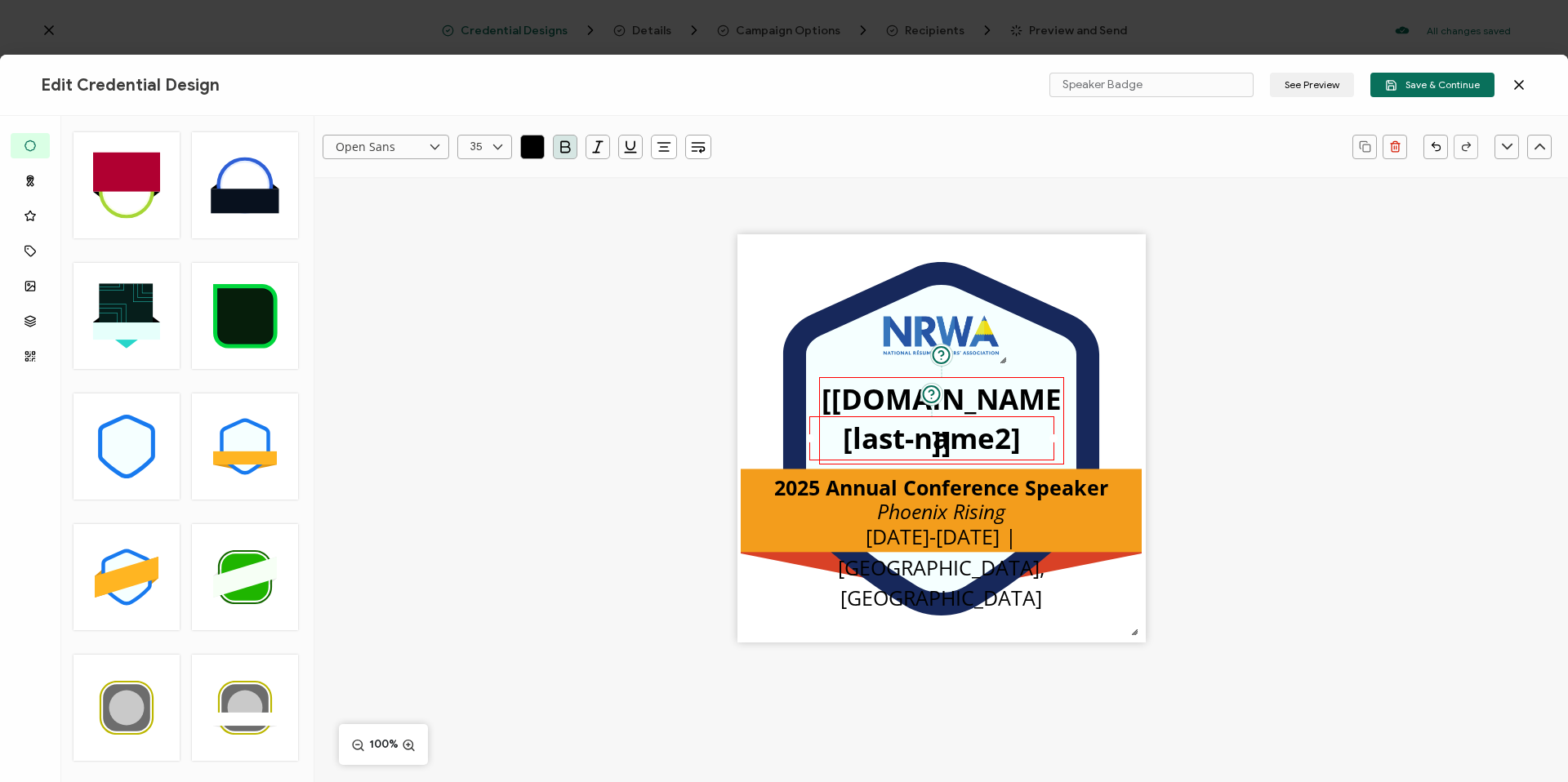
click at [836, 382] on pre "[[DOMAIN_NAME]]" at bounding box center [941, 420] width 240 height 82
drag, startPoint x: 934, startPoint y: 430, endPoint x: 943, endPoint y: 432, distance: 9.2
click at [943, 432] on pre "[last-name2]" at bounding box center [941, 438] width 178 height 38
click at [958, 412] on pre "[[DOMAIN_NAME]]" at bounding box center [941, 420] width 240 height 82
click at [984, 425] on pre "[last-name2]" at bounding box center [941, 438] width 178 height 38
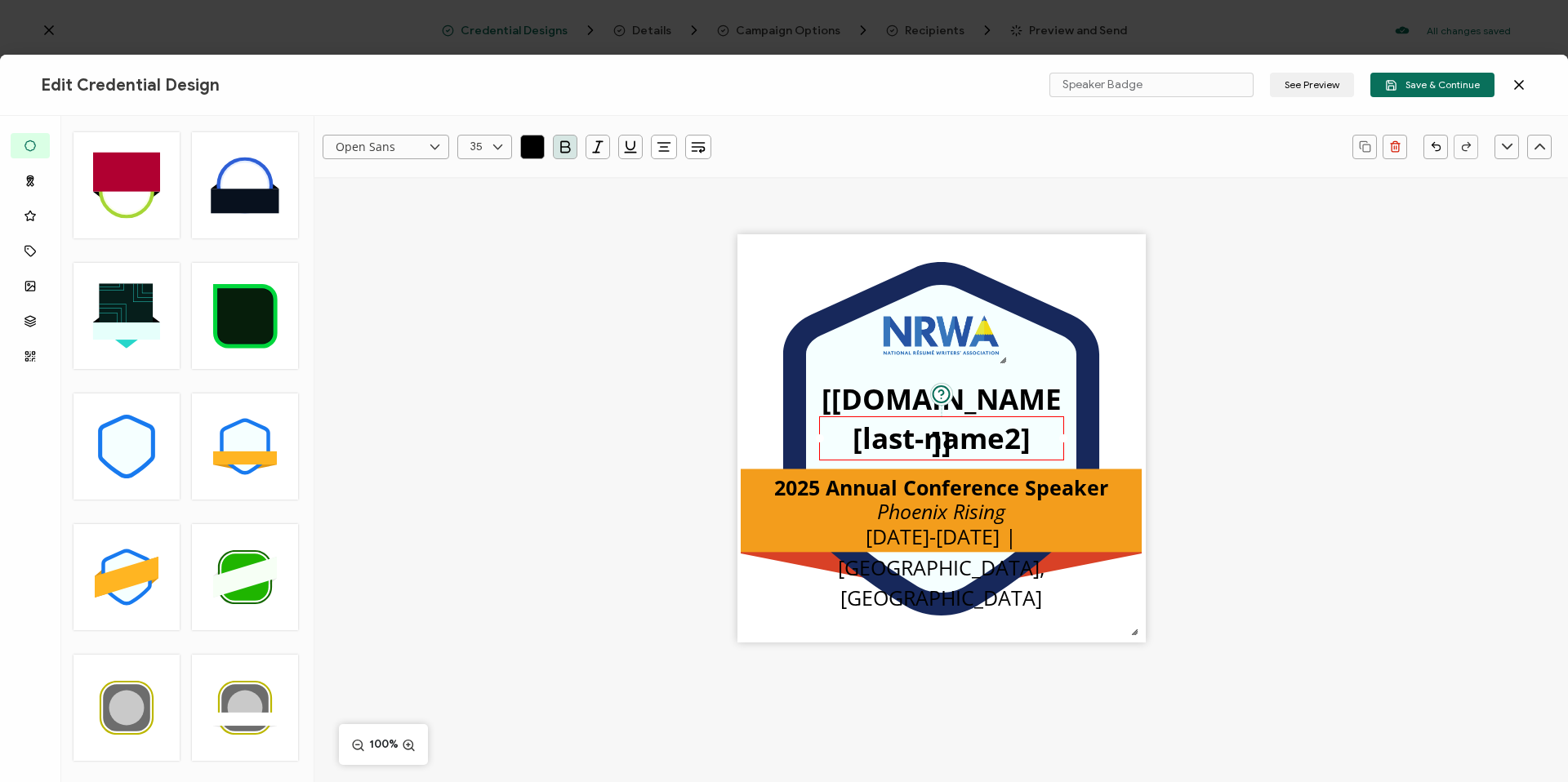
click at [984, 425] on pre "[last-name2]" at bounding box center [941, 438] width 178 height 38
click at [992, 405] on pre "[[DOMAIN_NAME]]" at bounding box center [941, 420] width 240 height 82
click at [961, 441] on pre "[last-name2]" at bounding box center [941, 438] width 178 height 38
click at [822, 394] on pre "[[DOMAIN_NAME]]" at bounding box center [941, 420] width 240 height 82
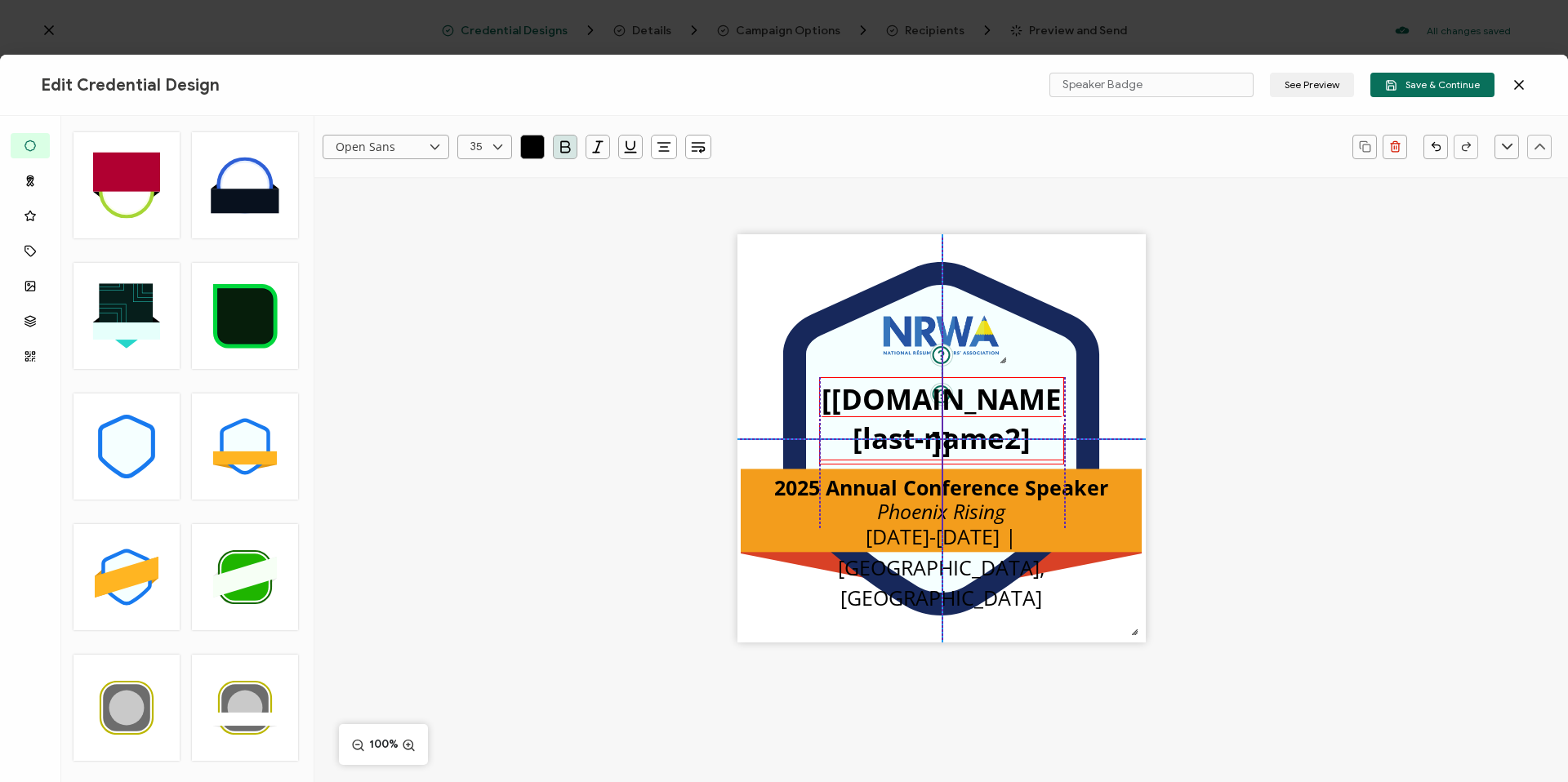
click at [918, 444] on pre "[last-name2]" at bounding box center [941, 438] width 178 height 38
click at [1009, 408] on pre "[[DOMAIN_NAME]]" at bounding box center [941, 425] width 240 height 82
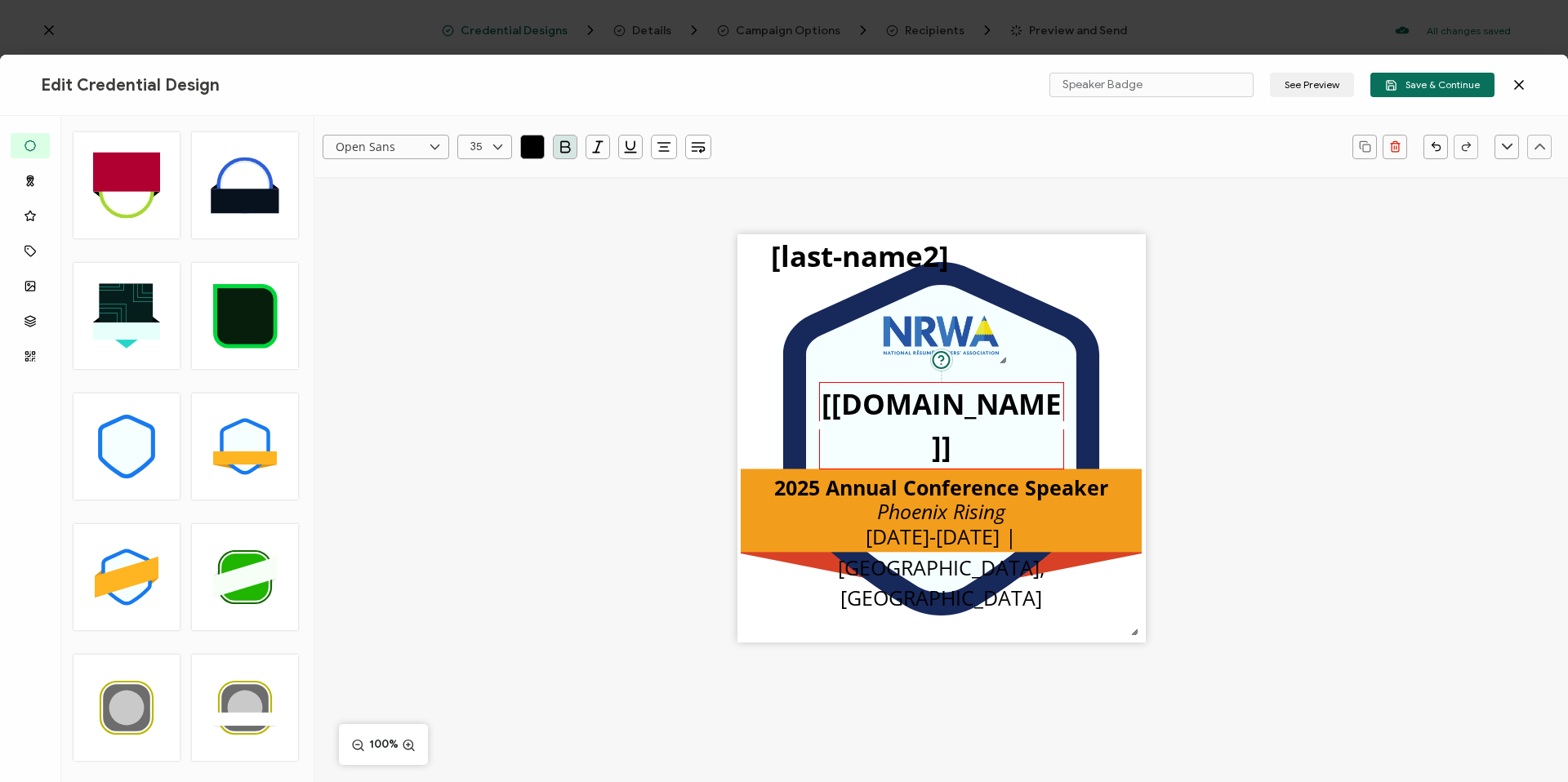
click at [495, 150] on icon at bounding box center [497, 147] width 21 height 25
click at [648, 350] on div ".uuid-096204d9-ca43-4101-a4c3-07b3f2f44b7a{}.uuid-3bdfa571-5bbe-4c9f-b3f4-196cc…" at bounding box center [941, 466] width 1254 height 579
click at [932, 419] on pre "[[DOMAIN_NAME]]" at bounding box center [941, 425] width 240 height 82
click at [502, 150] on icon at bounding box center [497, 147] width 21 height 25
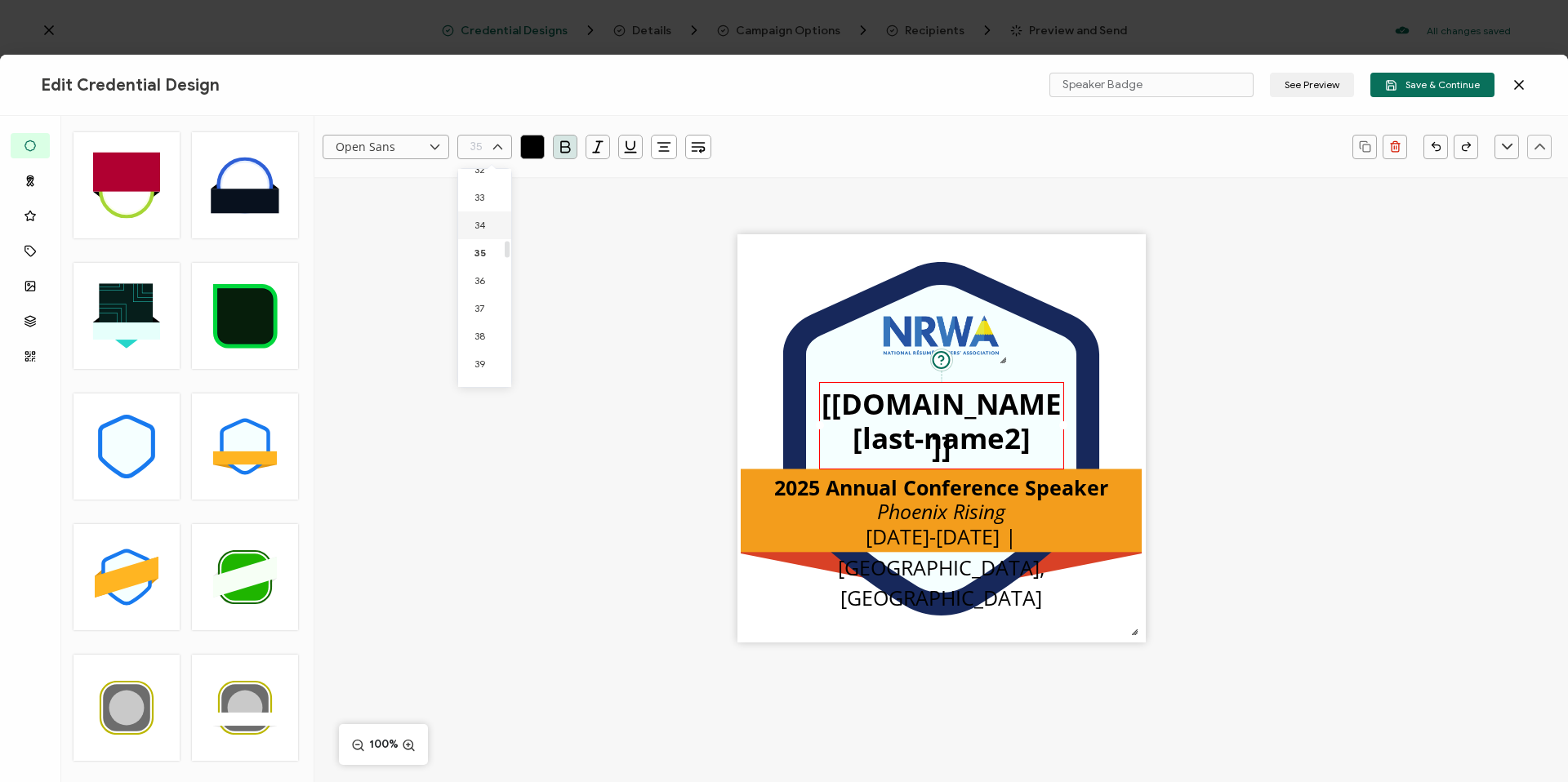
scroll to position [918, 0]
click at [633, 376] on div ".uuid-096204d9-ca43-4101-a4c3-07b3f2f44b7a{}.uuid-3bdfa571-5bbe-4c9f-b3f4-196cc…" at bounding box center [941, 466] width 1254 height 579
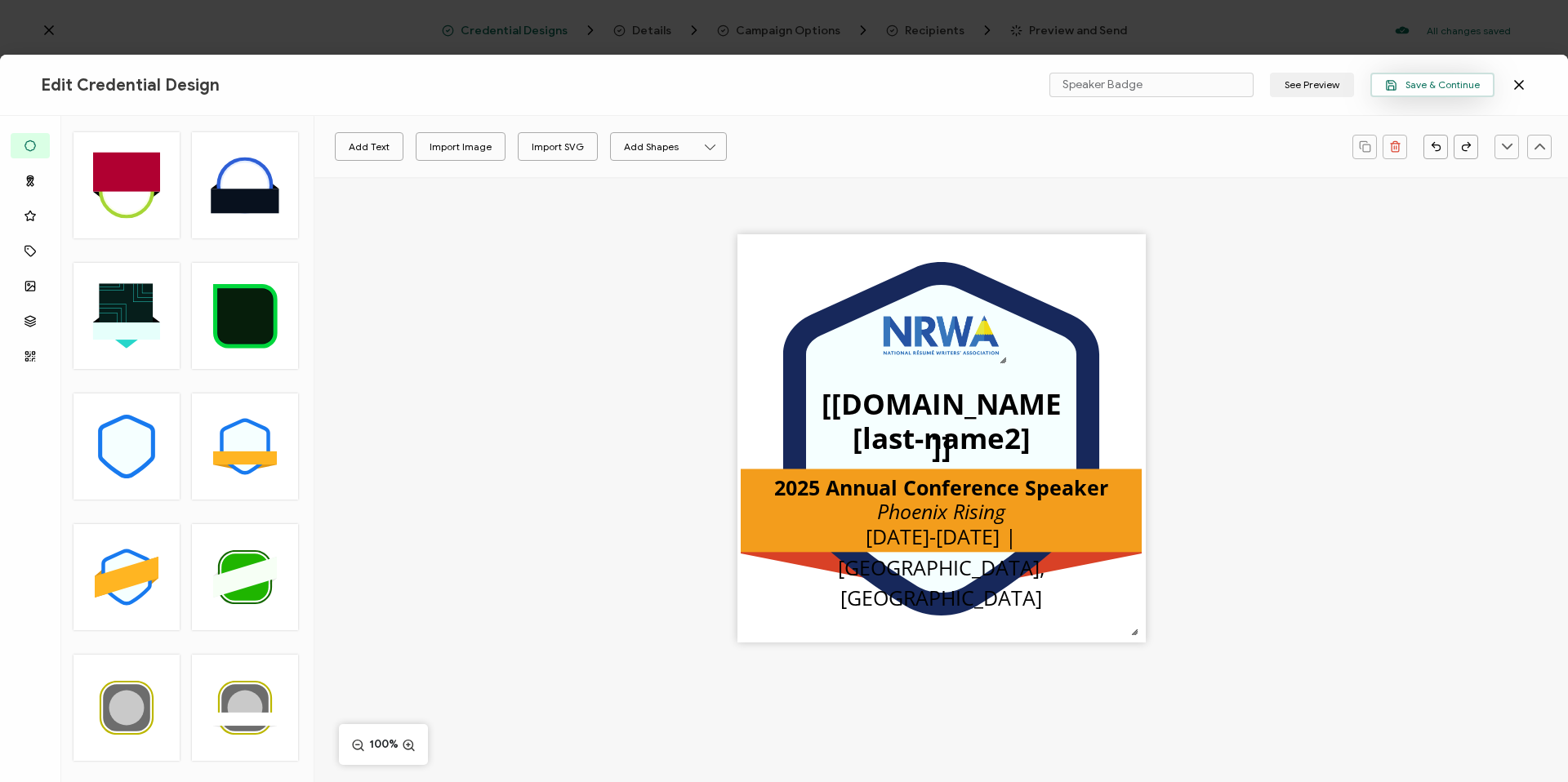
click at [1395, 84] on icon "button" at bounding box center [1391, 85] width 12 height 12
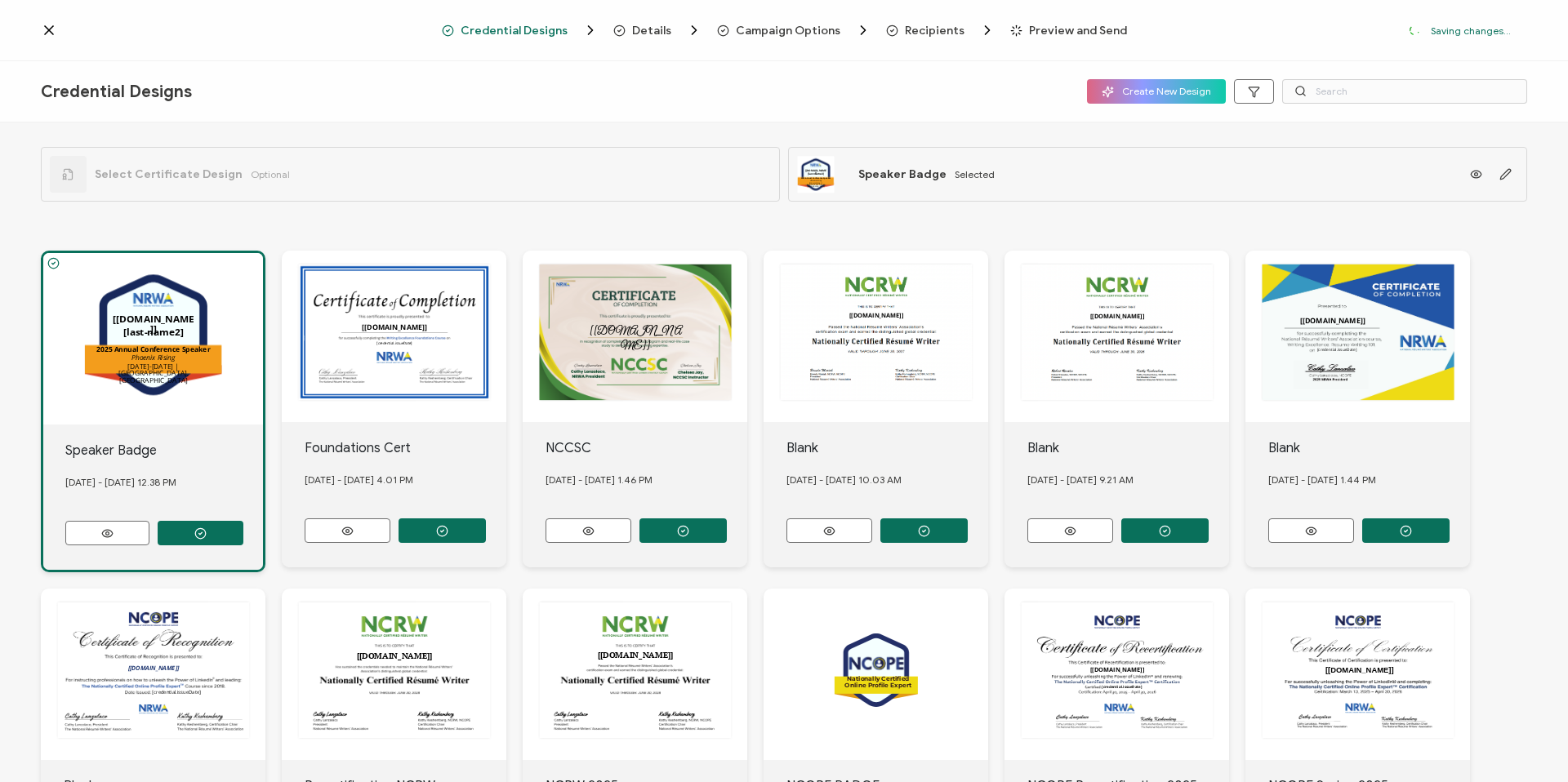
click at [935, 30] on span "Recipients" at bounding box center [935, 31] width 60 height 12
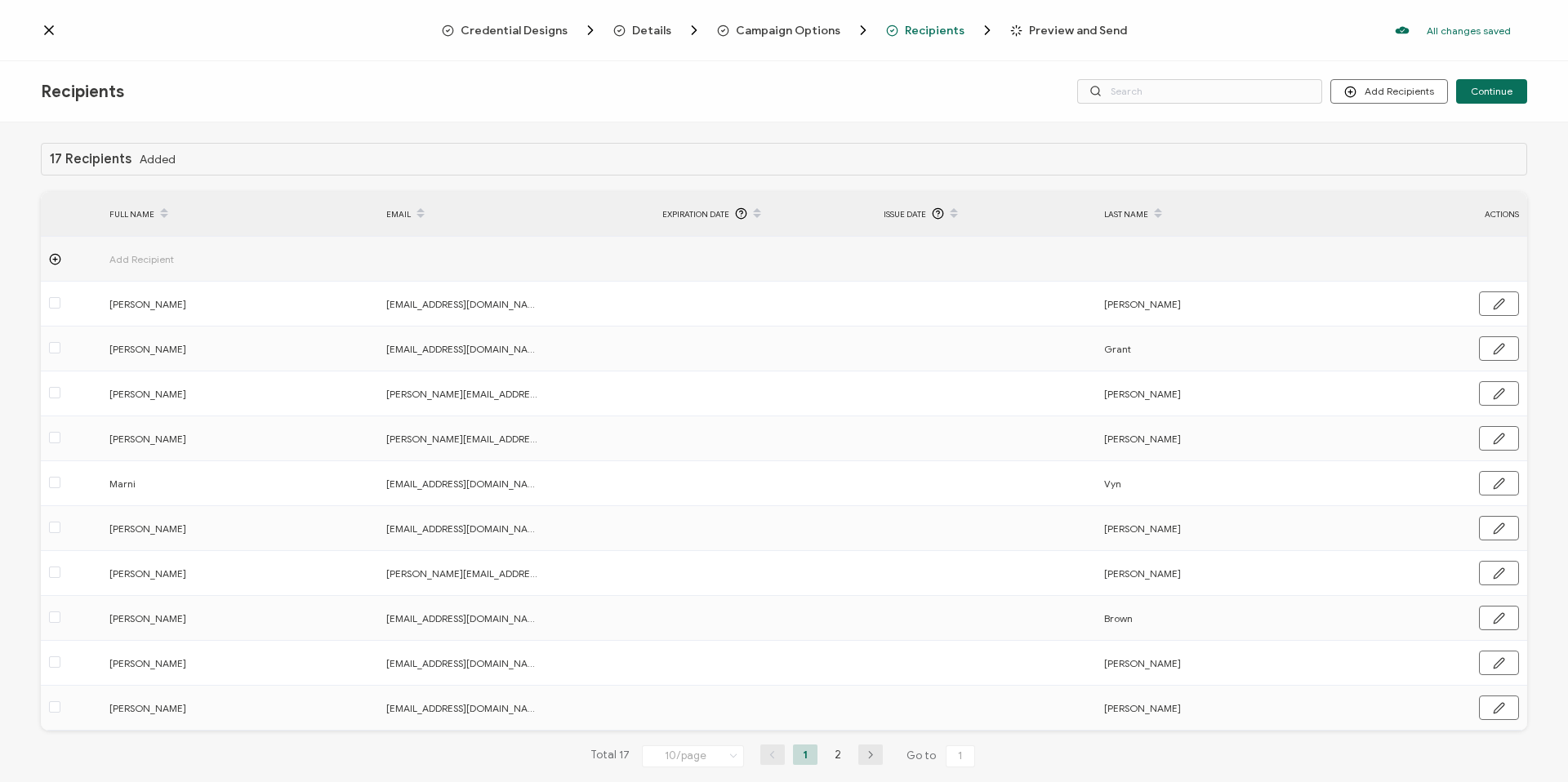
click at [1050, 28] on span "Preview and Send" at bounding box center [1078, 31] width 98 height 12
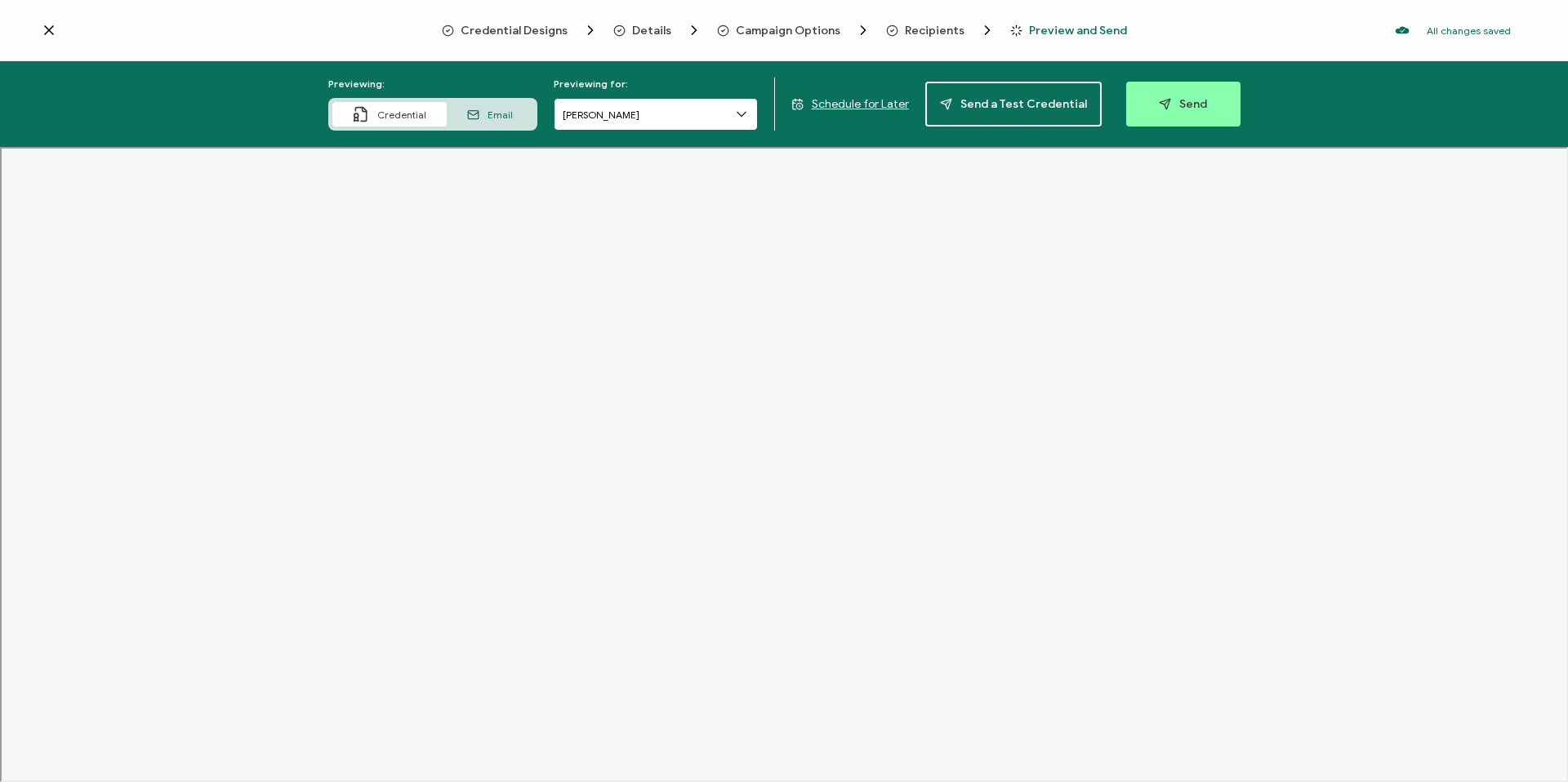
click at [654, 111] on input "[PERSON_NAME]" at bounding box center [655, 113] width 204 height 32
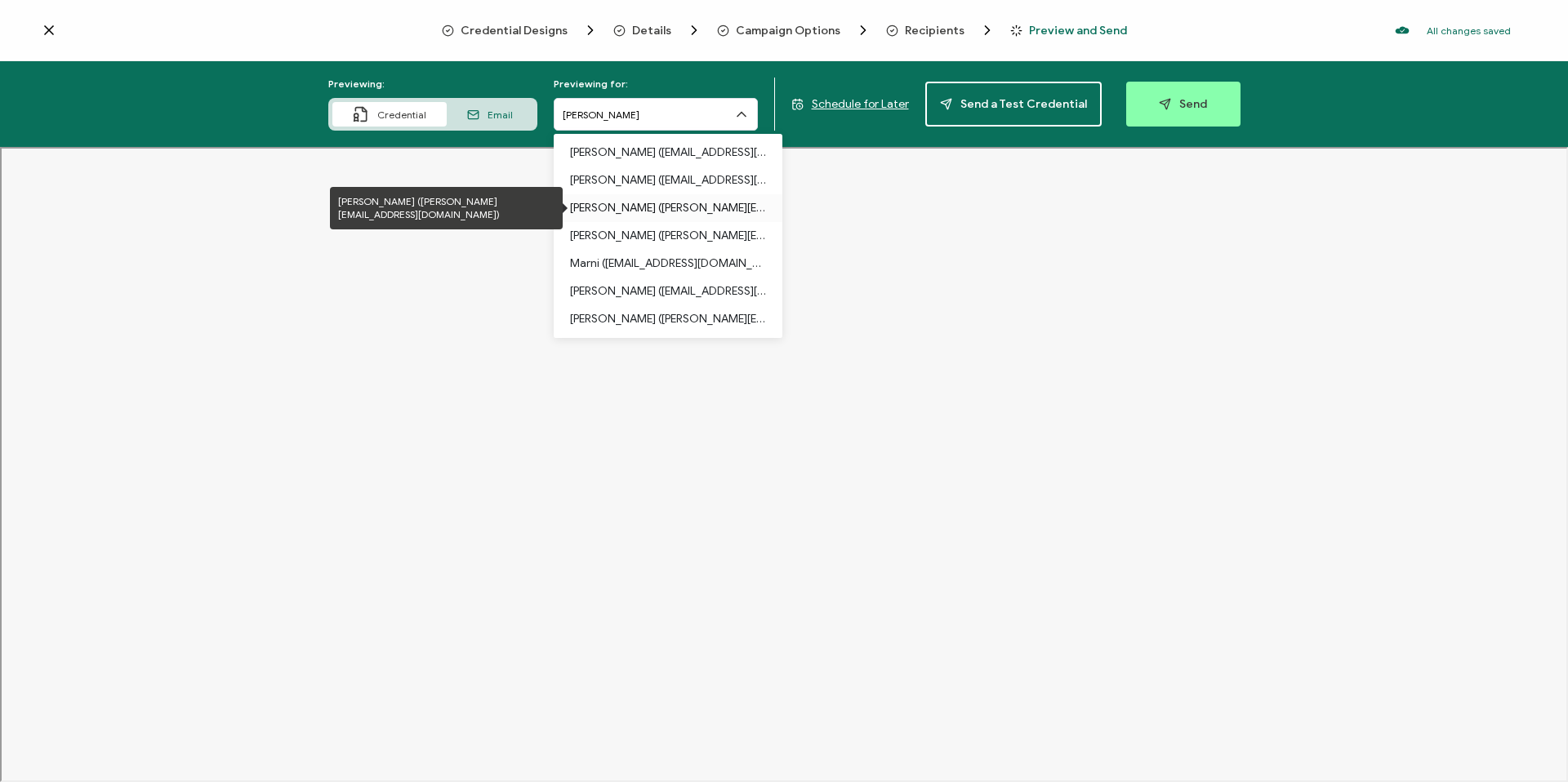
click at [640, 194] on p "[PERSON_NAME] ([PERSON_NAME][EMAIL_ADDRESS][DOMAIN_NAME])" at bounding box center [667, 208] width 196 height 28
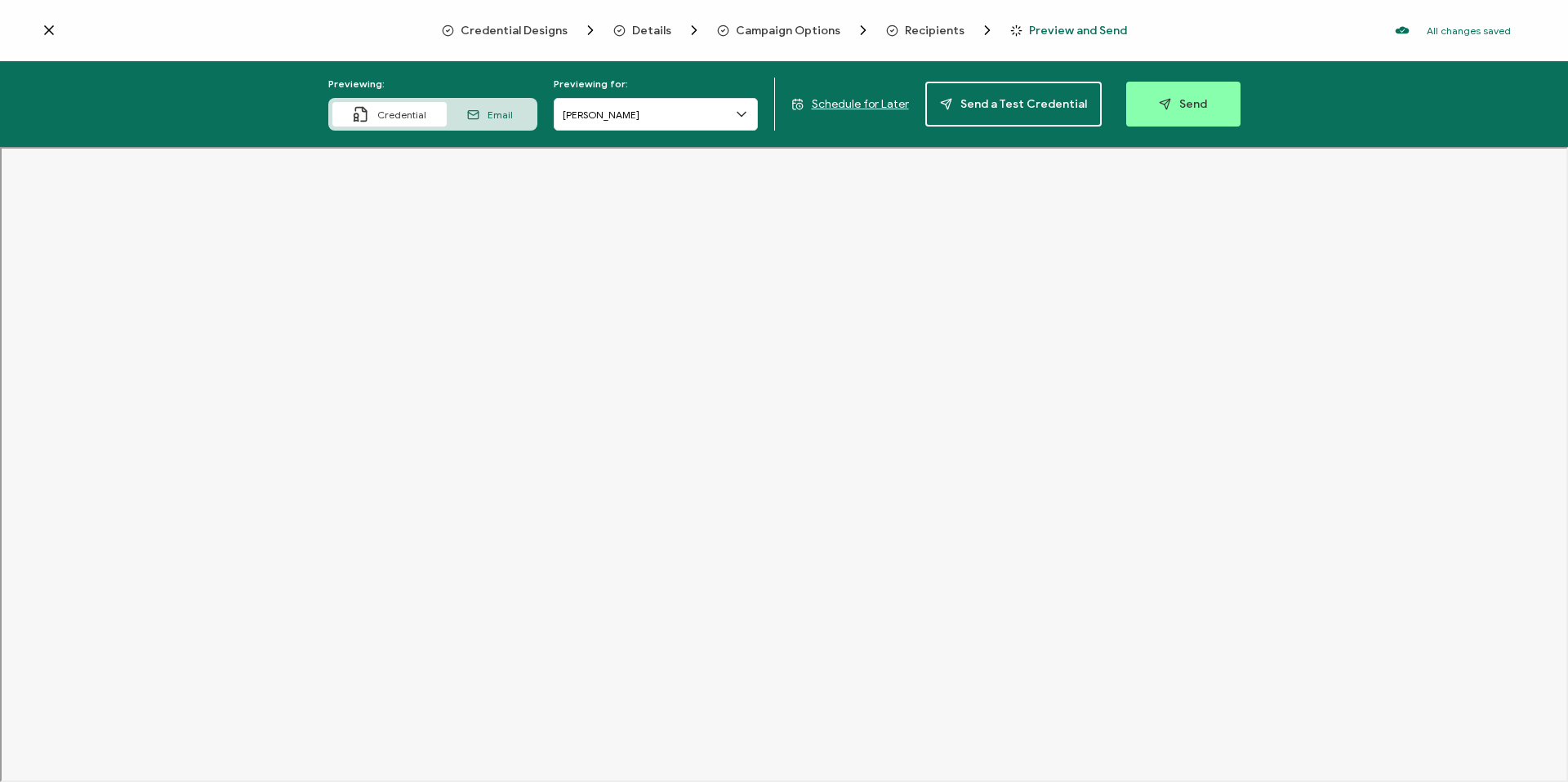
click at [625, 133] on div "Previewing: Credential Email Previewing for: [PERSON_NAME] for Later Send a Tes…" at bounding box center [784, 104] width 1568 height 86
click at [621, 125] on input "[PERSON_NAME]" at bounding box center [655, 113] width 204 height 32
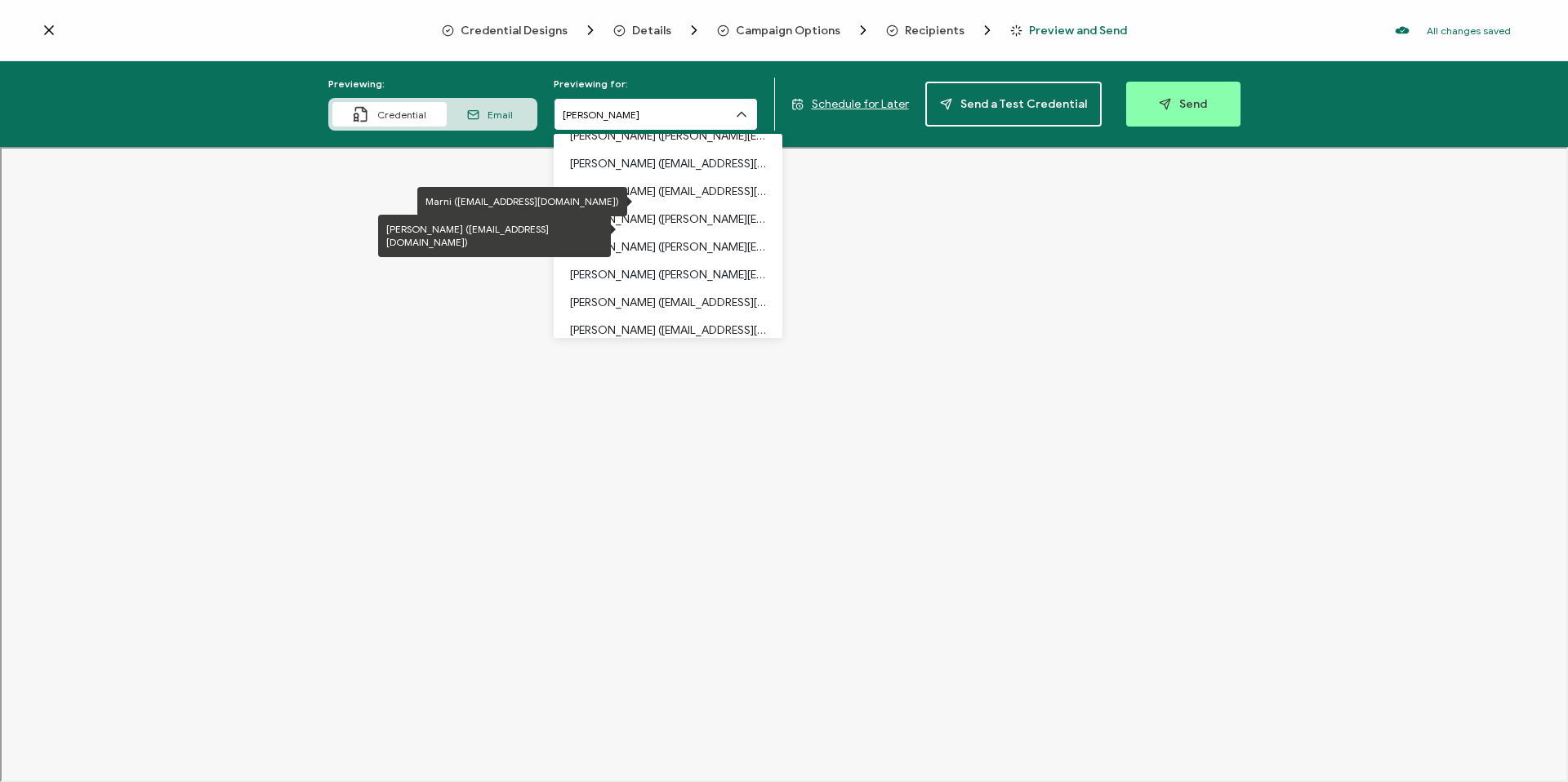
scroll to position [278, 0]
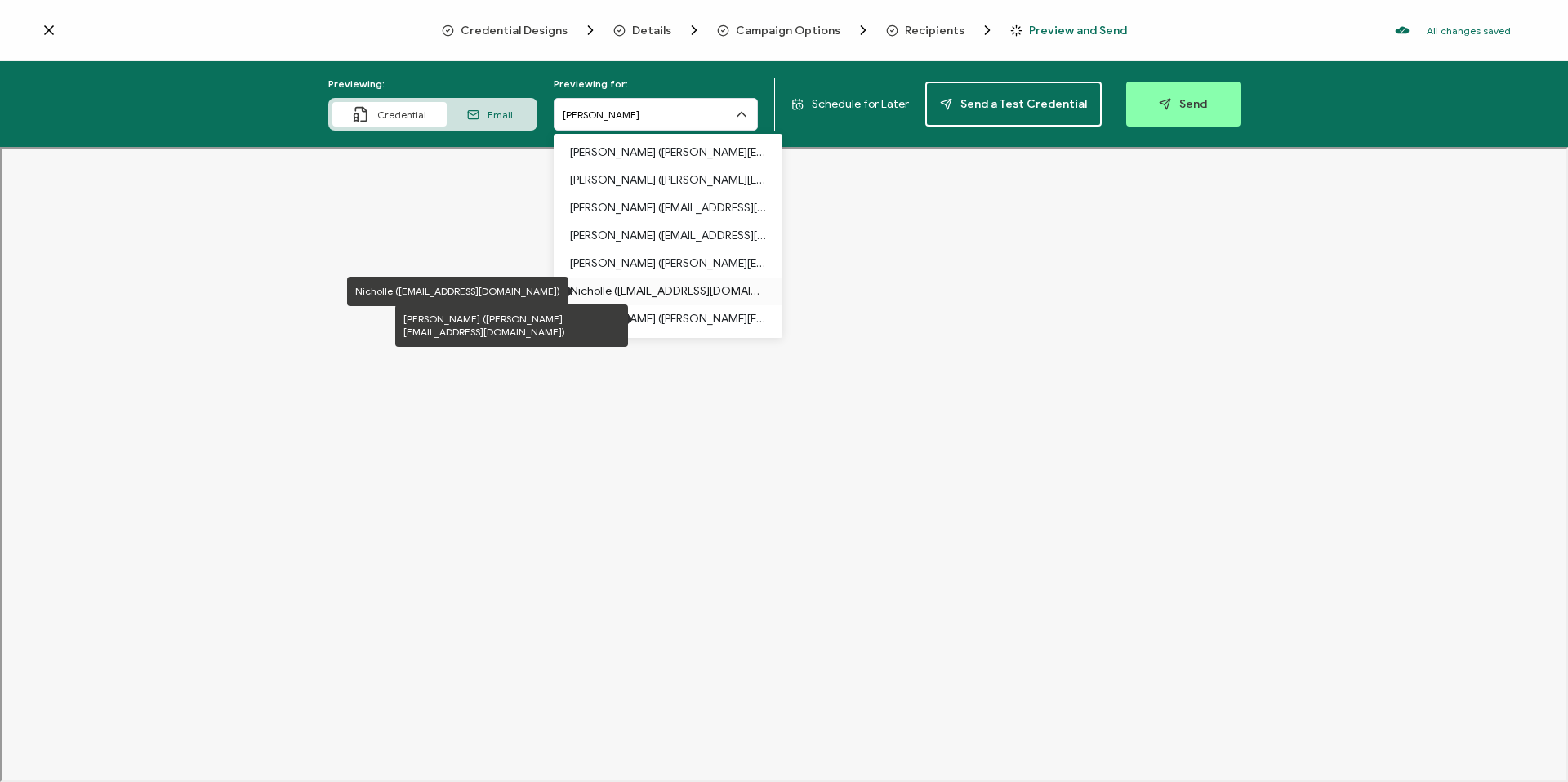
click at [650, 303] on p "Nicholle ([EMAIL_ADDRESS][DOMAIN_NAME])" at bounding box center [667, 292] width 196 height 28
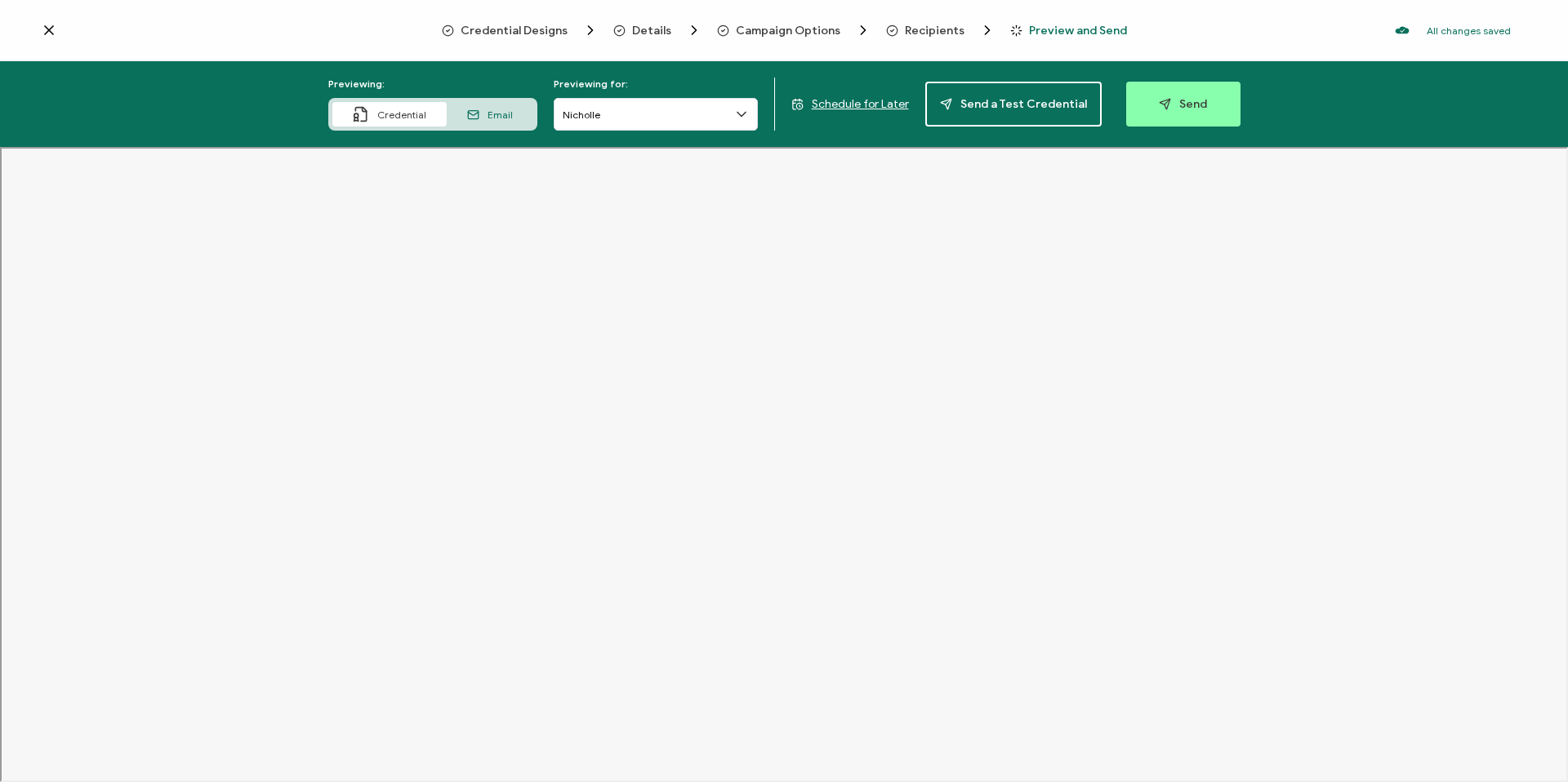
click at [517, 30] on span "Credential Designs" at bounding box center [514, 31] width 107 height 12
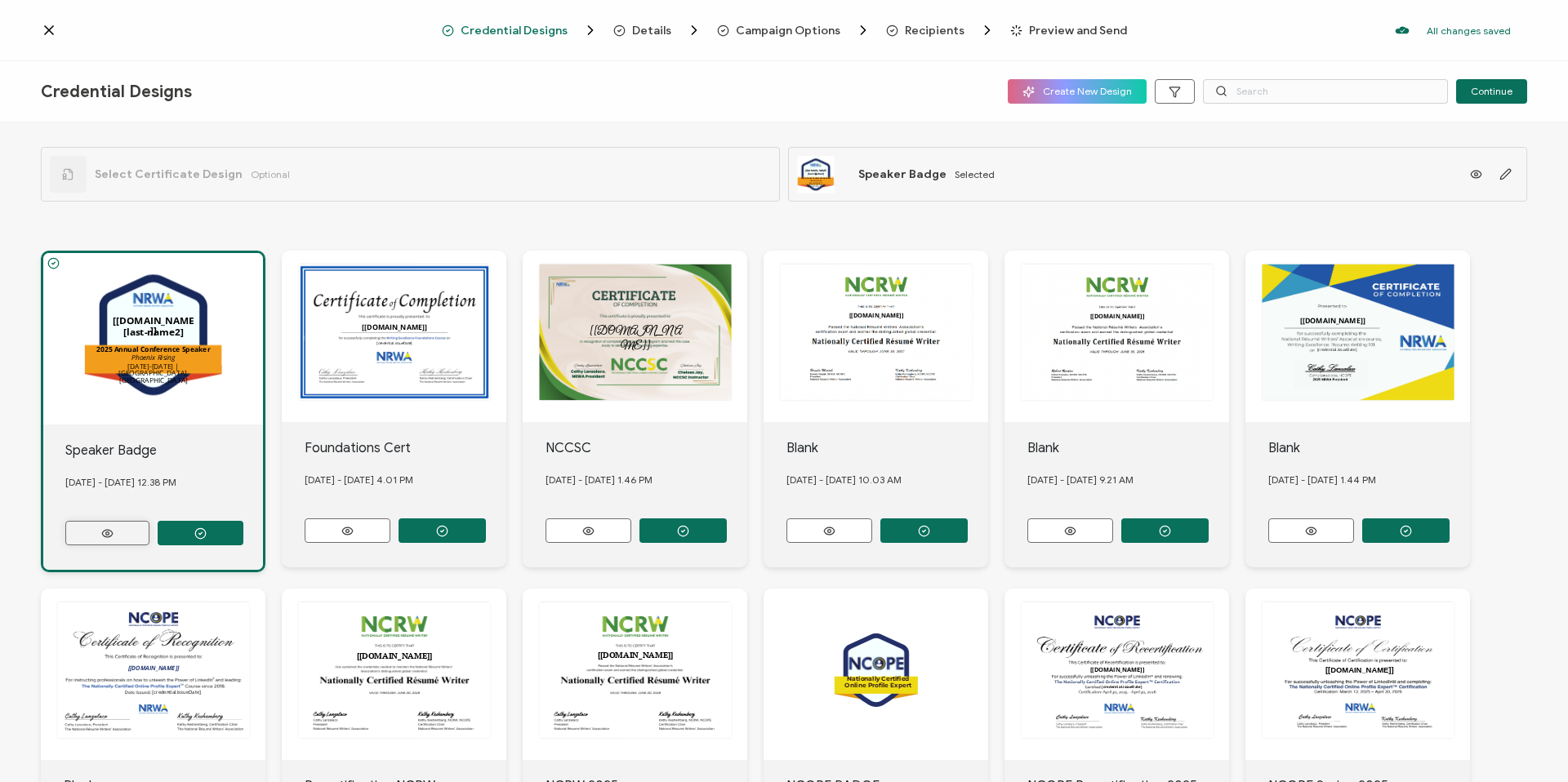
click at [119, 521] on button at bounding box center [108, 533] width 84 height 25
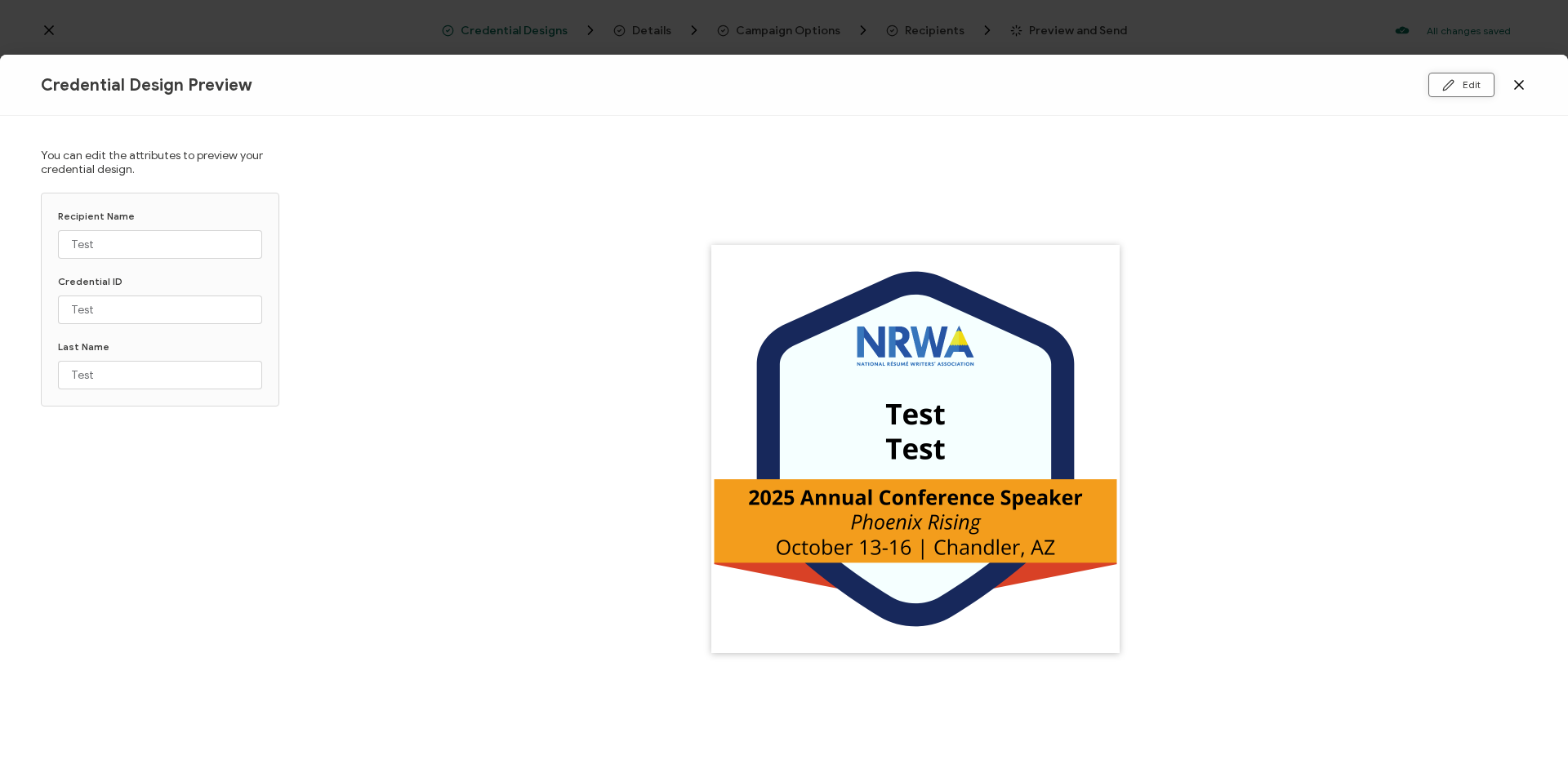
click at [1453, 80] on icon at bounding box center [1448, 85] width 10 height 10
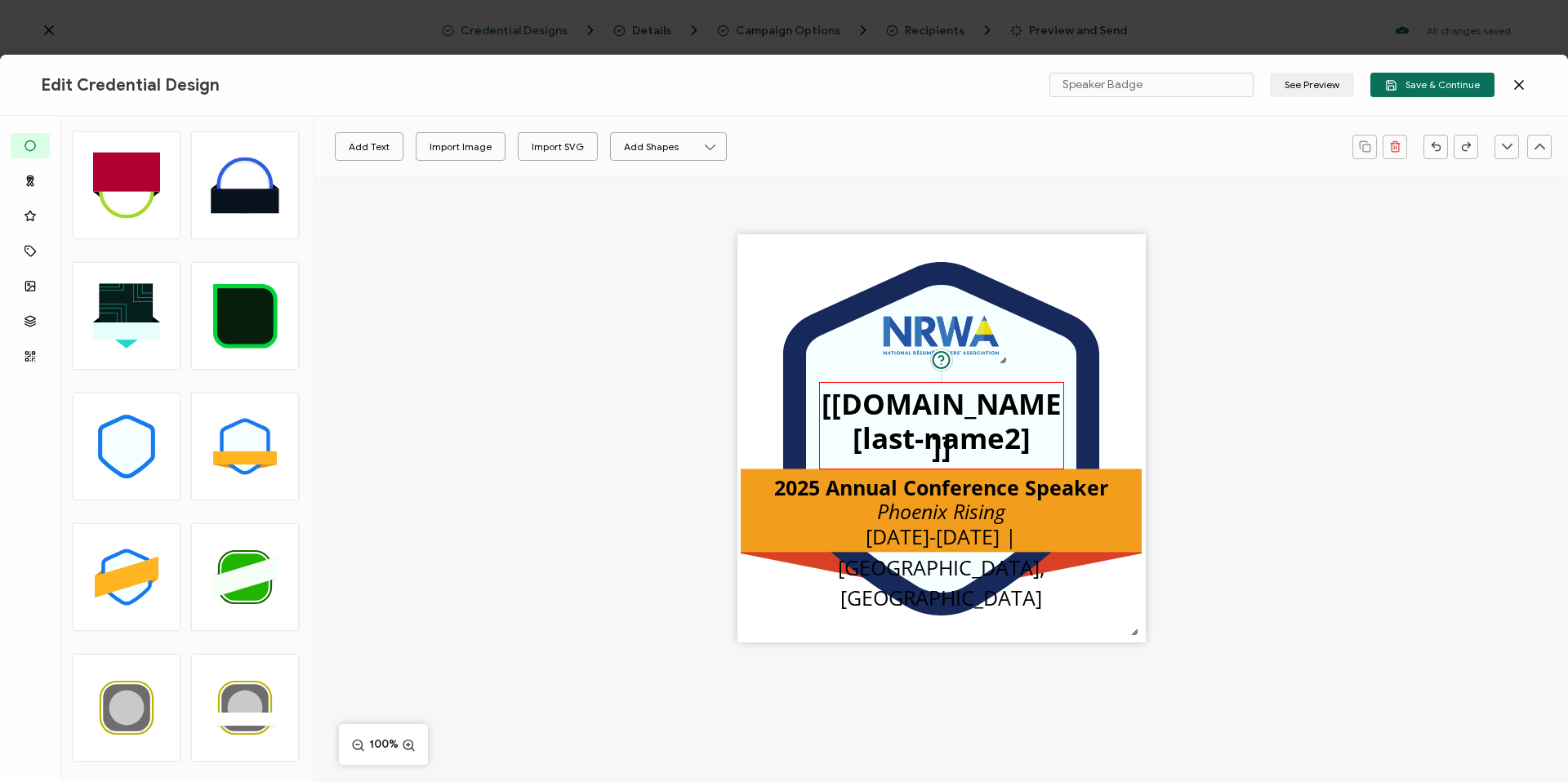
click at [923, 418] on pre "[[DOMAIN_NAME]]" at bounding box center [941, 425] width 240 height 82
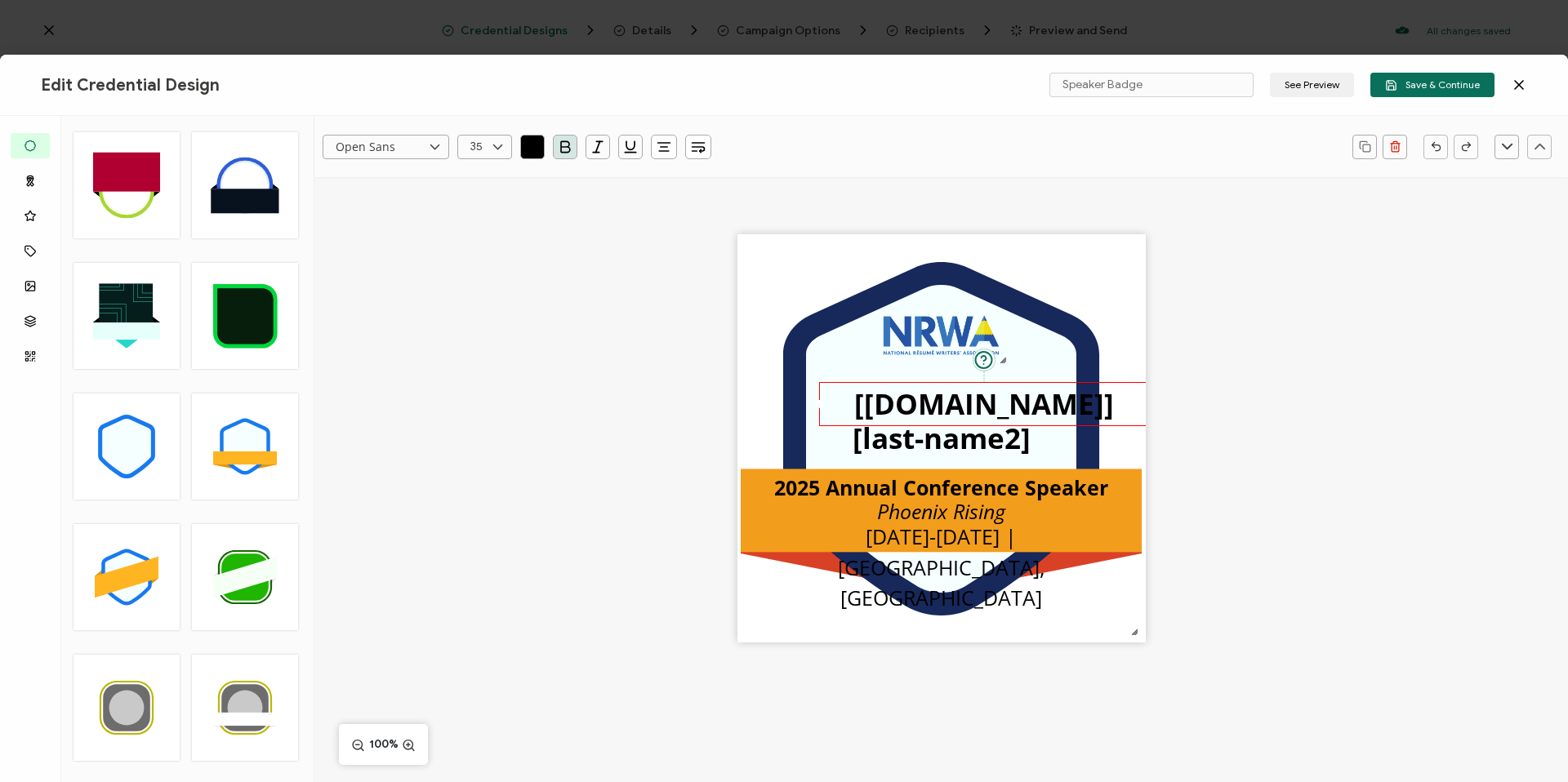
drag, startPoint x: 1061, startPoint y: 400, endPoint x: 1147, endPoint y: 401, distance: 86.0
click at [1147, 401] on div ".uuid-096204d9-ca43-4101-a4c3-07b3f2f44b7a{}.uuid-3bdfa571-5bbe-4c9f-b3f4-196cc…" at bounding box center [941, 466] width 1254 height 579
drag, startPoint x: 1131, startPoint y: 404, endPoint x: 1090, endPoint y: 403, distance: 41.0
click at [1090, 403] on div "The recipient’s full name, which will be automatically filled based on the info…" at bounding box center [941, 403] width 330 height 45
click at [994, 432] on pre "[last-name2]" at bounding box center [941, 438] width 178 height 38
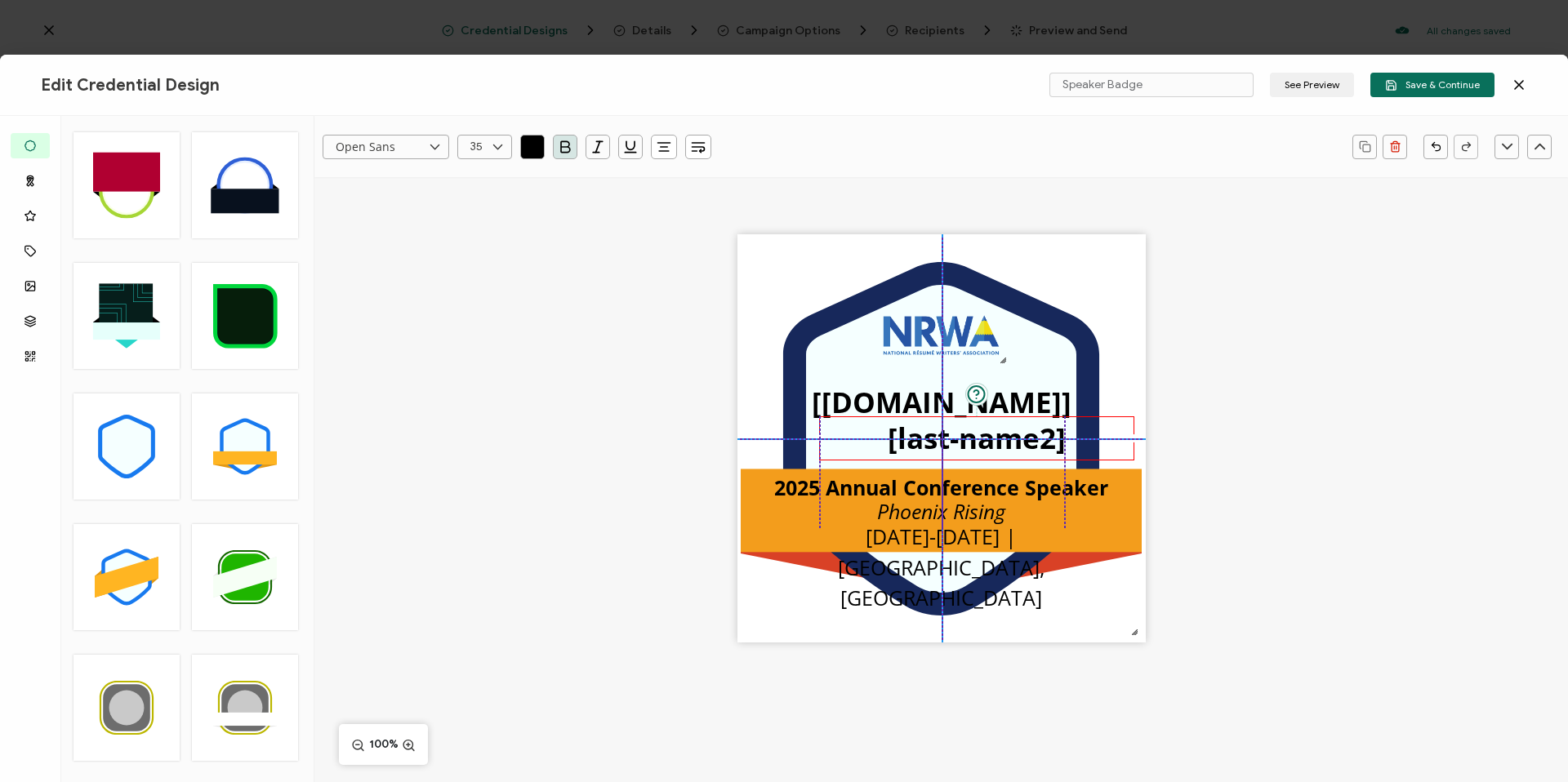
drag, startPoint x: 1061, startPoint y: 439, endPoint x: 1134, endPoint y: 436, distance: 73.1
click at [1134, 436] on div at bounding box center [1134, 438] width 8 height 8
drag, startPoint x: 1006, startPoint y: 441, endPoint x: 985, endPoint y: 441, distance: 21.0
click at [985, 441] on pre "[last-name2]" at bounding box center [941, 438] width 178 height 38
drag, startPoint x: 1105, startPoint y: 441, endPoint x: 1121, endPoint y: 441, distance: 16.0
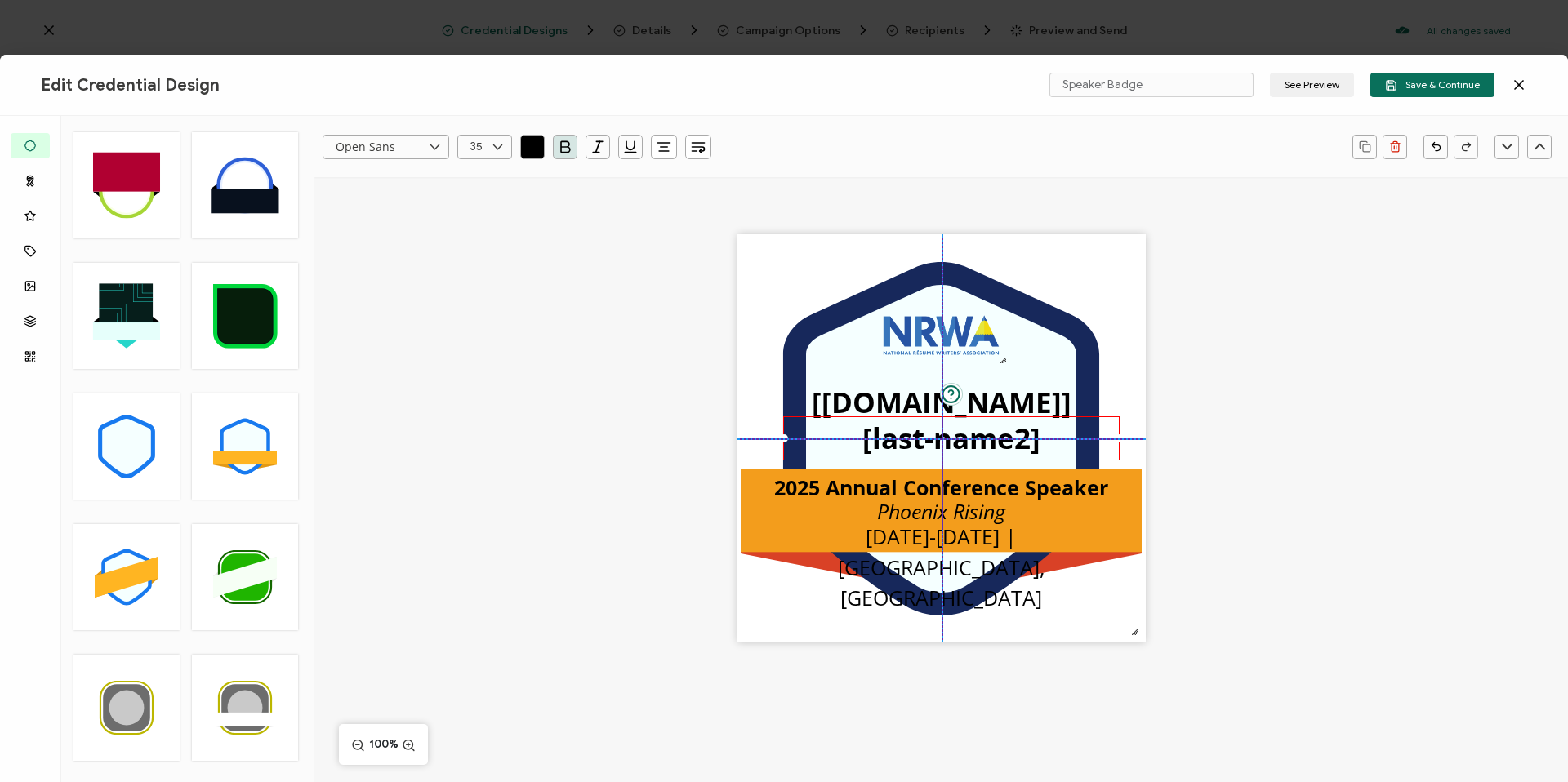
click at [1121, 441] on div at bounding box center [1119, 438] width 8 height 8
drag, startPoint x: 1022, startPoint y: 441, endPoint x: 1012, endPoint y: 441, distance: 10.0
click at [1012, 441] on pre "[last-name2]" at bounding box center [941, 438] width 178 height 38
click at [980, 409] on pre "[[DOMAIN_NAME]]" at bounding box center [941, 402] width 260 height 38
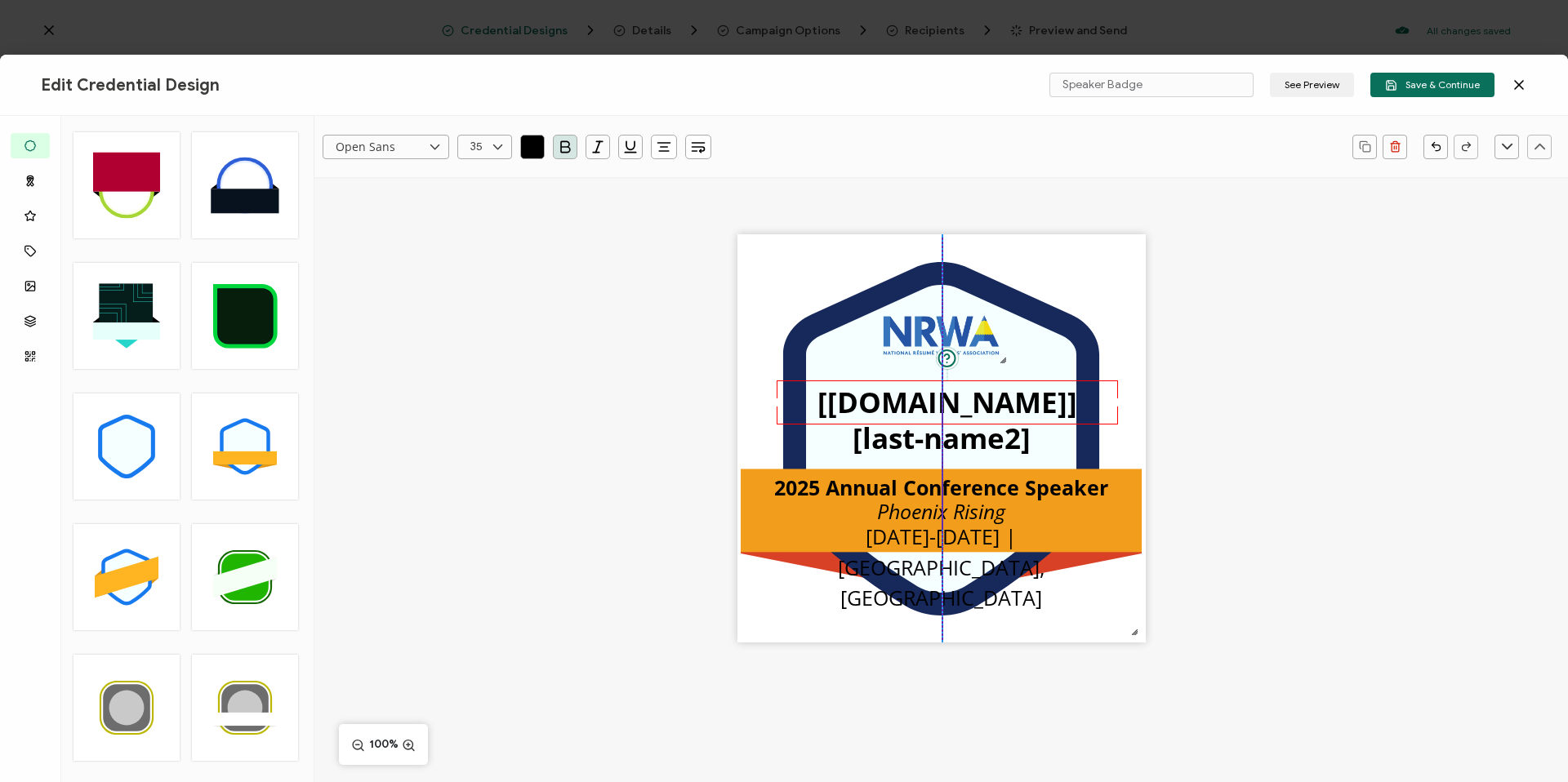
drag, startPoint x: 1105, startPoint y: 403, endPoint x: 1119, endPoint y: 401, distance: 14.1
click at [1119, 401] on div at bounding box center [1117, 403] width 8 height 8
click at [1006, 401] on pre "[[DOMAIN_NAME]]" at bounding box center [941, 401] width 260 height 38
click at [1257, 378] on div ".uuid-096204d9-ca43-4101-a4c3-07b3f2f44b7a{}.uuid-3bdfa571-5bbe-4c9f-b3f4-196cc…" at bounding box center [941, 466] width 1254 height 579
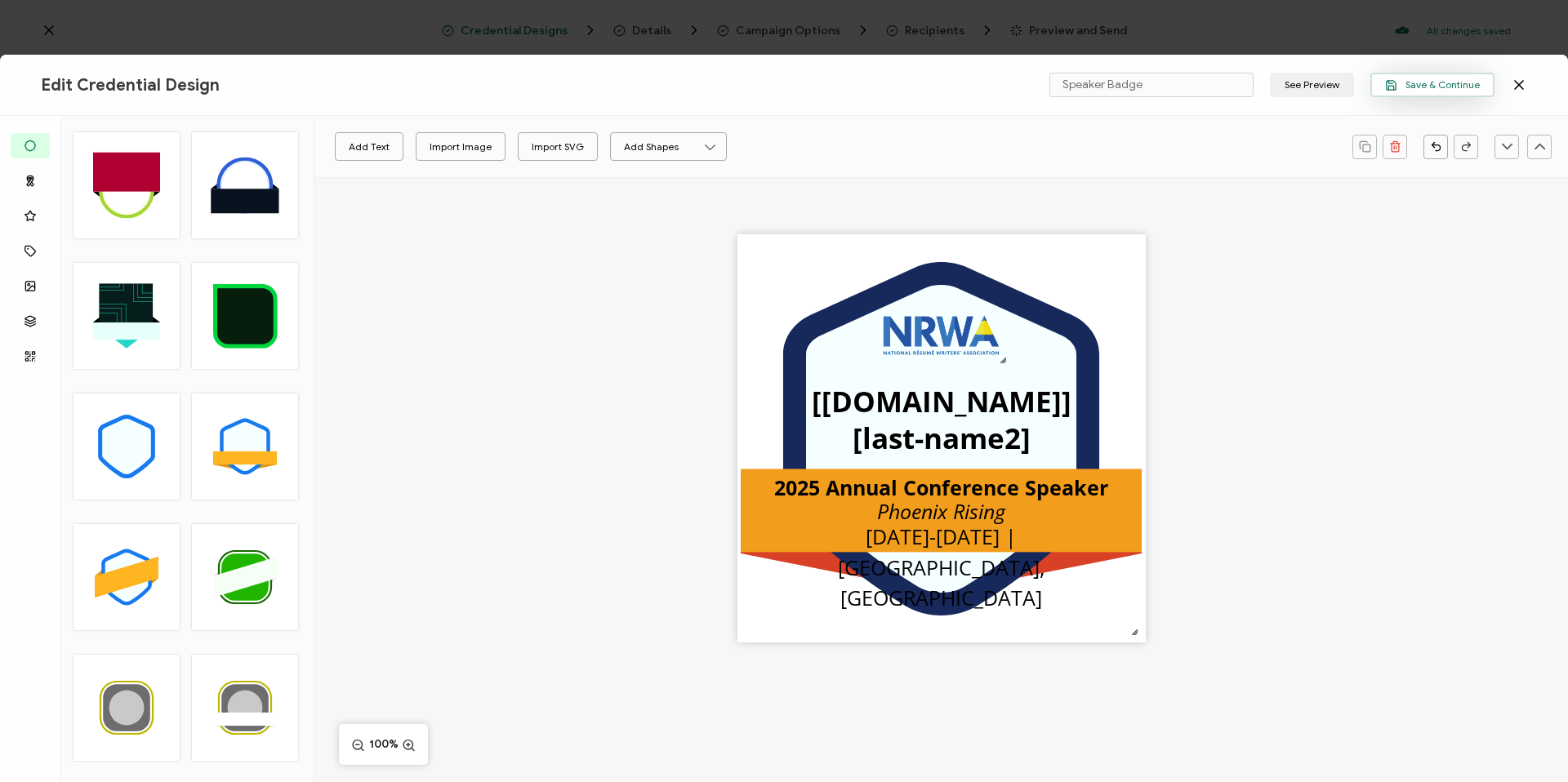
click at [1469, 88] on span "Save & Continue" at bounding box center [1432, 85] width 95 height 12
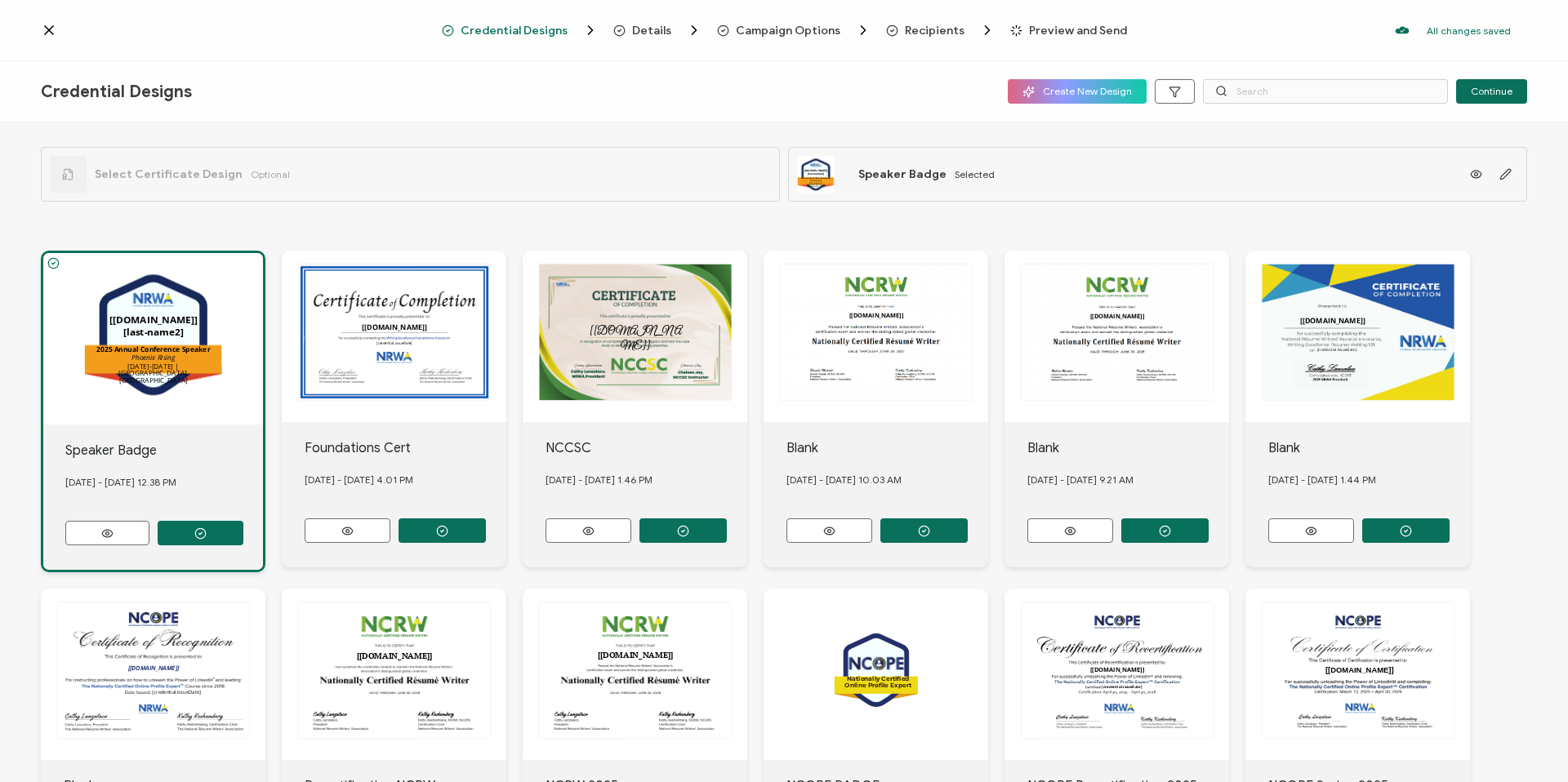
click at [1034, 26] on span "Preview and Send" at bounding box center [1078, 31] width 98 height 12
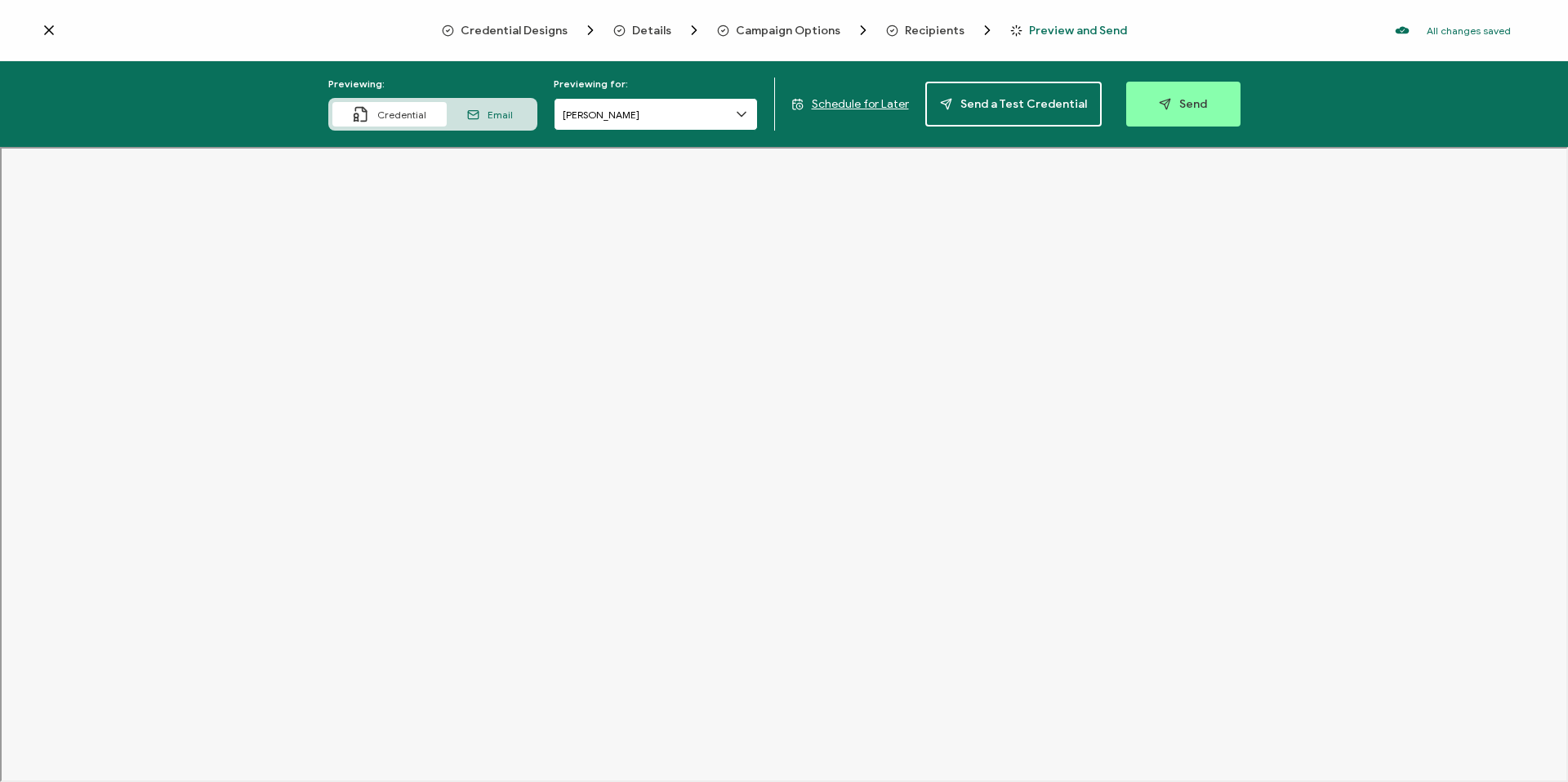
click at [619, 123] on input "[PERSON_NAME]" at bounding box center [655, 113] width 204 height 32
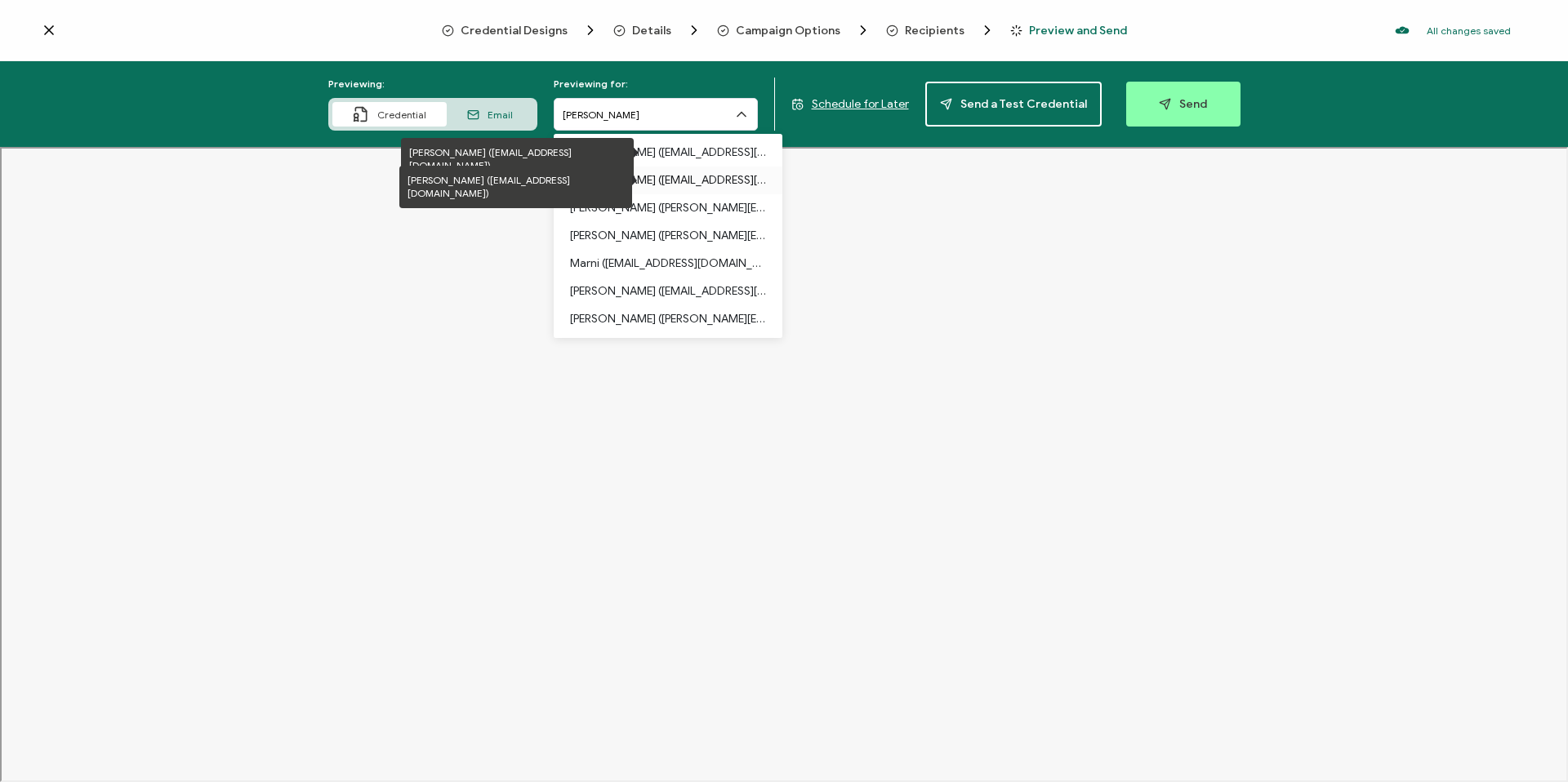
click at [648, 166] on p "[PERSON_NAME] ([EMAIL_ADDRESS][DOMAIN_NAME])" at bounding box center [667, 180] width 196 height 28
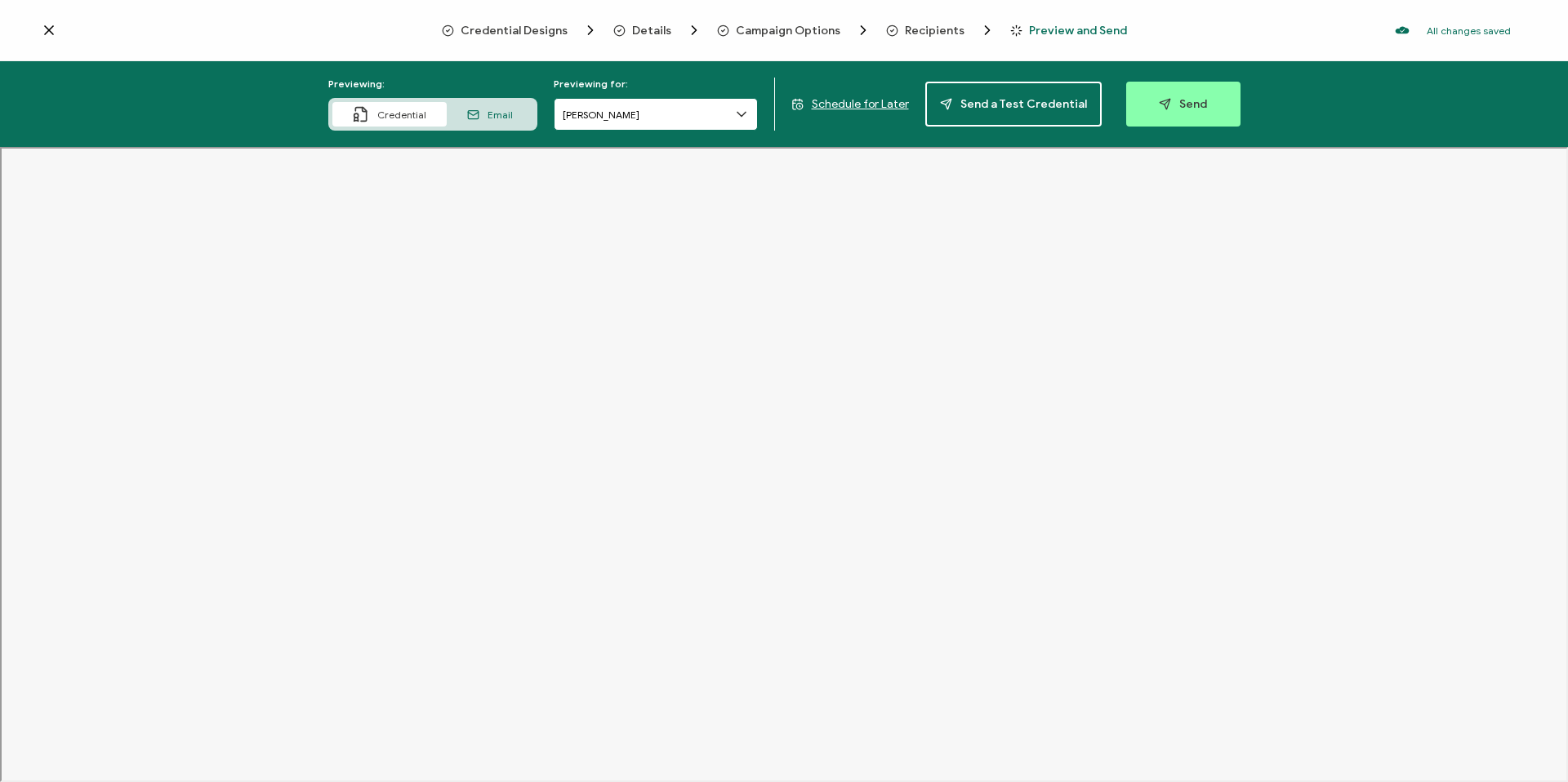
click at [661, 112] on input "[PERSON_NAME]" at bounding box center [655, 113] width 204 height 32
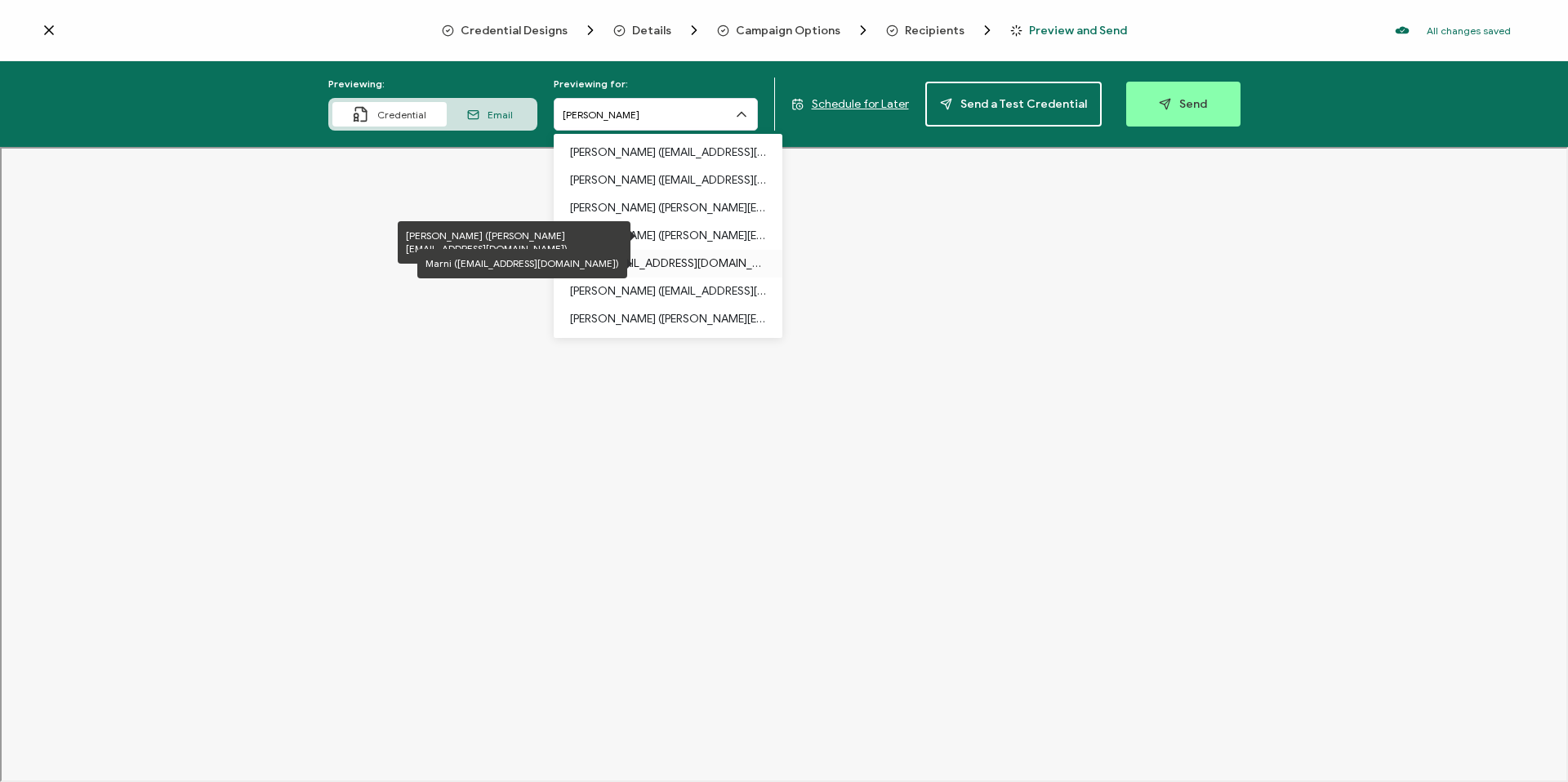
click at [657, 267] on p "Marni ([EMAIL_ADDRESS][DOMAIN_NAME])" at bounding box center [667, 264] width 196 height 28
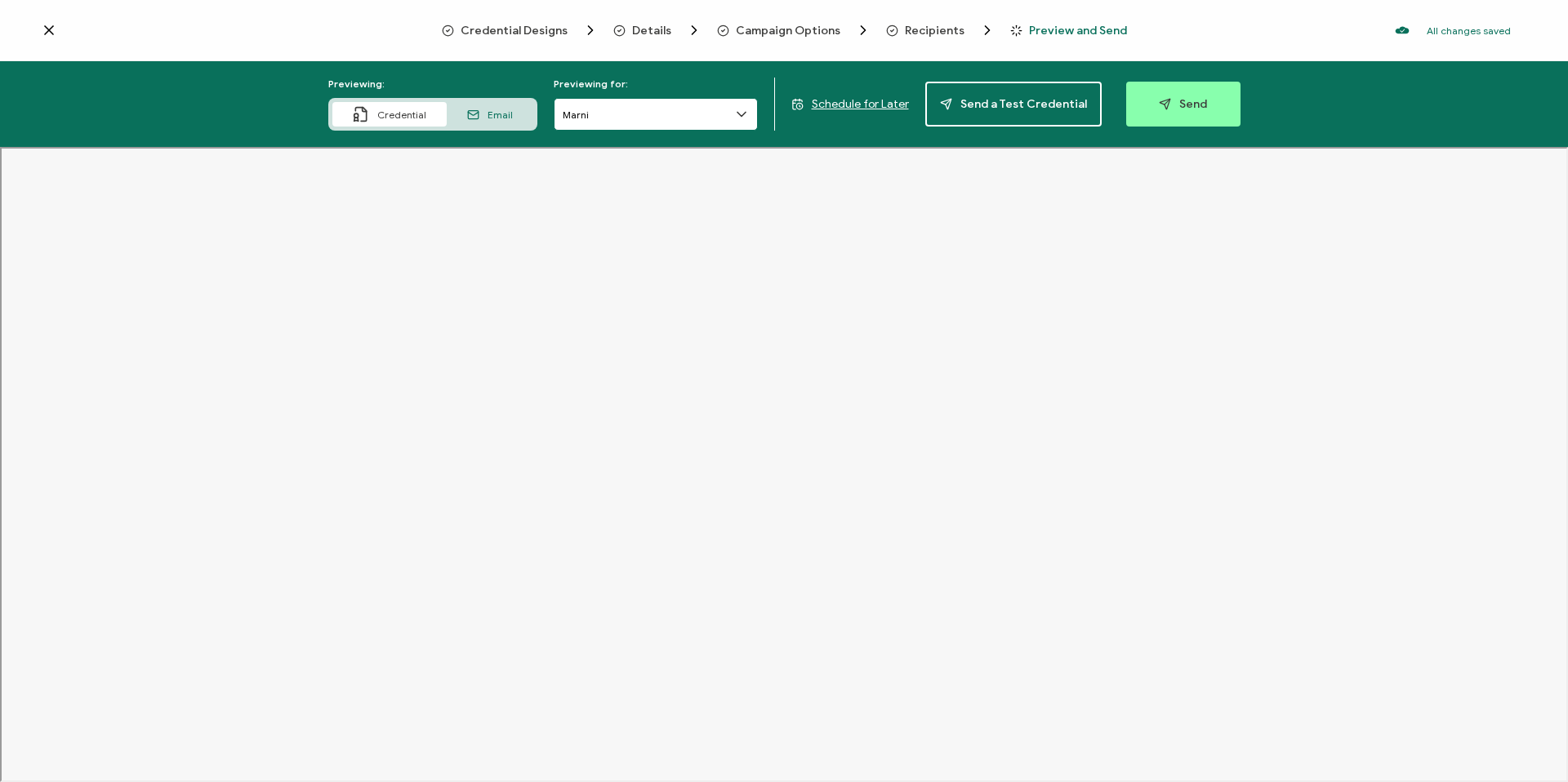
click at [628, 108] on input "Marni" at bounding box center [655, 113] width 204 height 32
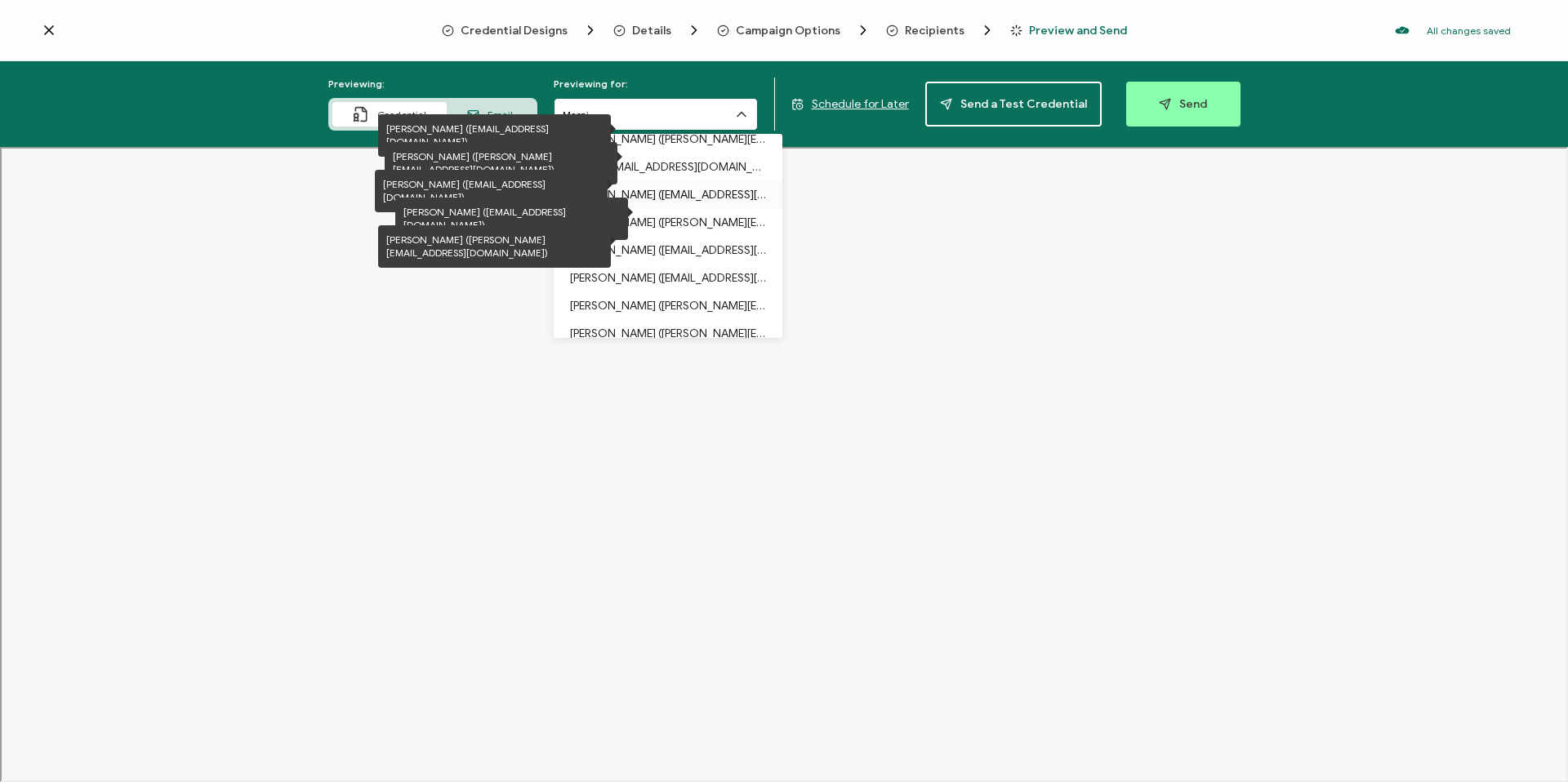
scroll to position [278, 0]
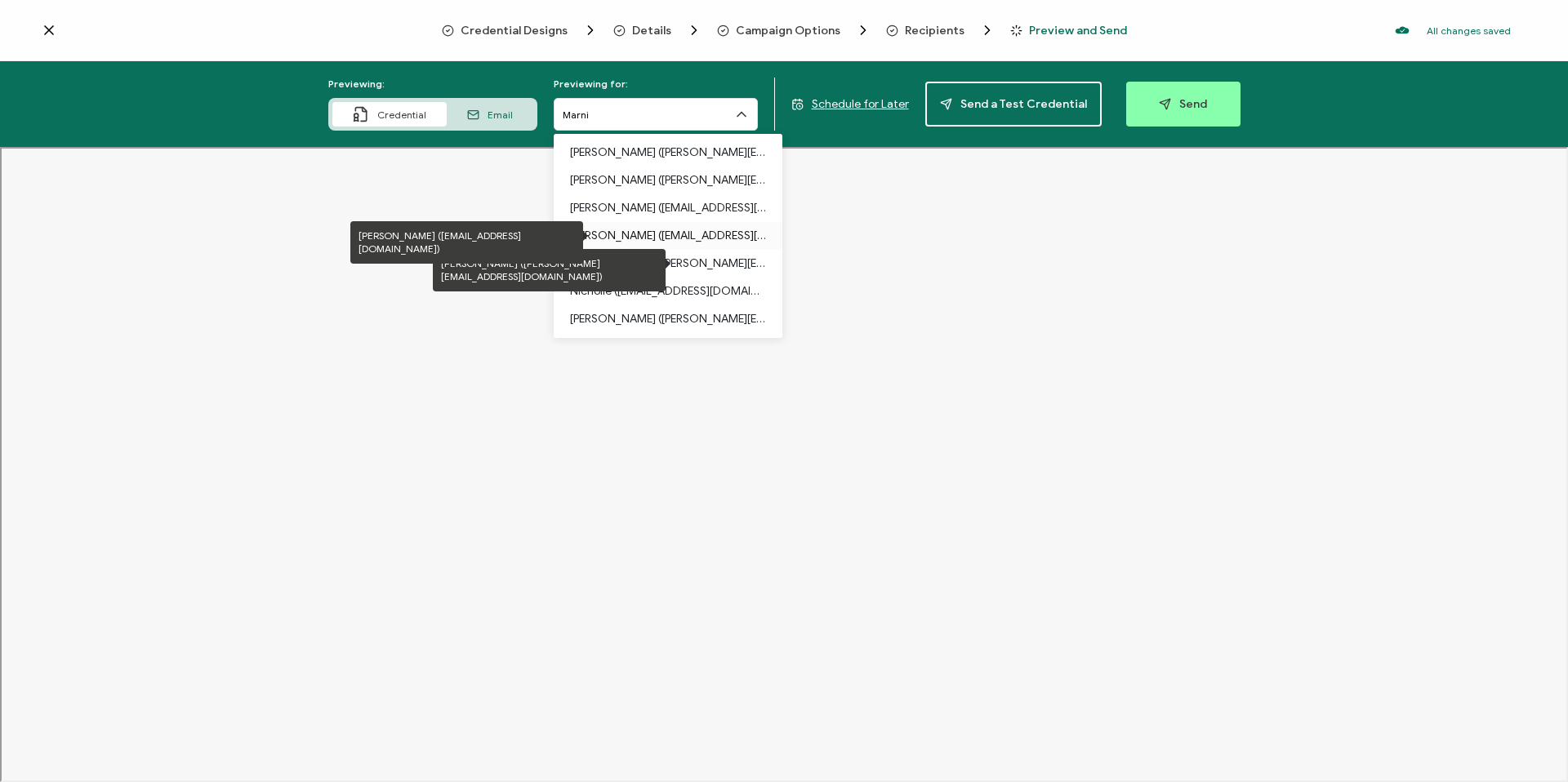
click at [624, 235] on p "[PERSON_NAME] ([EMAIL_ADDRESS][DOMAIN_NAME])" at bounding box center [667, 236] width 196 height 28
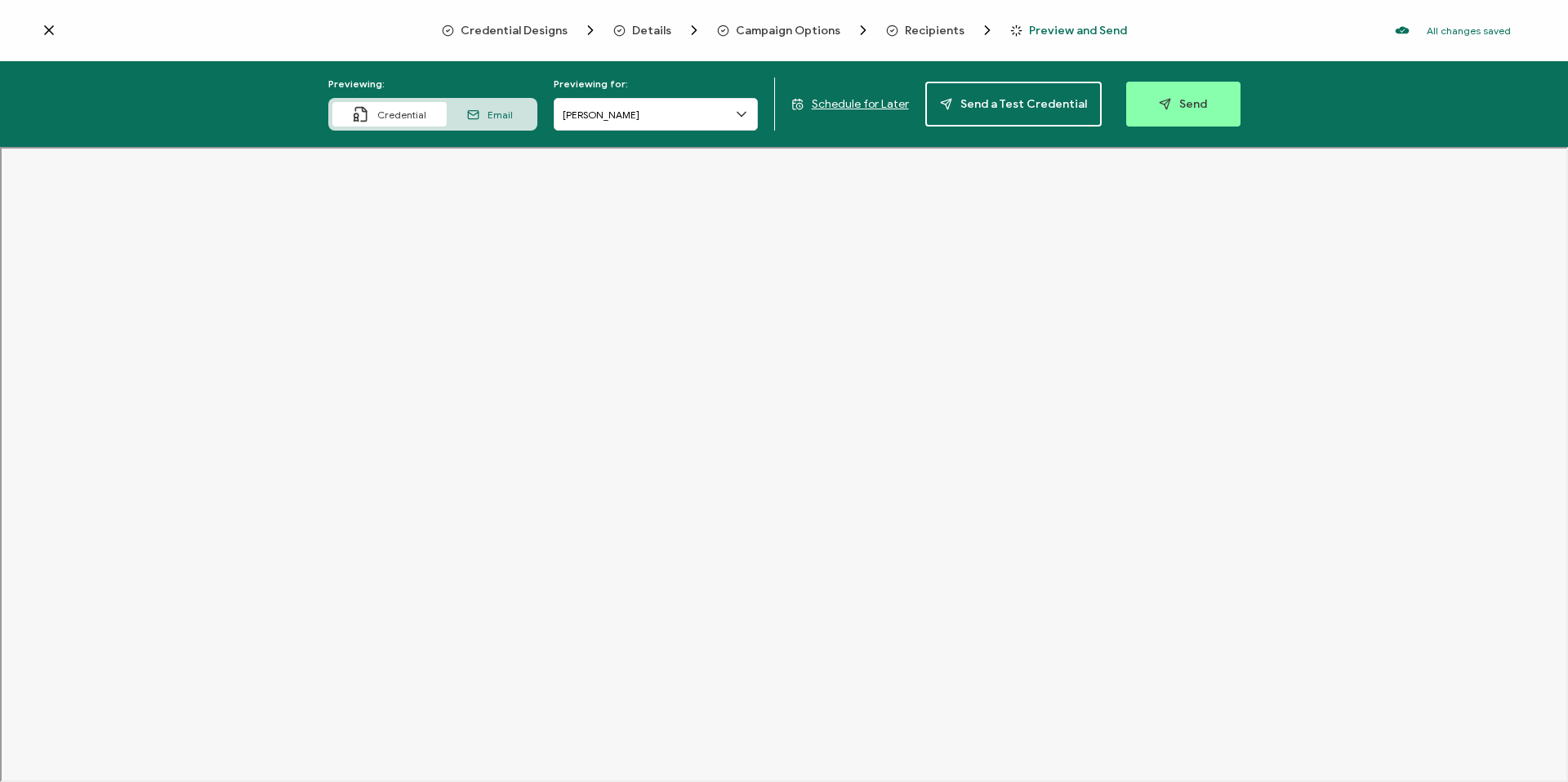
click at [616, 136] on div "Previewing: Credential Email Previewing for: [PERSON_NAME] for Later Send a Tes…" at bounding box center [784, 104] width 1568 height 86
click at [656, 125] on input "[PERSON_NAME]" at bounding box center [655, 113] width 204 height 32
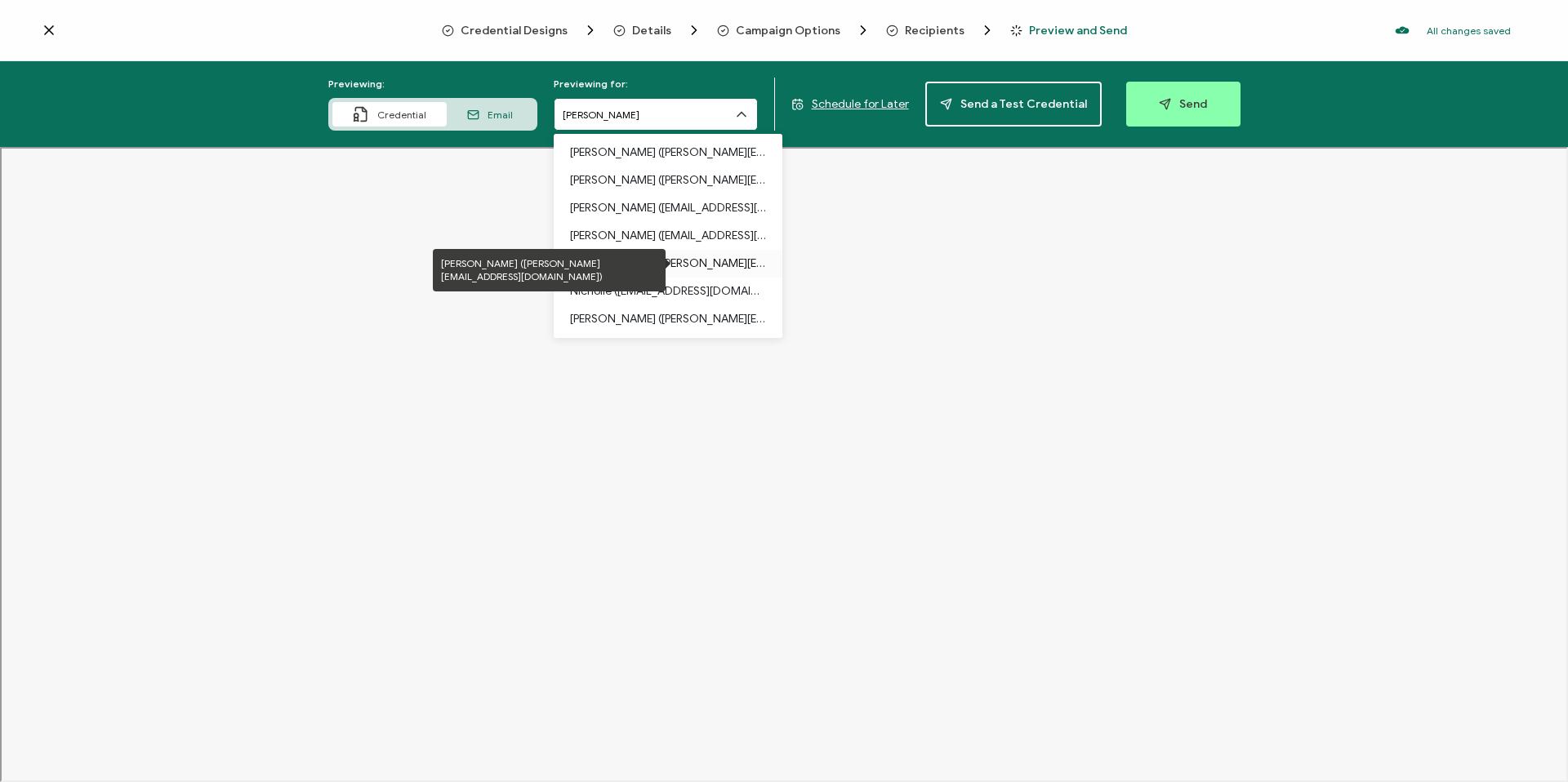
scroll to position [0, 0]
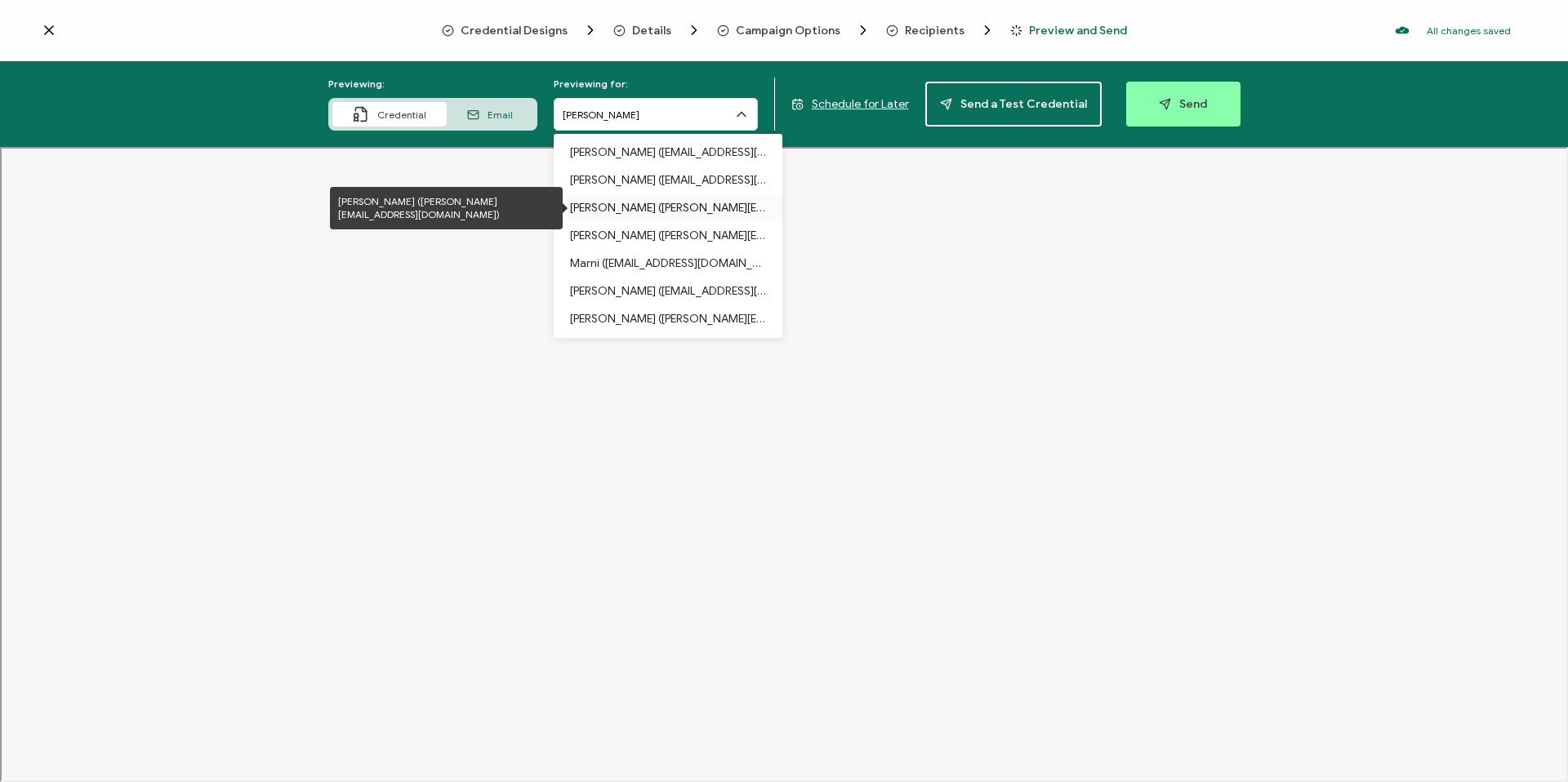
click at [647, 194] on p "[PERSON_NAME] ([PERSON_NAME][EMAIL_ADDRESS][DOMAIN_NAME])" at bounding box center [667, 208] width 196 height 28
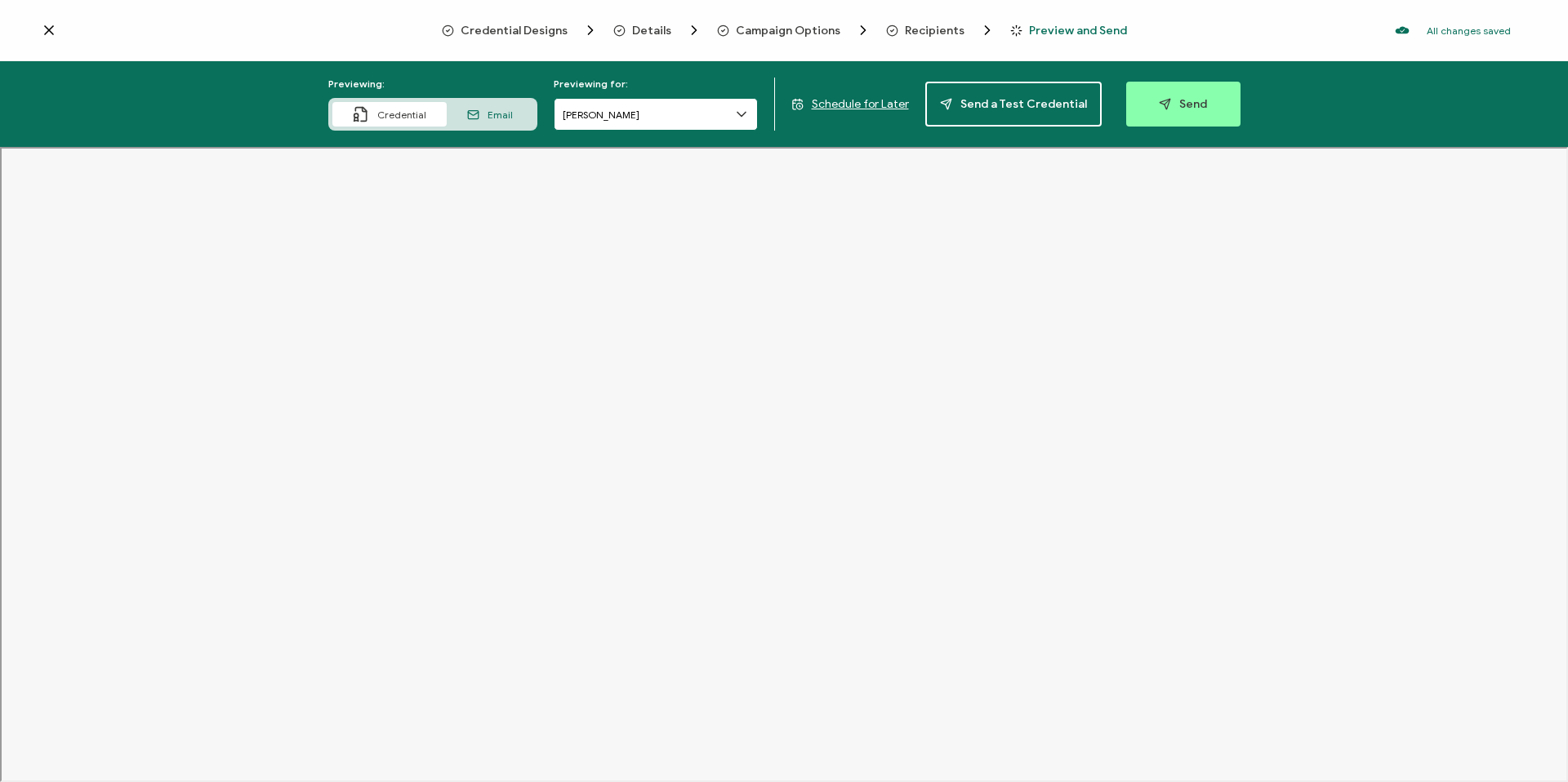
click at [629, 120] on input "[PERSON_NAME]" at bounding box center [655, 113] width 204 height 32
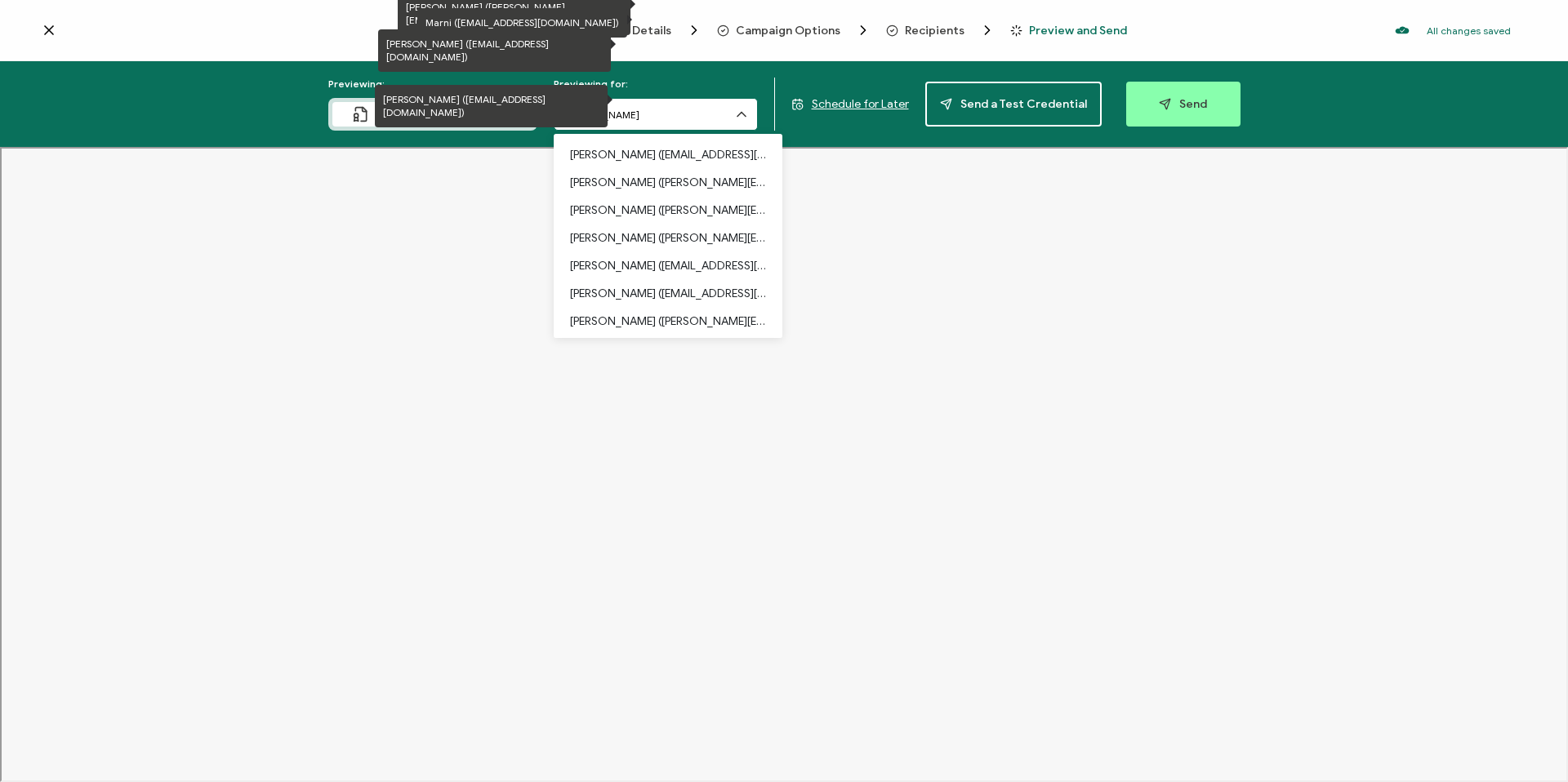
scroll to position [278, 0]
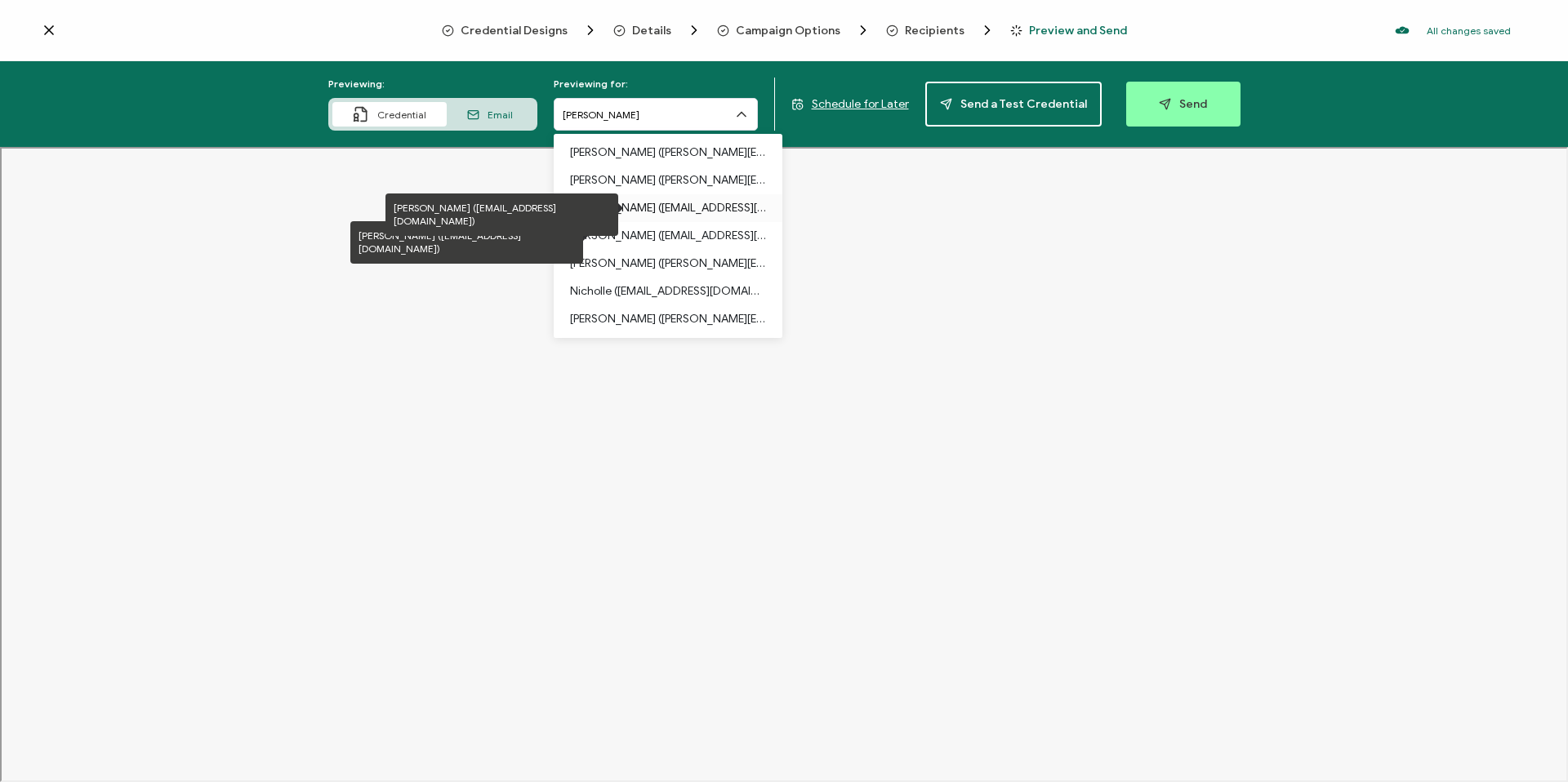
click at [666, 207] on p "[PERSON_NAME] ([EMAIL_ADDRESS][DOMAIN_NAME])" at bounding box center [667, 208] width 196 height 28
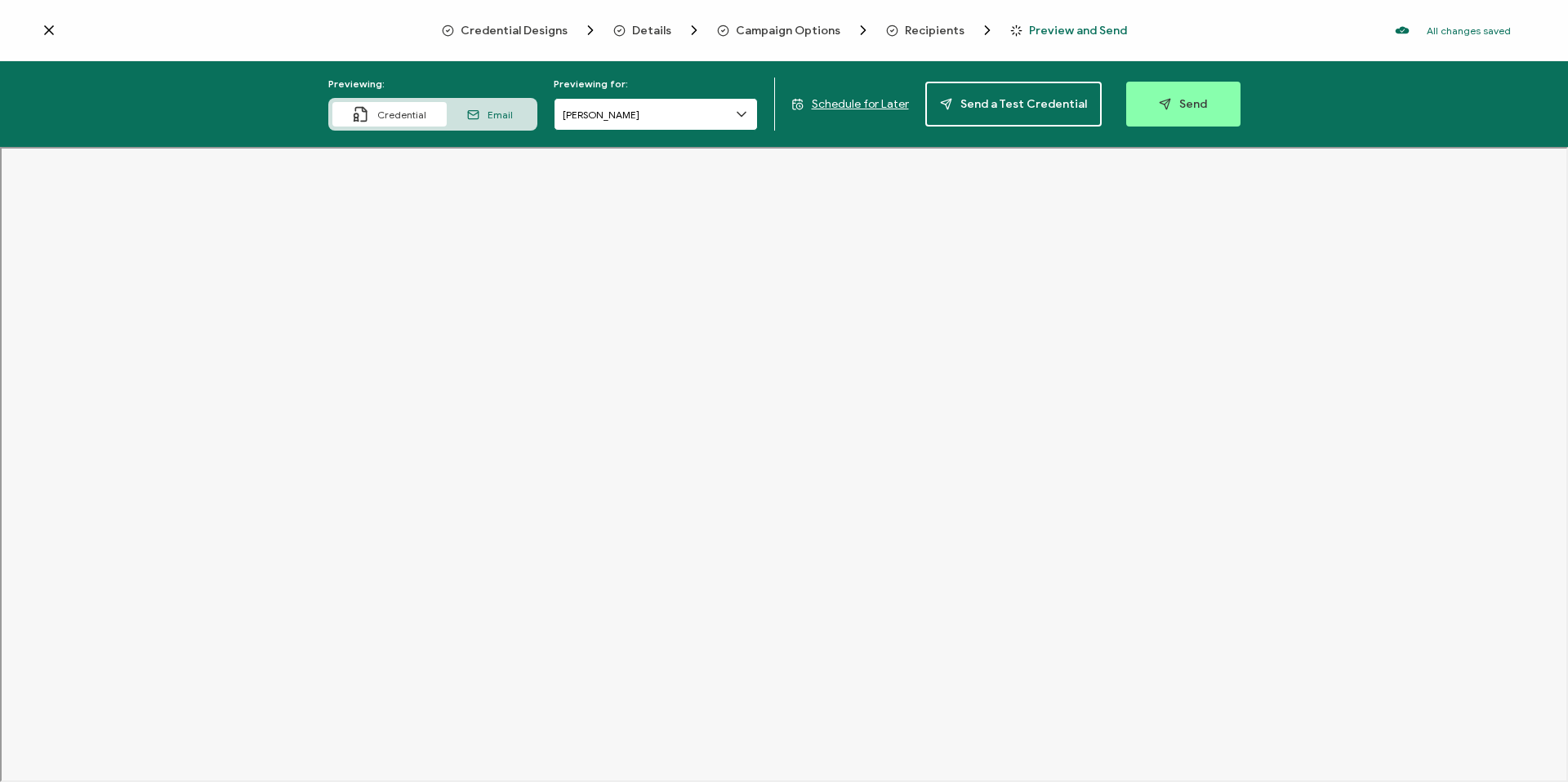
click at [639, 129] on input "[PERSON_NAME]" at bounding box center [655, 113] width 204 height 32
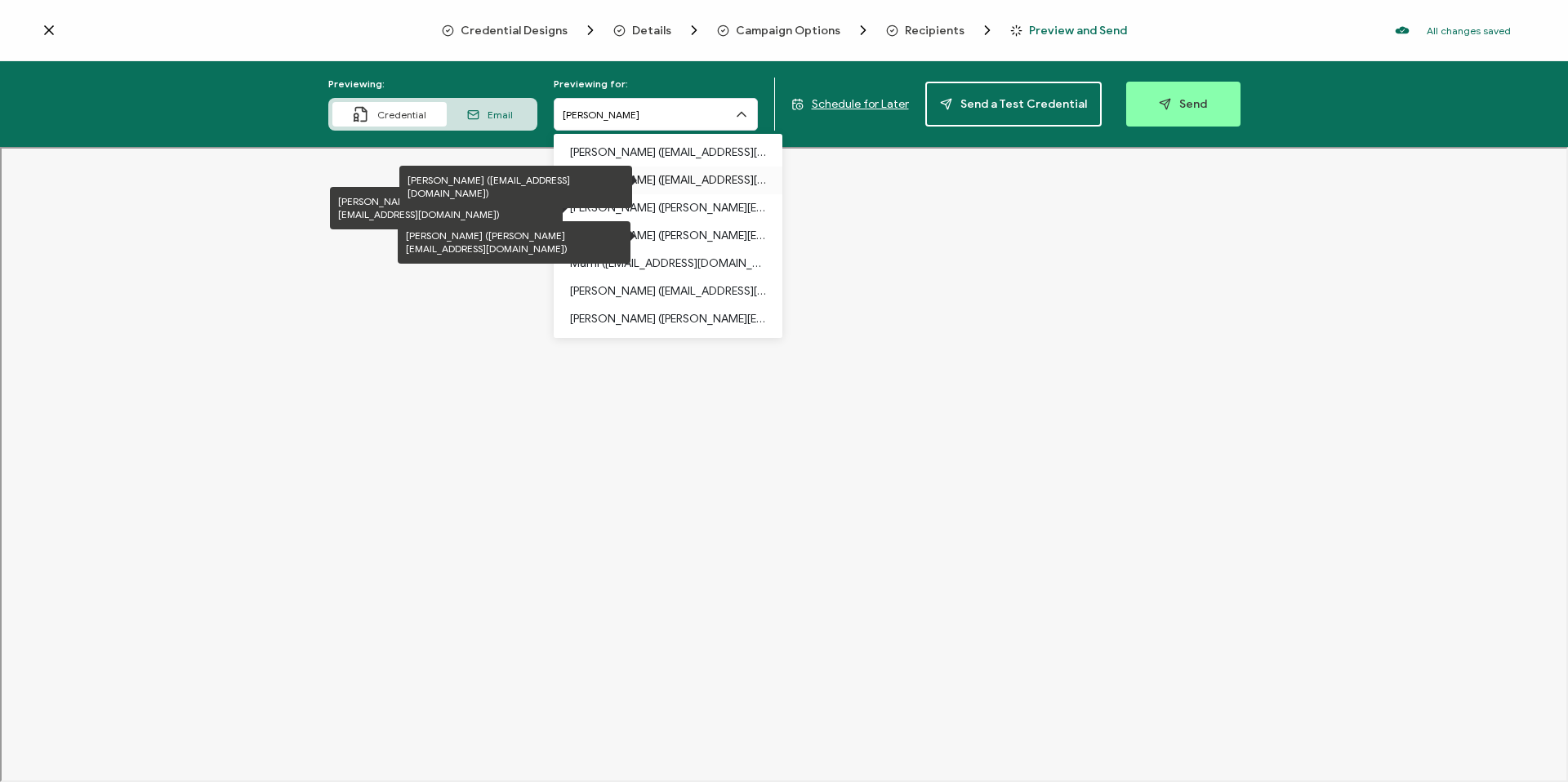
click at [636, 176] on p "[PERSON_NAME] ([EMAIL_ADDRESS][DOMAIN_NAME])" at bounding box center [667, 180] width 196 height 28
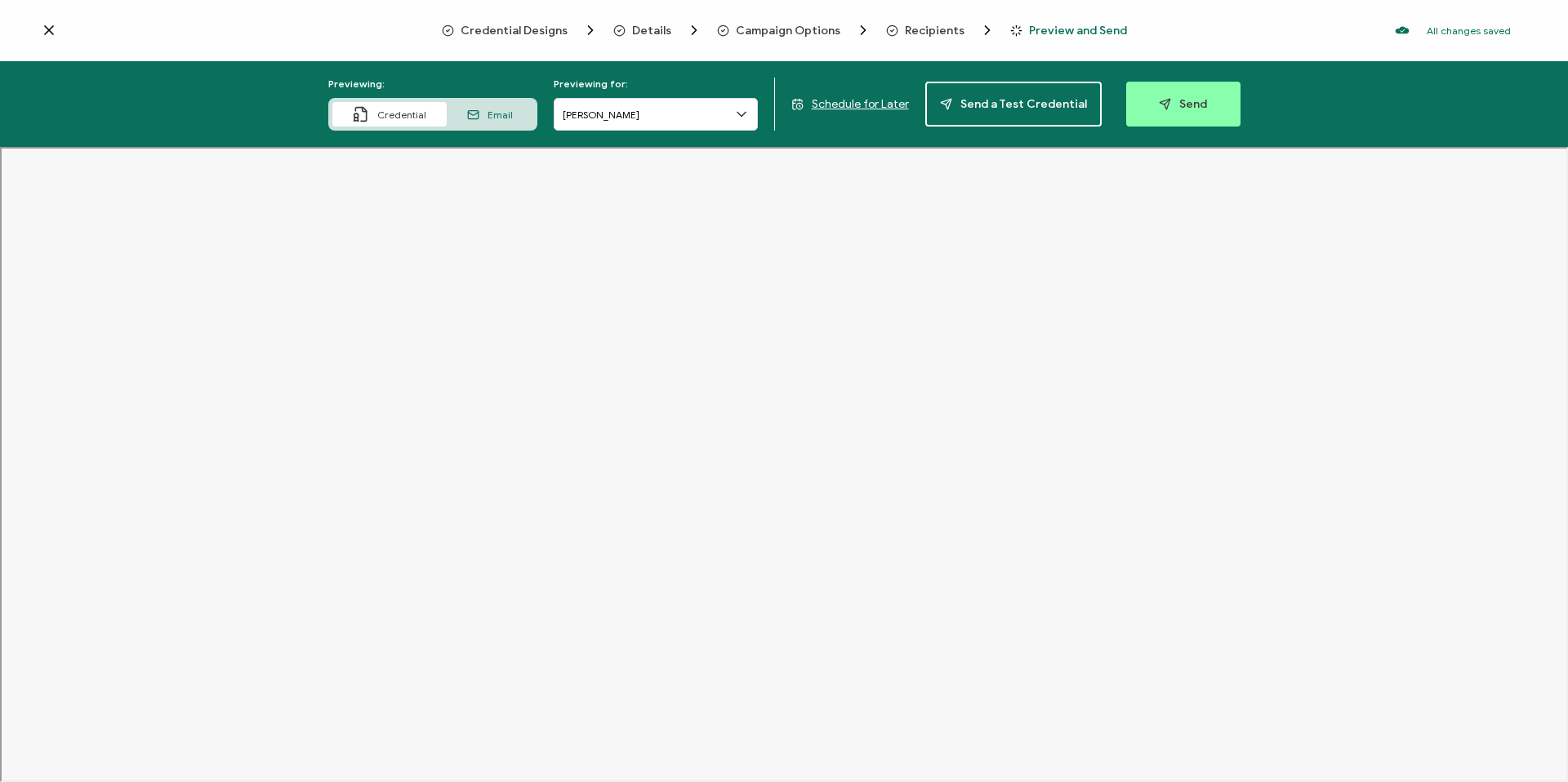
click at [512, 32] on span "Credential Designs" at bounding box center [514, 31] width 107 height 12
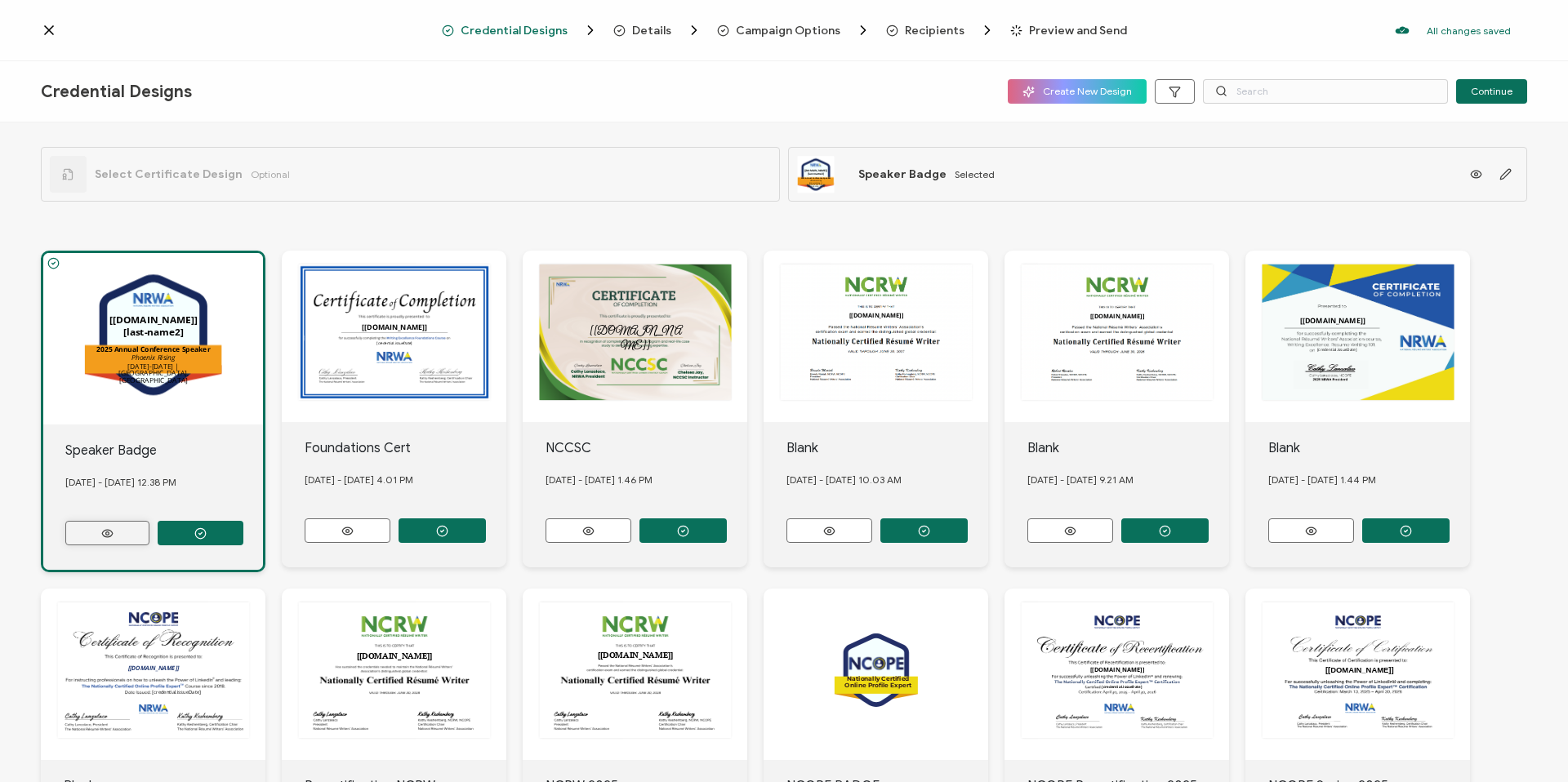
click at [119, 526] on button at bounding box center [108, 533] width 84 height 25
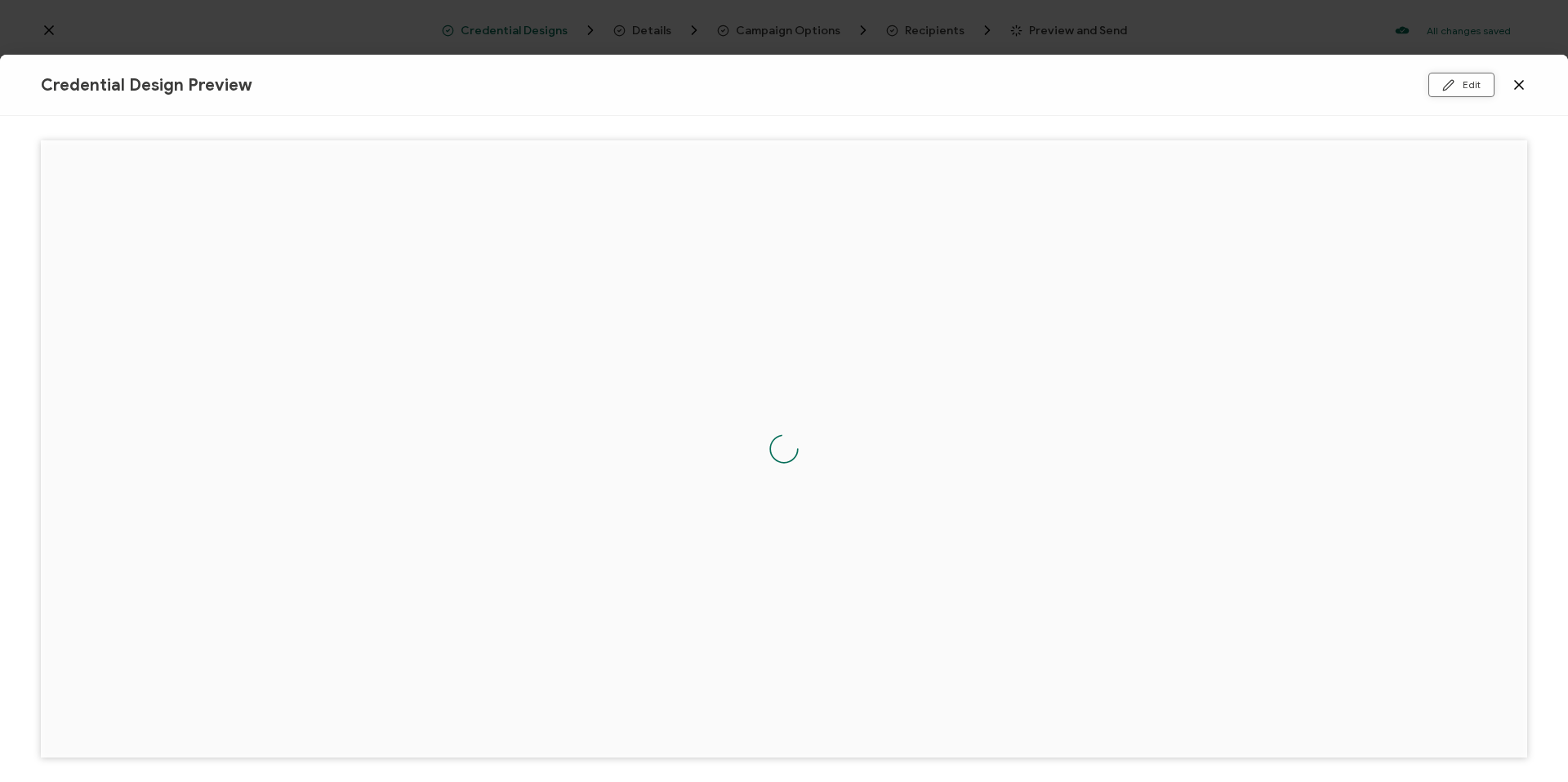
click at [1470, 88] on button "Edit" at bounding box center [1461, 85] width 66 height 25
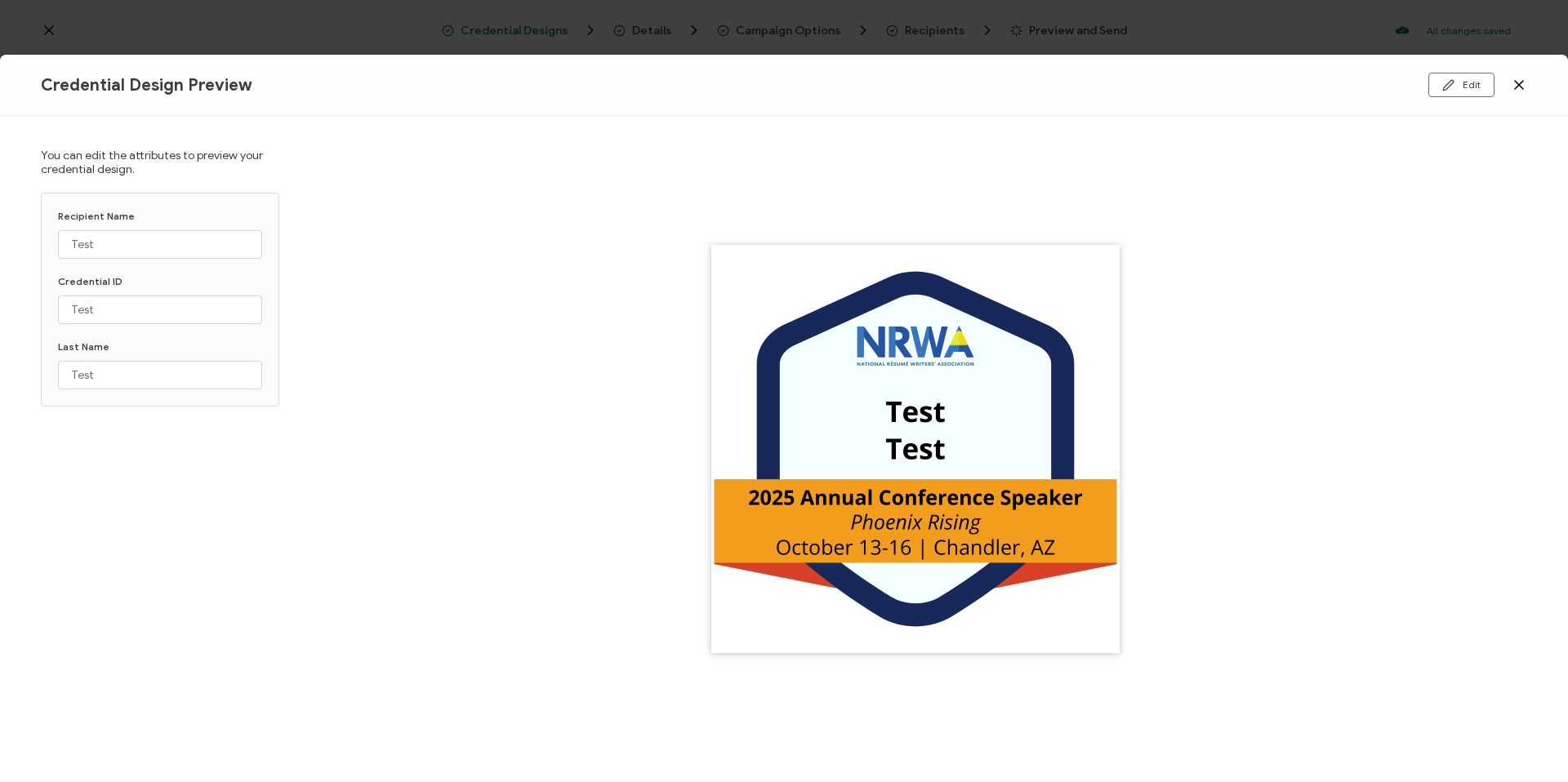
click at [930, 437] on img at bounding box center [915, 449] width 409 height 408
click at [919, 448] on img at bounding box center [915, 449] width 409 height 408
click at [927, 401] on img at bounding box center [915, 449] width 409 height 408
click at [1470, 92] on button "Edit" at bounding box center [1461, 85] width 66 height 25
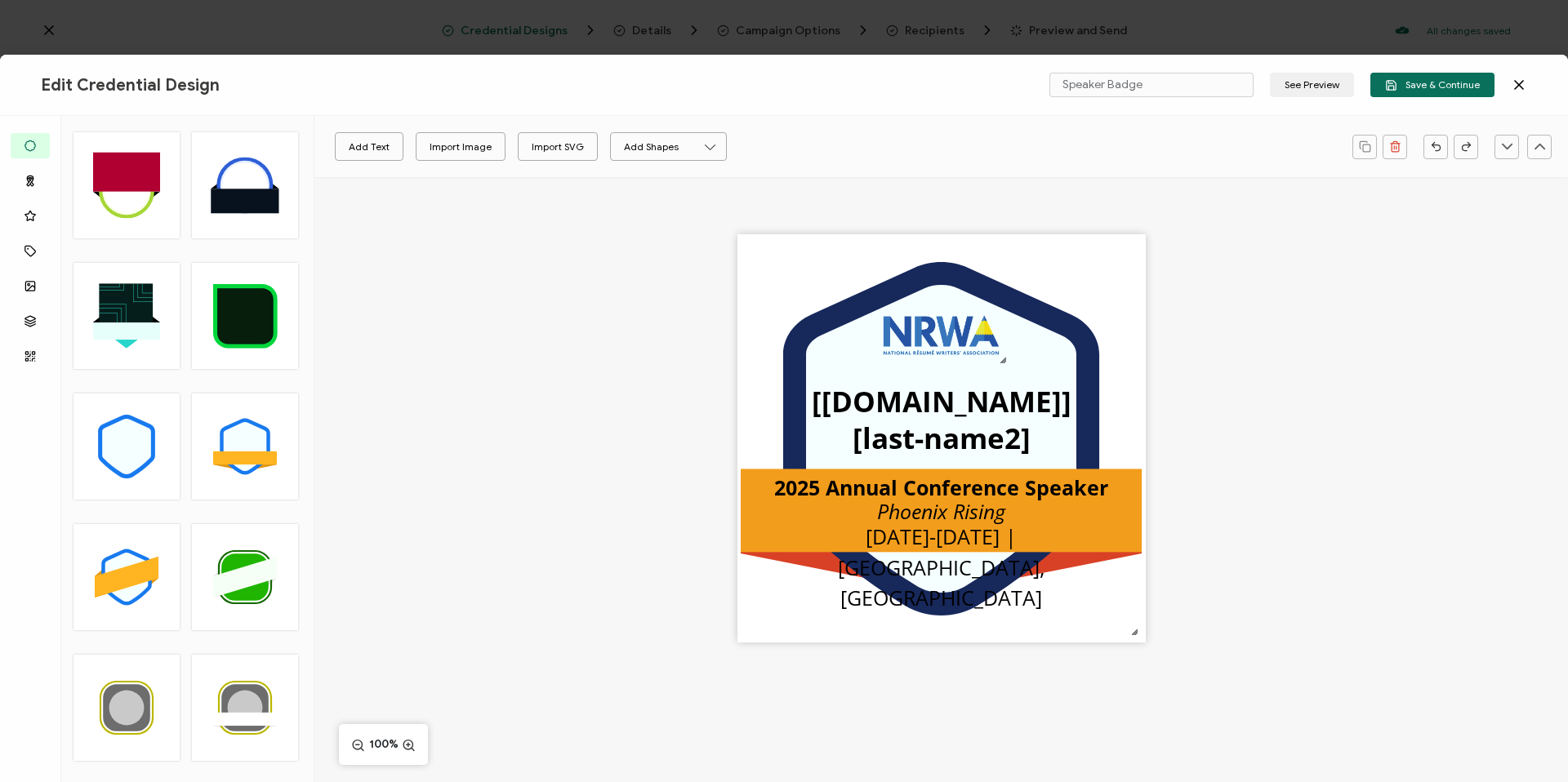
click at [1308, 315] on div ".uuid-096204d9-ca43-4101-a4c3-07b3f2f44b7a{}.uuid-3bdfa571-5bbe-4c9f-b3f4-196cc…" at bounding box center [941, 466] width 1254 height 579
click at [959, 398] on pre "[[DOMAIN_NAME]]" at bounding box center [941, 401] width 260 height 38
click at [653, 145] on button "button" at bounding box center [664, 147] width 26 height 25
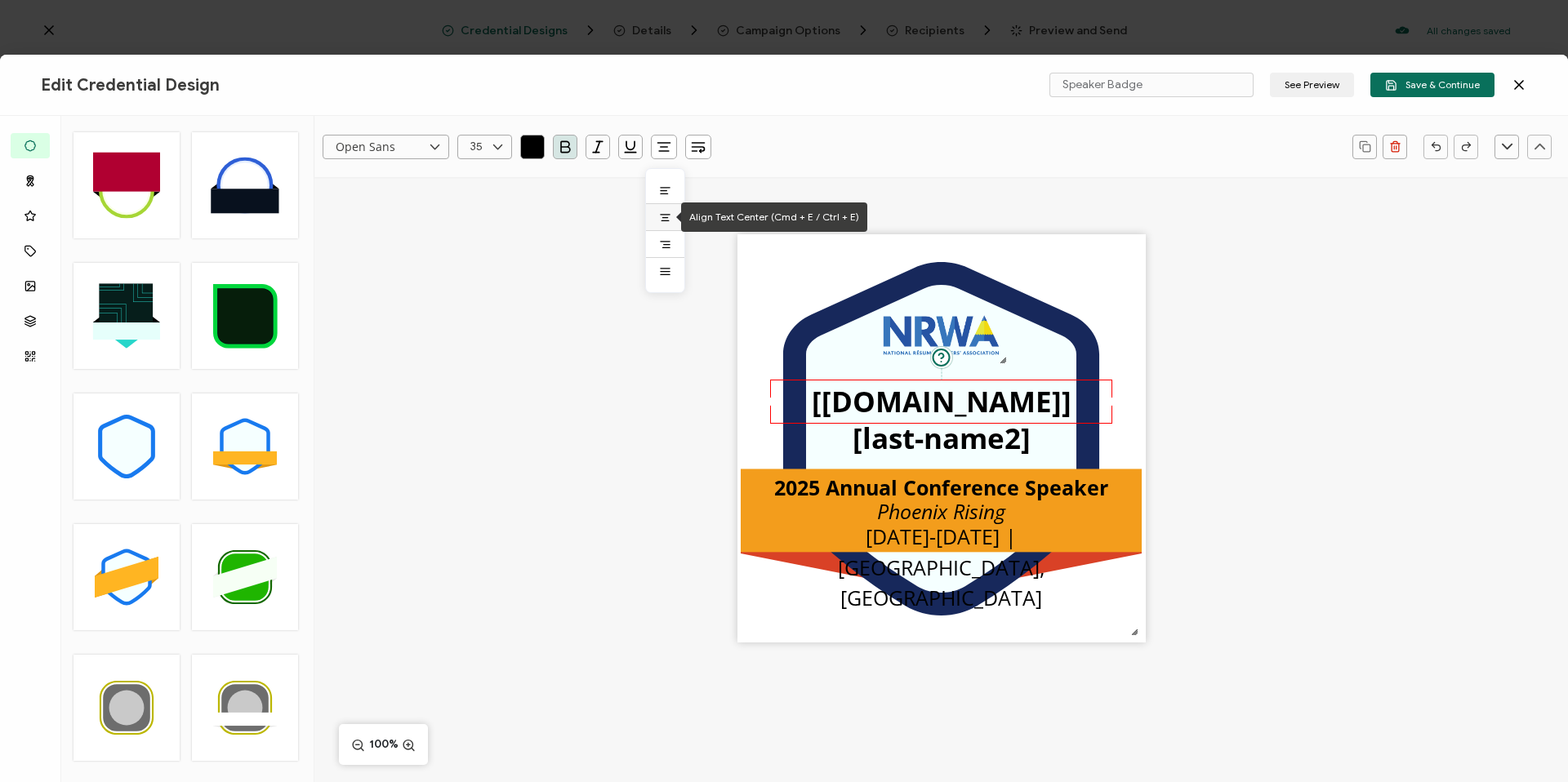
click at [662, 213] on icon at bounding box center [665, 217] width 12 height 12
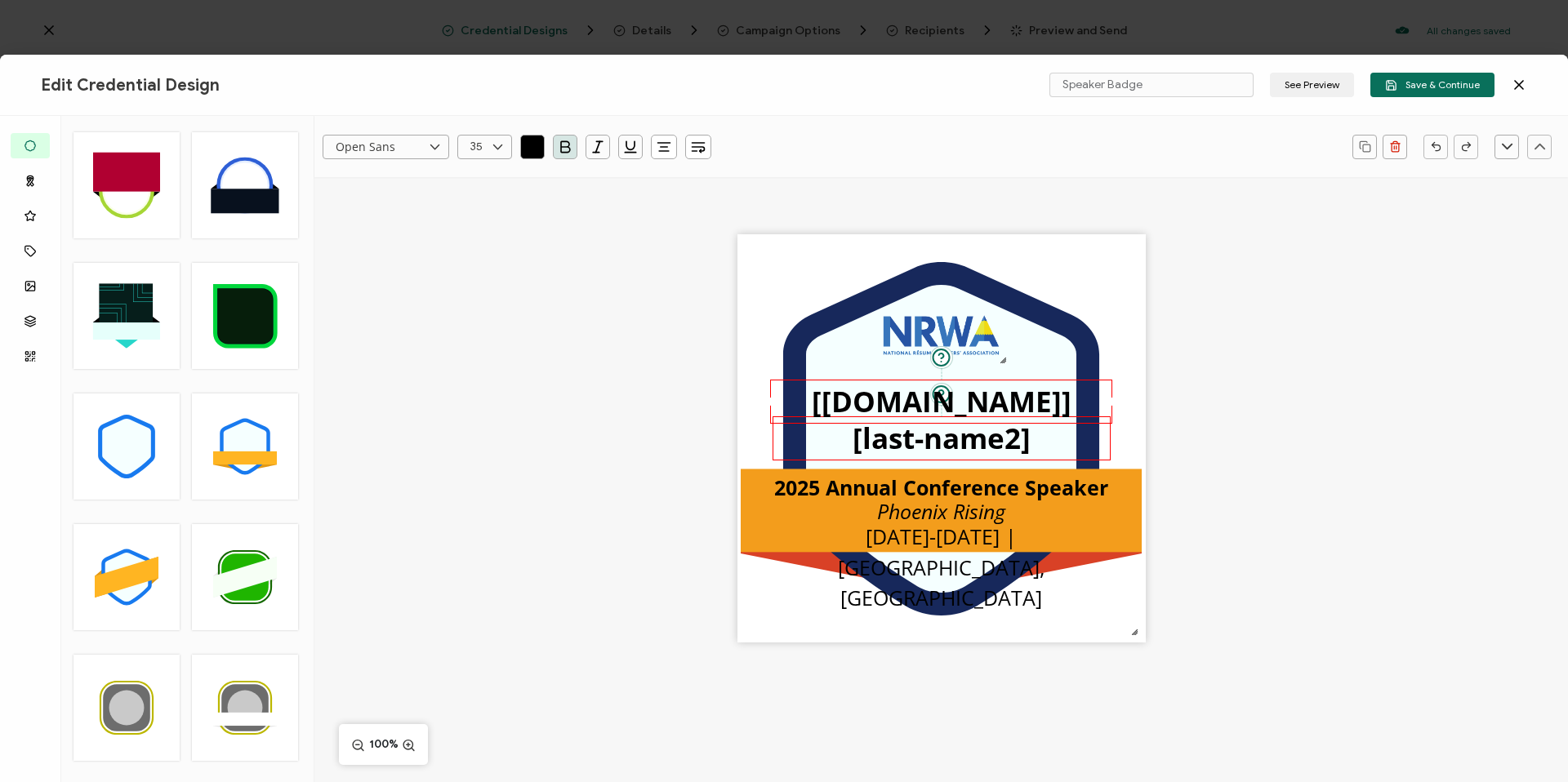
click at [925, 428] on pre "[last-name2]" at bounding box center [941, 438] width 178 height 38
click at [668, 148] on icon "button" at bounding box center [664, 147] width 17 height 17
click at [661, 224] on li at bounding box center [665, 217] width 38 height 27
click at [919, 426] on pre "[last-name2]" at bounding box center [941, 438] width 178 height 38
click at [905, 399] on pre "[[DOMAIN_NAME]]" at bounding box center [941, 402] width 260 height 38
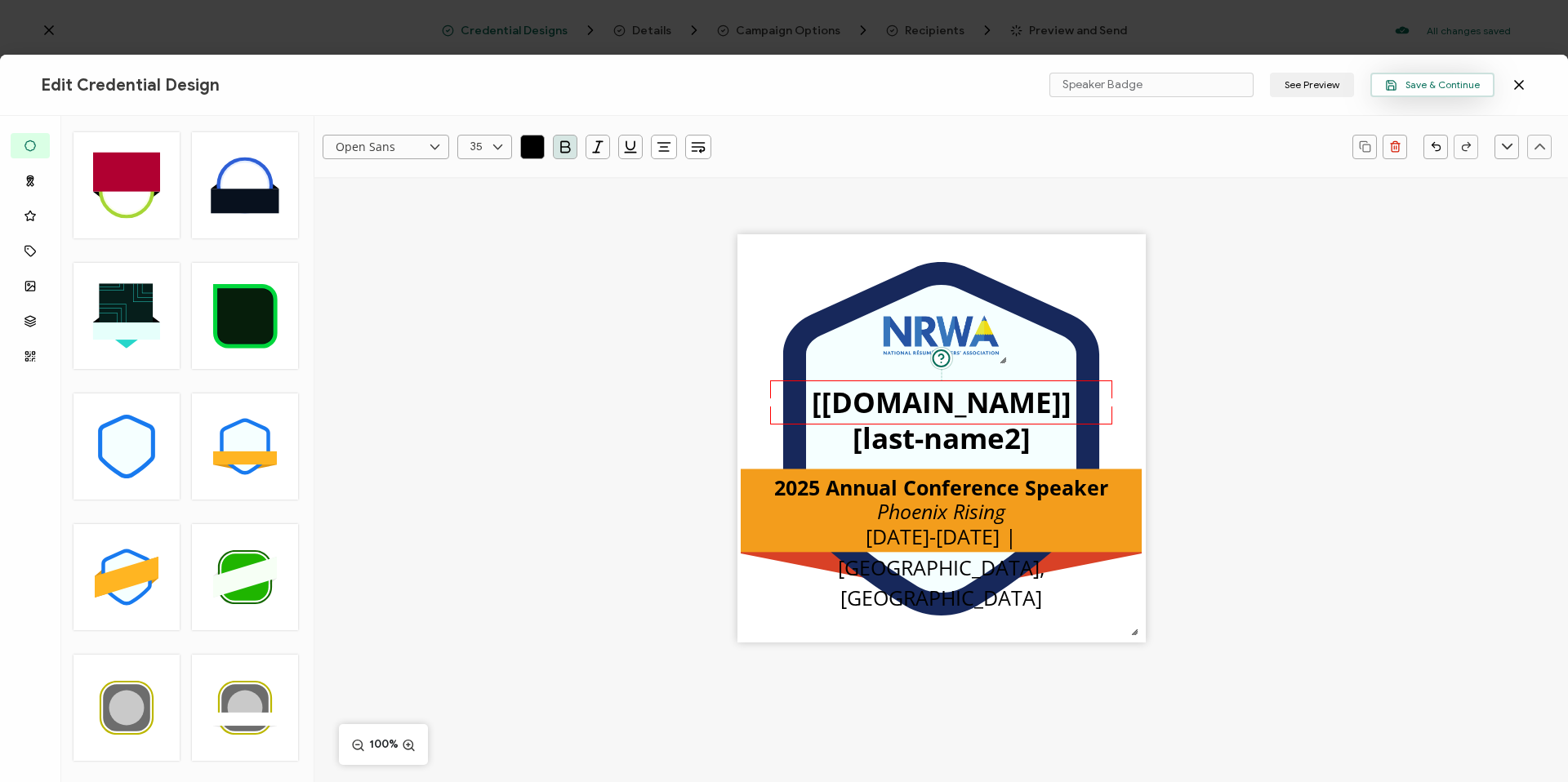
click at [1455, 83] on span "Save & Continue" at bounding box center [1432, 85] width 95 height 12
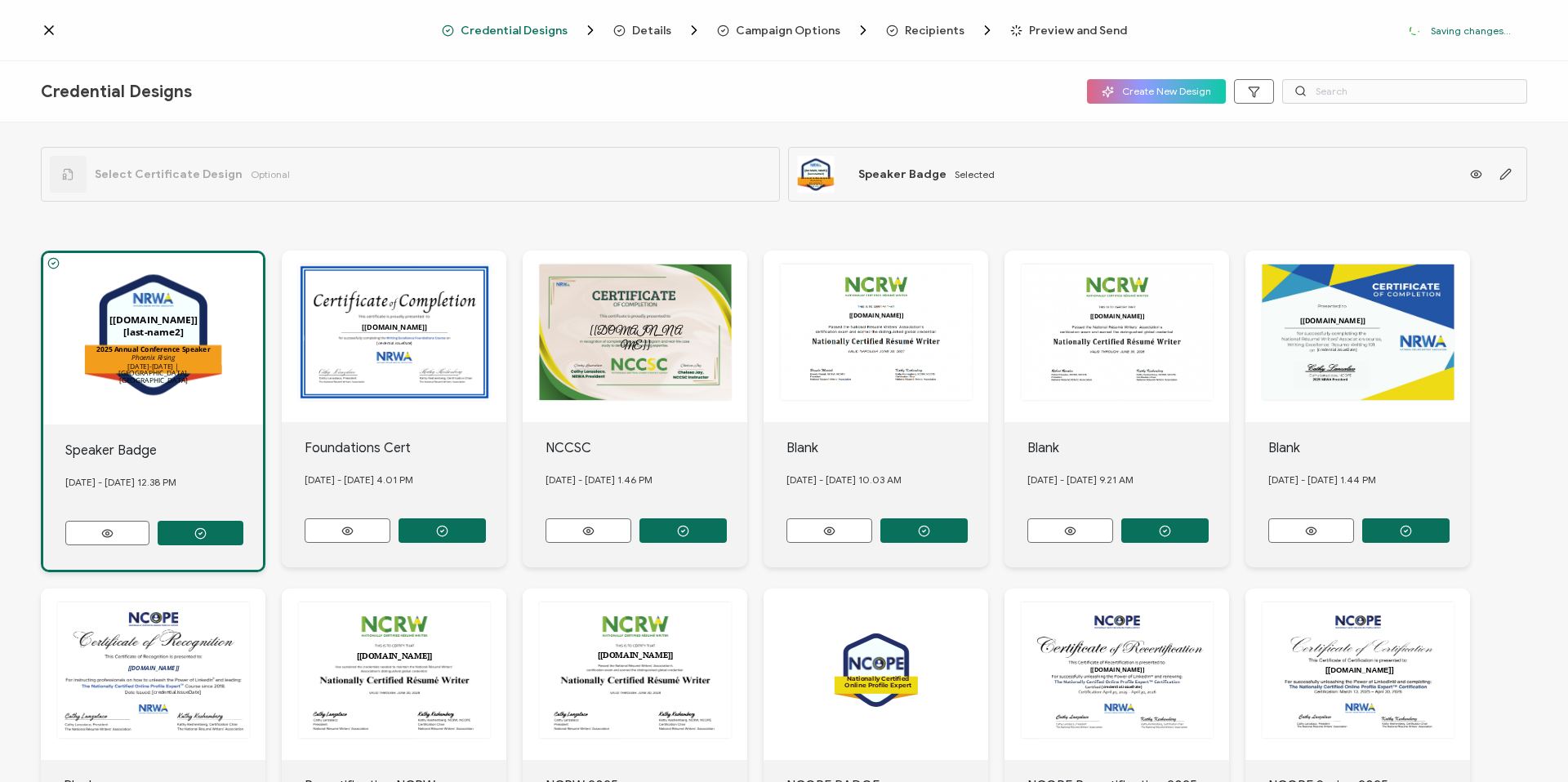
click at [945, 28] on span "Recipients" at bounding box center [935, 31] width 60 height 12
click at [1029, 30] on span "Preview and Send" at bounding box center [1078, 31] width 98 height 12
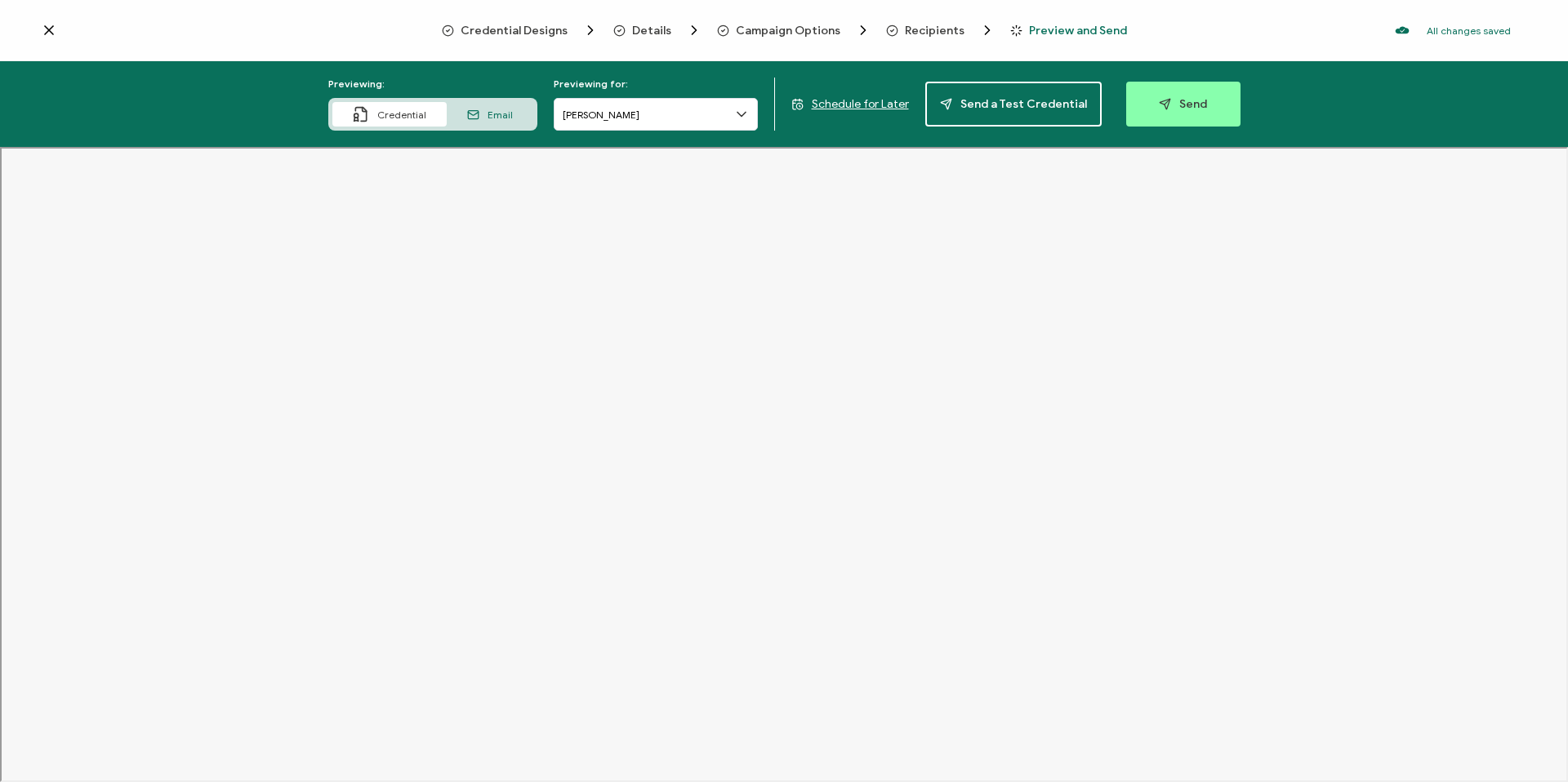
click at [748, 112] on icon at bounding box center [742, 114] width 17 height 17
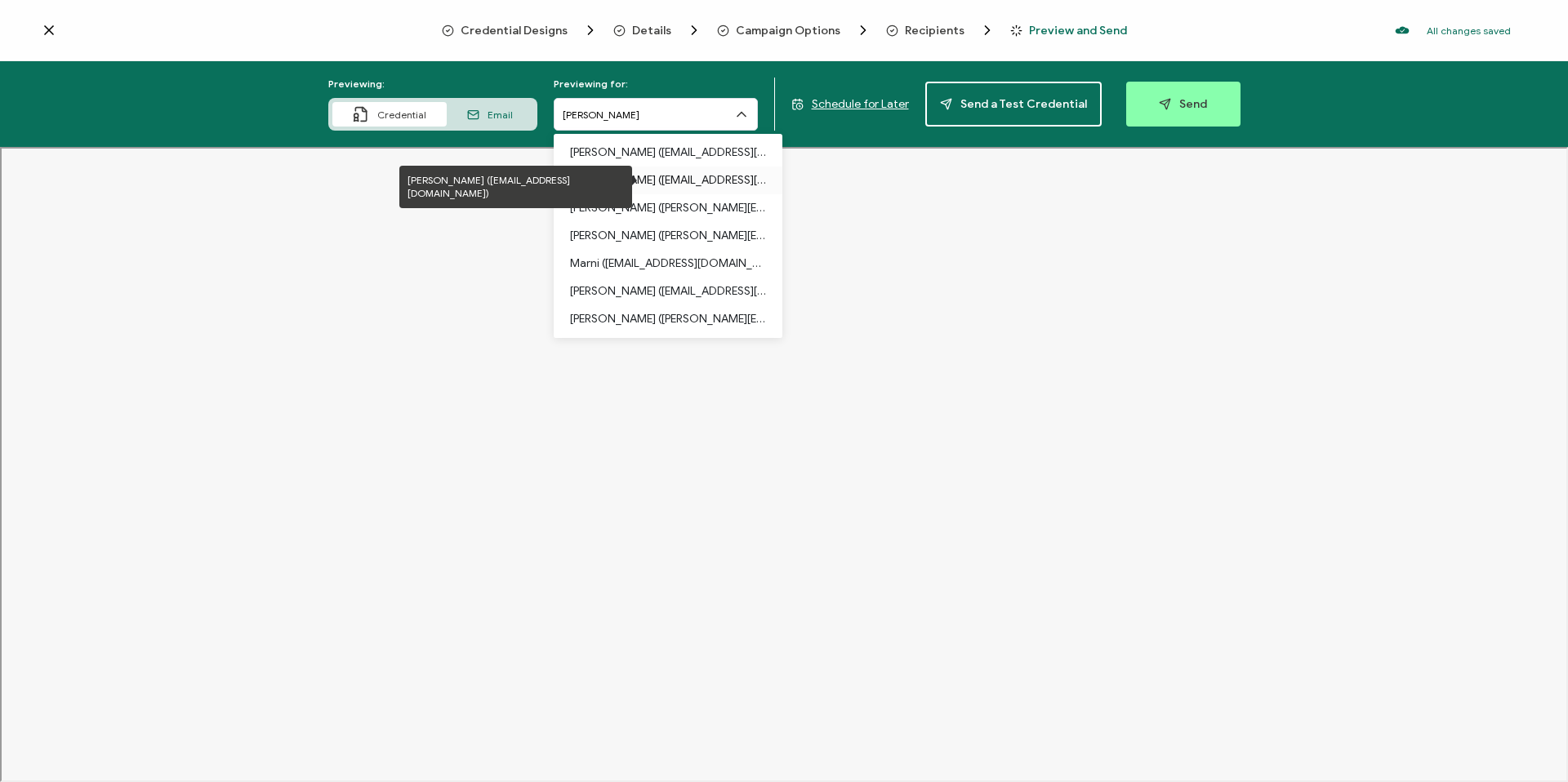
click at [681, 182] on p "[PERSON_NAME] ([EMAIL_ADDRESS][DOMAIN_NAME])" at bounding box center [667, 180] width 196 height 28
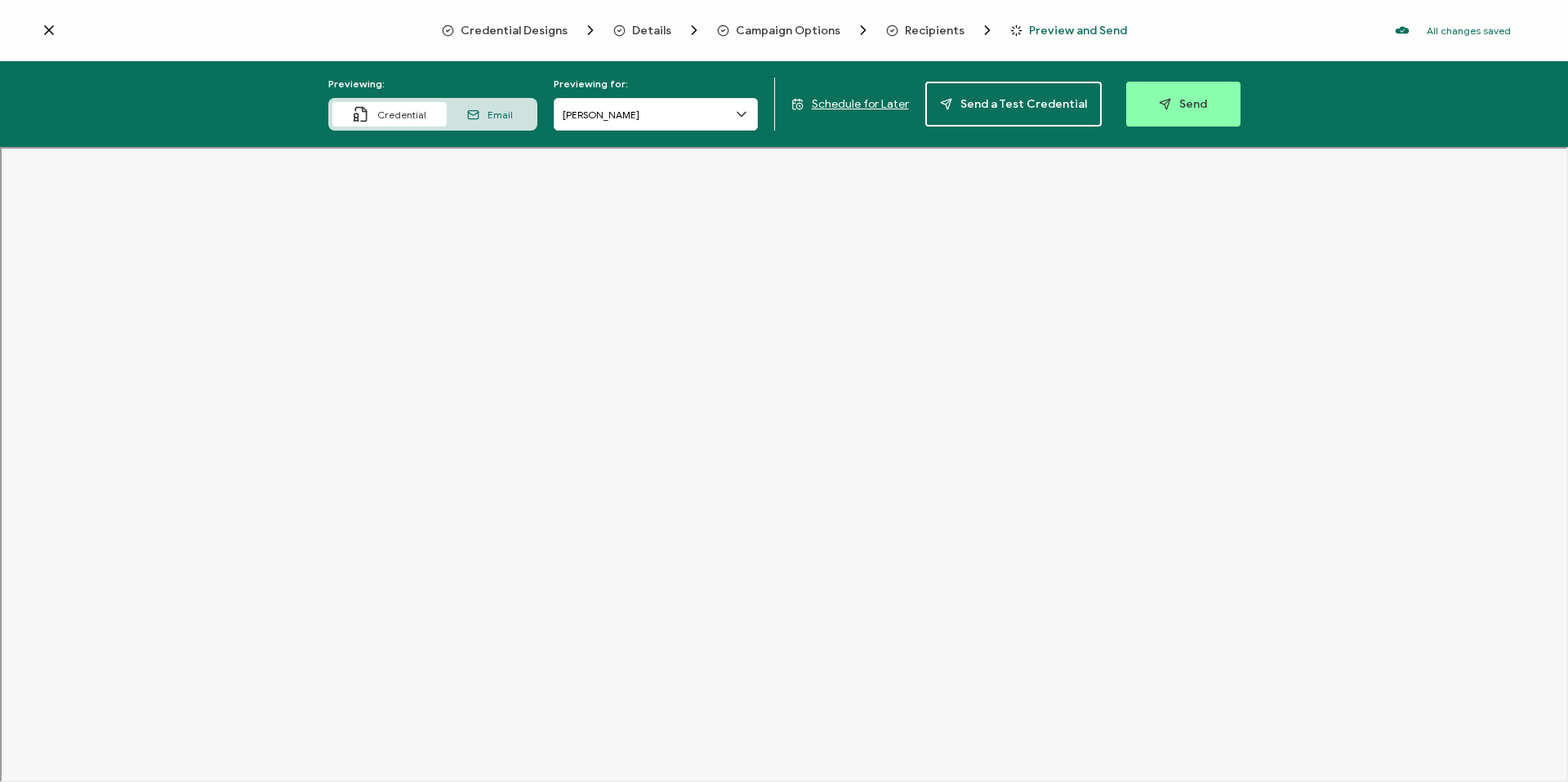
click at [930, 21] on div "Credential Designs Details Campaign Options Recipients Preview and Send All cha…" at bounding box center [784, 31] width 1568 height 61
click at [921, 29] on span "Recipients" at bounding box center [935, 31] width 60 height 12
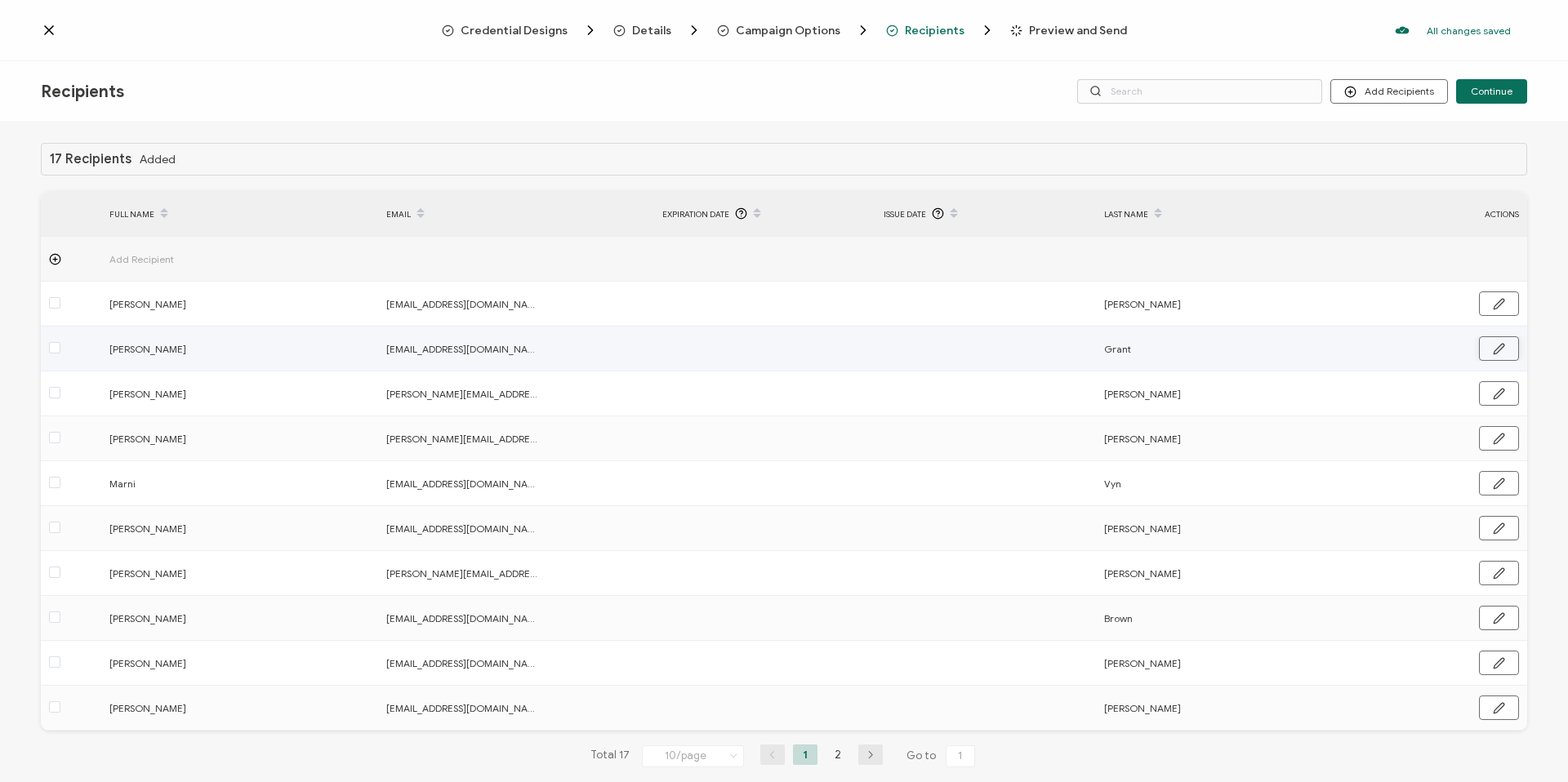
click at [1481, 355] on button "button" at bounding box center [1499, 349] width 40 height 25
click at [1107, 355] on input "Grant" at bounding box center [1175, 350] width 143 height 26
drag, startPoint x: 1164, startPoint y: 350, endPoint x: 969, endPoint y: 341, distance: 195.2
click at [1019, 347] on tr "[PERSON_NAME] [EMAIL_ADDRESS][DOMAIN_NAME] [PERSON_NAME]" at bounding box center [783, 350] width 1486 height 46
type input "G"
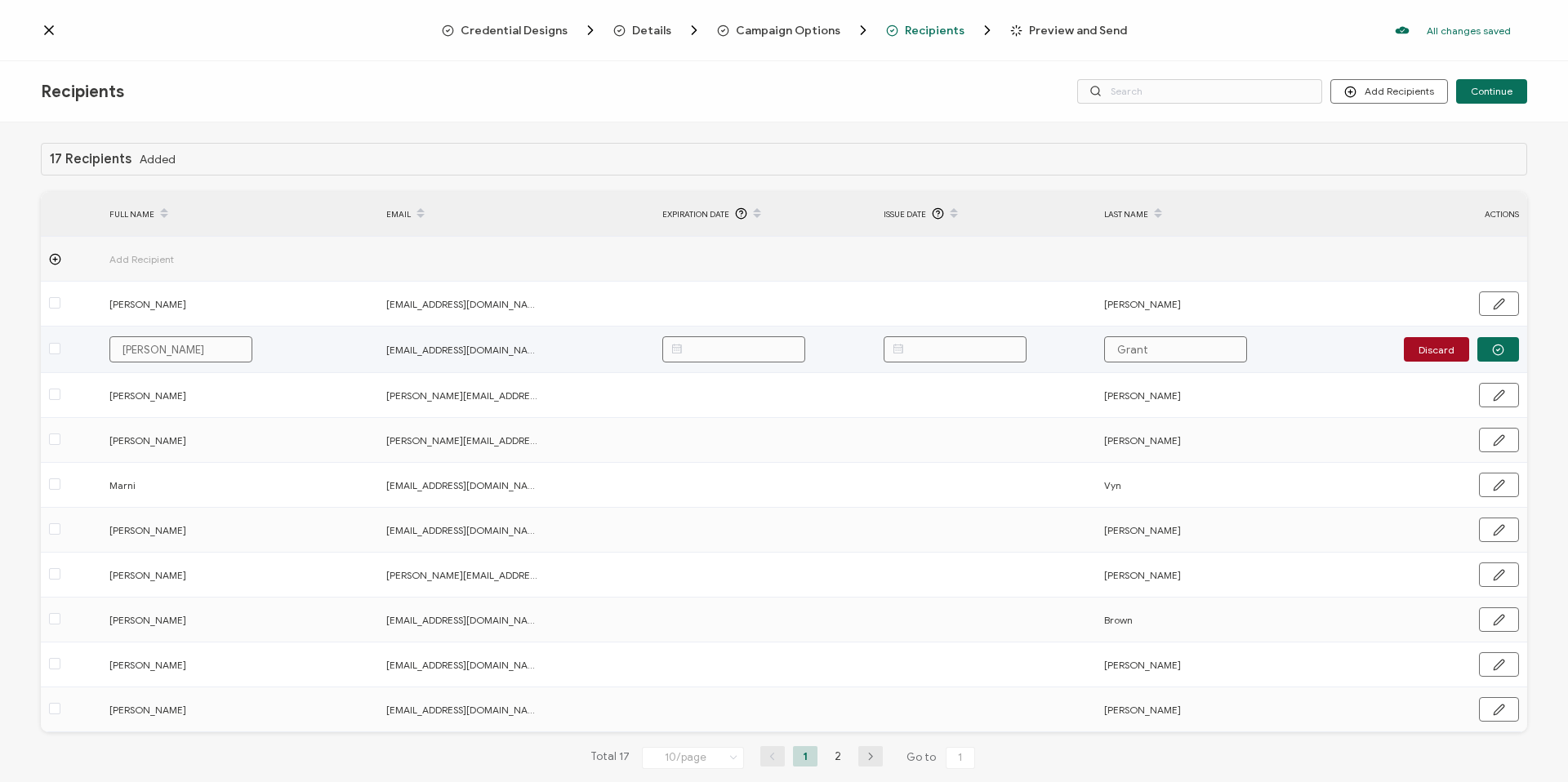
type input "G"
type input "GR"
type input "GRa"
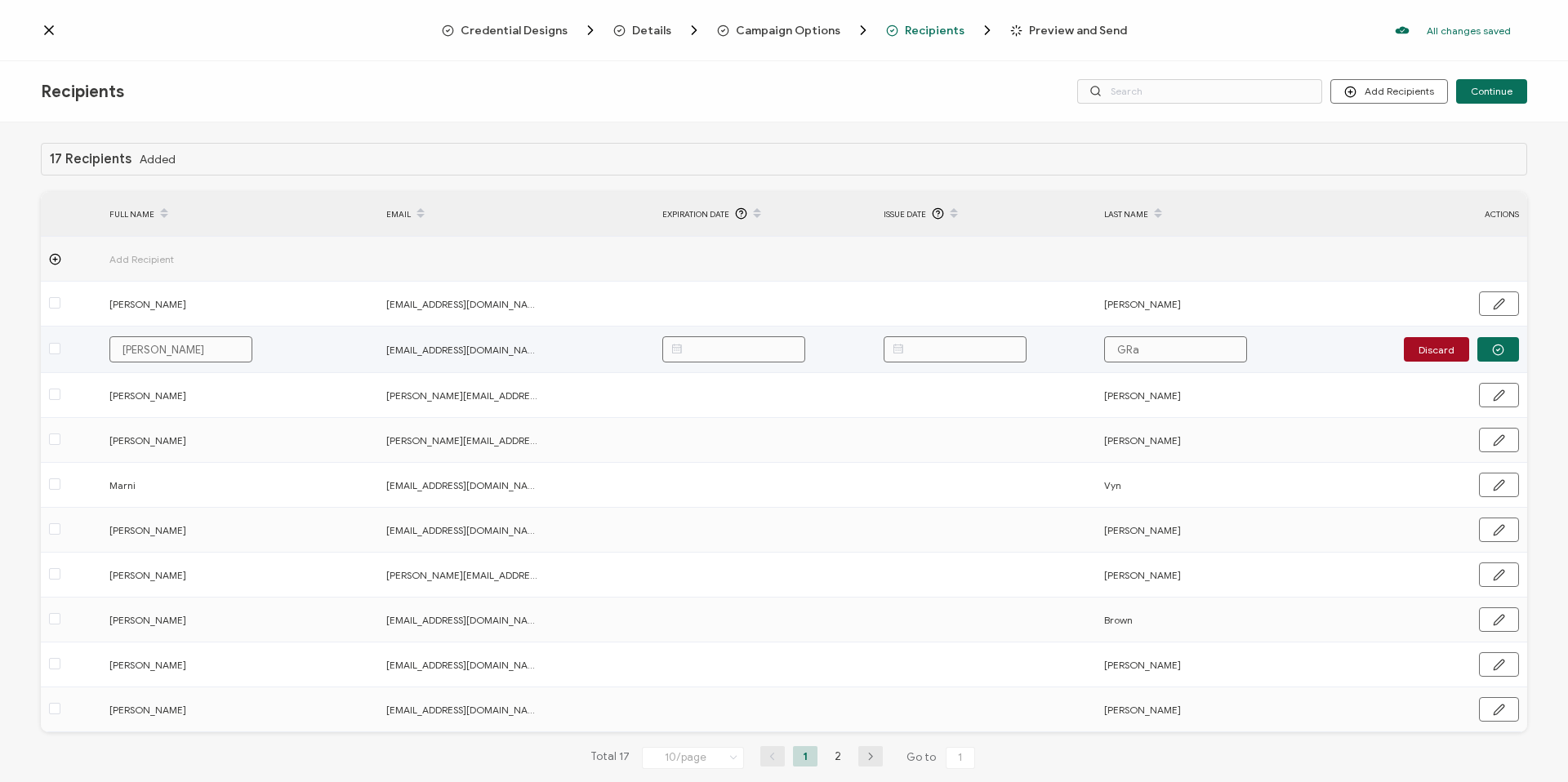
type input "GRan"
type input "GRa"
type input "GR"
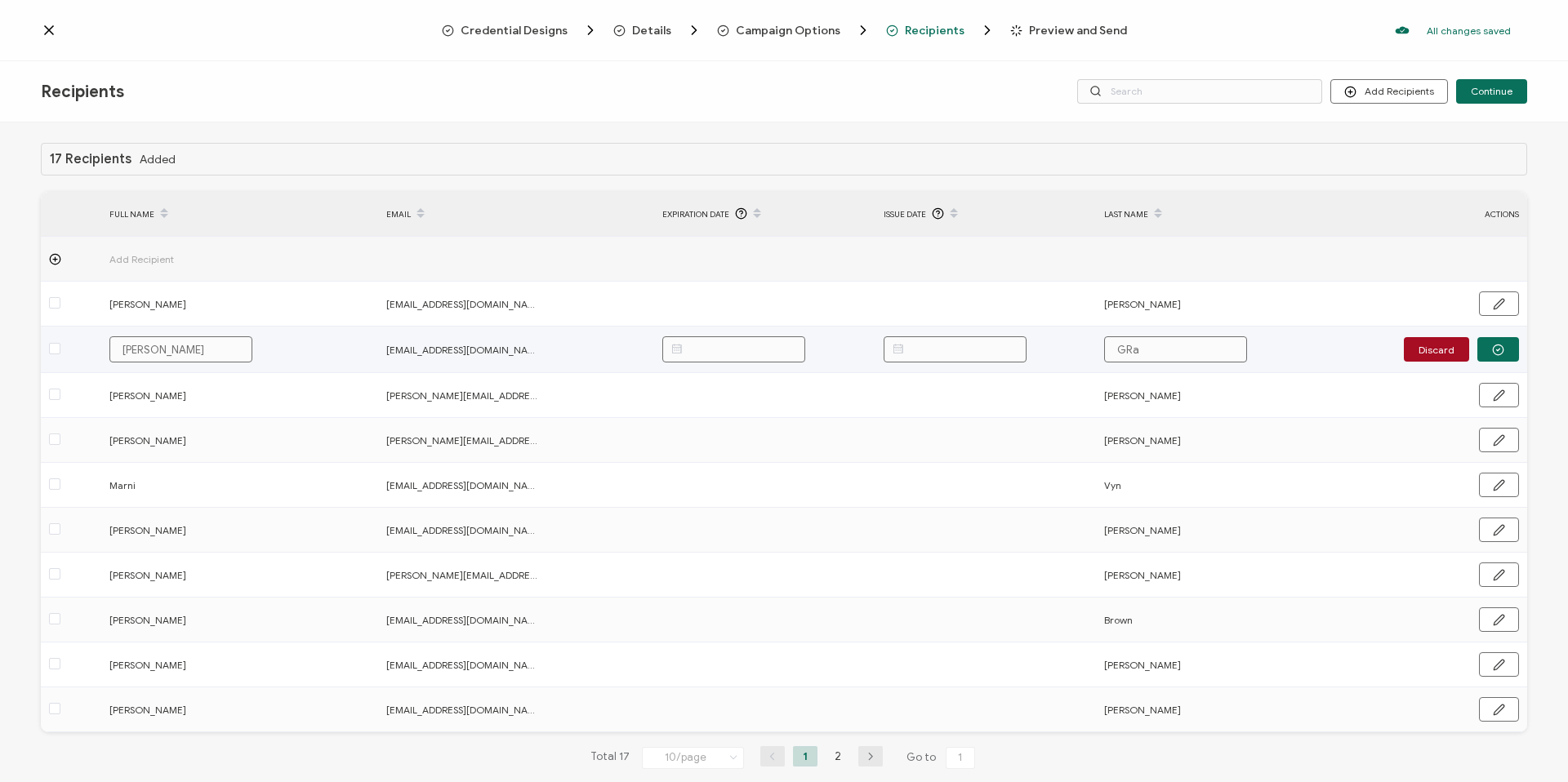
type input "GR"
type input "G"
type input "Gr"
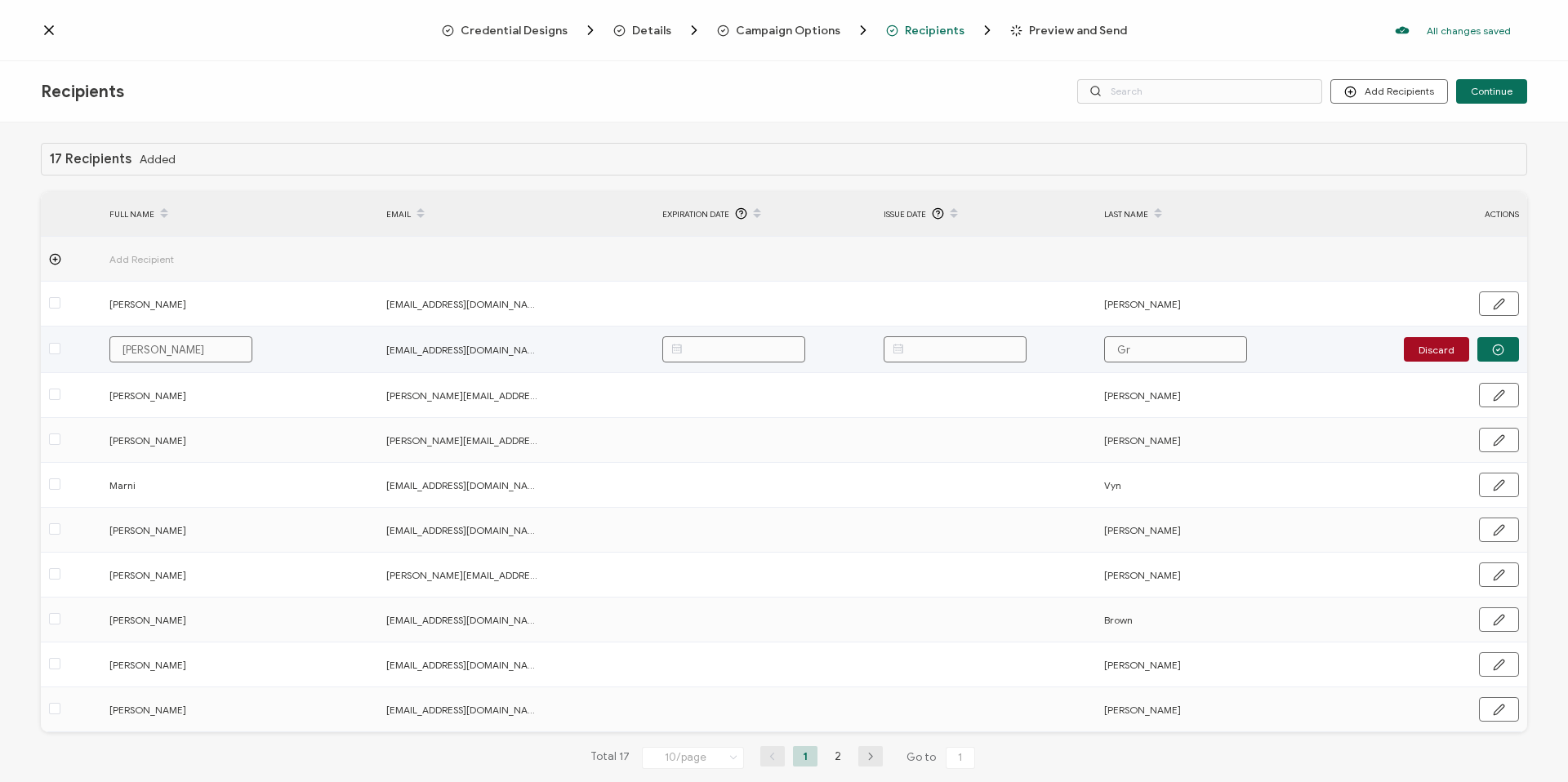
type input "Gra"
type input "Gran"
type input "Grant"
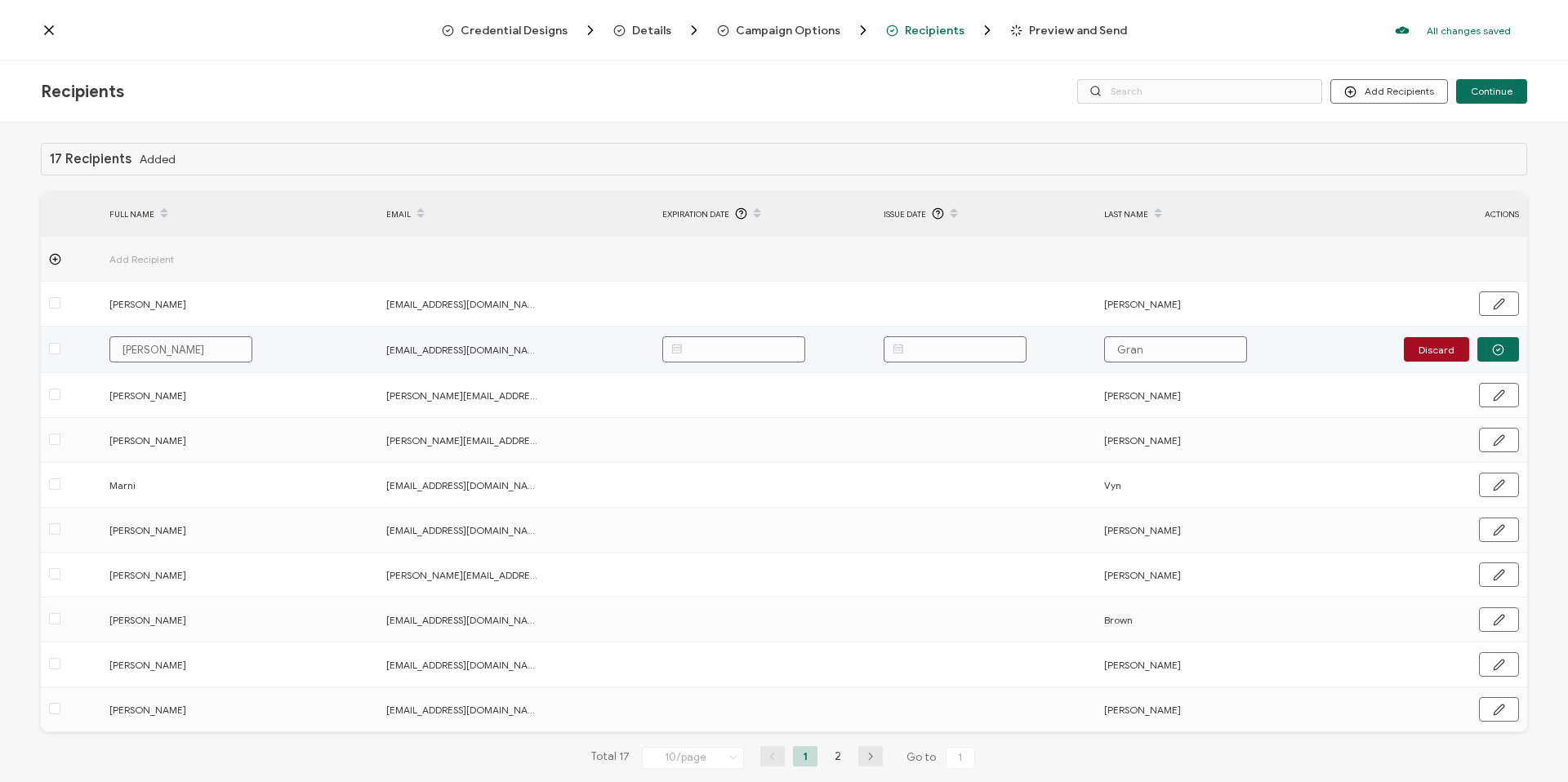
type input "Grant"
click at [1512, 349] on button "button" at bounding box center [1498, 350] width 41 height 25
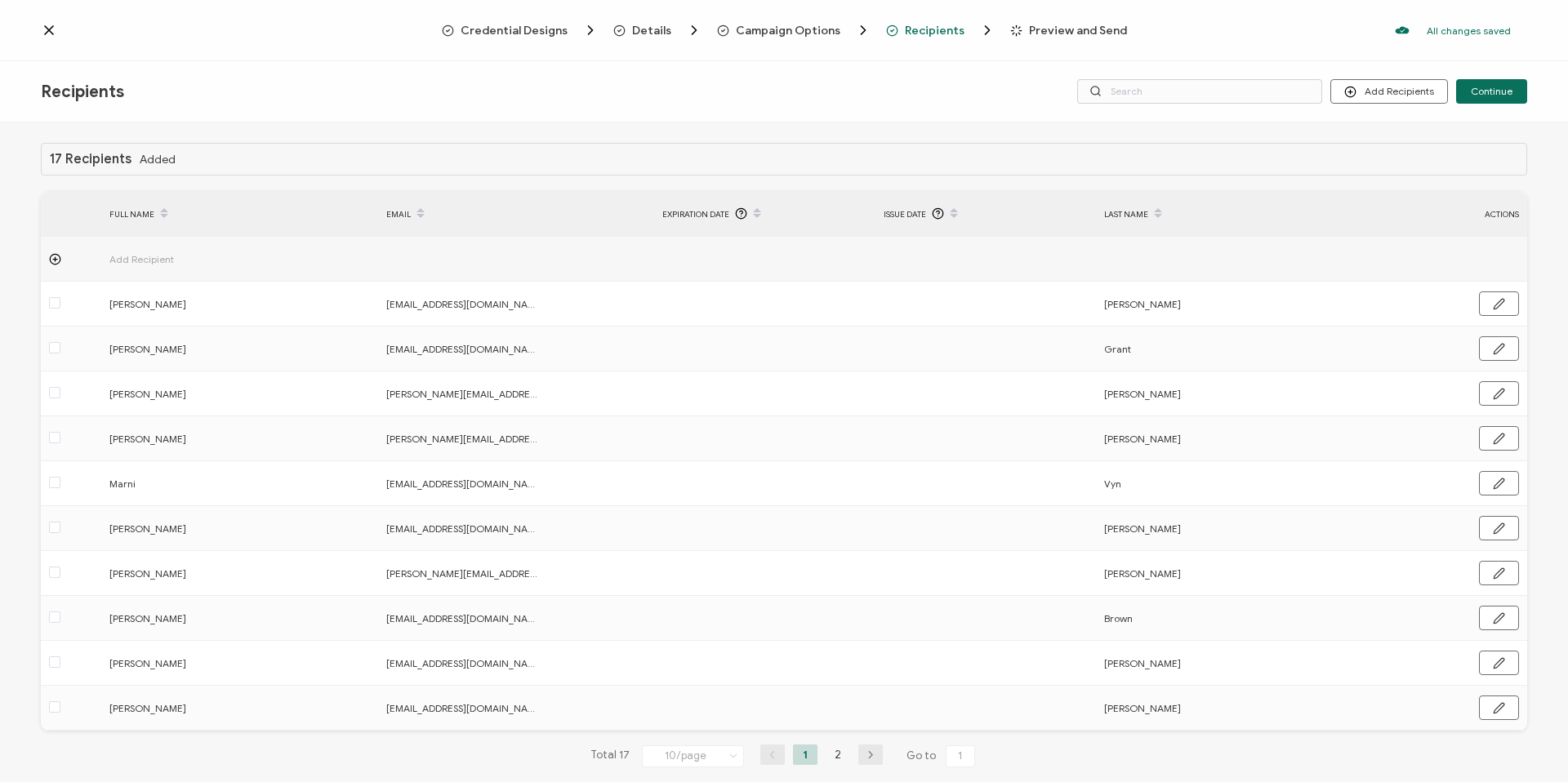
click at [1040, 25] on span "Preview and Send" at bounding box center [1078, 31] width 98 height 12
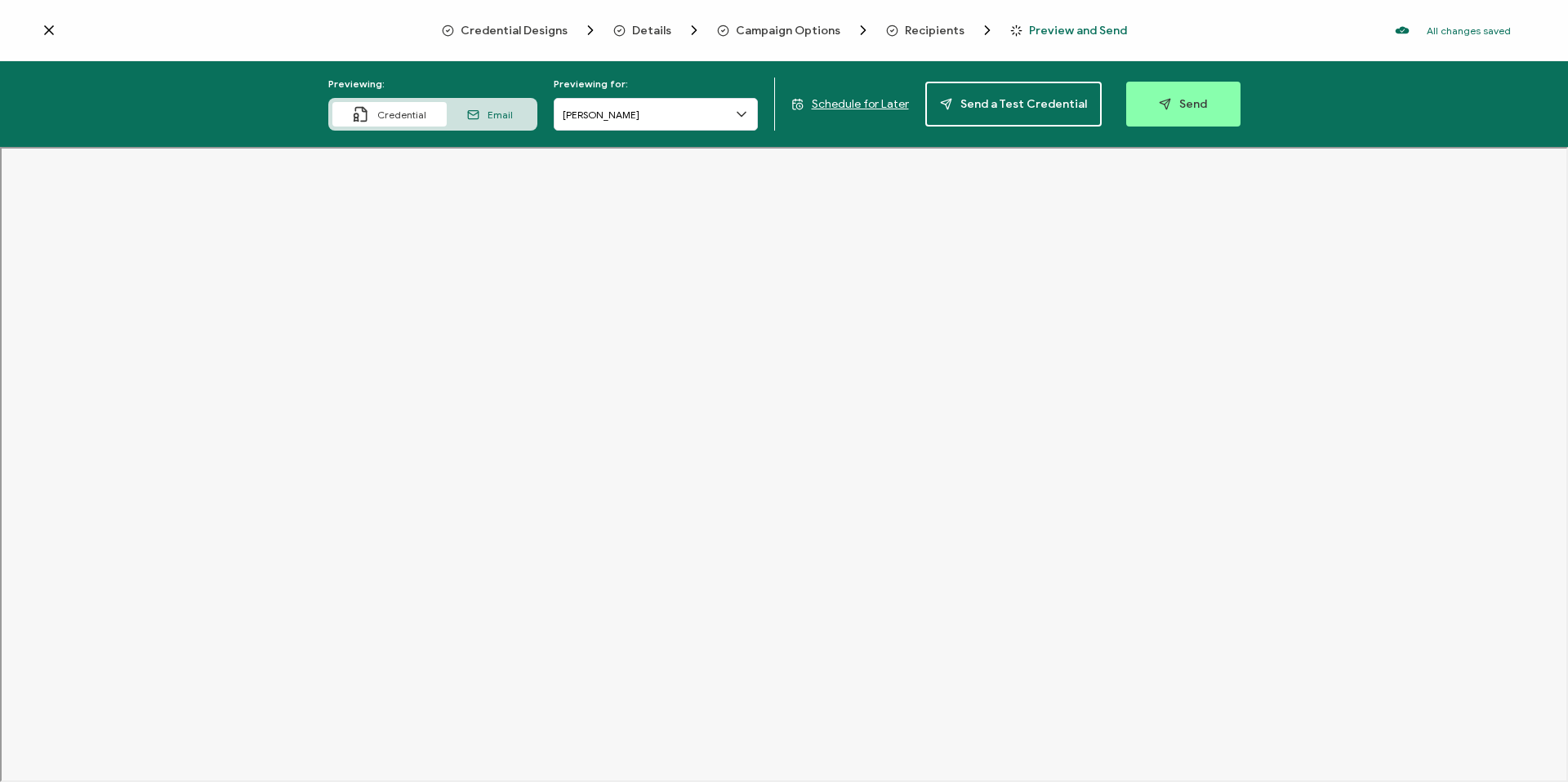
click at [740, 113] on icon at bounding box center [742, 114] width 17 height 17
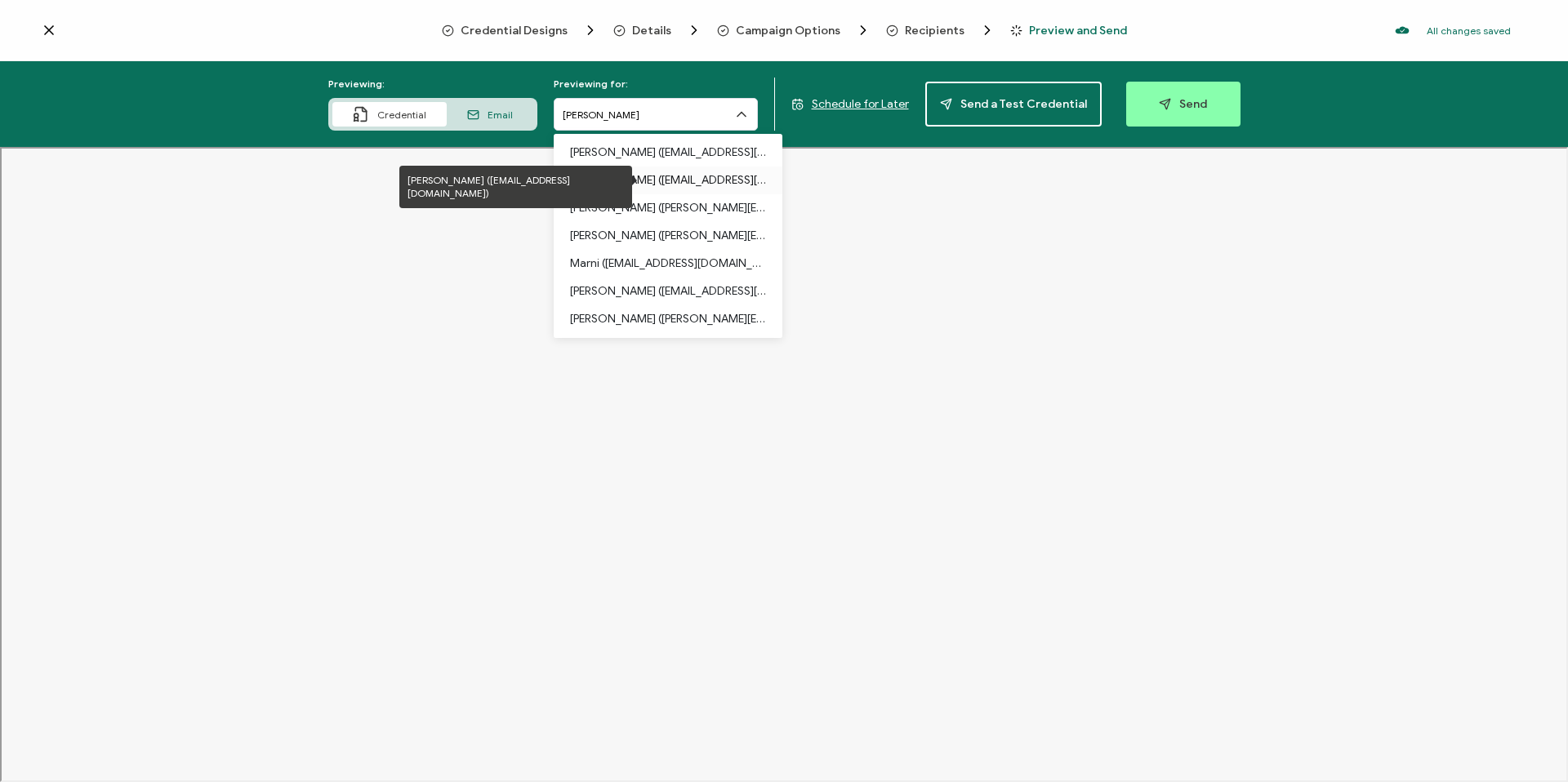
click at [681, 173] on p "[PERSON_NAME] ([EMAIL_ADDRESS][DOMAIN_NAME])" at bounding box center [667, 180] width 196 height 28
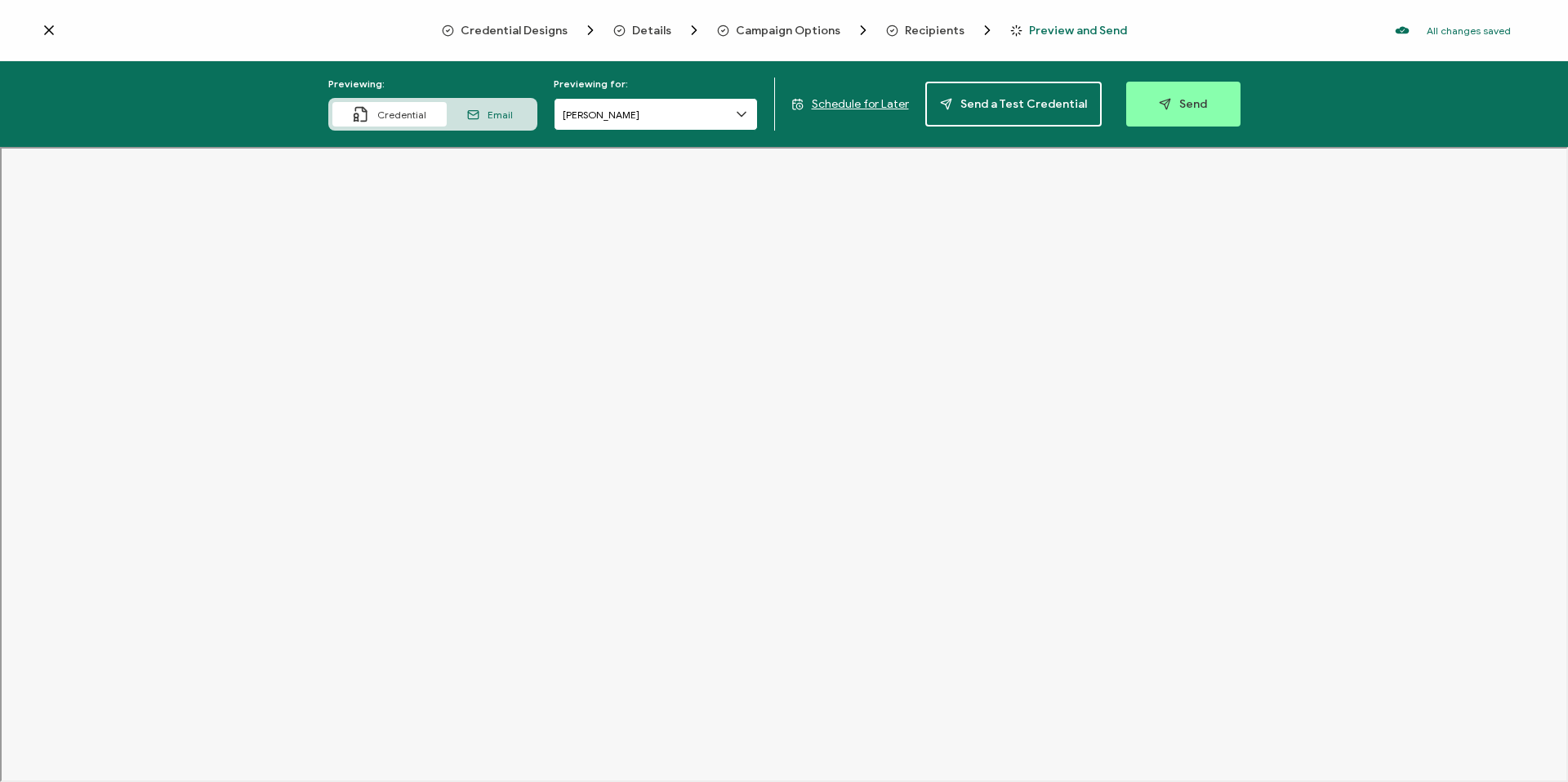
drag, startPoint x: 699, startPoint y: 109, endPoint x: 691, endPoint y: 131, distance: 23.4
click at [699, 109] on input "[PERSON_NAME]" at bounding box center [655, 113] width 204 height 32
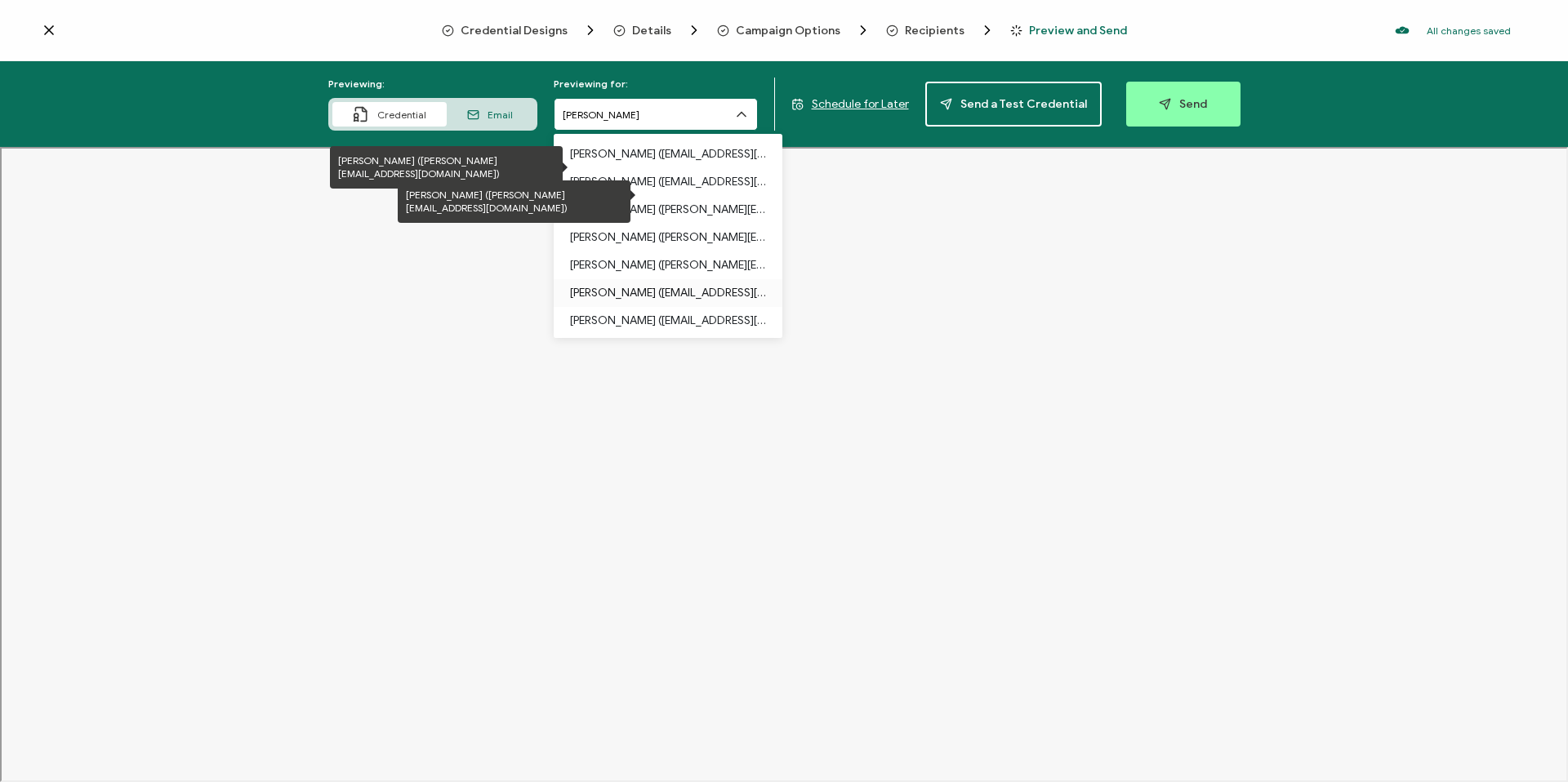
scroll to position [277, 0]
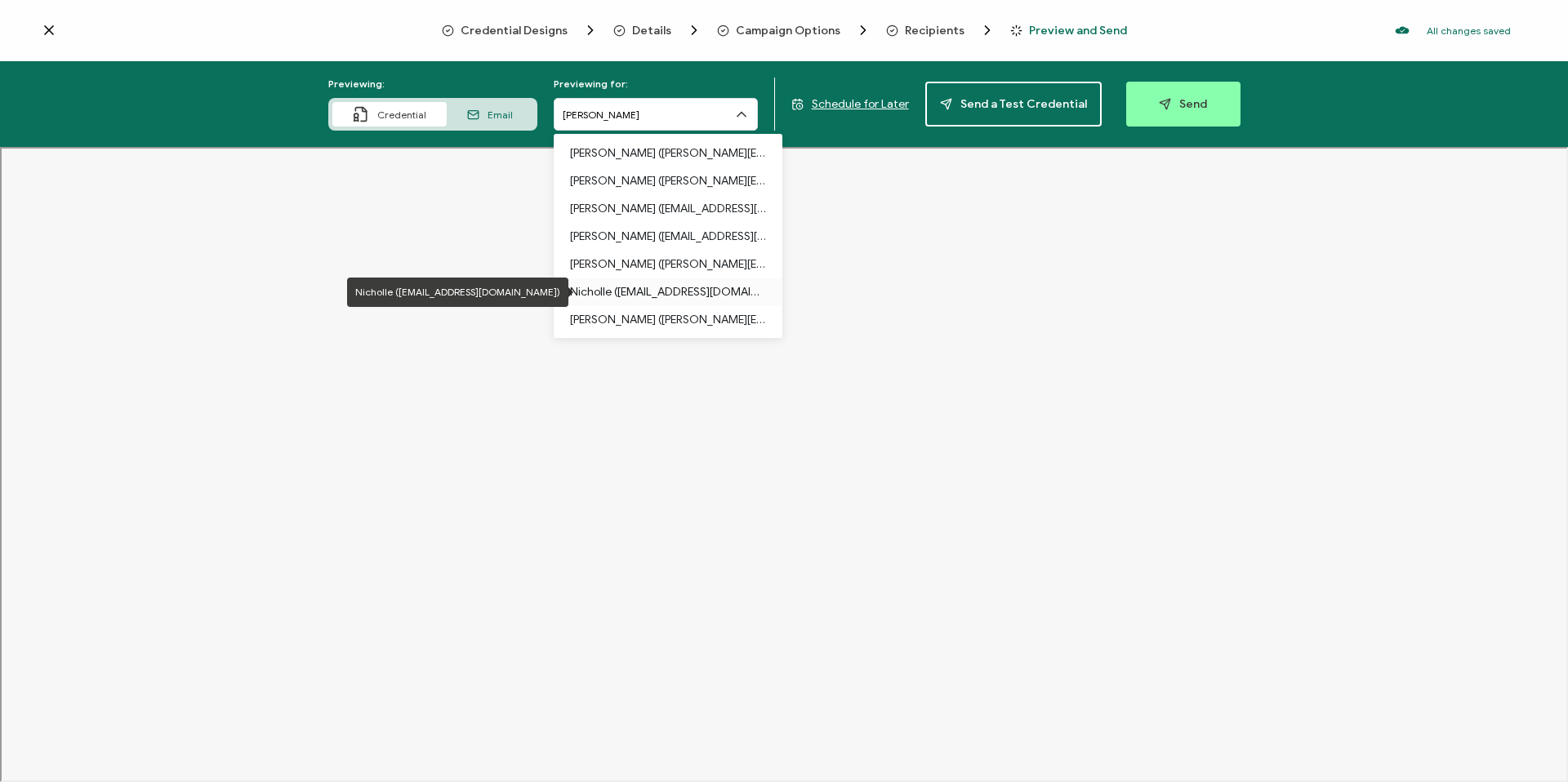
click at [664, 301] on p "Nicholle ([EMAIL_ADDRESS][DOMAIN_NAME])" at bounding box center [667, 293] width 196 height 28
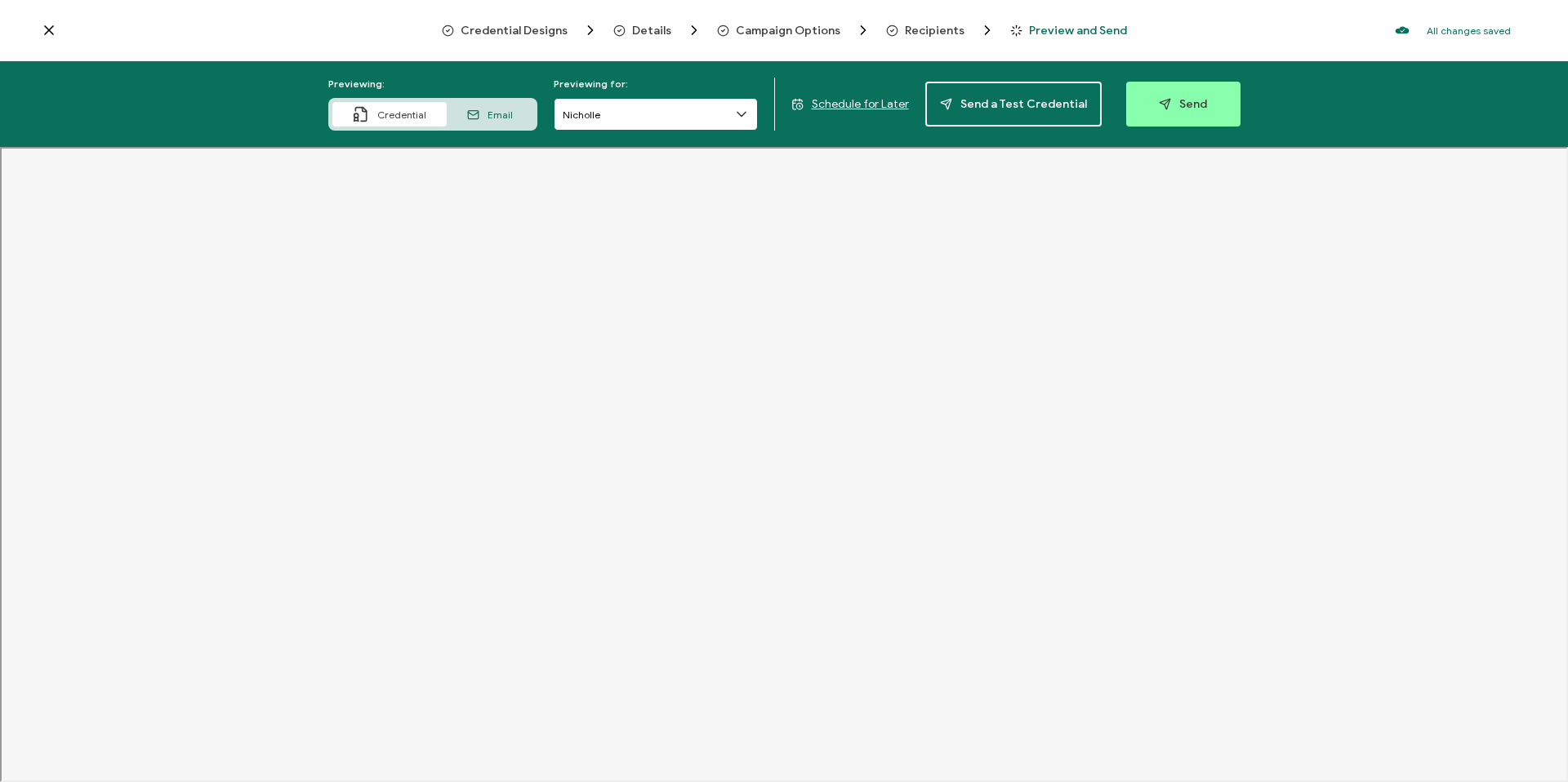
click at [656, 116] on input "Nicholle" at bounding box center [655, 113] width 204 height 32
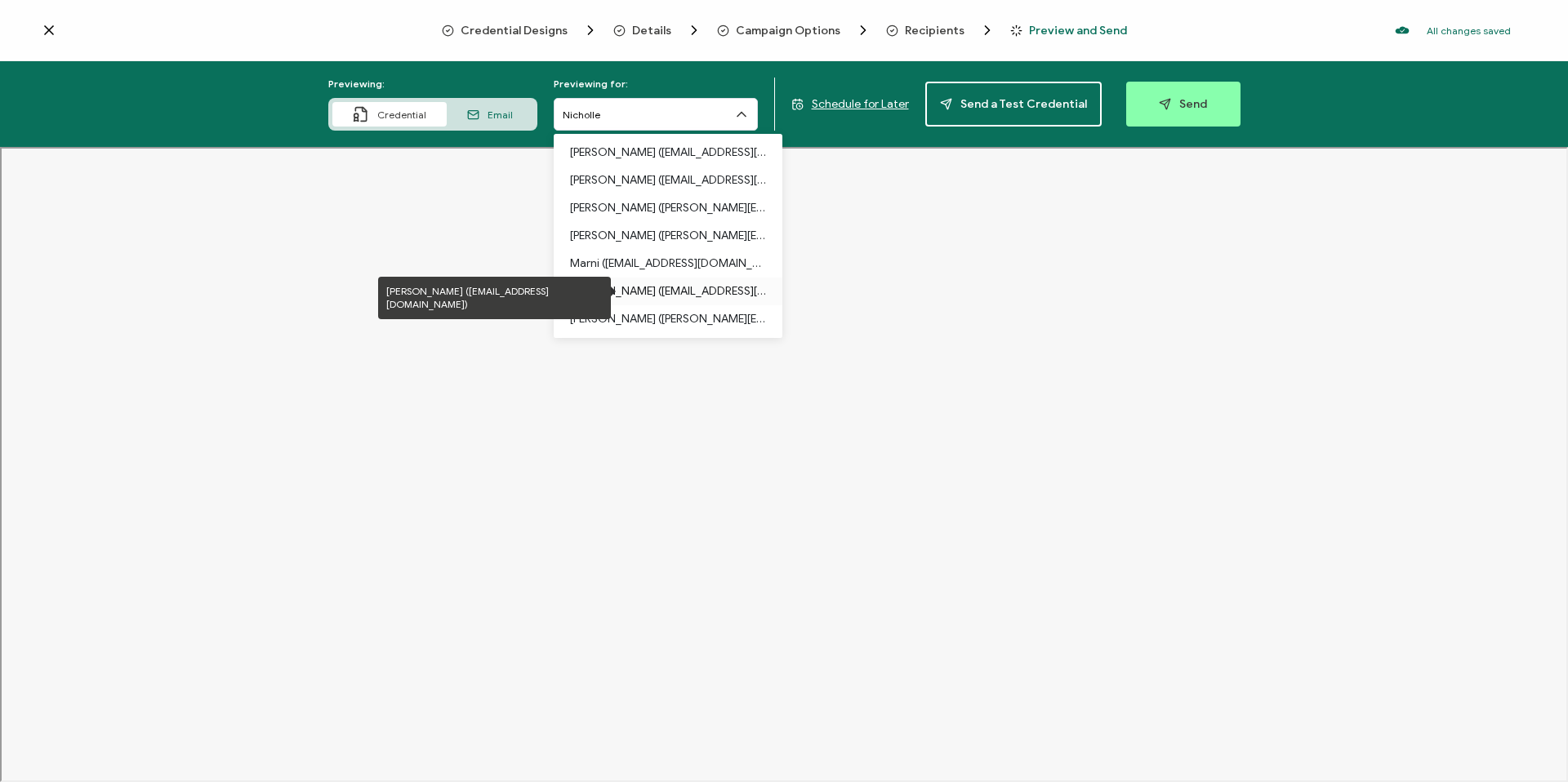
click at [657, 283] on p "[PERSON_NAME] ([EMAIL_ADDRESS][DOMAIN_NAME])" at bounding box center [667, 292] width 196 height 28
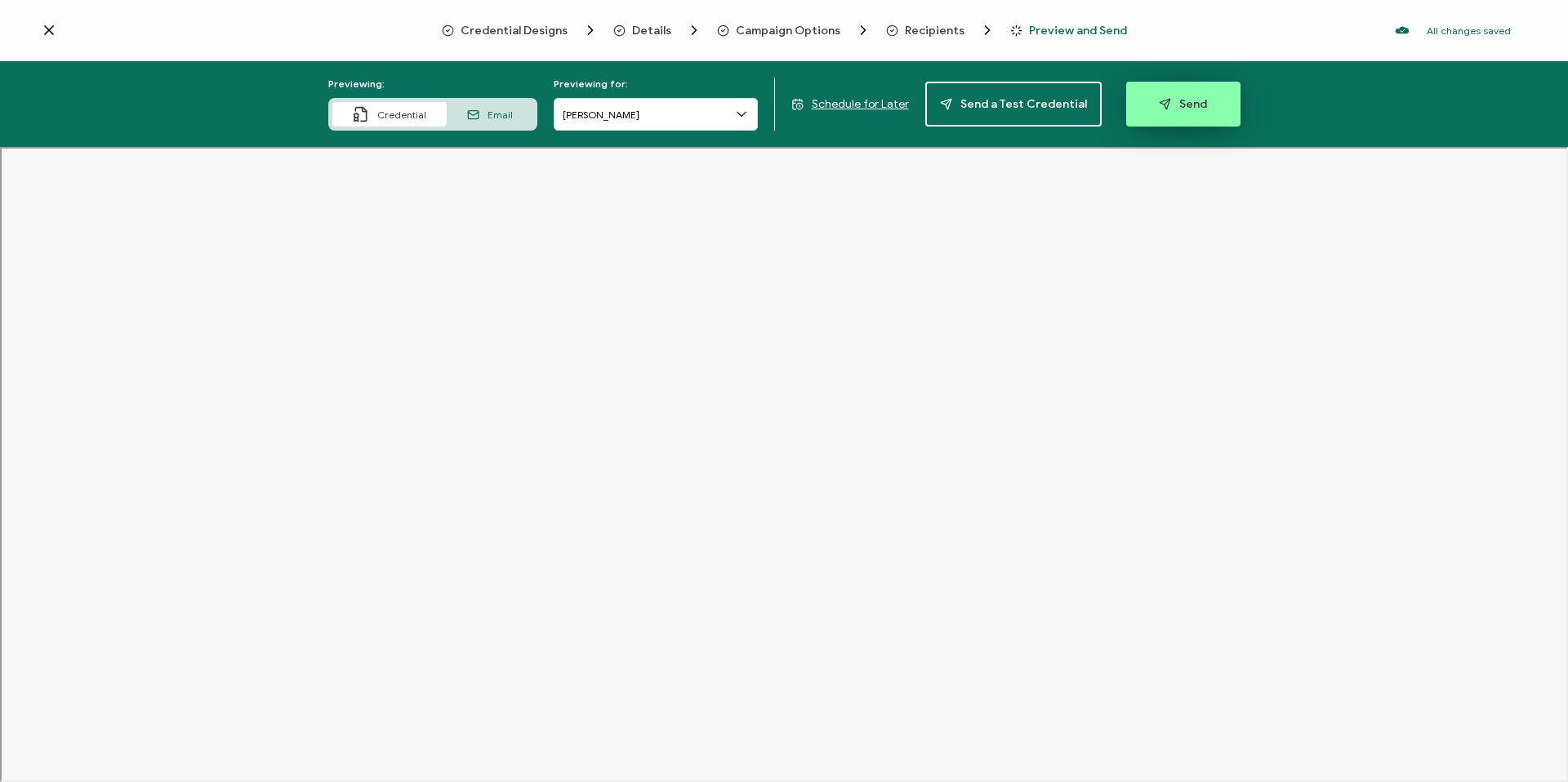
click at [1187, 98] on span "Send" at bounding box center [1183, 103] width 48 height 12
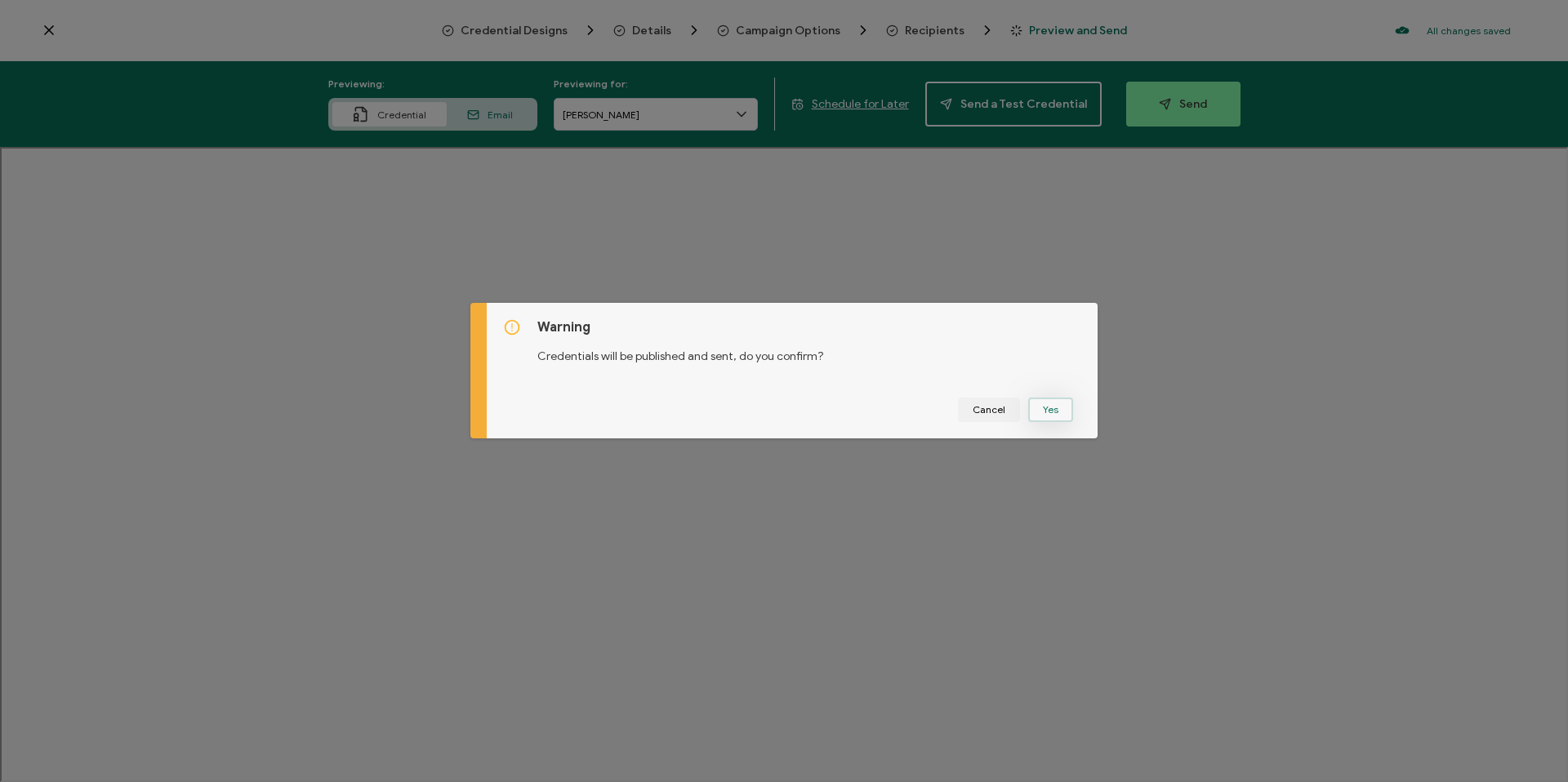
click at [1053, 403] on button "Yes" at bounding box center [1050, 410] width 45 height 25
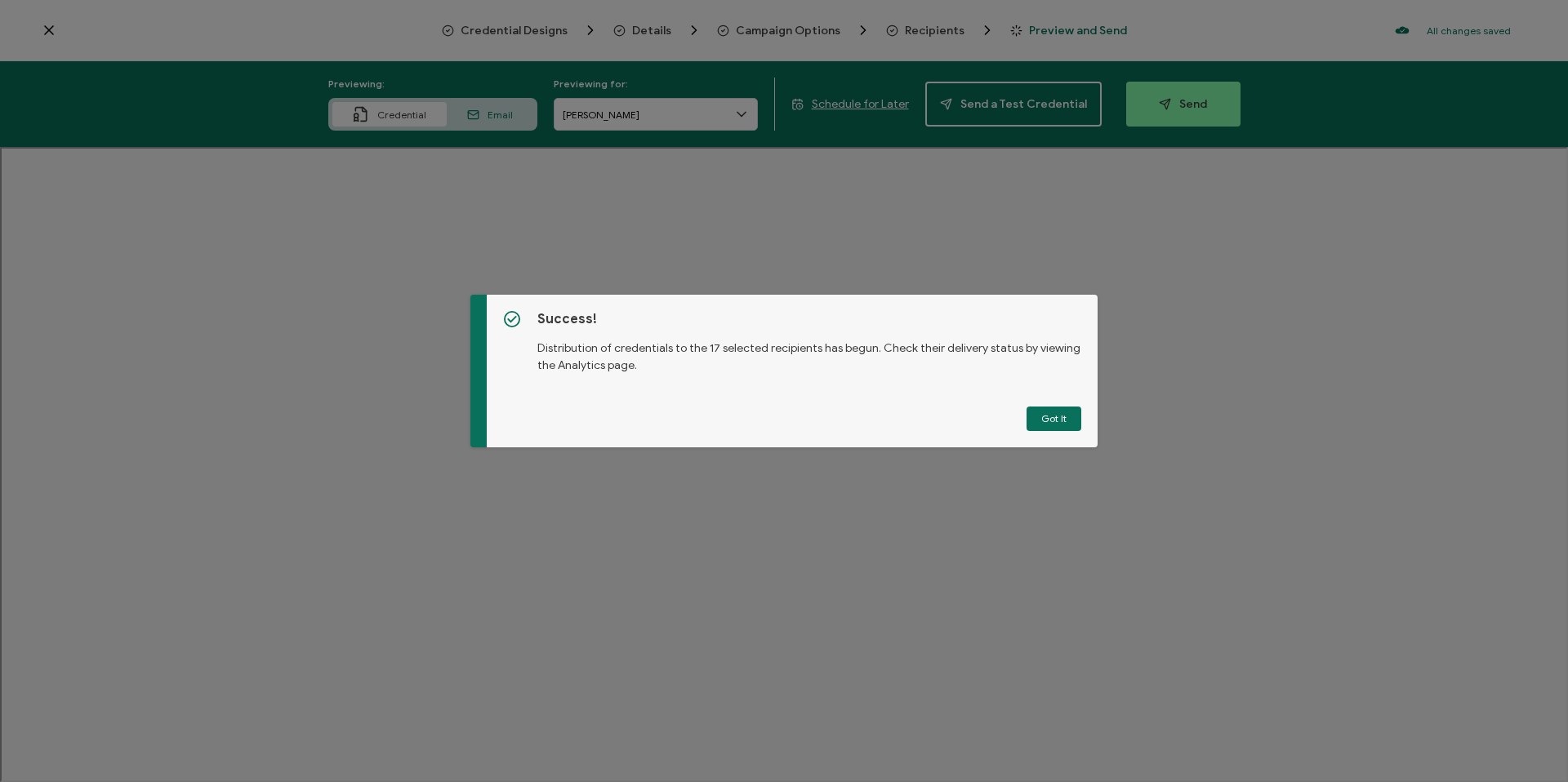
drag, startPoint x: 1061, startPoint y: 413, endPoint x: 1046, endPoint y: 409, distance: 15.5
click at [1055, 413] on button "Got It" at bounding box center [1054, 419] width 55 height 25
